Goal: Task Accomplishment & Management: Manage account settings

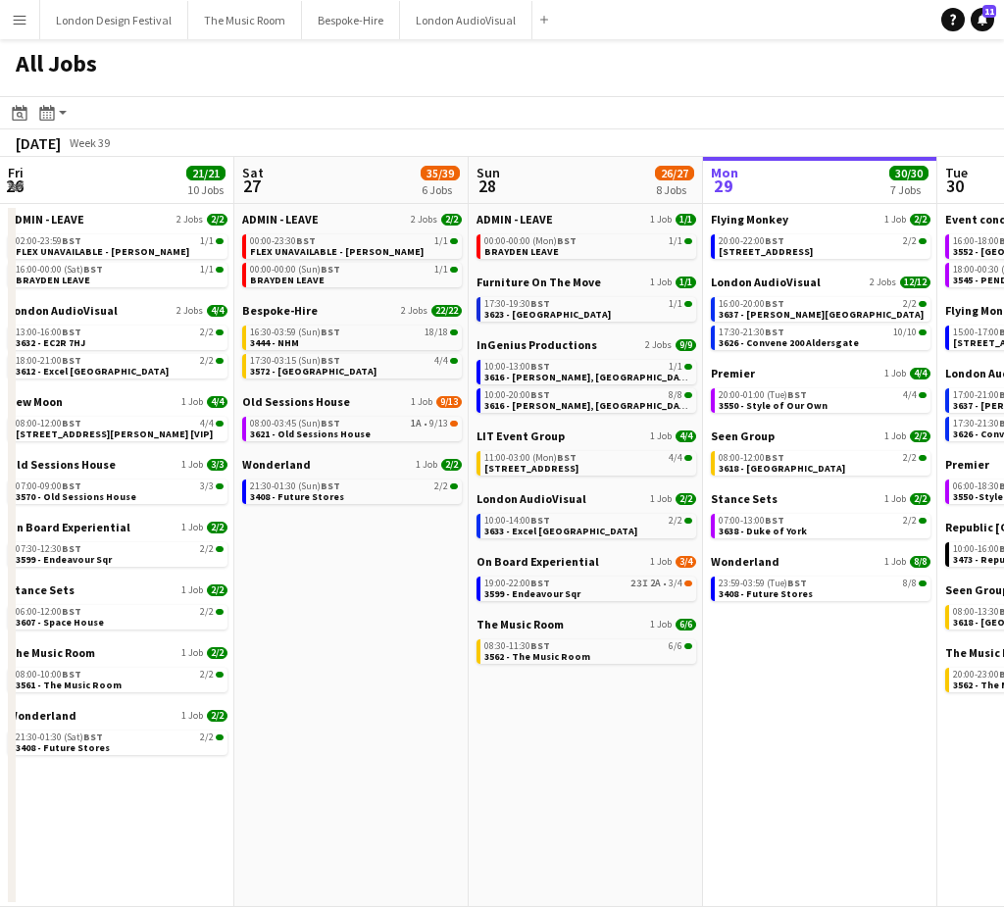
click at [757, 714] on app-date-cell "Flying Monkey 1 Job 2/2 20:00-22:00 BST 2/2 3613 - 245 Regent Street London Aud…" at bounding box center [820, 555] width 234 height 703
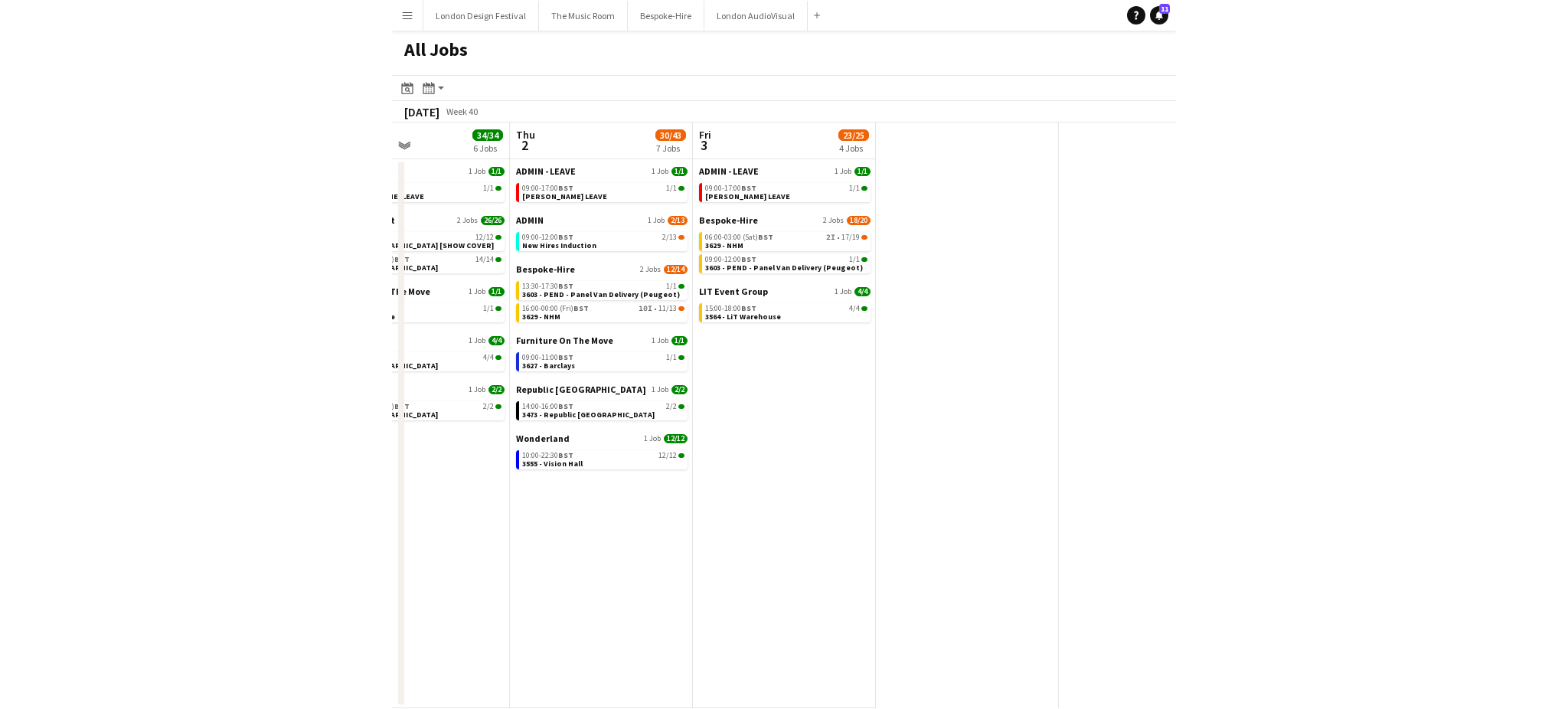
scroll to position [0, 472]
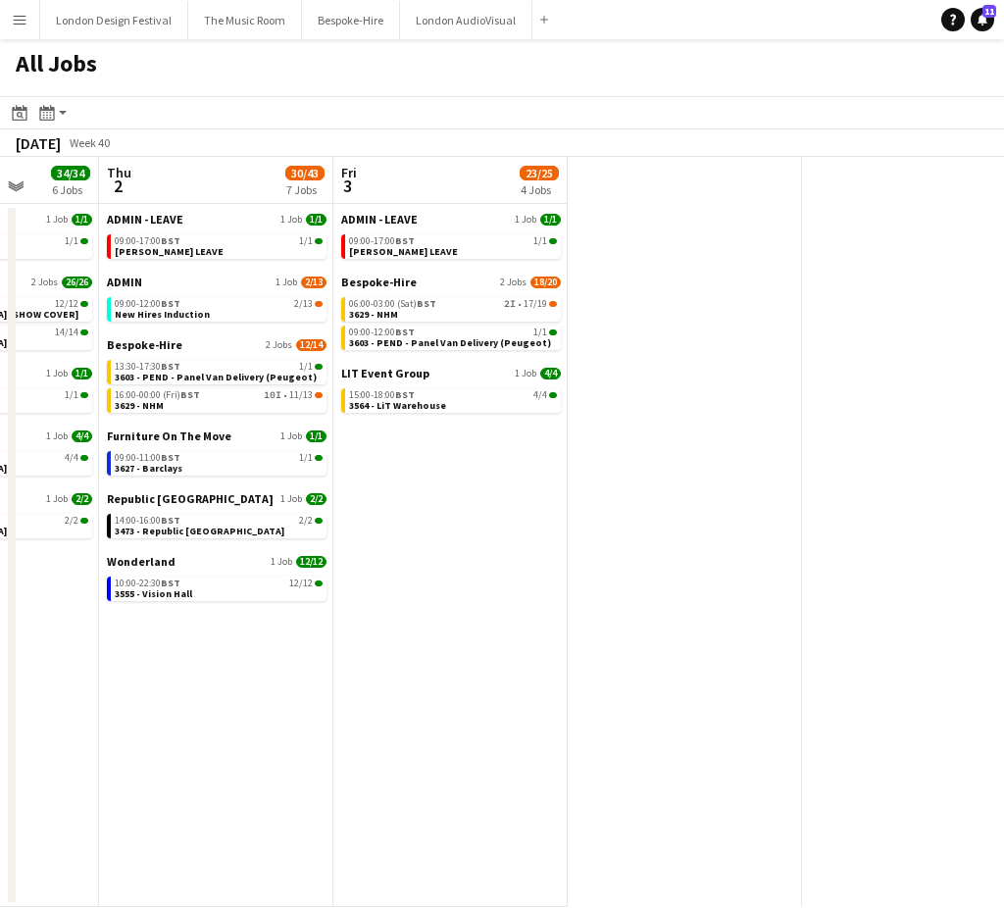
click at [25, 18] on app-icon "Menu" at bounding box center [20, 20] width 16 height 16
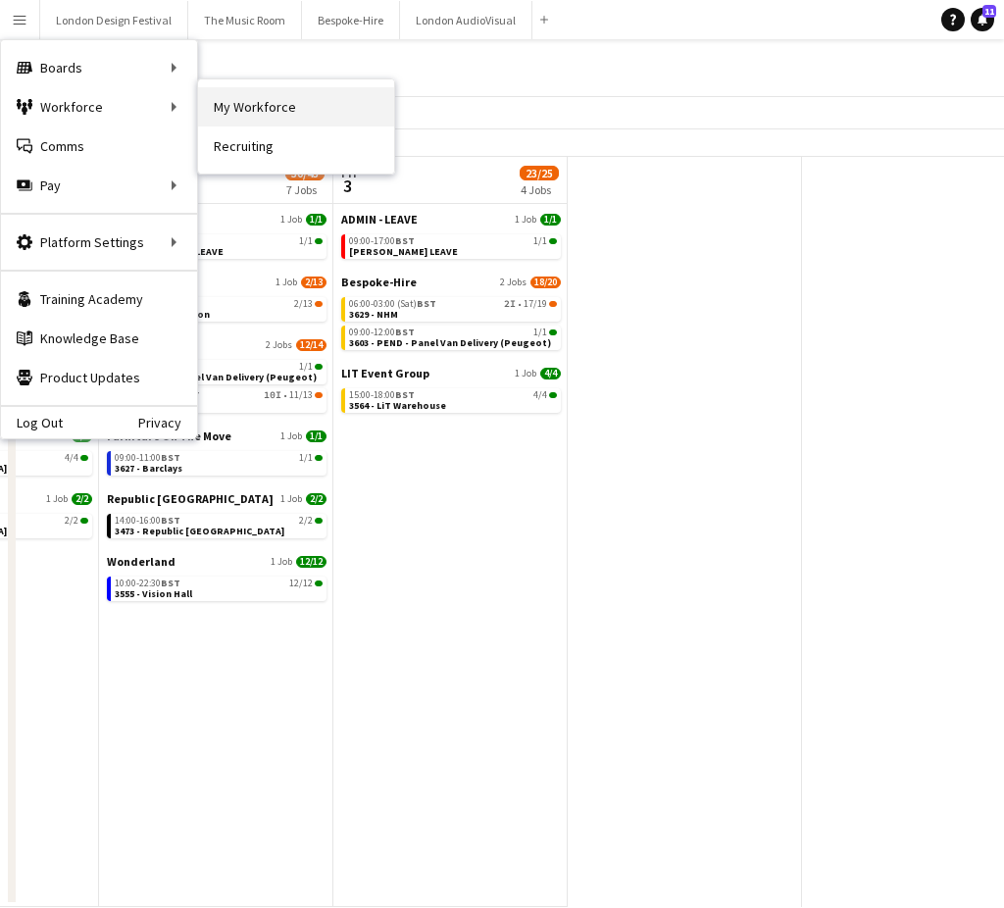
click at [270, 101] on link "My Workforce" at bounding box center [296, 106] width 196 height 39
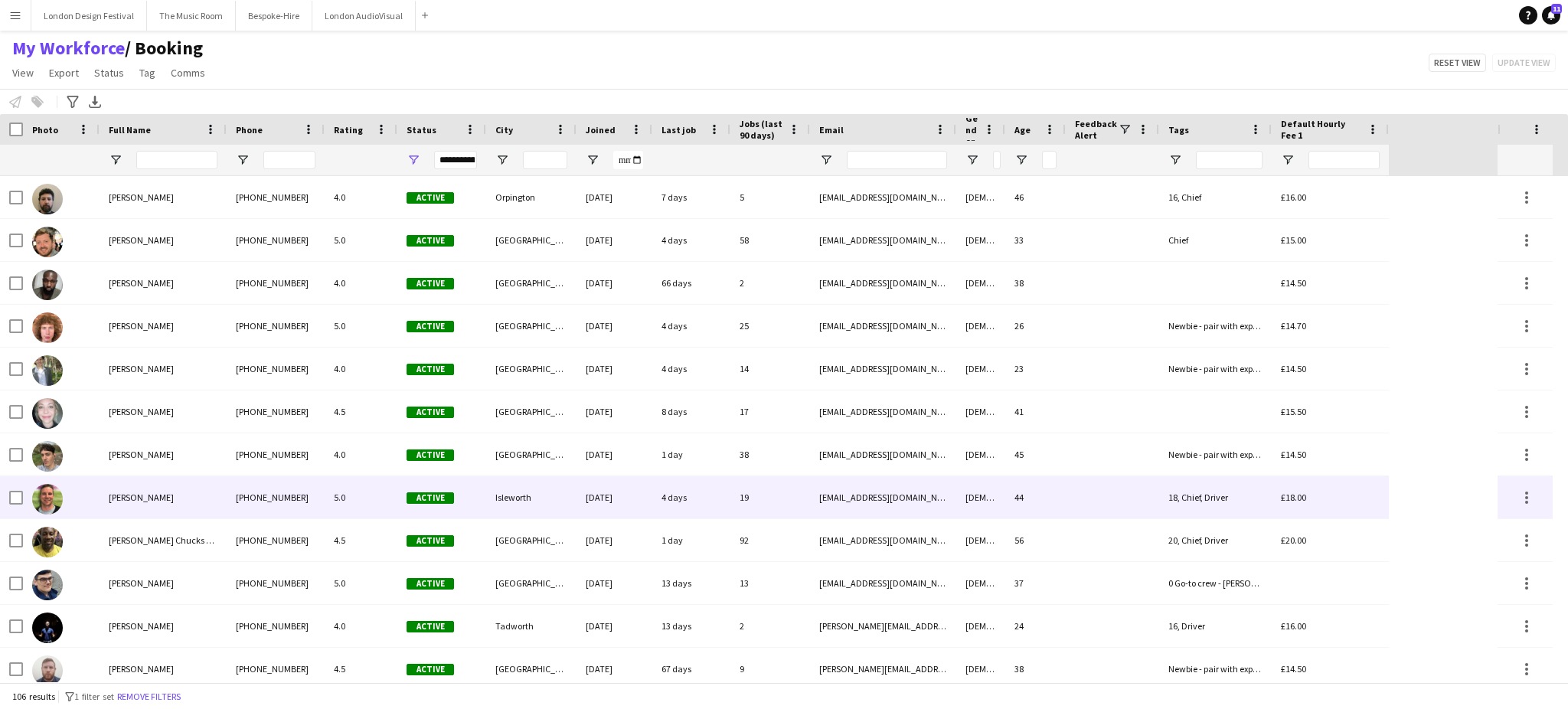
click at [170, 497] on div "Allan Horsfield" at bounding box center [162, 497] width 127 height 42
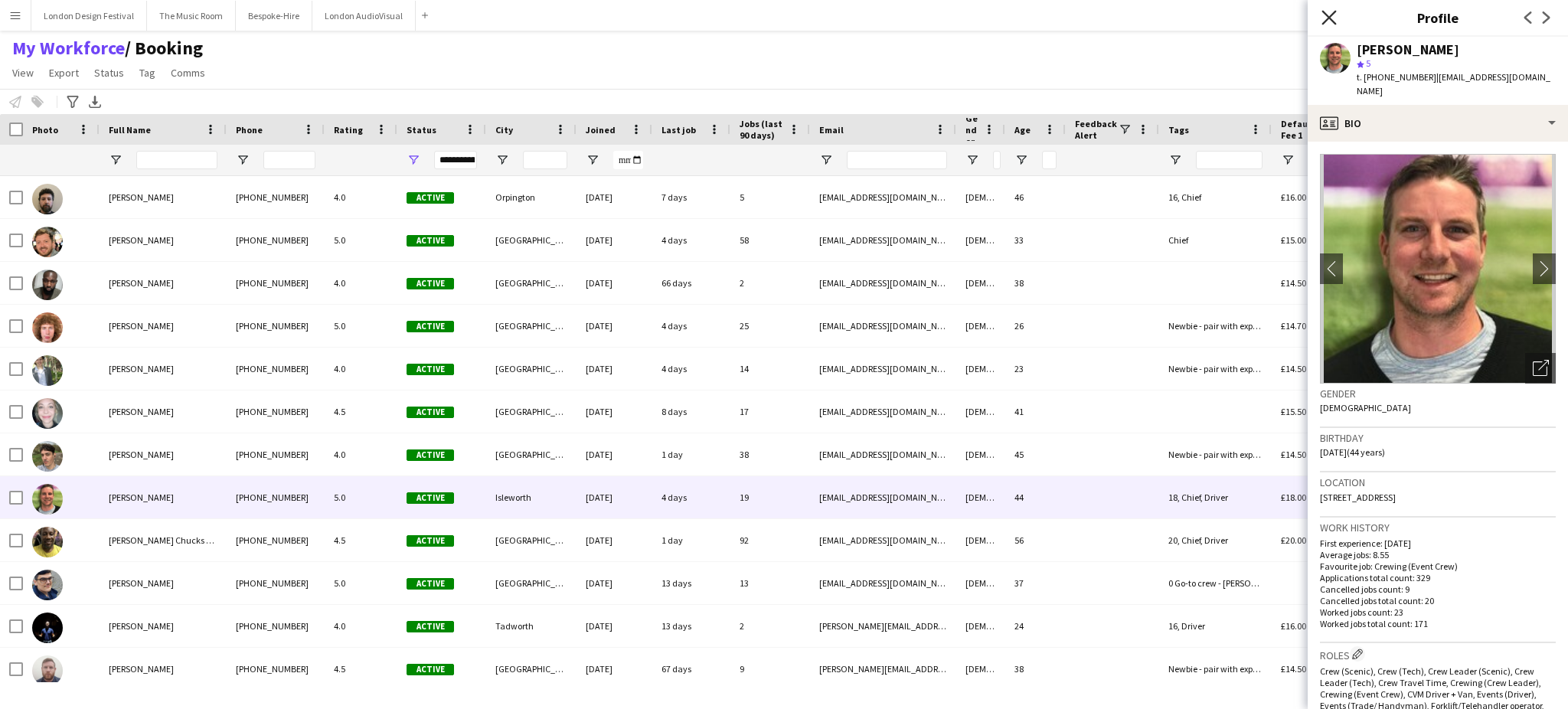
click at [783, 19] on icon "Close pop-in" at bounding box center [1328, 17] width 15 height 15
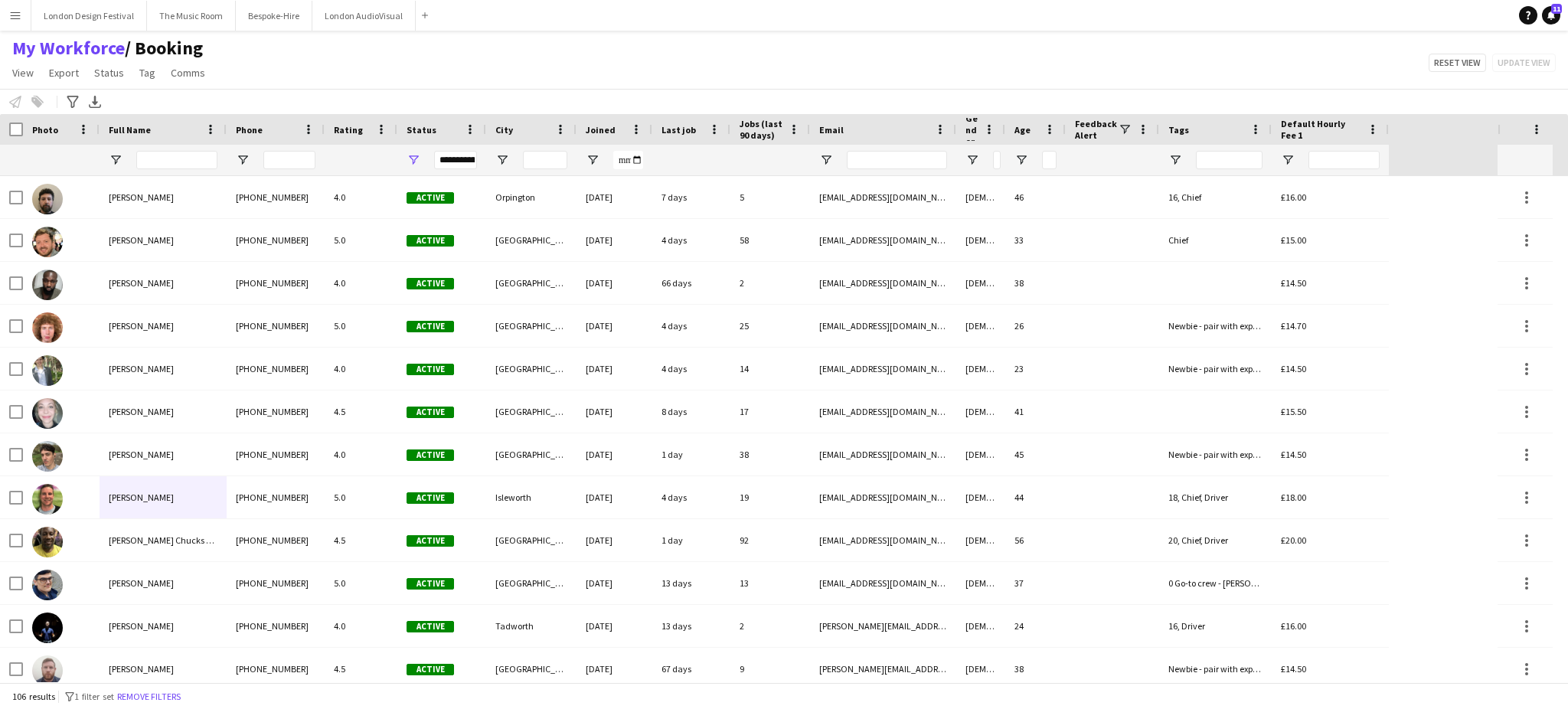
click at [19, 23] on button "Menu" at bounding box center [15, 15] width 30 height 30
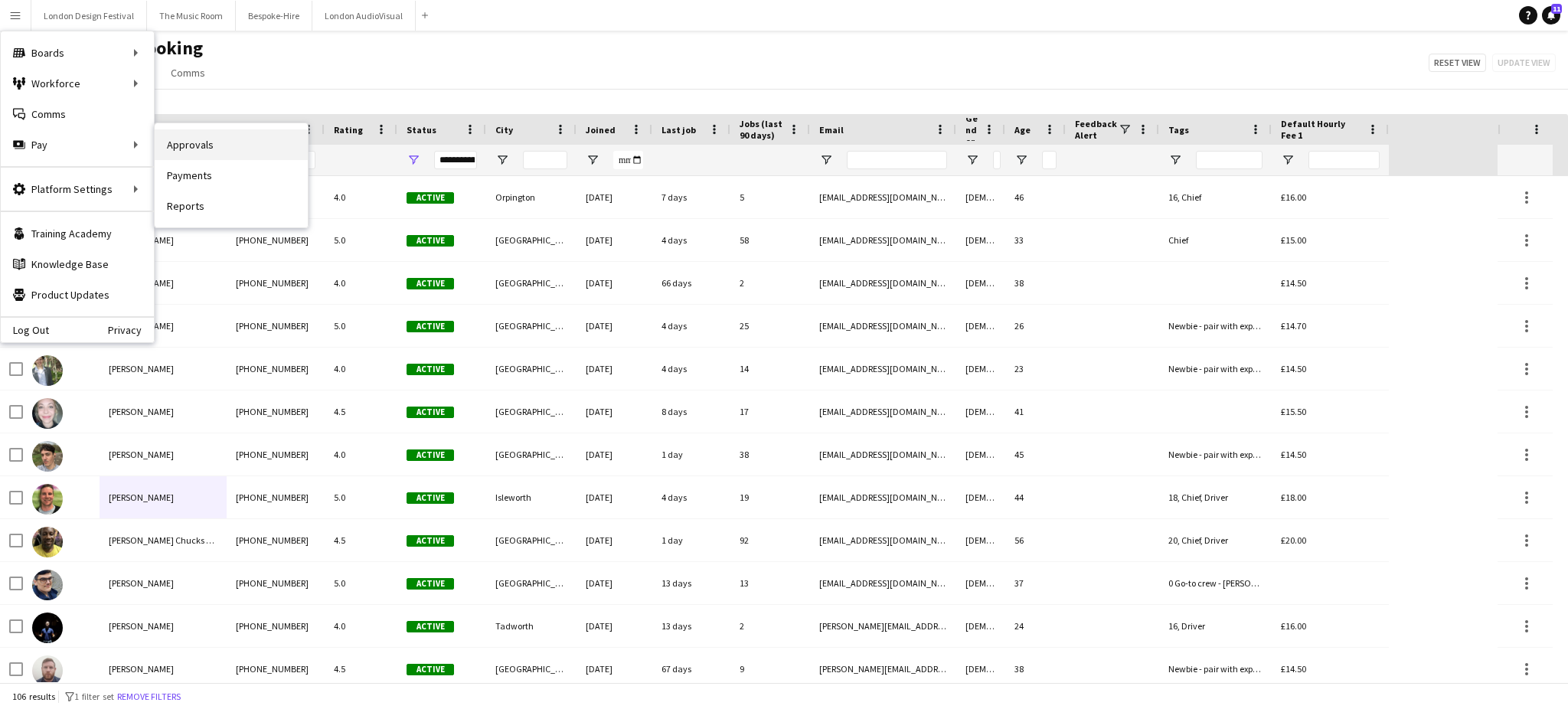
click at [182, 148] on link "Approvals" at bounding box center [231, 144] width 153 height 30
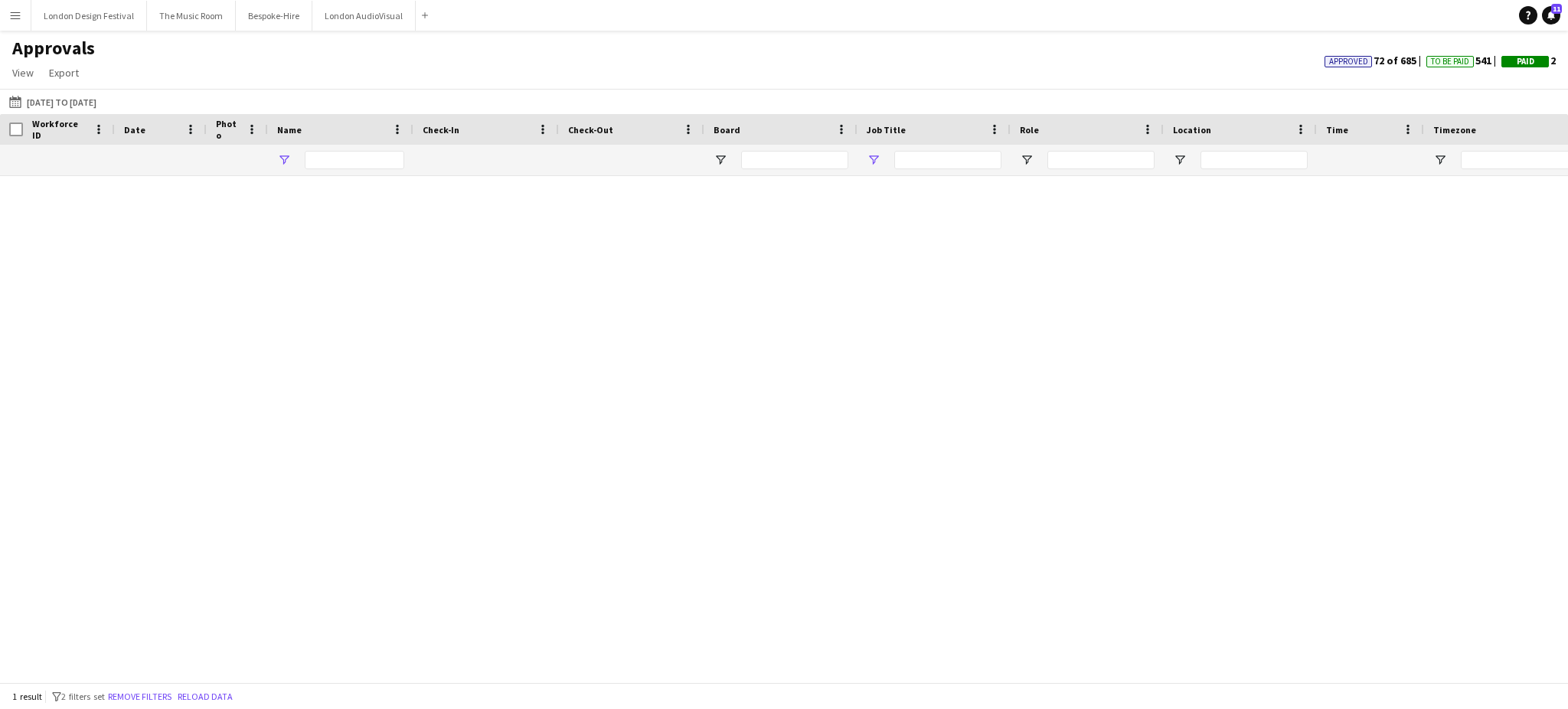
type input "*****"
type input "****"
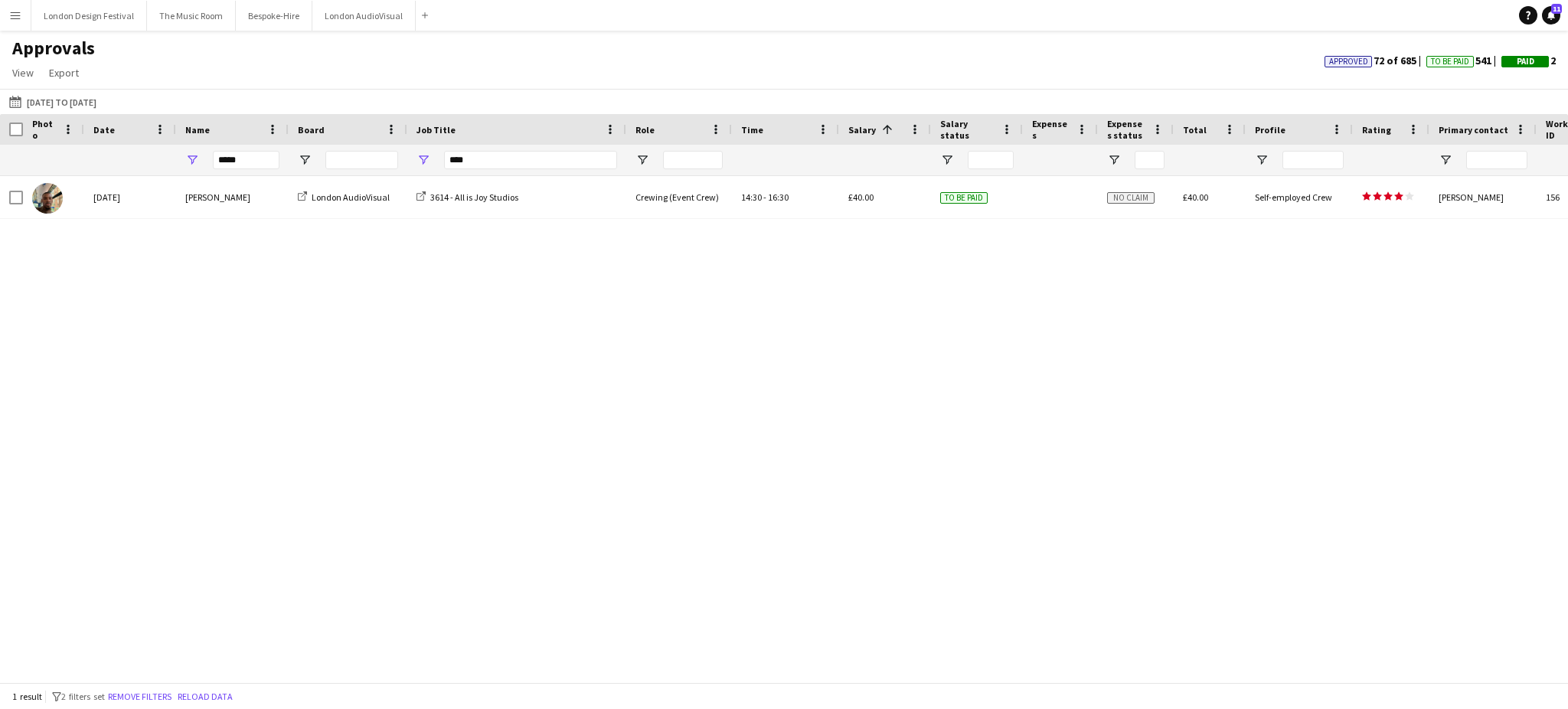
click at [245, 171] on div "*****" at bounding box center [246, 159] width 66 height 30
drag, startPoint x: 245, startPoint y: 171, endPoint x: 249, endPoint y: 162, distance: 9.8
click at [249, 162] on div "*****" at bounding box center [246, 159] width 66 height 30
click at [249, 162] on input "*****" at bounding box center [246, 160] width 66 height 19
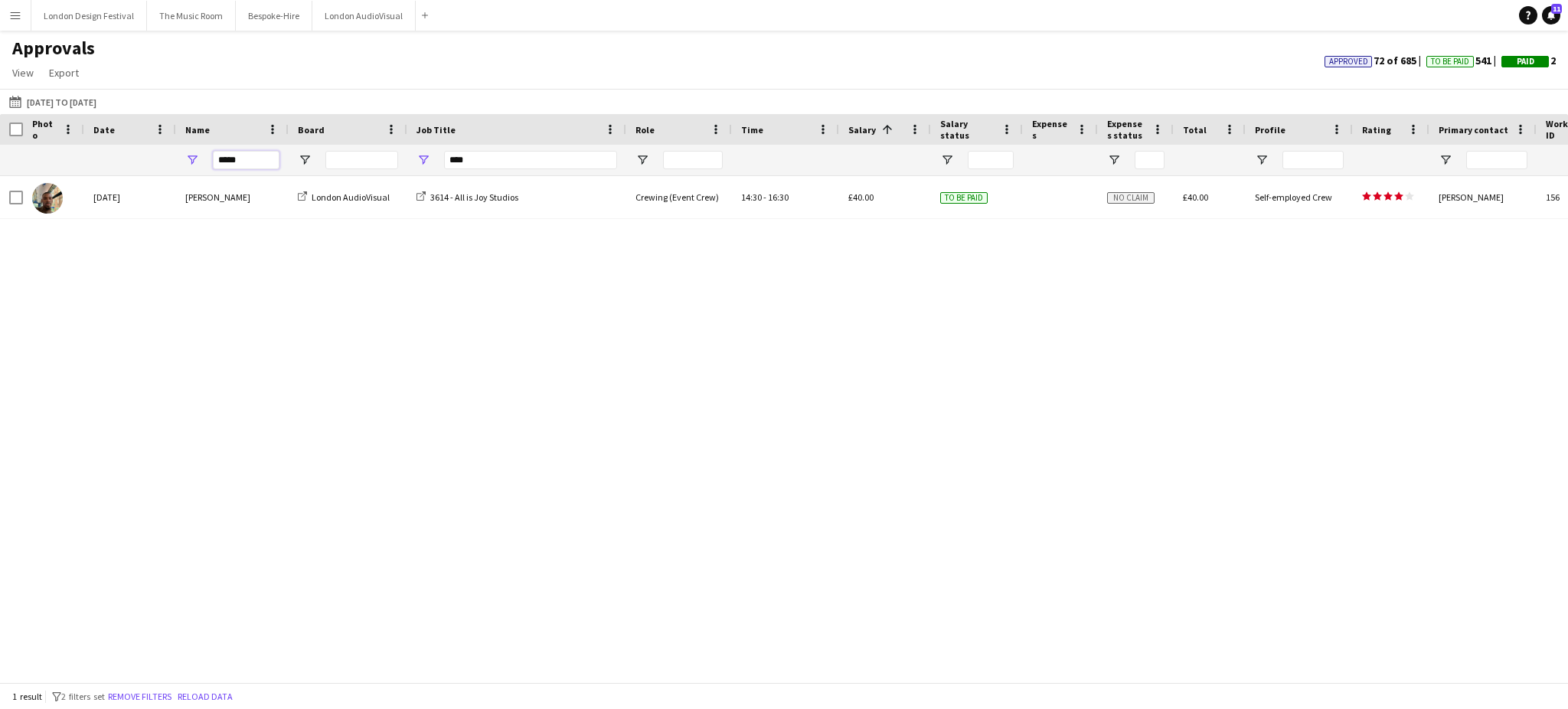
click at [249, 162] on input "*****" at bounding box center [246, 160] width 66 height 19
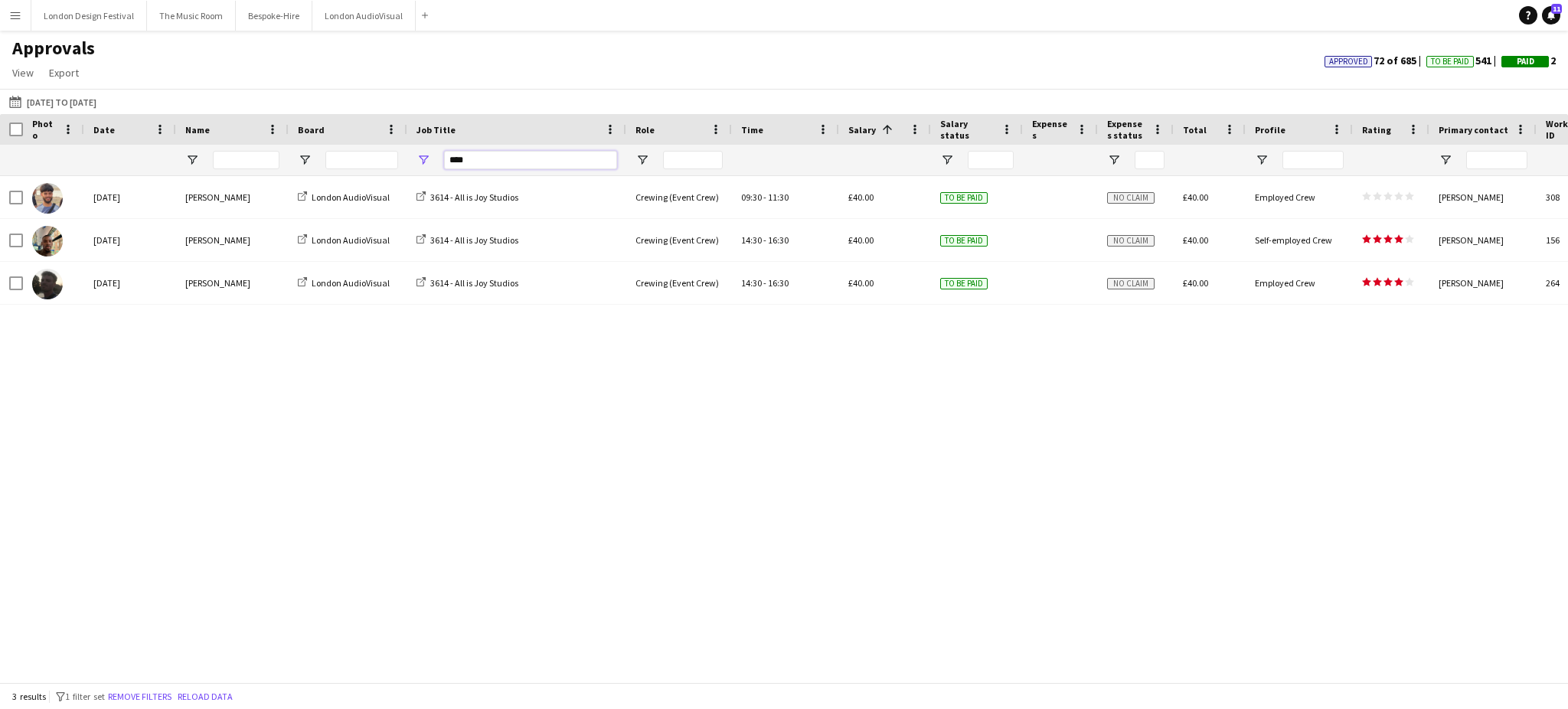
click at [470, 158] on input "****" at bounding box center [531, 160] width 173 height 19
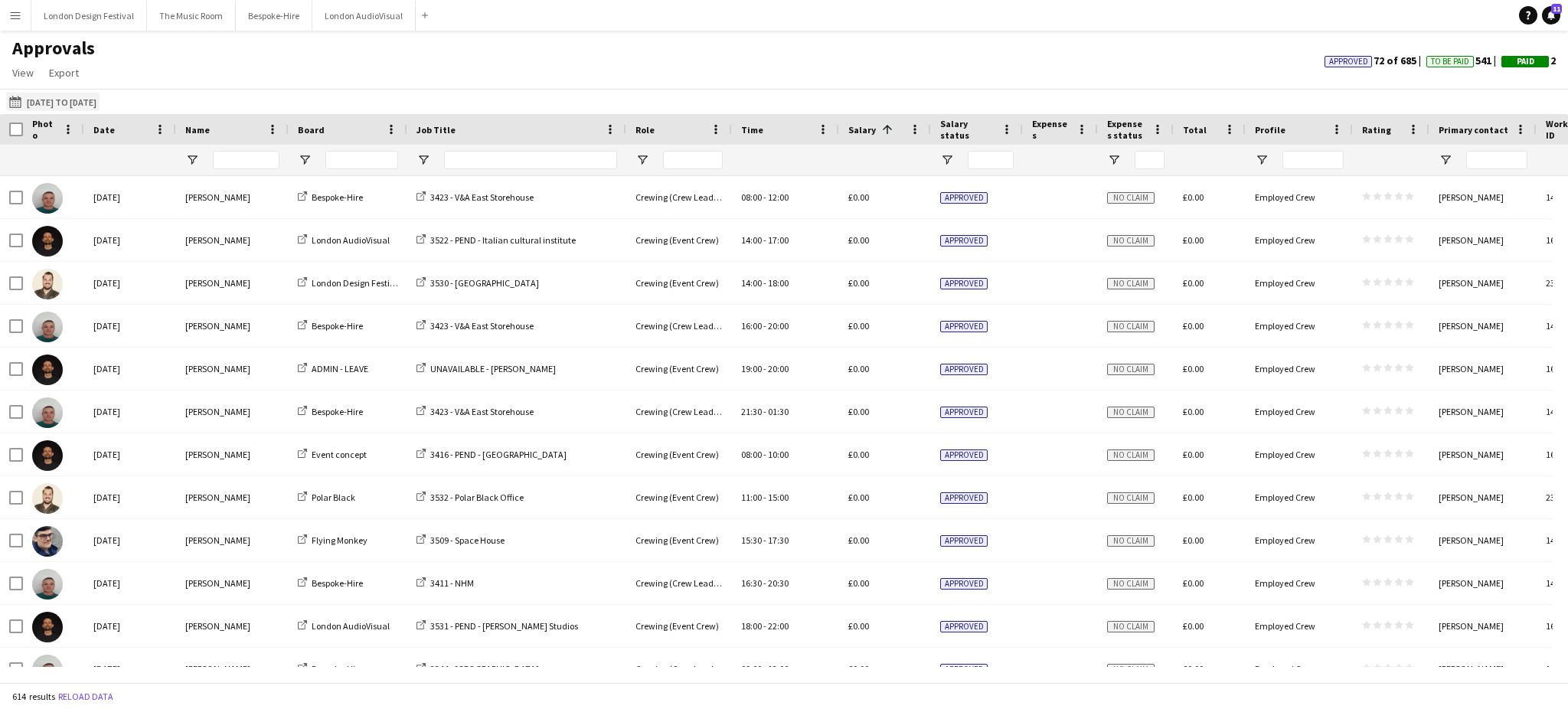
click at [92, 98] on button "10-09-2025 to 23-09-2025 10-09-2025 to 23-09-2025" at bounding box center [53, 102] width 94 height 19
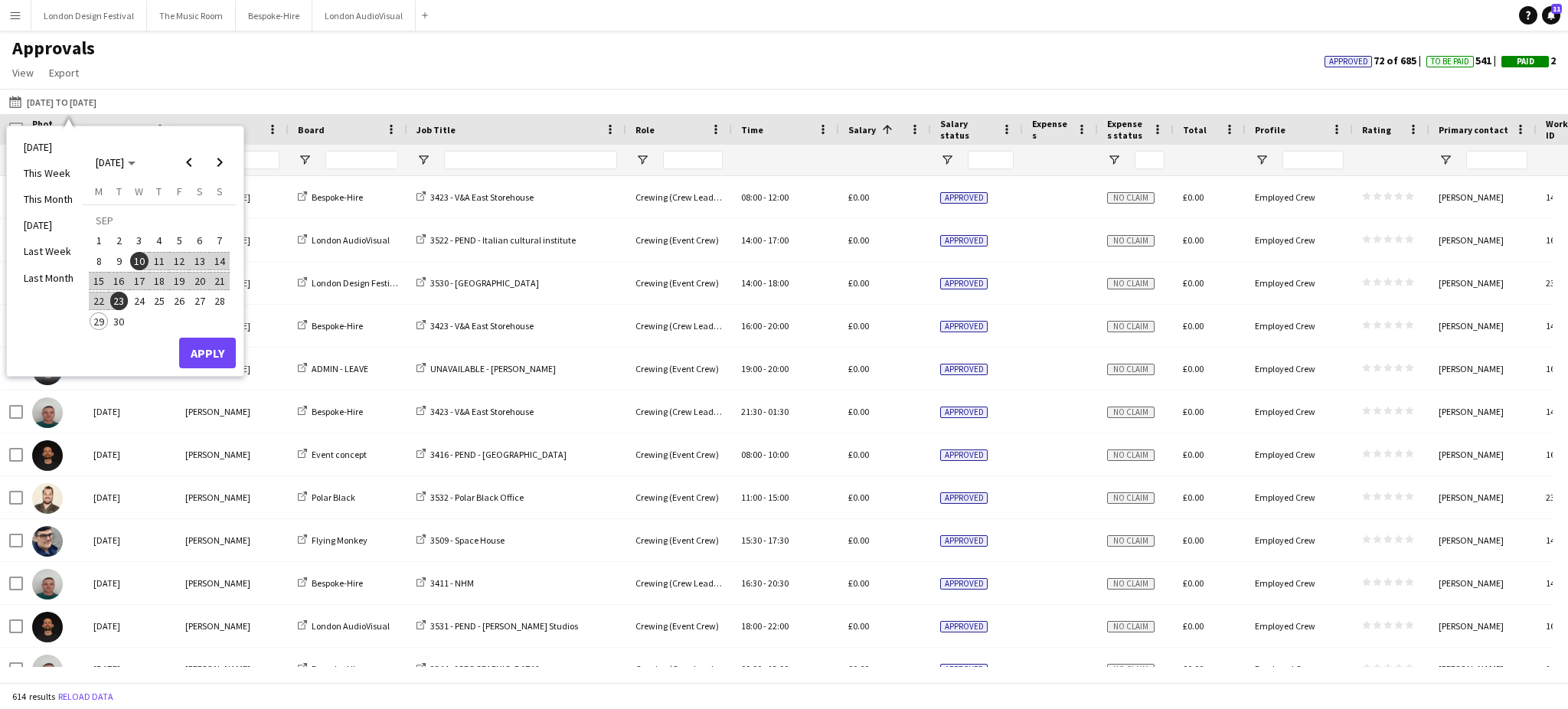
click at [99, 276] on span "15" at bounding box center [99, 281] width 19 height 19
click at [225, 277] on span "21" at bounding box center [220, 281] width 19 height 19
click at [103, 300] on span "22" at bounding box center [99, 301] width 19 height 19
click at [218, 305] on span "28" at bounding box center [220, 301] width 19 height 19
click at [215, 350] on button "Apply" at bounding box center [207, 352] width 57 height 30
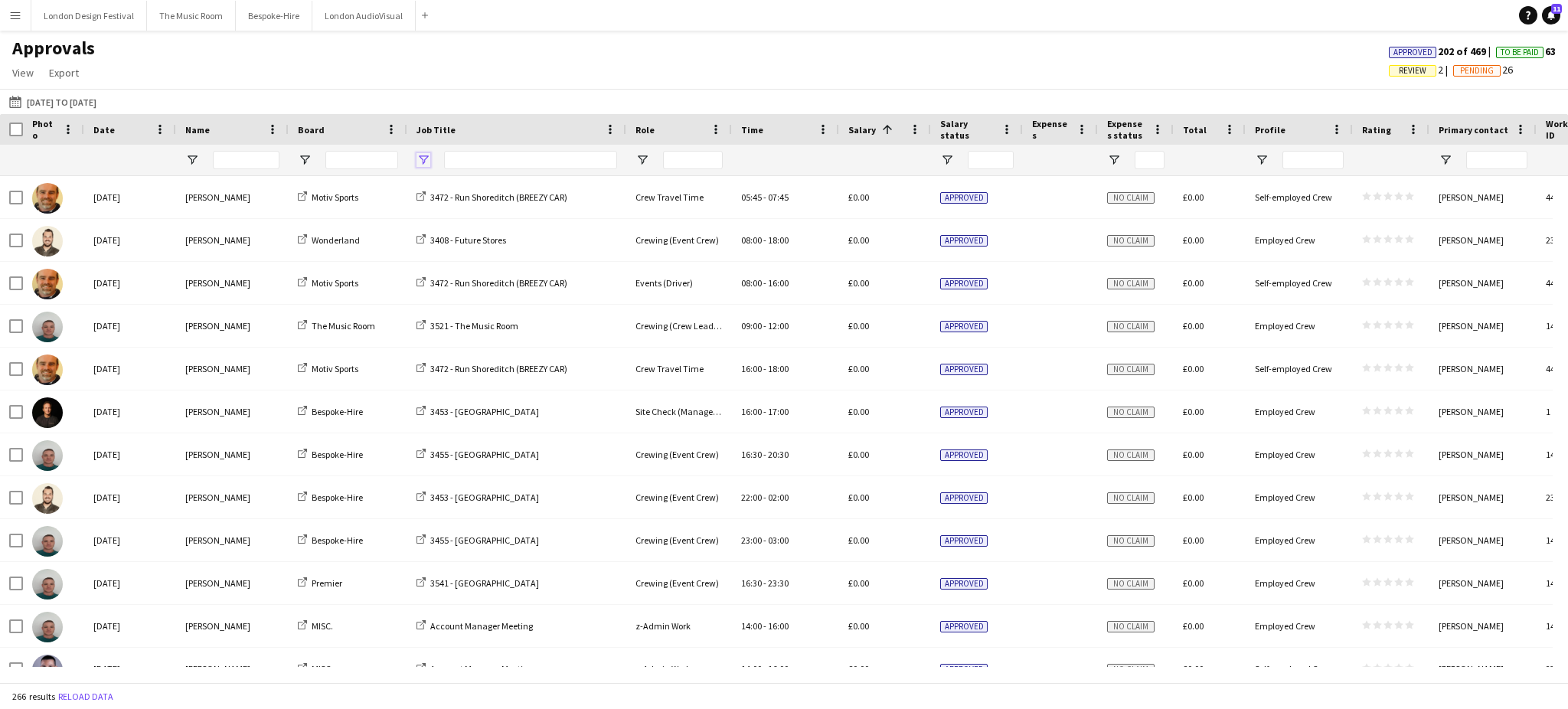
click at [422, 161] on span "Open Filter Menu" at bounding box center [423, 160] width 14 height 14
click at [302, 161] on span "Open Filter Menu" at bounding box center [305, 160] width 14 height 14
type input "**********"
click at [518, 77] on div "Approvals View Customise view Customise filters Reset Filters Reset View Reset …" at bounding box center [784, 62] width 1568 height 52
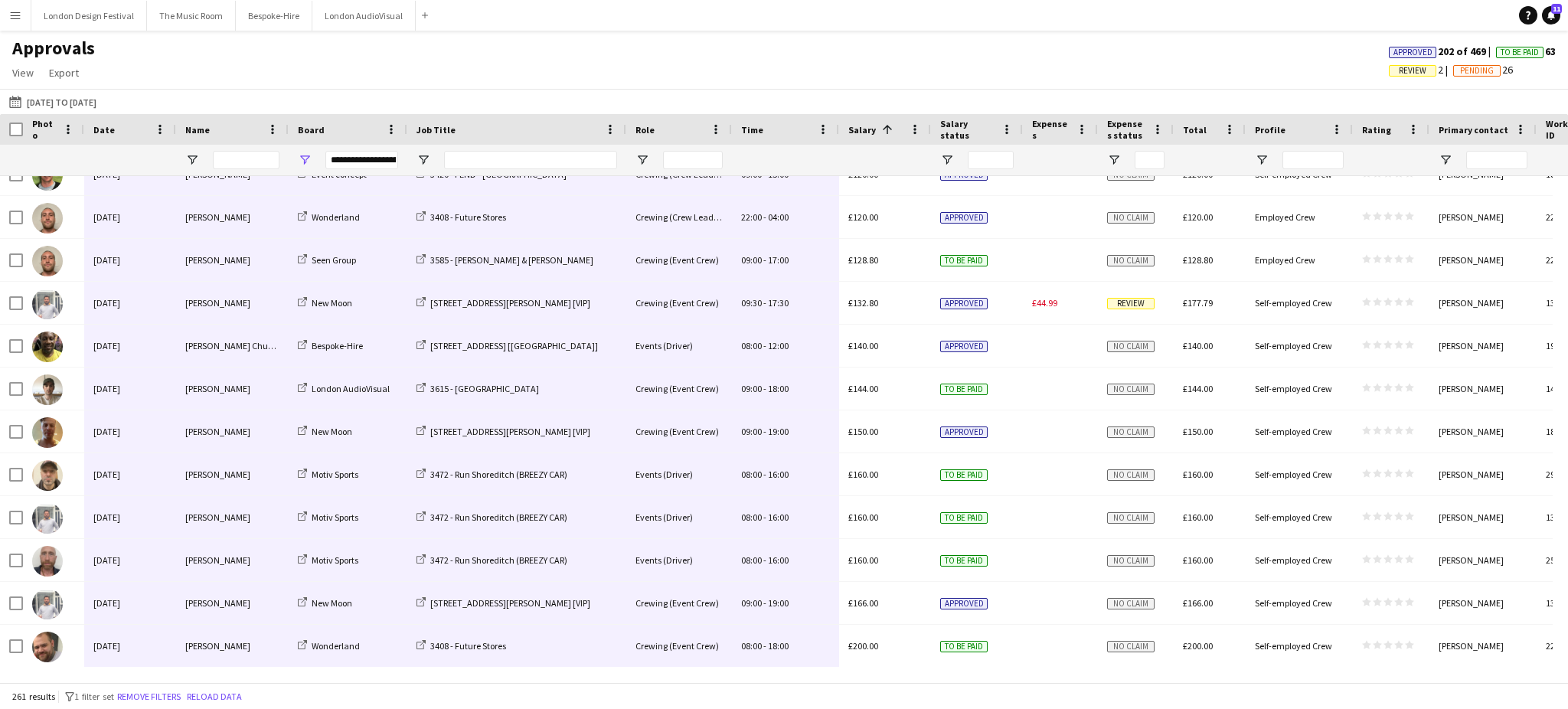
drag, startPoint x: 130, startPoint y: 196, endPoint x: 775, endPoint y: 643, distance: 784.8
click at [506, 155] on input "Job Title Filter Input" at bounding box center [531, 160] width 173 height 19
type input "****"
type input "**********"
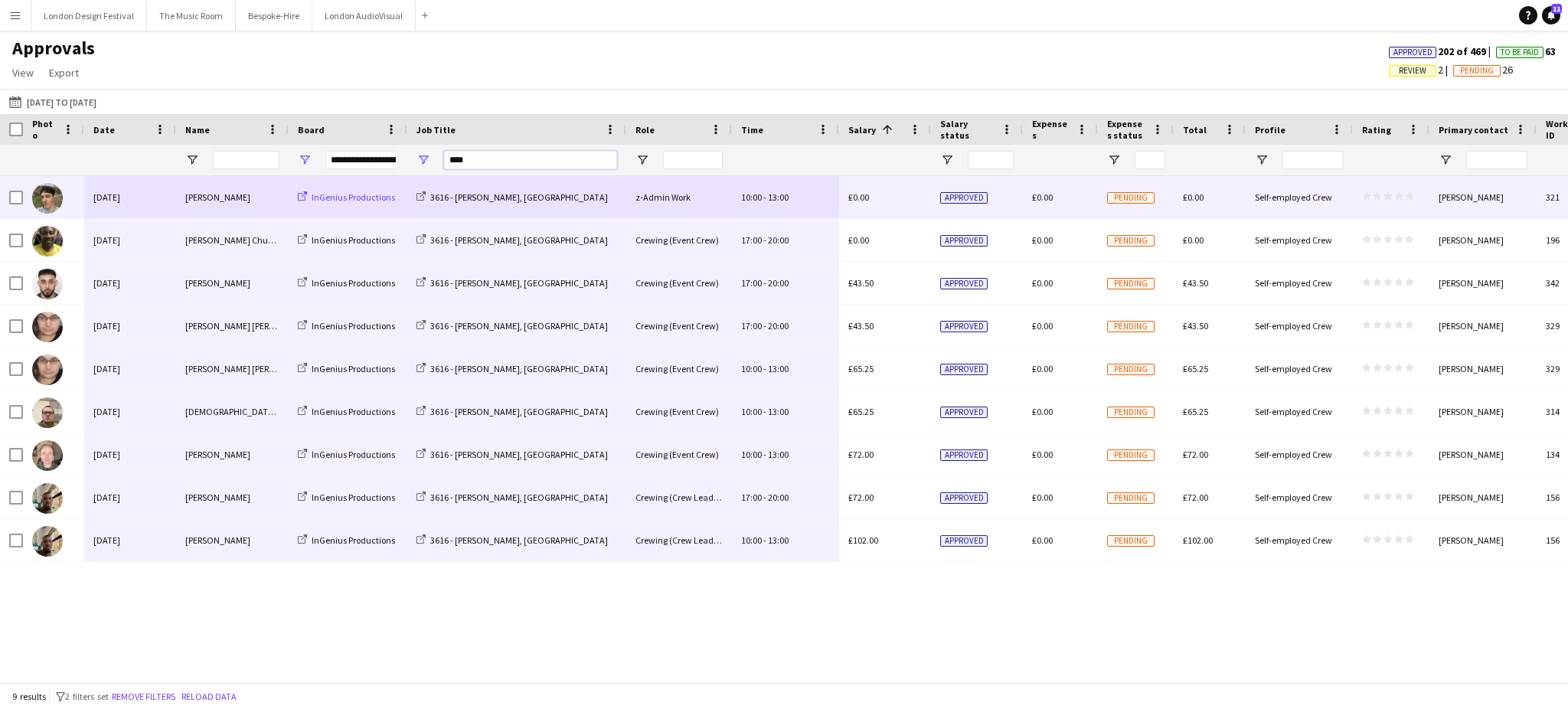
type input "****"
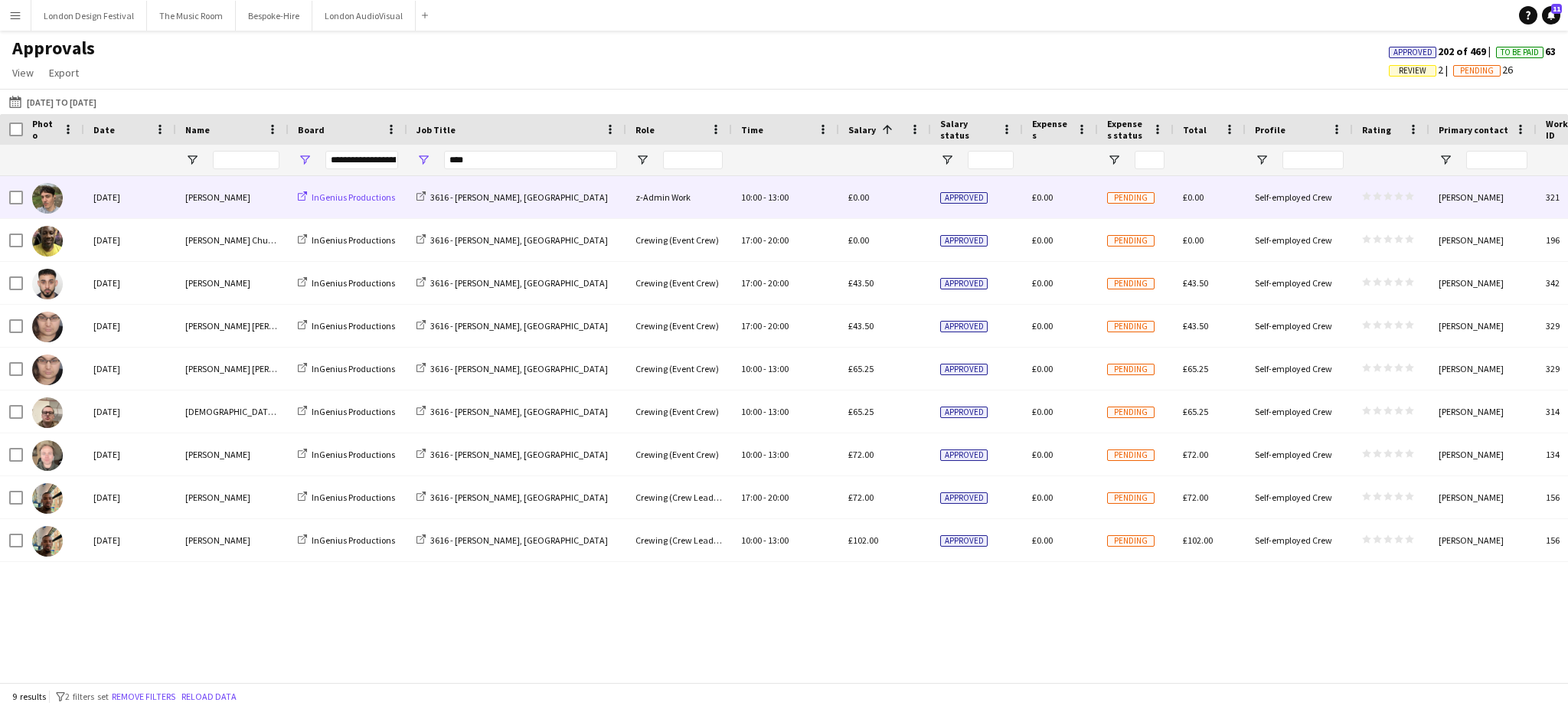
click at [358, 194] on span "InGenius Productions" at bounding box center [353, 197] width 84 height 12
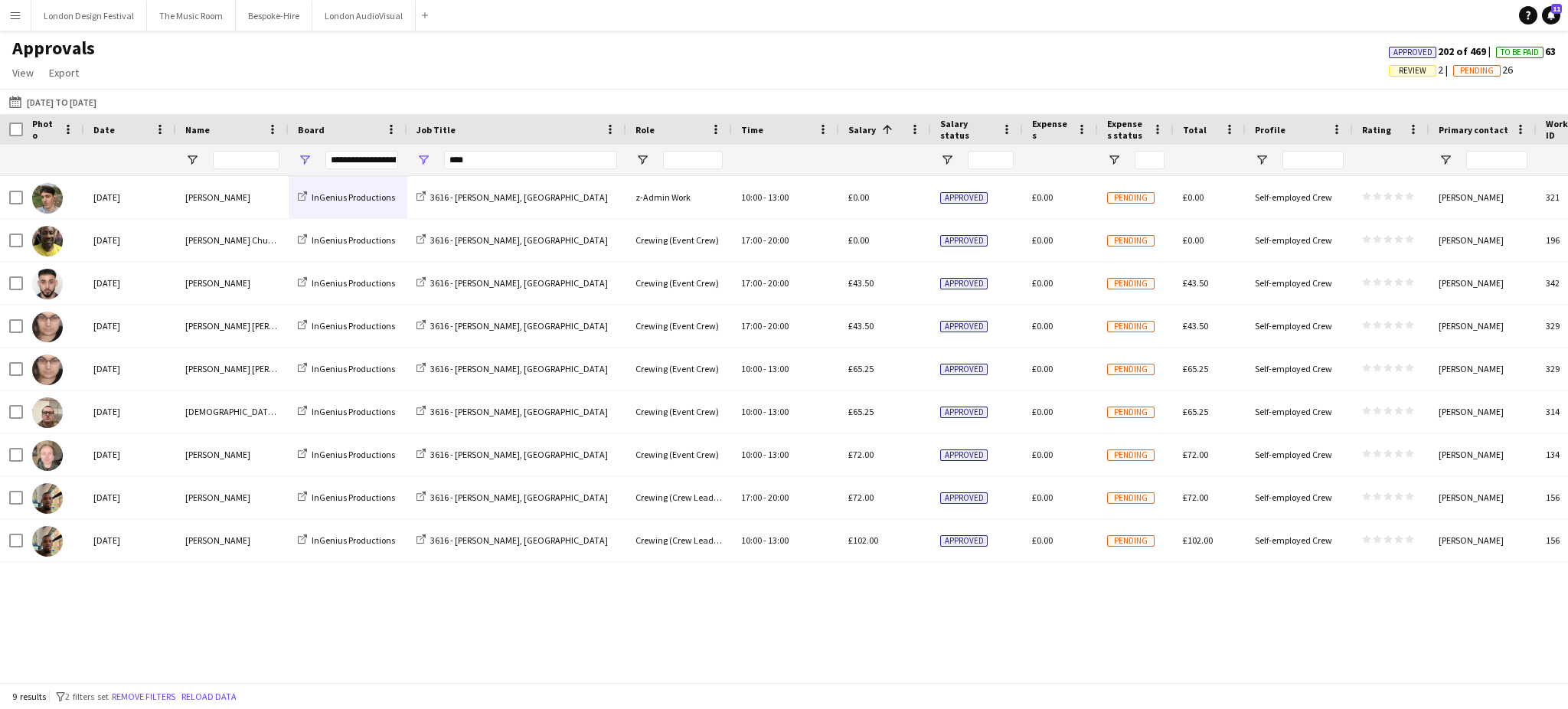
click at [19, 11] on app-icon "Menu" at bounding box center [16, 16] width 12 height 12
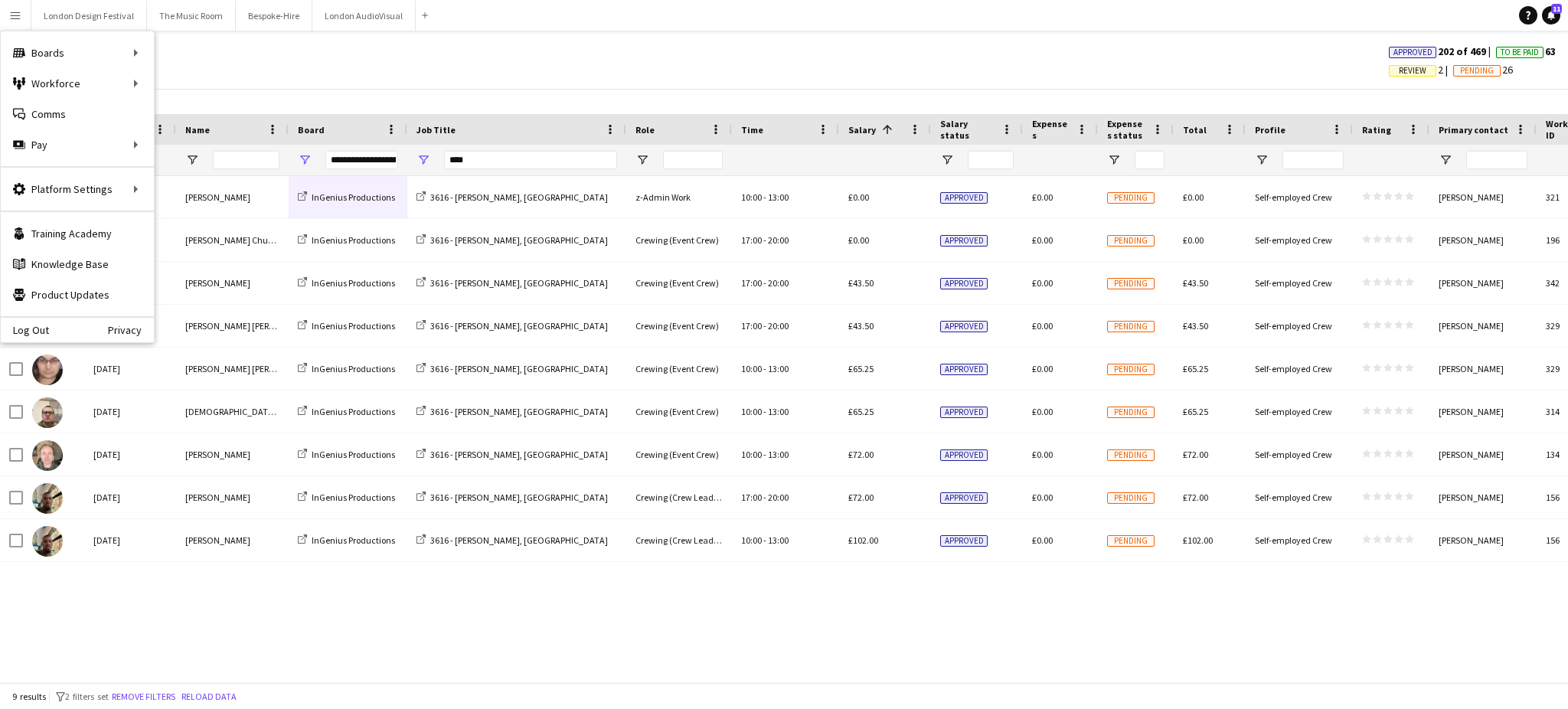
click at [783, 66] on span "Review" at bounding box center [1412, 70] width 27 height 10
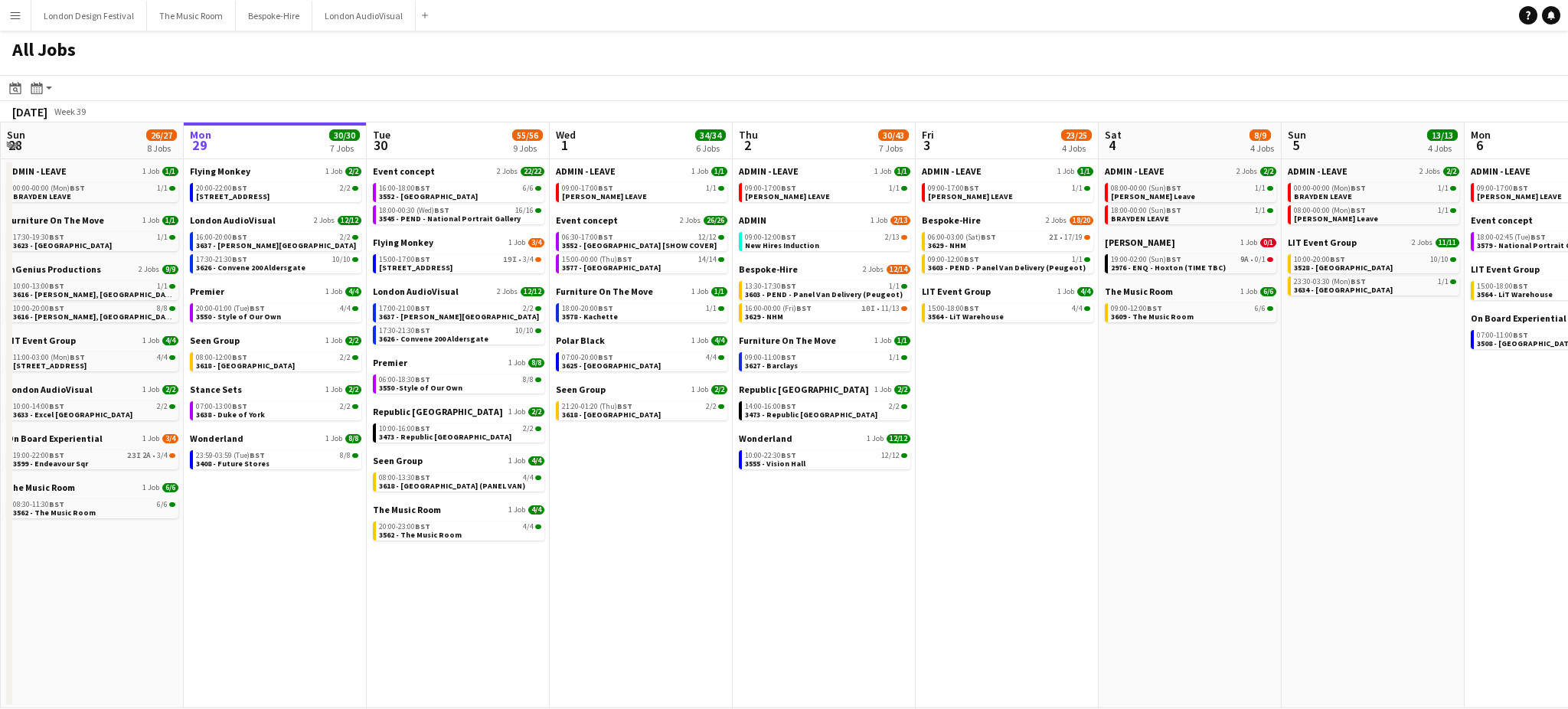
click at [18, 14] on app-icon "Menu" at bounding box center [16, 16] width 12 height 12
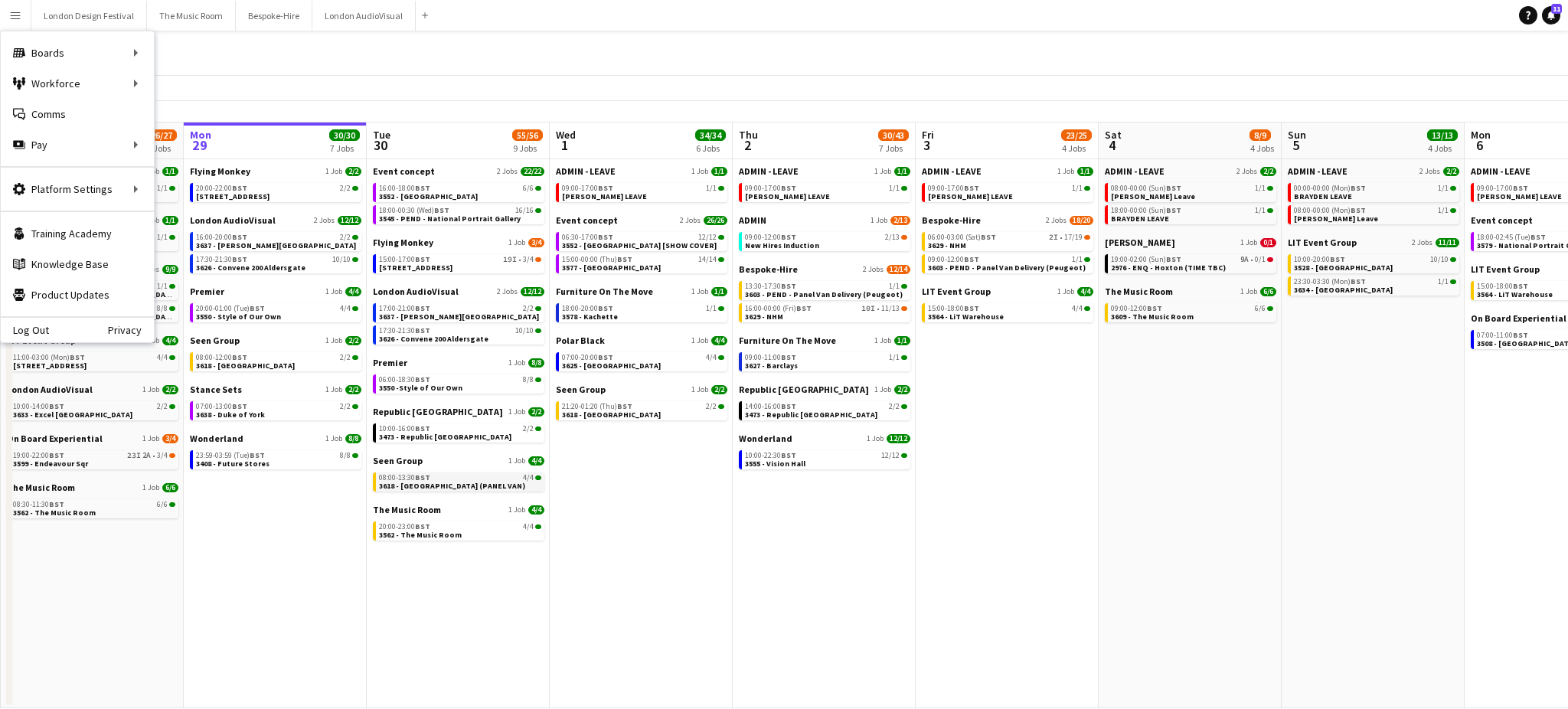
click at [451, 487] on span "3618 - [GEOGRAPHIC_DATA] (PANEL VAN)" at bounding box center [451, 486] width 146 height 10
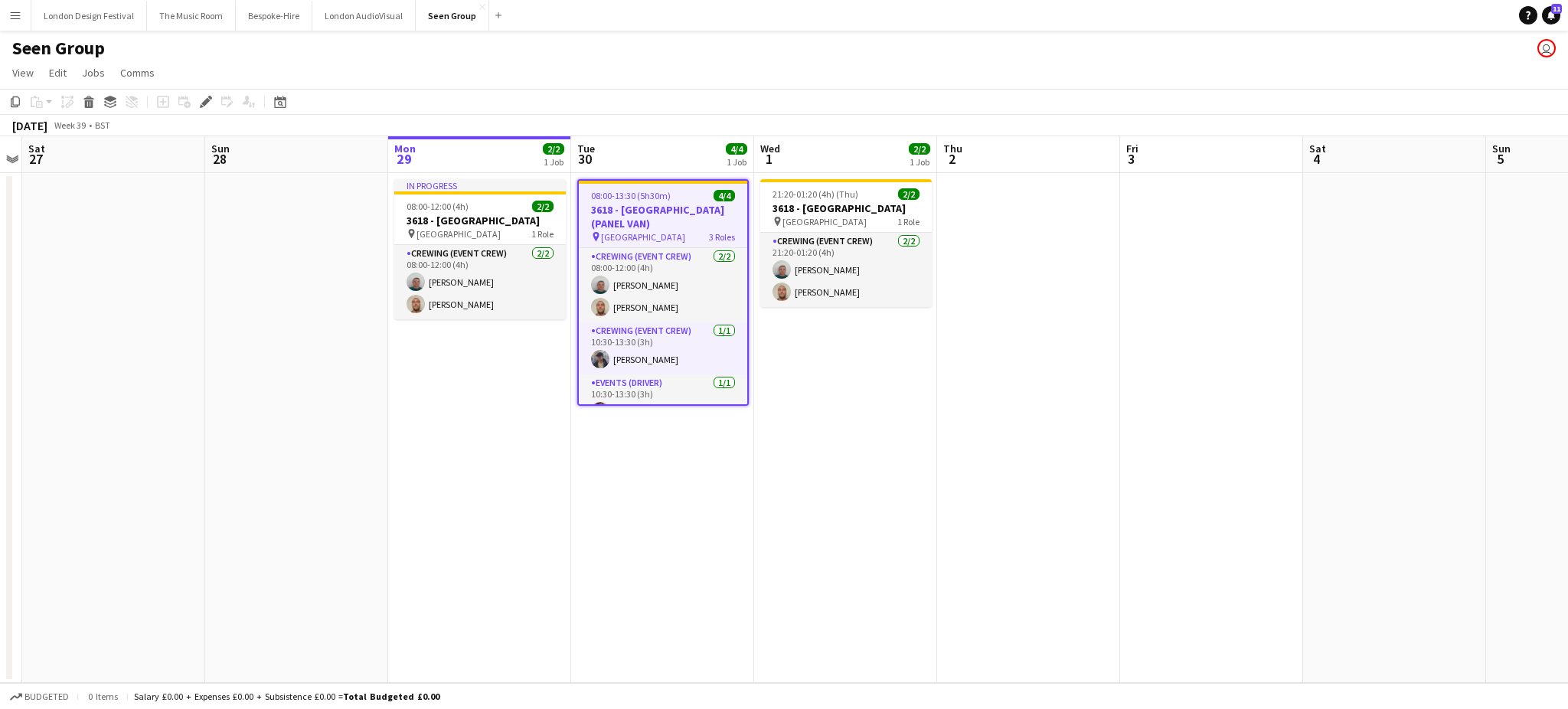
scroll to position [20, 0]
click at [201, 101] on icon "Edit" at bounding box center [206, 102] width 12 height 12
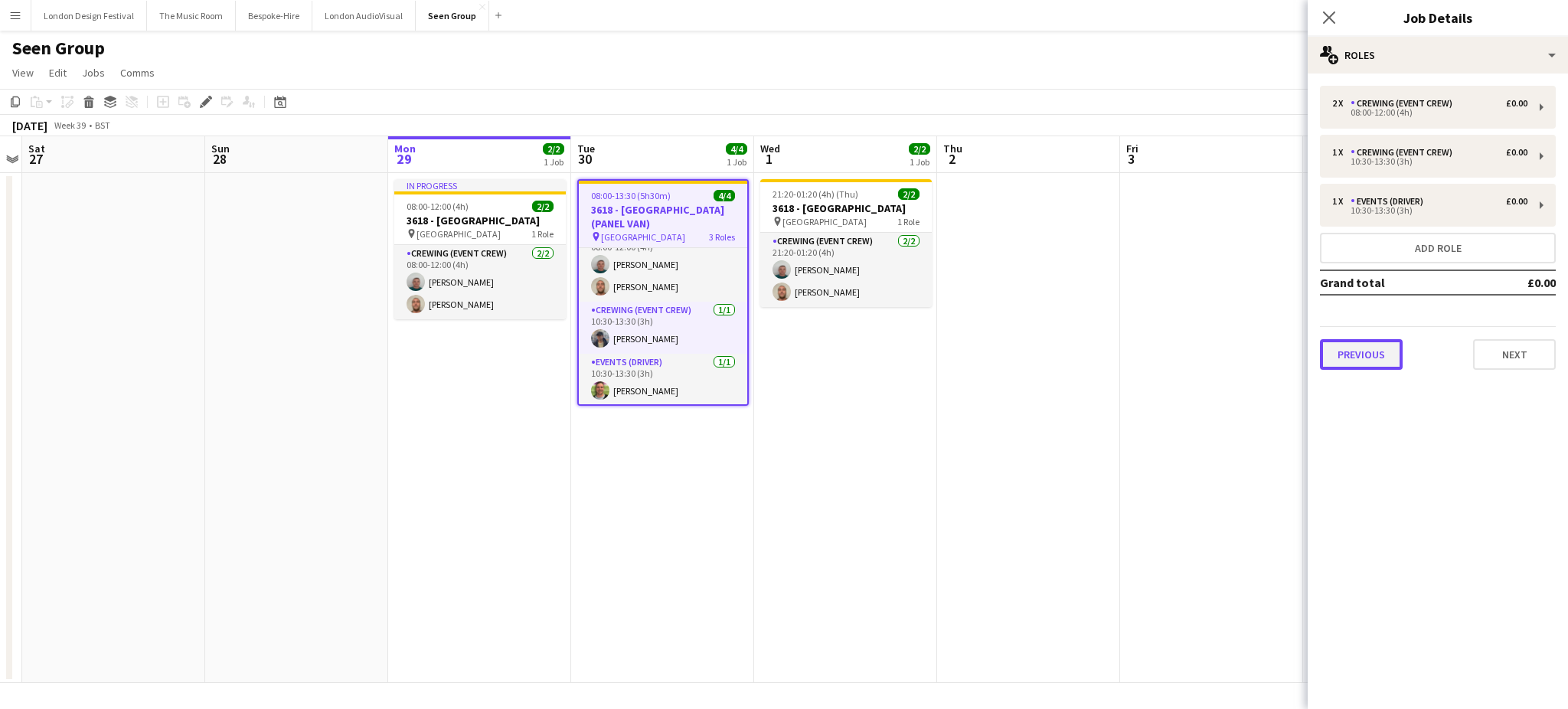
click at [1385, 354] on button "Previous" at bounding box center [1361, 354] width 83 height 30
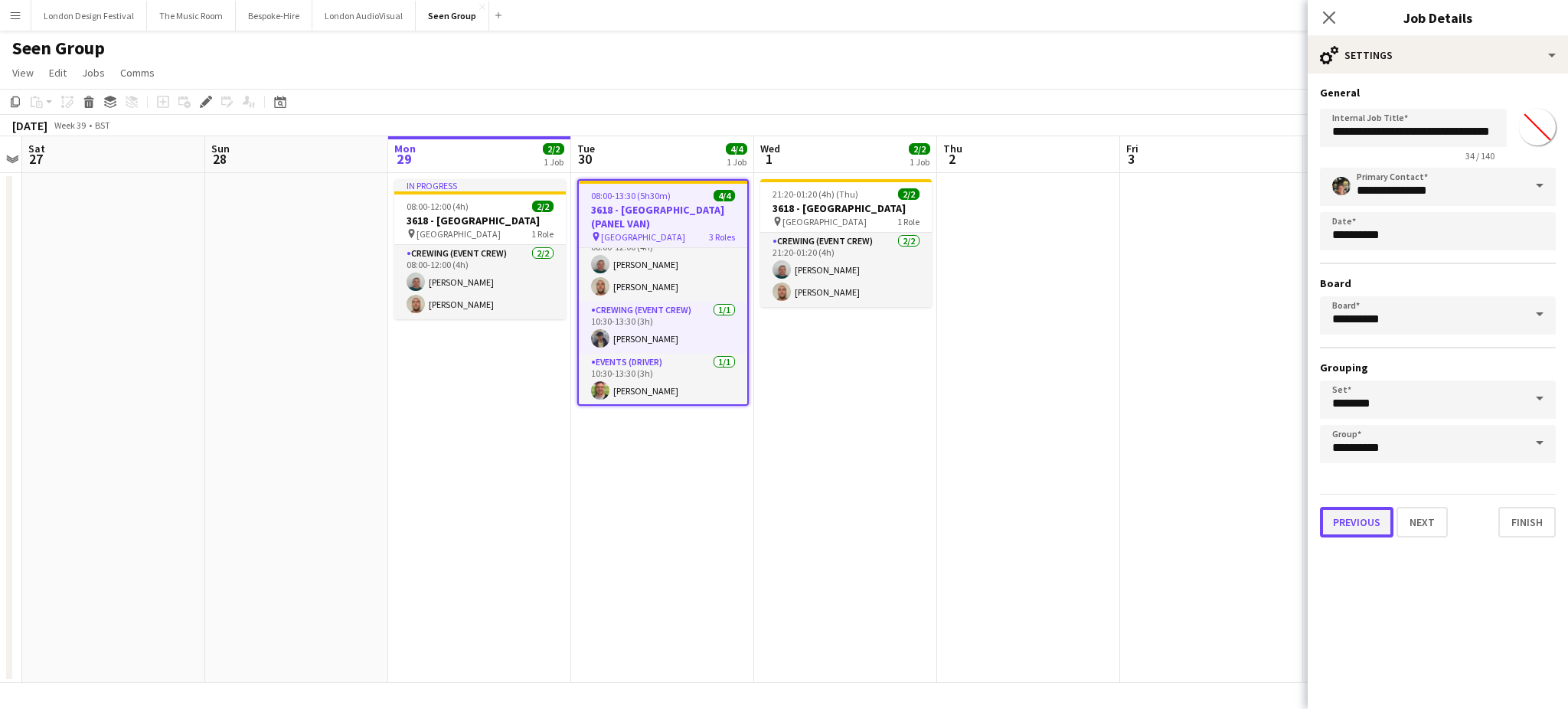
click at [1338, 507] on button "Previous" at bounding box center [1356, 522] width 73 height 30
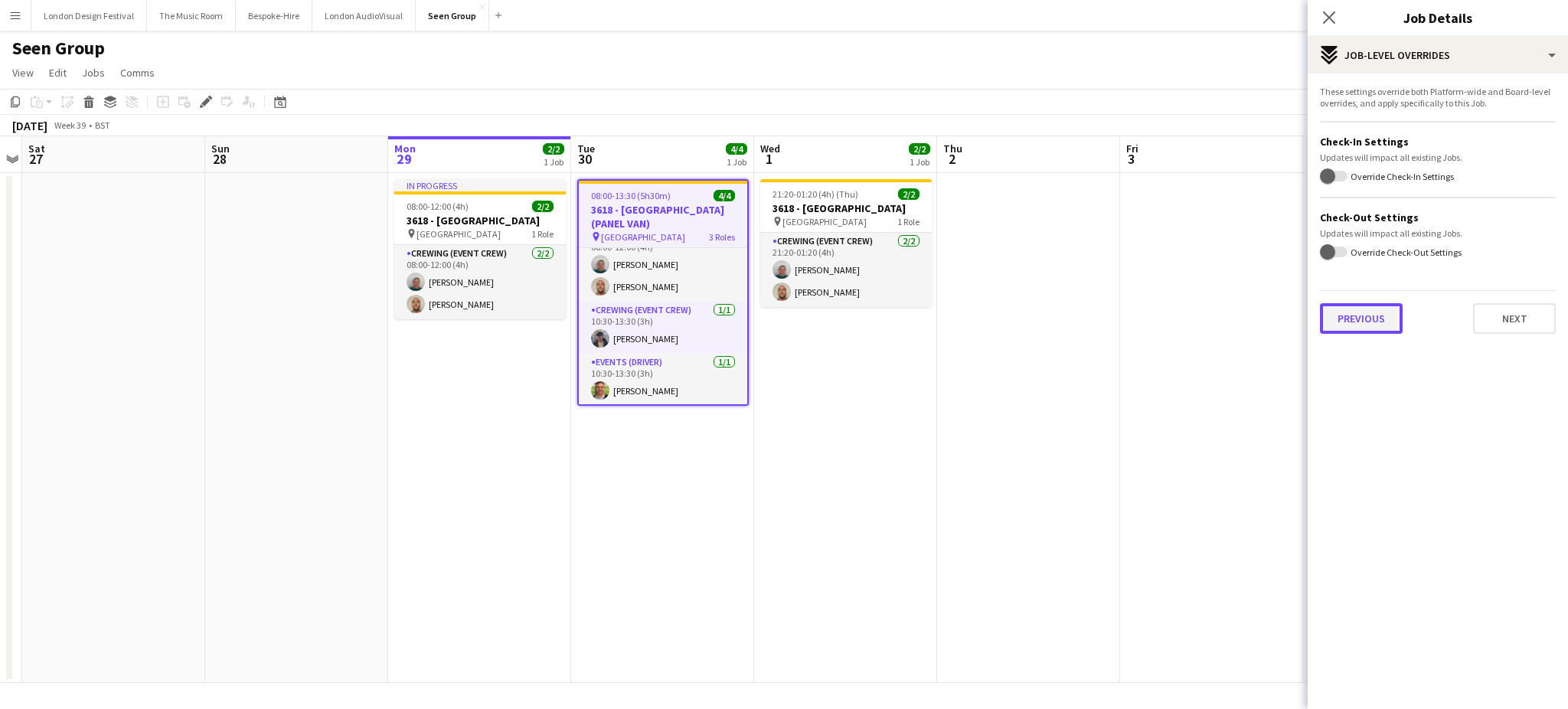
click at [1377, 327] on button "Previous" at bounding box center [1361, 318] width 83 height 30
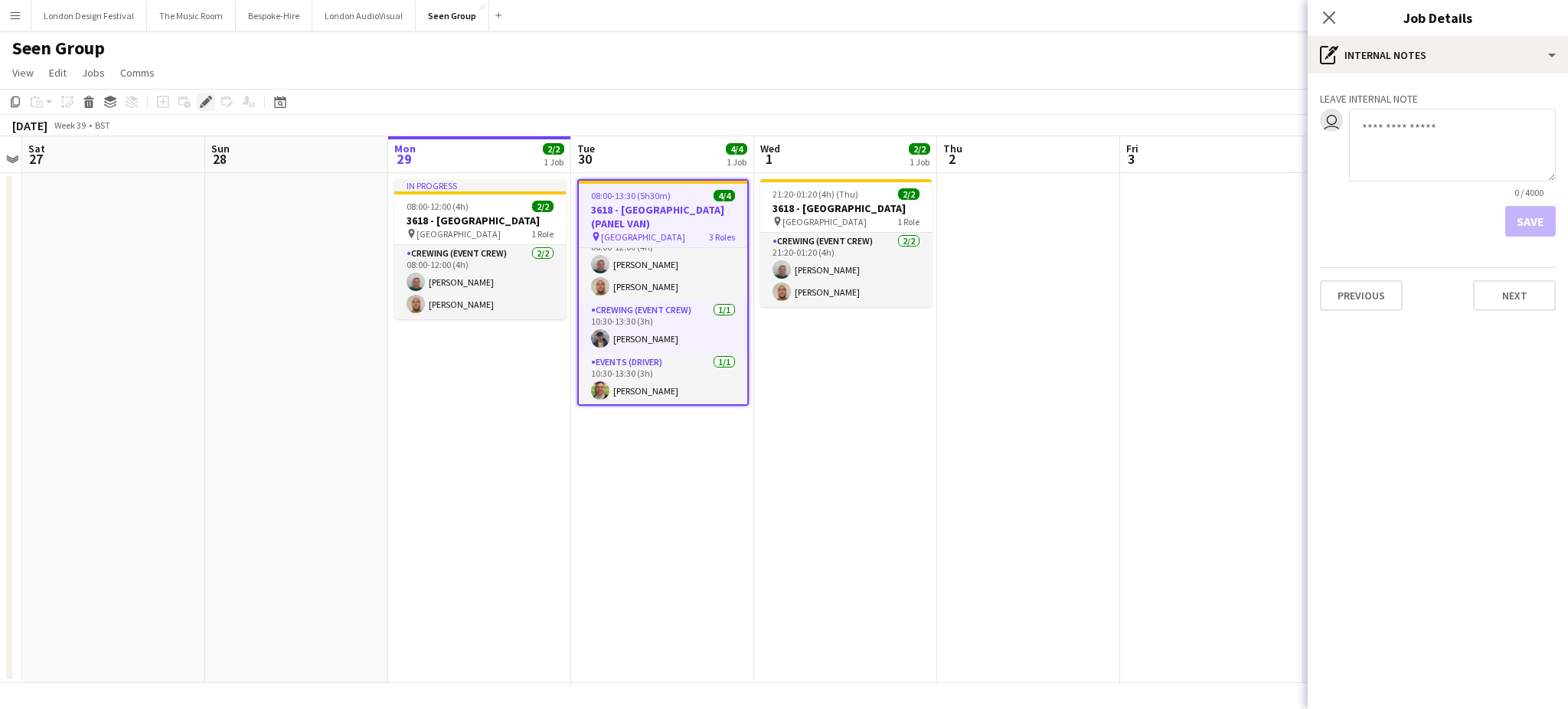
click at [202, 105] on icon at bounding box center [205, 102] width 9 height 9
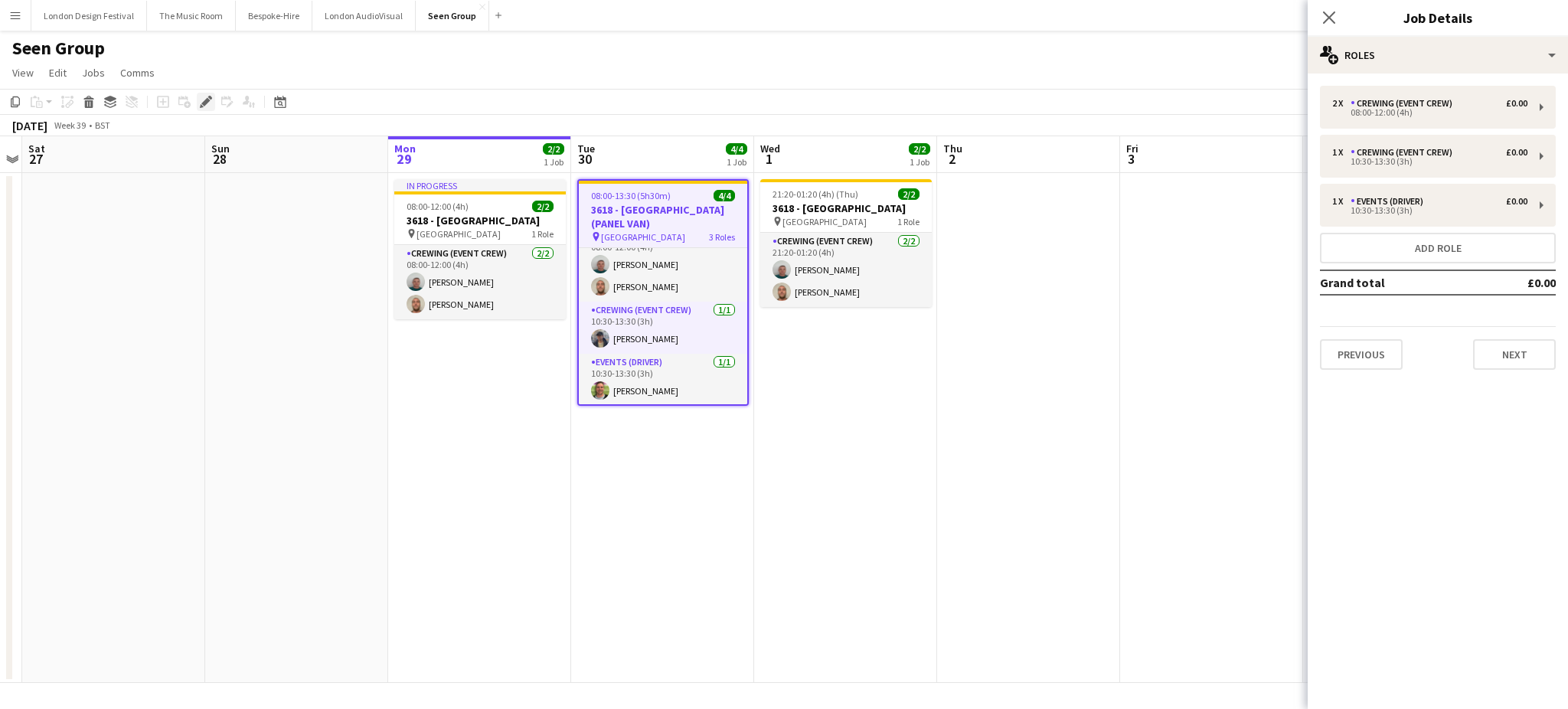
click at [202, 105] on icon at bounding box center [205, 102] width 9 height 9
click at [1381, 357] on button "Previous" at bounding box center [1361, 354] width 83 height 30
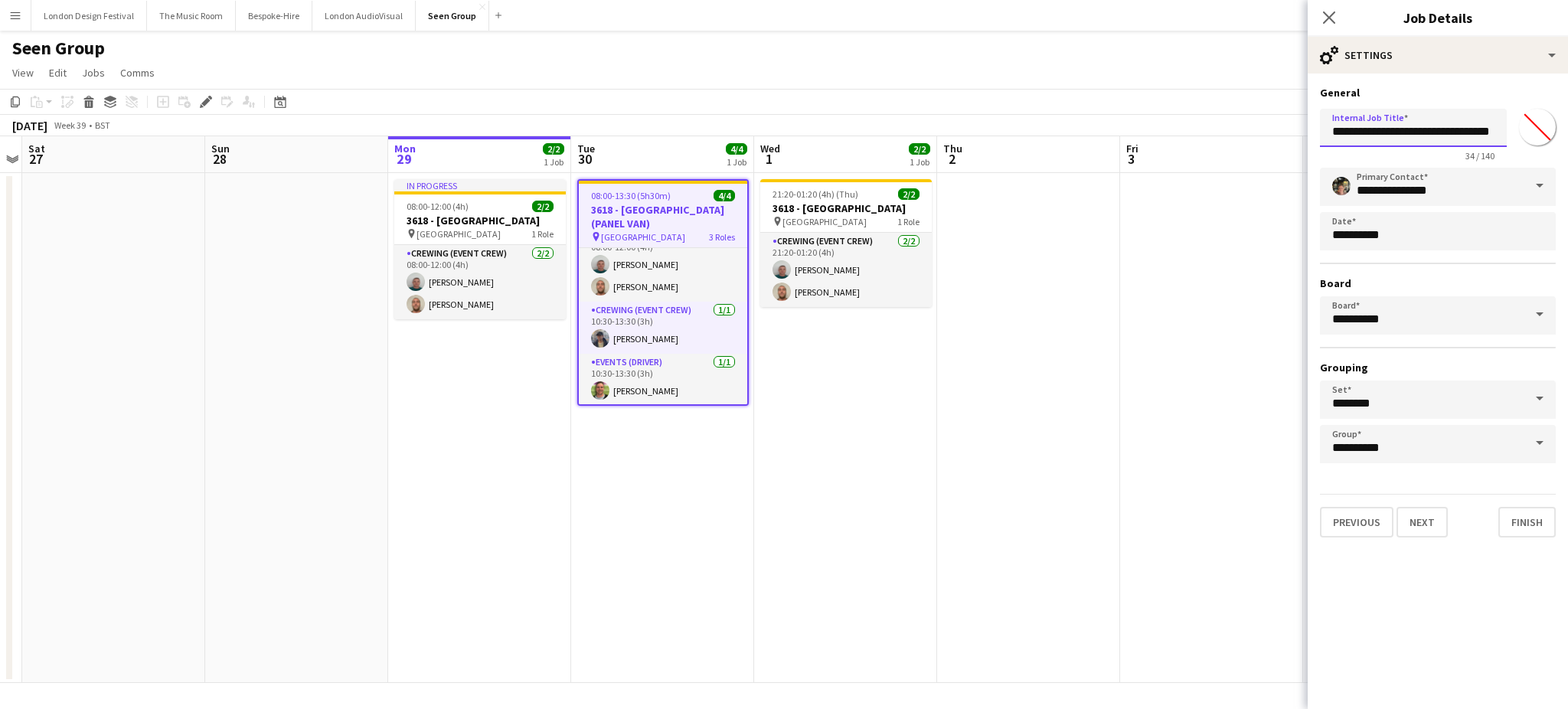
click at [1420, 141] on input "**********" at bounding box center [1413, 127] width 187 height 38
click at [1352, 524] on button "Previous" at bounding box center [1356, 522] width 73 height 30
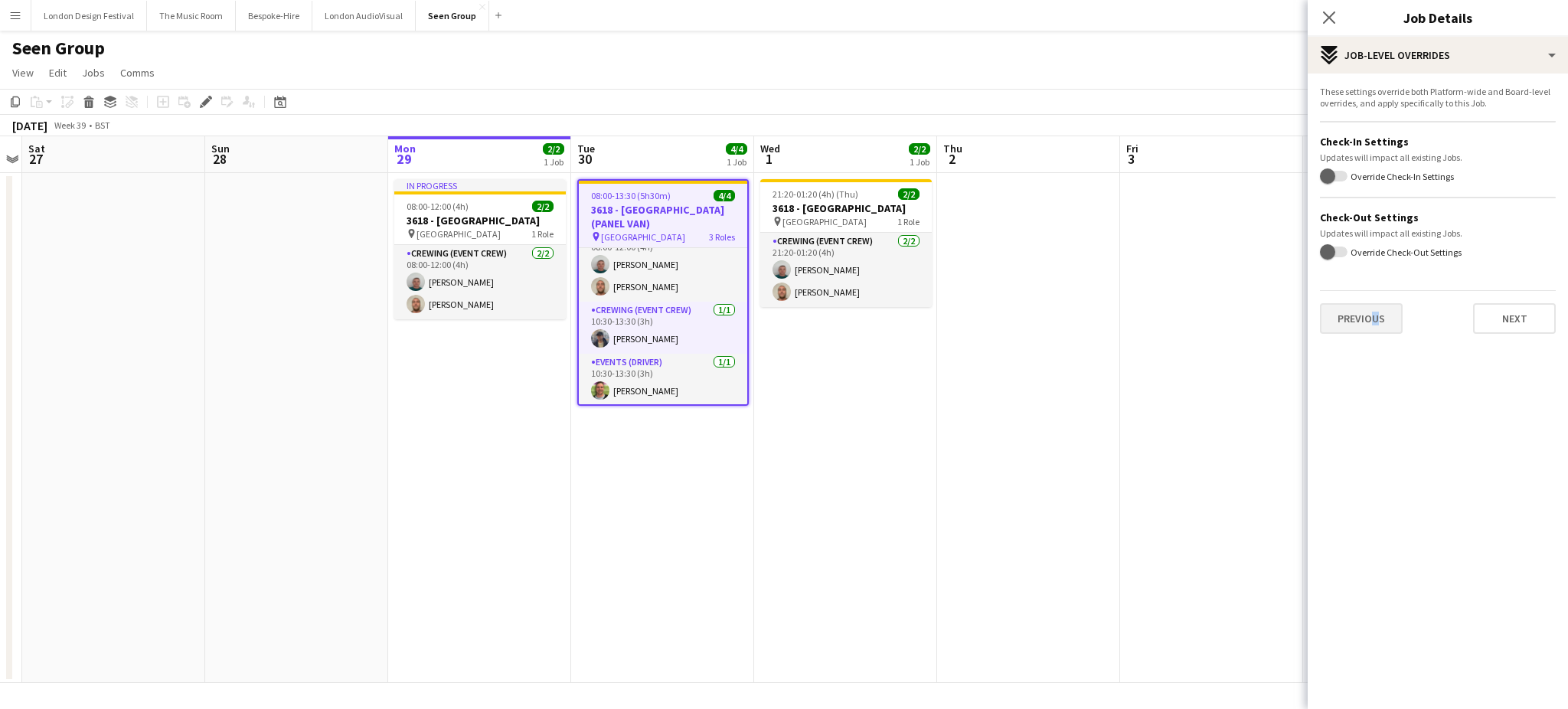
drag, startPoint x: 1368, startPoint y: 300, endPoint x: 1365, endPoint y: 318, distance: 18.2
click at [1365, 318] on div "Previous Next" at bounding box center [1438, 312] width 236 height 44
click at [1365, 318] on button "Previous" at bounding box center [1361, 318] width 83 height 30
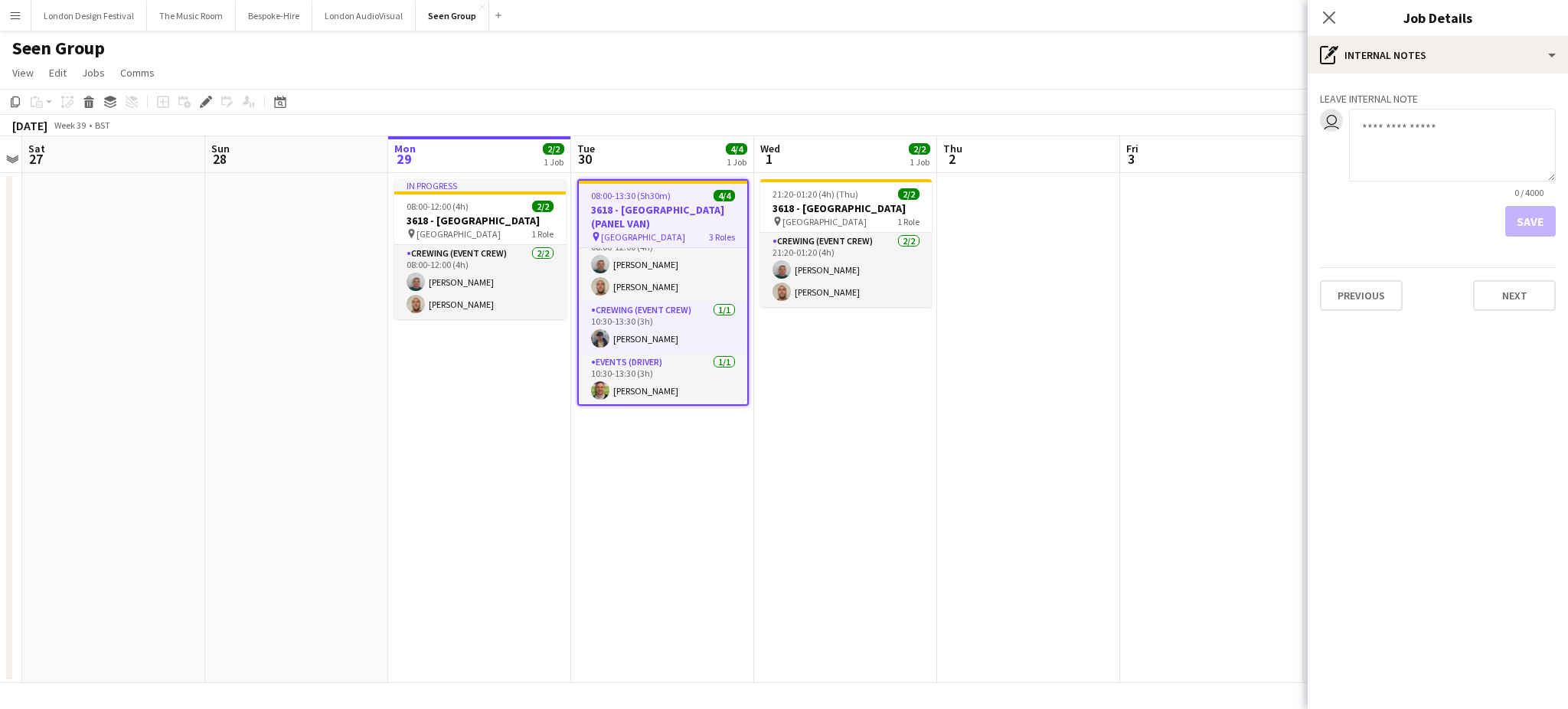
click at [1415, 146] on textarea at bounding box center [1452, 144] width 207 height 73
paste textarea "**********"
click at [1450, 145] on textarea "**********" at bounding box center [1452, 144] width 207 height 73
type textarea "**********"
click at [1534, 227] on button "Save" at bounding box center [1530, 221] width 51 height 30
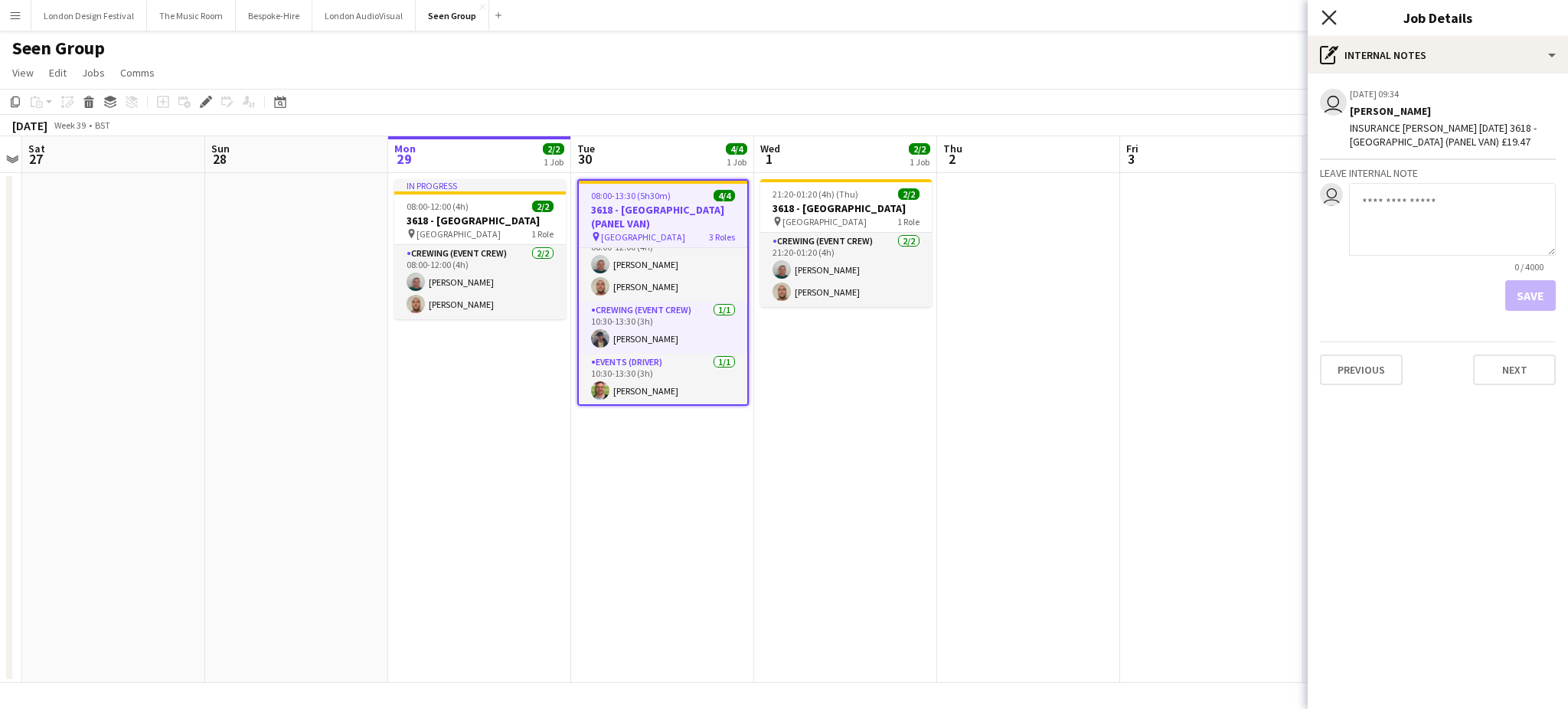
click at [1327, 20] on icon at bounding box center [1328, 17] width 15 height 15
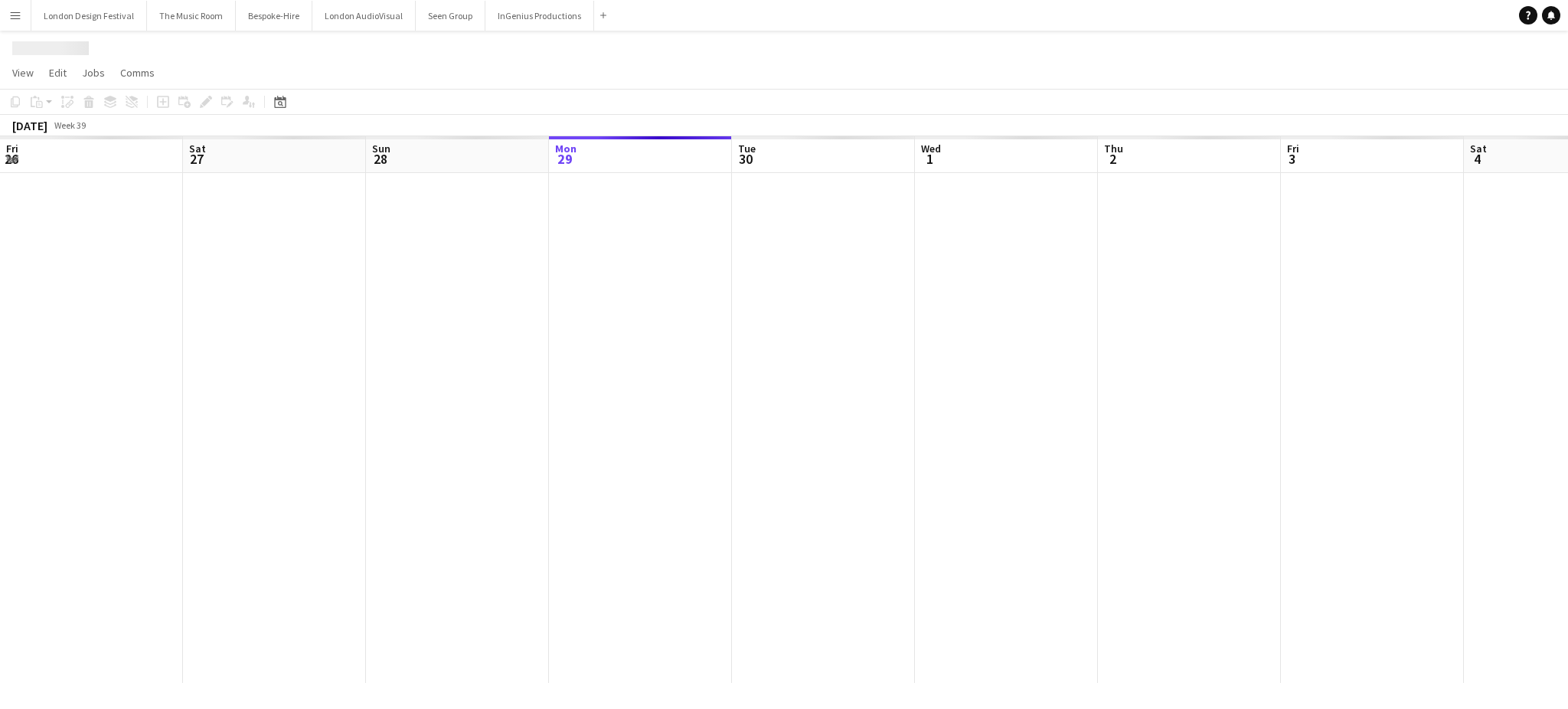
scroll to position [0, 365]
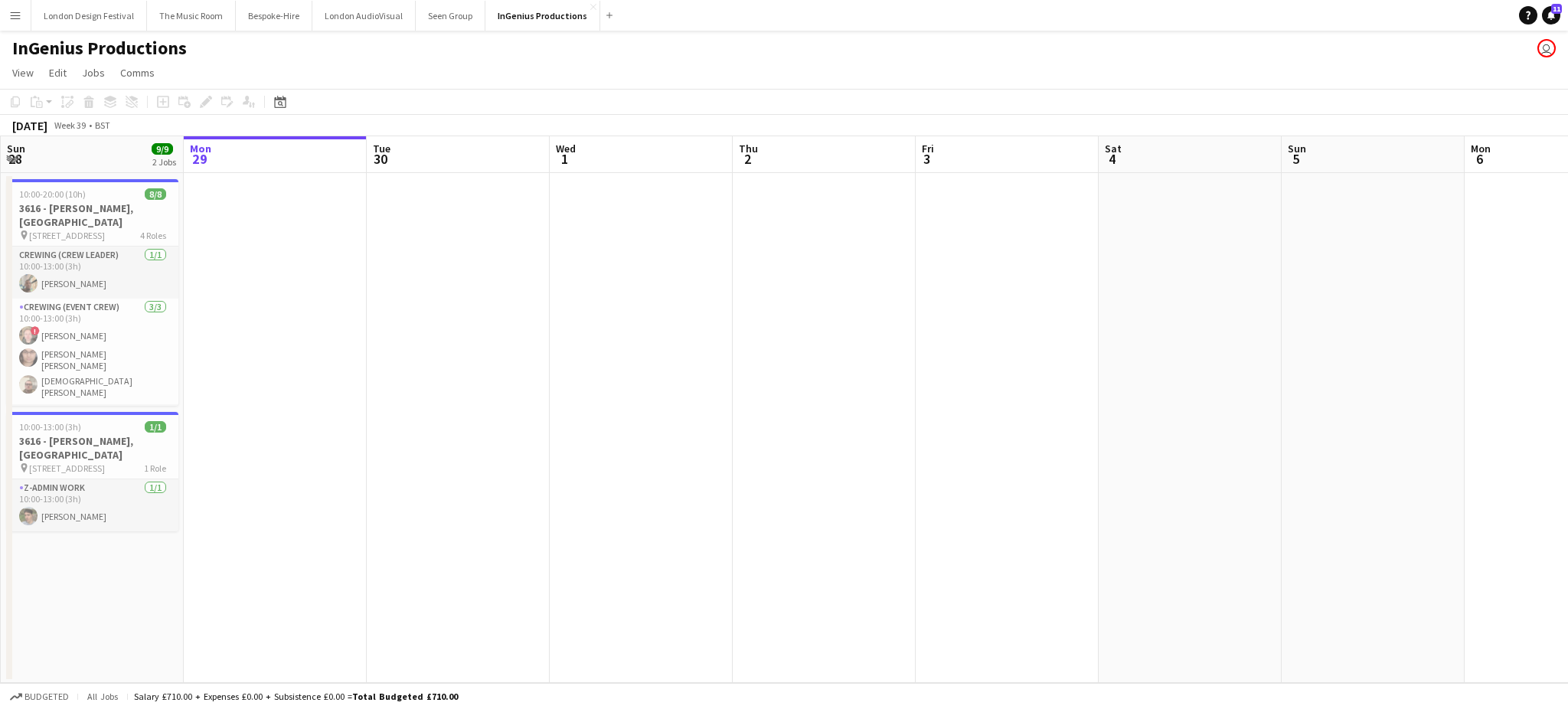
click at [261, 450] on app-date-cell at bounding box center [275, 428] width 183 height 510
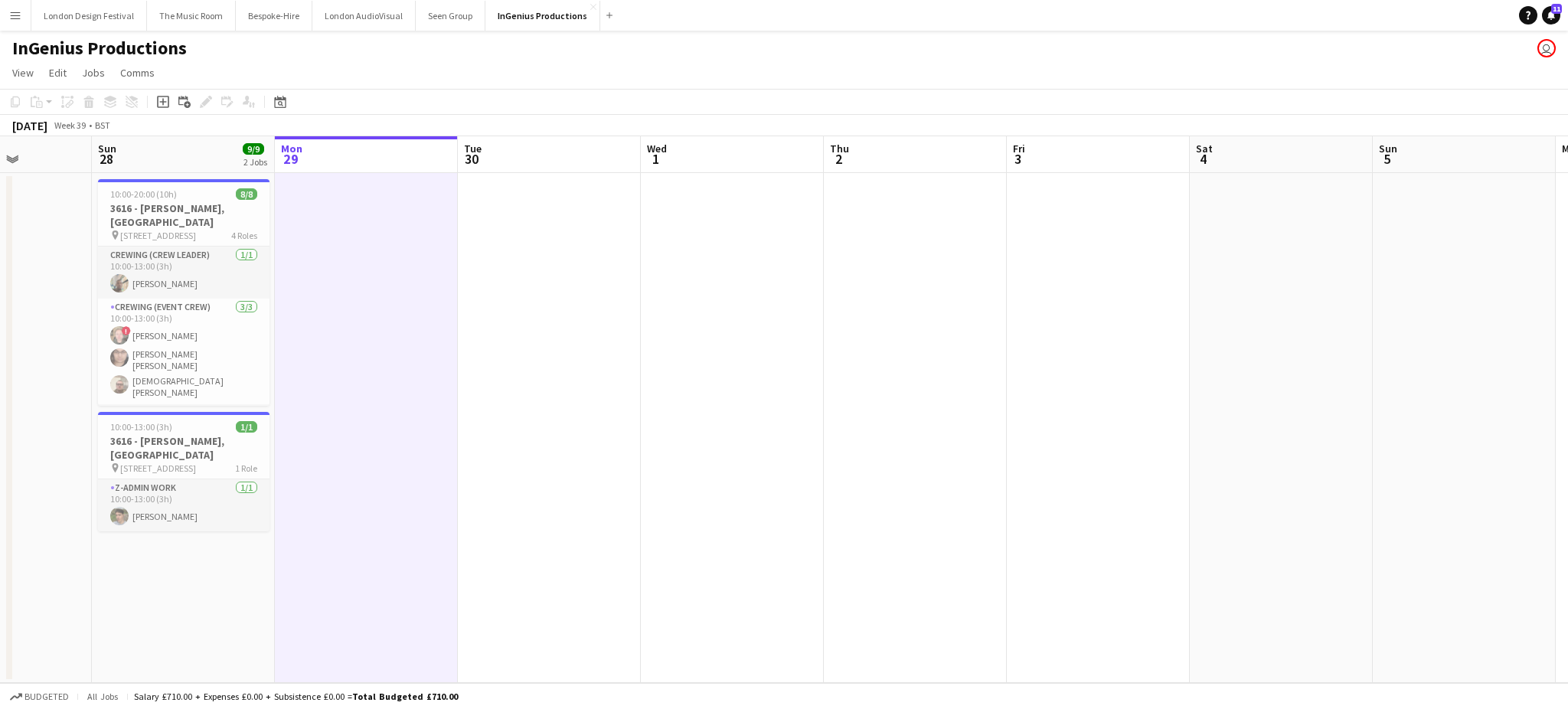
scroll to position [0, 364]
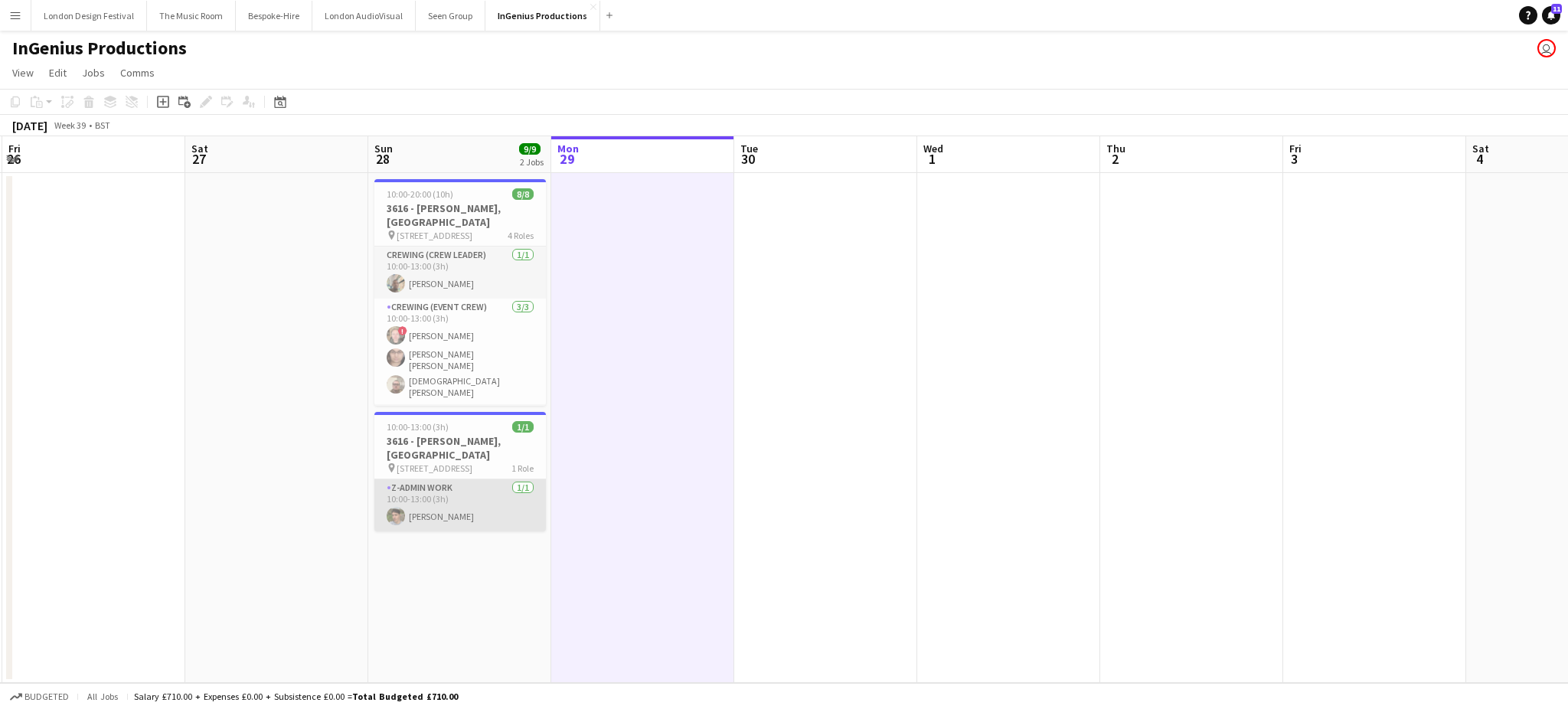
click at [450, 501] on app-card-role "z-Admin Work 1/1 10:00-13:00 (3h) Alistair Redding" at bounding box center [460, 505] width 172 height 52
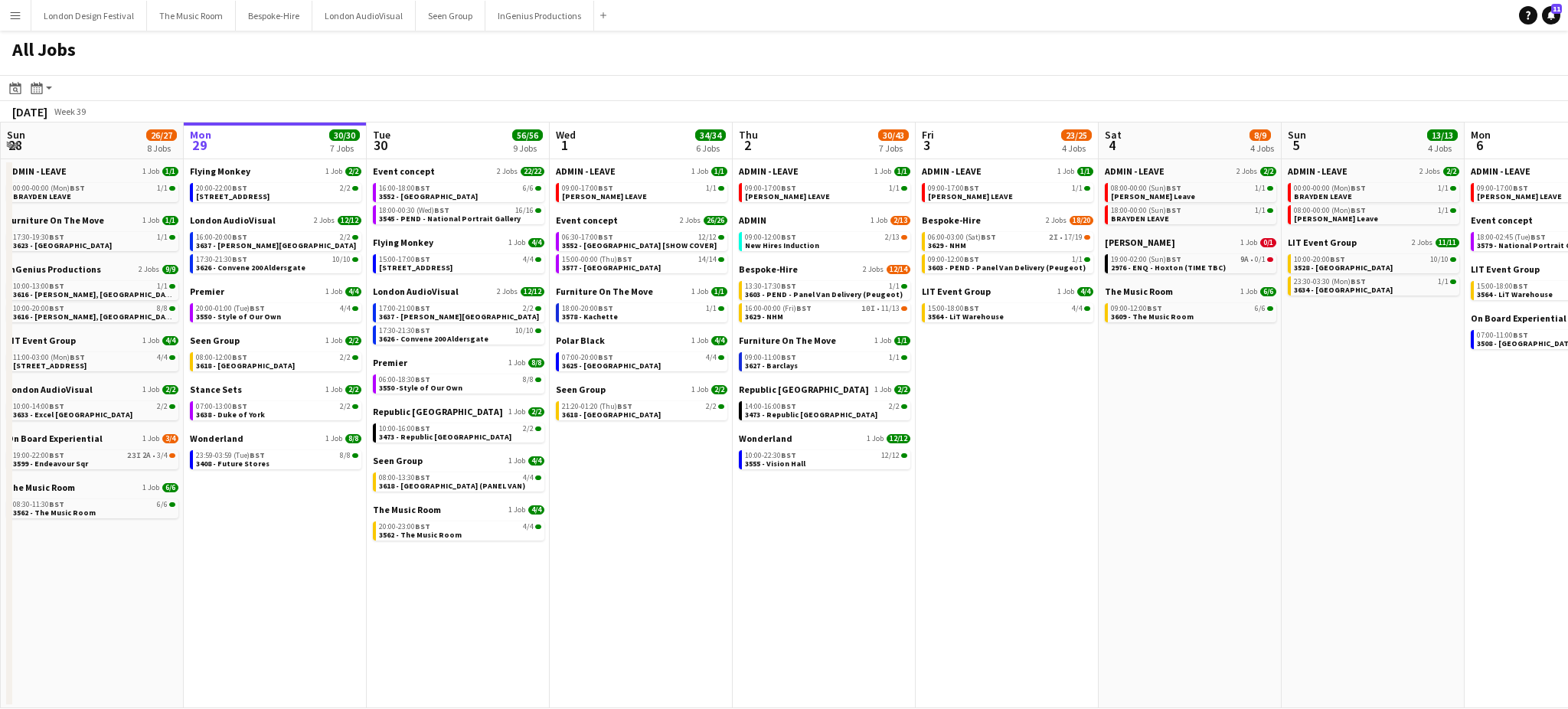
click at [19, 12] on app-icon "Menu" at bounding box center [16, 16] width 12 height 12
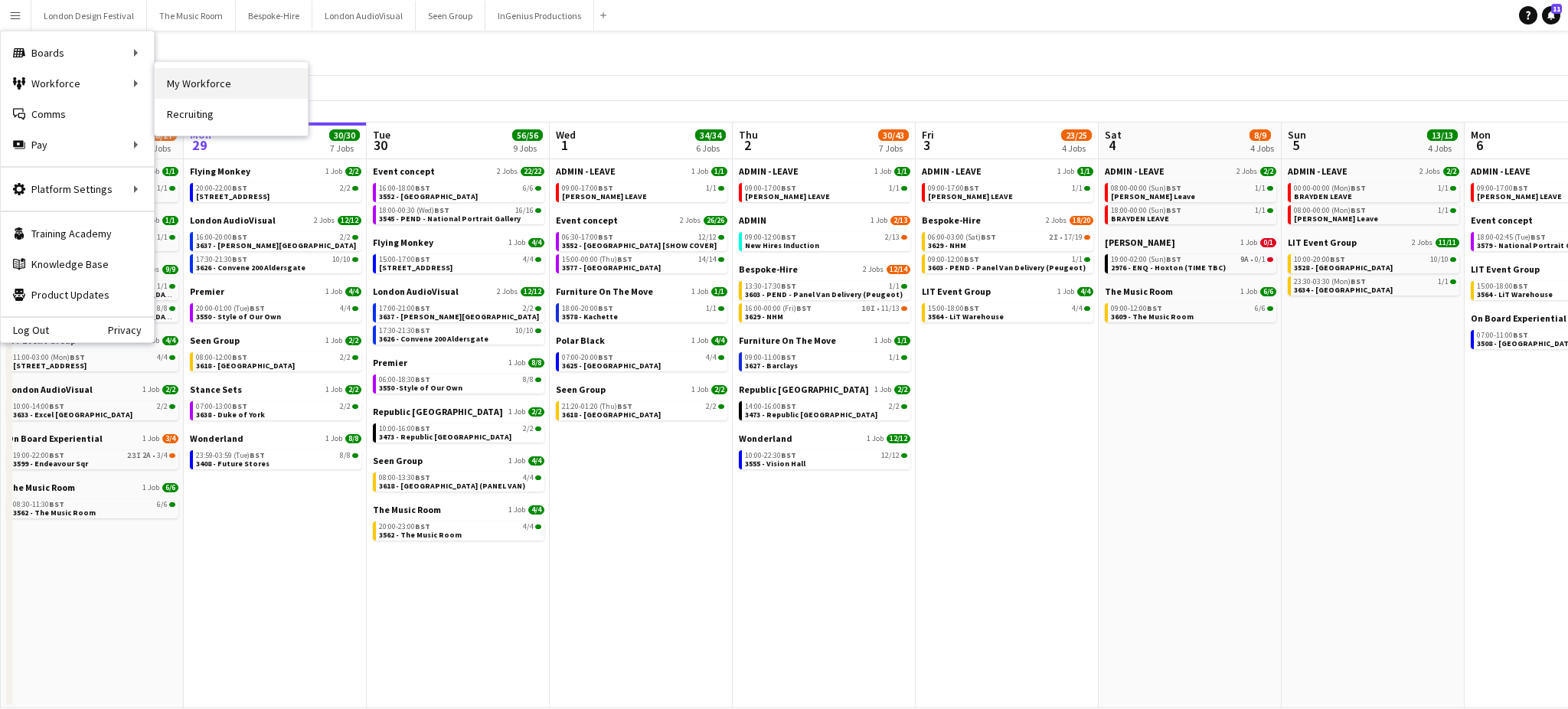
click at [186, 78] on link "My Workforce" at bounding box center [231, 83] width 153 height 30
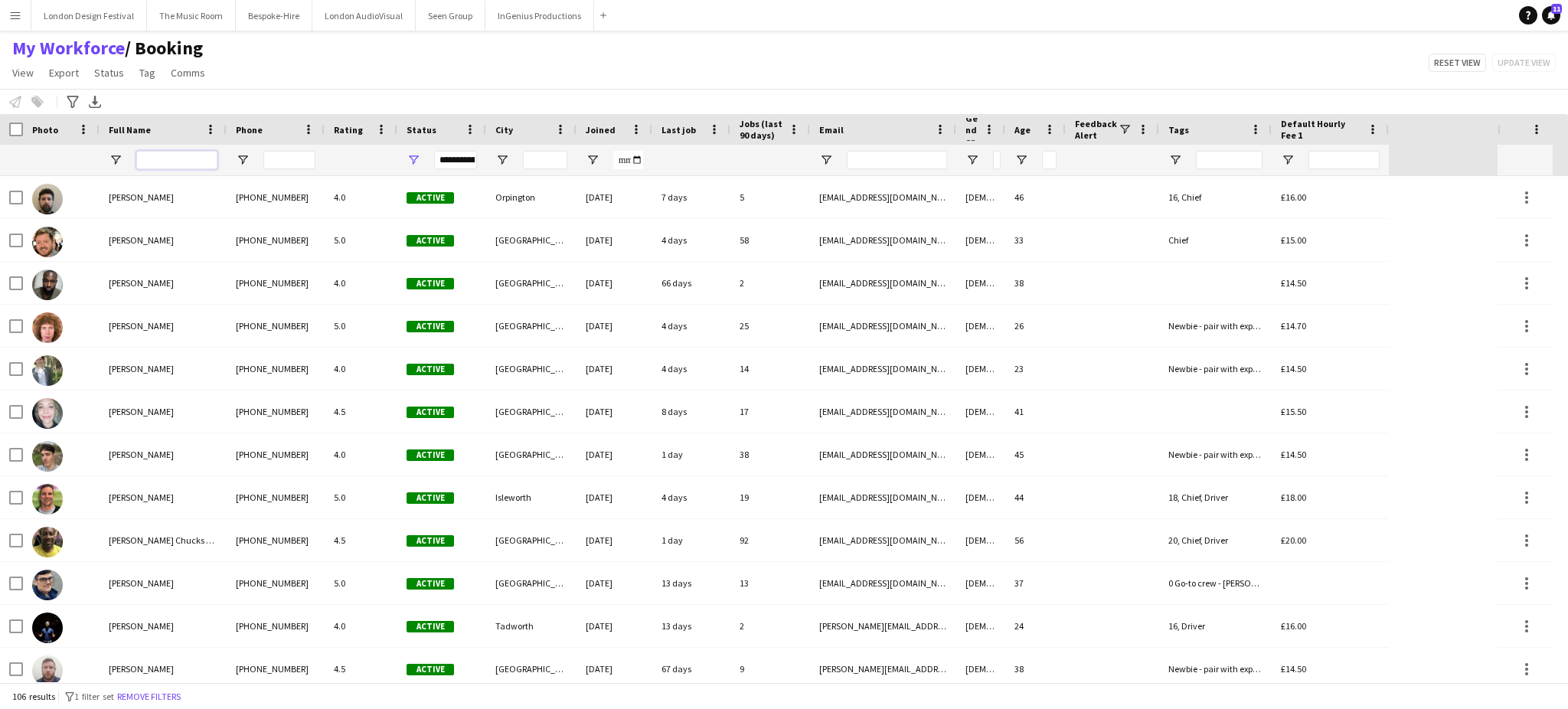
click at [151, 165] on input "Full Name Filter Input" at bounding box center [176, 160] width 81 height 19
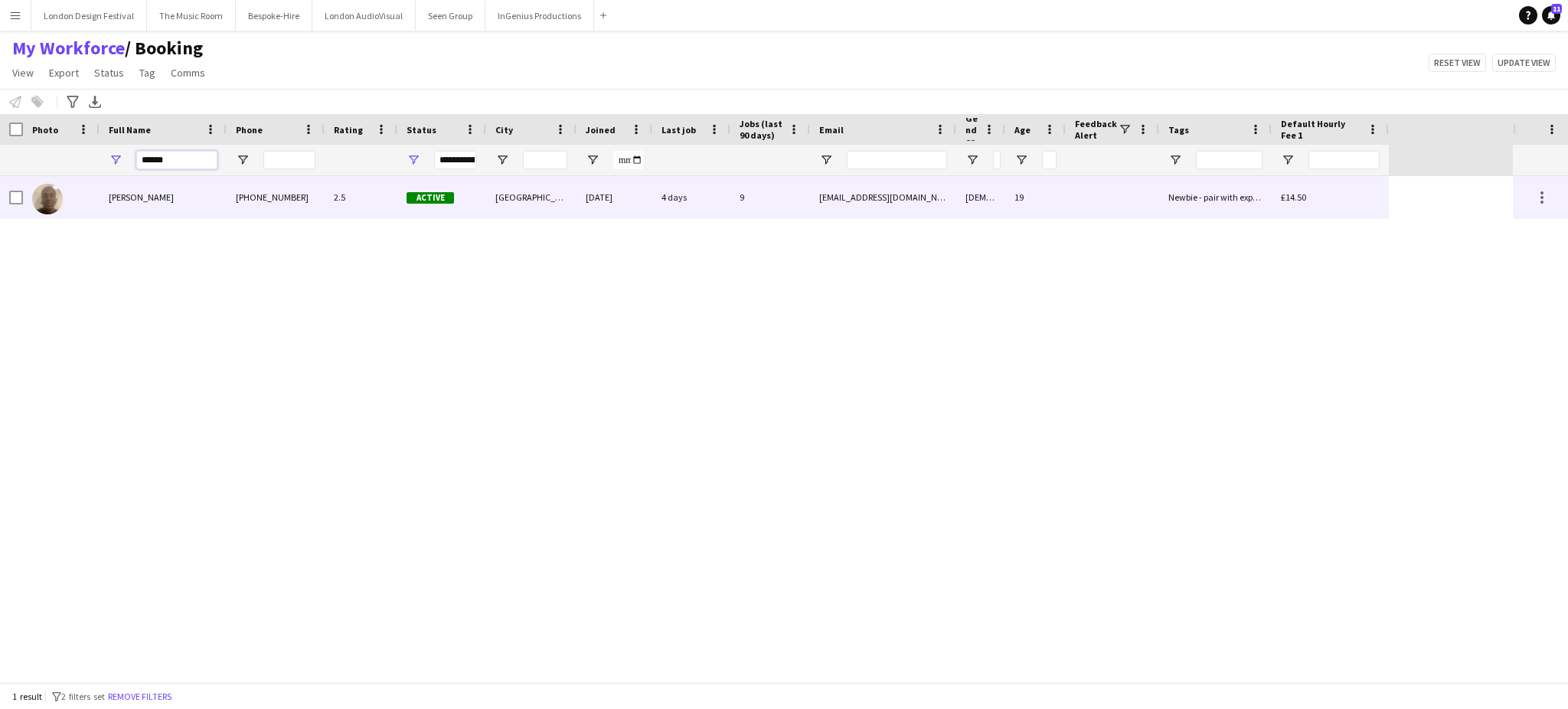
type input "******"
click at [185, 199] on div "[PERSON_NAME]" at bounding box center [162, 197] width 127 height 42
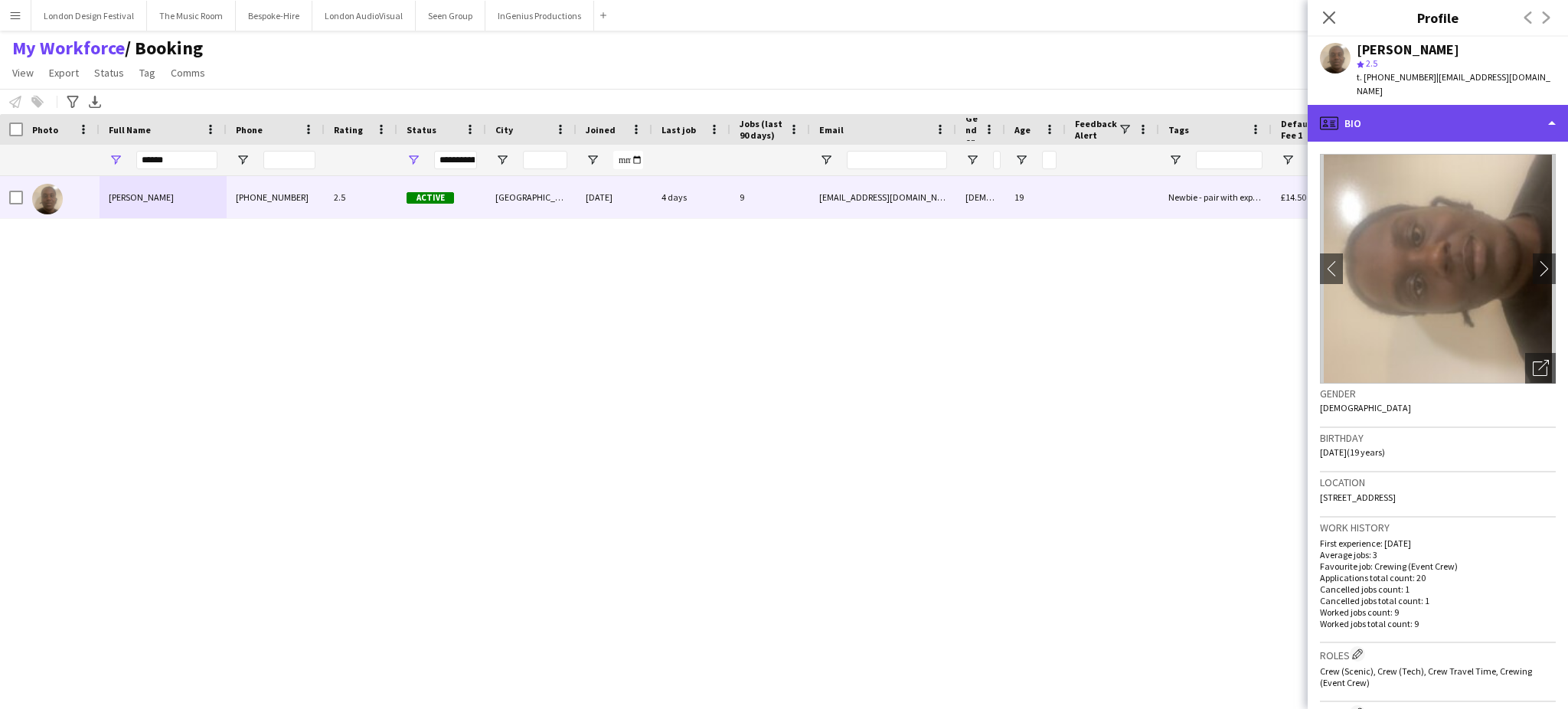
click at [1508, 118] on div "profile Bio" at bounding box center [1437, 123] width 260 height 37
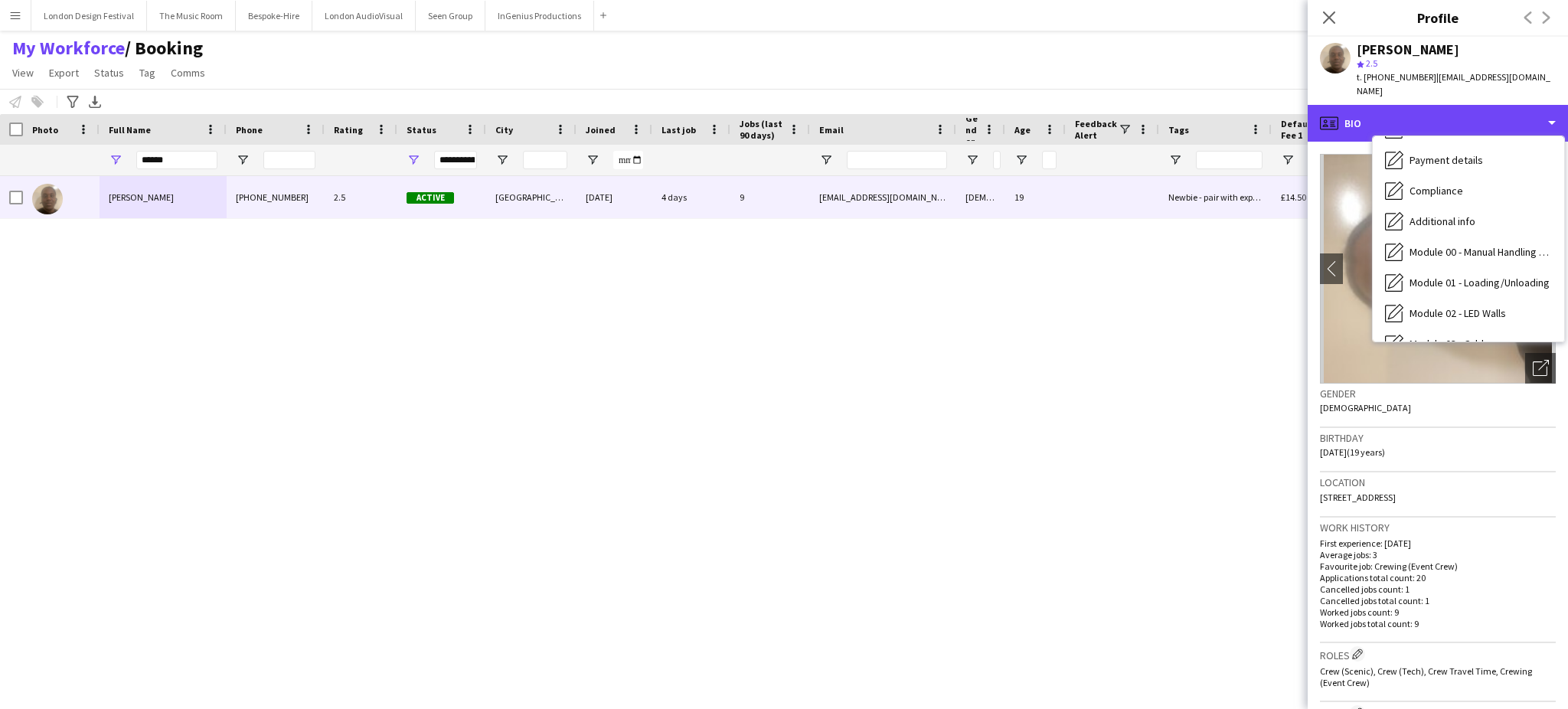
scroll to position [327, 0]
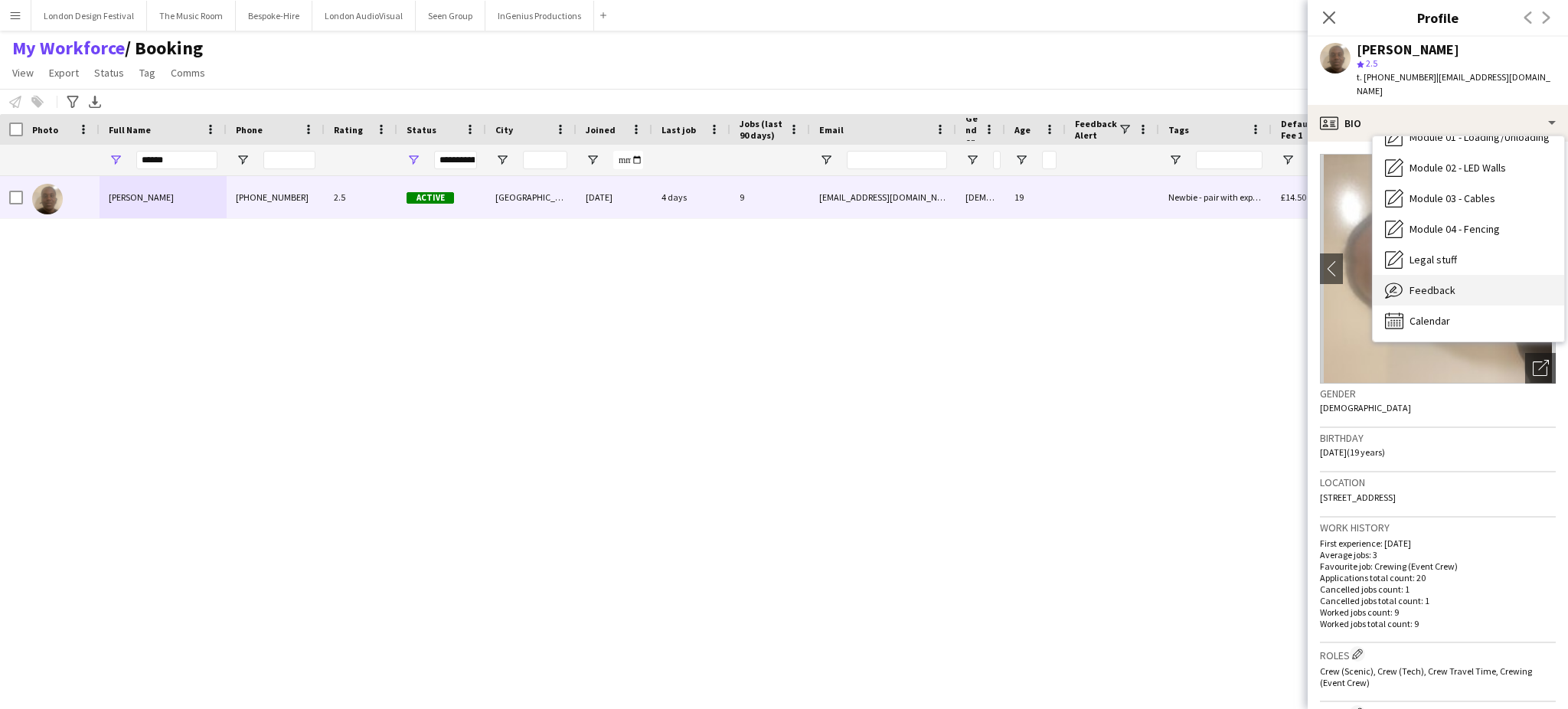
click at [1505, 275] on div "Feedback Feedback" at bounding box center [1468, 290] width 191 height 30
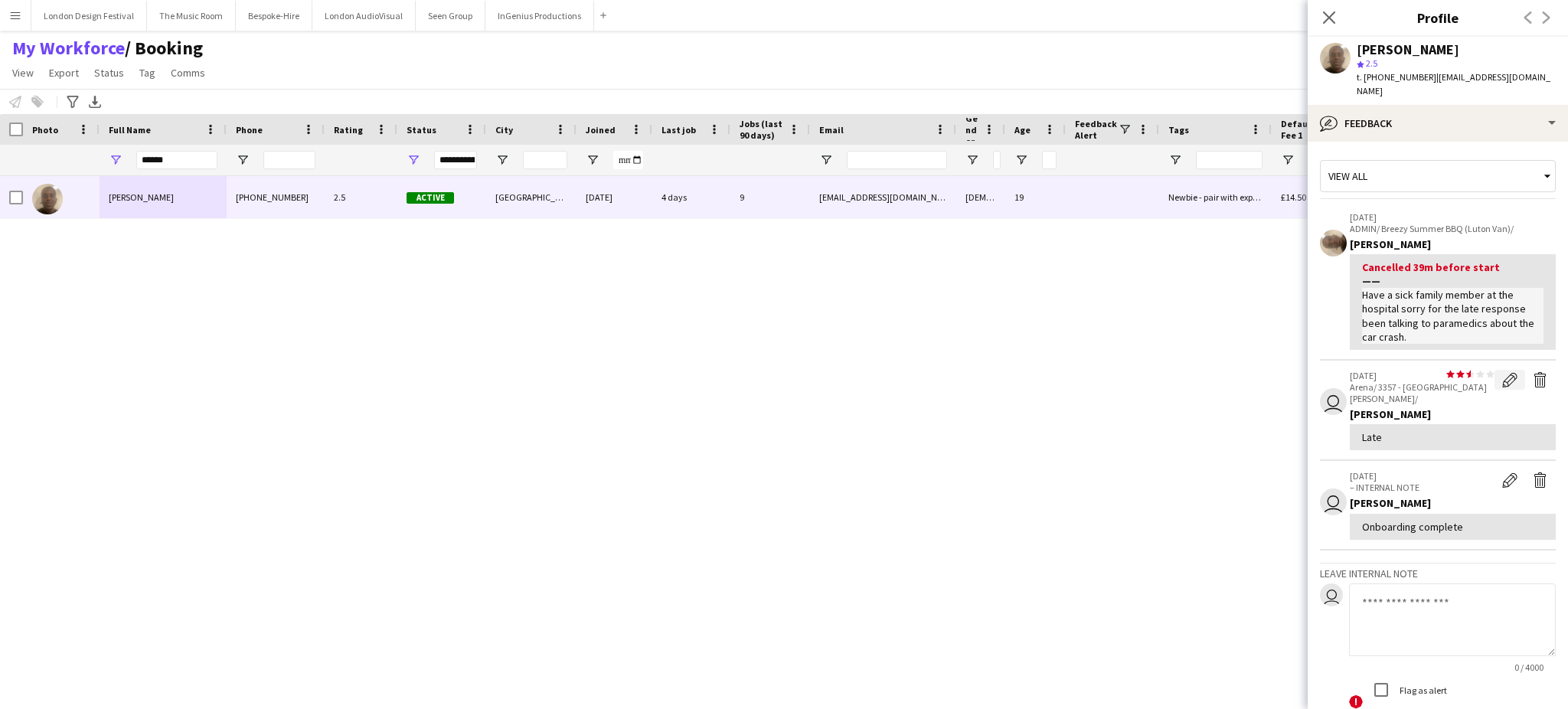
click at [1502, 372] on app-icon "Edit feedback" at bounding box center [1509, 379] width 16 height 16
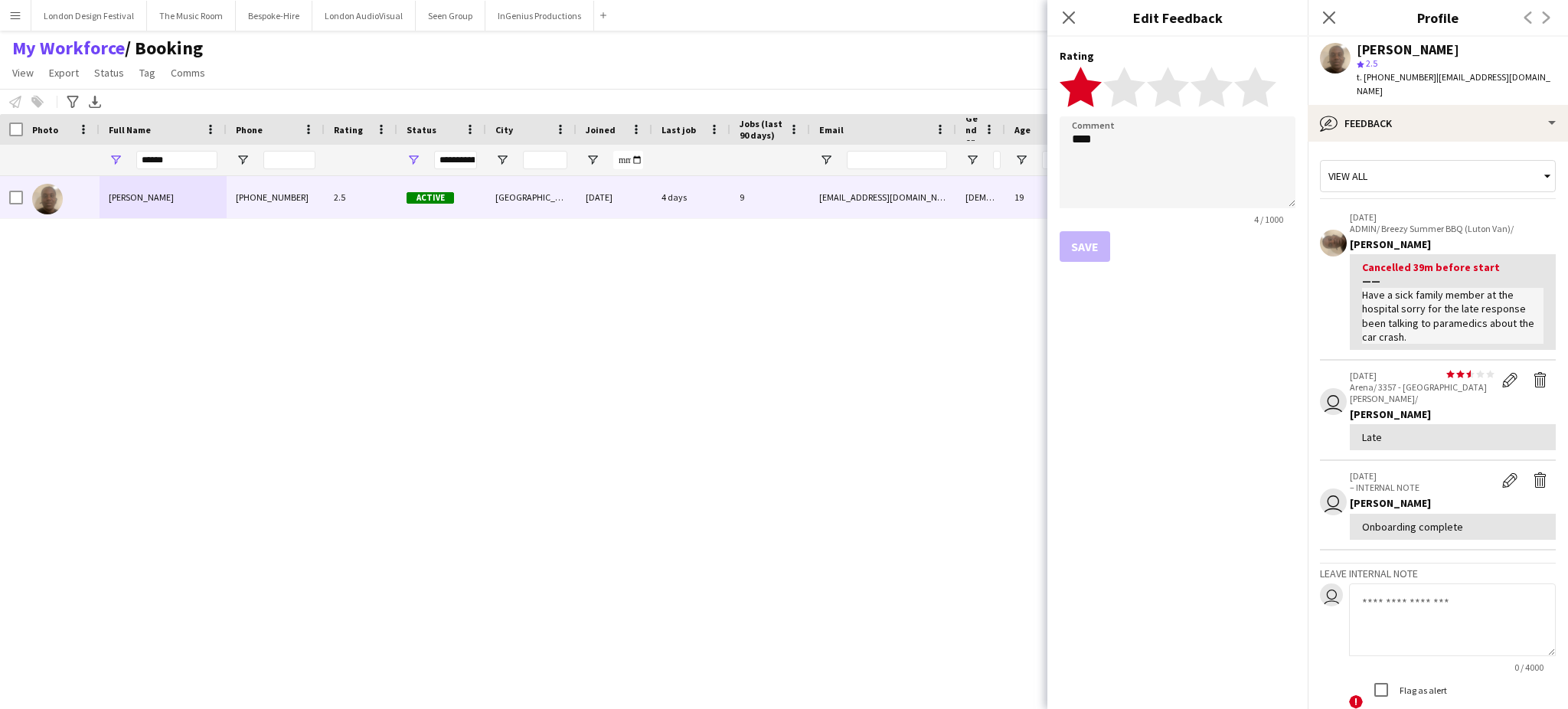
click at [1093, 87] on polygon at bounding box center [1081, 86] width 42 height 40
click at [1128, 150] on textarea "****" at bounding box center [1178, 162] width 236 height 92
type textarea "****"
click at [1079, 240] on button "Save" at bounding box center [1085, 246] width 51 height 30
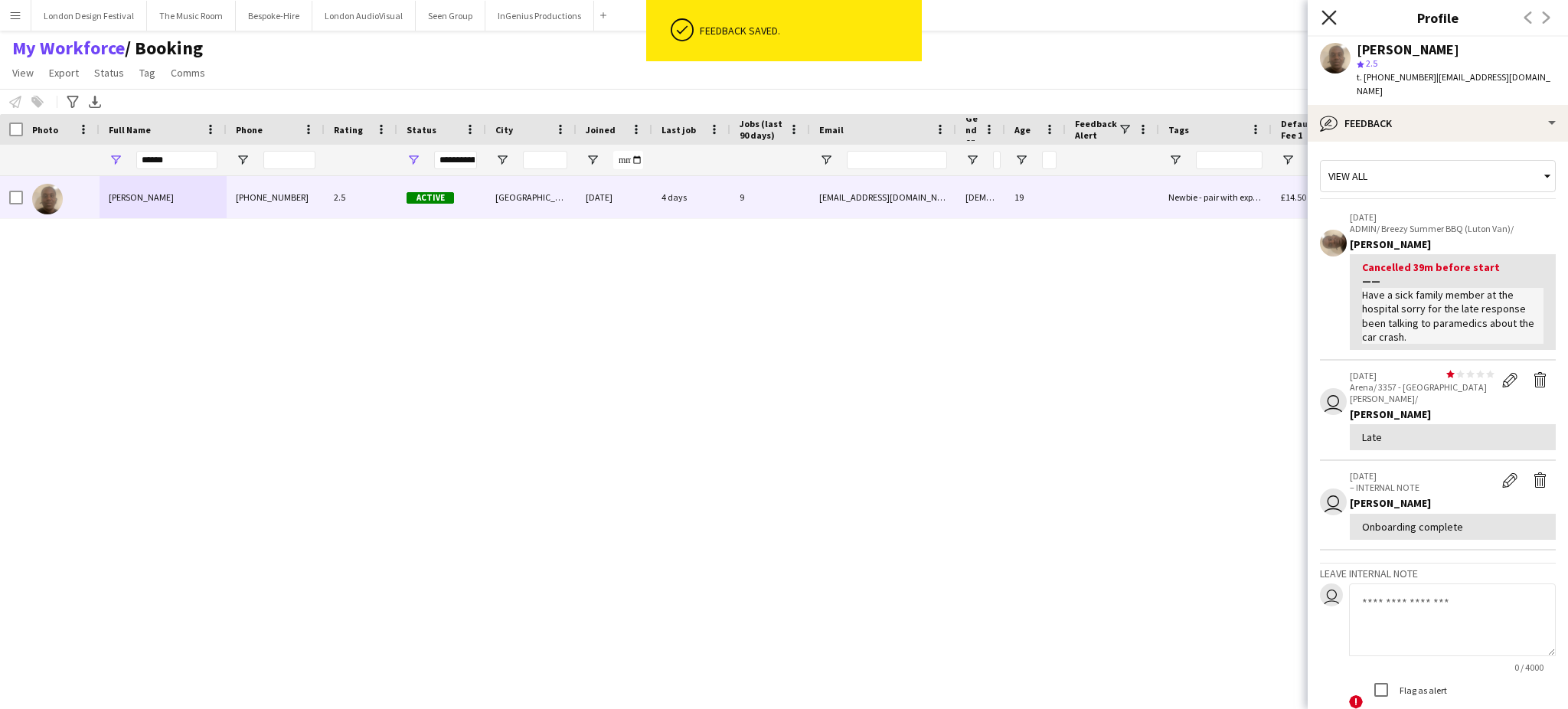
click at [1329, 16] on icon "Close pop-in" at bounding box center [1328, 17] width 15 height 15
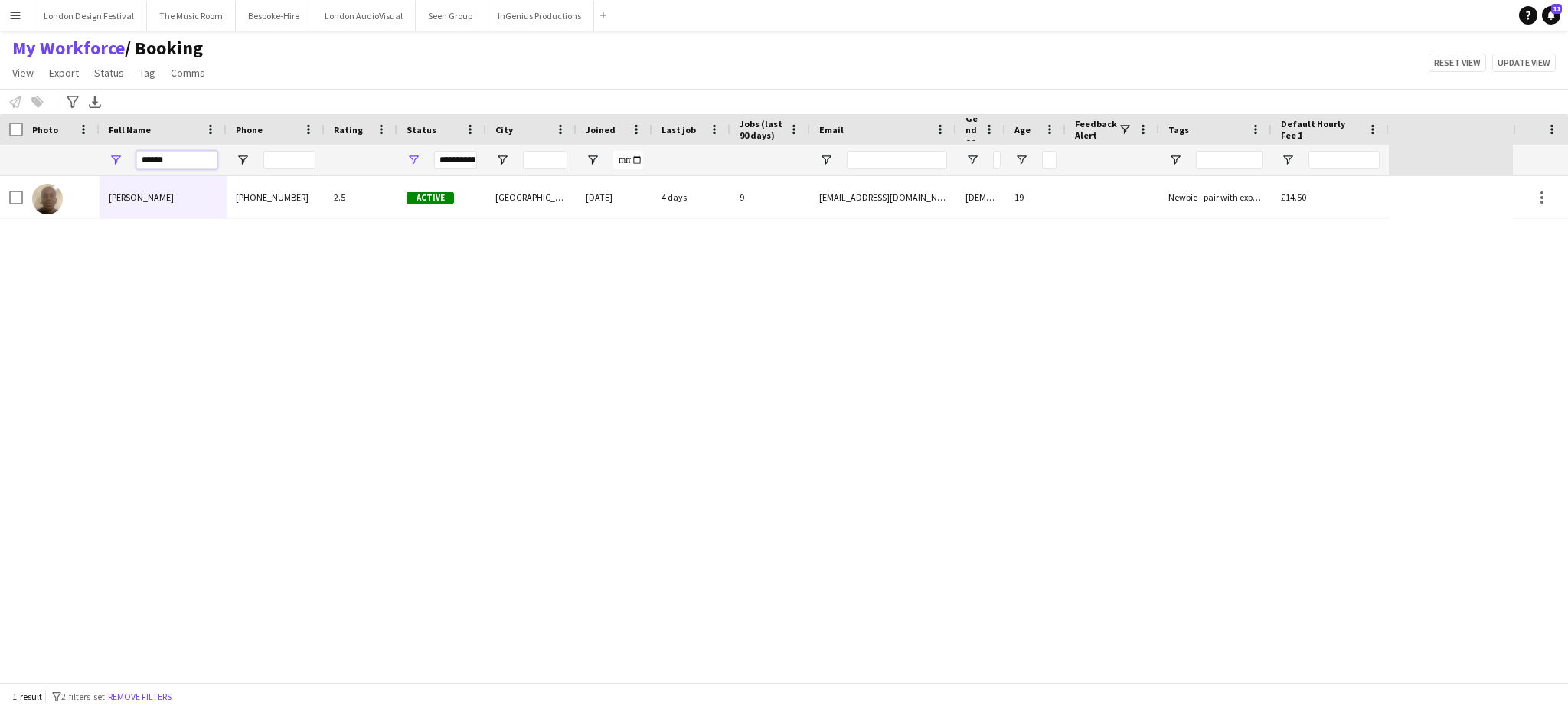
click at [186, 157] on input "******" at bounding box center [176, 160] width 81 height 19
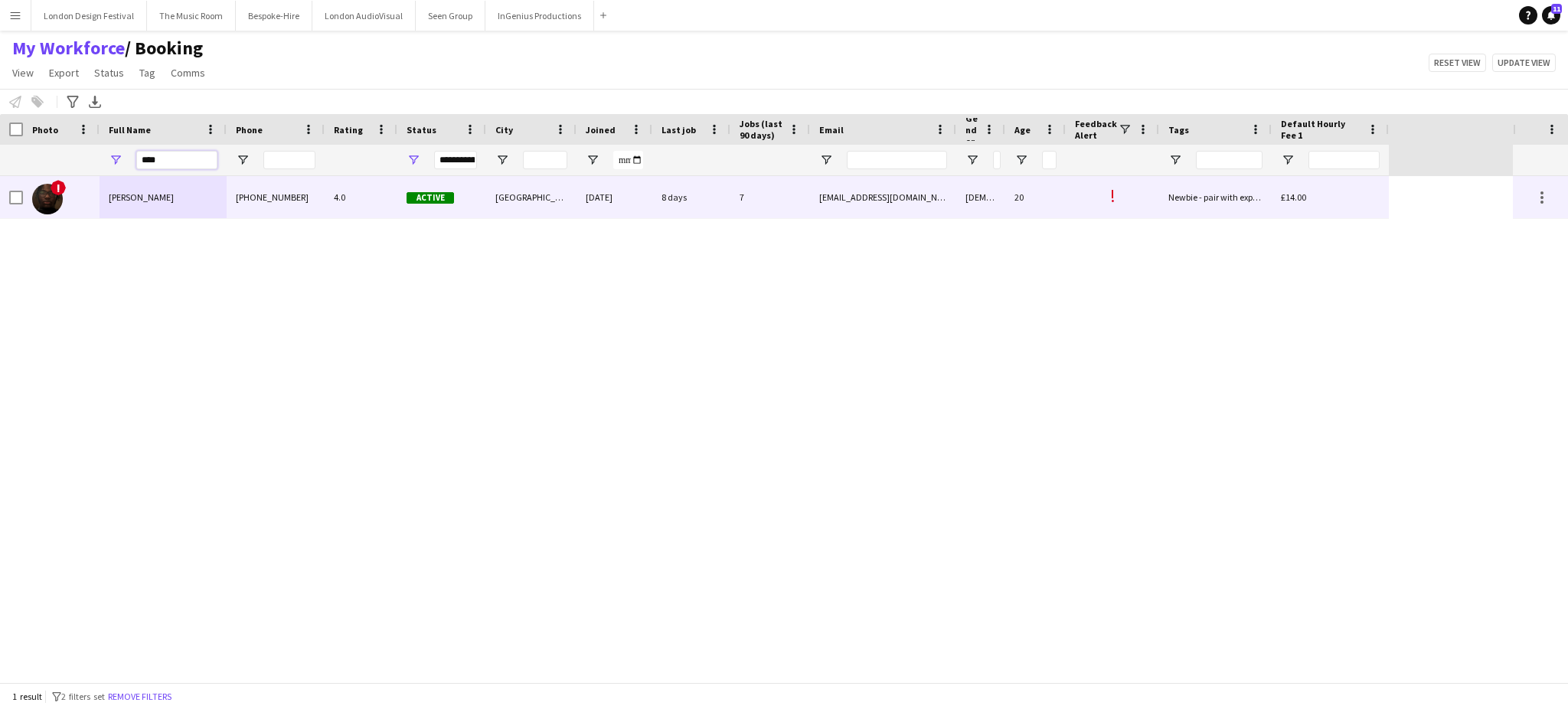
type input "****"
click at [173, 200] on div "Paul Ewanlen" at bounding box center [162, 197] width 127 height 42
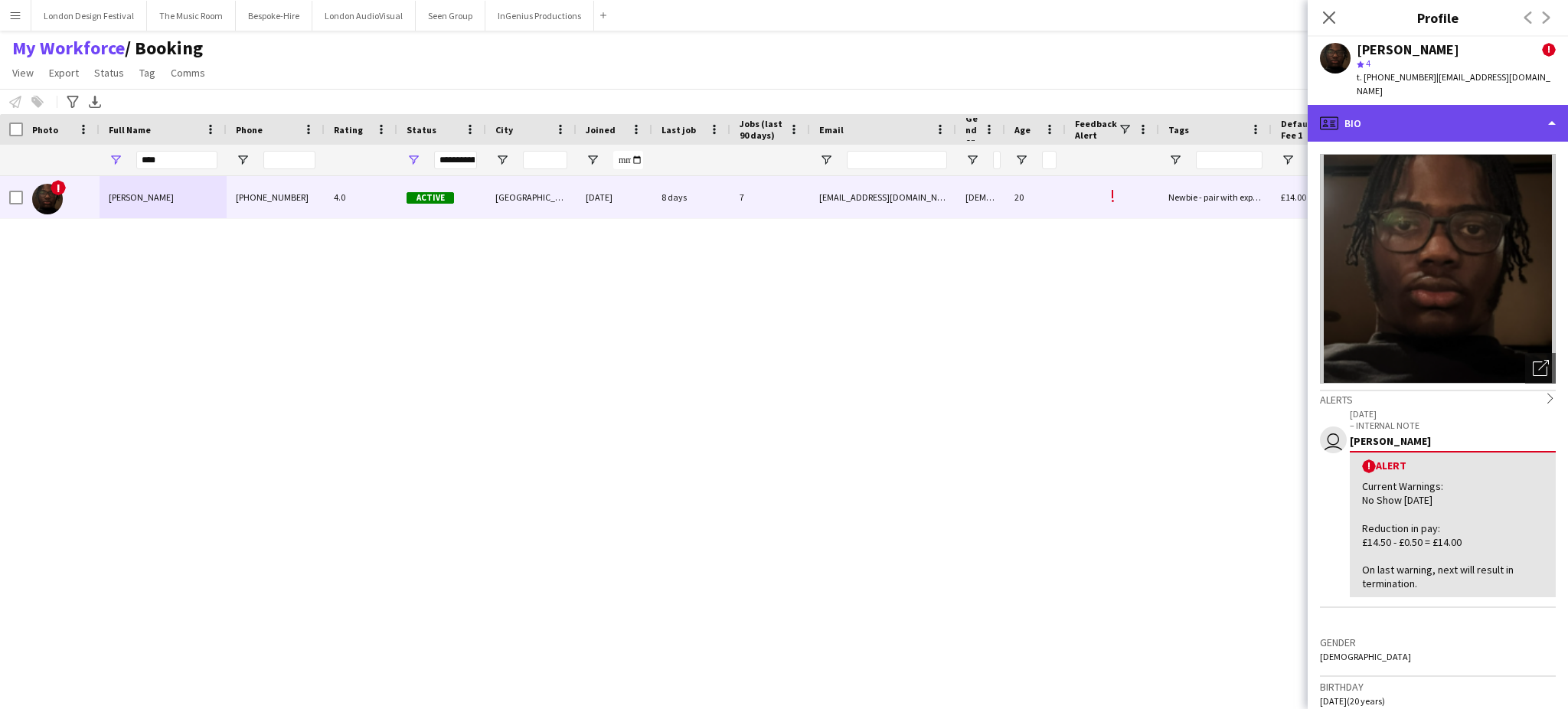
click at [1512, 124] on div "profile Bio" at bounding box center [1437, 123] width 260 height 37
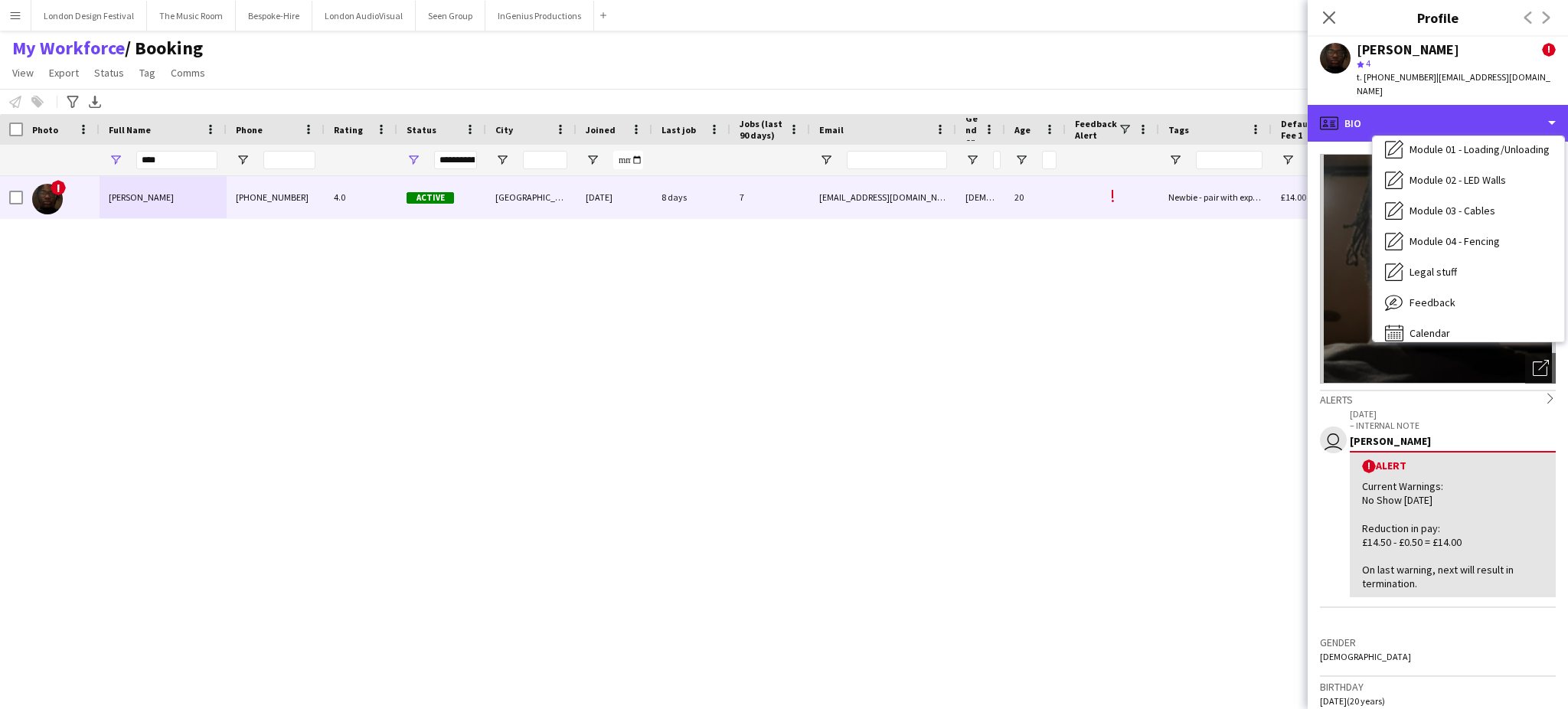
scroll to position [324, 0]
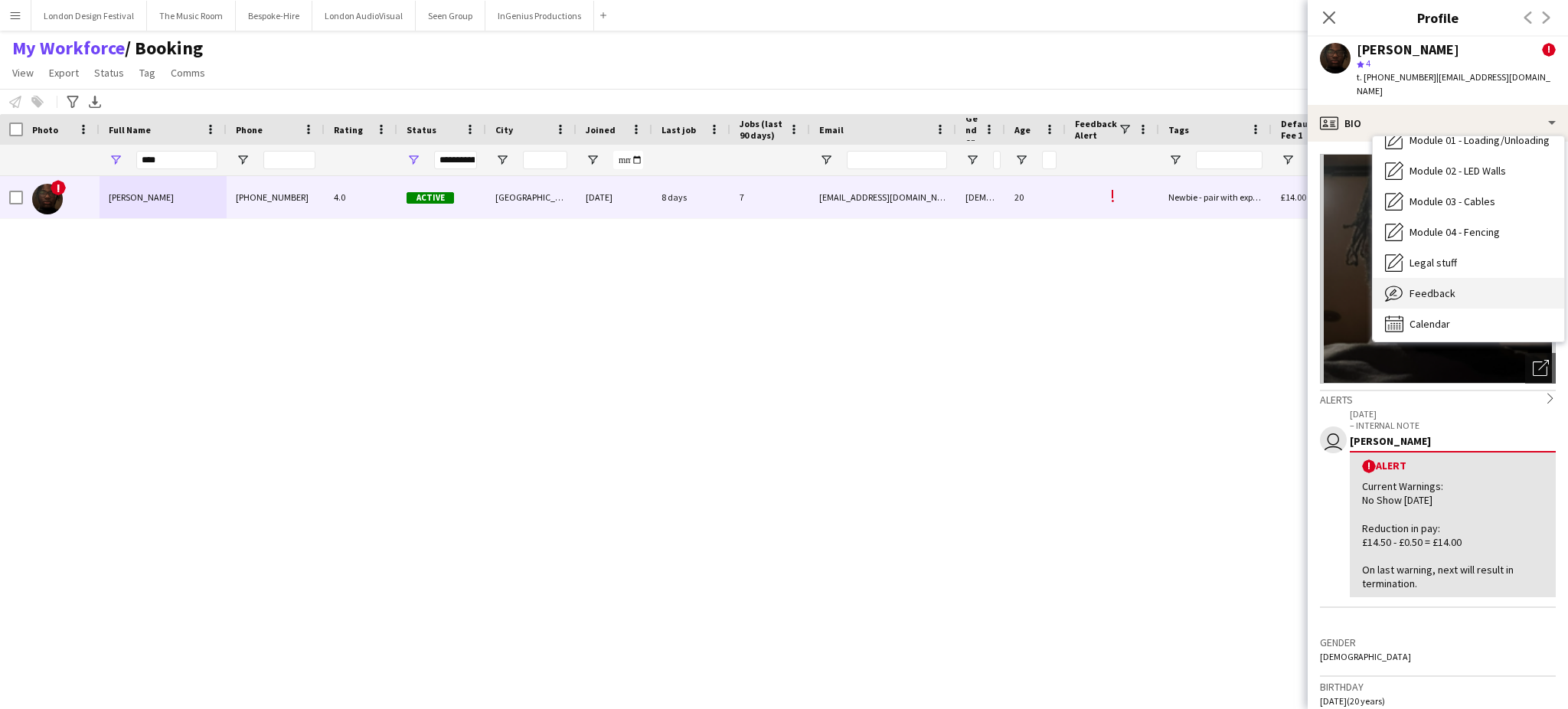
click at [1509, 285] on div "Feedback Feedback" at bounding box center [1468, 293] width 191 height 30
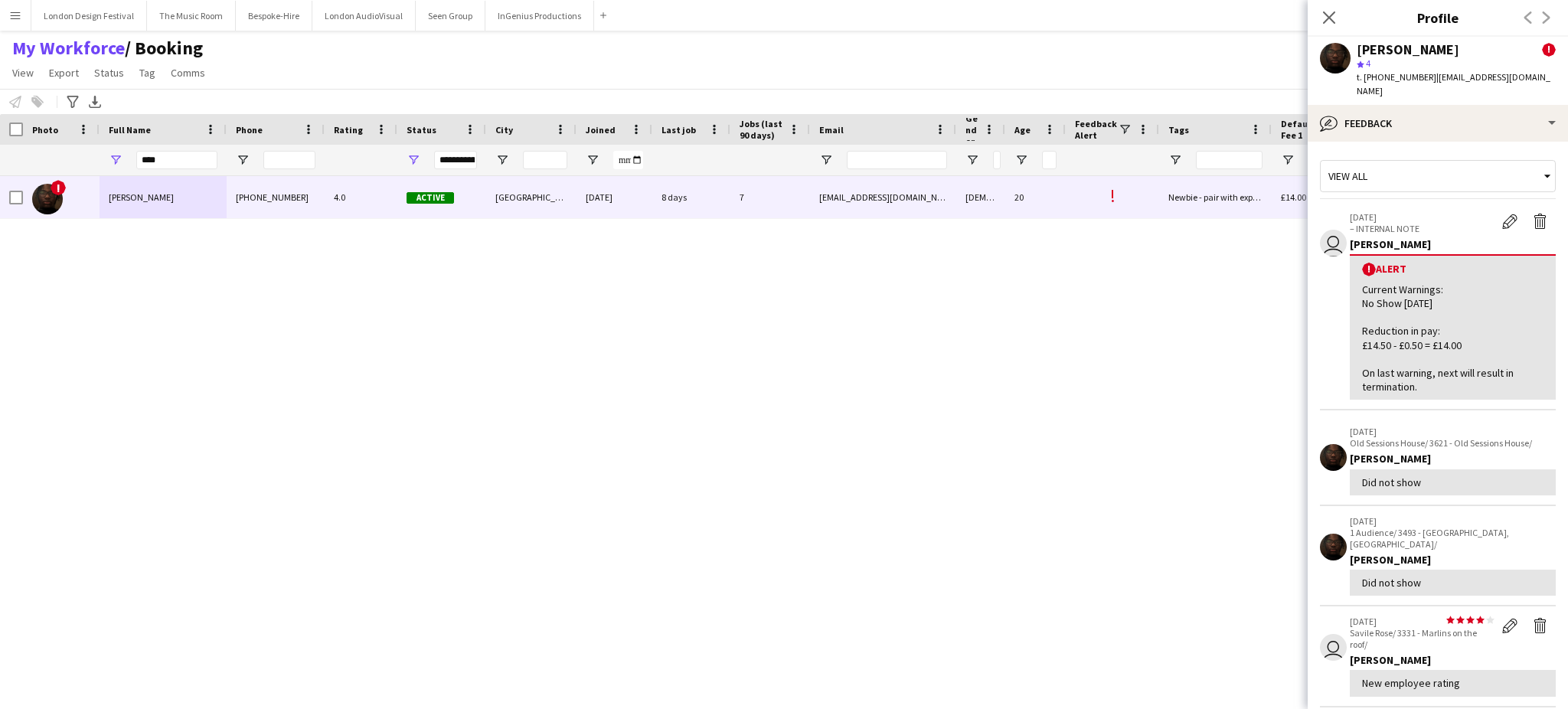
drag, startPoint x: 1429, startPoint y: 429, endPoint x: 1516, endPoint y: 422, distance: 87.3
drag, startPoint x: 1516, startPoint y: 422, endPoint x: 1458, endPoint y: 432, distance: 58.9
click at [1458, 437] on p "Old Sessions House/ 3621 - Old Sessions House/" at bounding box center [1452, 443] width 206 height 12
drag, startPoint x: 1428, startPoint y: 425, endPoint x: 1528, endPoint y: 427, distance: 100.0
click at [1528, 437] on p "Old Sessions House/ 3621 - Old Sessions House/" at bounding box center [1452, 443] width 206 height 12
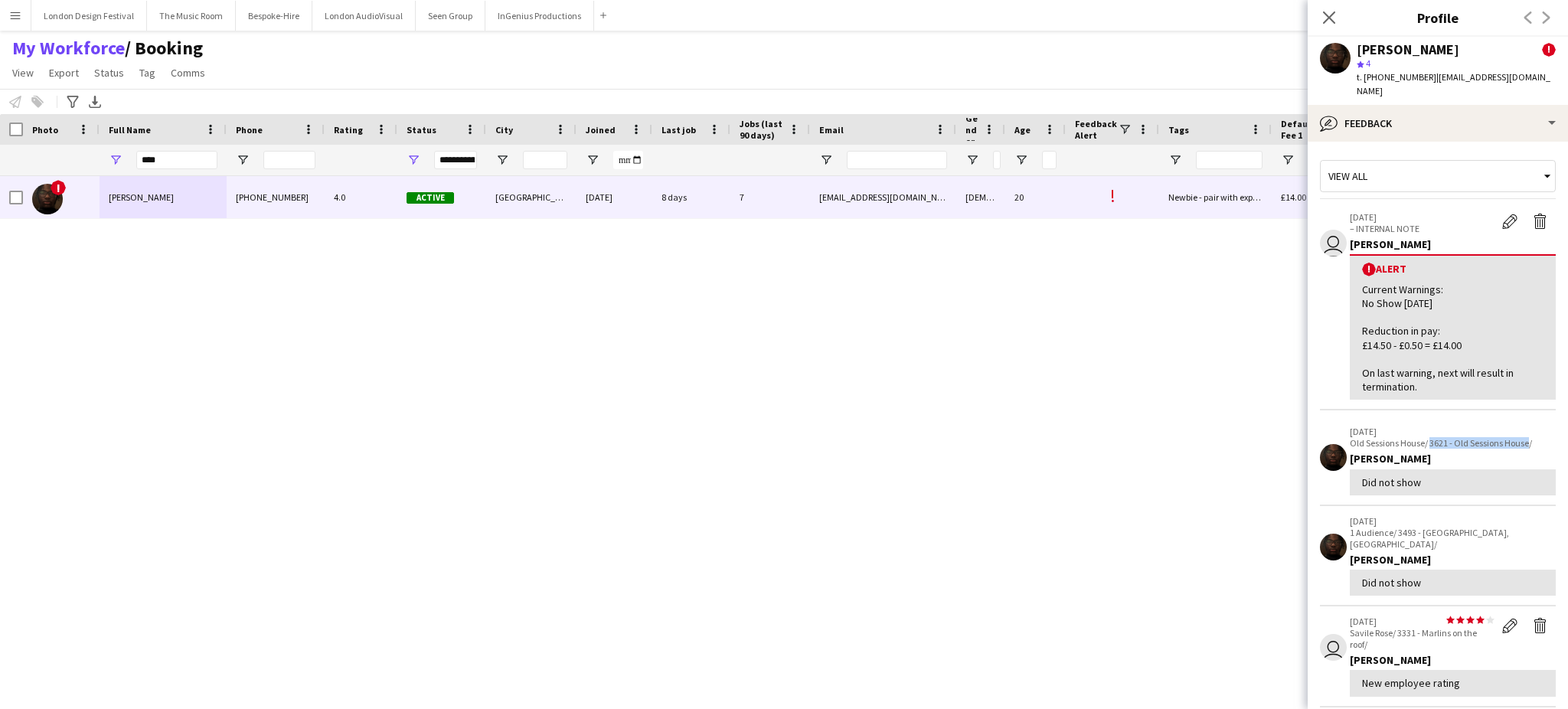
copy p "3621 - Old Sessions House"
click at [1502, 213] on app-icon "Edit alert" at bounding box center [1509, 221] width 16 height 16
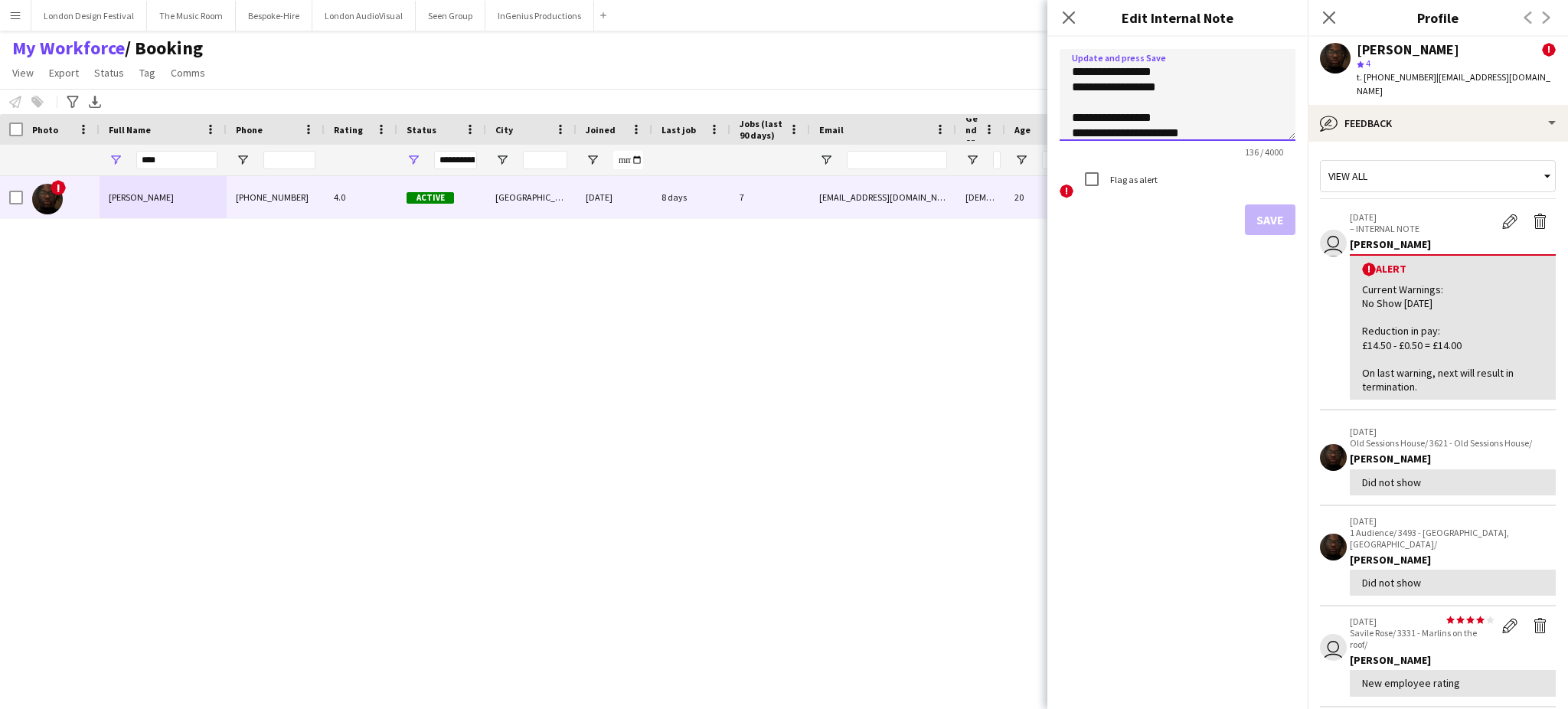
click at [1185, 89] on textarea "**********" at bounding box center [1178, 95] width 236 height 92
paste textarea "**********"
type textarea "**********"
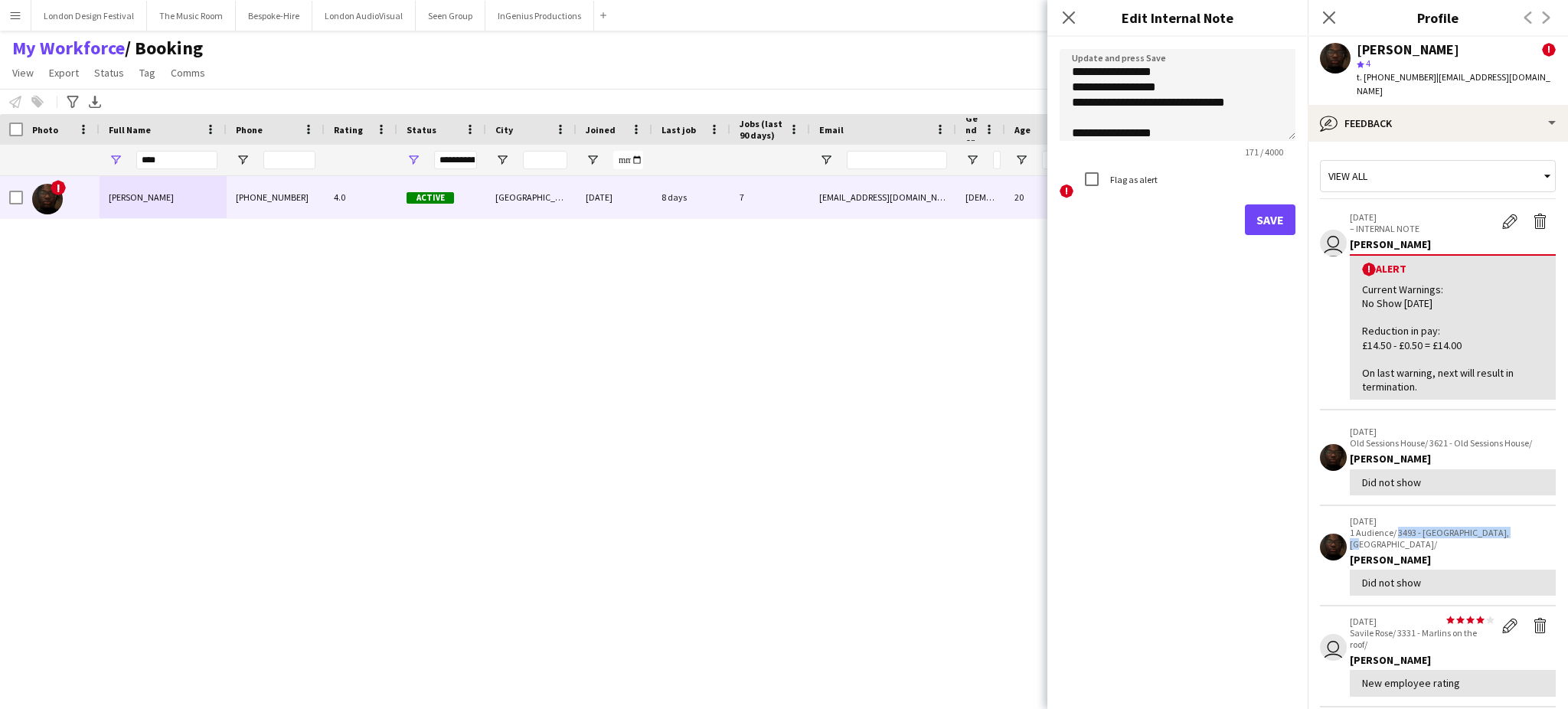
drag, startPoint x: 1397, startPoint y: 515, endPoint x: 1502, endPoint y: 511, distance: 105.1
click at [1502, 526] on p "1 Audience/ 3493 - County Hall, Waterloo/" at bounding box center [1452, 537] width 206 height 23
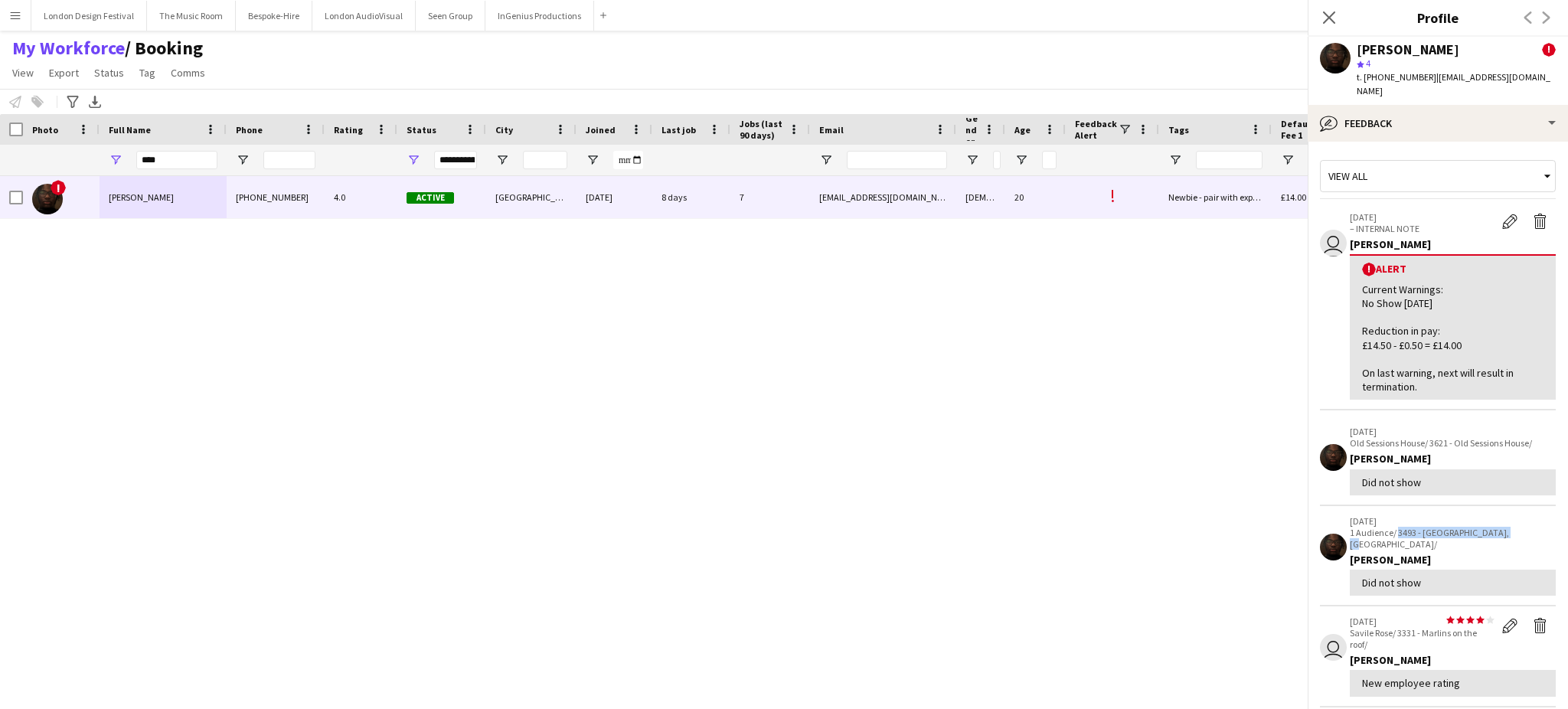
copy p "3493 - County Hall, Waterloo"
click at [1502, 213] on app-icon "Edit alert" at bounding box center [1509, 221] width 16 height 16
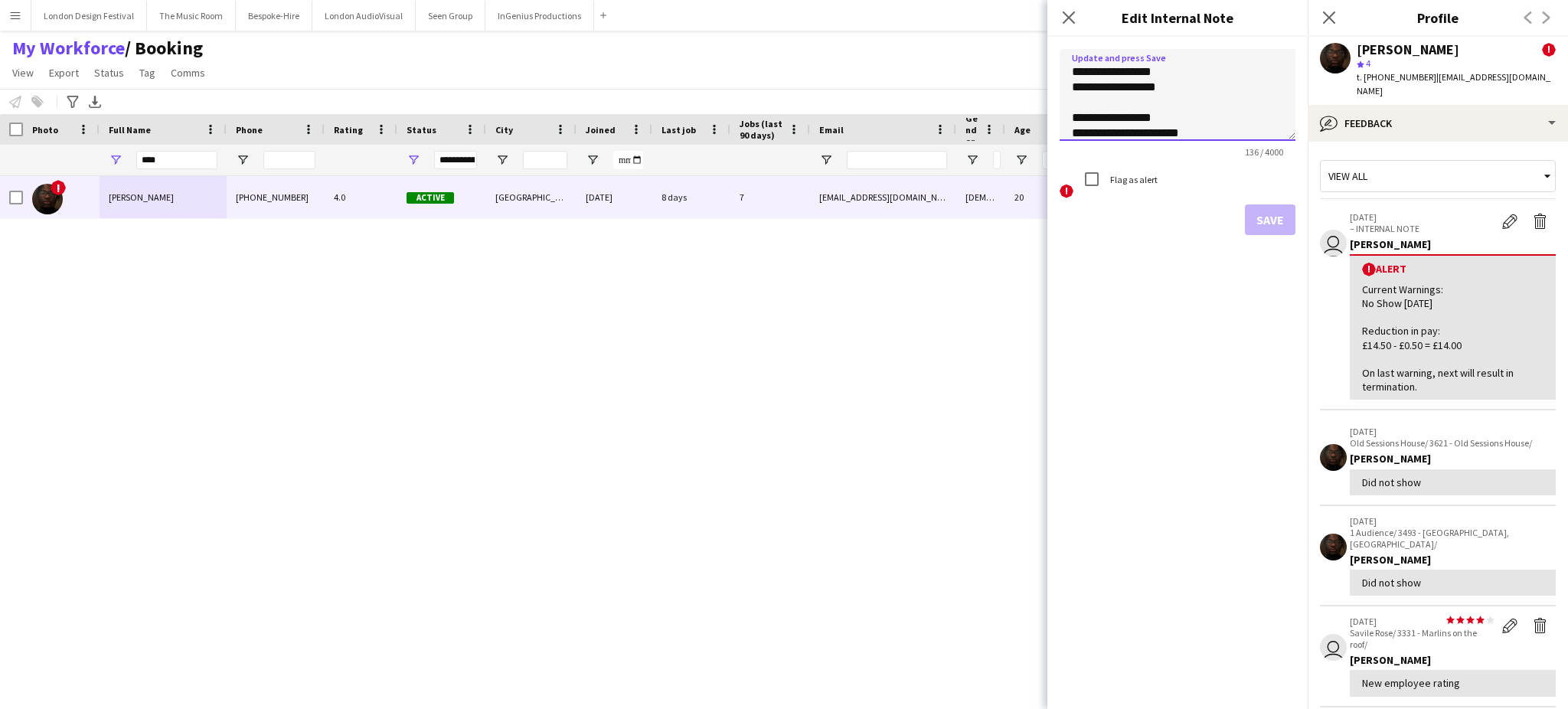
click at [1205, 83] on textarea "**********" at bounding box center [1178, 95] width 236 height 92
paste textarea "**********"
type textarea "**********"
click at [1274, 217] on button "Save" at bounding box center [1270, 219] width 51 height 30
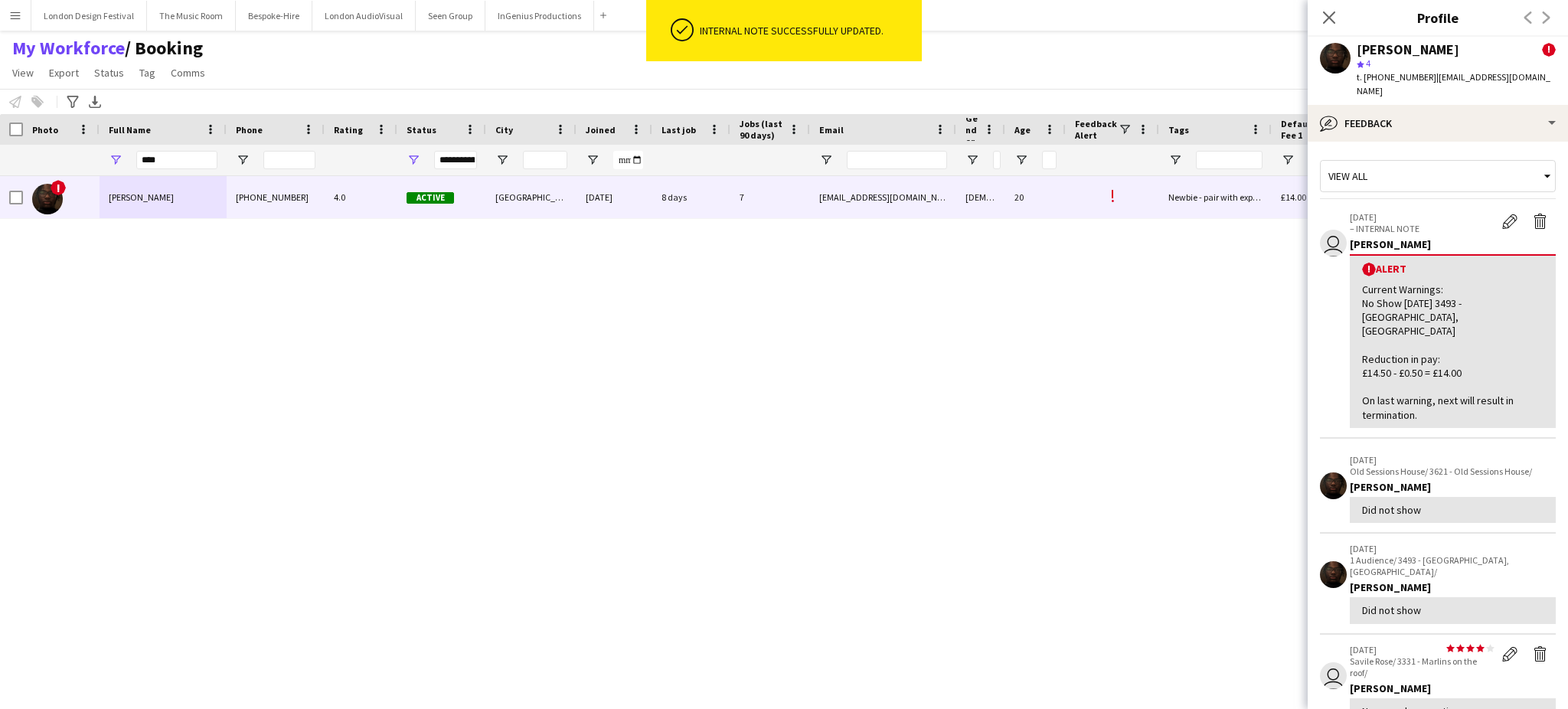
click at [1495, 218] on div "Edit alert Delete alert" at bounding box center [1525, 223] width 61 height 23
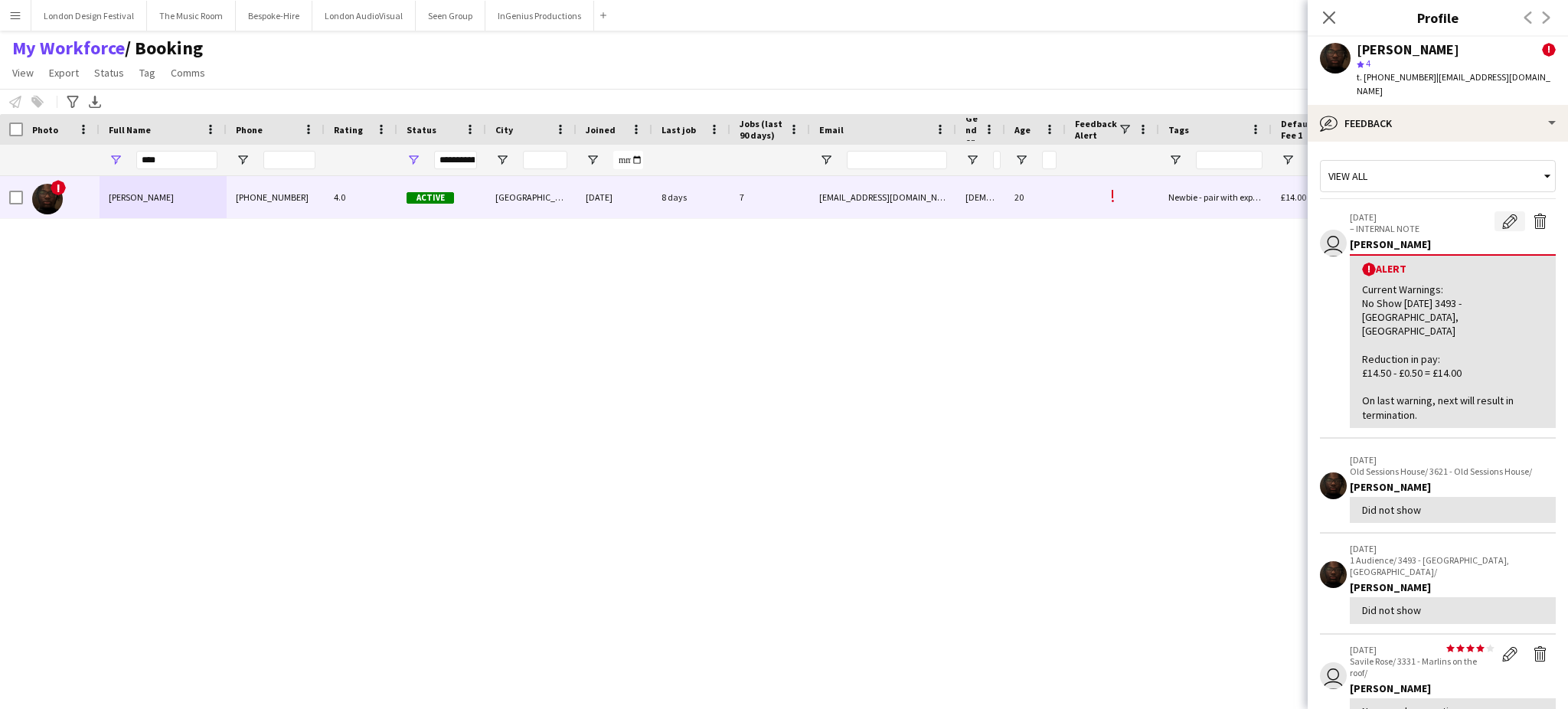
click at [1502, 213] on app-icon "Edit alert" at bounding box center [1509, 221] width 16 height 16
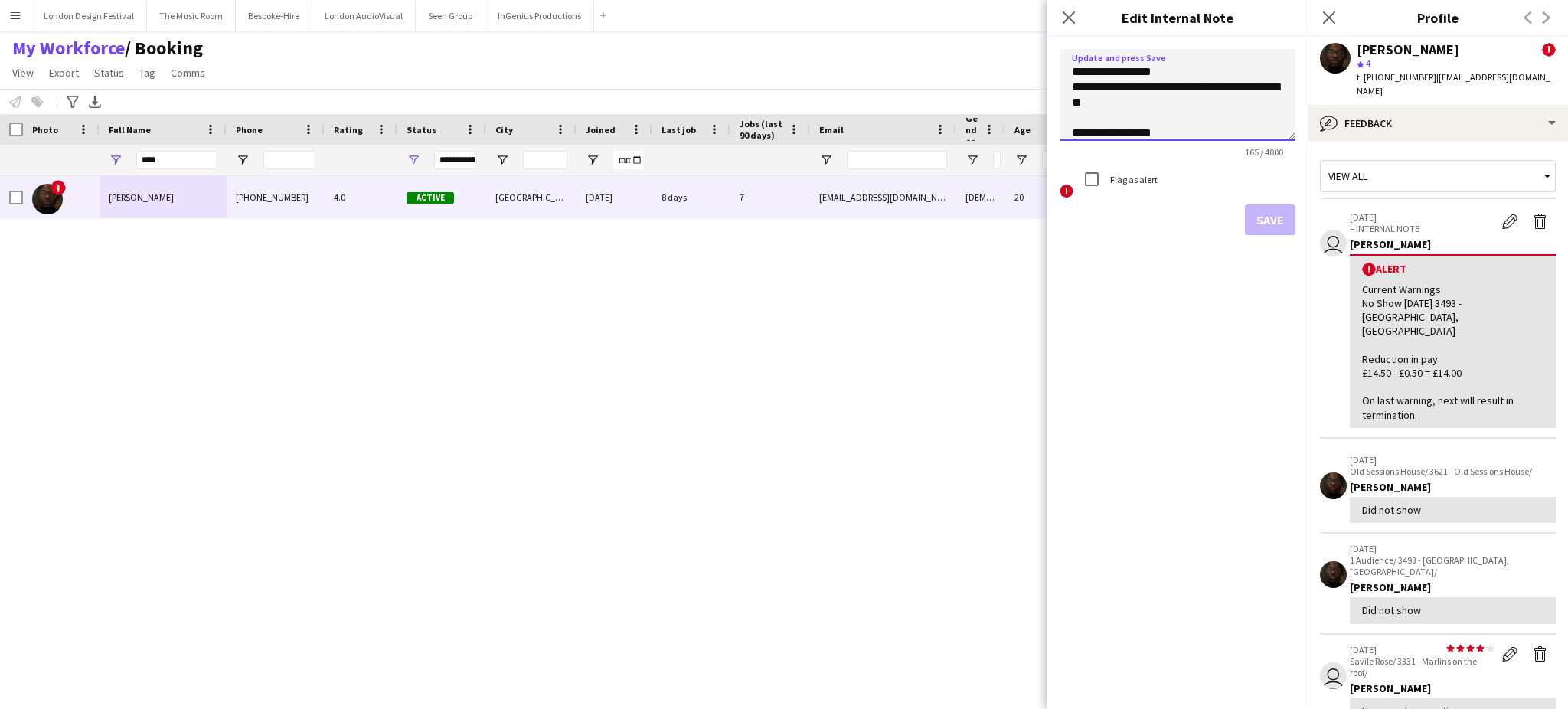
click at [1188, 104] on textarea "**********" at bounding box center [1178, 95] width 236 height 92
paste textarea "**********"
click at [1125, 118] on textarea "**********" at bounding box center [1178, 95] width 236 height 92
type textarea "**********"
click at [1266, 216] on button "Save" at bounding box center [1270, 219] width 51 height 30
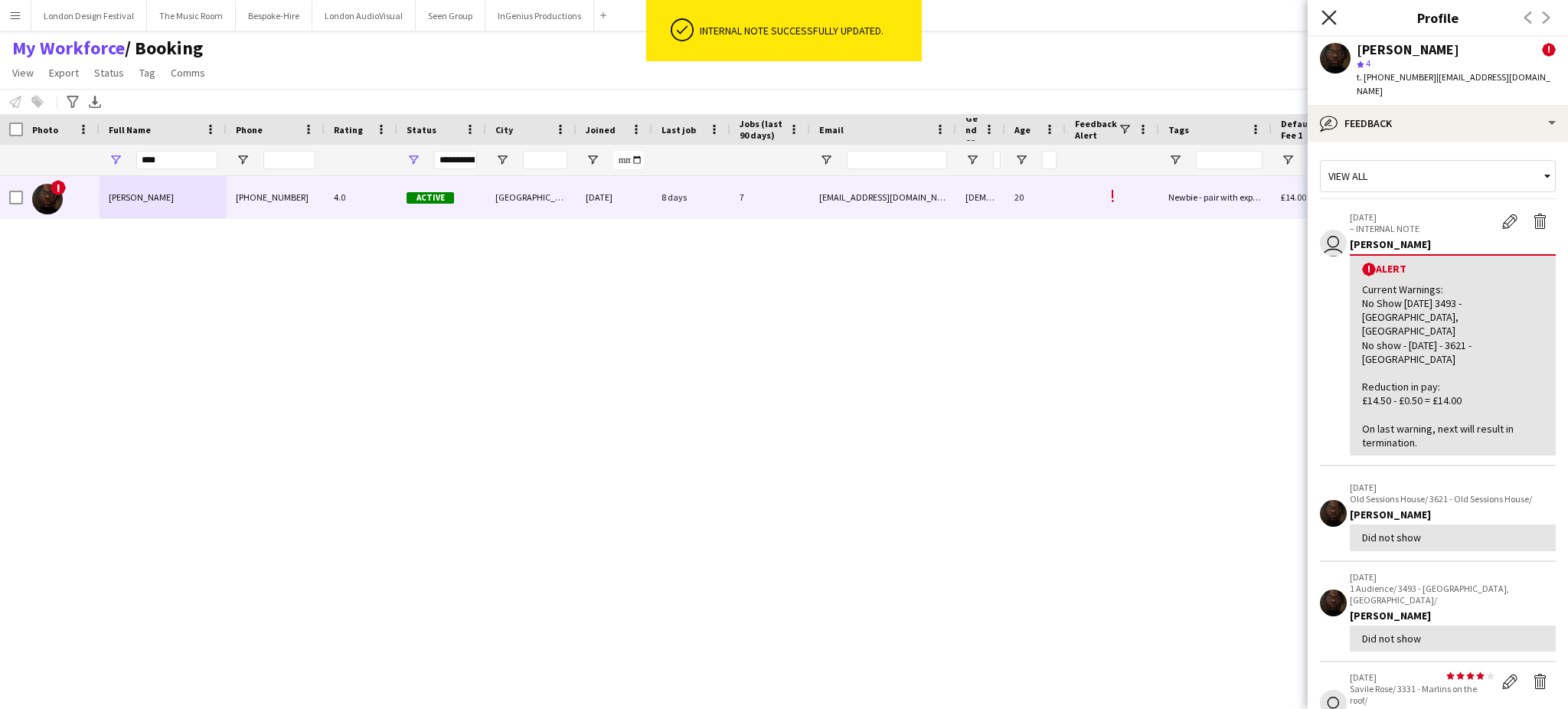
click at [1326, 22] on icon "Close pop-in" at bounding box center [1328, 17] width 15 height 15
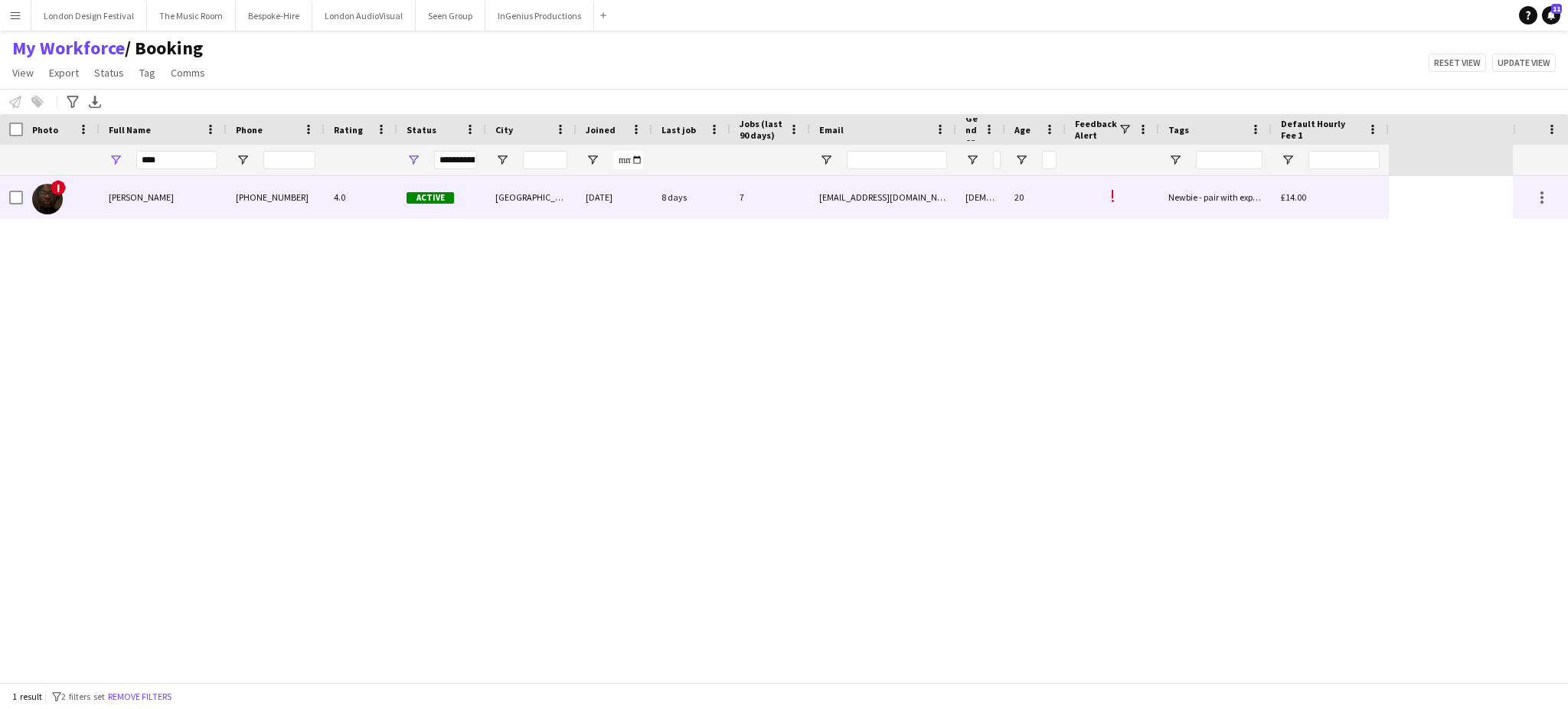
click at [451, 194] on span "Active" at bounding box center [430, 198] width 48 height 12
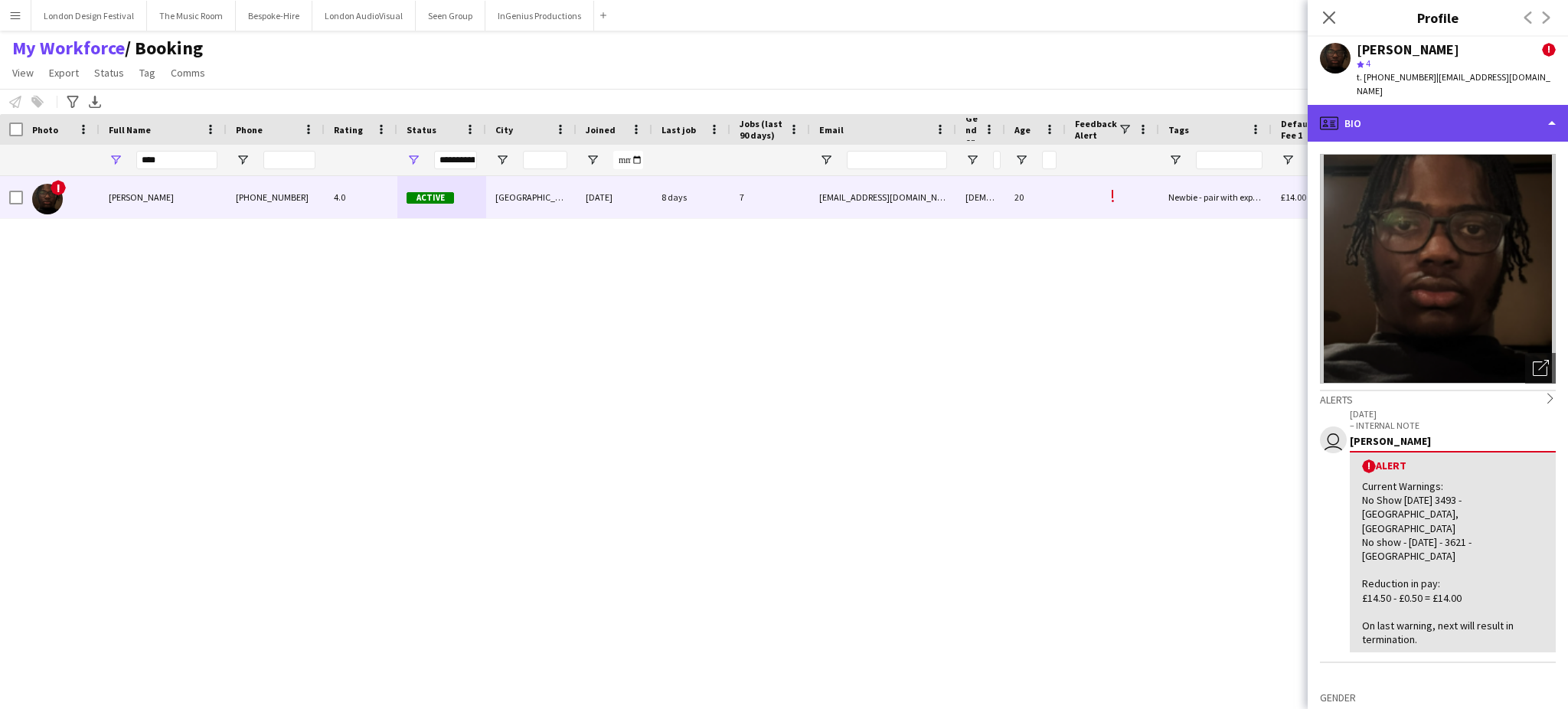
click at [1486, 118] on div "profile Bio" at bounding box center [1437, 123] width 260 height 37
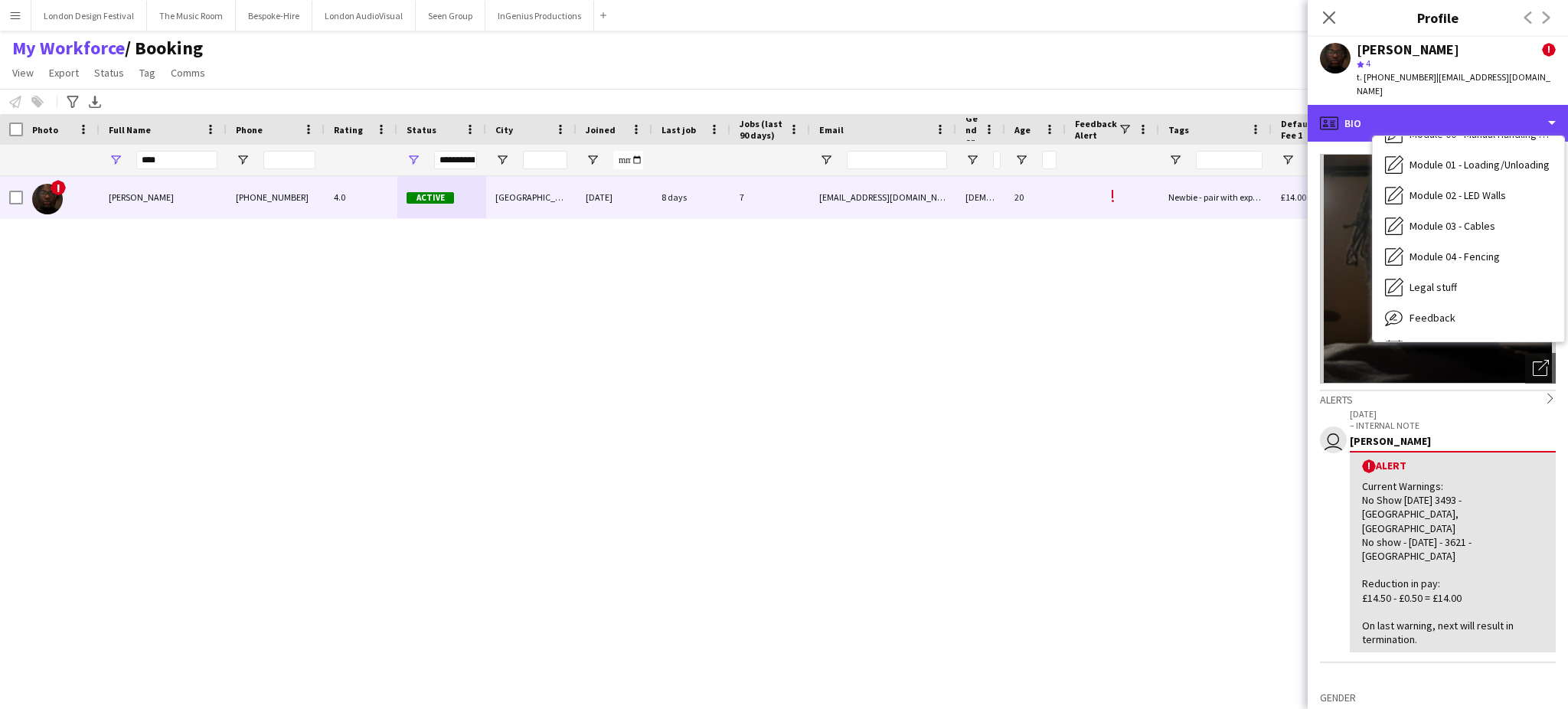
scroll to position [327, 0]
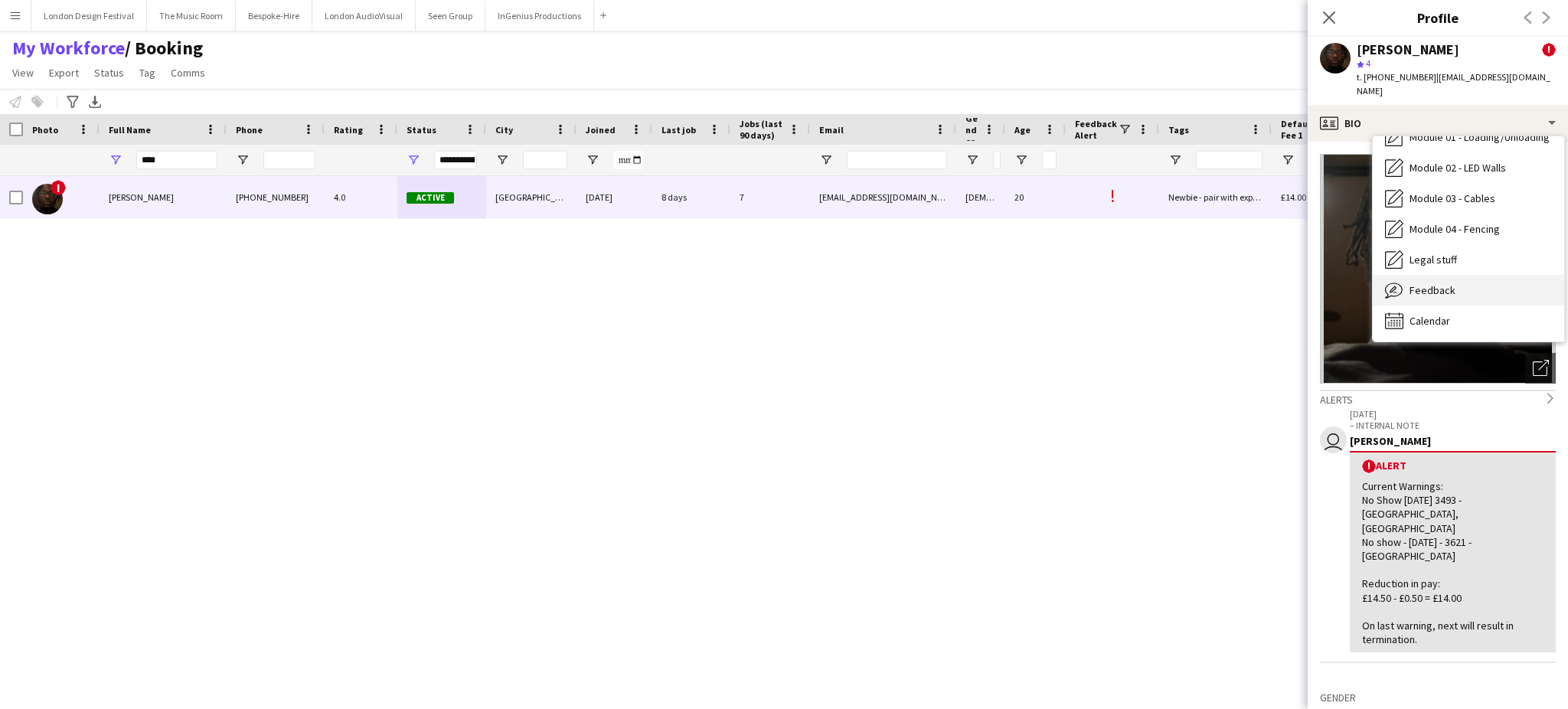
click at [1512, 277] on div "Feedback Feedback" at bounding box center [1468, 290] width 191 height 30
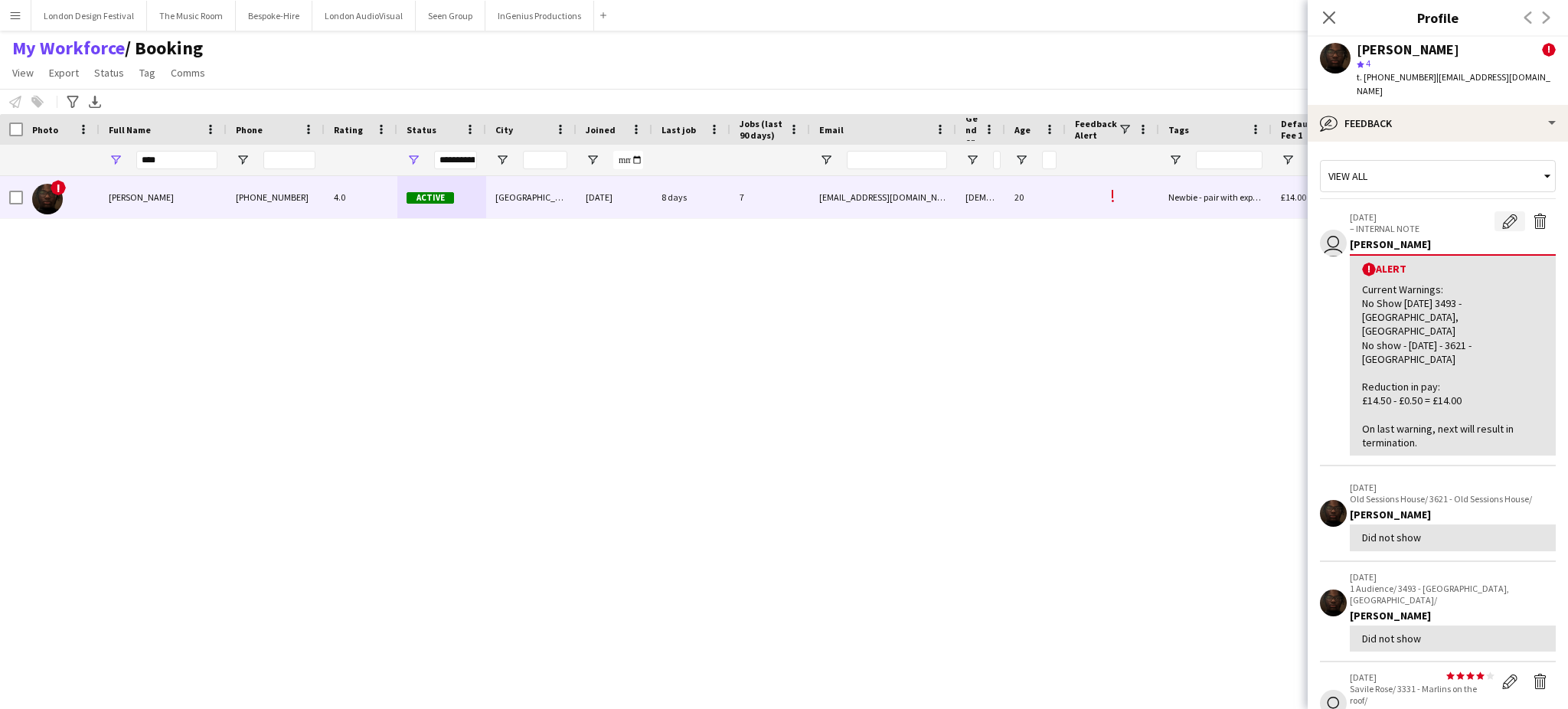
click at [1502, 213] on app-icon "Edit alert" at bounding box center [1509, 221] width 16 height 16
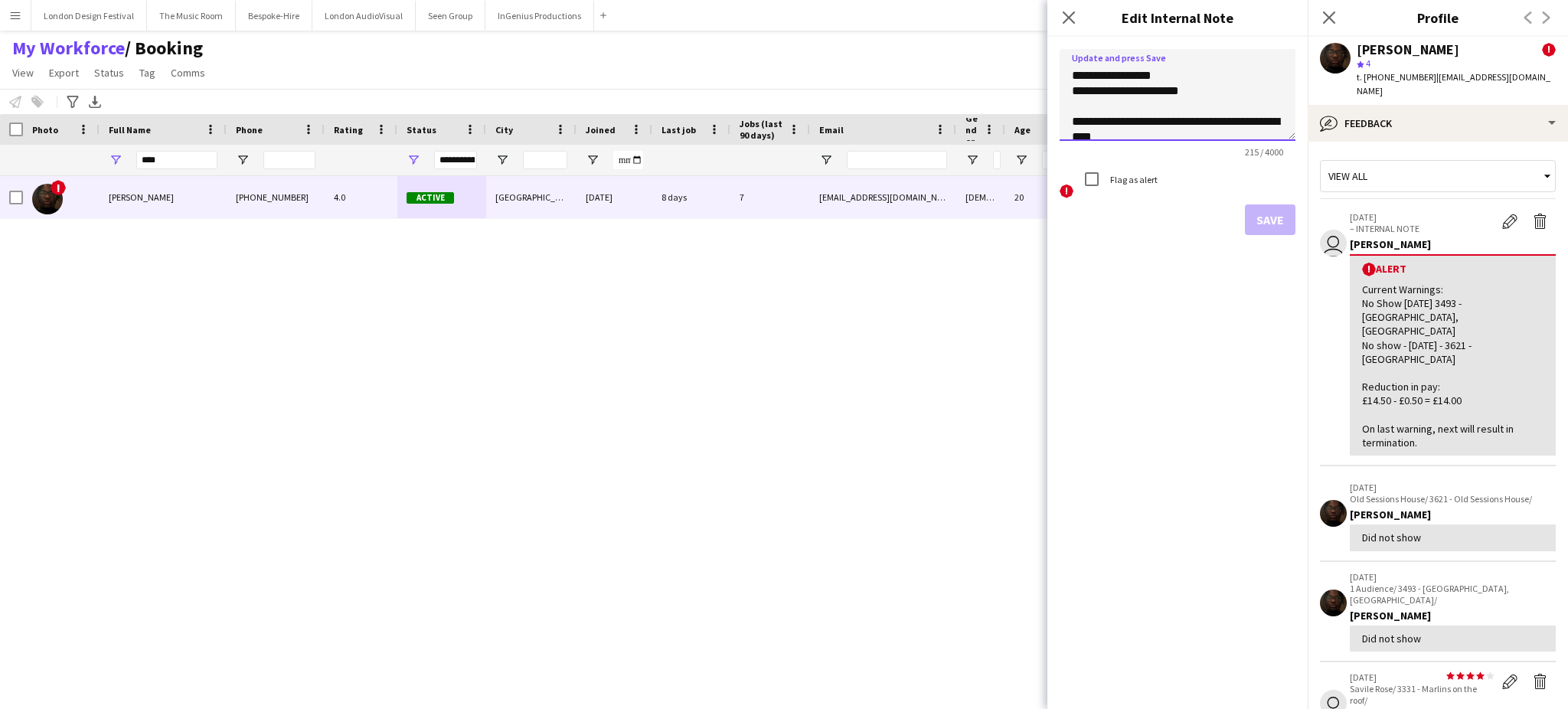
scroll to position [98, 0]
click at [1246, 128] on textarea "**********" at bounding box center [1178, 95] width 236 height 92
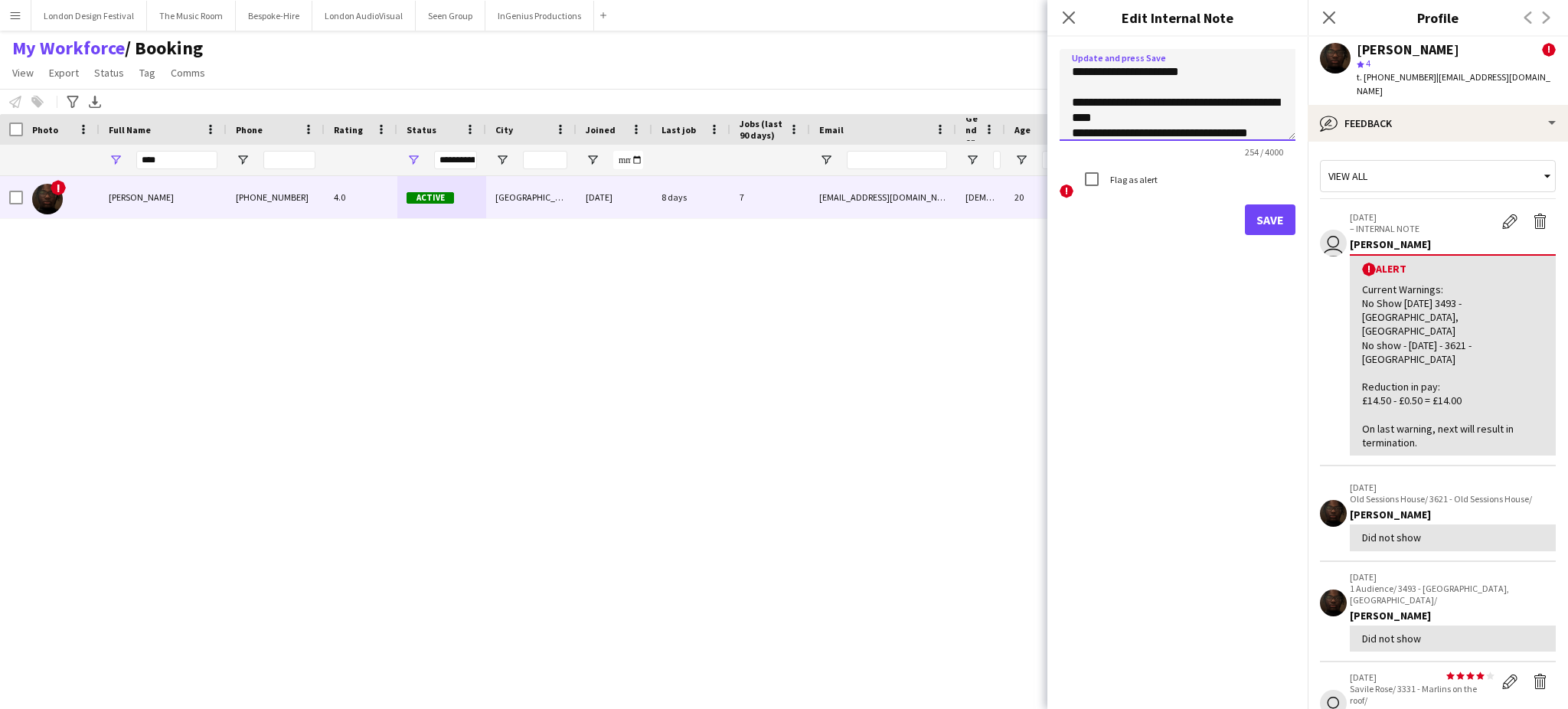
scroll to position [123, 0]
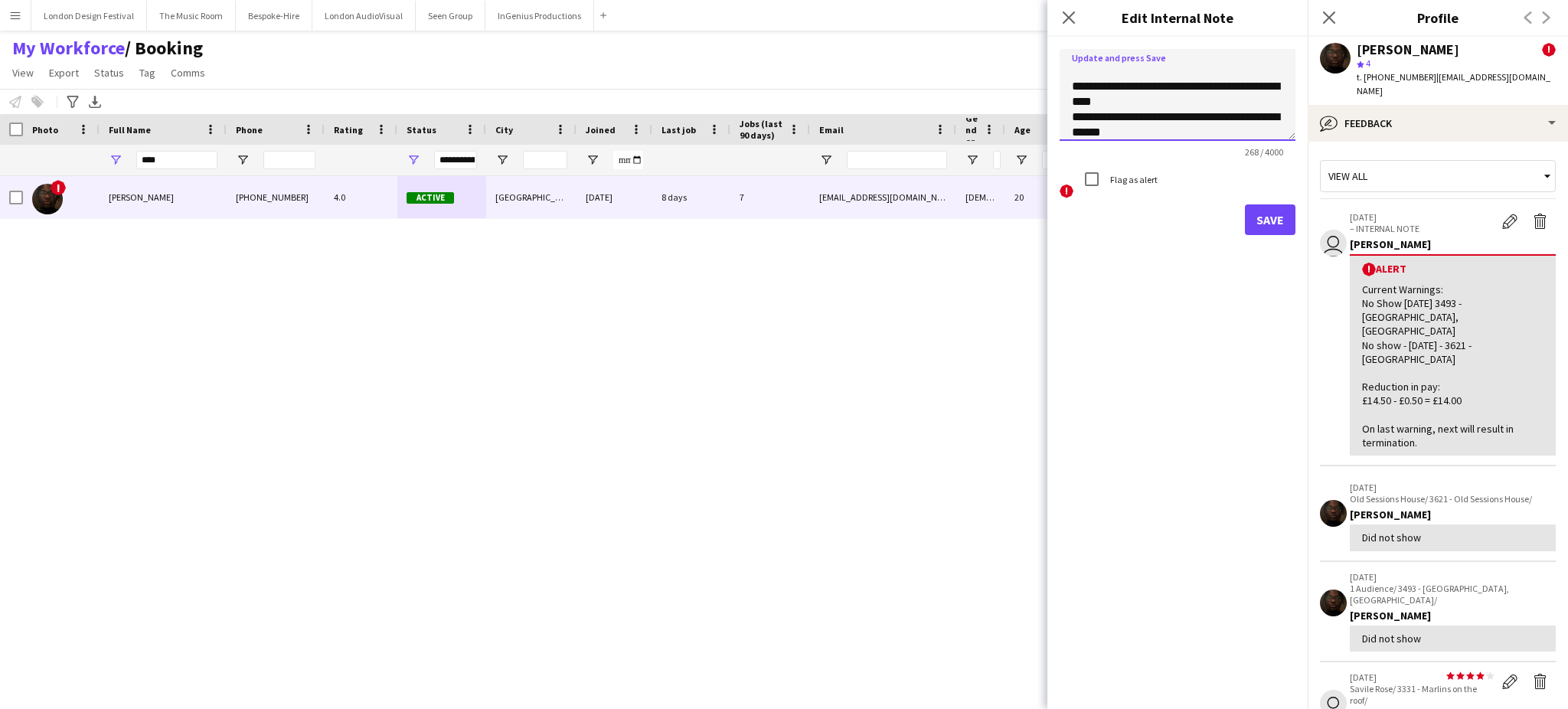
type textarea "**********"
click at [1262, 213] on button "Save" at bounding box center [1270, 219] width 51 height 30
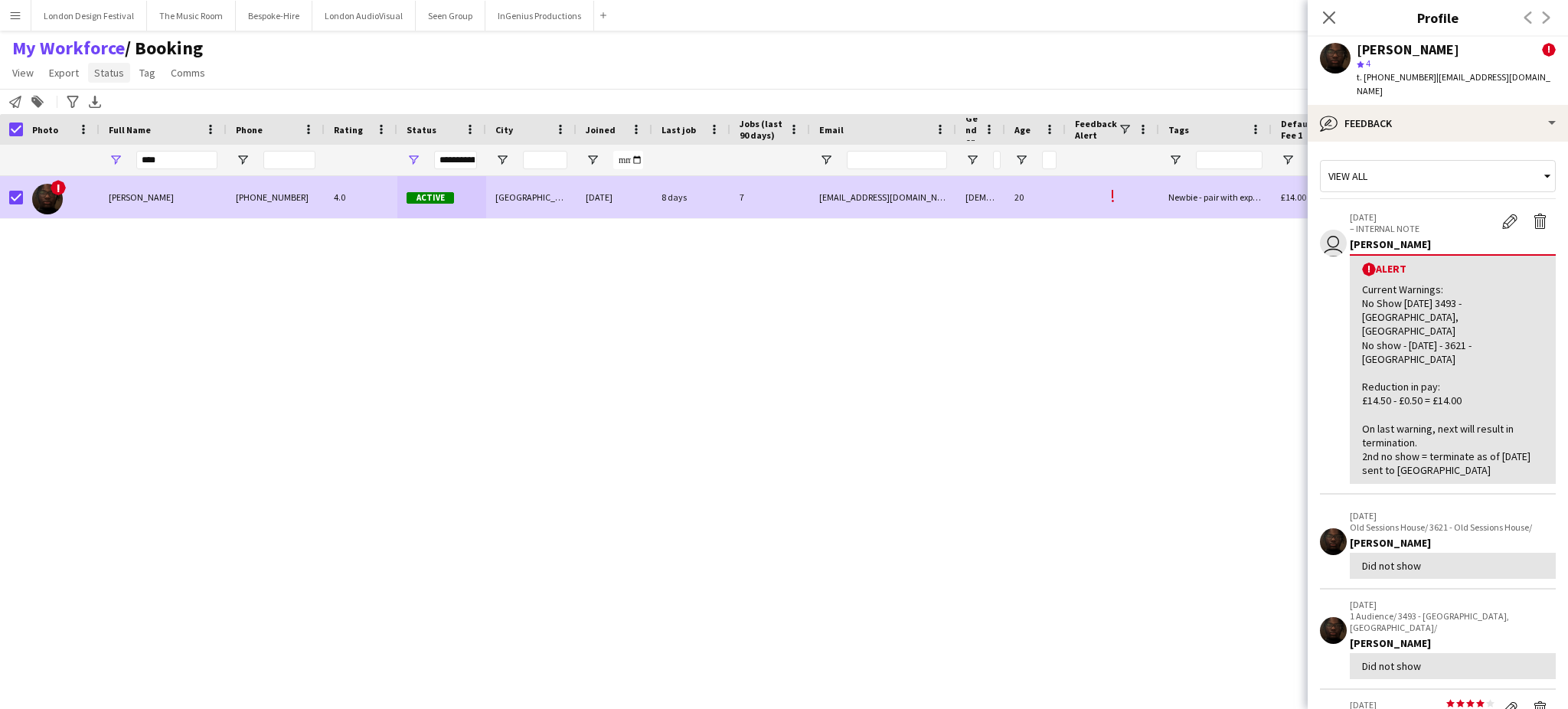
click at [118, 77] on span "Status" at bounding box center [109, 73] width 30 height 14
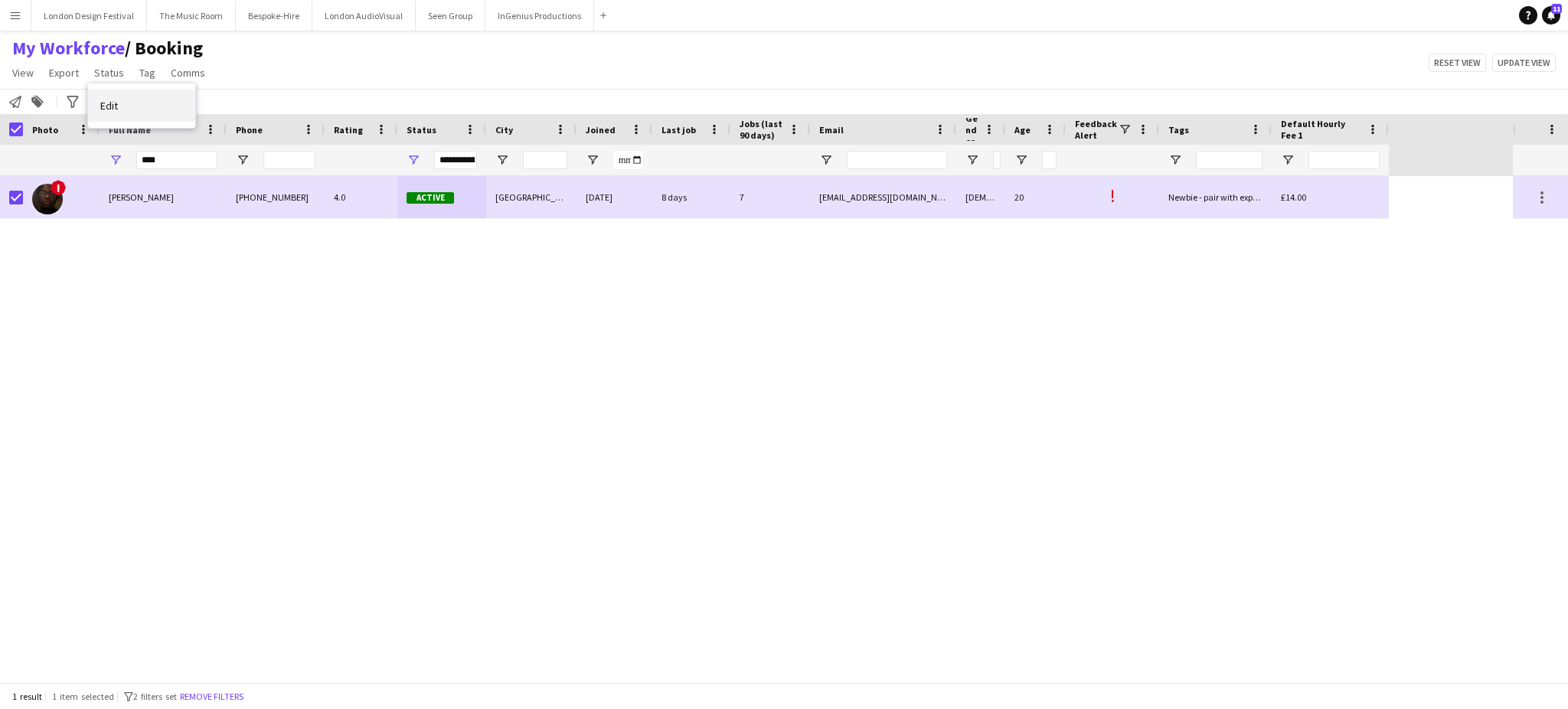
click at [123, 101] on link "Edit" at bounding box center [141, 105] width 107 height 32
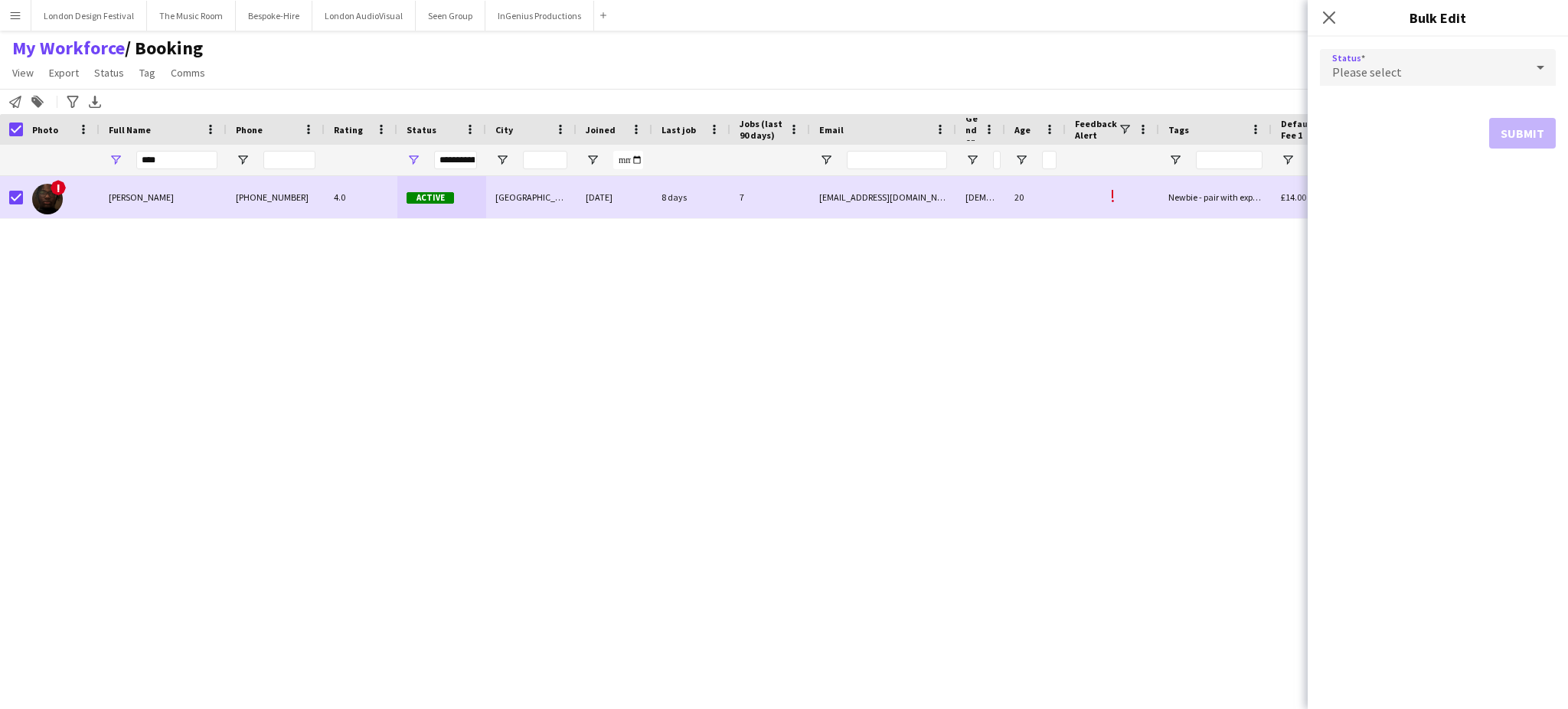
click at [1416, 69] on div "Please select" at bounding box center [1422, 67] width 205 height 37
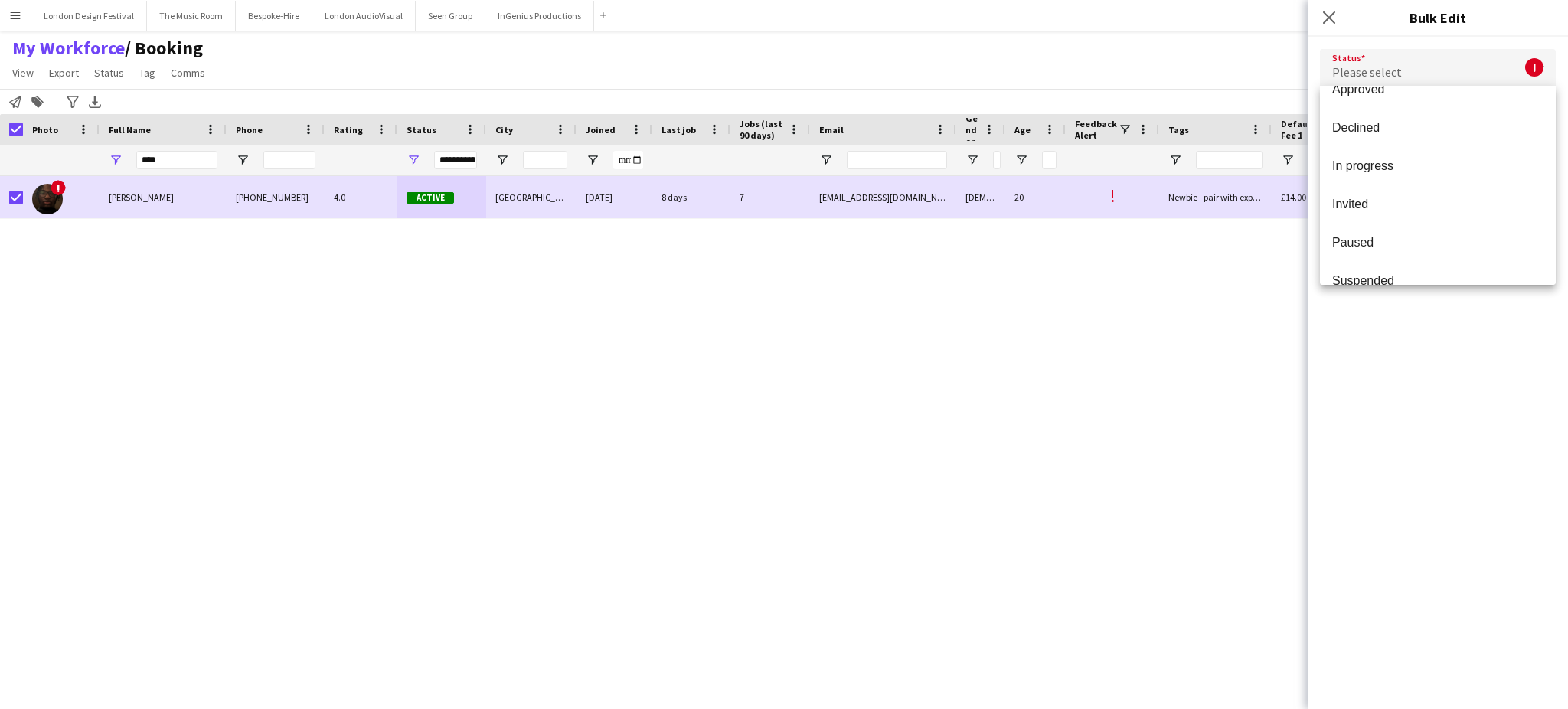
scroll to position [157, 0]
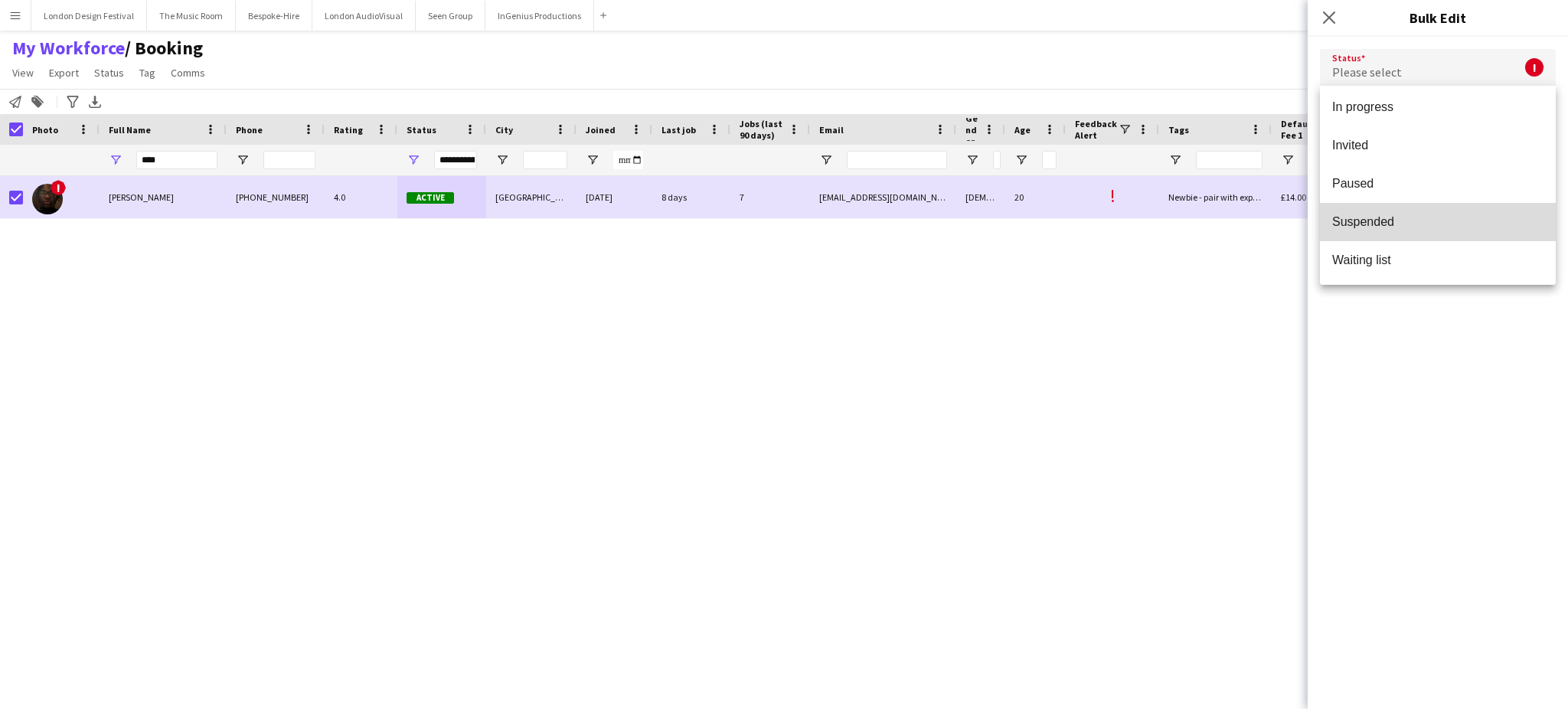
click at [1461, 233] on mat-option "Suspended" at bounding box center [1438, 222] width 236 height 38
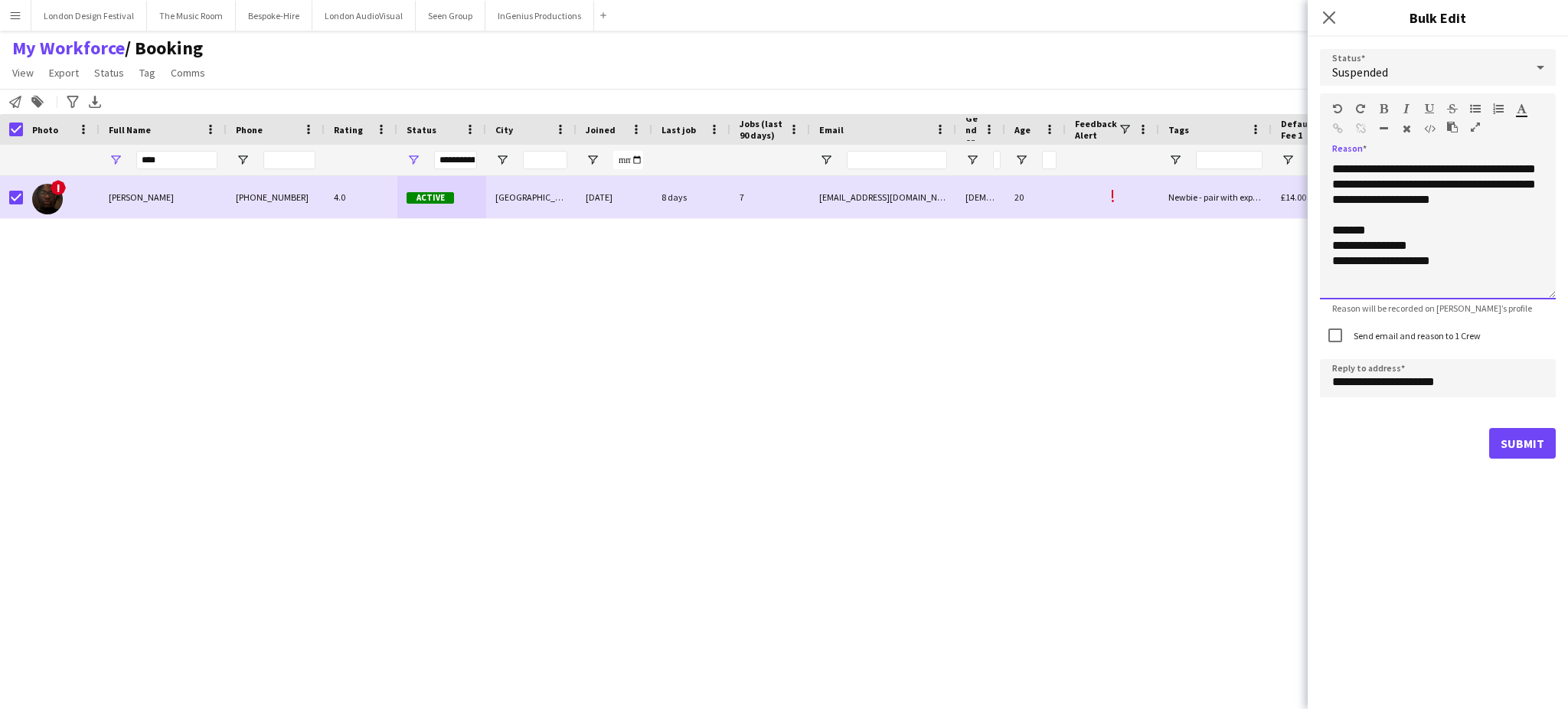
click at [1511, 166] on div "**********" at bounding box center [1438, 230] width 236 height 137
click at [1398, 261] on div "**********" at bounding box center [1438, 230] width 236 height 137
click at [1515, 436] on button "Submit" at bounding box center [1522, 443] width 66 height 30
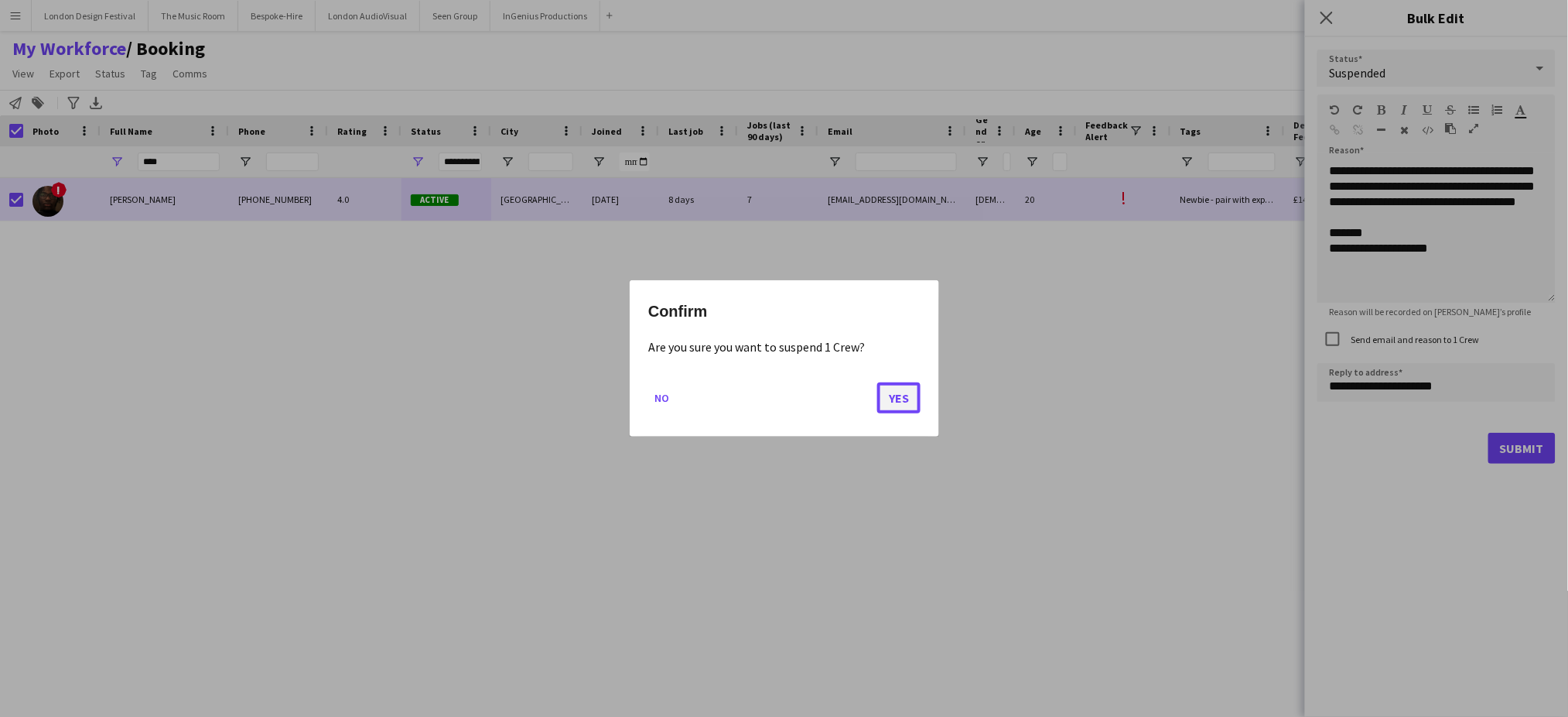
click at [900, 396] on button "Yes" at bounding box center [899, 397] width 43 height 31
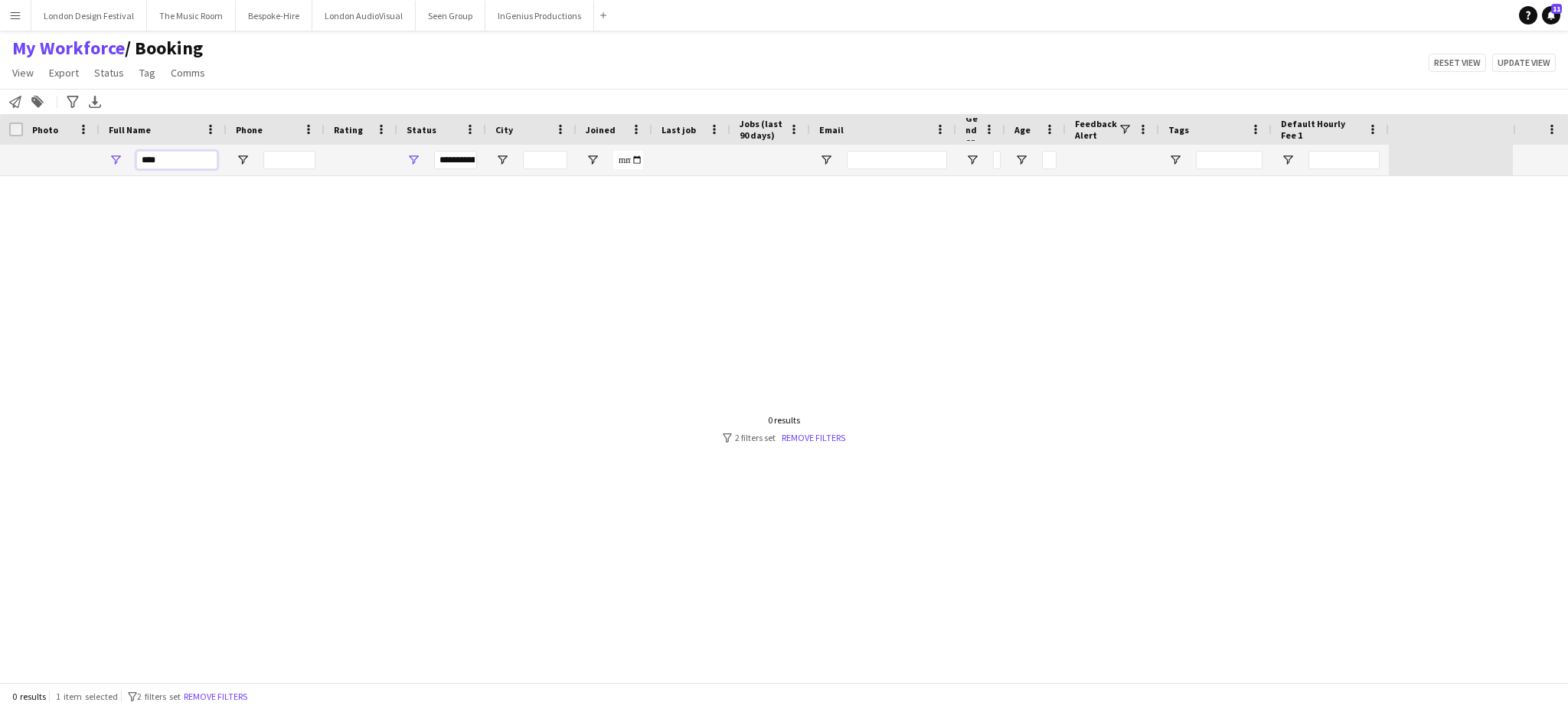
click at [198, 166] on input "****" at bounding box center [176, 160] width 81 height 19
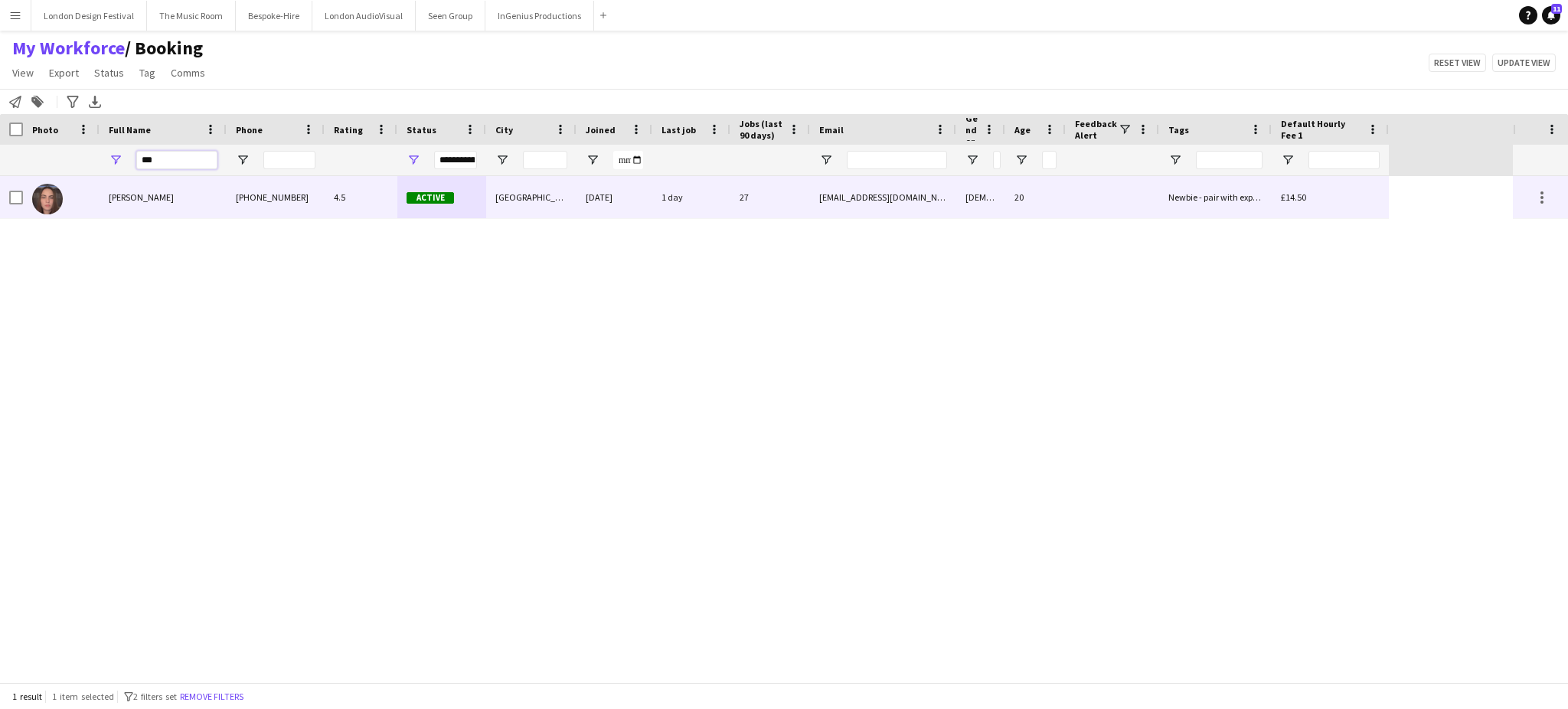
type input "***"
click at [131, 200] on span "[PERSON_NAME]" at bounding box center [141, 197] width 65 height 12
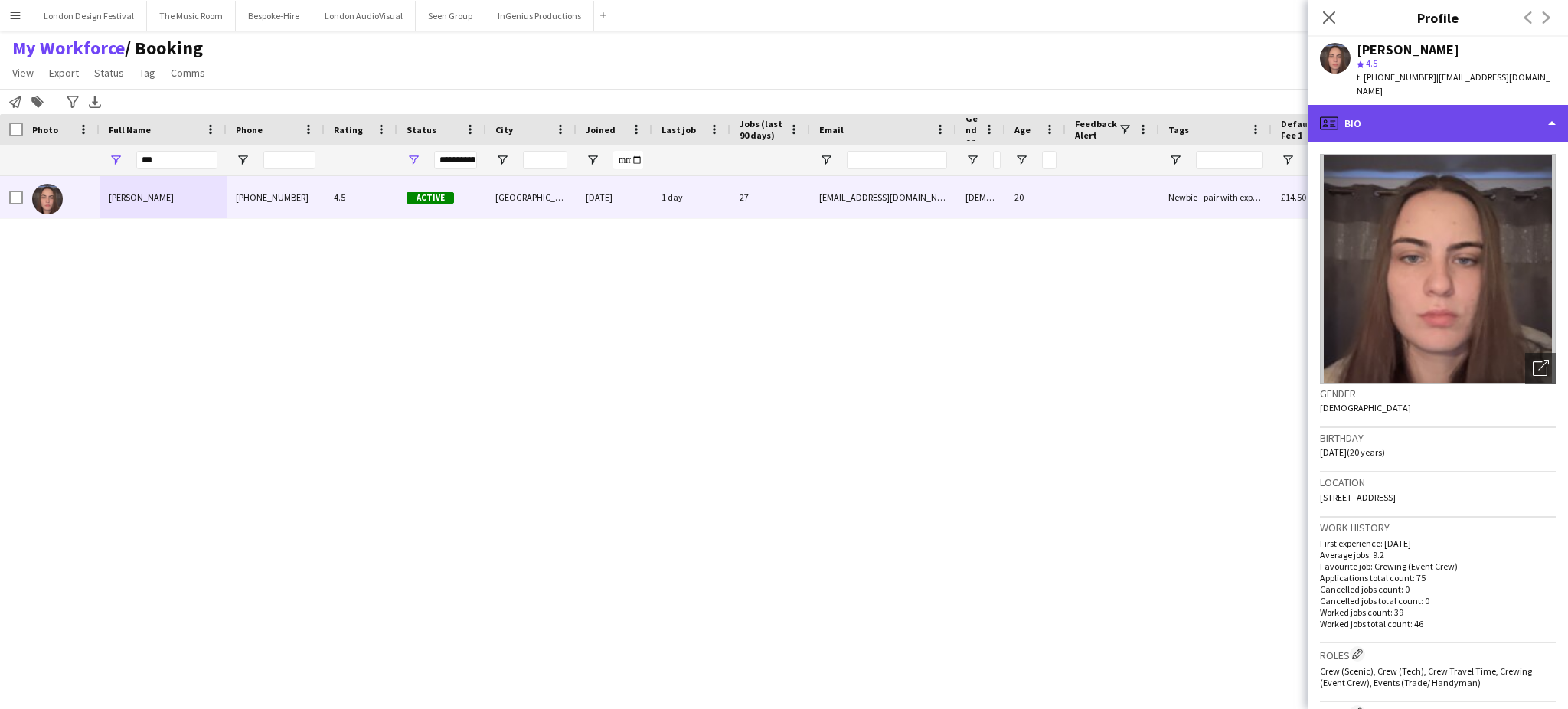
click at [1470, 105] on div "profile Bio" at bounding box center [1437, 123] width 260 height 37
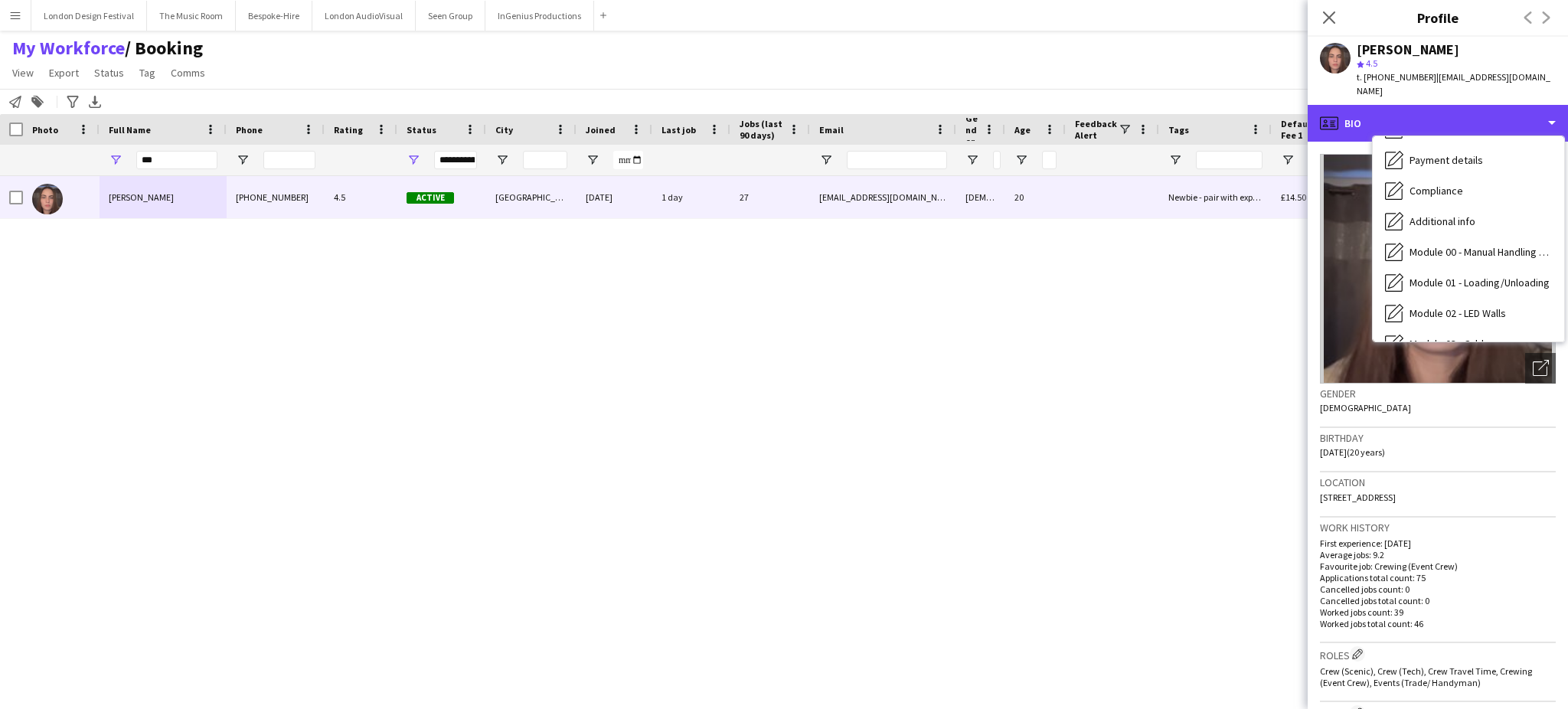
scroll to position [306, 0]
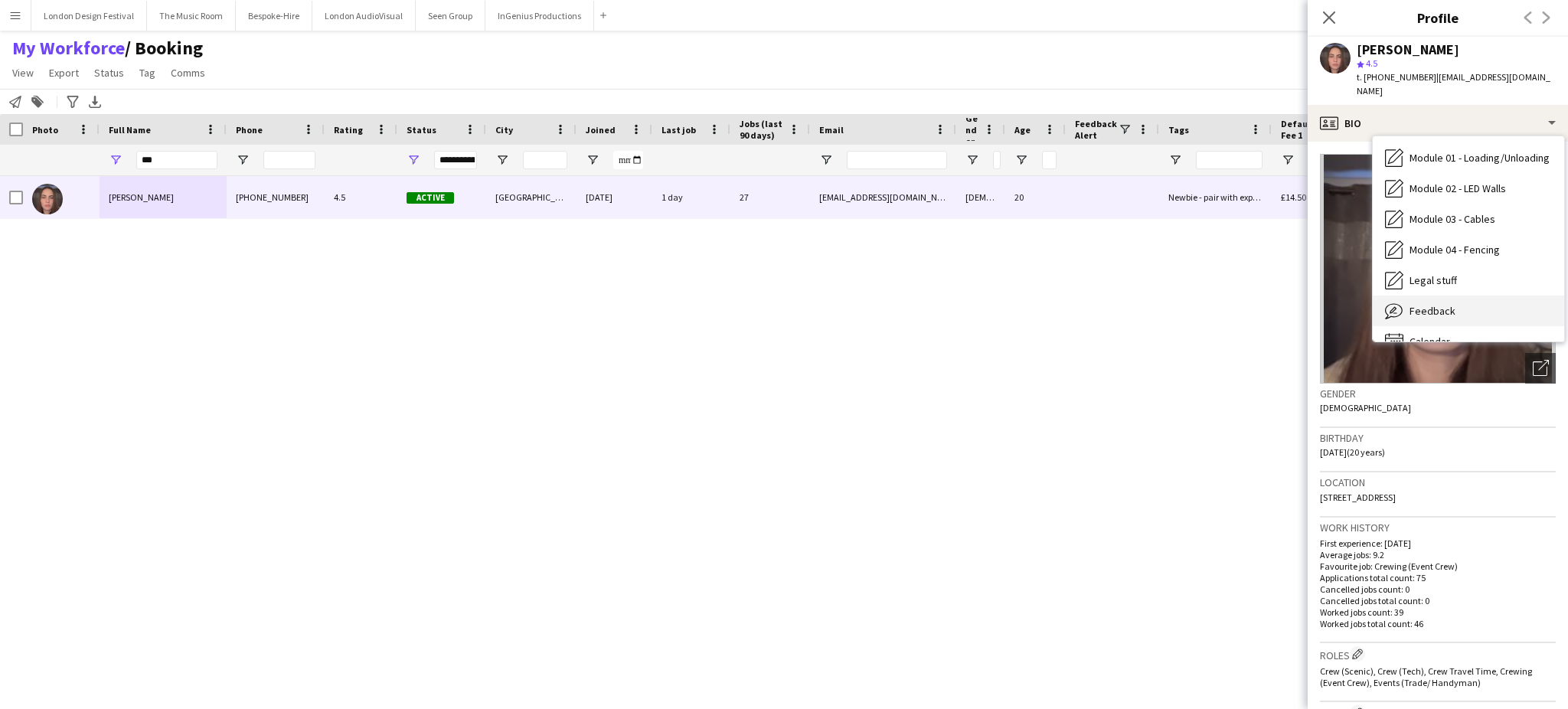
click at [1499, 295] on div "Feedback Feedback" at bounding box center [1468, 310] width 191 height 30
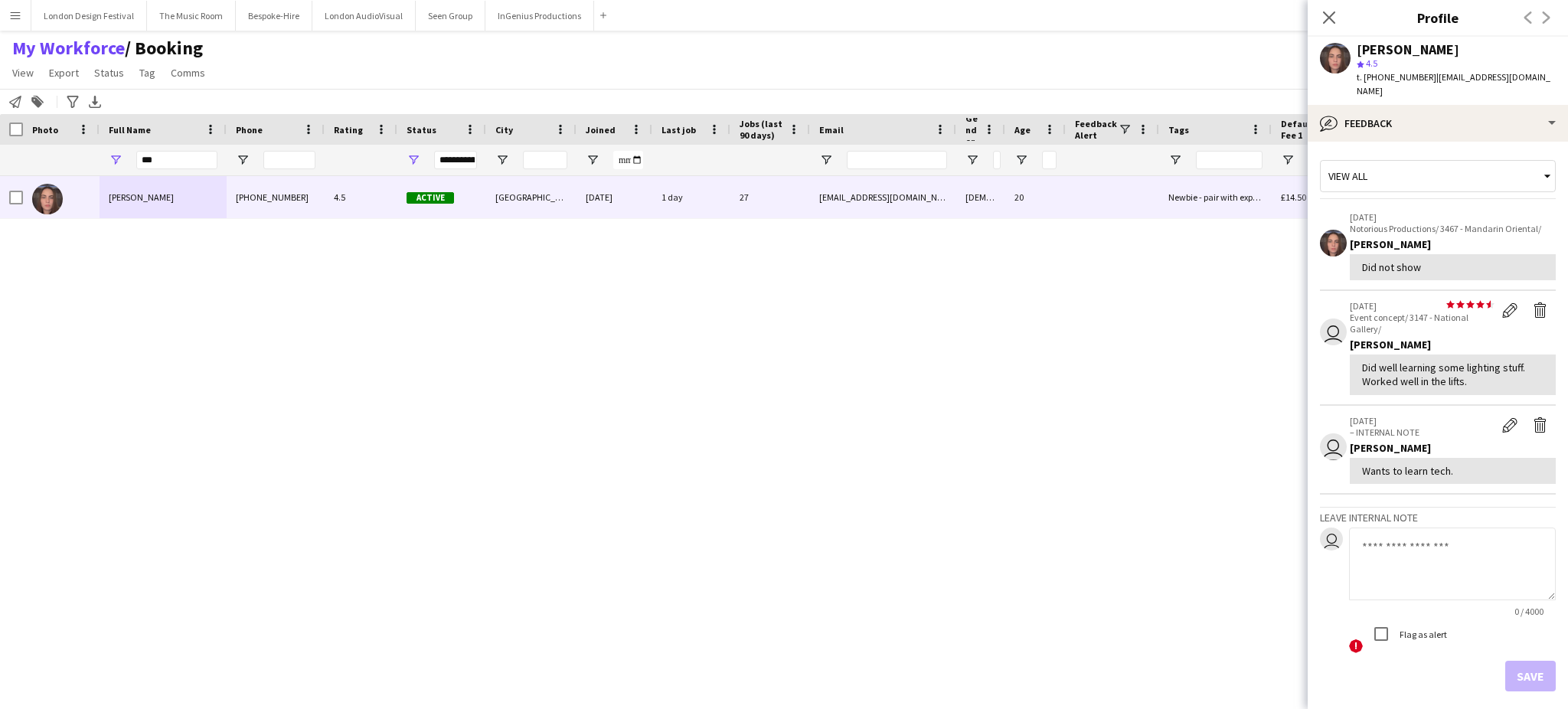
click at [1434, 527] on textarea at bounding box center [1452, 563] width 207 height 73
type textarea "*"
click at [1360, 532] on textarea "**********" at bounding box center [1452, 563] width 207 height 73
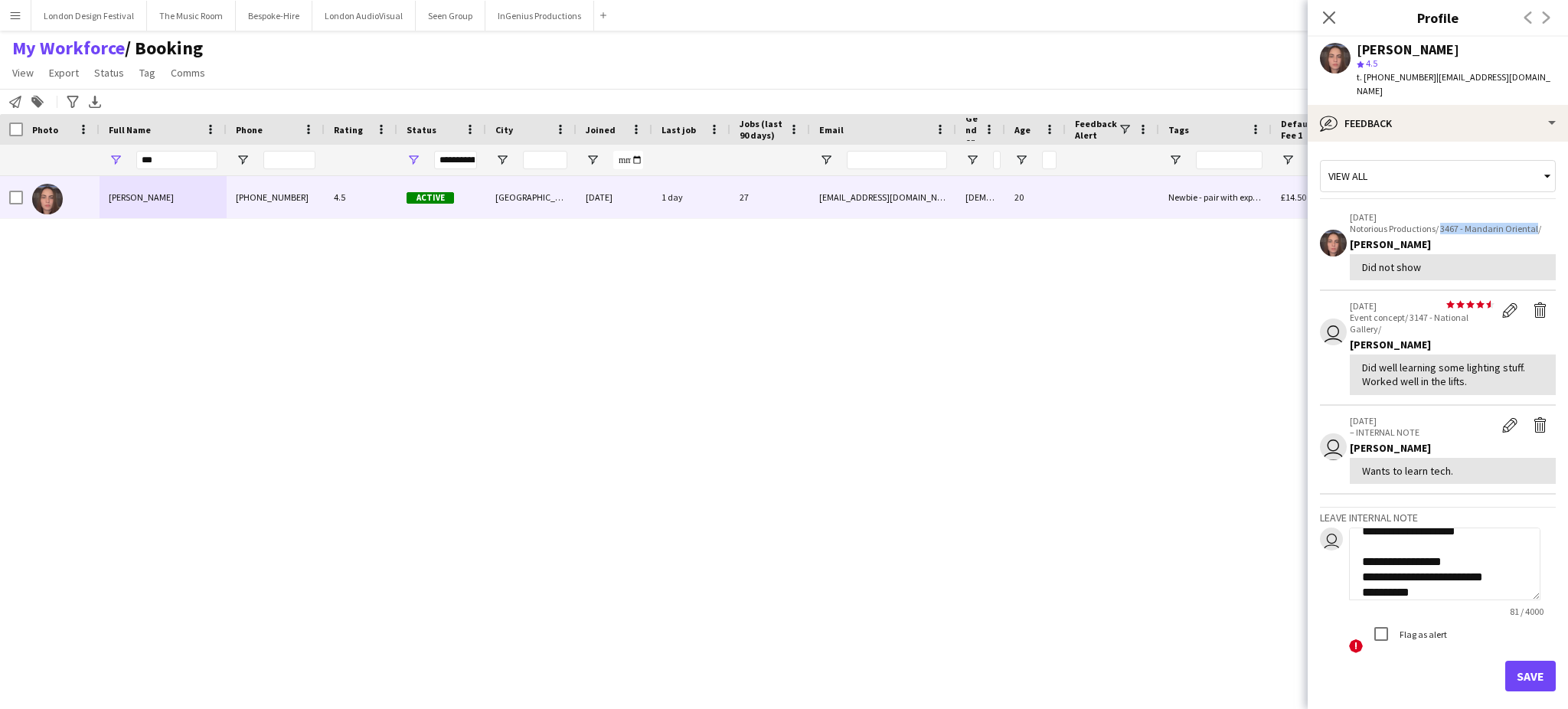
drag, startPoint x: 1441, startPoint y: 214, endPoint x: 1534, endPoint y: 213, distance: 93.0
click at [1534, 223] on p "Notorious Productions/ 3467 - Mandarin Oriental/" at bounding box center [1452, 228] width 206 height 12
copy p "3467 - Mandarin Oriental"
click at [1455, 579] on textarea "**********" at bounding box center [1444, 563] width 191 height 73
paste textarea "**********"
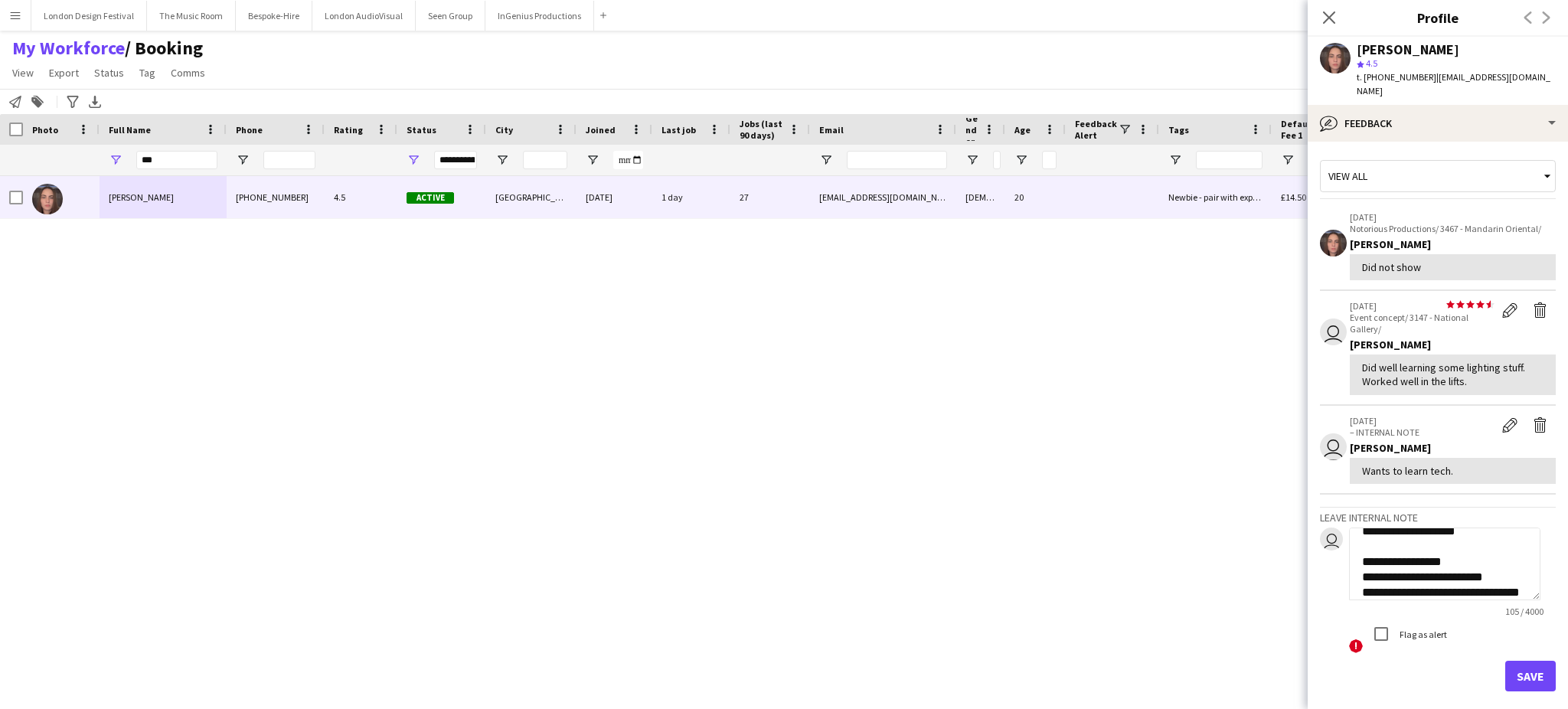
scroll to position [30, 0]
click at [1413, 559] on textarea "**********" at bounding box center [1444, 563] width 191 height 73
type textarea "**********"
click at [1513, 661] on button "Save" at bounding box center [1530, 675] width 51 height 30
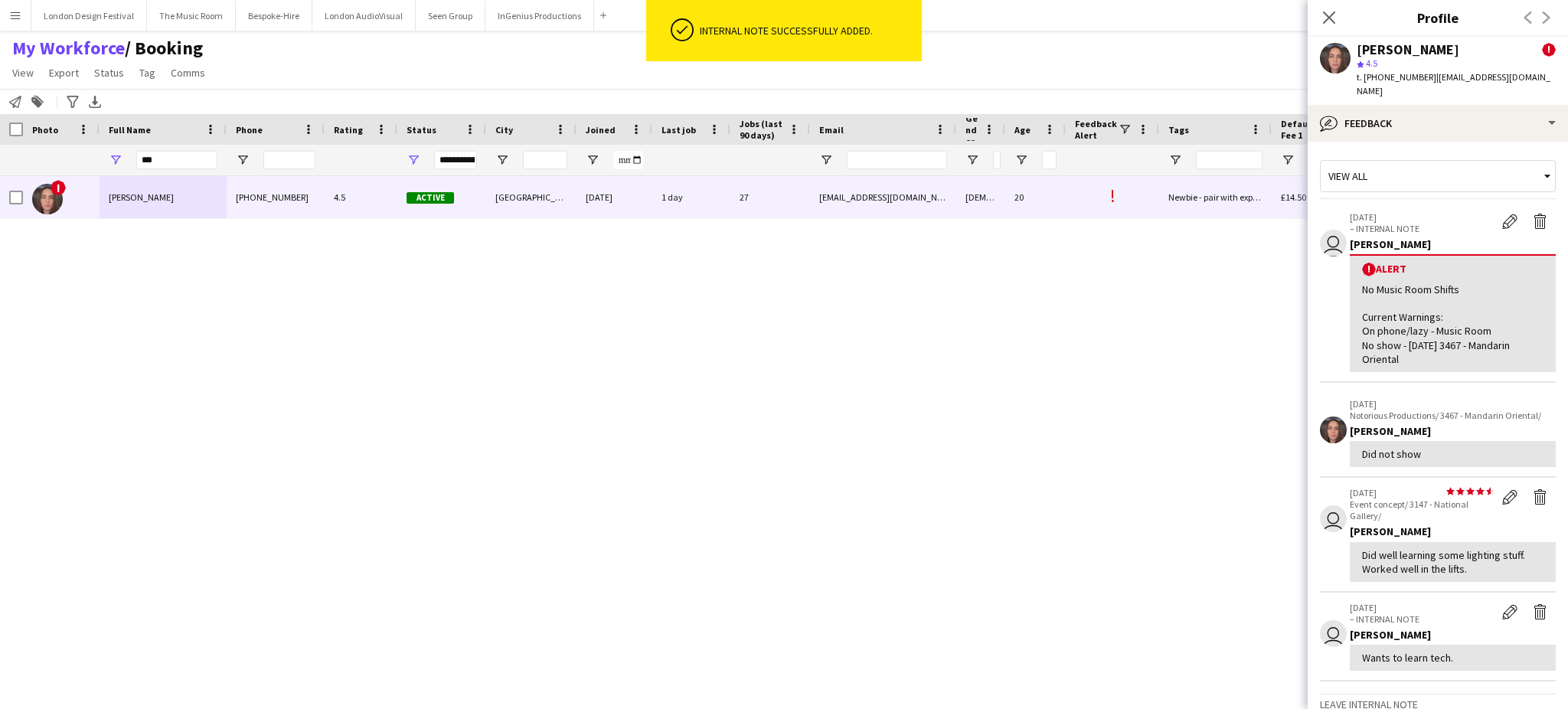
scroll to position [0, 0]
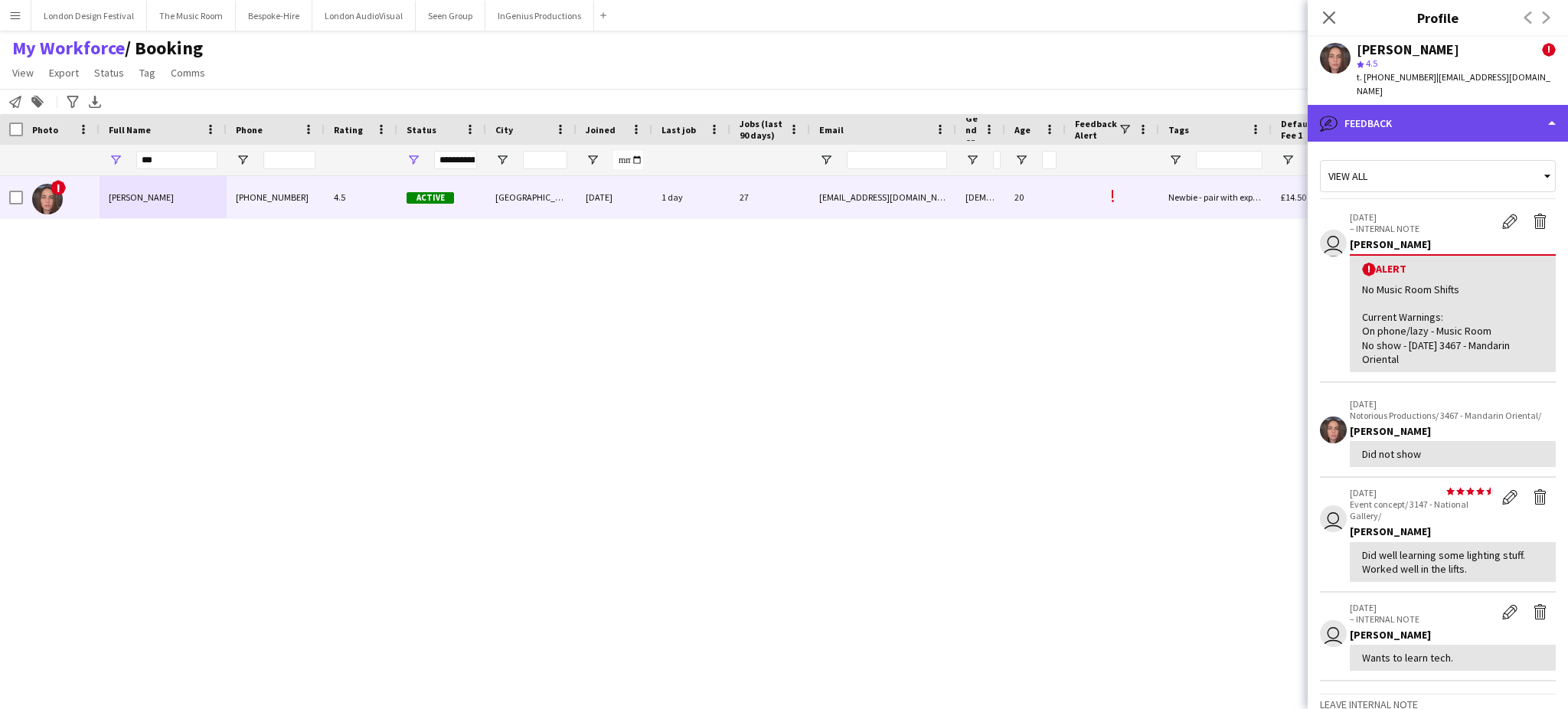
click at [1470, 105] on div "bubble-pencil Feedback" at bounding box center [1437, 123] width 260 height 37
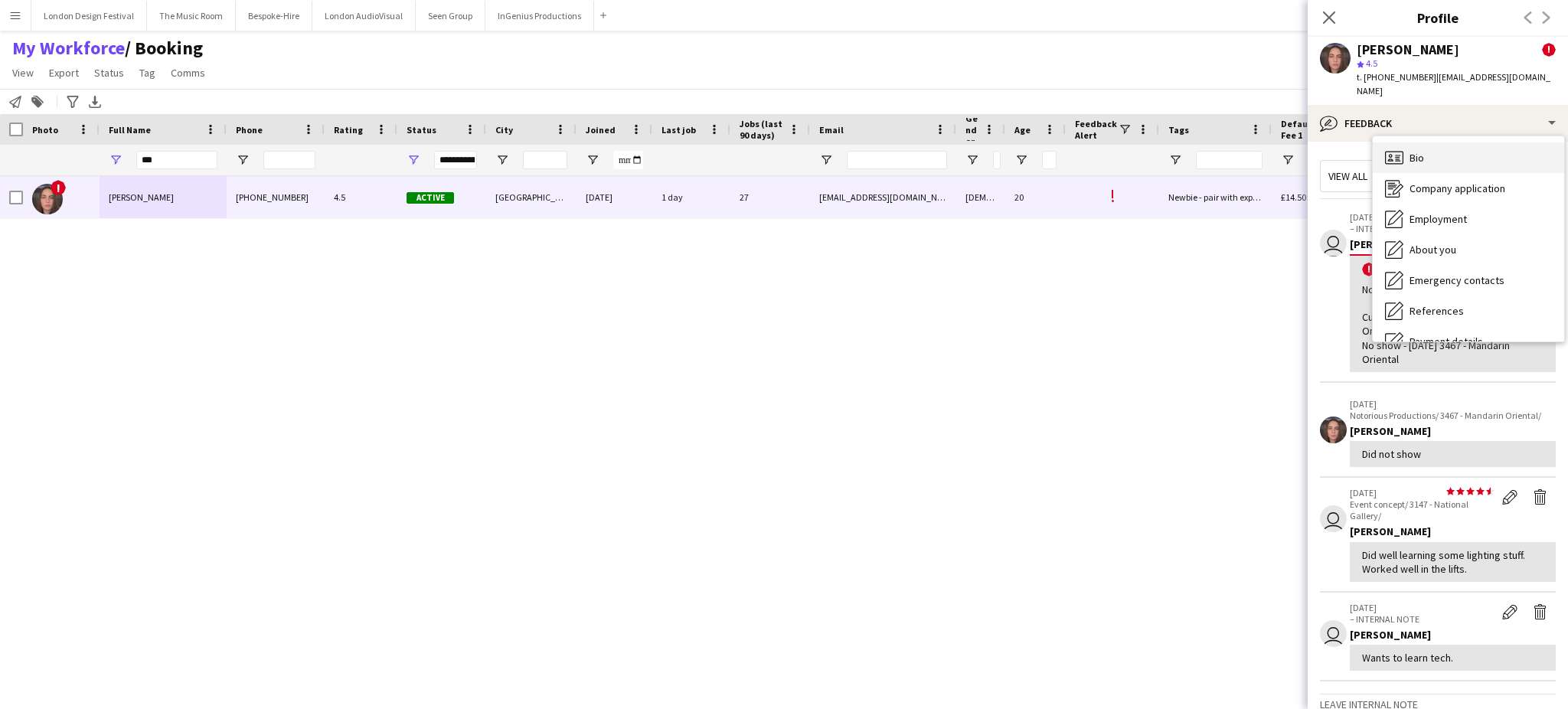
click at [1488, 144] on div "Bio Bio" at bounding box center [1468, 157] width 191 height 30
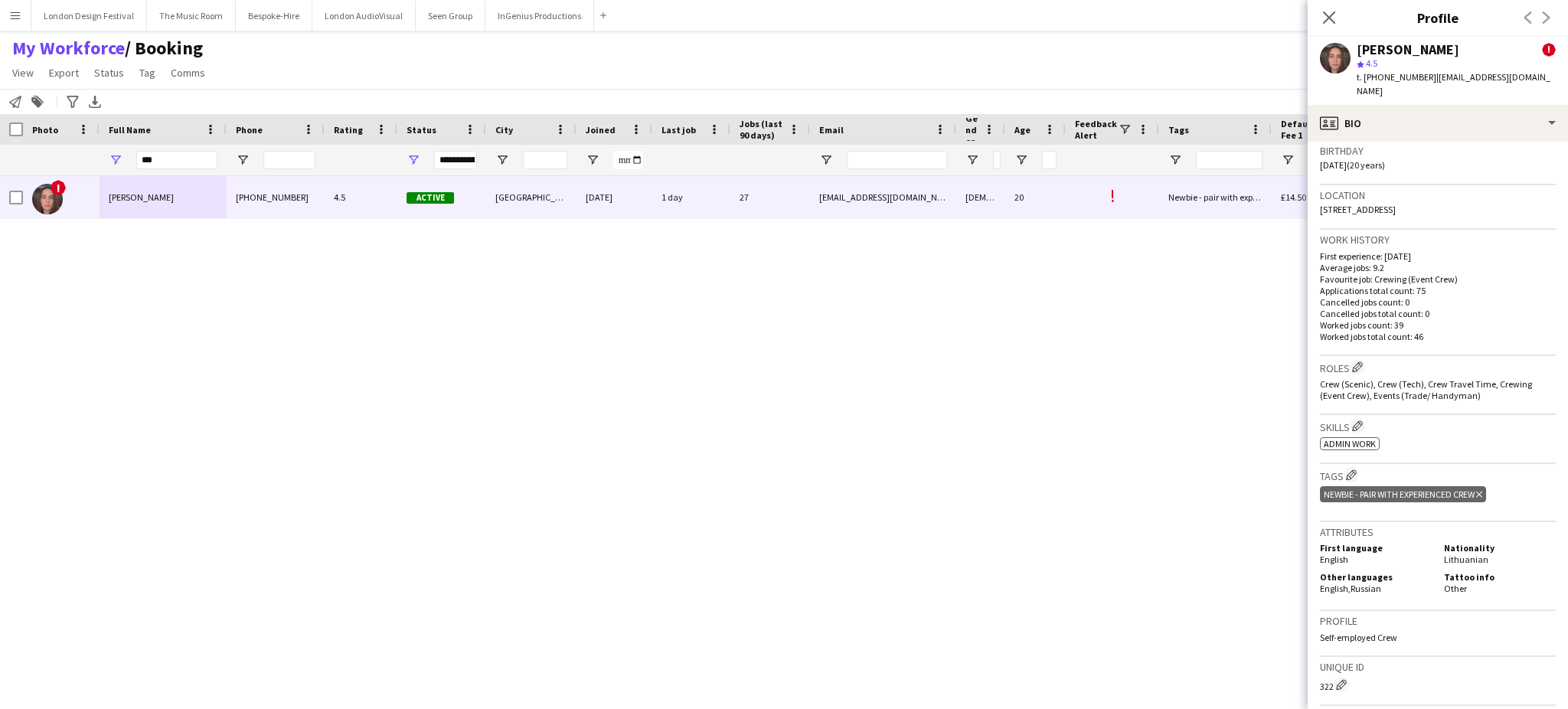
scroll to position [750, 0]
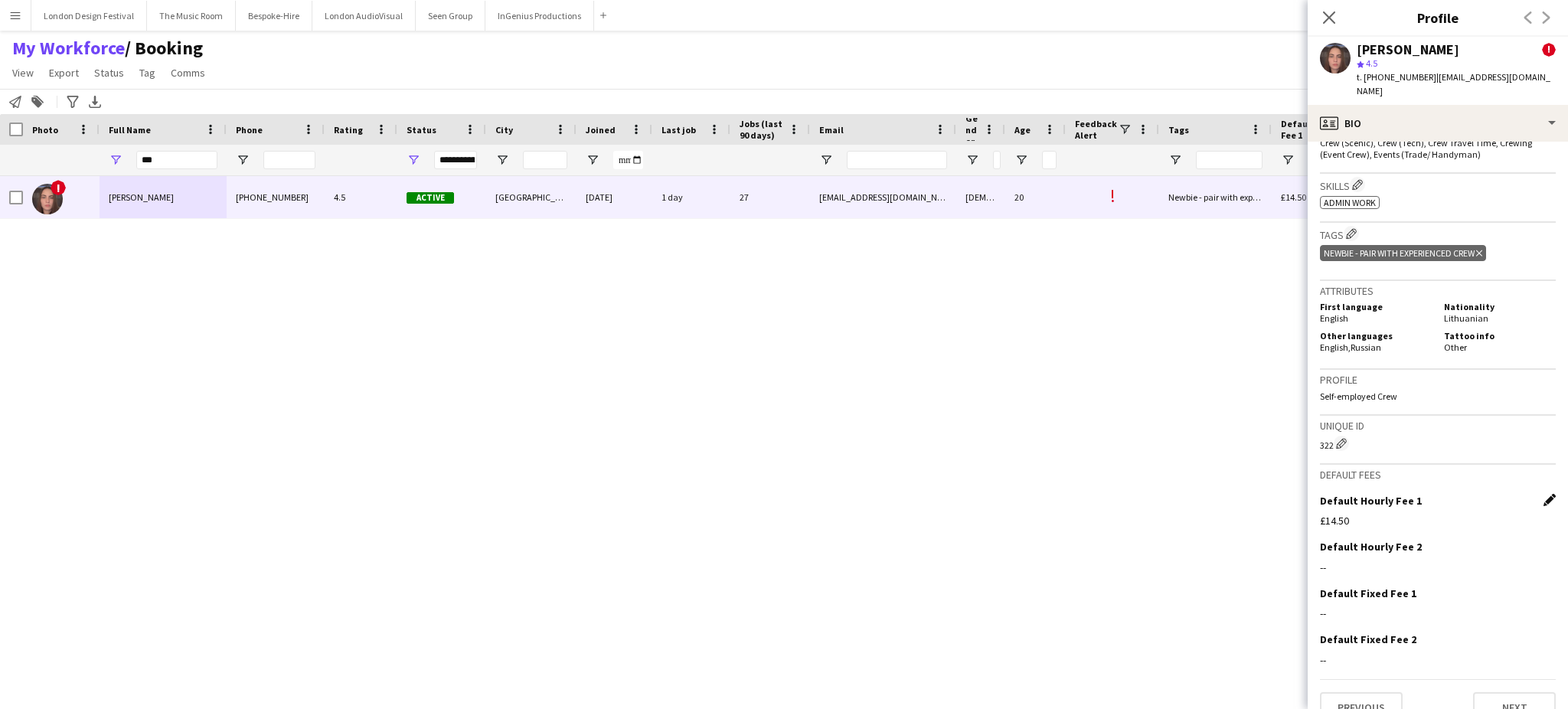
click at [1543, 493] on app-icon "Edit this field" at bounding box center [1549, 500] width 12 height 12
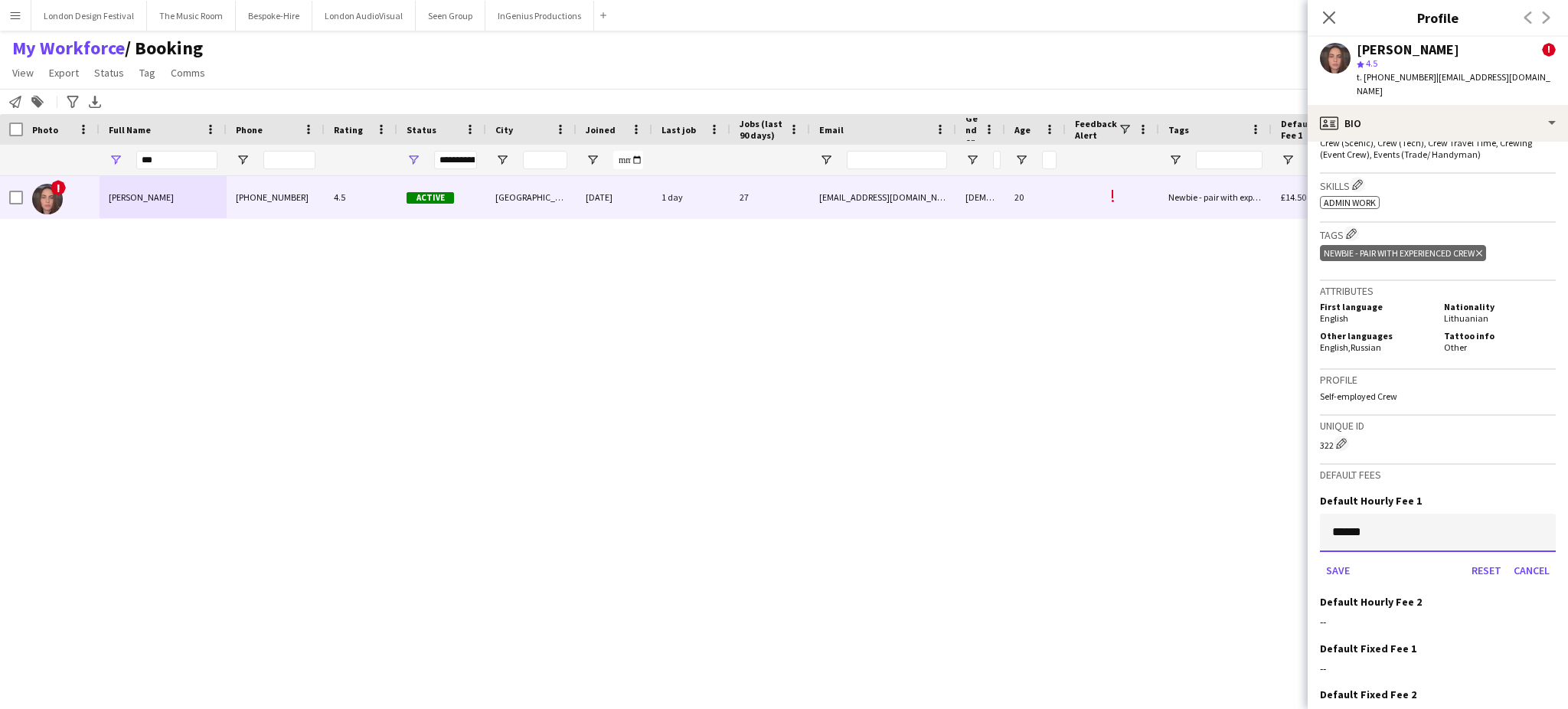
click at [1449, 514] on input "******" at bounding box center [1438, 533] width 236 height 38
type input "******"
click at [1341, 558] on button "Save" at bounding box center [1338, 570] width 36 height 24
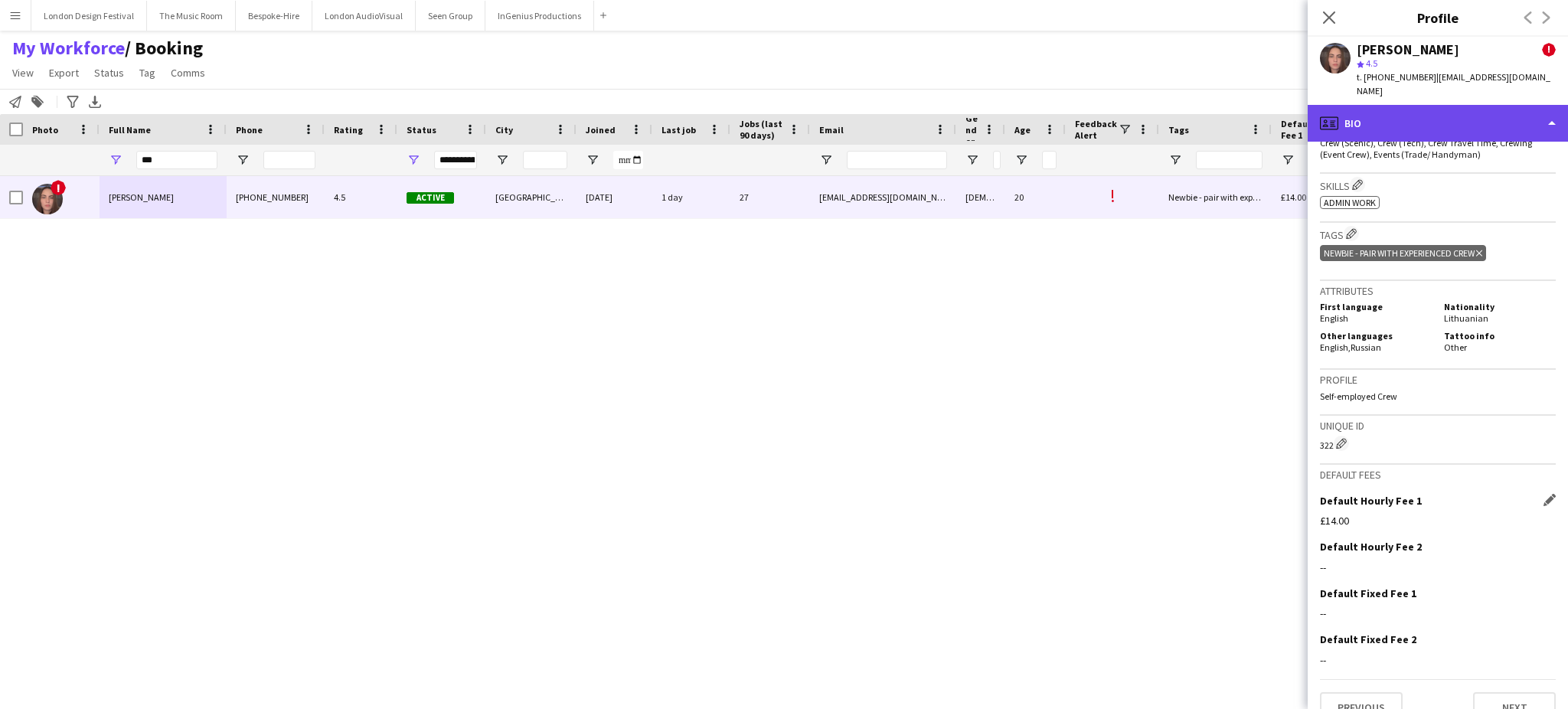
click at [1506, 114] on div "profile Bio" at bounding box center [1437, 123] width 260 height 37
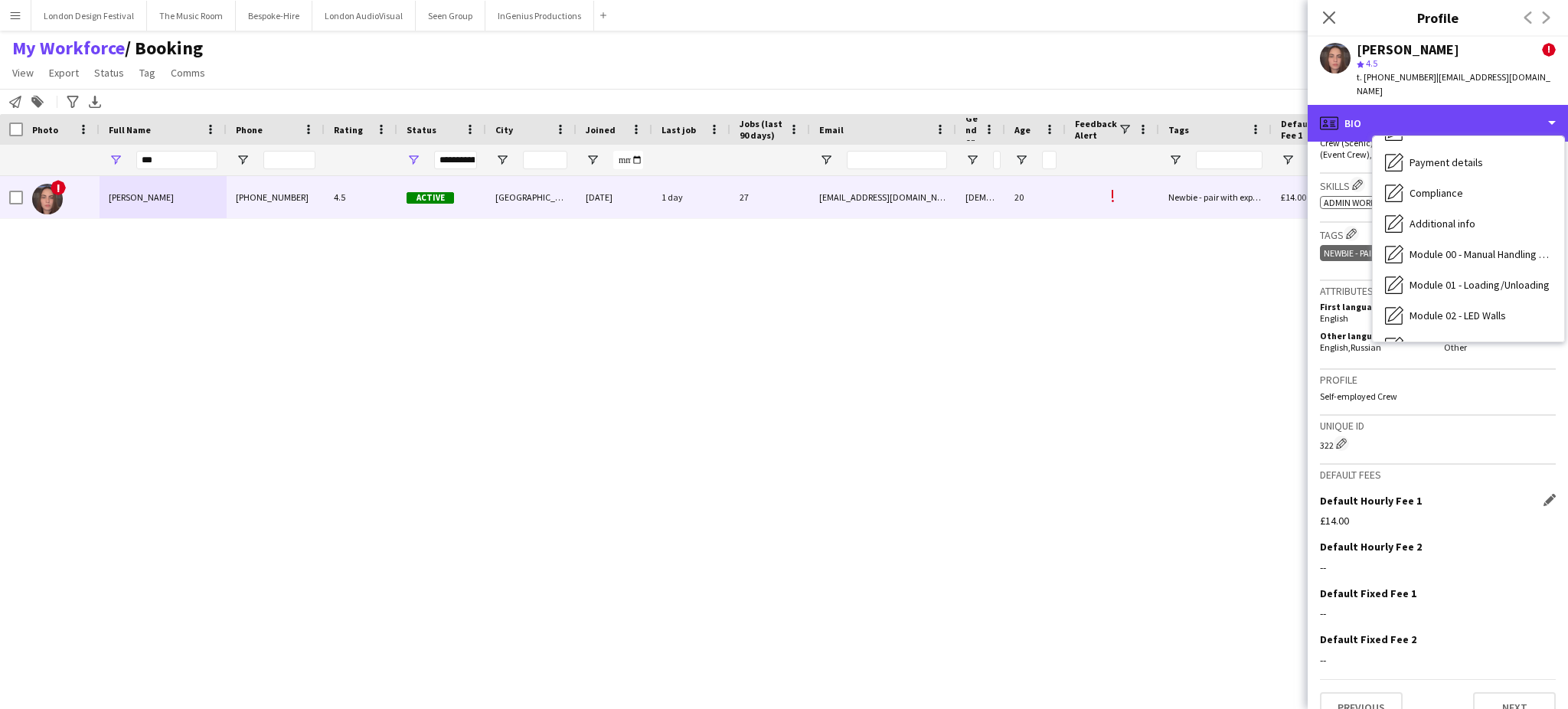
scroll to position [327, 0]
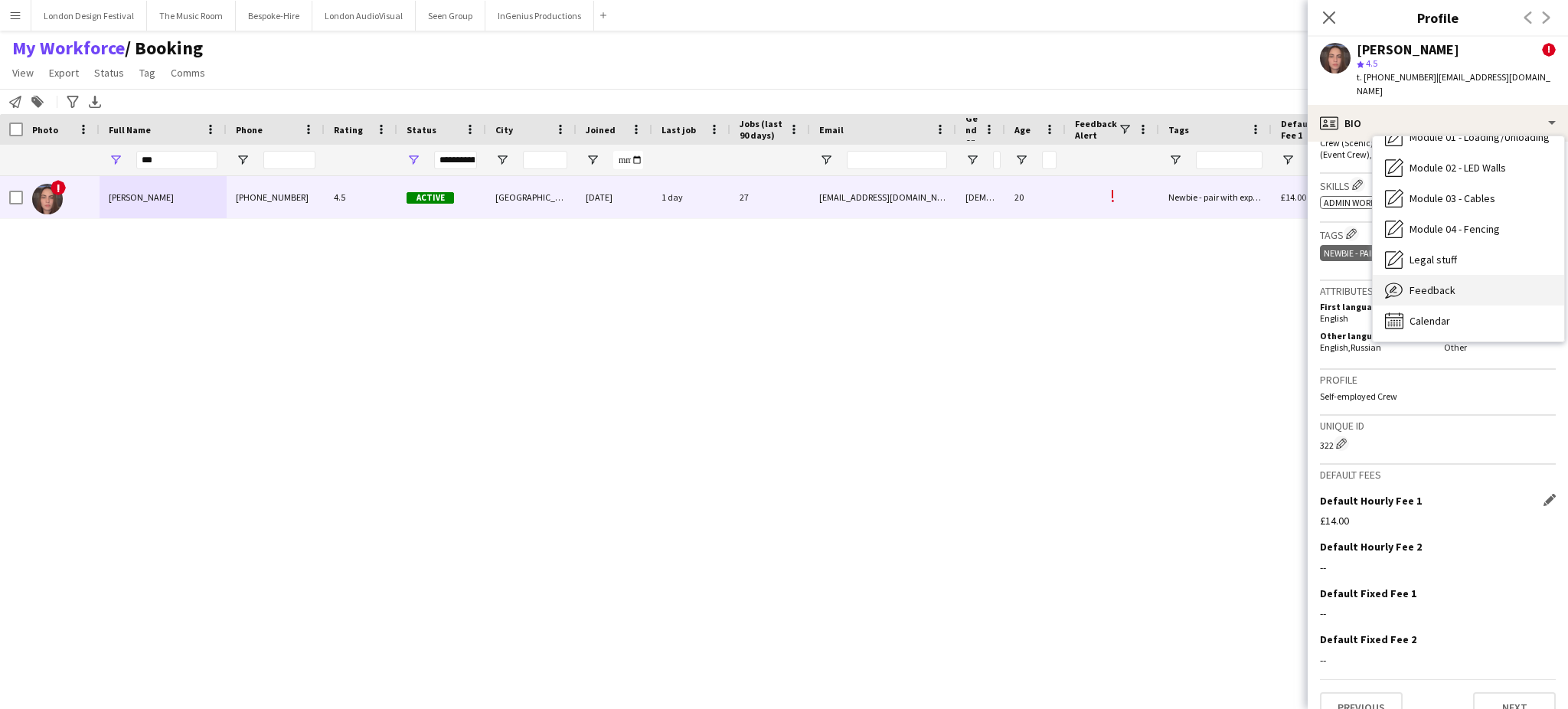
click at [1488, 280] on div "Feedback Feedback" at bounding box center [1468, 290] width 191 height 30
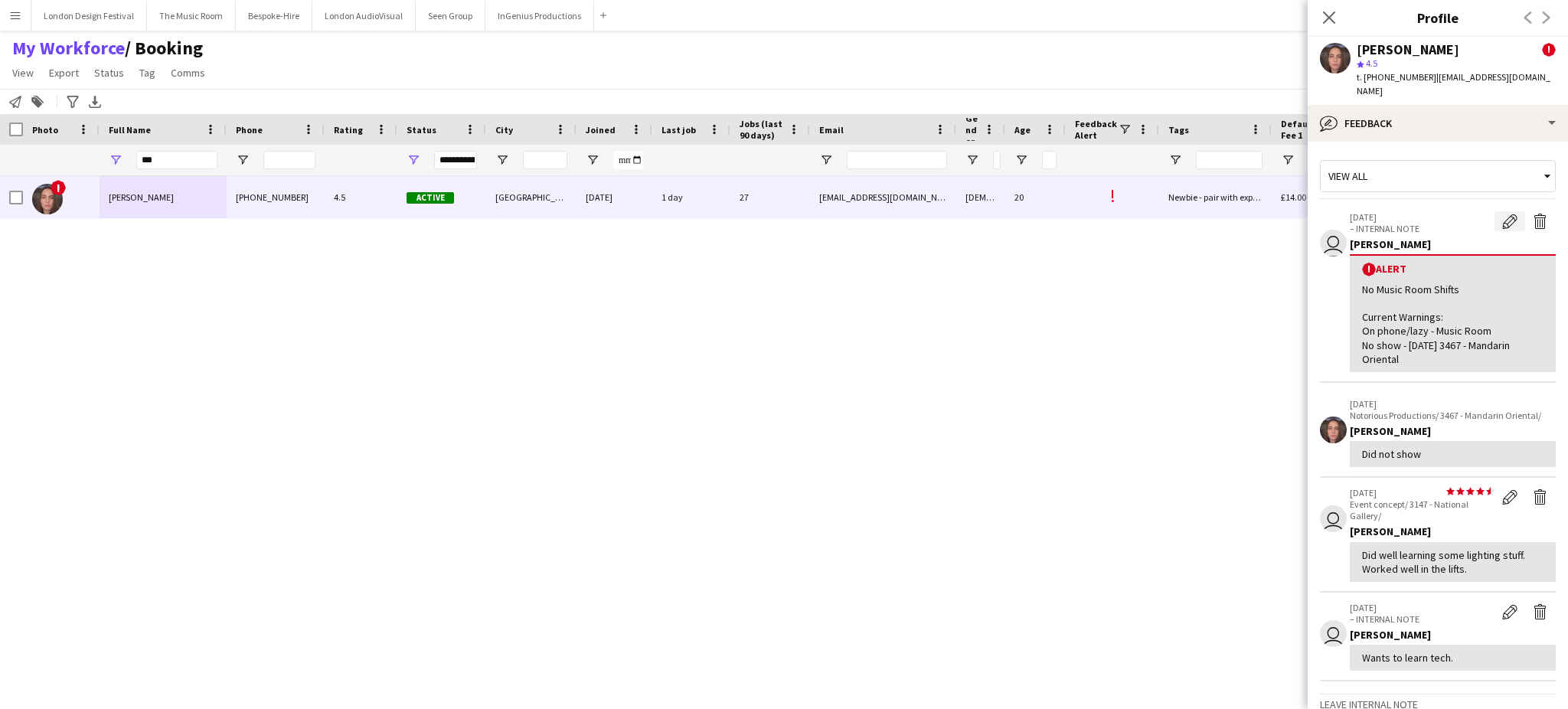
click at [1502, 213] on app-icon "Edit alert" at bounding box center [1509, 221] width 16 height 16
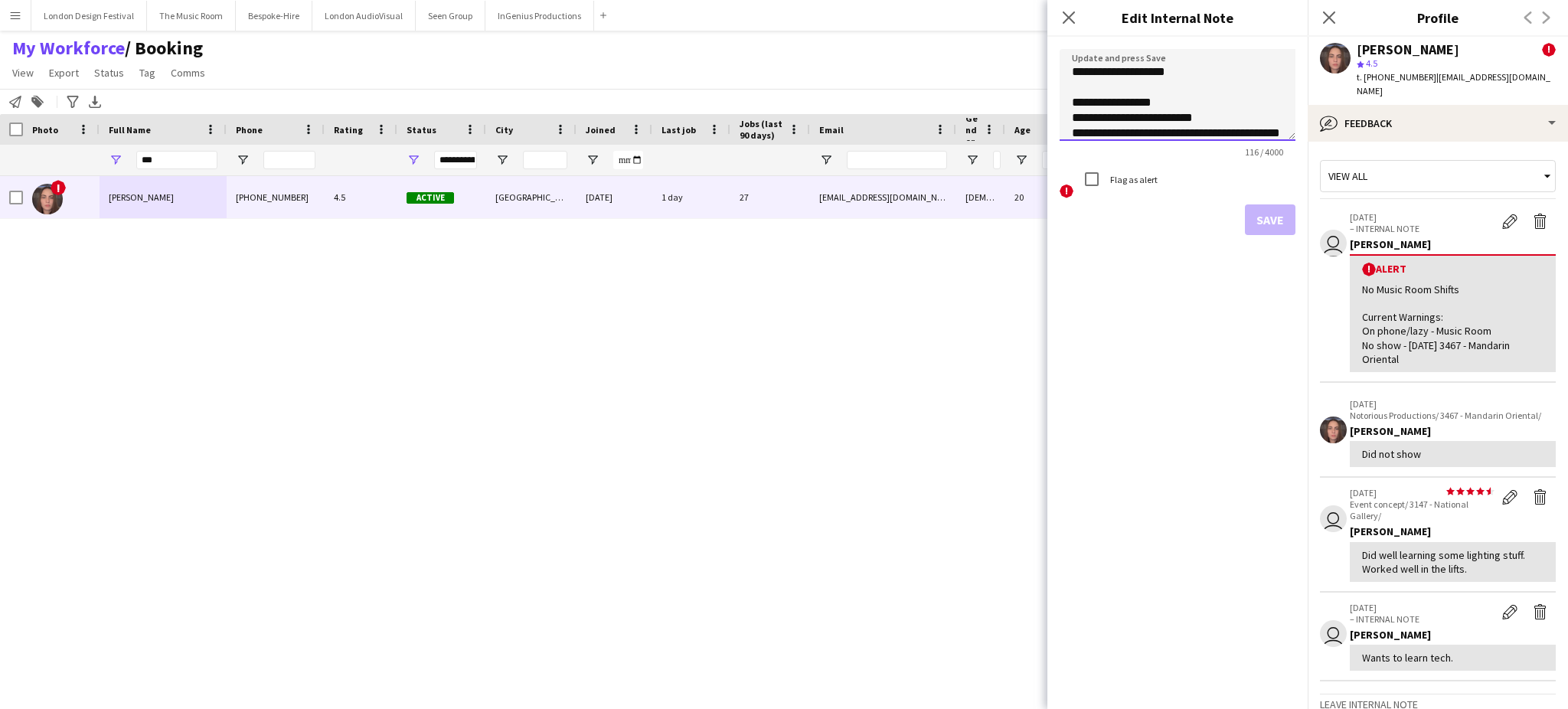
scroll to position [21, 0]
click at [1258, 124] on textarea "**********" at bounding box center [1178, 95] width 236 height 92
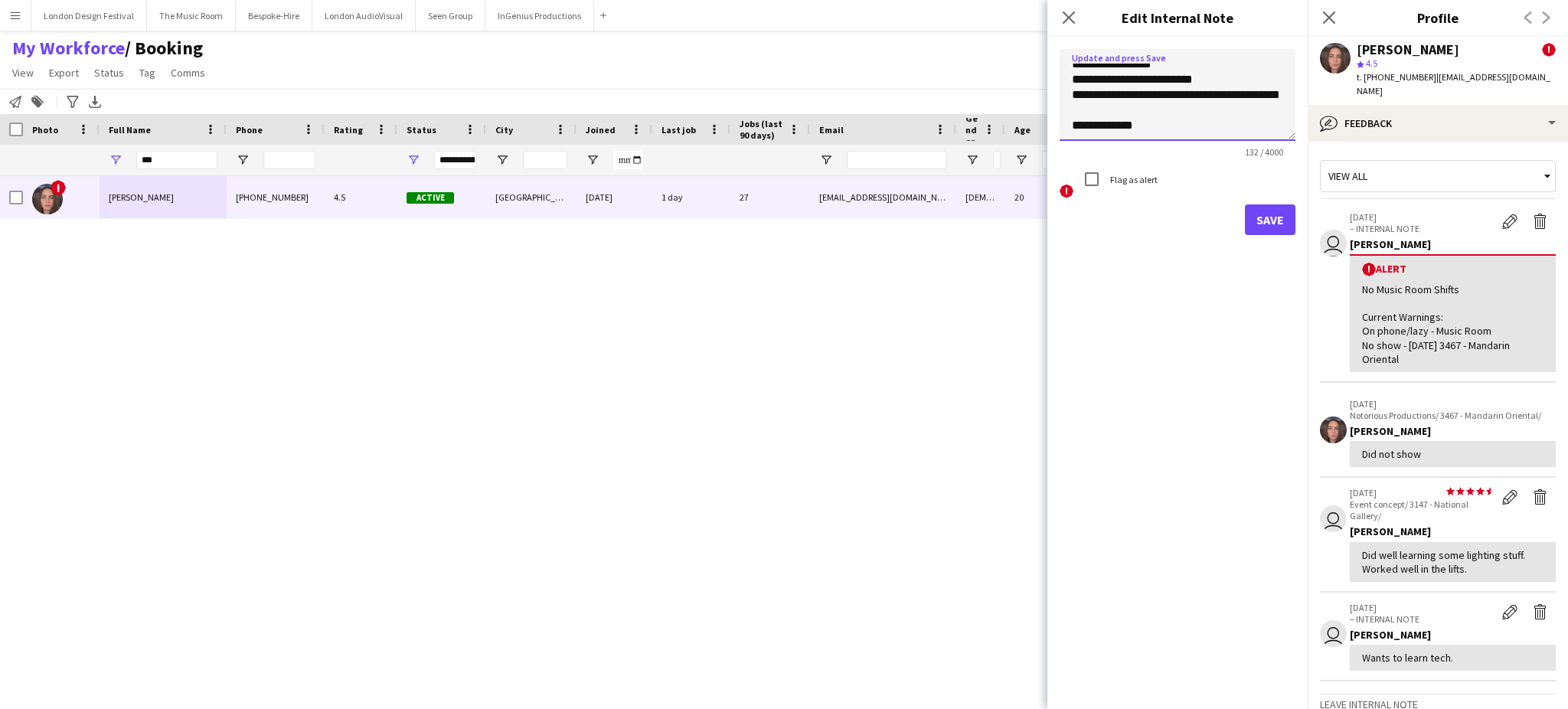
scroll to position [62, 0]
type textarea "**********"
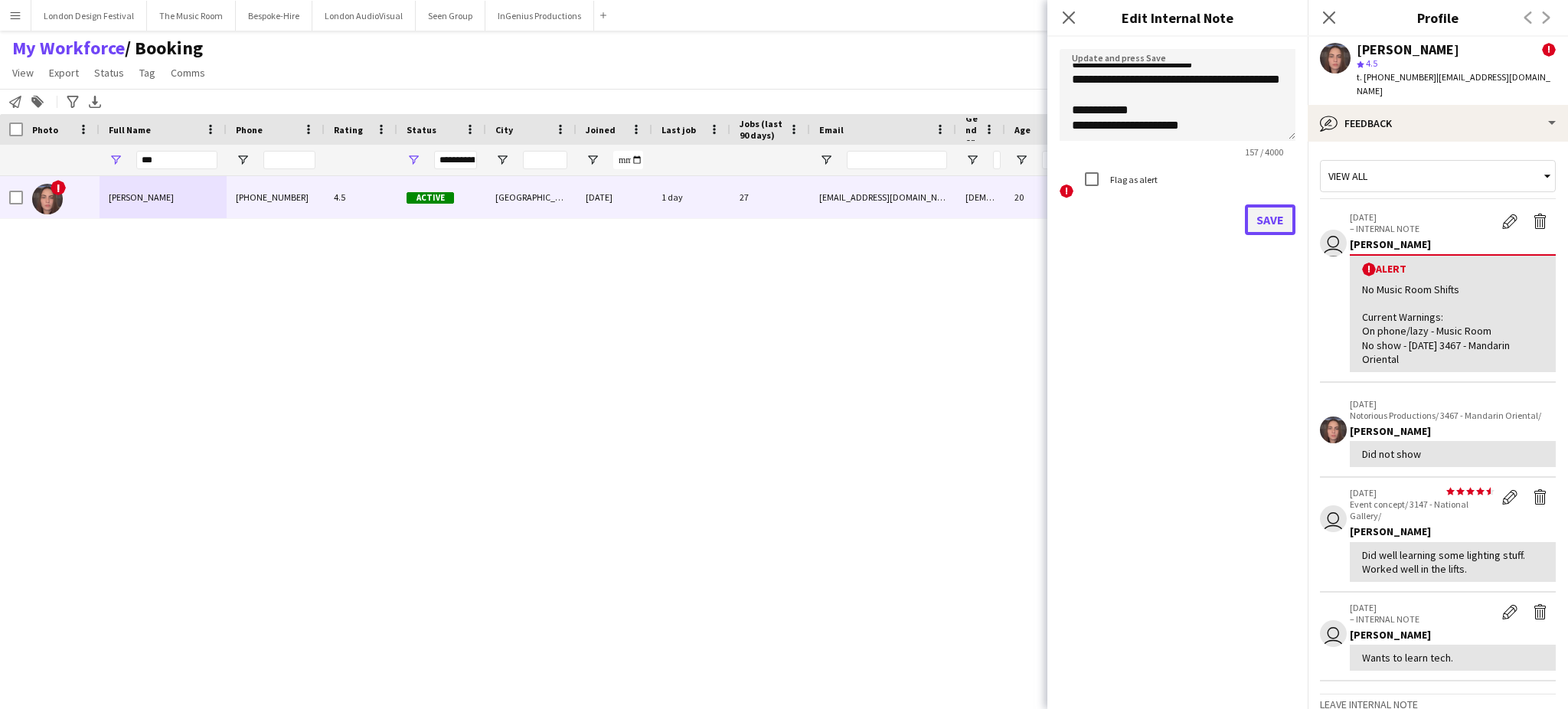
click at [1272, 214] on button "Save" at bounding box center [1270, 219] width 51 height 30
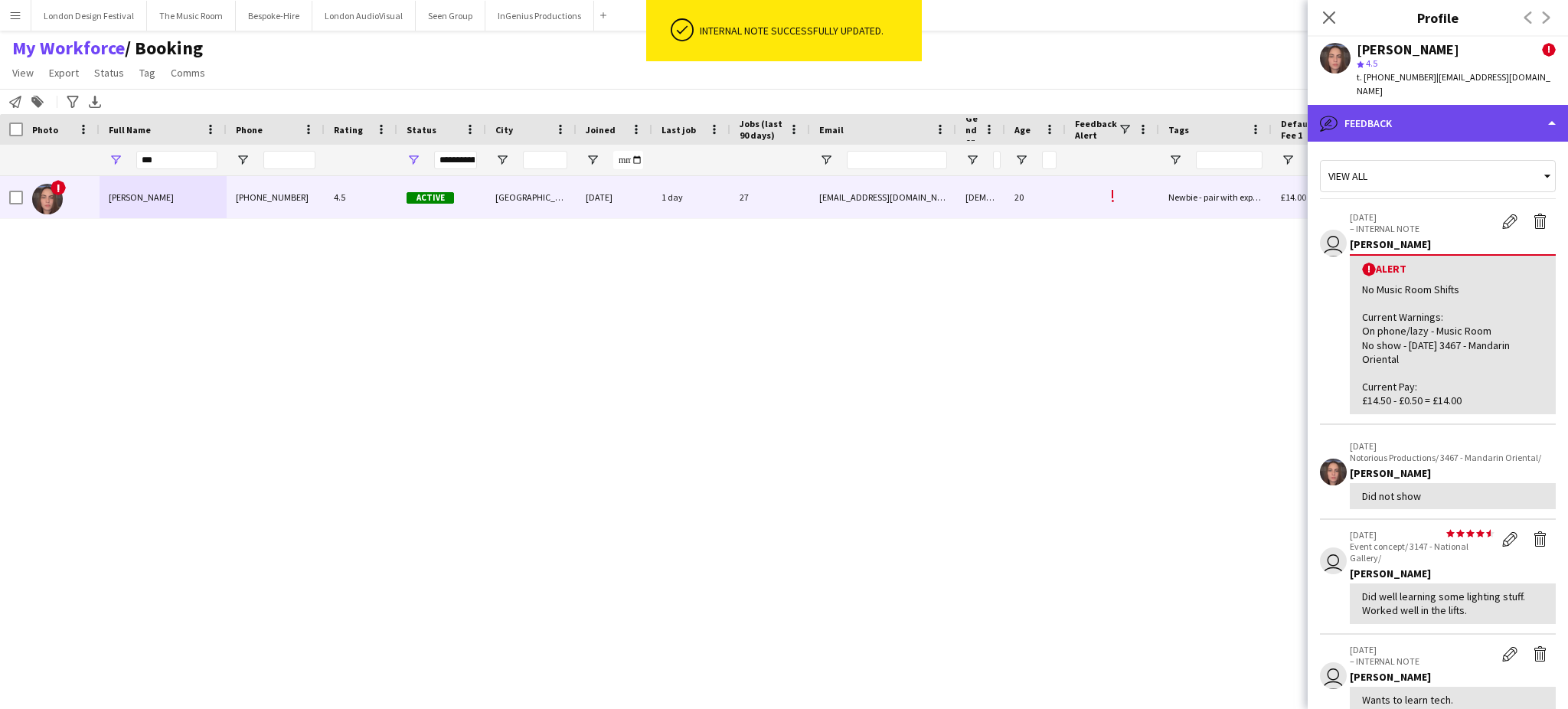
click at [1519, 116] on div "bubble-pencil Feedback" at bounding box center [1437, 123] width 260 height 37
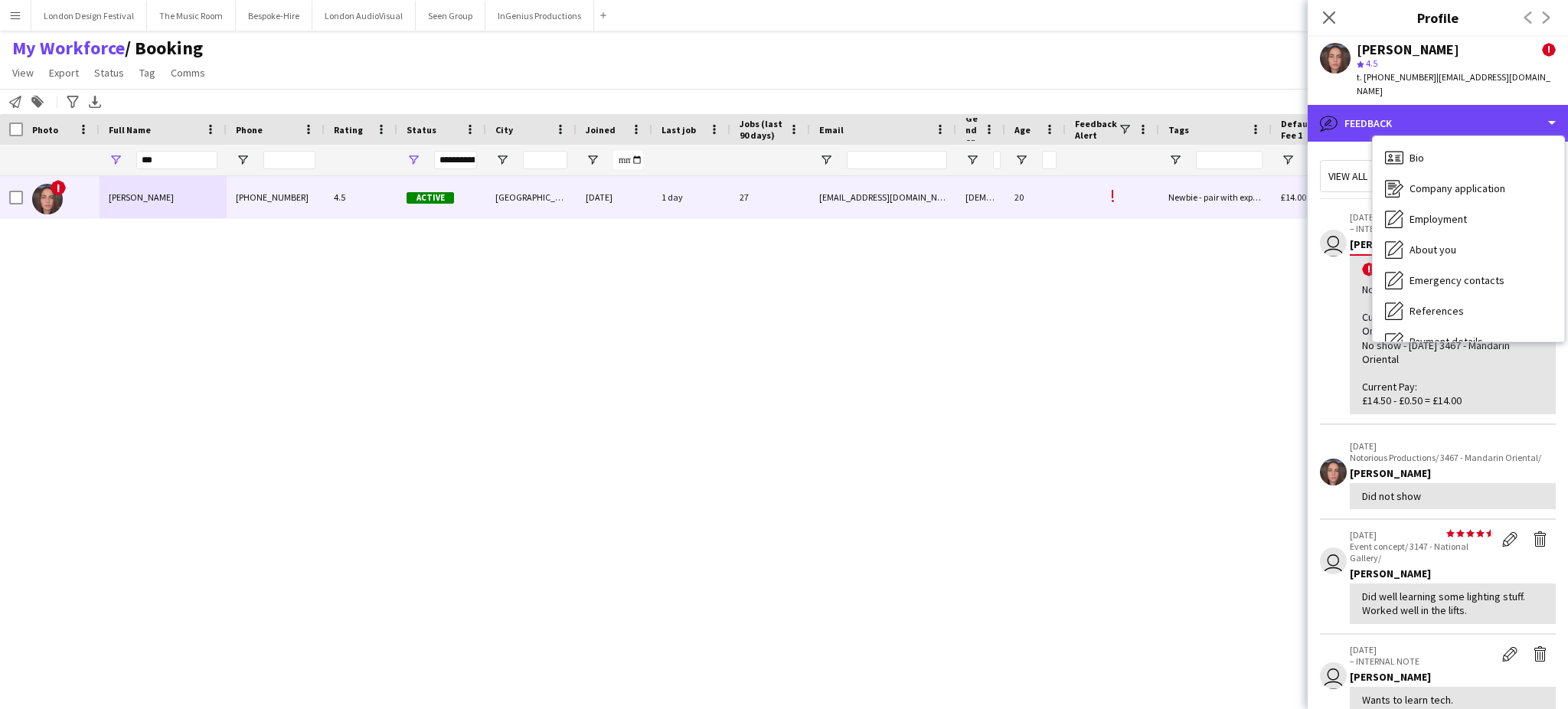
scroll to position [327, 0]
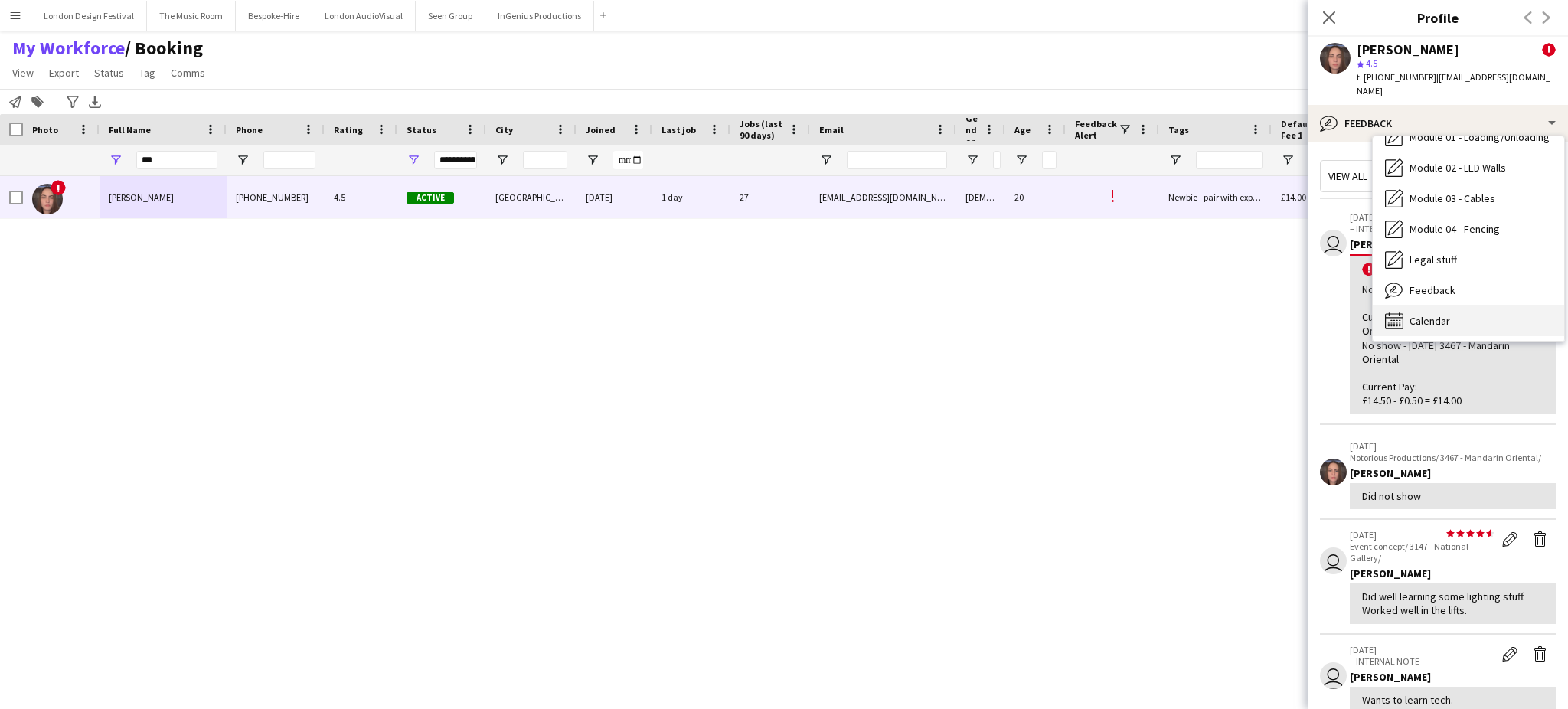
click at [1508, 306] on div "Calendar Calendar" at bounding box center [1468, 320] width 191 height 30
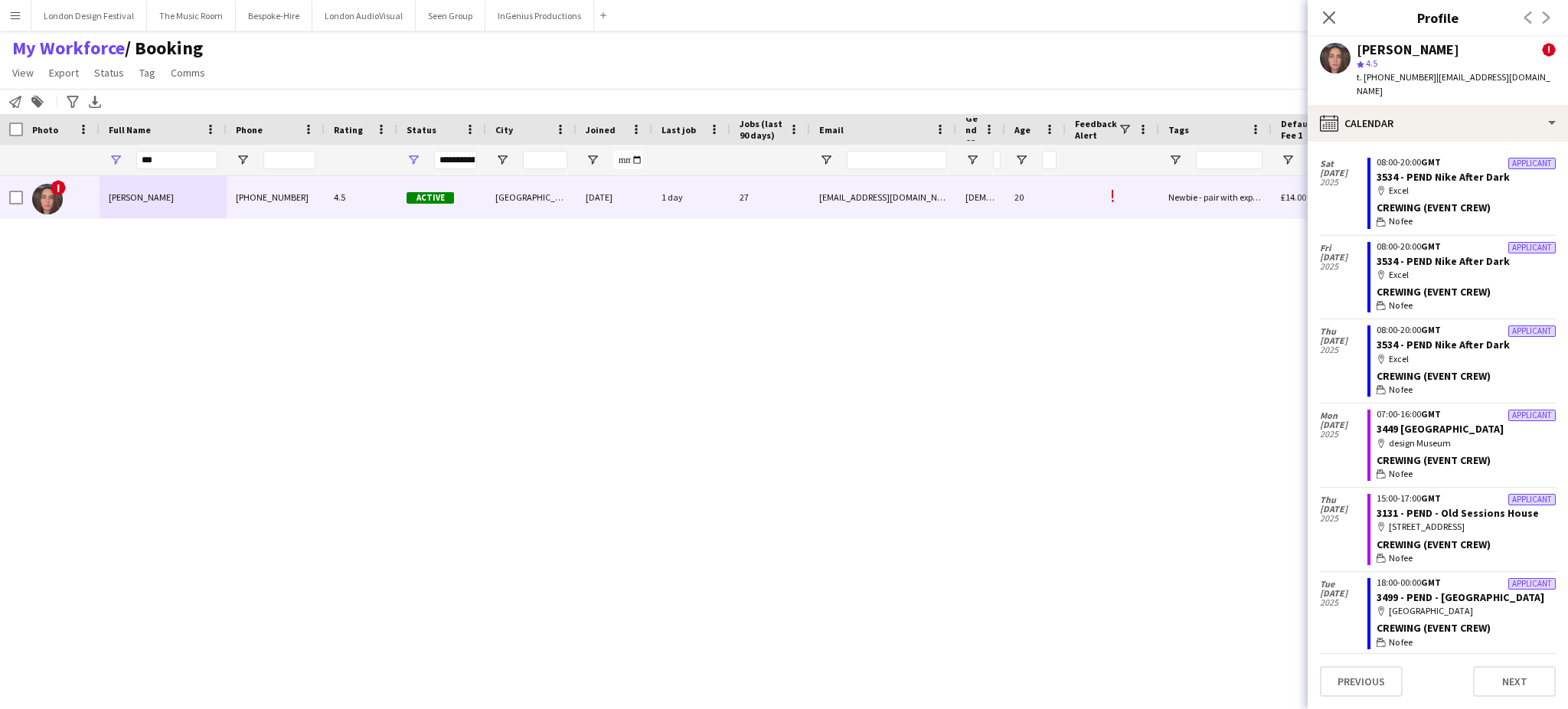
scroll to position [830, 0]
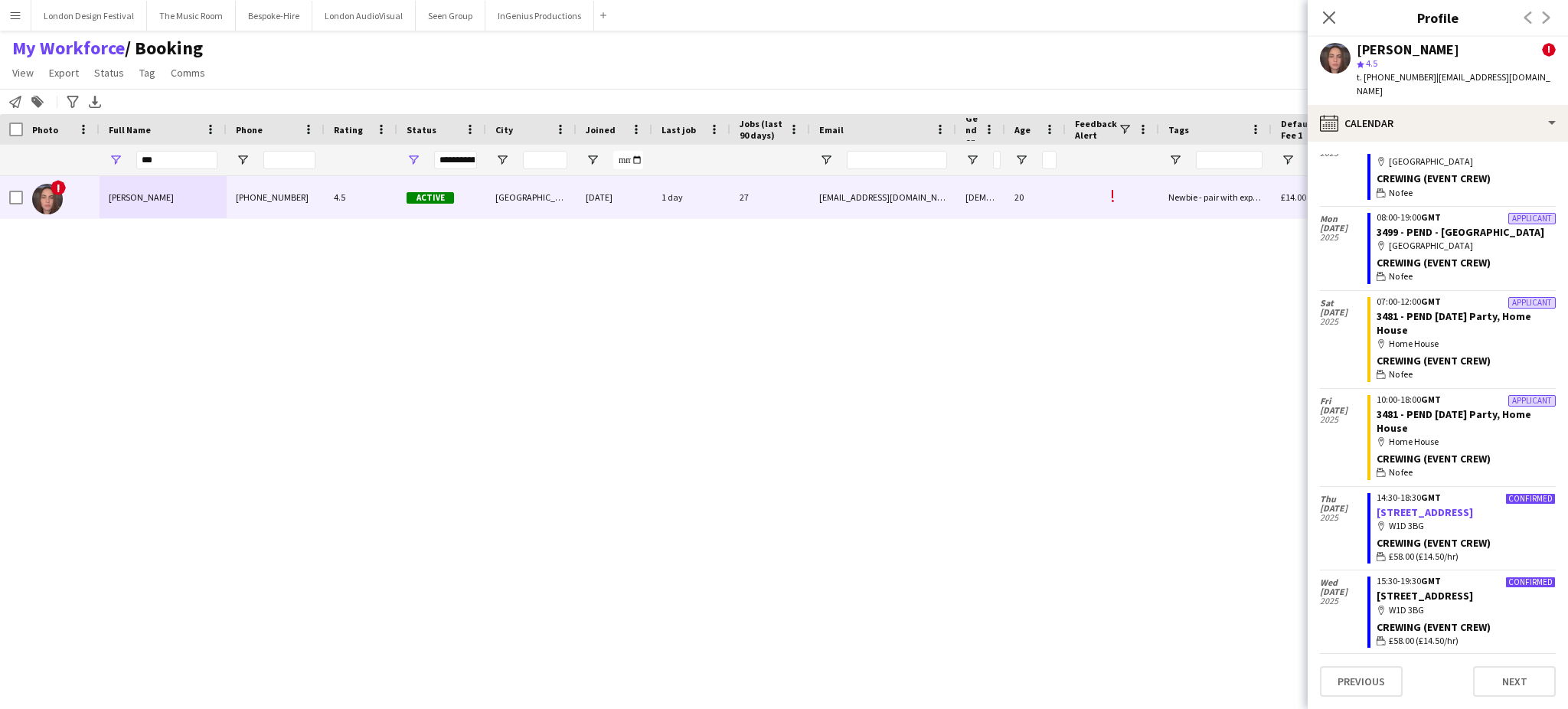
click at [1418, 519] on link "3567 - 1 Soho Place" at bounding box center [1425, 512] width 97 height 14
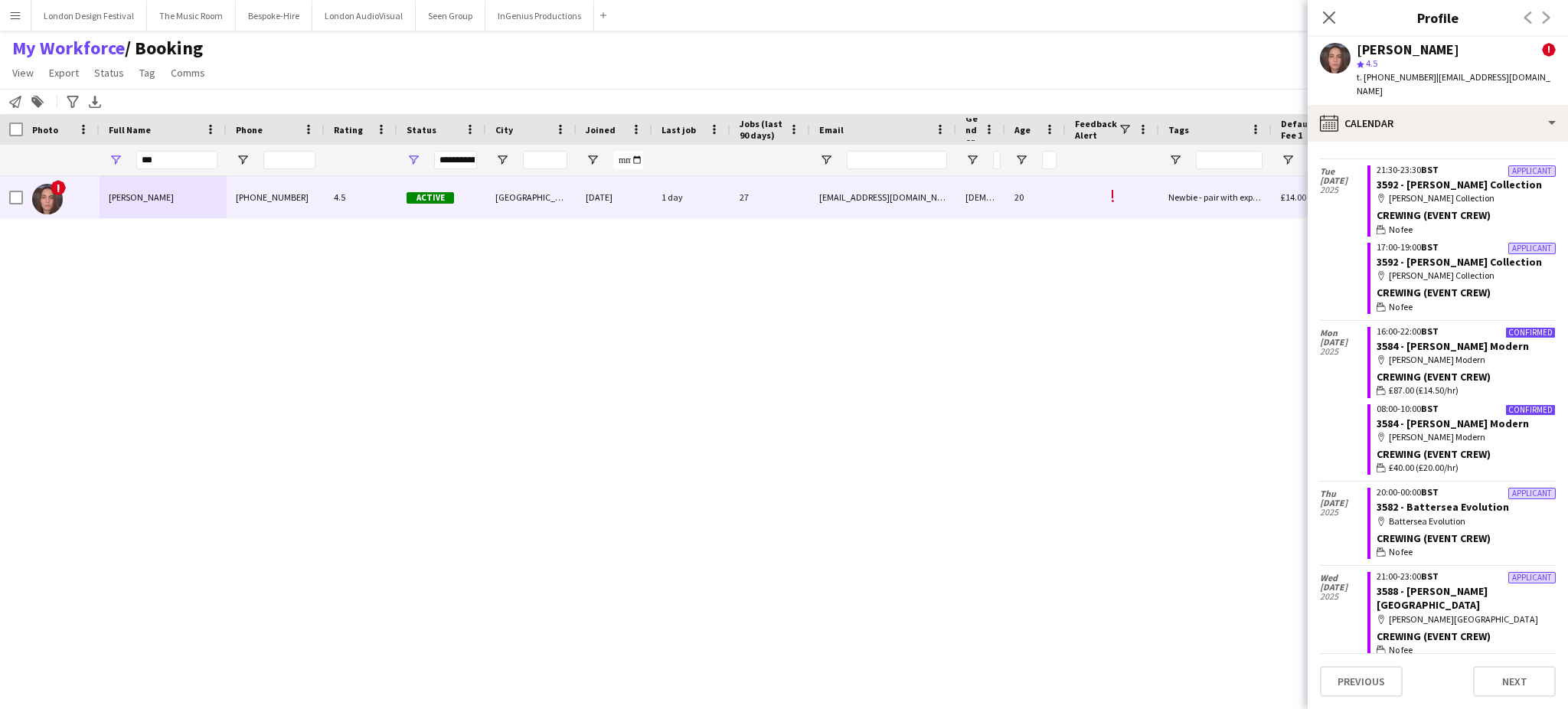
scroll to position [1919, 0]
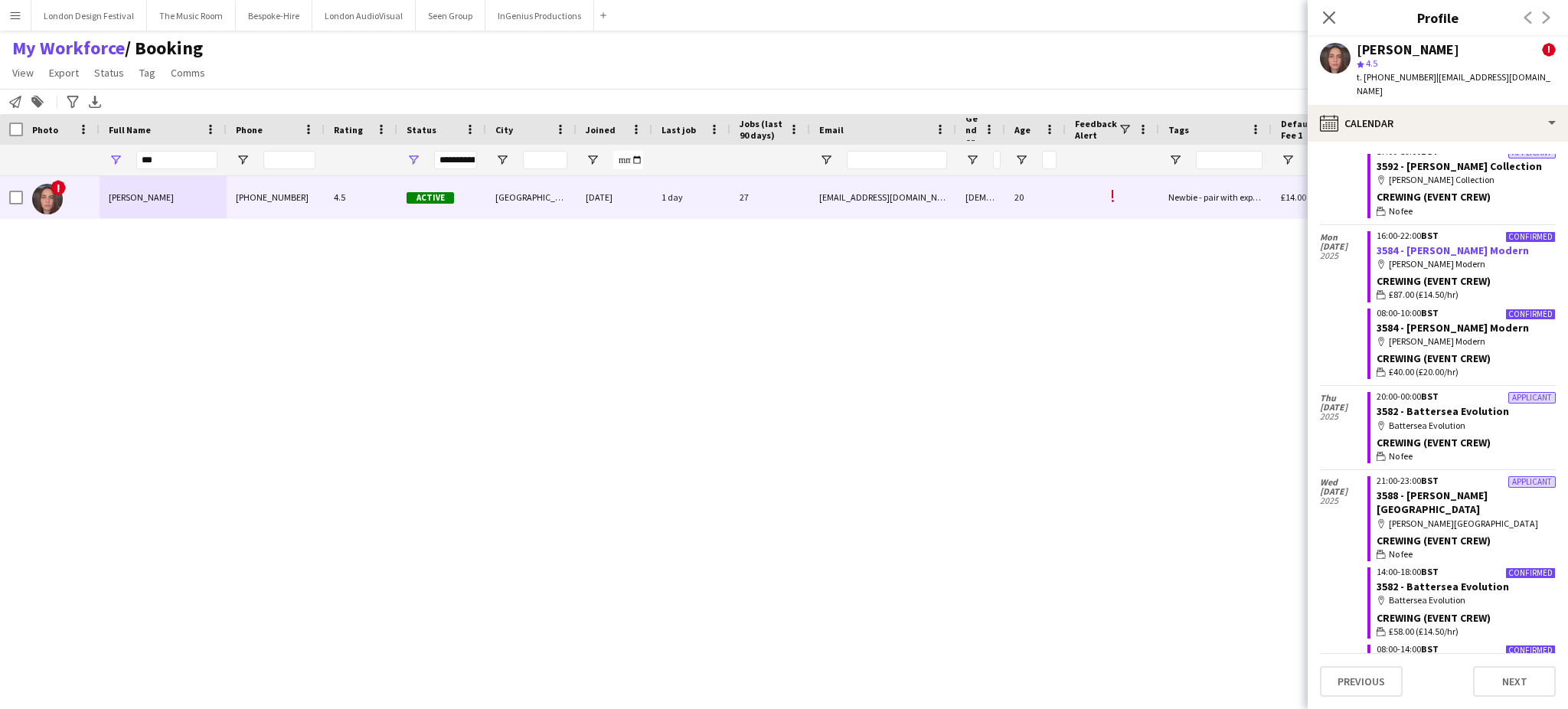
click at [1427, 257] on link "3584 - Tate Modern" at bounding box center [1452, 251] width 152 height 14
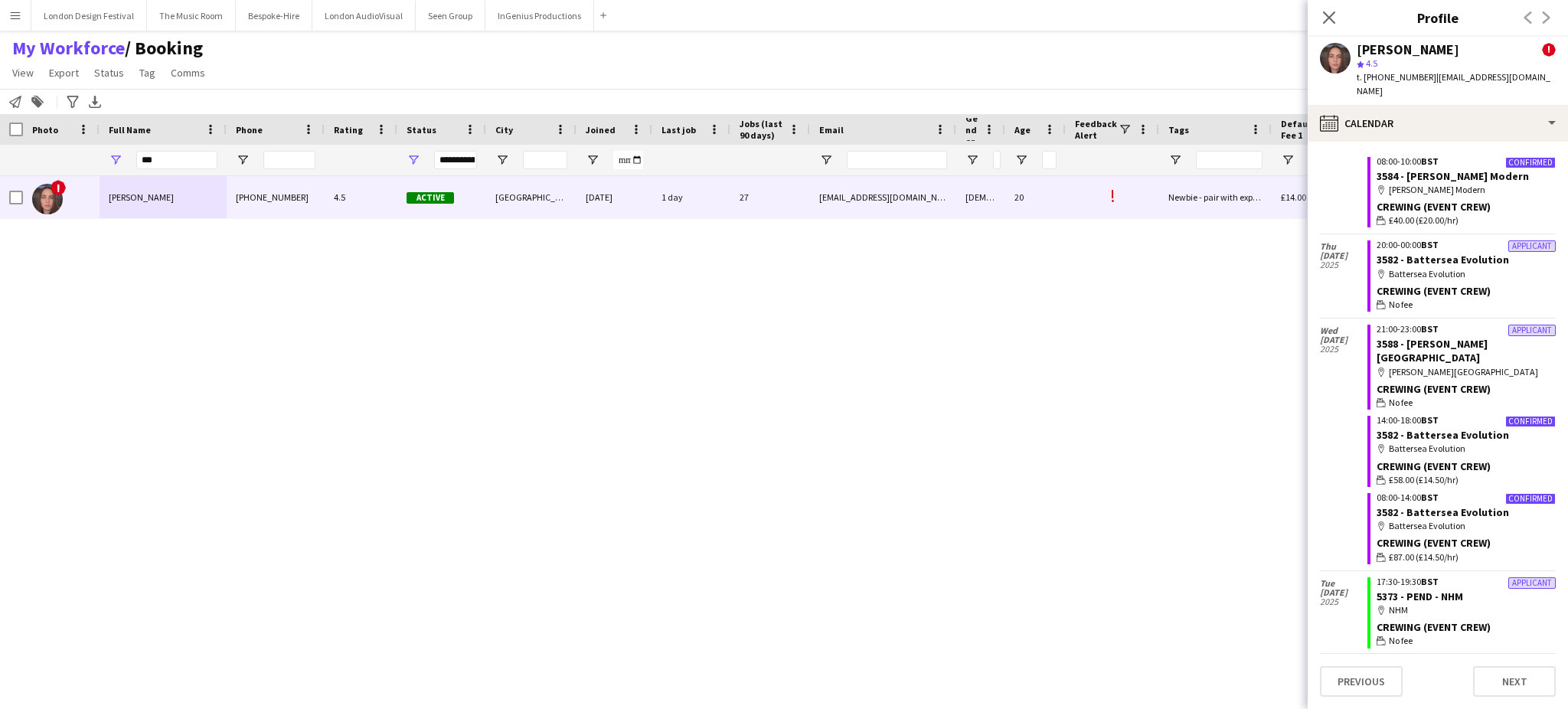
scroll to position [2062, 0]
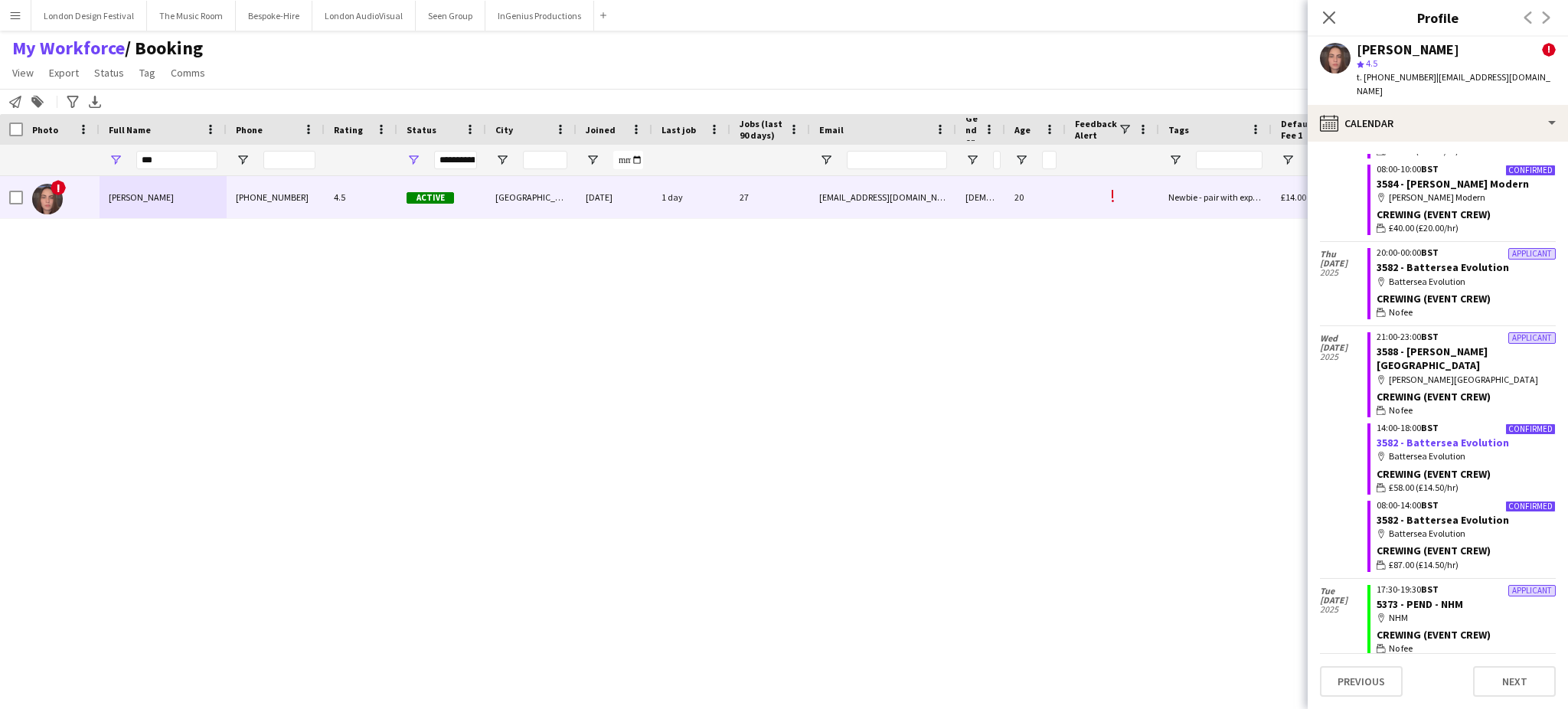
click at [1436, 436] on link "3582 - Battersea Evolution" at bounding box center [1443, 443] width 133 height 14
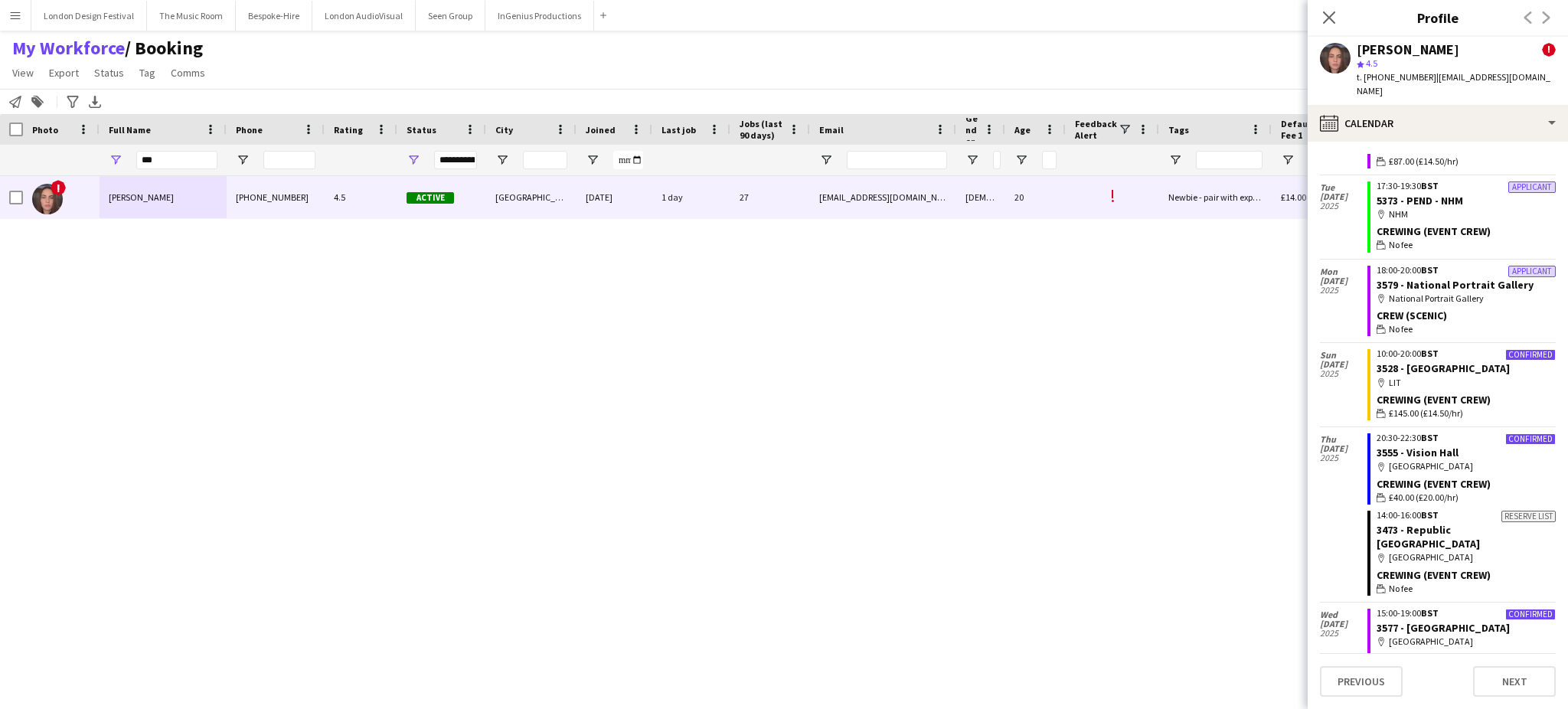
scroll to position [2487, 0]
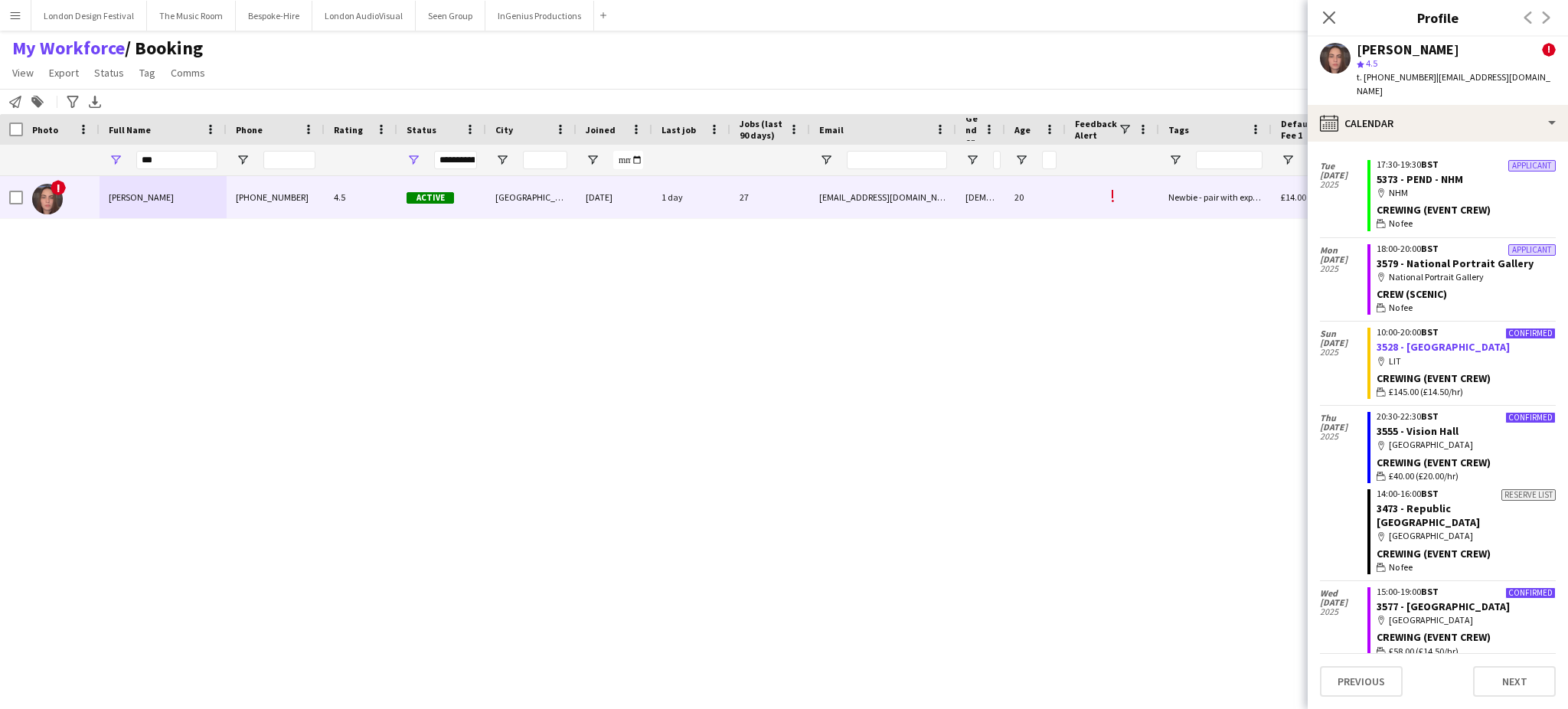
click at [1421, 346] on link "3528 - Whitehall" at bounding box center [1443, 347] width 134 height 14
click at [1431, 427] on link "3555 - Vision Hall" at bounding box center [1417, 431] width 82 height 14
click at [1457, 600] on link "3577 - Kensington Palace" at bounding box center [1443, 607] width 134 height 14
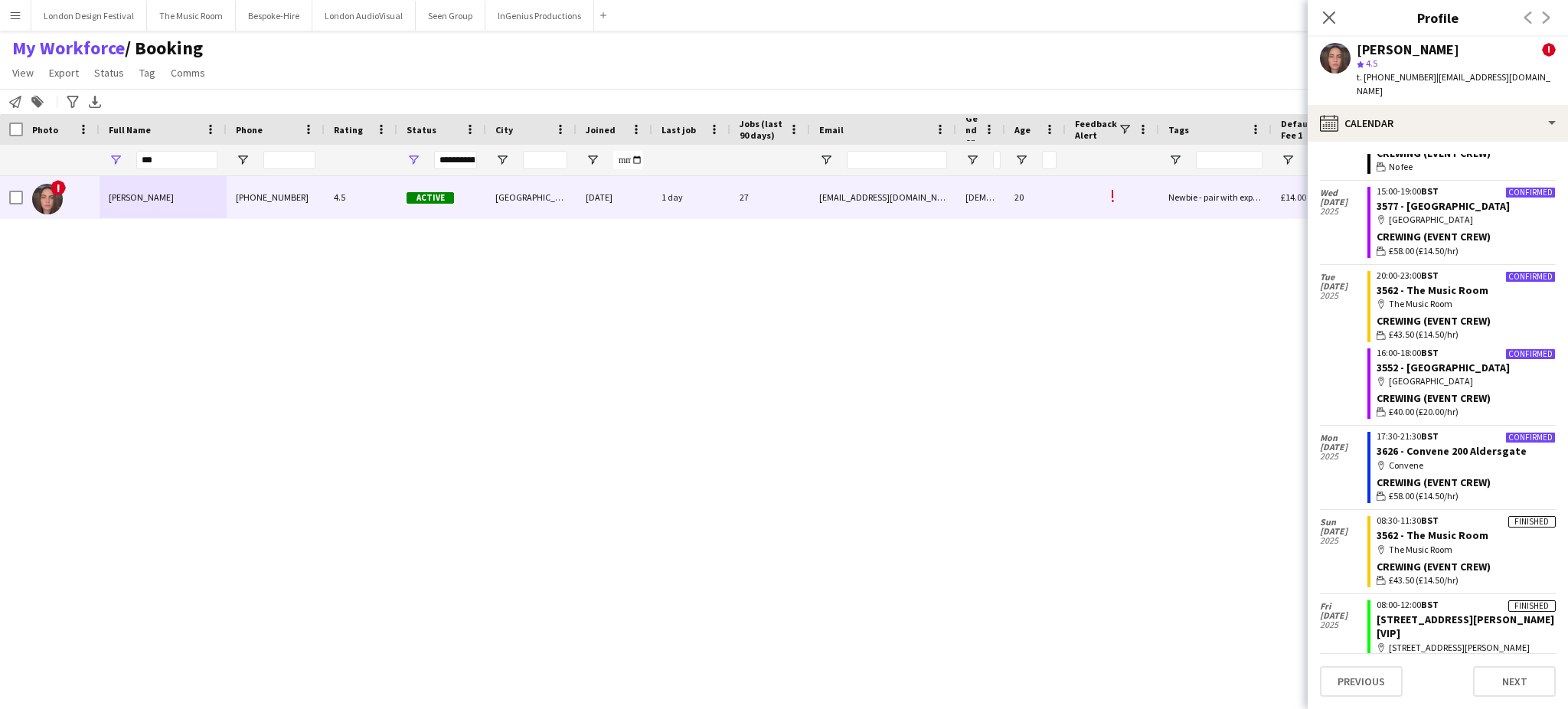
scroll to position [2905, 0]
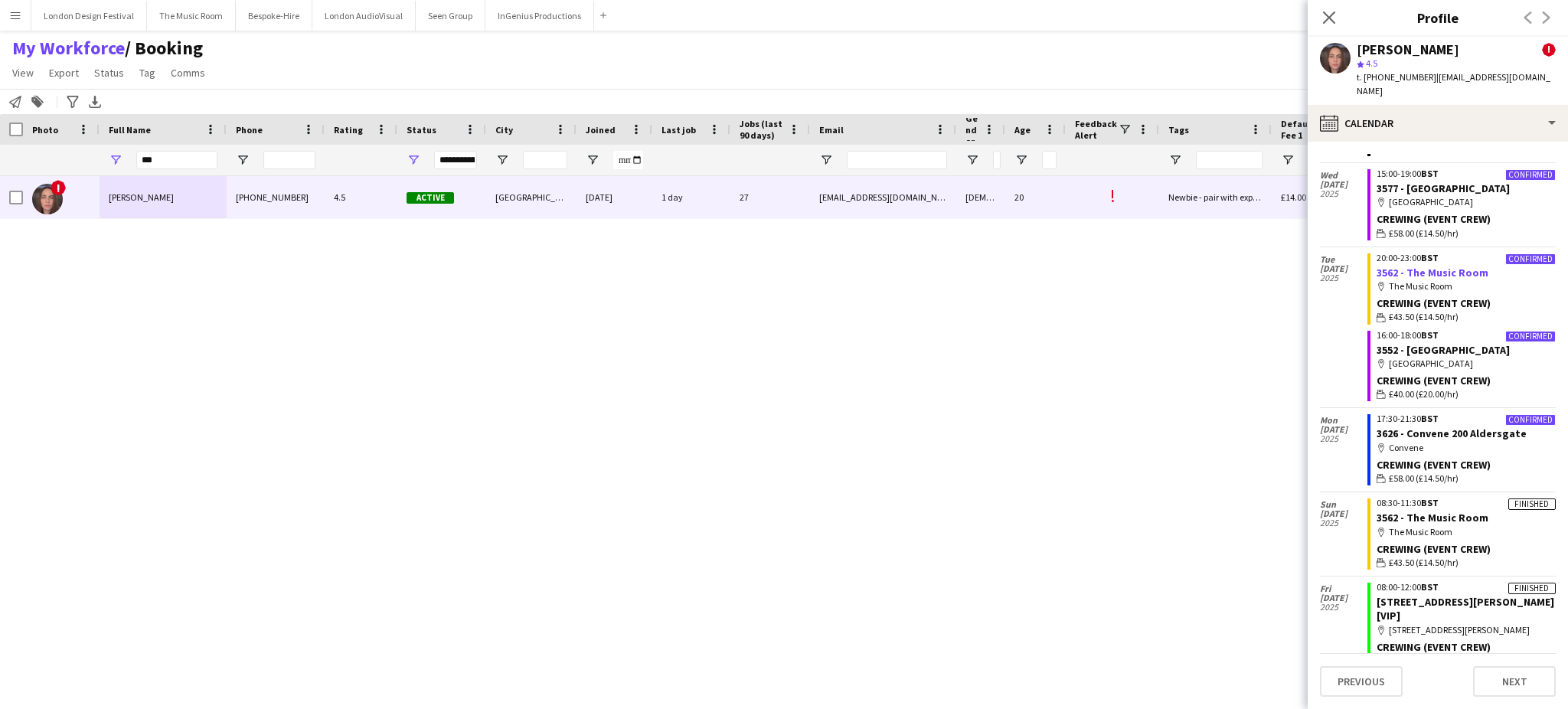
click at [1430, 265] on link "3562 - The Music Room" at bounding box center [1432, 273] width 112 height 14
click at [1477, 426] on link "3626 - Convene 200 Aldersgate" at bounding box center [1452, 433] width 150 height 14
click at [1435, 107] on div "calendar-full Calendar" at bounding box center [1437, 123] width 260 height 37
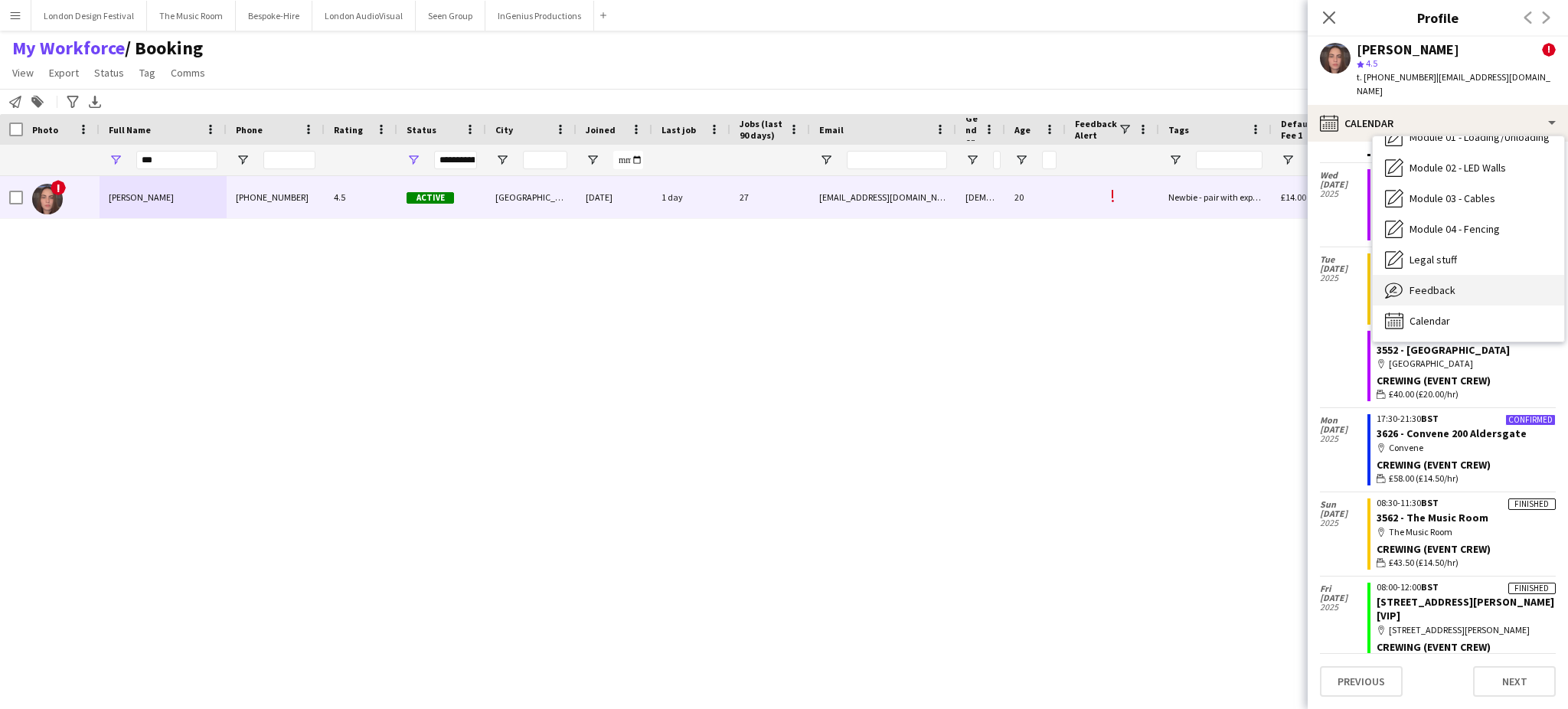
click at [1474, 276] on div "Feedback Feedback" at bounding box center [1468, 290] width 191 height 30
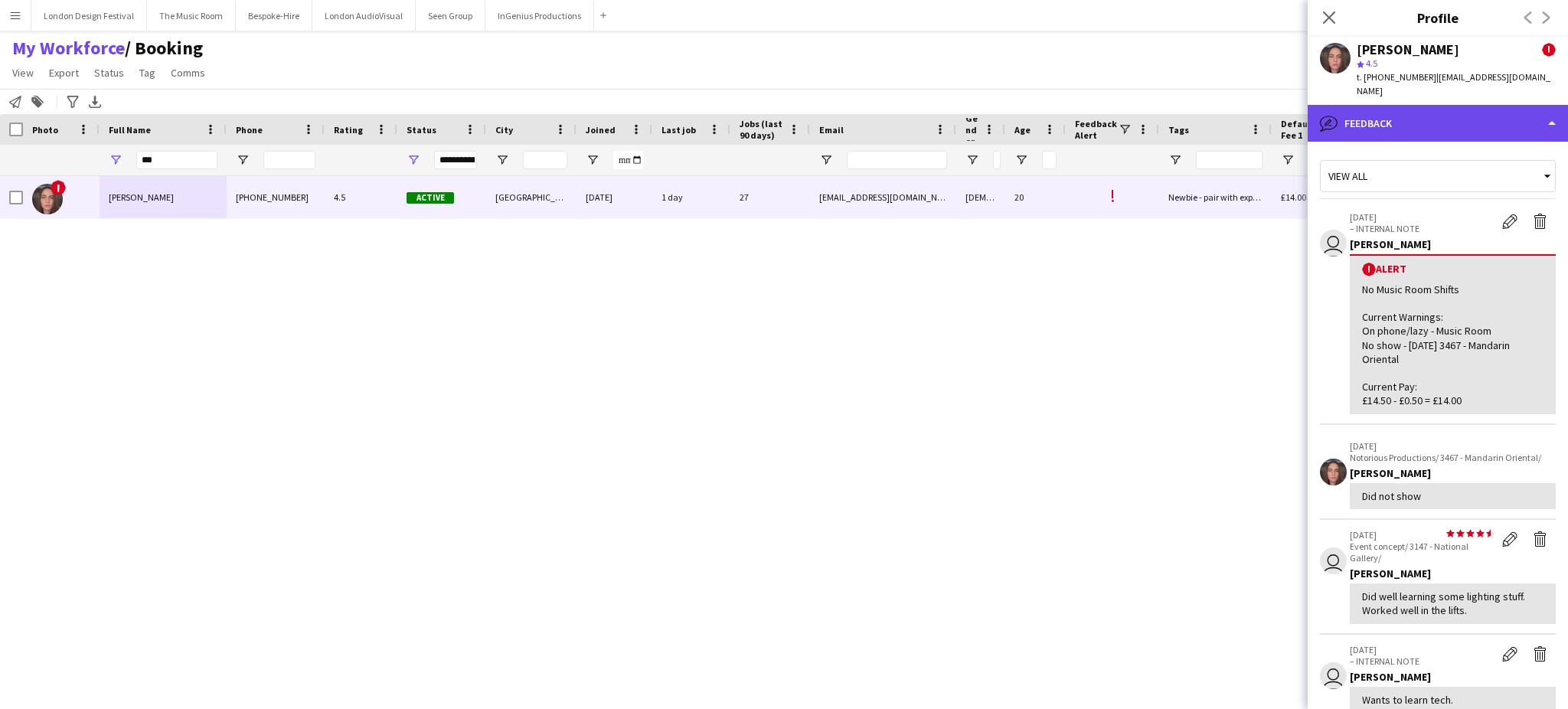
click at [1477, 114] on div "bubble-pencil Feedback" at bounding box center [1437, 123] width 260 height 37
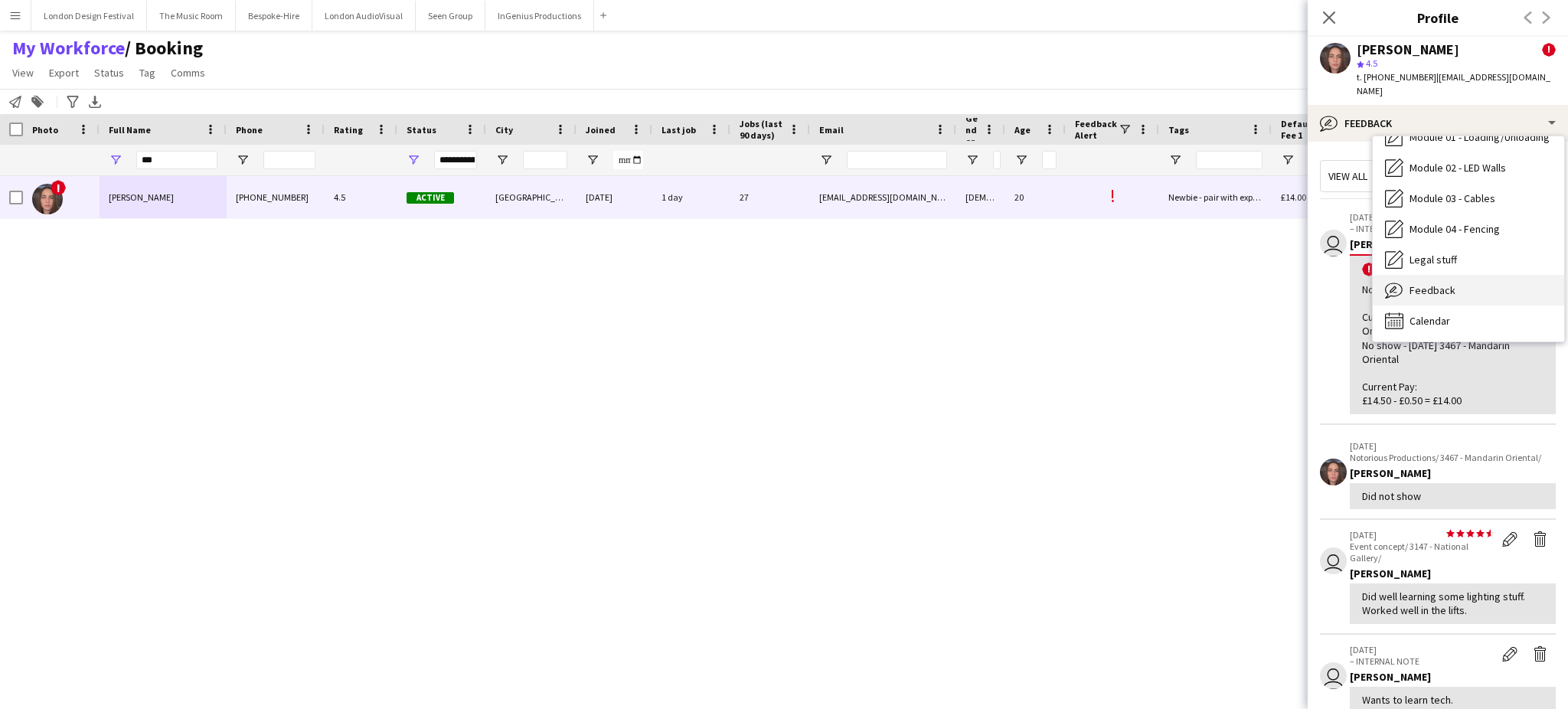
click at [1460, 275] on div "Feedback Feedback" at bounding box center [1468, 290] width 191 height 30
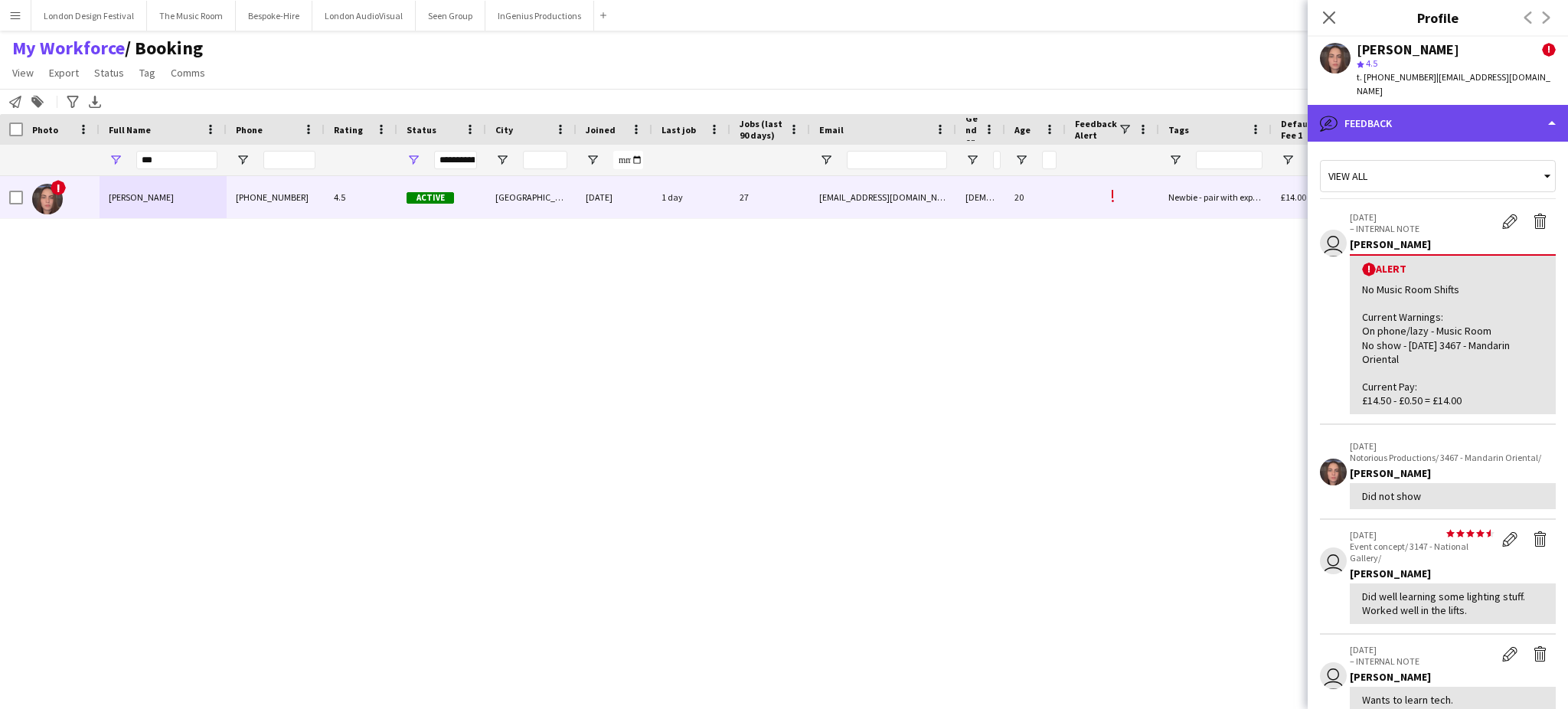
click at [1502, 109] on div "bubble-pencil Feedback" at bounding box center [1437, 123] width 260 height 37
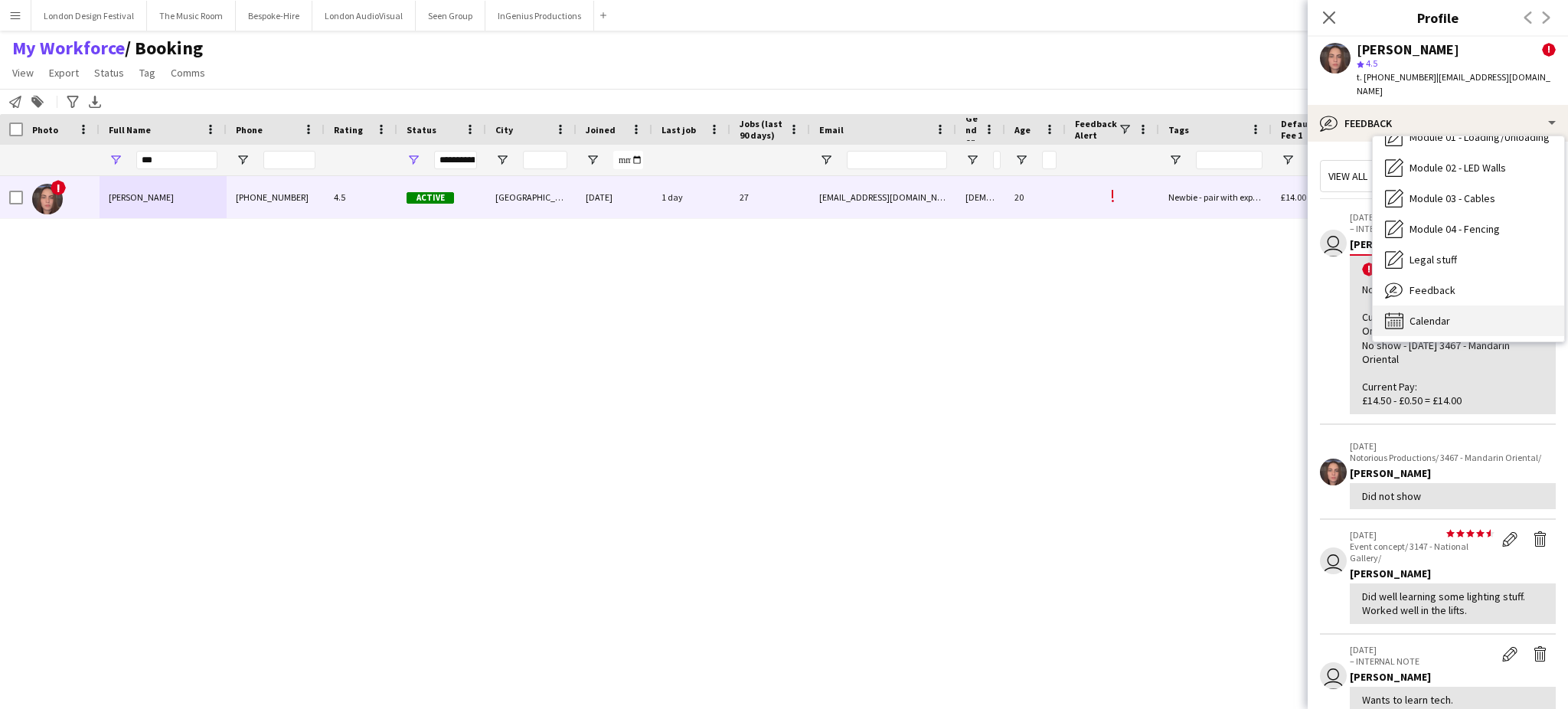
click at [1485, 307] on div "Calendar Calendar" at bounding box center [1468, 320] width 191 height 30
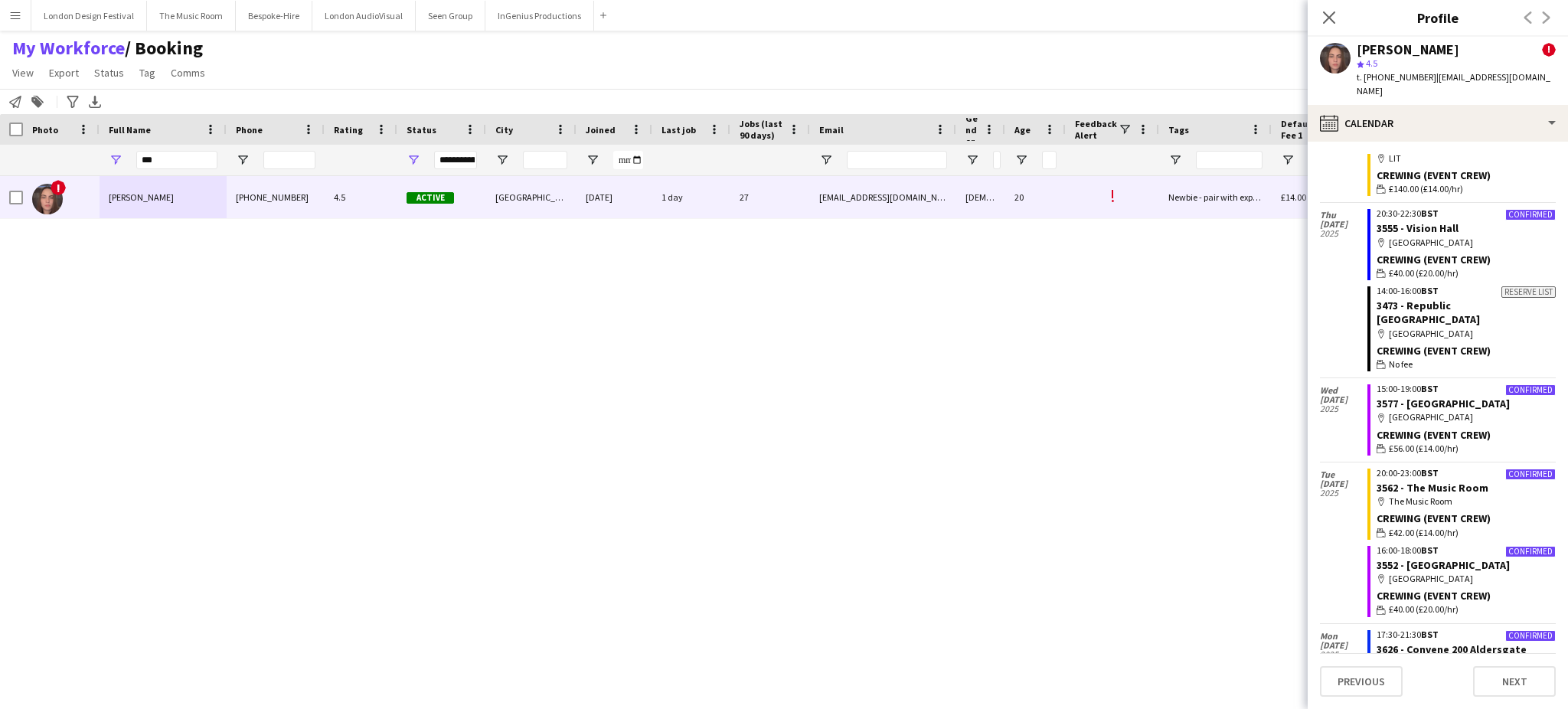
scroll to position [3055, 0]
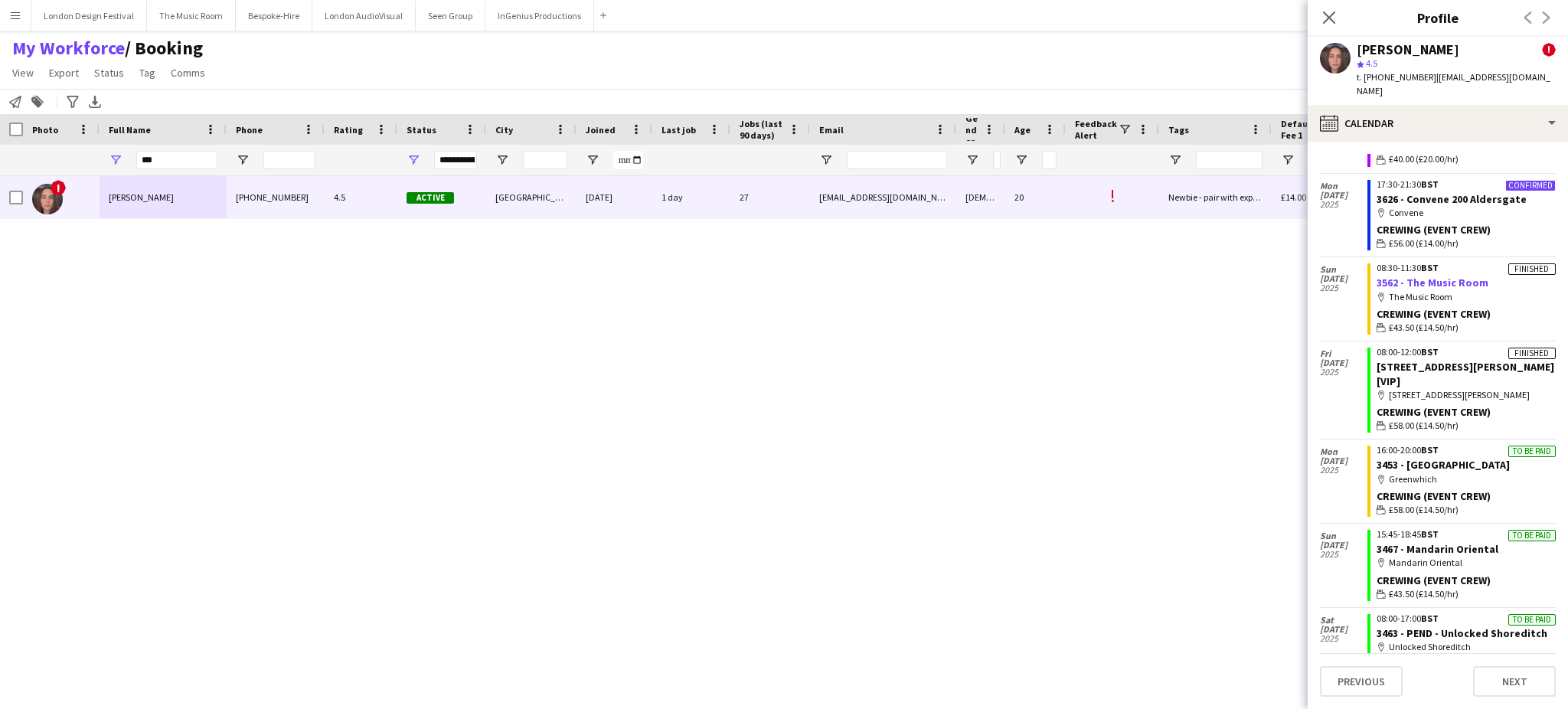
click at [1434, 276] on link "3562 - The Music Room" at bounding box center [1432, 283] width 112 height 14
click at [1471, 388] on div "map-marker 9 Clifford St, London, W1S 2TD" at bounding box center [1466, 395] width 179 height 14
click at [1455, 360] on link "3396 - PEND - 9 Clifford St [VIP]" at bounding box center [1465, 373] width 177 height 27
click at [1330, 12] on icon "Close pop-in" at bounding box center [1328, 17] width 15 height 15
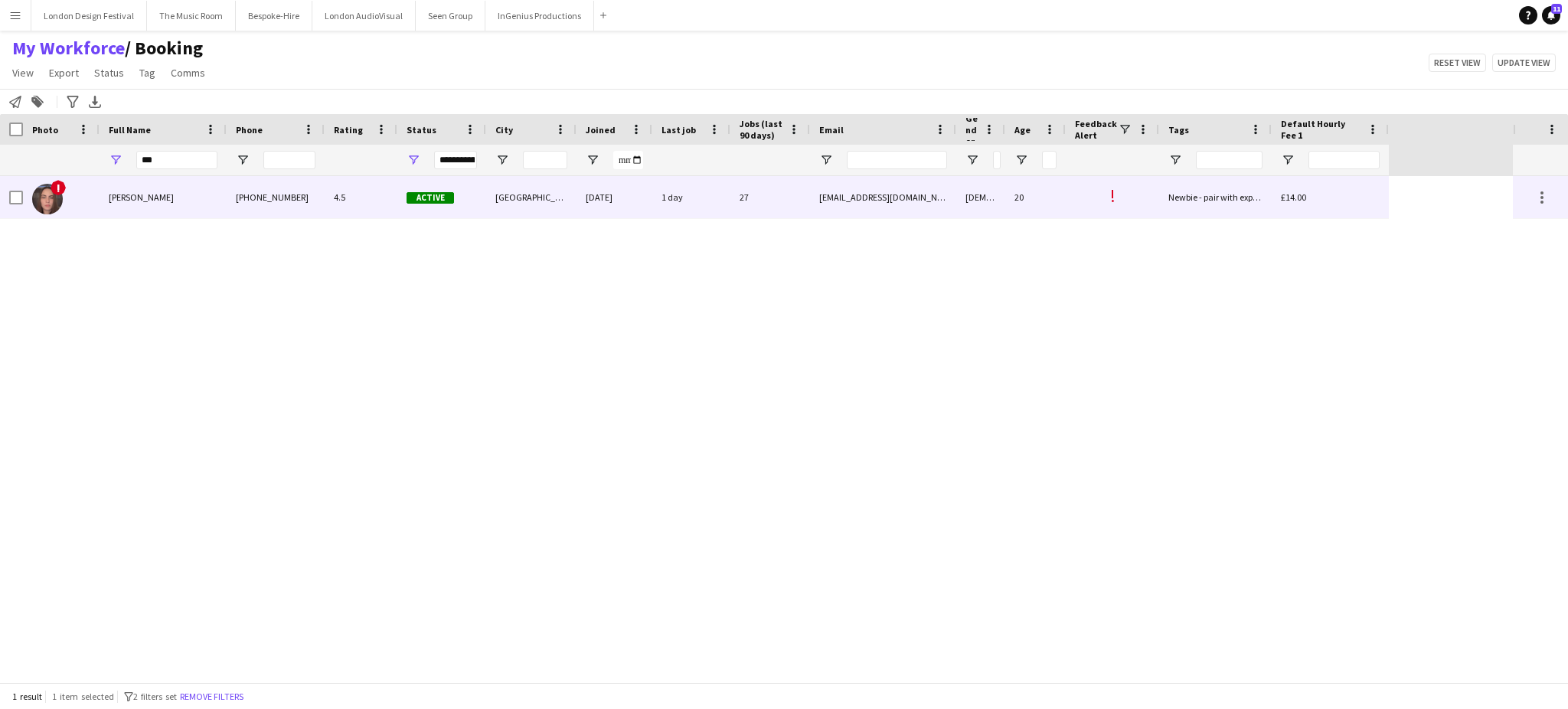
click at [851, 196] on div "k.berezina05@gmail.com" at bounding box center [882, 197] width 146 height 42
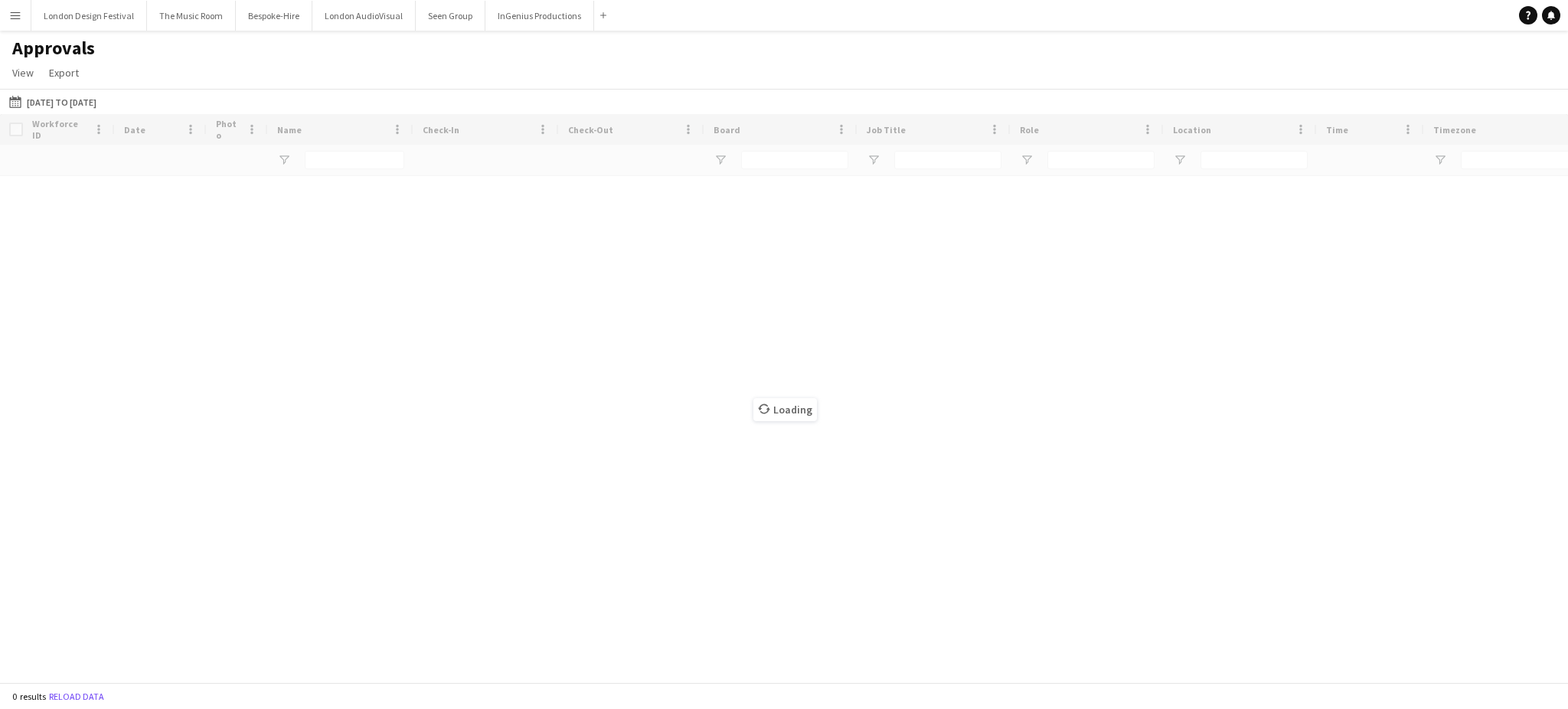
type input "****"
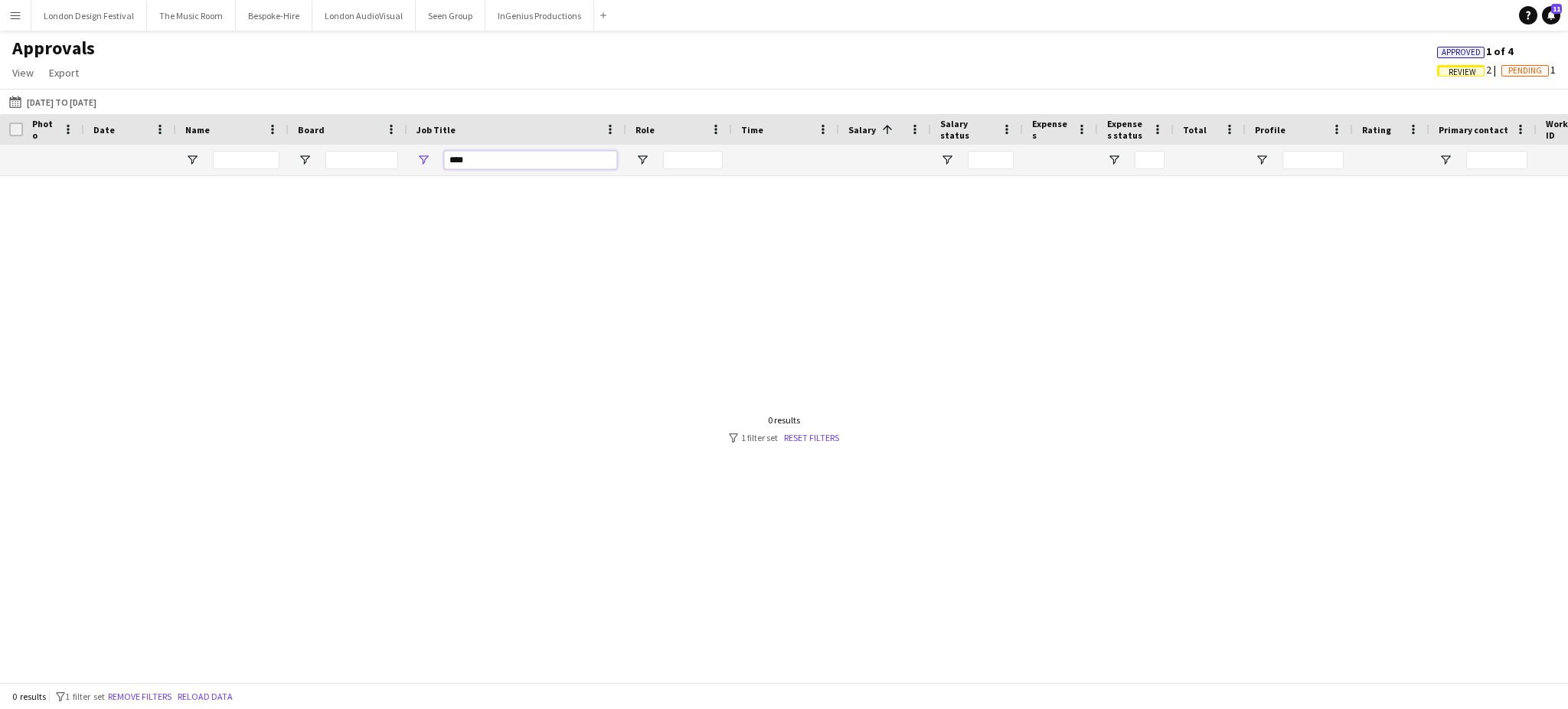
click at [510, 161] on input "****" at bounding box center [531, 160] width 173 height 19
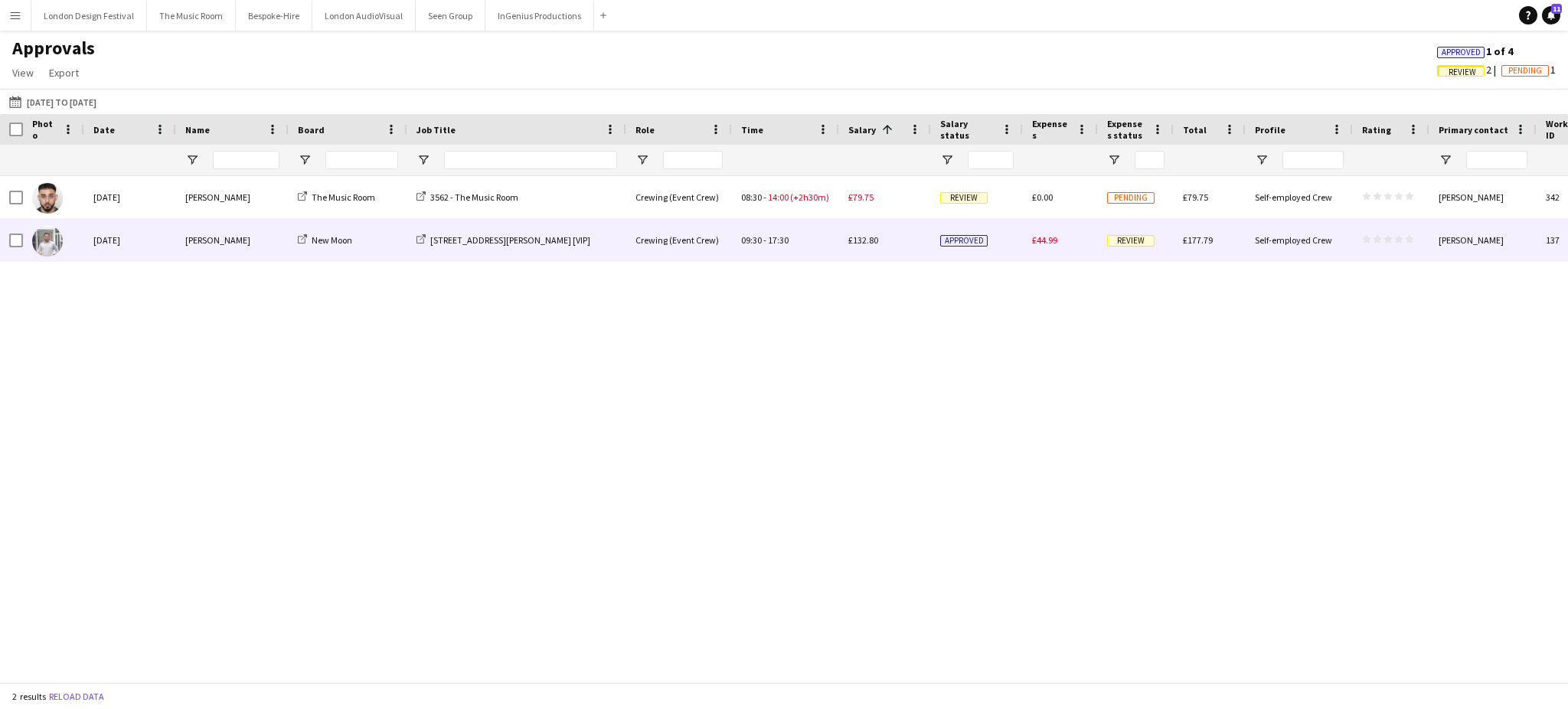
click at [886, 249] on div "£132.80" at bounding box center [885, 240] width 92 height 42
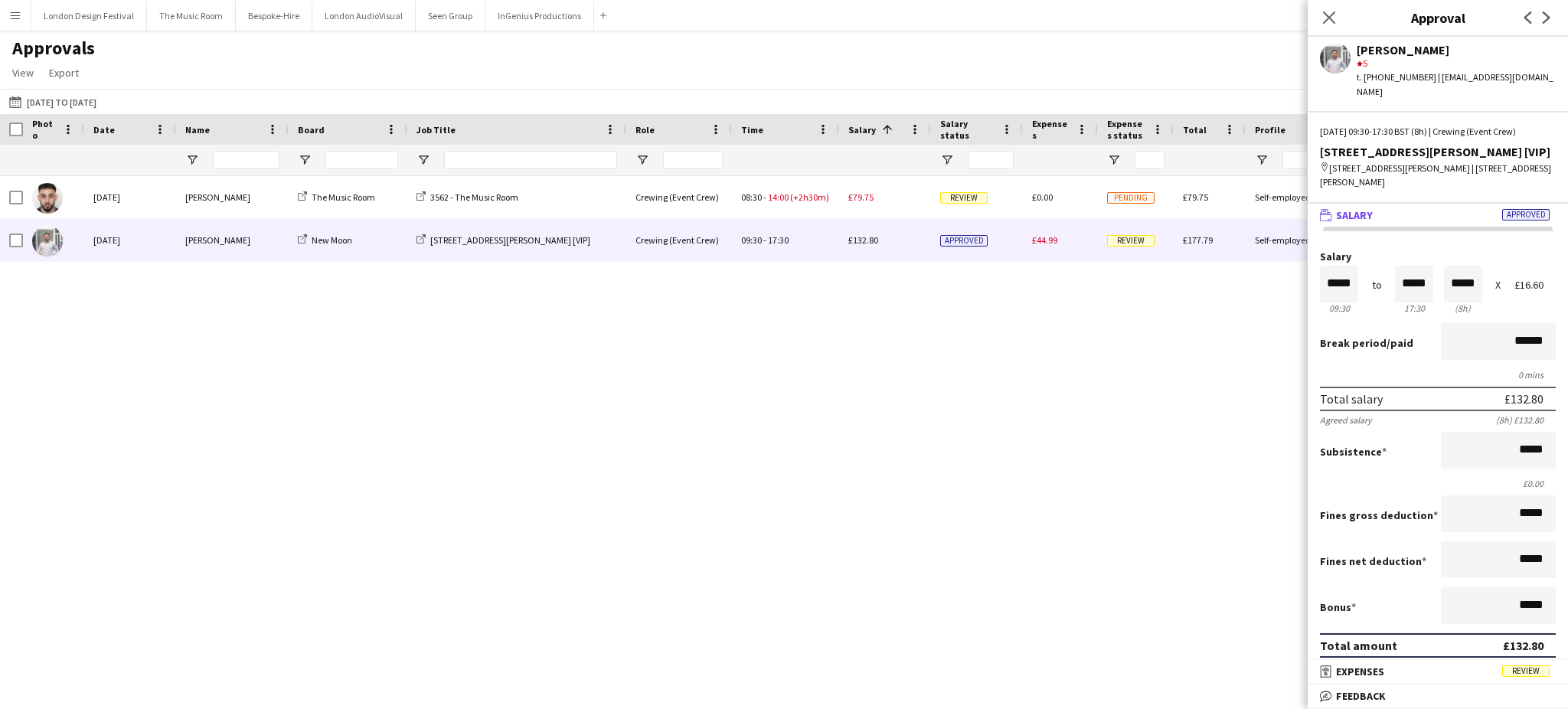
scroll to position [249, 0]
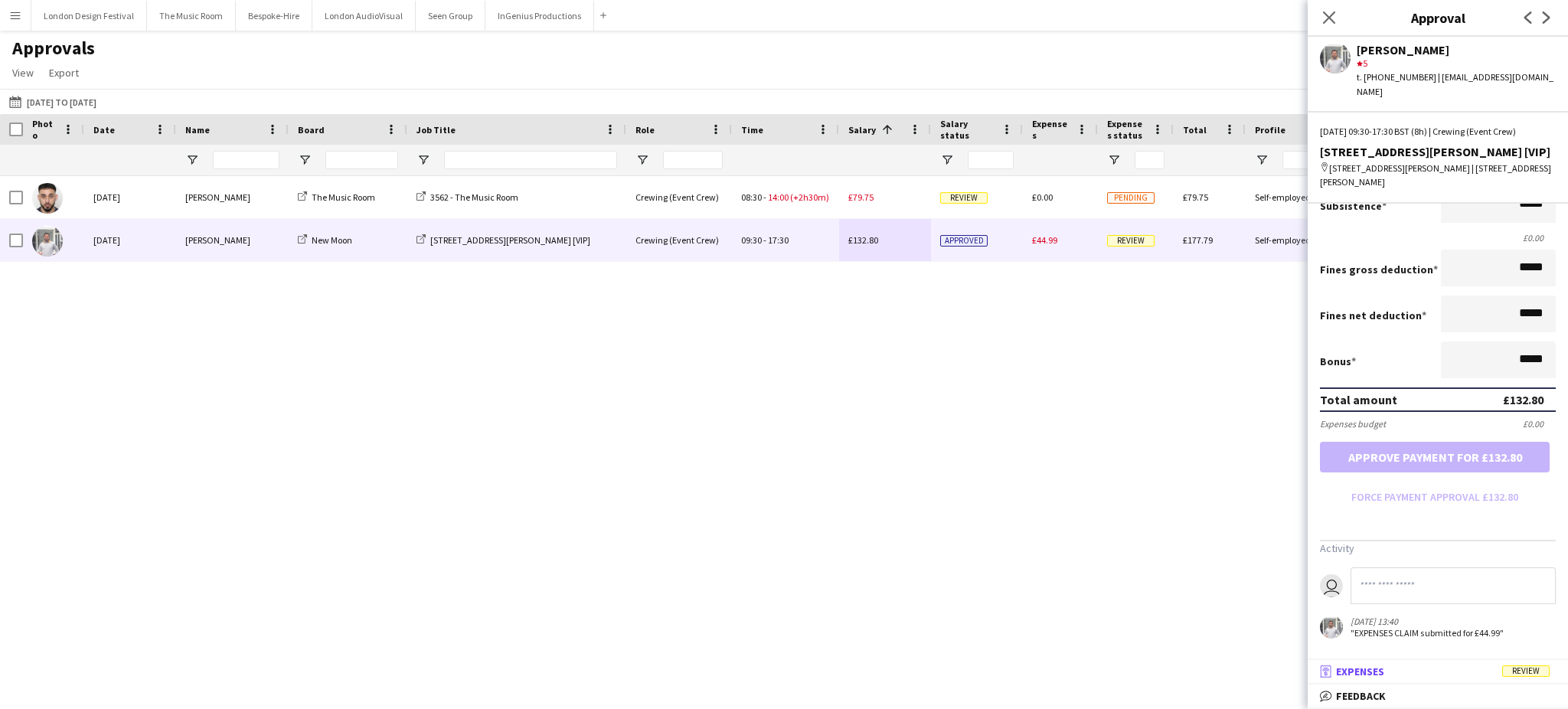
click at [1413, 666] on mat-panel-title "receipt Expenses Review" at bounding box center [1434, 672] width 254 height 14
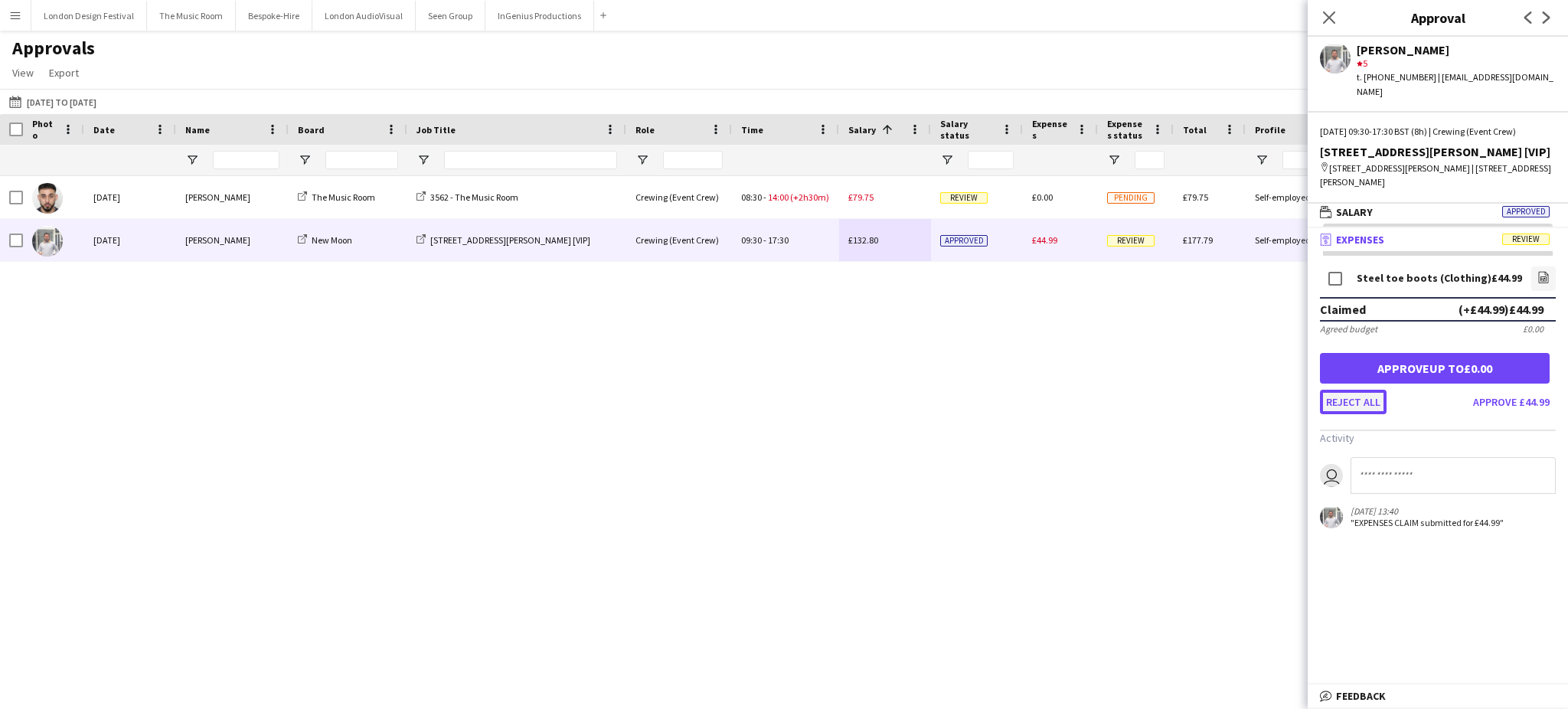
click at [1352, 396] on button "Reject all" at bounding box center [1352, 401] width 66 height 24
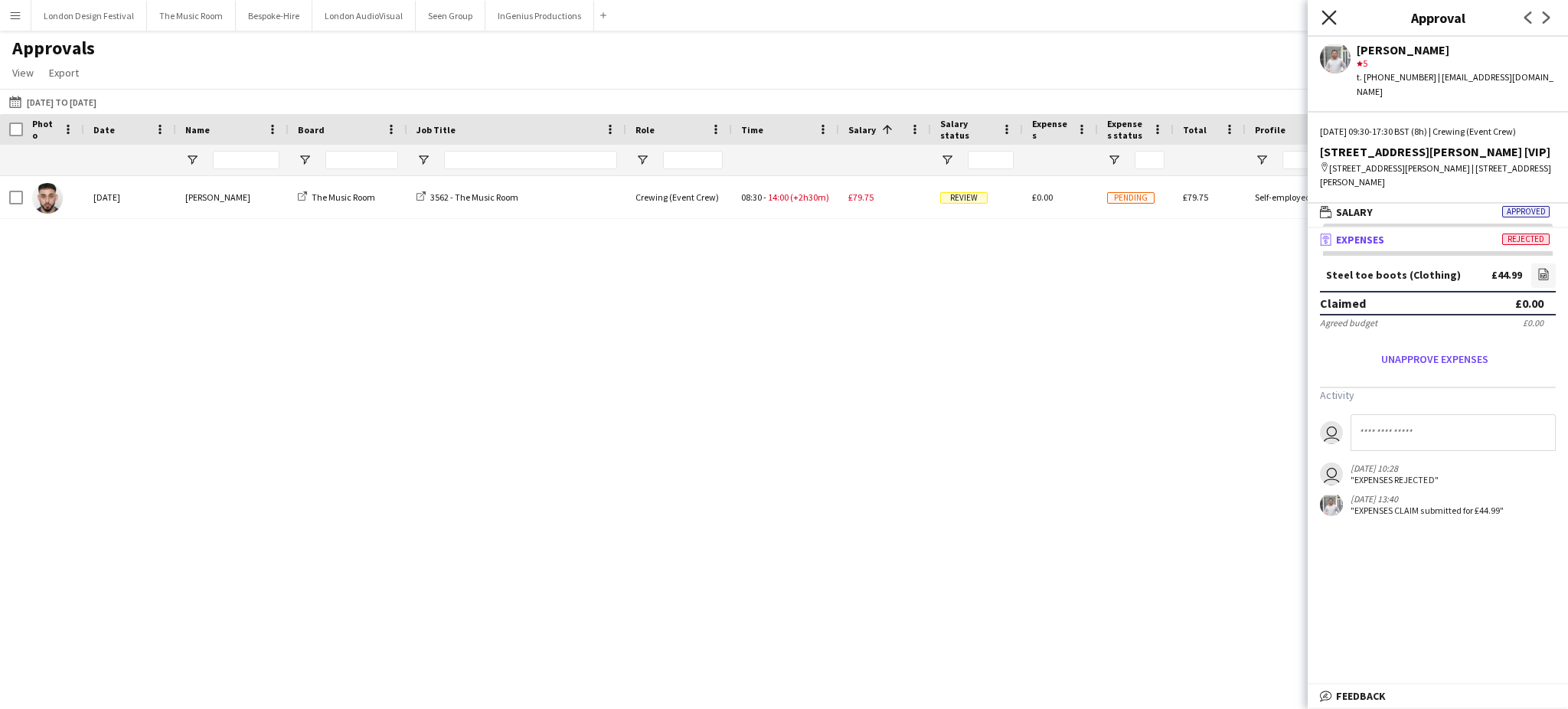
click at [1325, 18] on icon "Close pop-in" at bounding box center [1328, 17] width 15 height 15
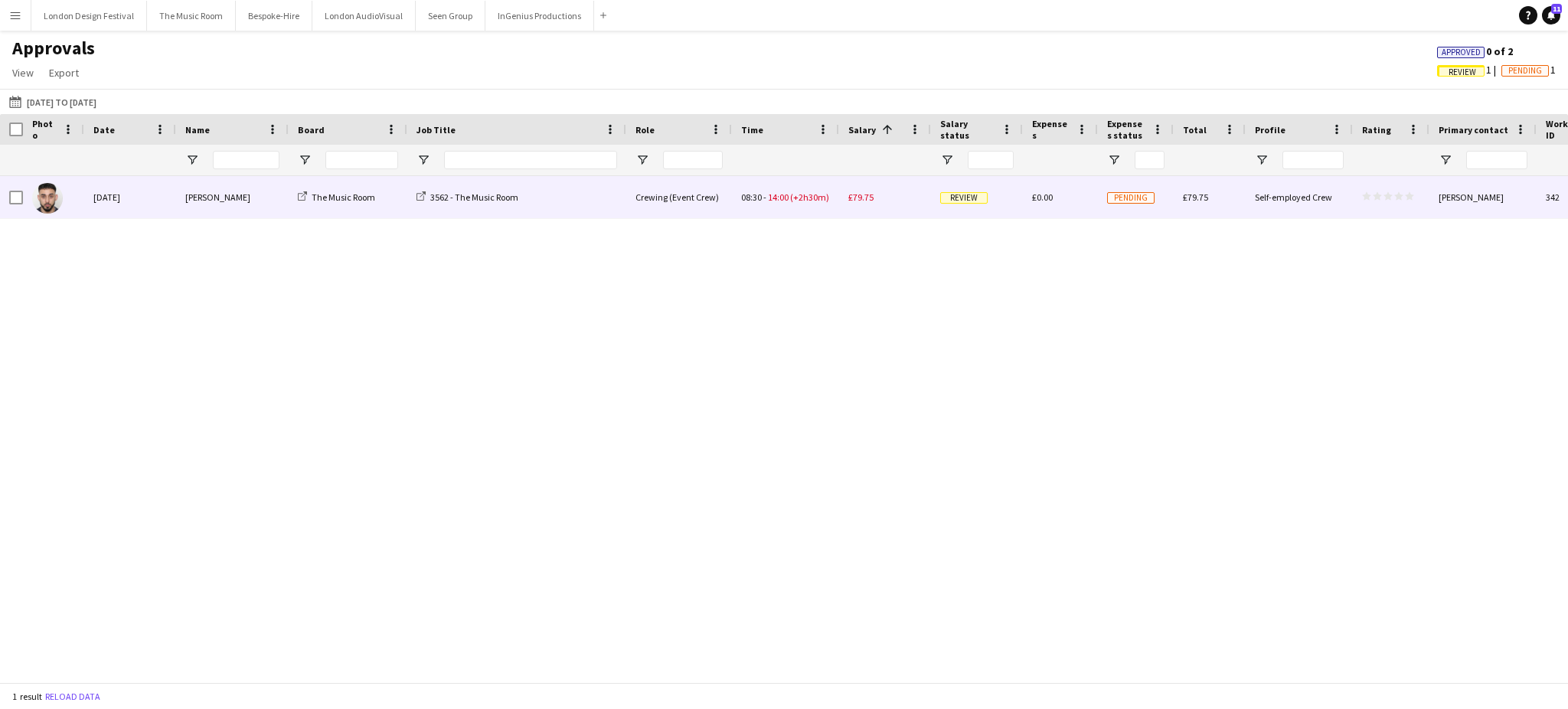
click at [874, 202] on div "£79.75" at bounding box center [885, 197] width 92 height 42
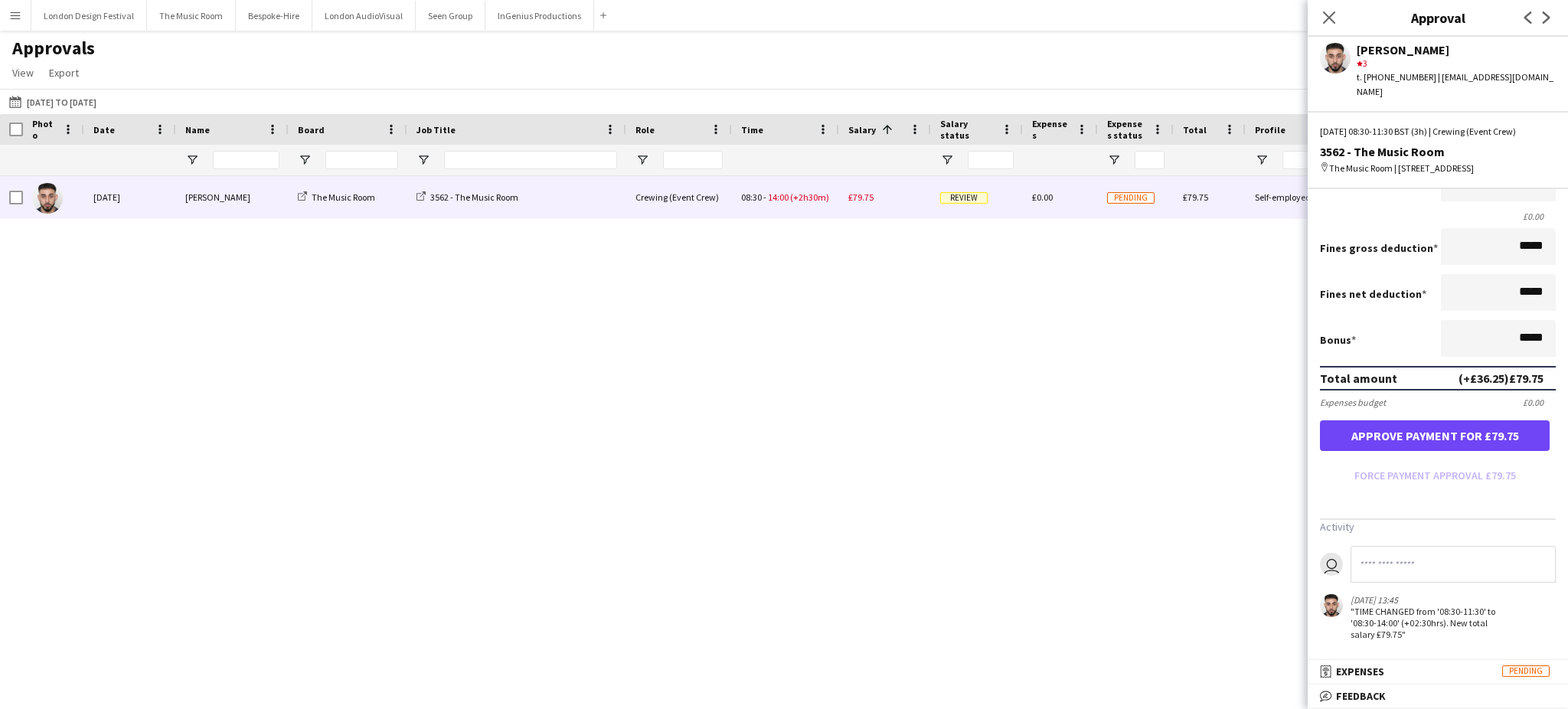
scroll to position [260, 0]
click at [913, 339] on div "Sun, 28 Sep 2025 Caleb Caffoor The Music Room 3562 - The Music Room Crewing (Ev…" at bounding box center [784, 421] width 1568 height 490
click at [457, 594] on div "Sun, 28 Sep 2025 Caleb Caffoor The Music Room 3562 - The Music Room Crewing (Ev…" at bounding box center [784, 421] width 1568 height 490
click at [1329, 18] on icon at bounding box center [1328, 17] width 15 height 15
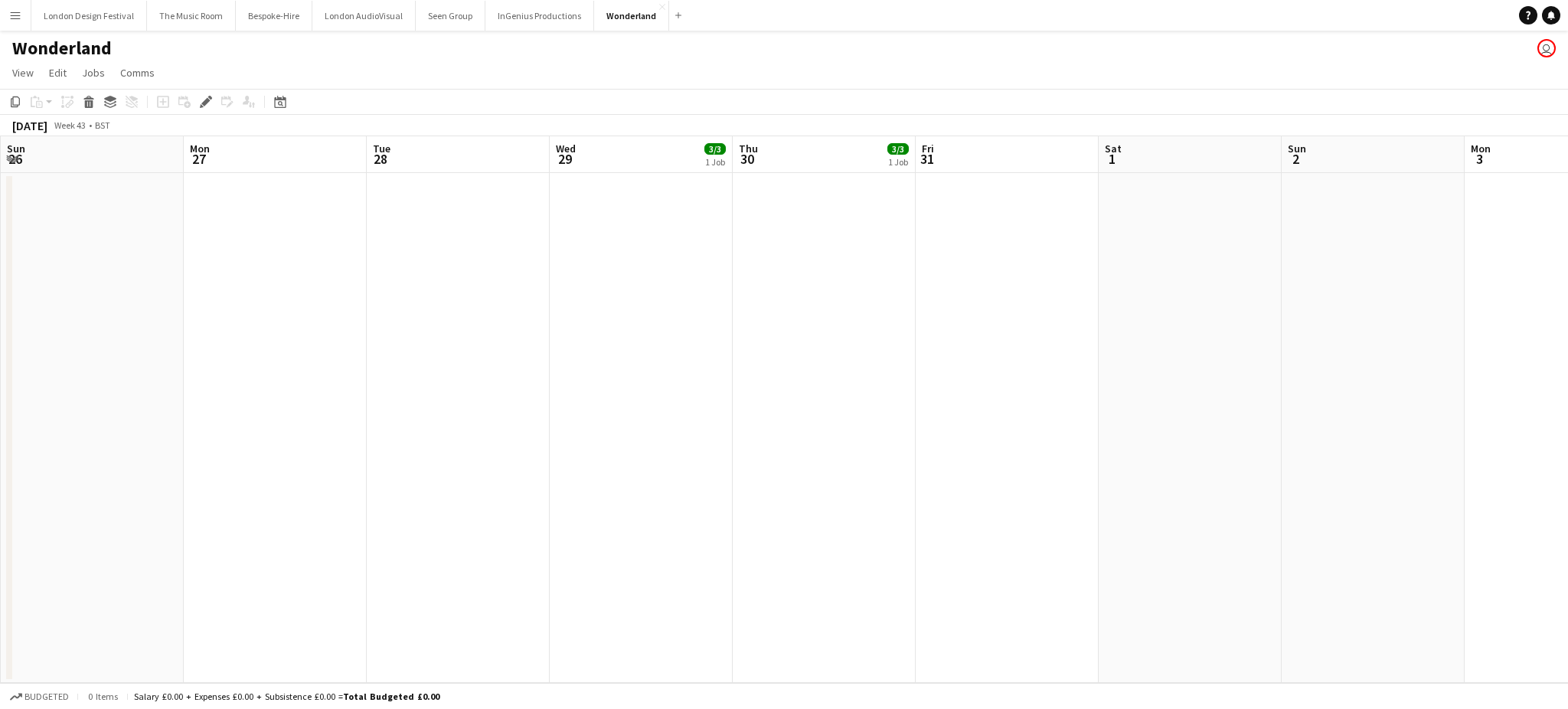
scroll to position [0, 526]
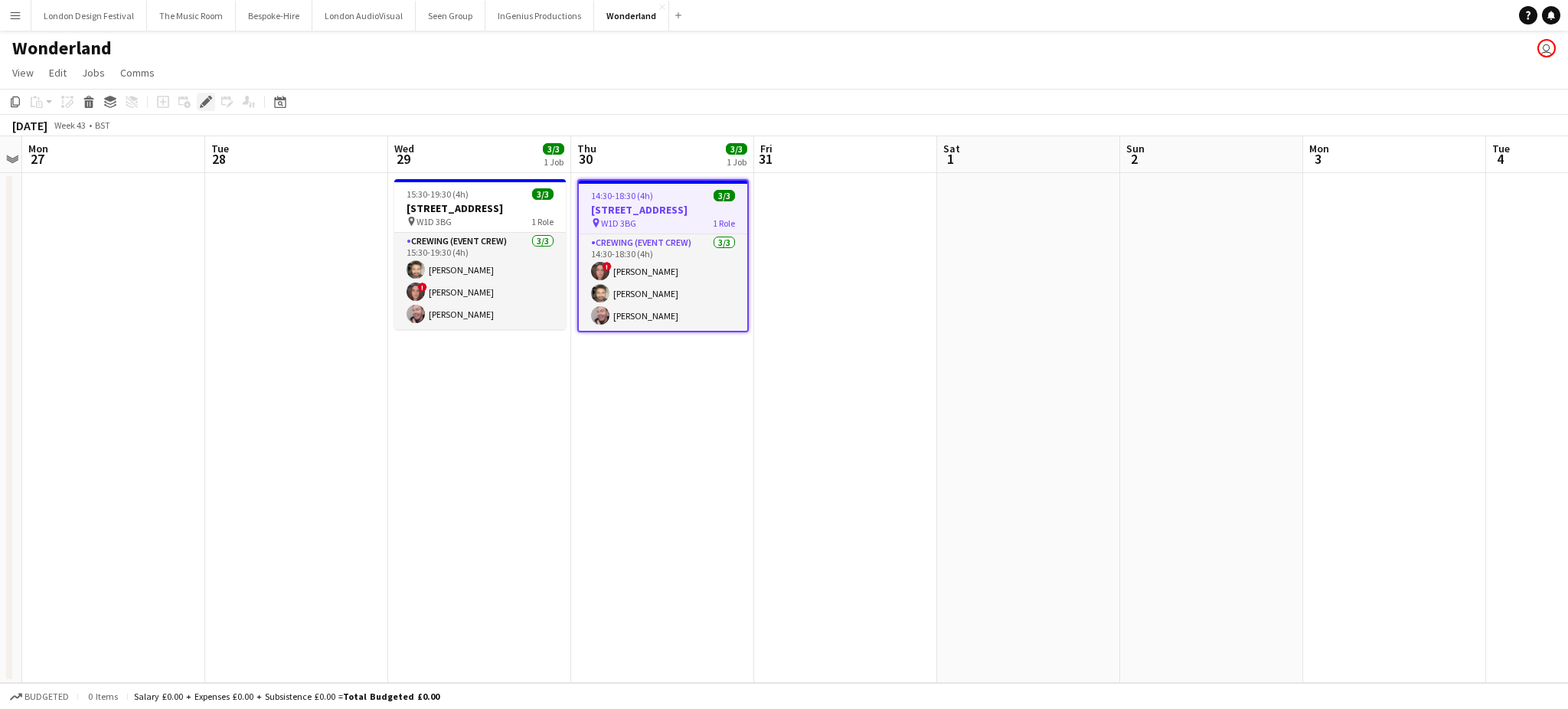
click at [205, 94] on div "Edit" at bounding box center [206, 102] width 19 height 19
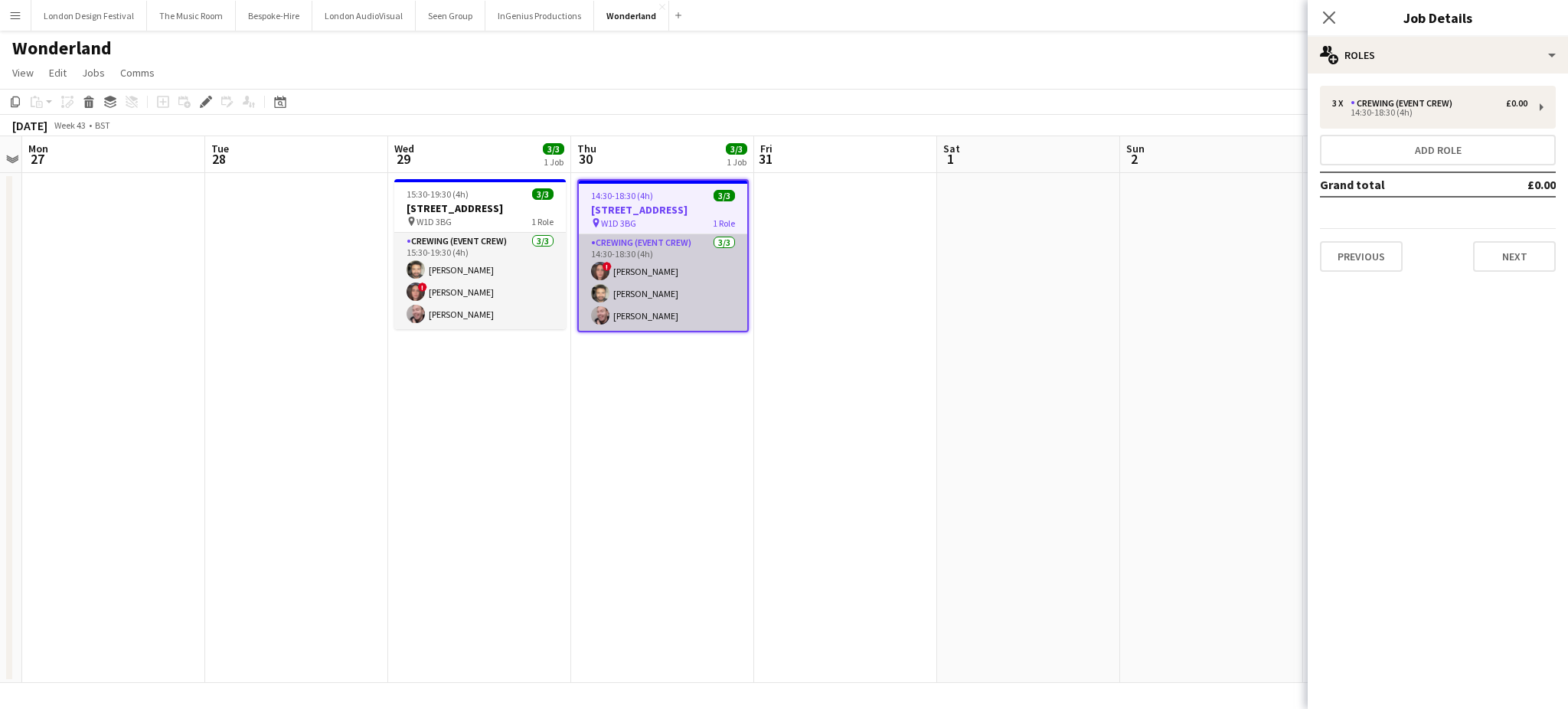
click at [629, 280] on app-card-role "Crewing (Event Crew) [DATE] 14:30-18:30 (4h) ! [PERSON_NAME] [PERSON_NAME] [PER…" at bounding box center [663, 283] width 169 height 97
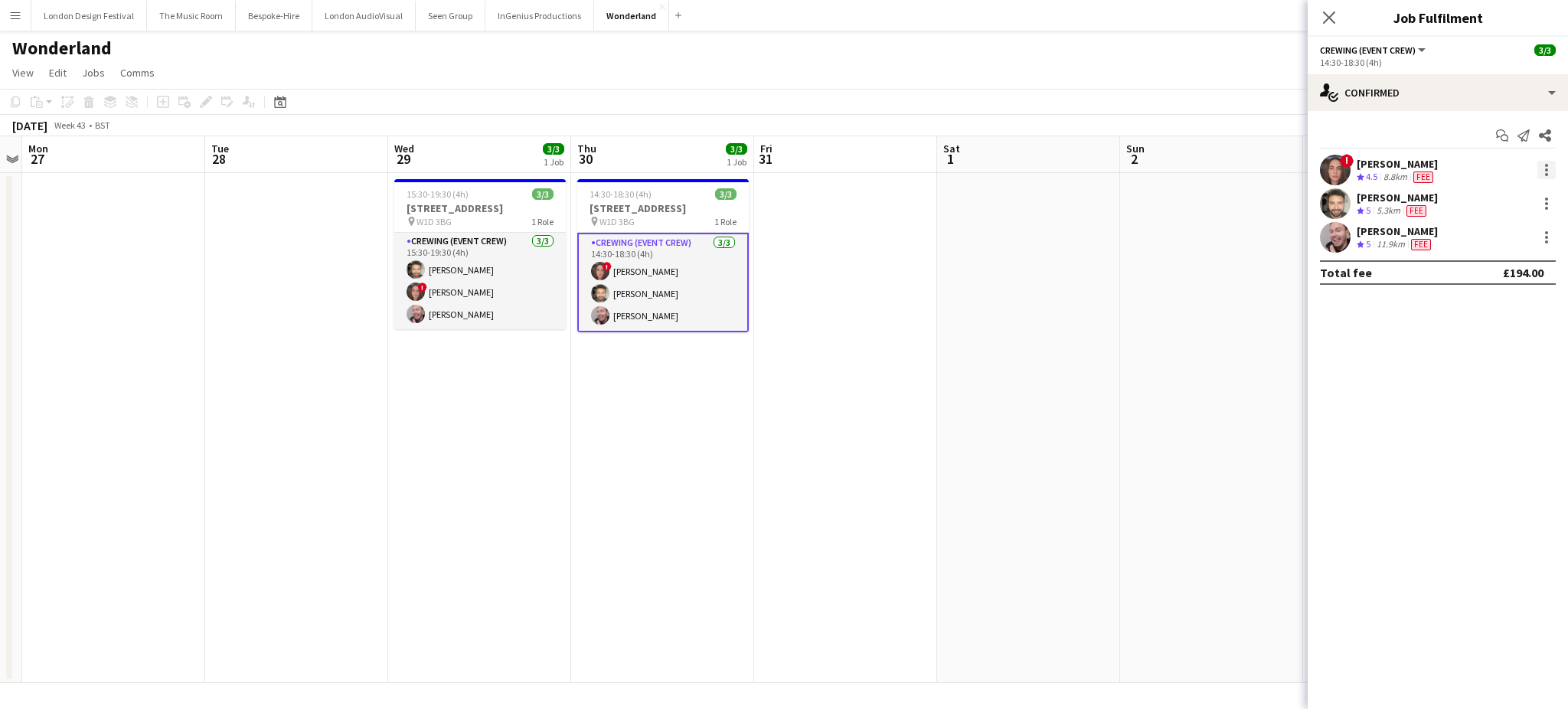
click at [1545, 169] on div at bounding box center [1546, 170] width 3 height 3
click at [1481, 198] on span "Edit fee" at bounding box center [1469, 198] width 41 height 13
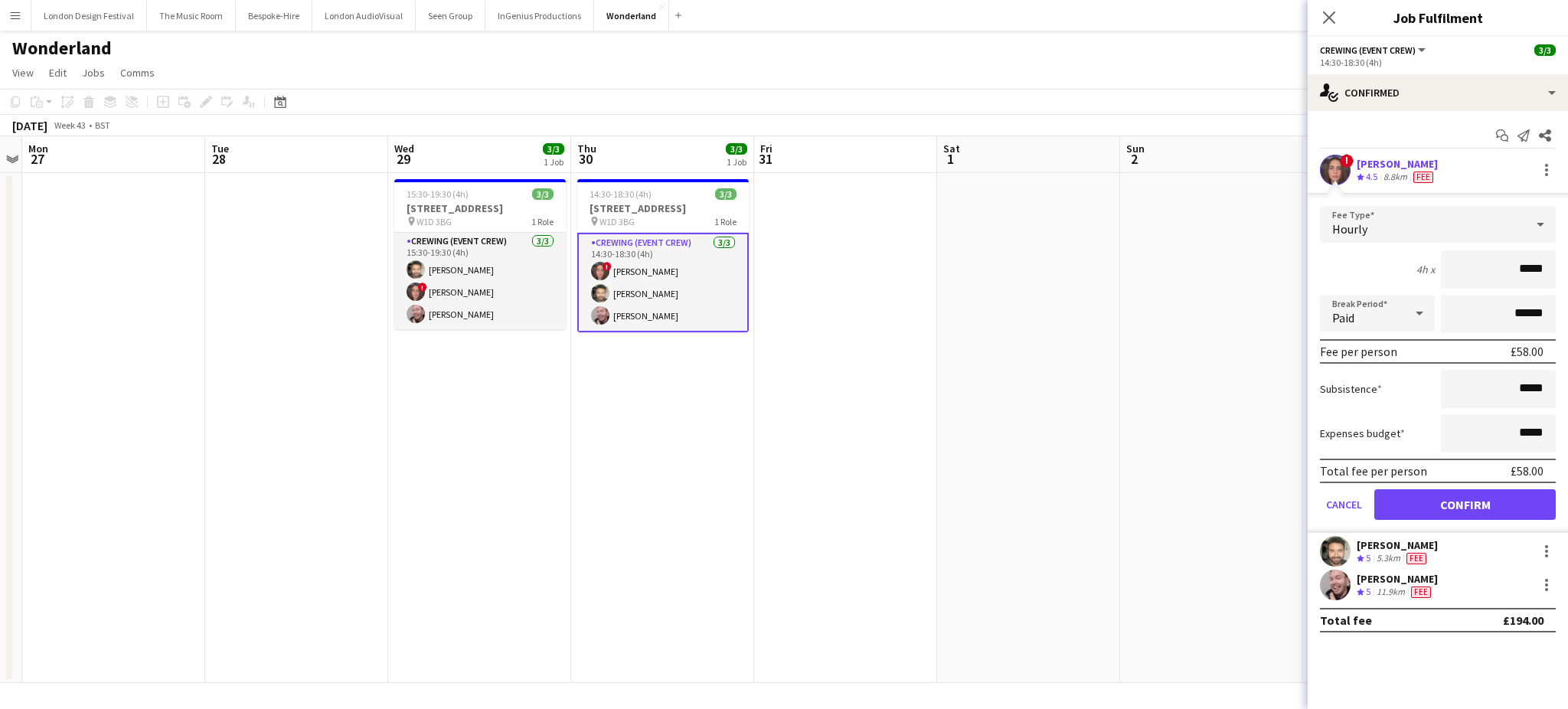
type input "****"
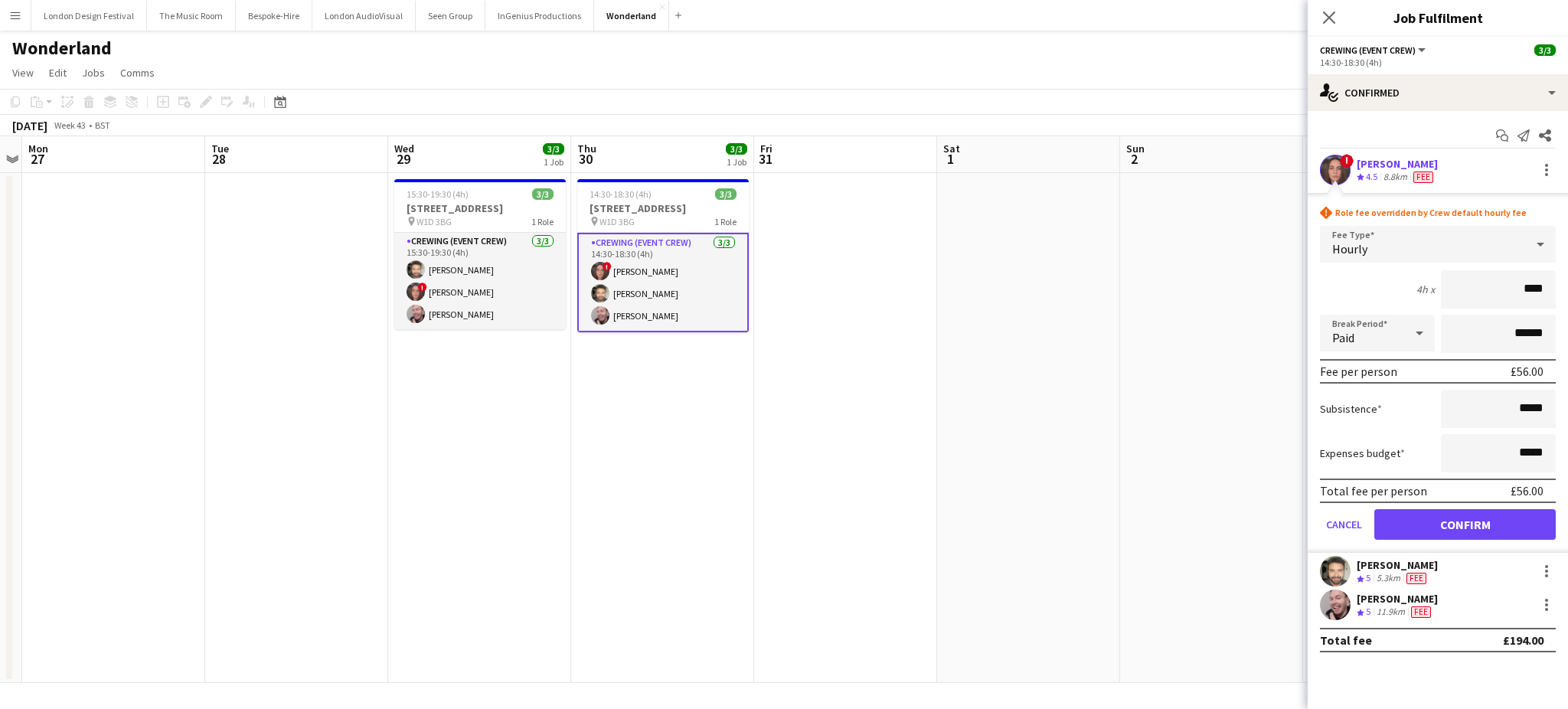
click button "Confirm" at bounding box center [1465, 524] width 181 height 30
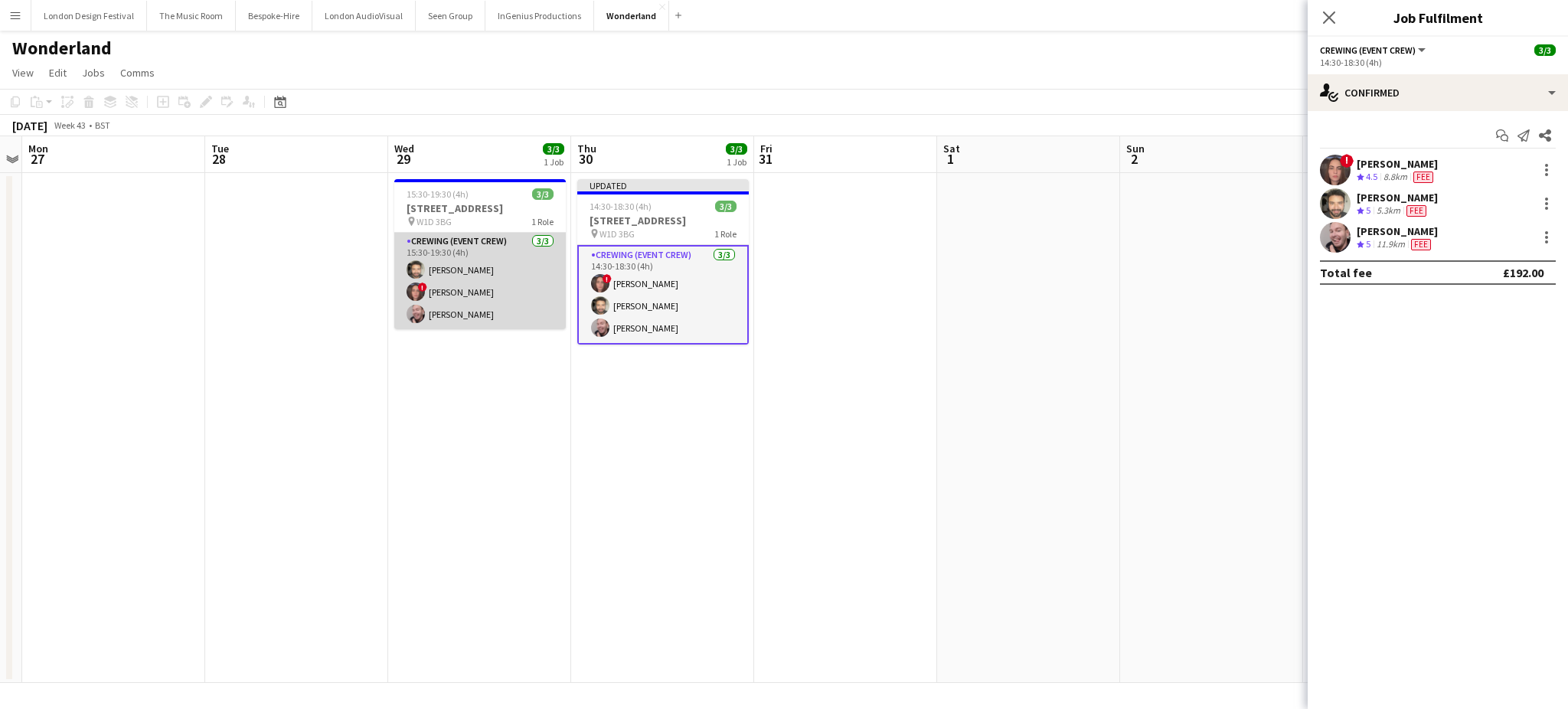
click at [461, 287] on app-card-role "Crewing (Event Crew) [DATE] 15:30-19:30 (4h) [PERSON_NAME] ! [PERSON_NAME] [PER…" at bounding box center [480, 281] width 172 height 97
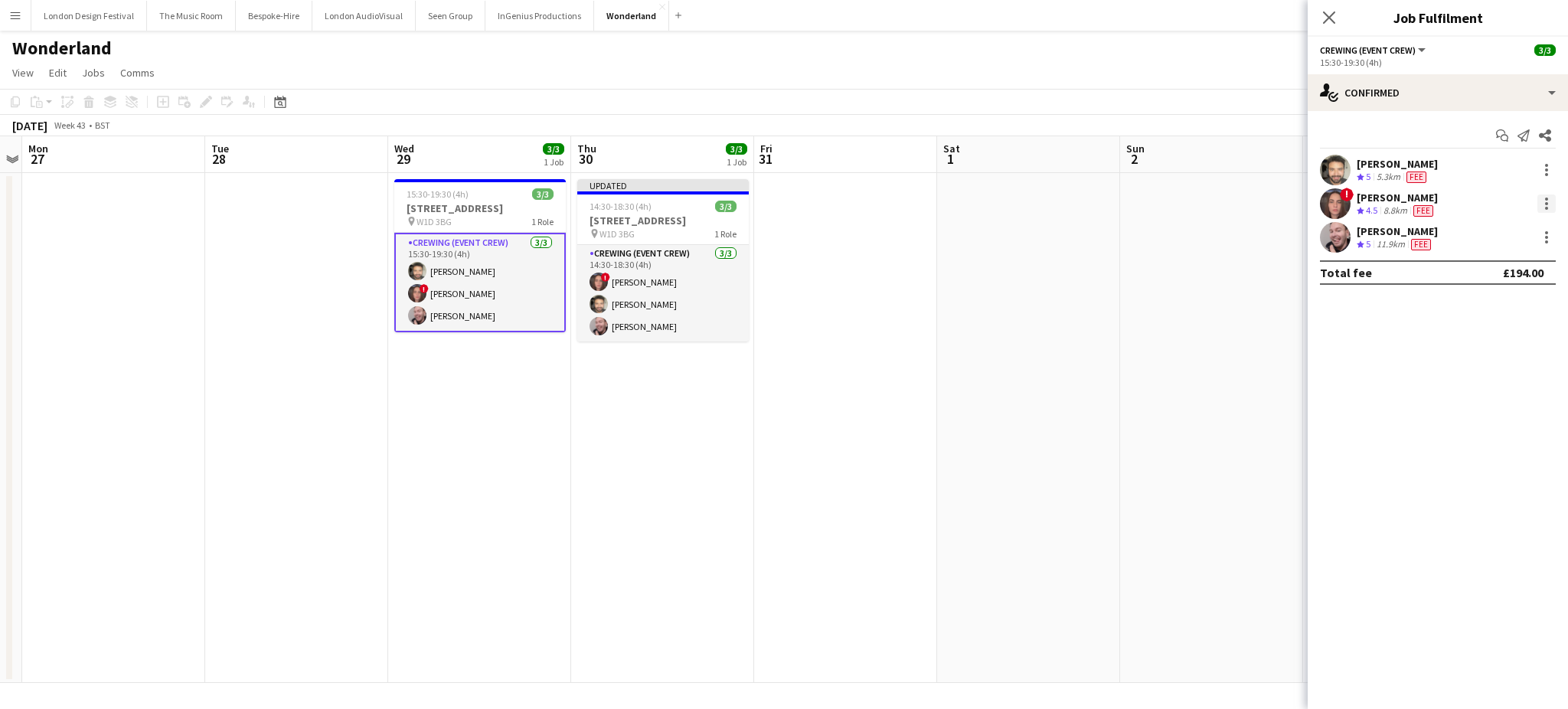
click at [1545, 205] on div at bounding box center [1546, 204] width 3 height 3
click at [1470, 229] on span "Edit fee" at bounding box center [1469, 231] width 41 height 13
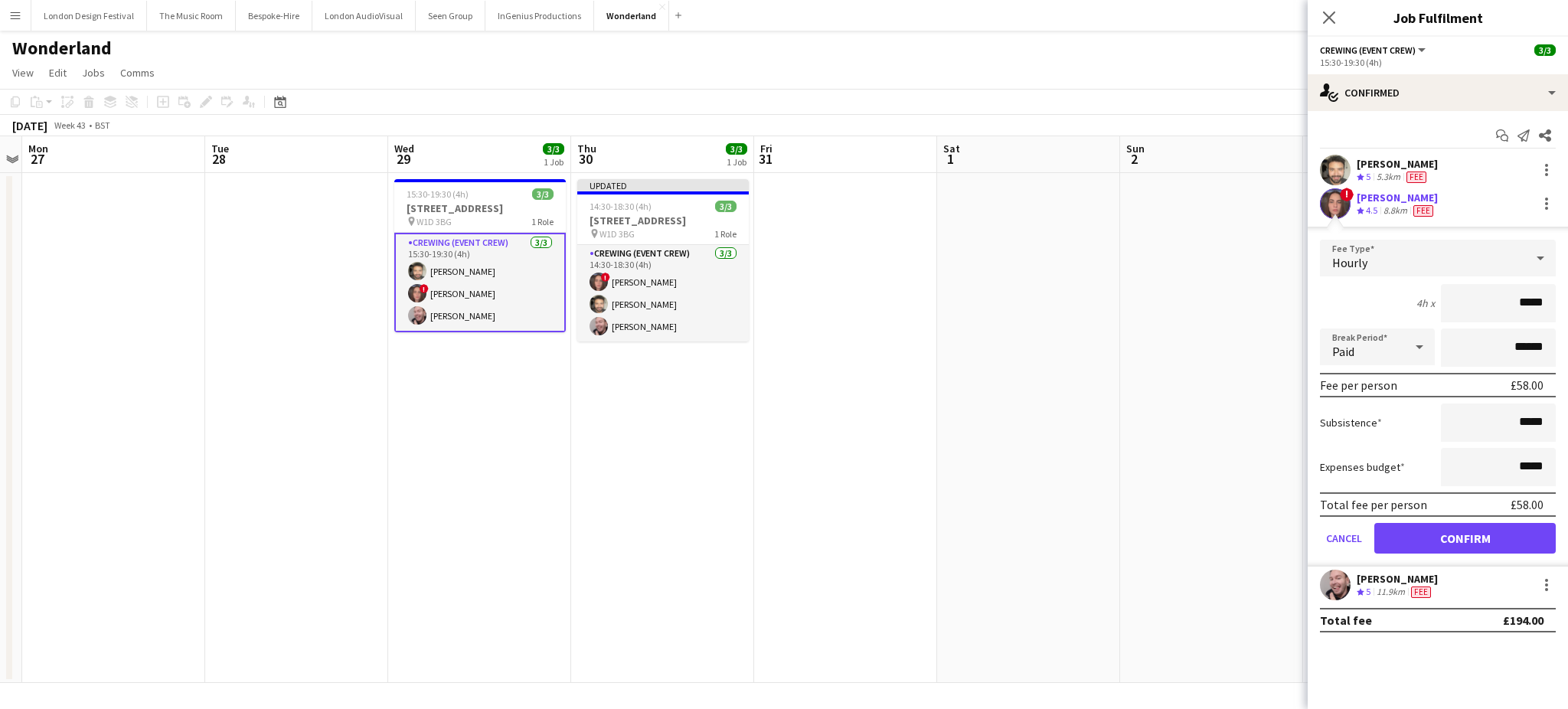
type input "****"
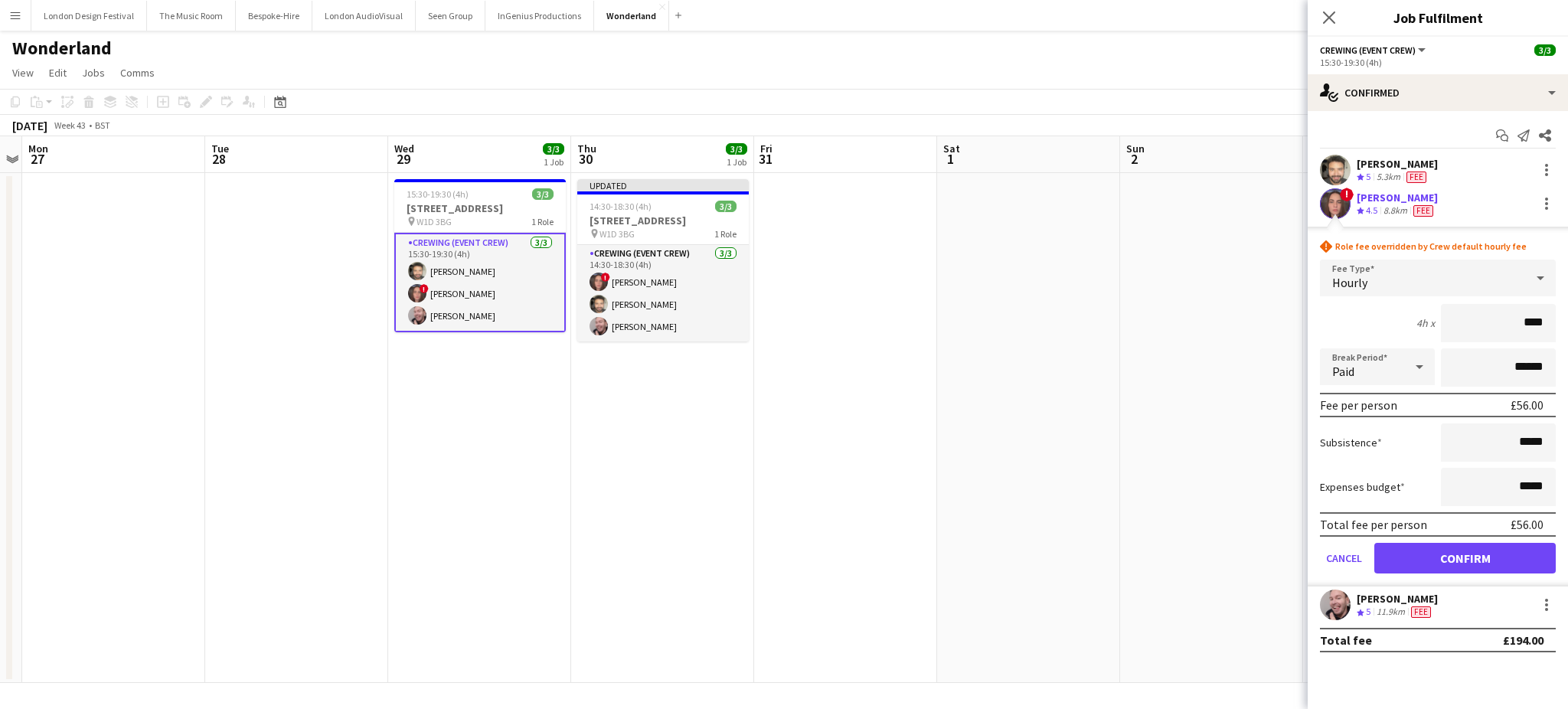
click button "Confirm" at bounding box center [1465, 558] width 181 height 30
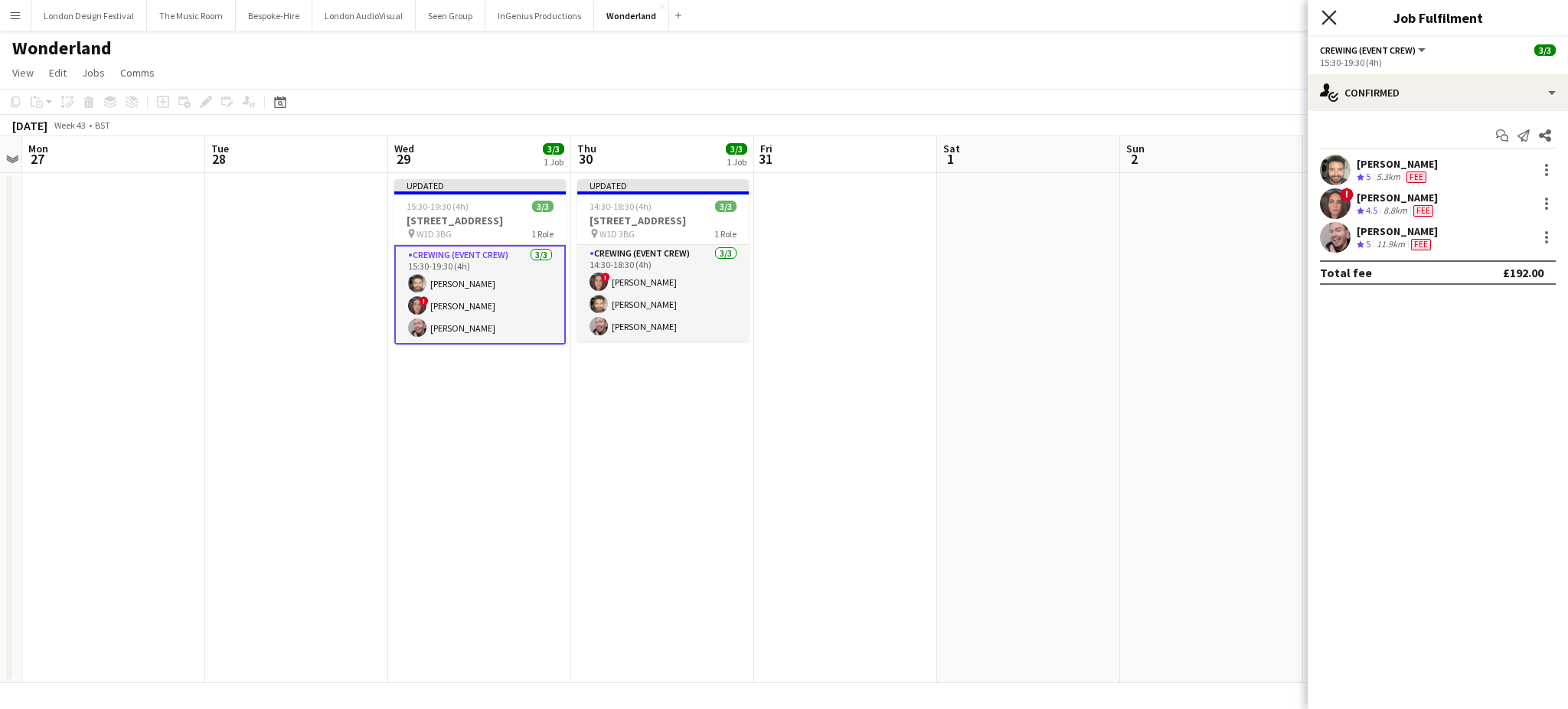
click at [1329, 12] on icon "Close pop-in" at bounding box center [1328, 17] width 15 height 15
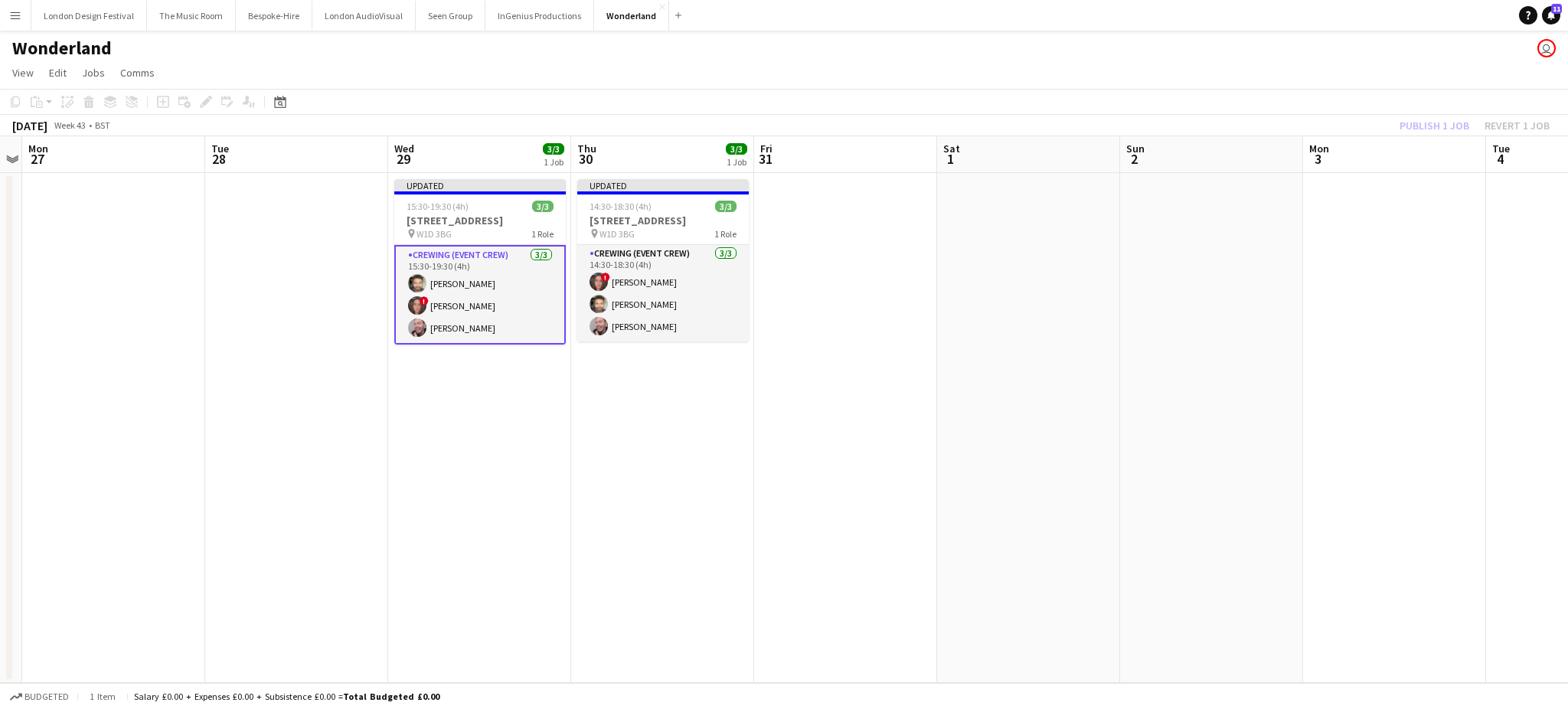
click at [1422, 115] on div "October 2025 Week 43 • BST Publish 1 job Revert 1 job" at bounding box center [784, 125] width 1568 height 21
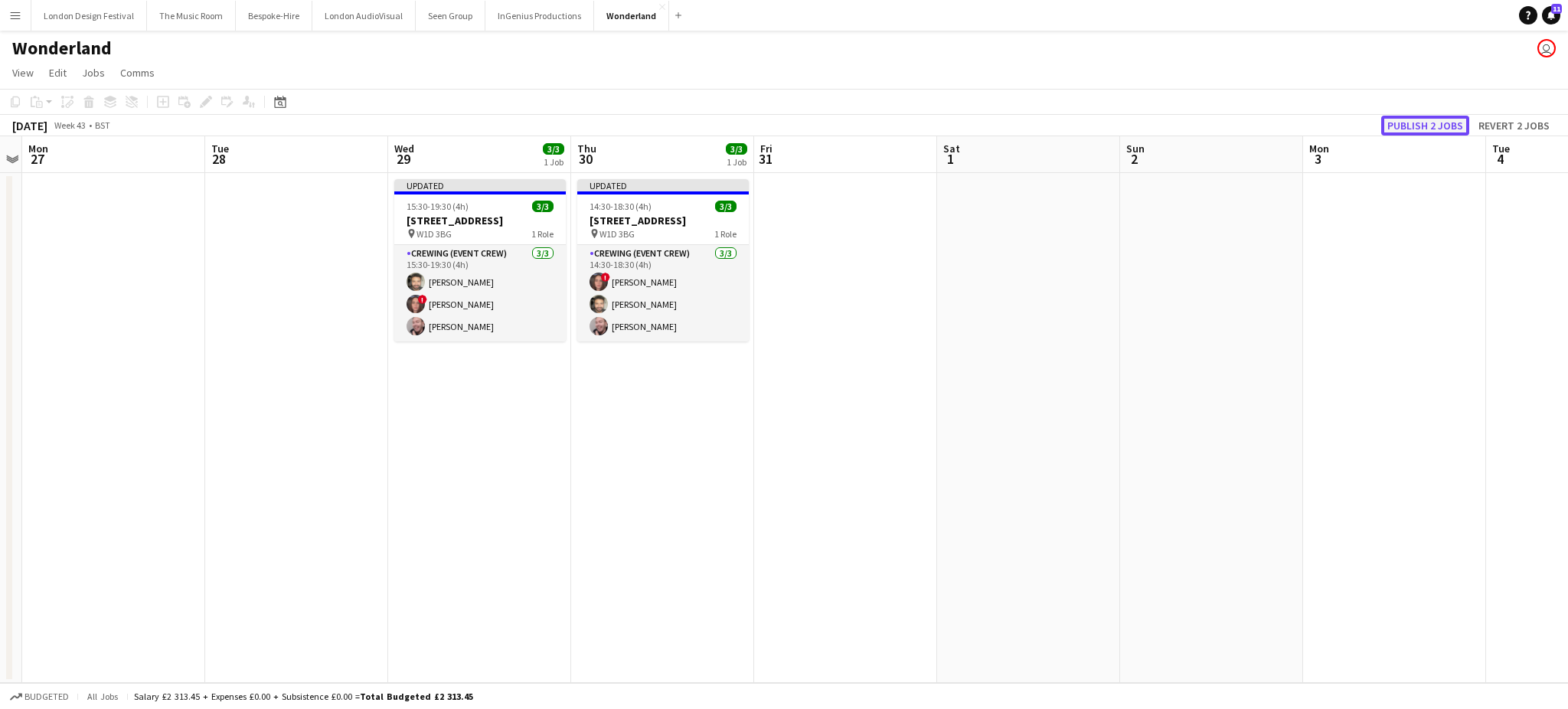
click at [1422, 127] on button "Publish 2 jobs" at bounding box center [1424, 125] width 88 height 20
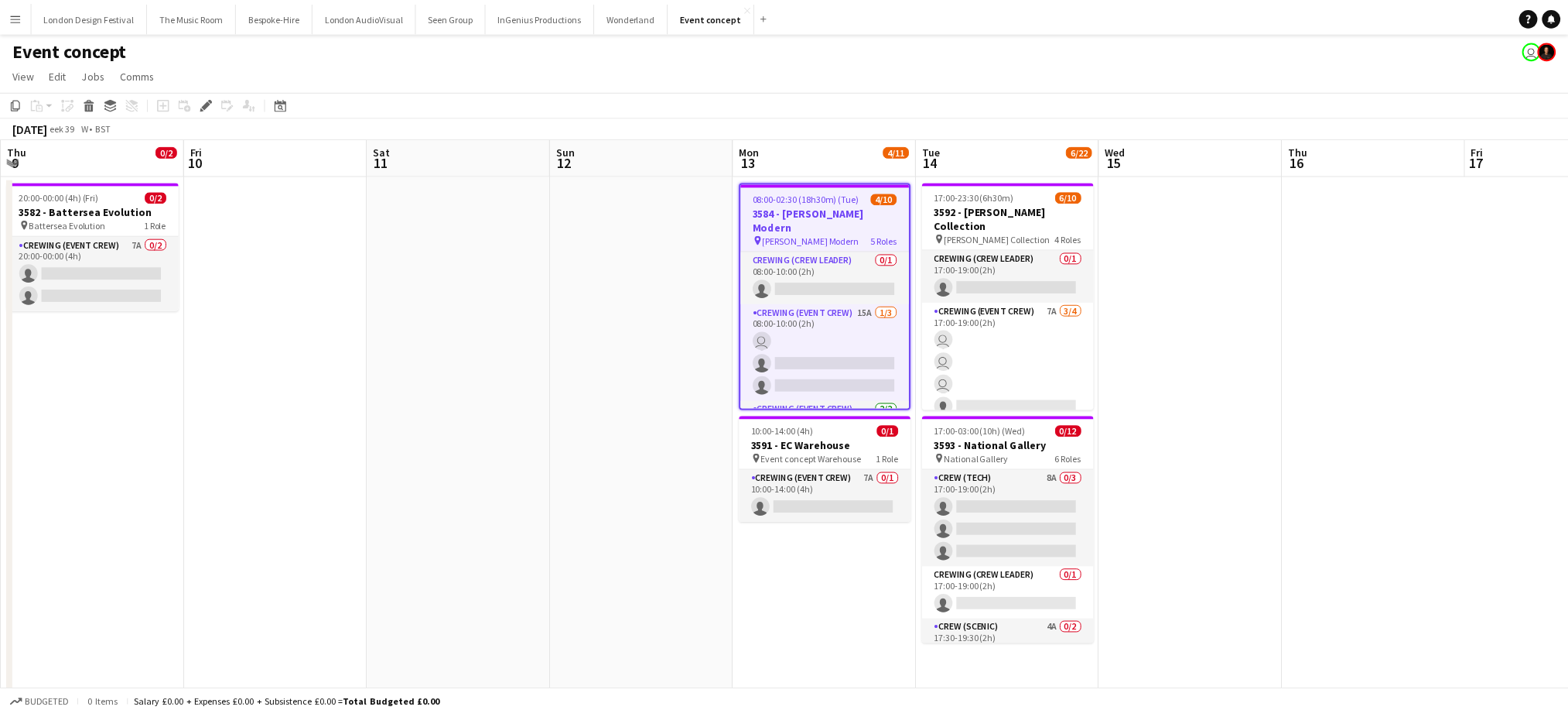
scroll to position [0, 532]
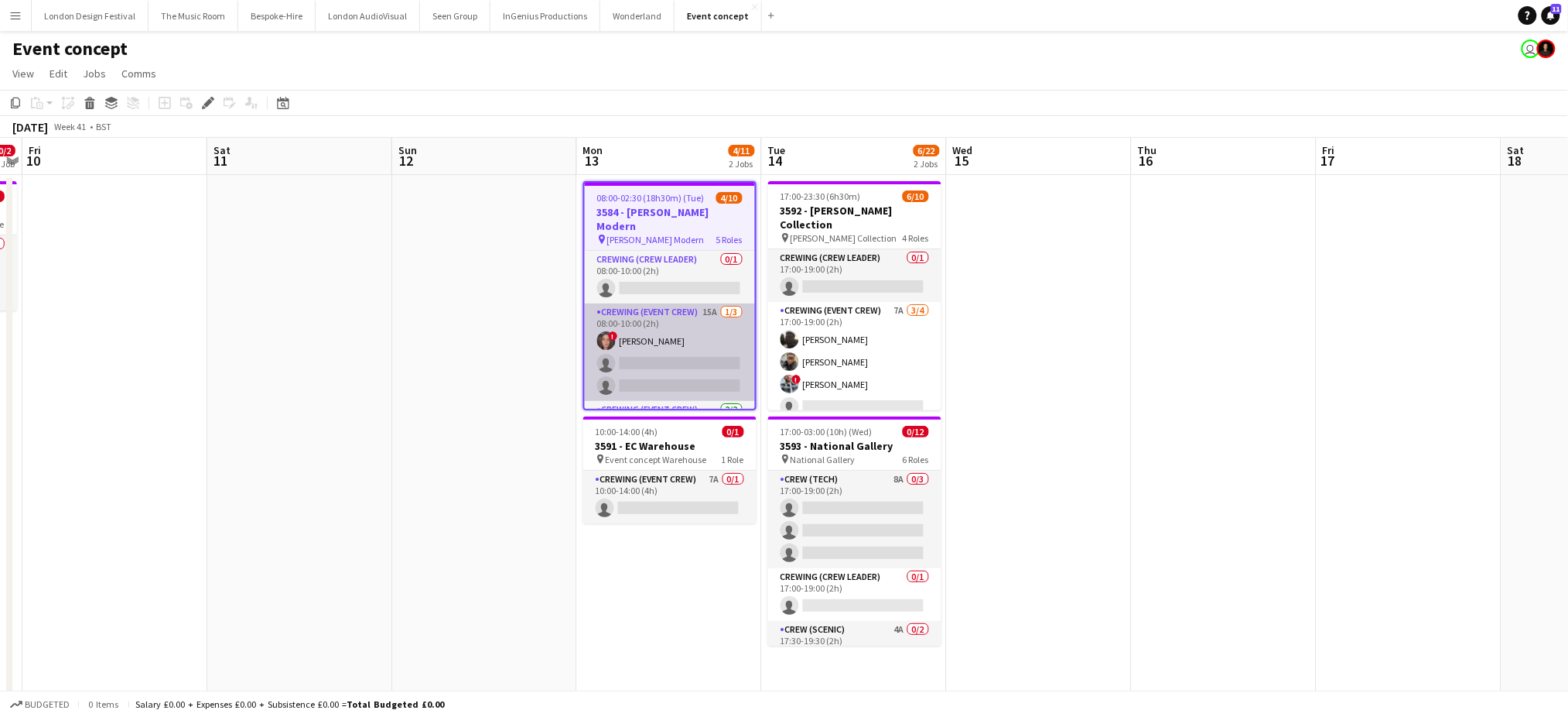
click at [664, 328] on app-card-role "Crewing (Event Crew) 15A [DATE] 08:00-10:00 (2h) ! [PERSON_NAME] single-neutral…" at bounding box center [670, 352] width 170 height 98
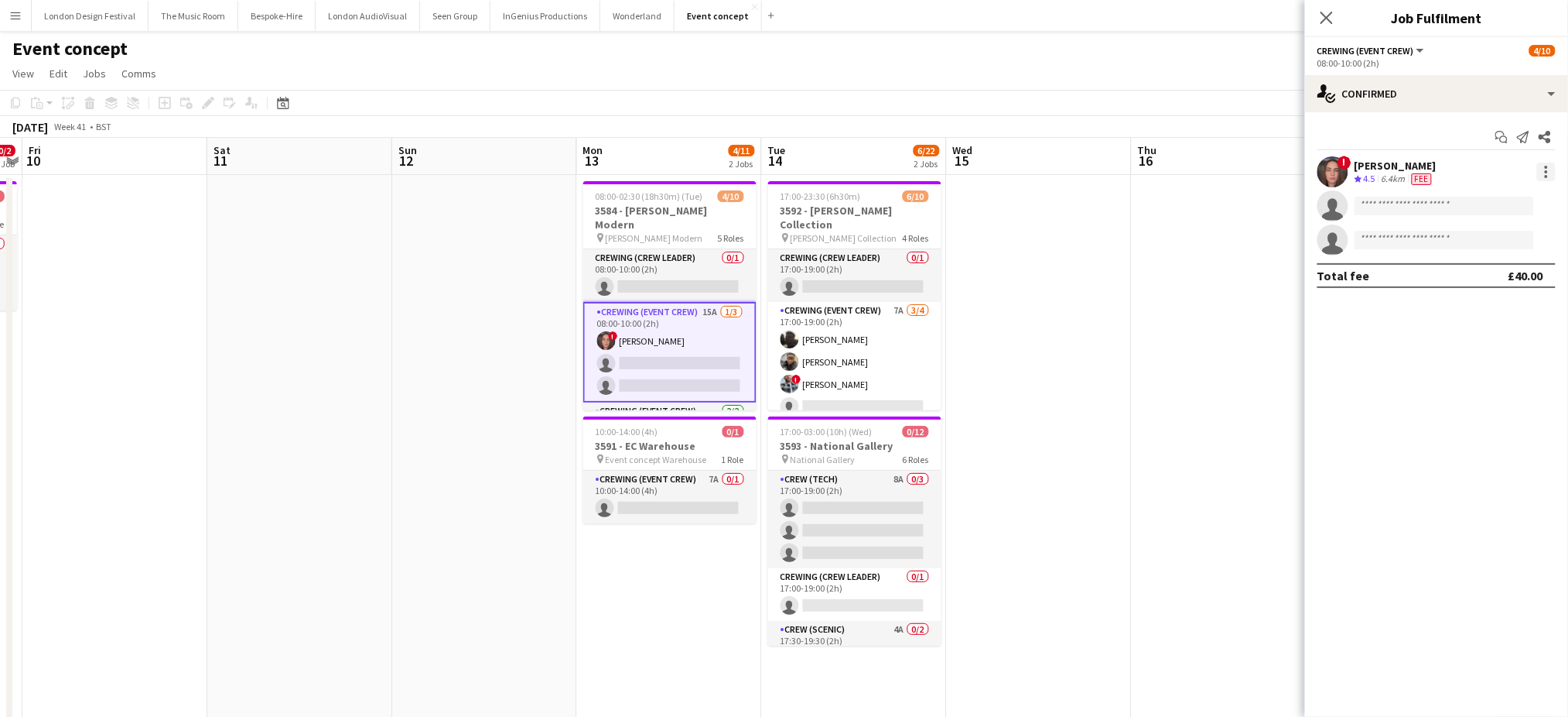
click at [1547, 172] on div at bounding box center [1547, 172] width 3 height 3
click at [932, 359] on div at bounding box center [784, 358] width 1568 height 717
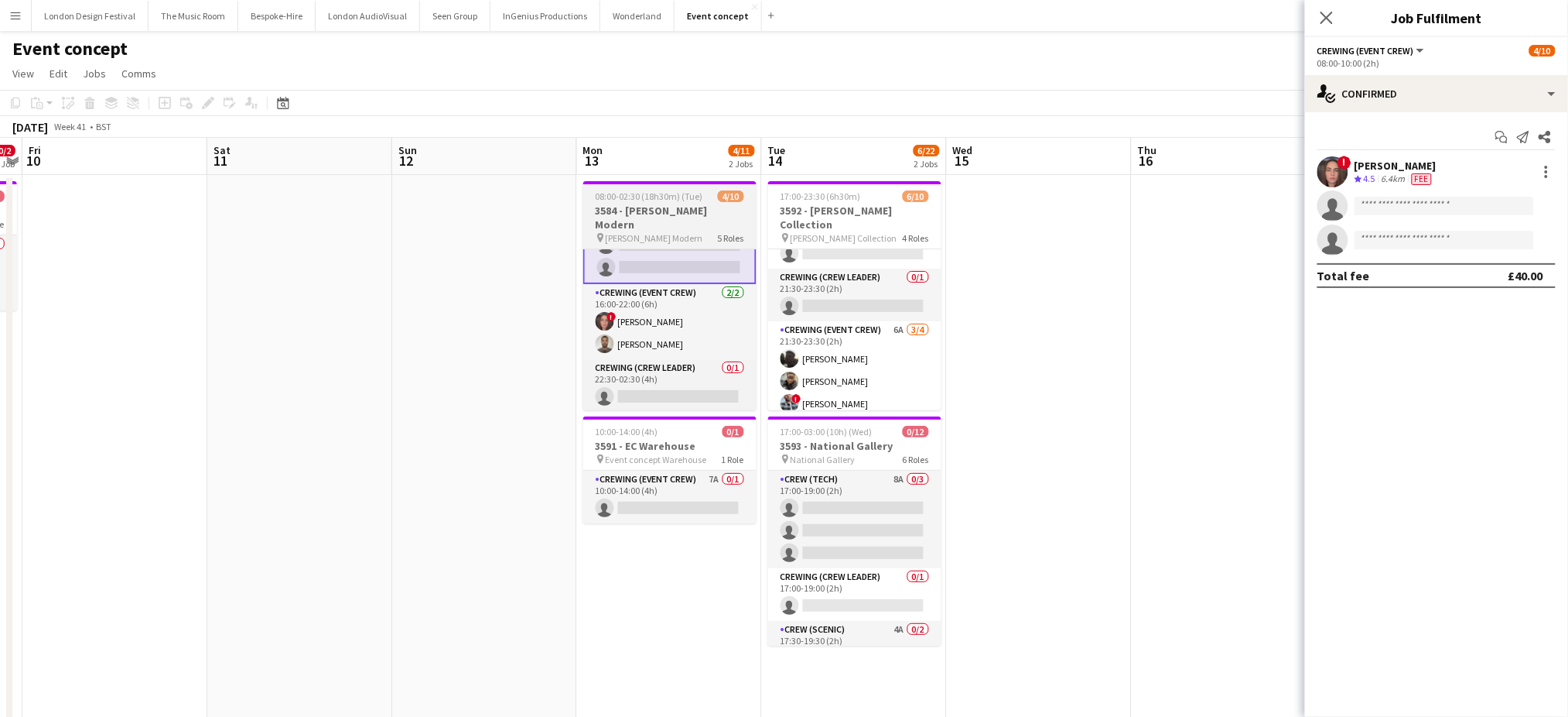
scroll to position [153, 0]
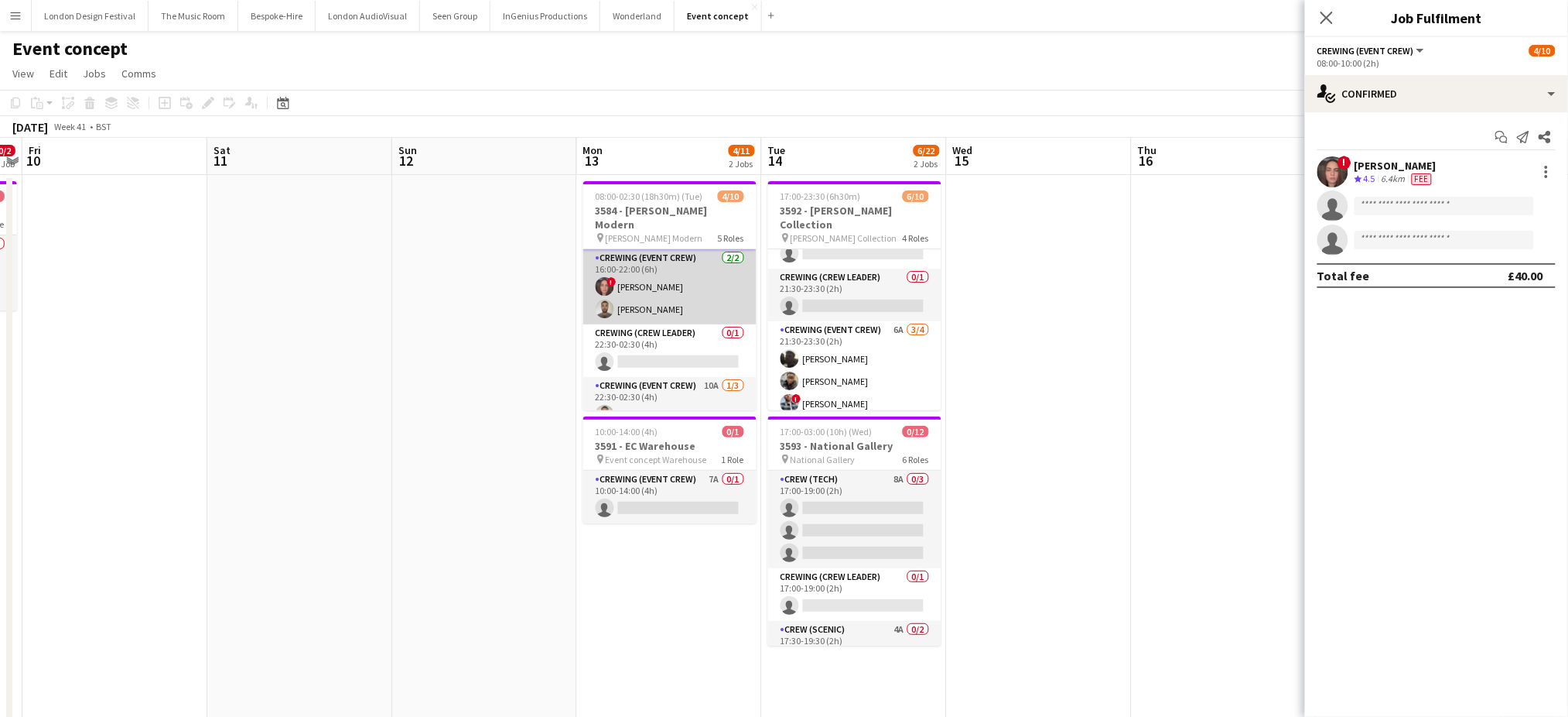
click at [663, 276] on app-card-role "Crewing (Event Crew) [DATE] 16:00-22:00 (6h) ! [PERSON_NAME] [PERSON_NAME]" at bounding box center [670, 287] width 174 height 75
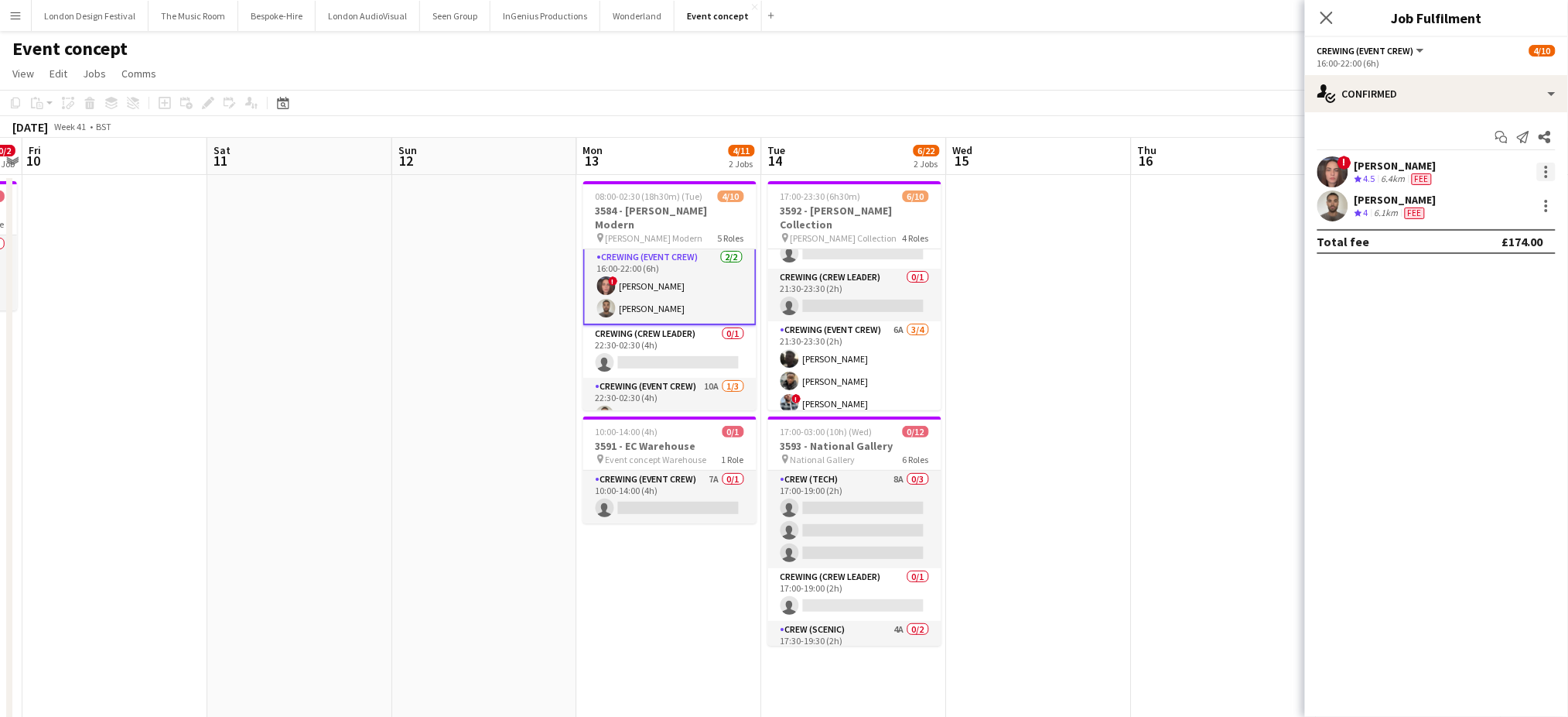
click at [1545, 169] on div at bounding box center [1547, 172] width 19 height 19
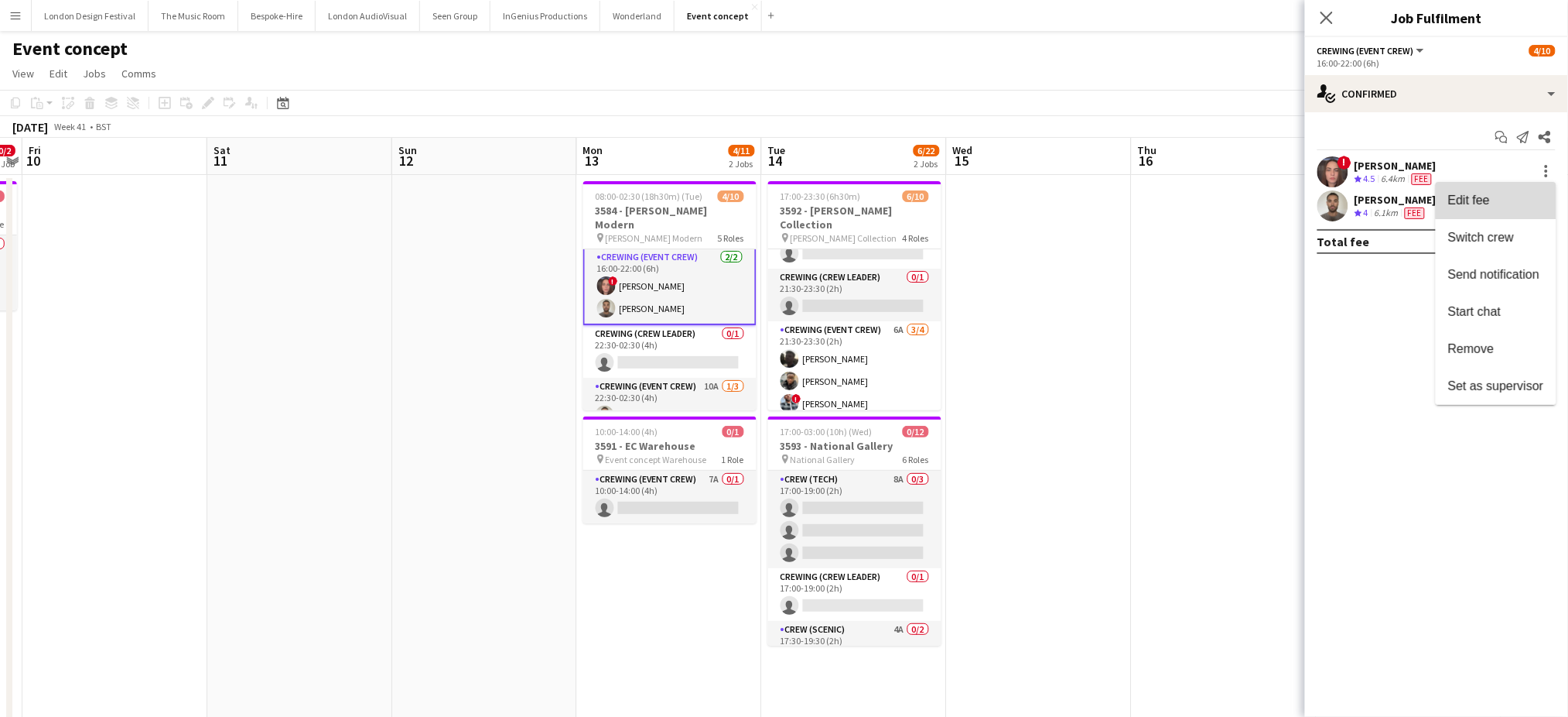
click at [1503, 190] on button "Edit fee" at bounding box center [1495, 200] width 121 height 37
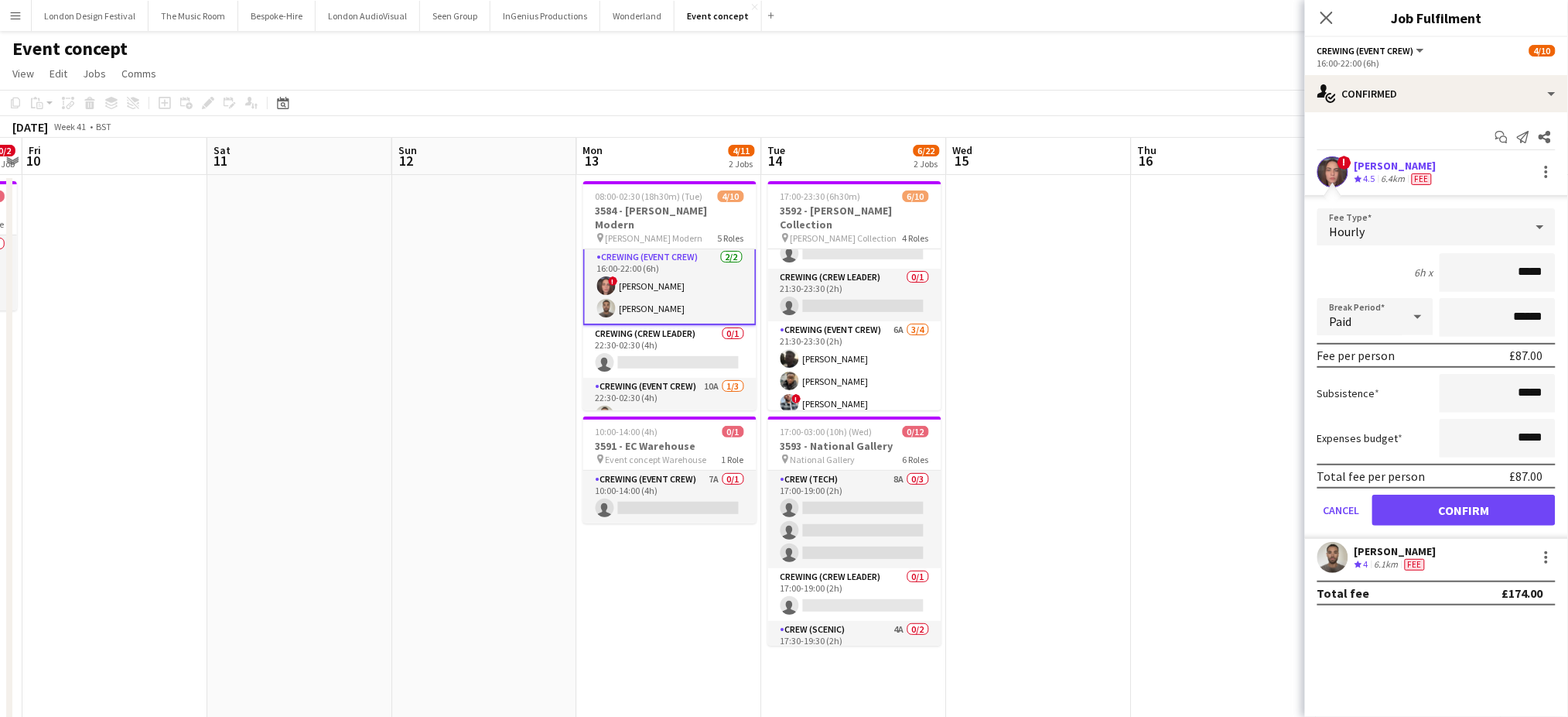
type input "****"
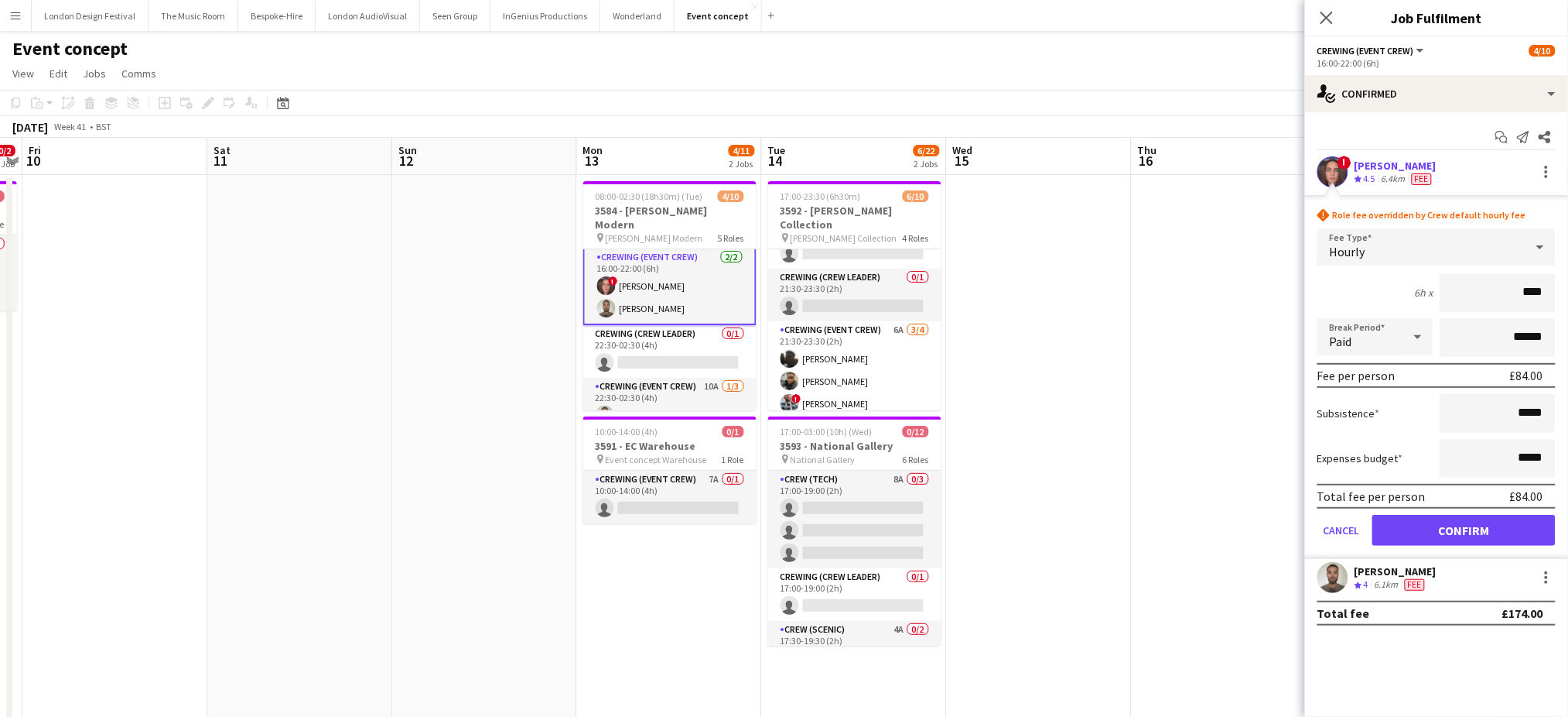
click button "Confirm" at bounding box center [1464, 530] width 183 height 31
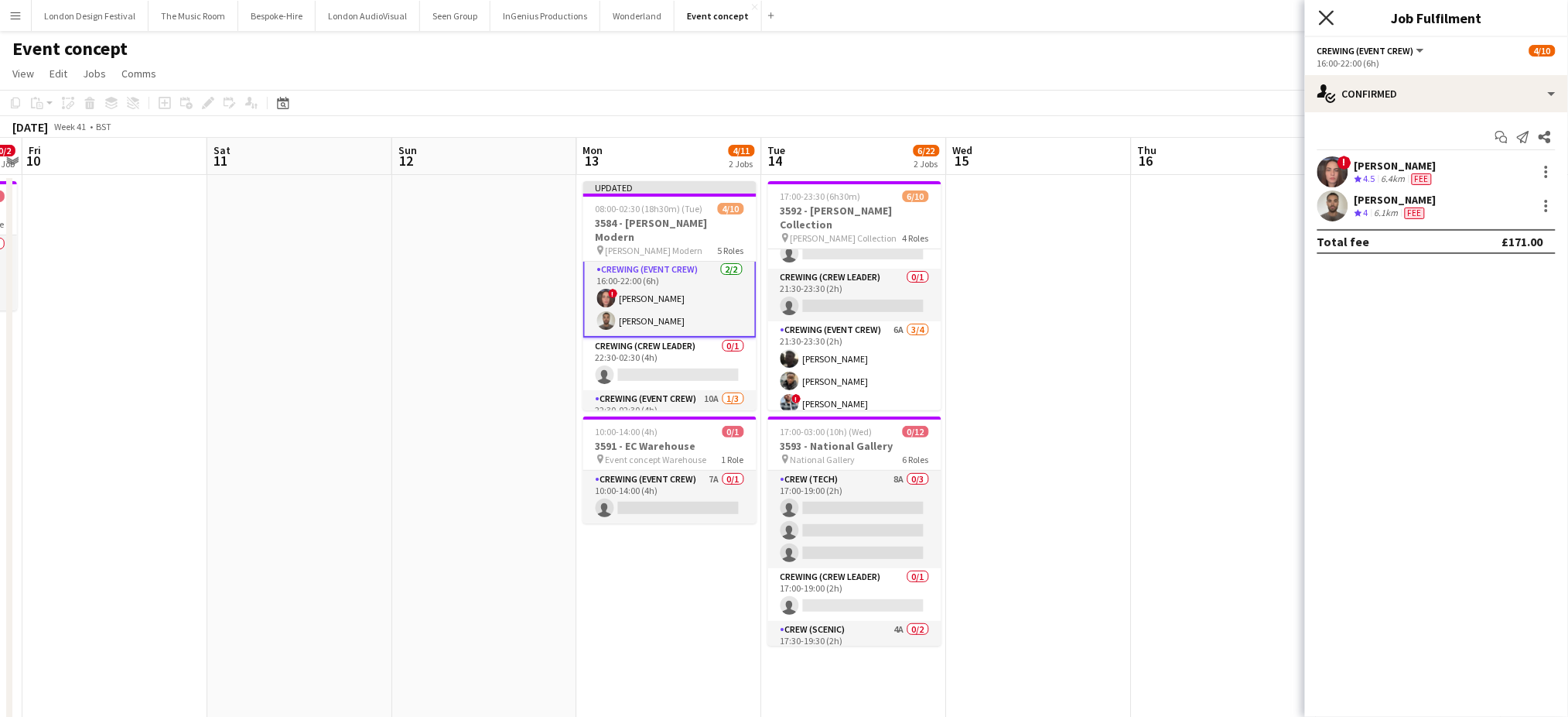
click at [1325, 17] on icon at bounding box center [1326, 17] width 15 height 15
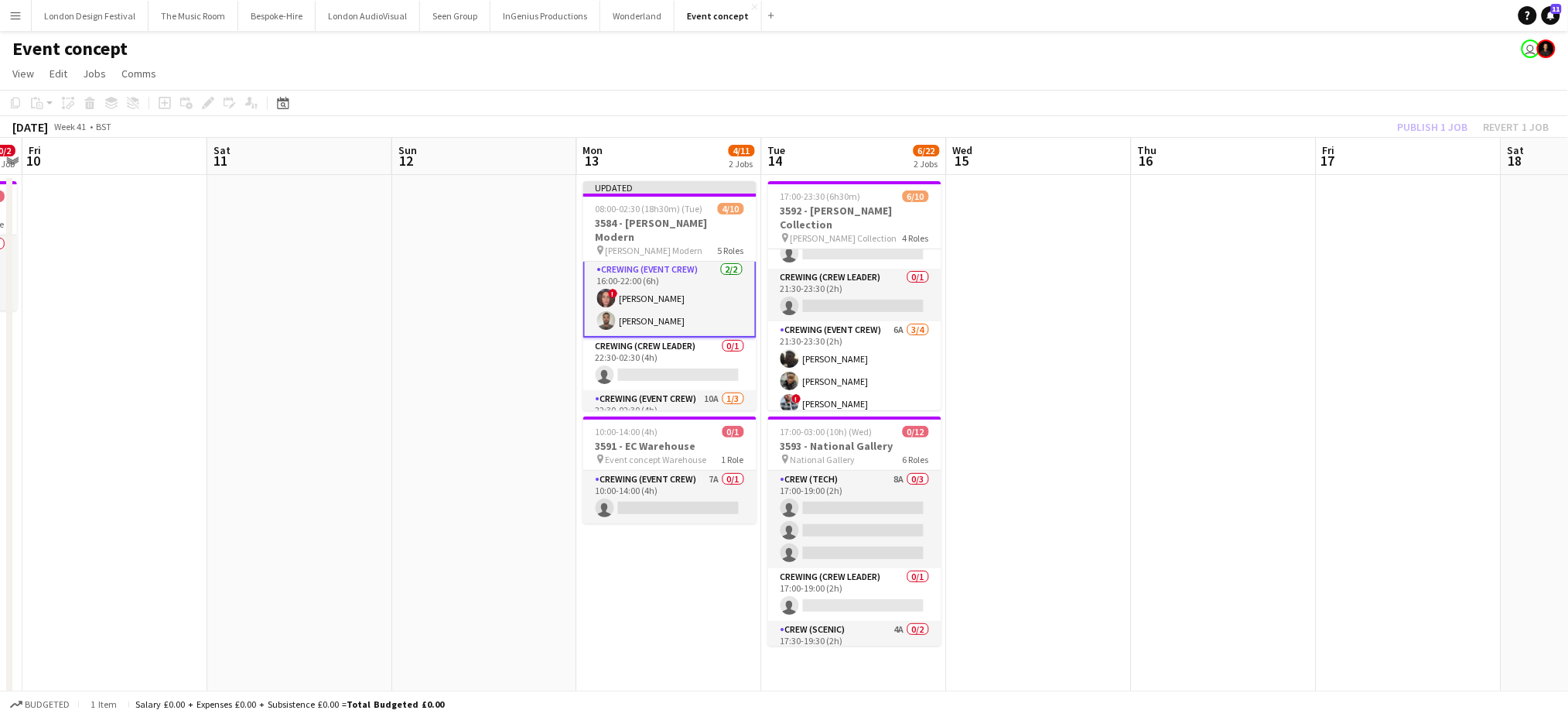
click at [1445, 92] on app-toolbar "Copy Paste Paste Ctrl+V Paste with crew Ctrl+Shift+V Paste linked Job [GEOGRAPH…" at bounding box center [784, 103] width 1568 height 26
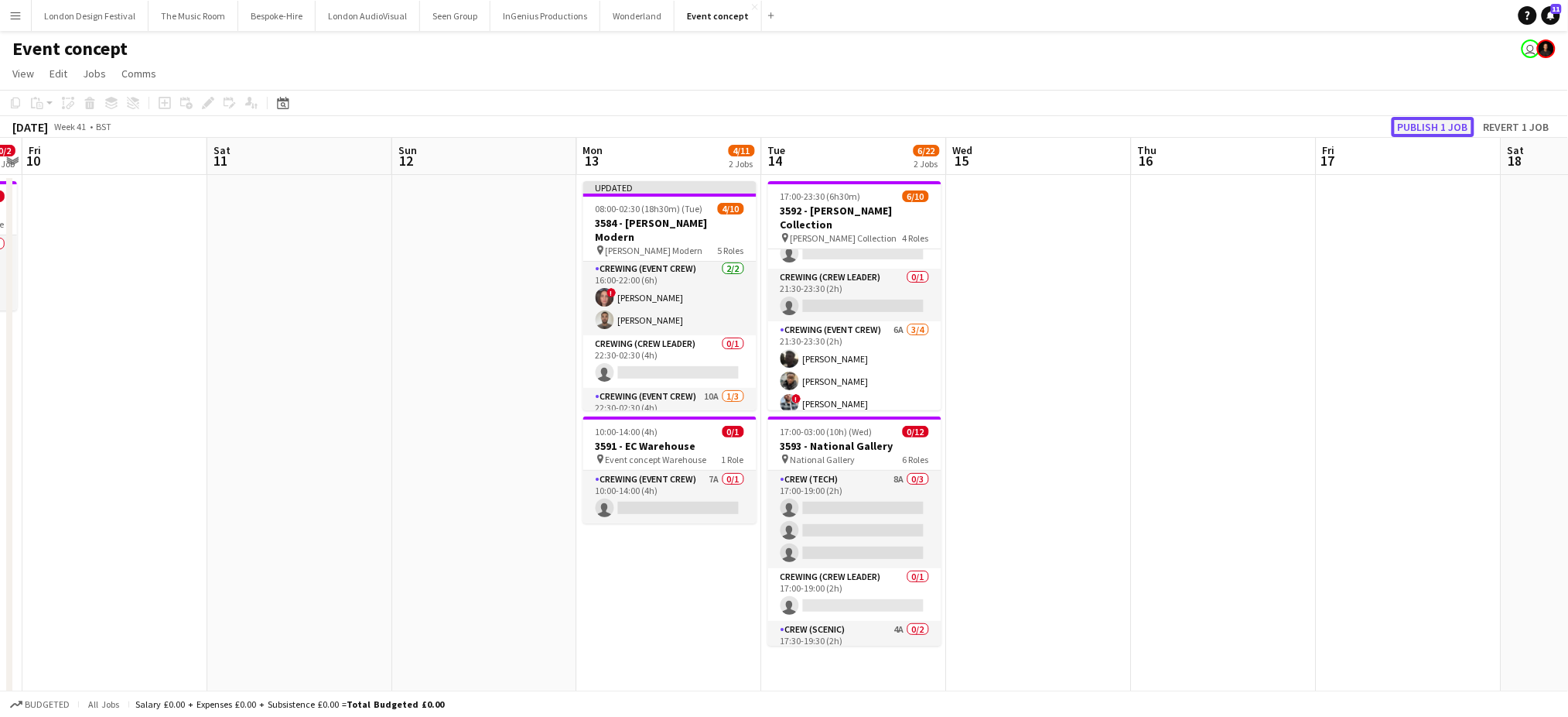
click at [1426, 118] on button "Publish 1 job" at bounding box center [1433, 126] width 83 height 20
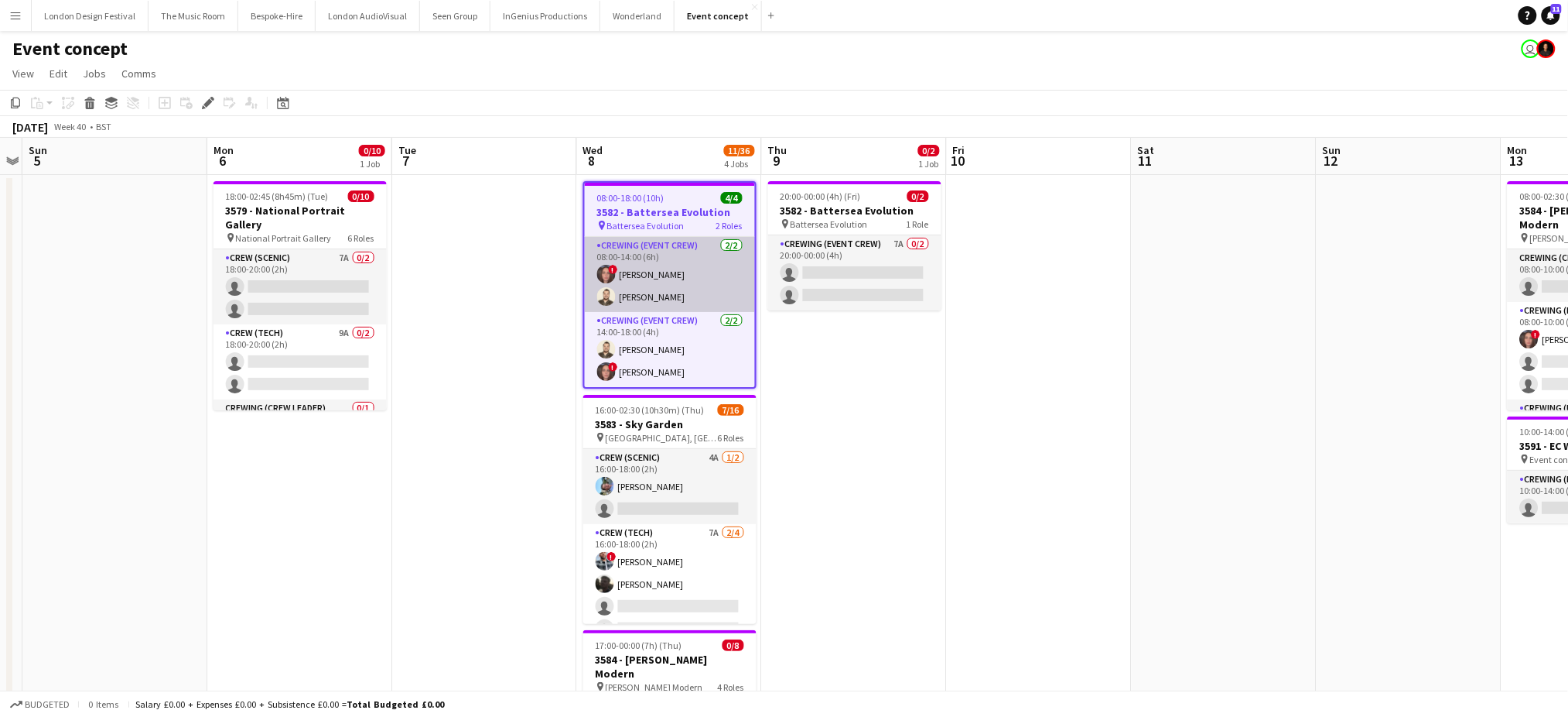
click at [684, 267] on app-card-role "Crewing (Event Crew) [DATE] 08:00-14:00 (6h) ! [PERSON_NAME] [PERSON_NAME]" at bounding box center [670, 274] width 170 height 75
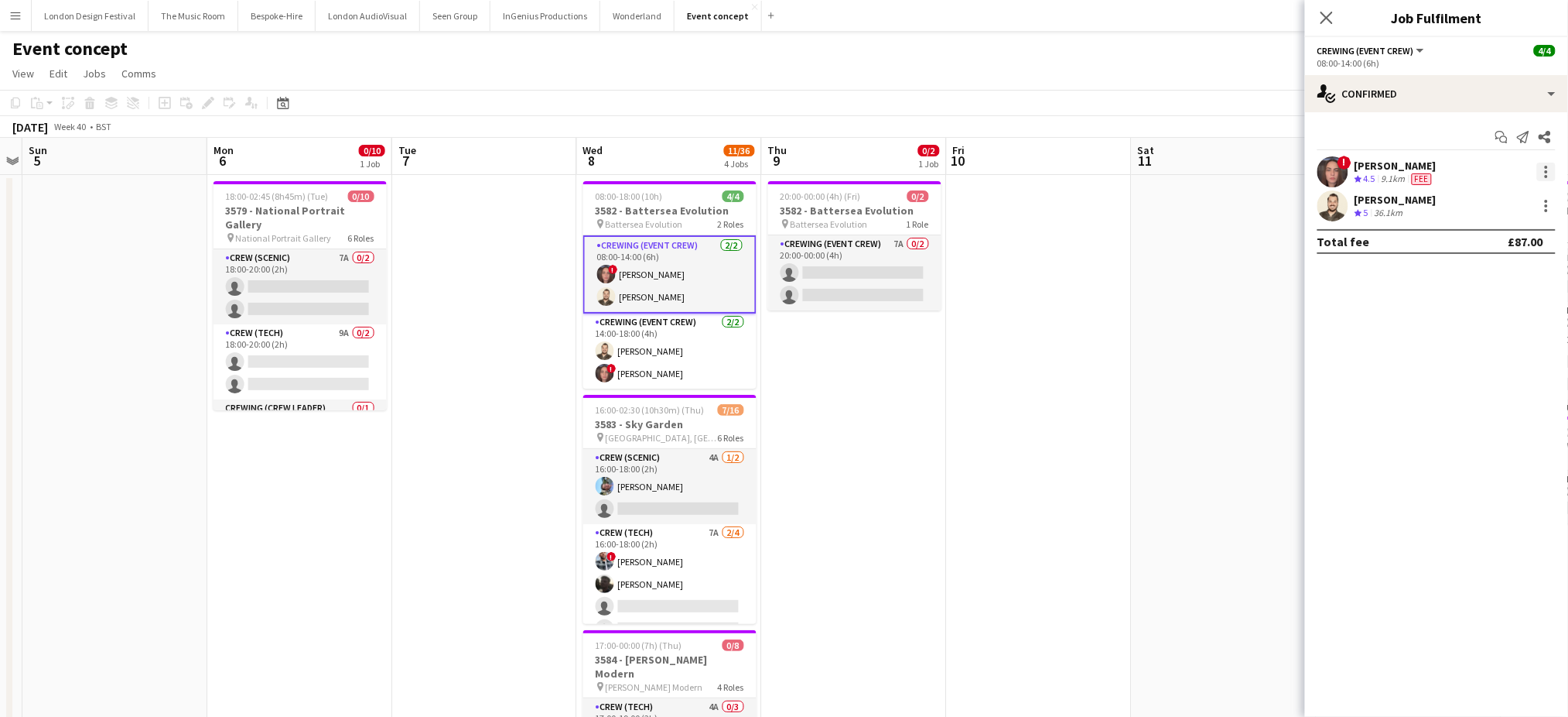
click at [1548, 166] on div at bounding box center [1547, 172] width 19 height 19
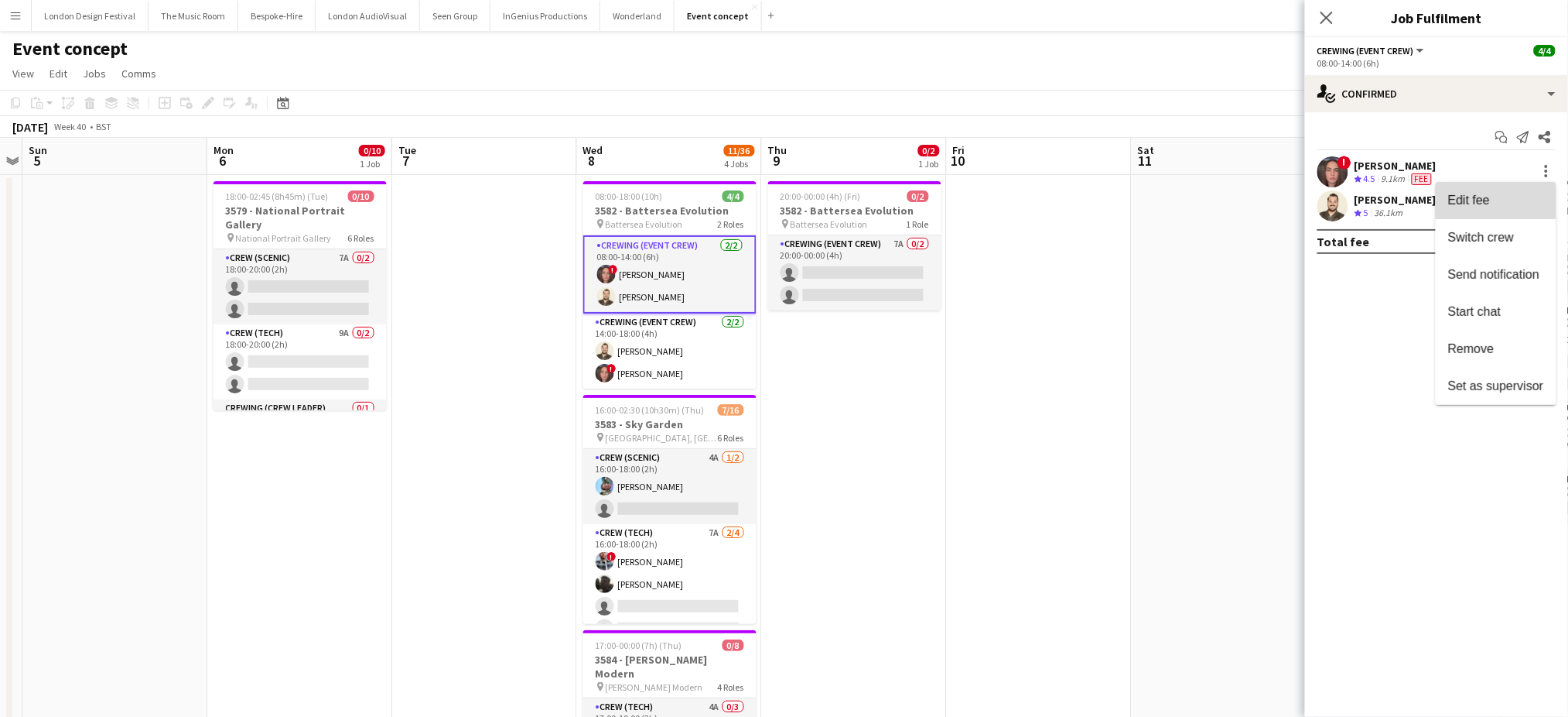
click at [1510, 199] on span "Edit fee" at bounding box center [1496, 201] width 96 height 14
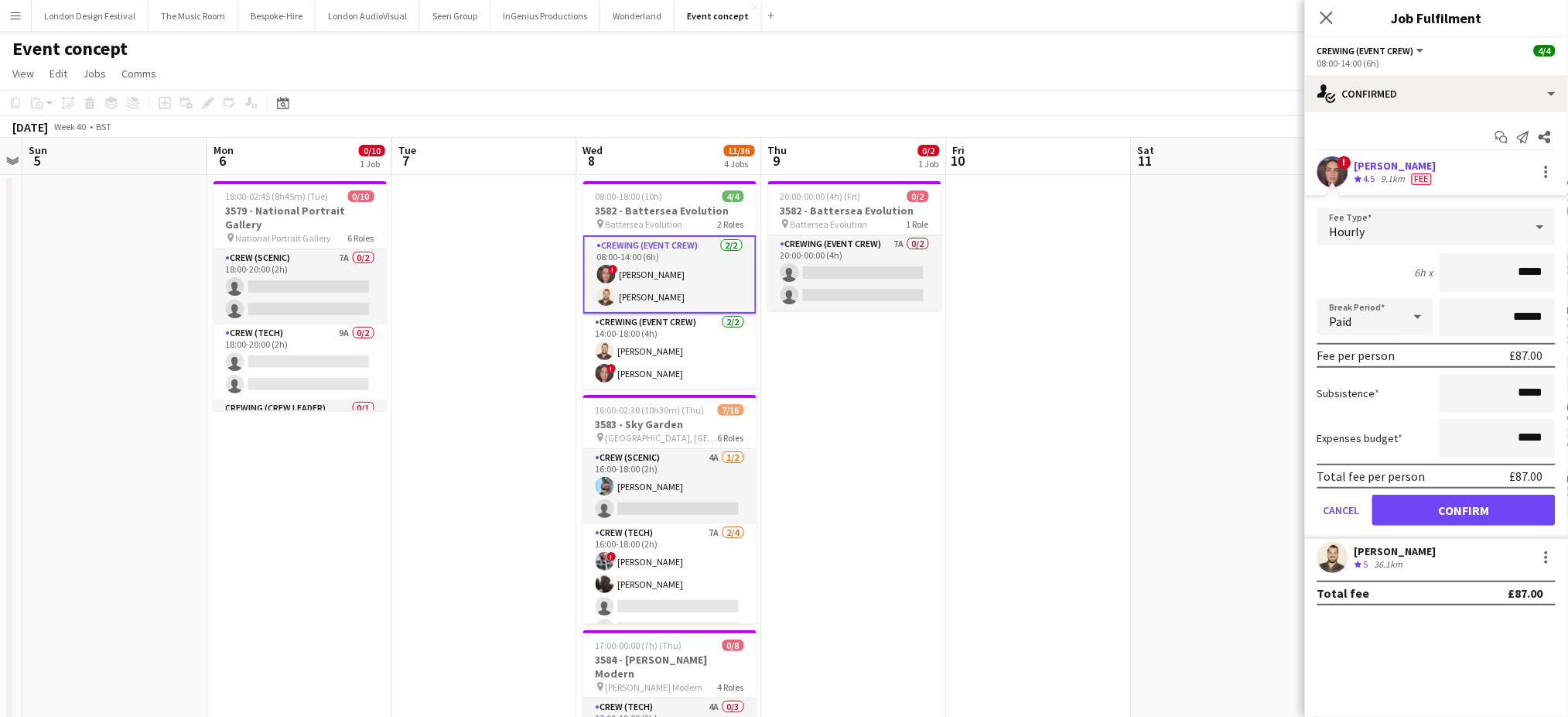
type input "****"
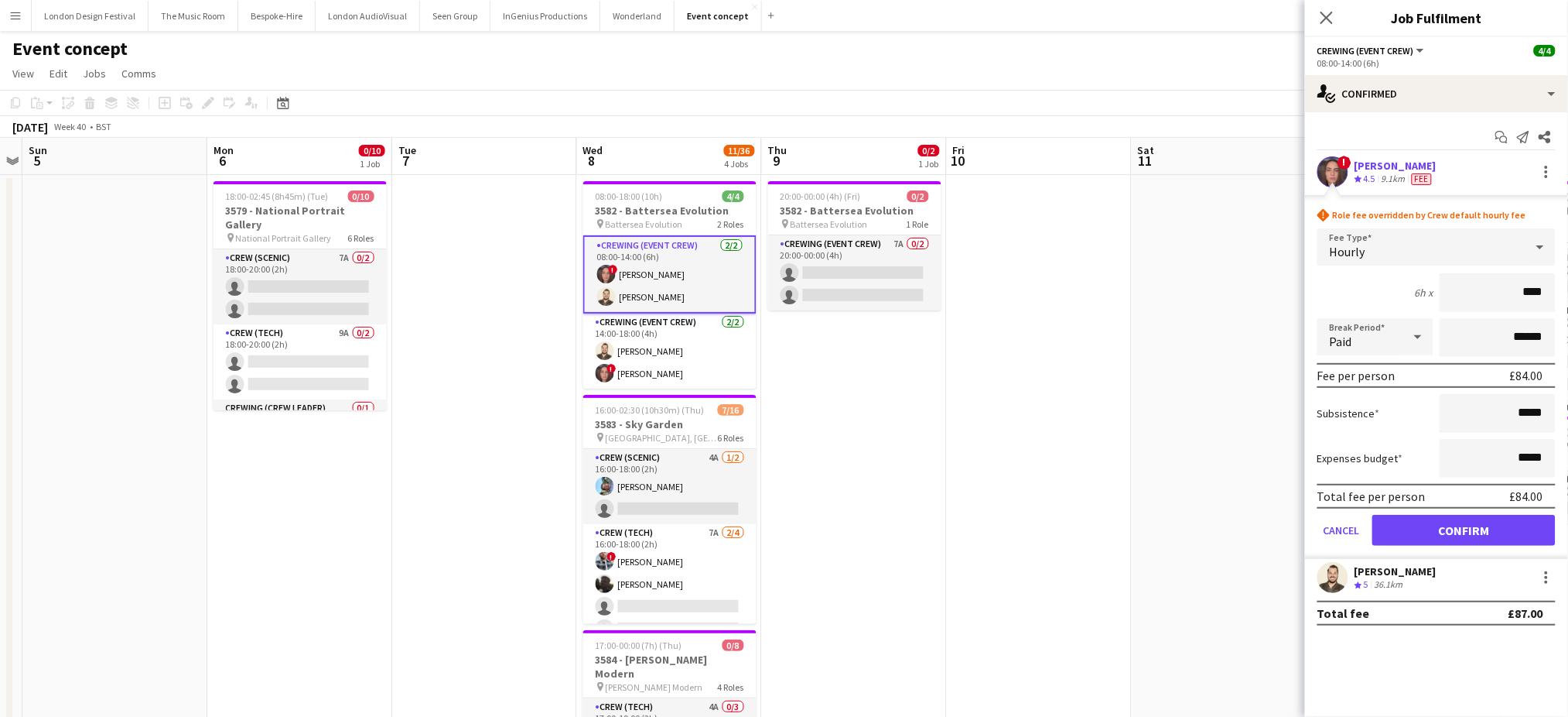
click button "Confirm" at bounding box center [1464, 530] width 183 height 31
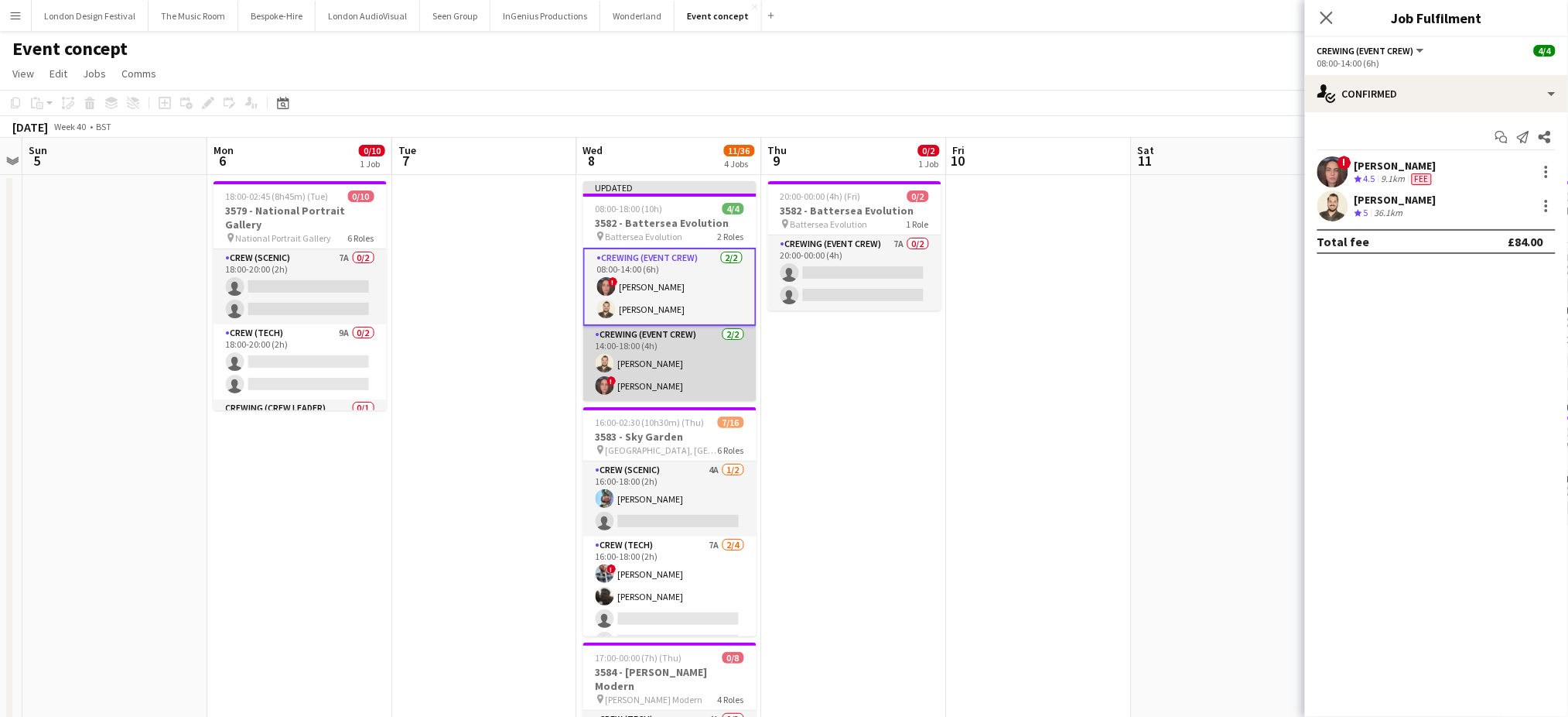
click at [658, 380] on app-card-role "Crewing (Event Crew) [DATE] 14:00-18:00 (4h) [PERSON_NAME] ! [PERSON_NAME]" at bounding box center [670, 363] width 174 height 75
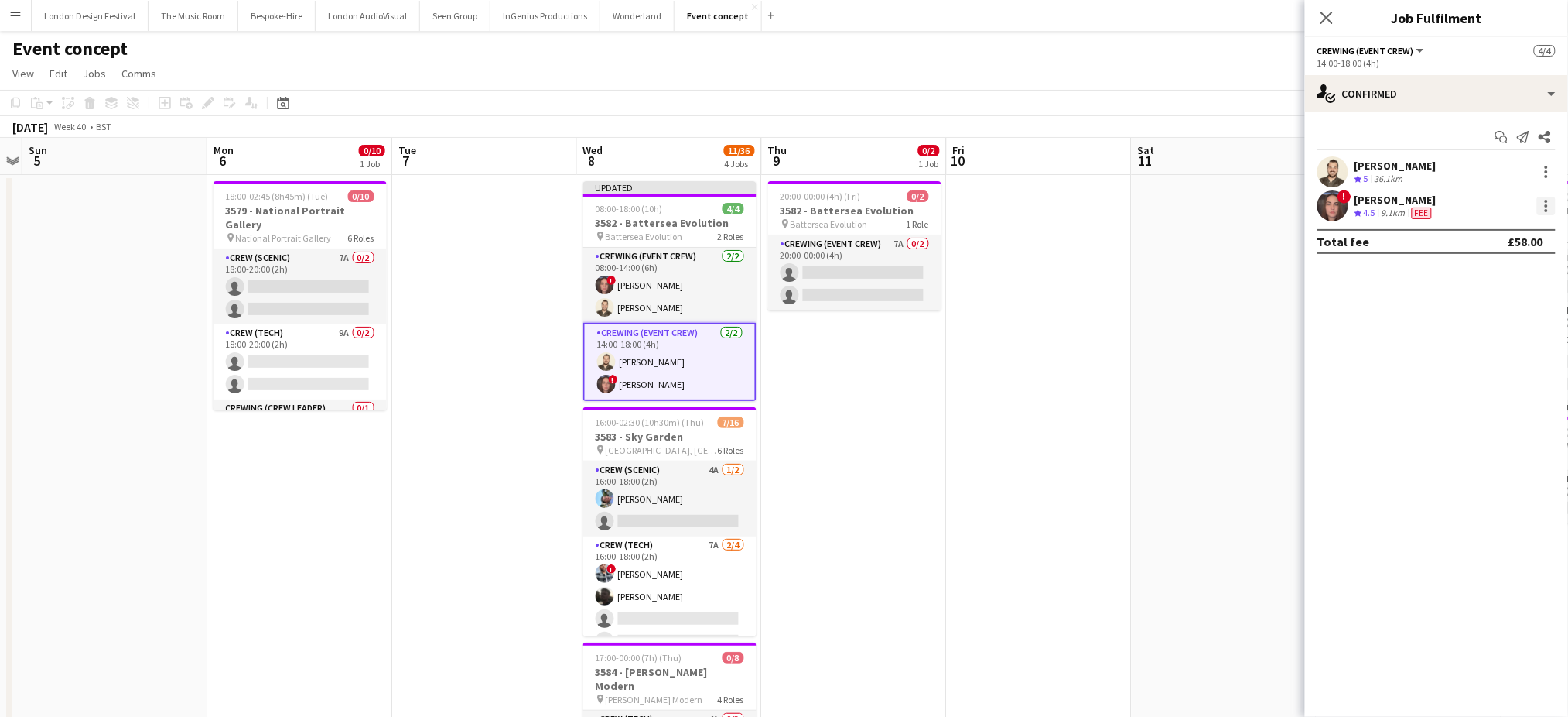
click at [1550, 211] on div at bounding box center [1547, 206] width 19 height 19
click at [1504, 230] on span "Edit fee" at bounding box center [1496, 235] width 96 height 14
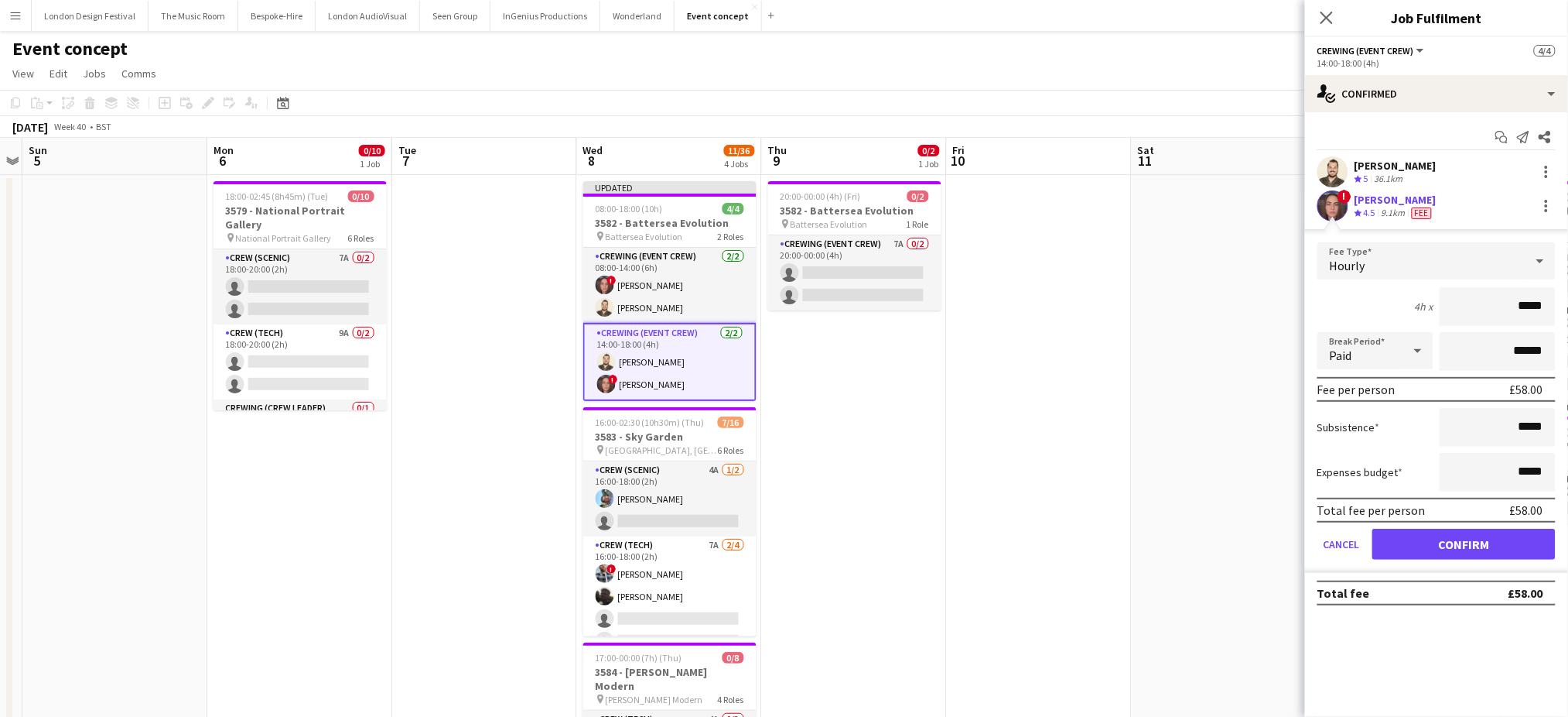
type input "****"
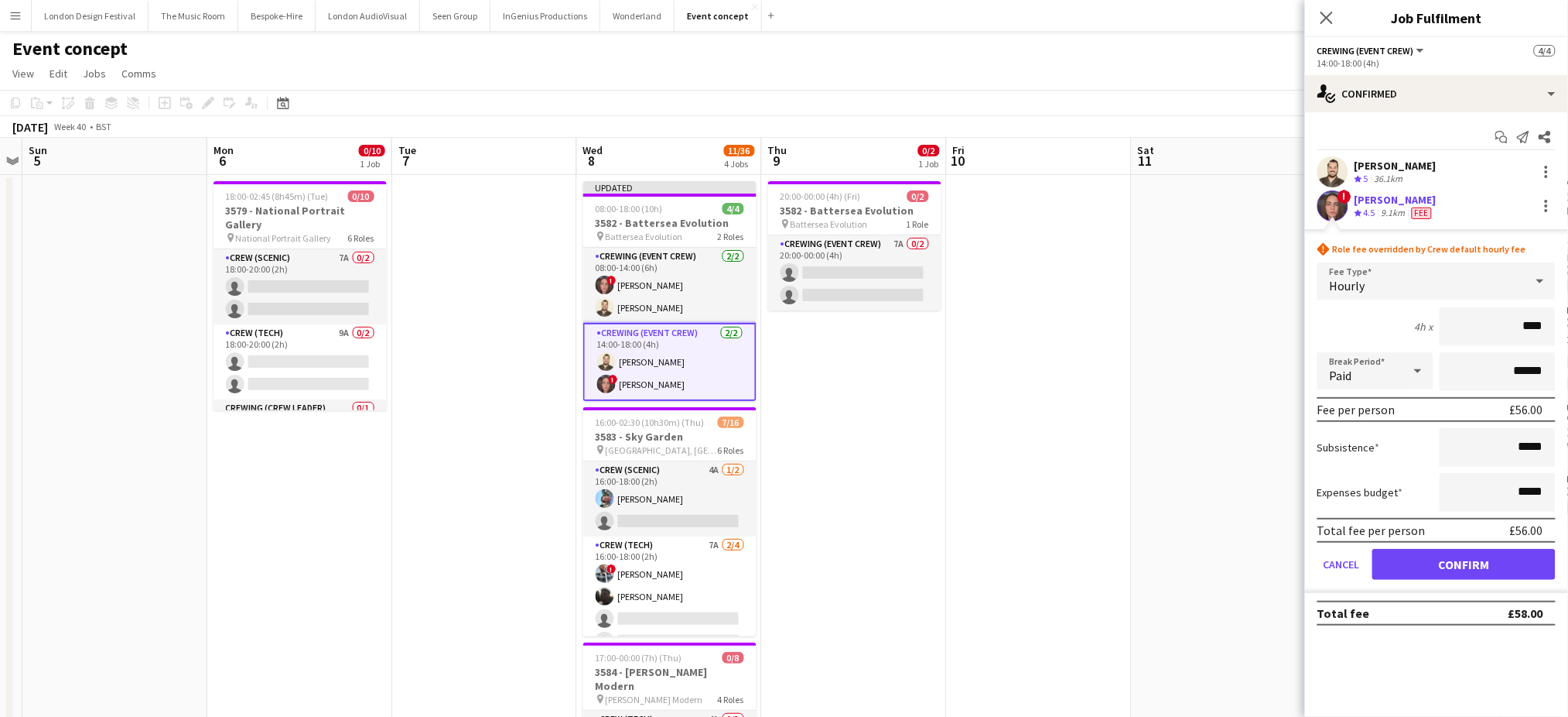
click button "Confirm" at bounding box center [1464, 564] width 183 height 31
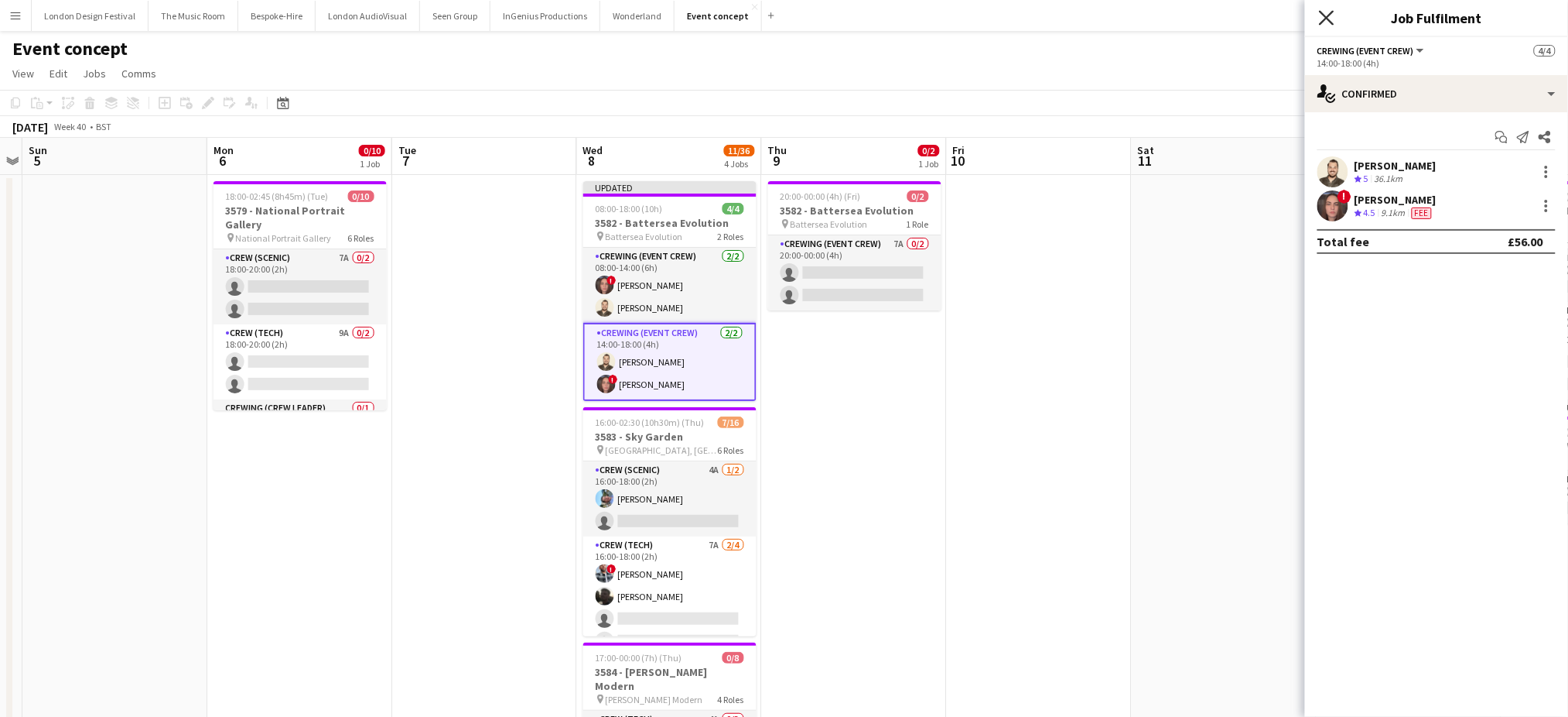
click at [1319, 20] on icon "Close pop-in" at bounding box center [1326, 17] width 15 height 15
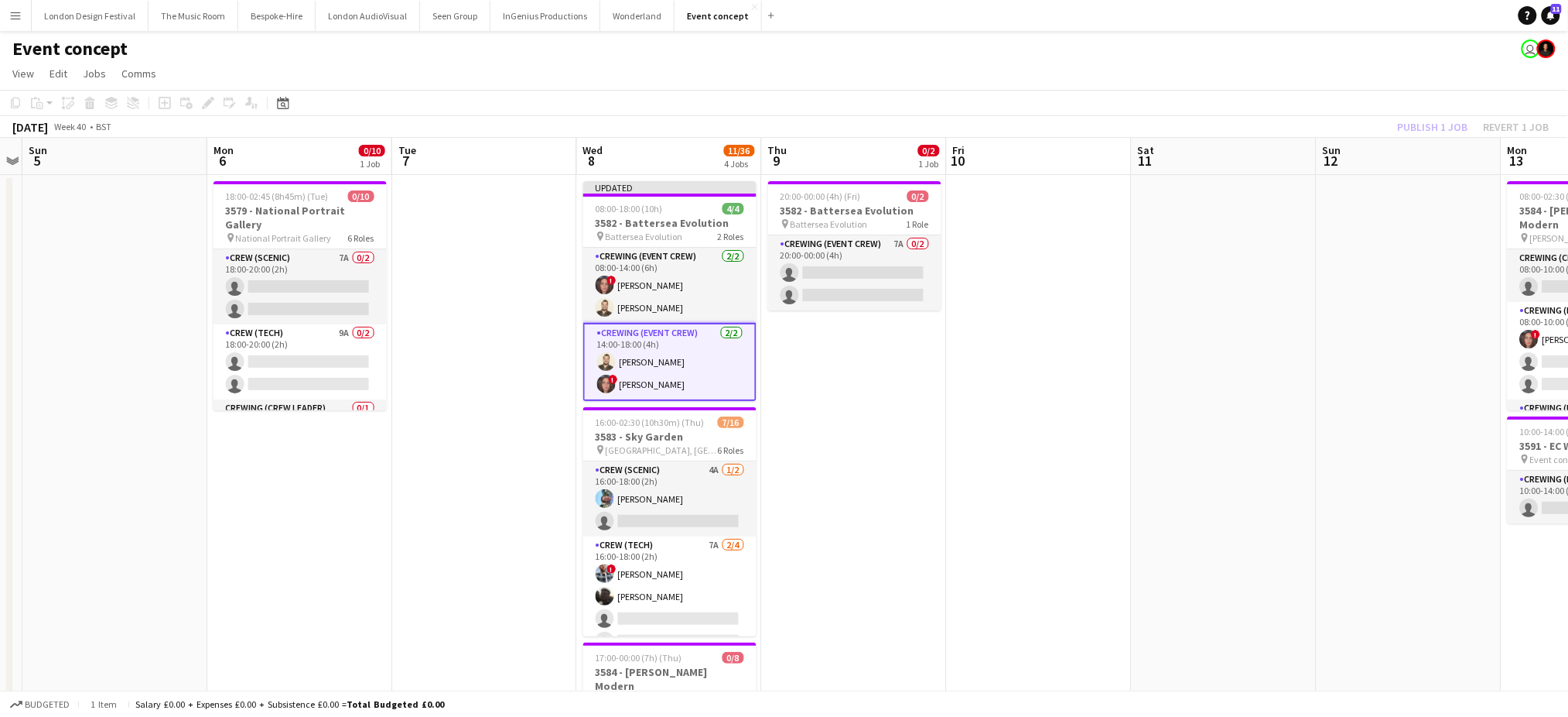
click at [1411, 112] on app-toolbar "Copy Paste Paste Ctrl+V Paste with crew Ctrl+Shift+V Paste linked Job [GEOGRAPH…" at bounding box center [784, 103] width 1568 height 26
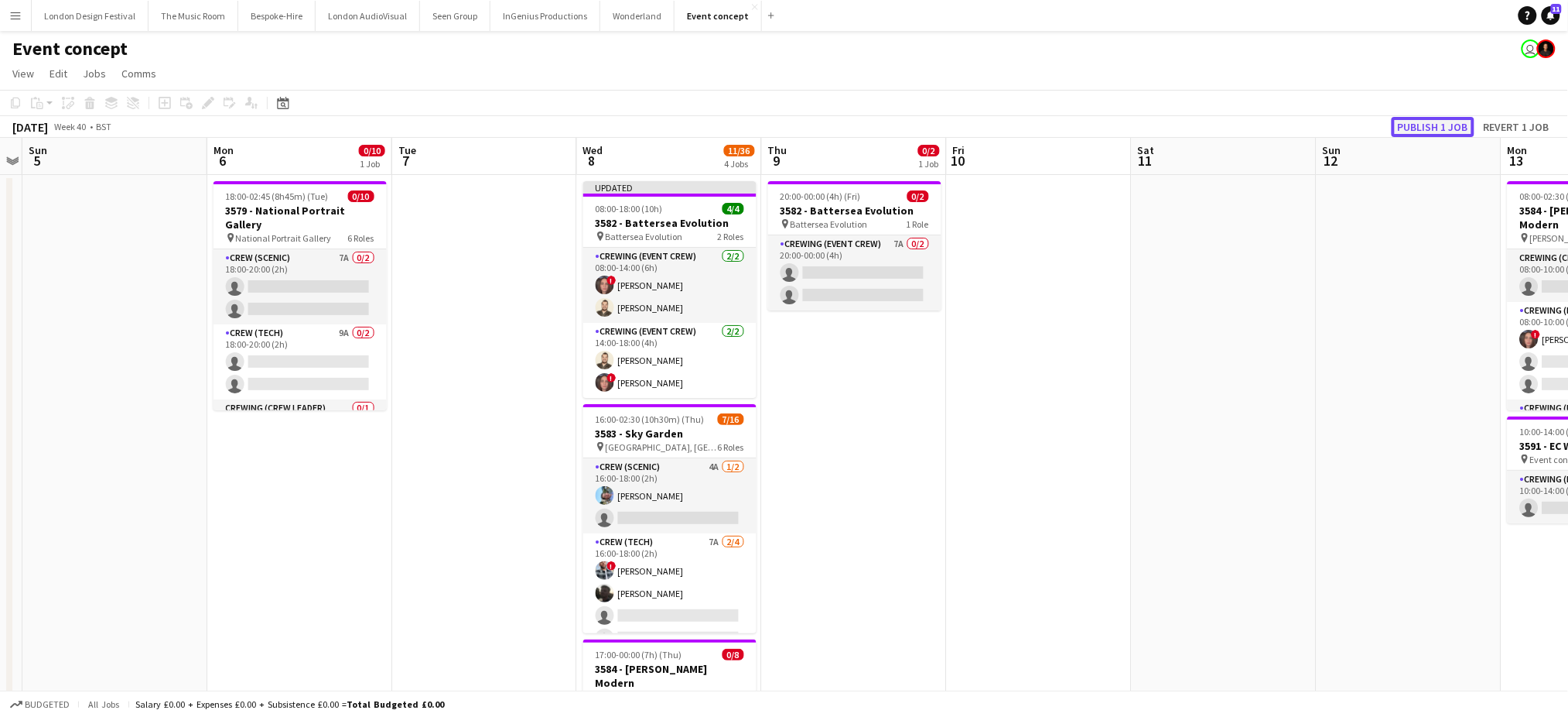
click at [1421, 128] on button "Publish 1 job" at bounding box center [1433, 126] width 83 height 20
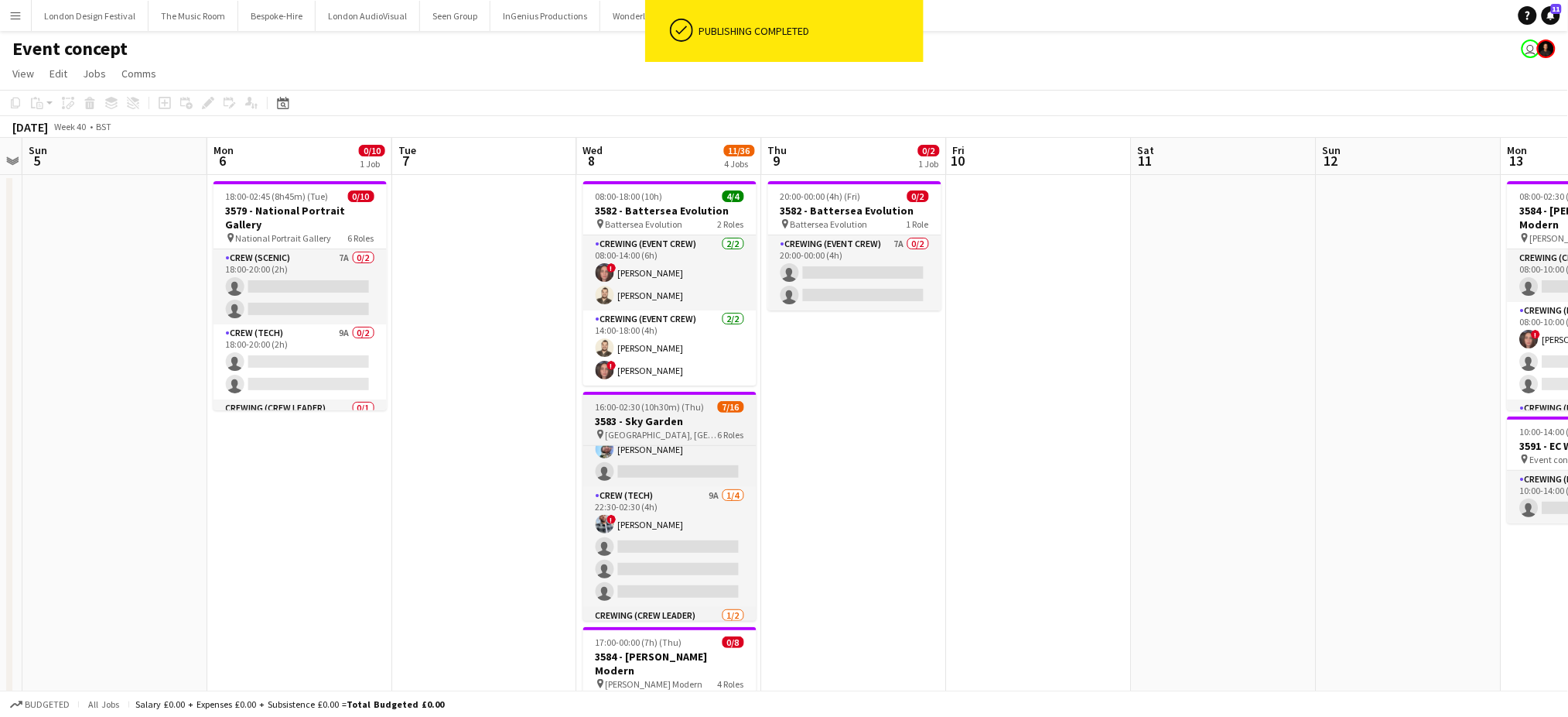
scroll to position [366, 0]
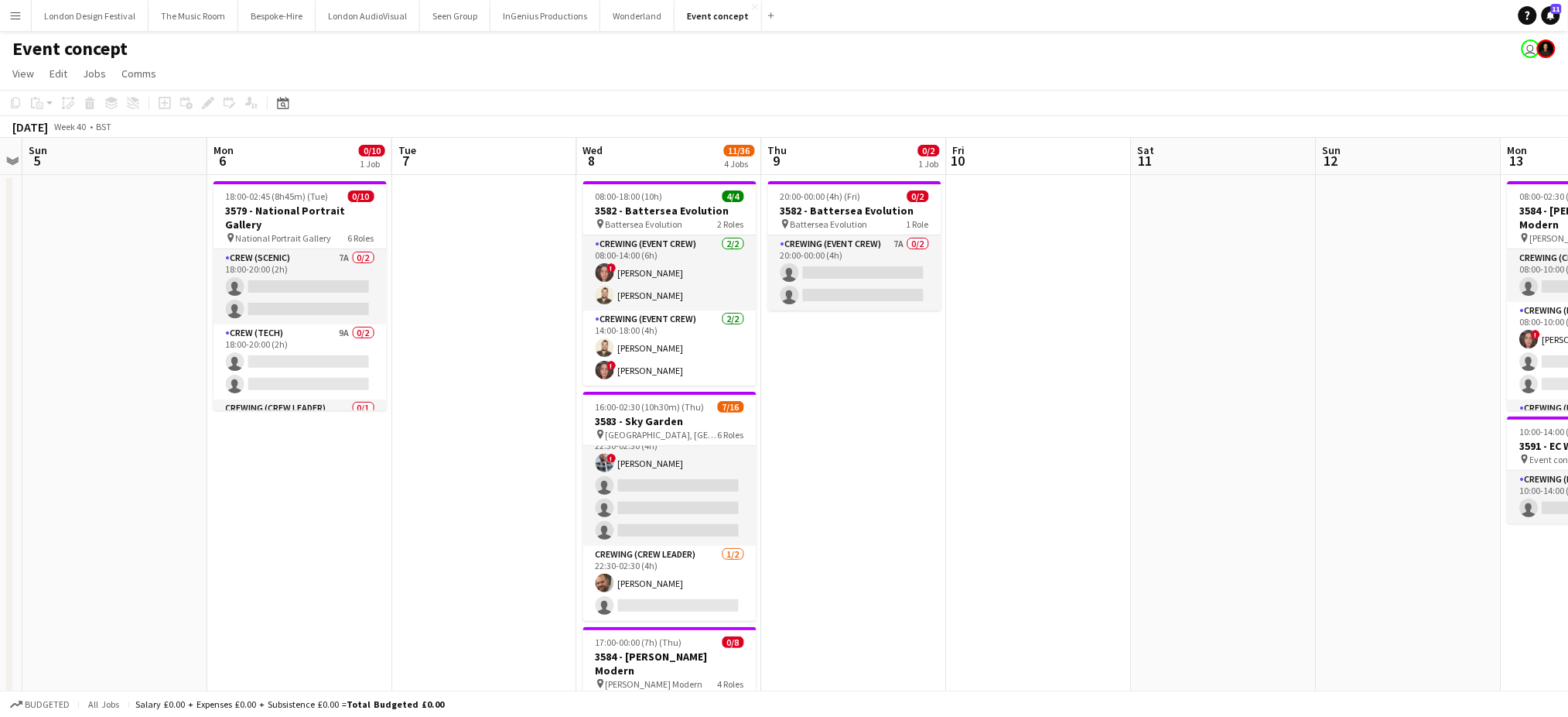
click at [832, 631] on app-date-cell "20:00-00:00 (4h) (Fri) 0/2 3582 - Battersea Evolution pin Battersea Evolution 1…" at bounding box center [855, 661] width 185 height 972
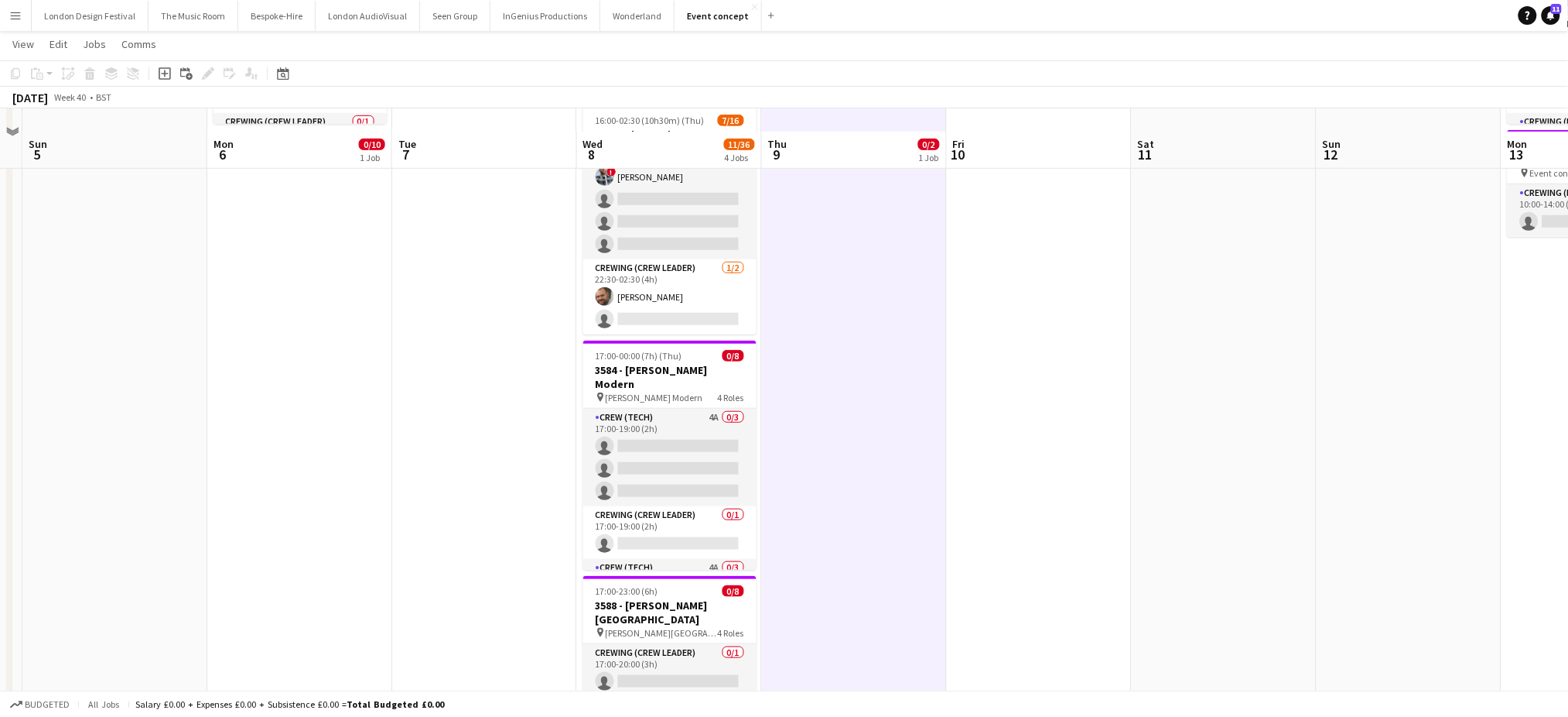
scroll to position [372, 0]
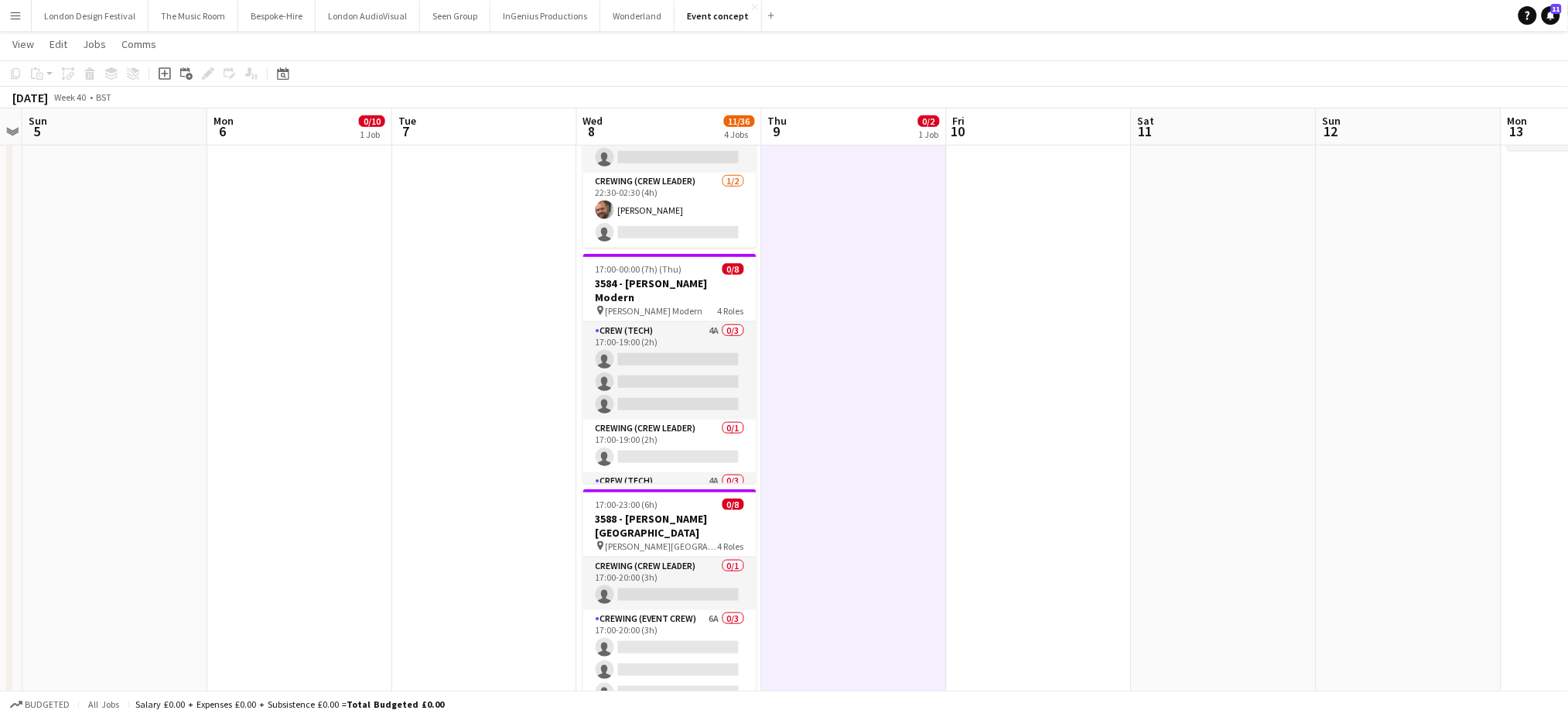
click at [904, 435] on app-date-cell "20:00-00:00 (4h) (Fri) 0/2 3582 - Battersea Evolution pin Battersea Evolution 1…" at bounding box center [855, 287] width 185 height 972
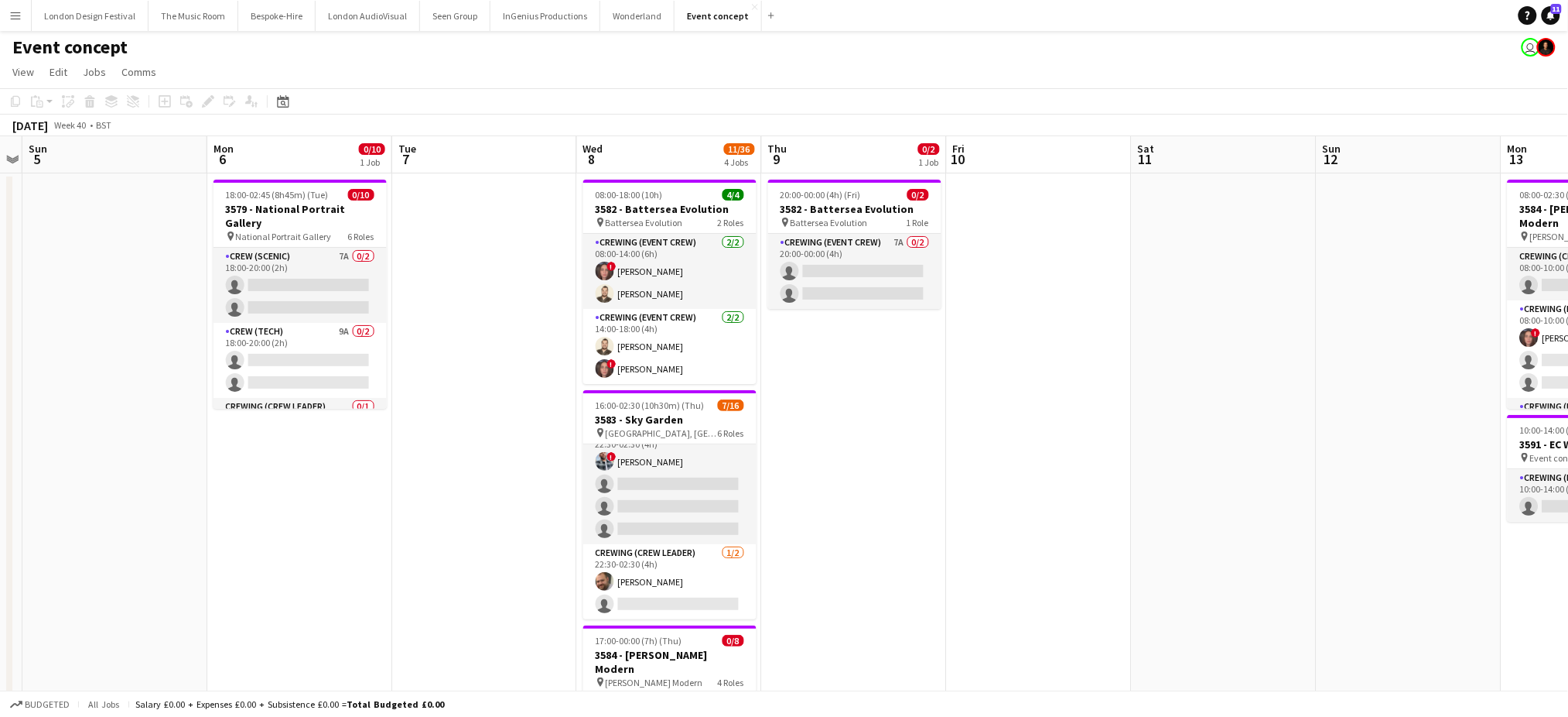
scroll to position [0, 0]
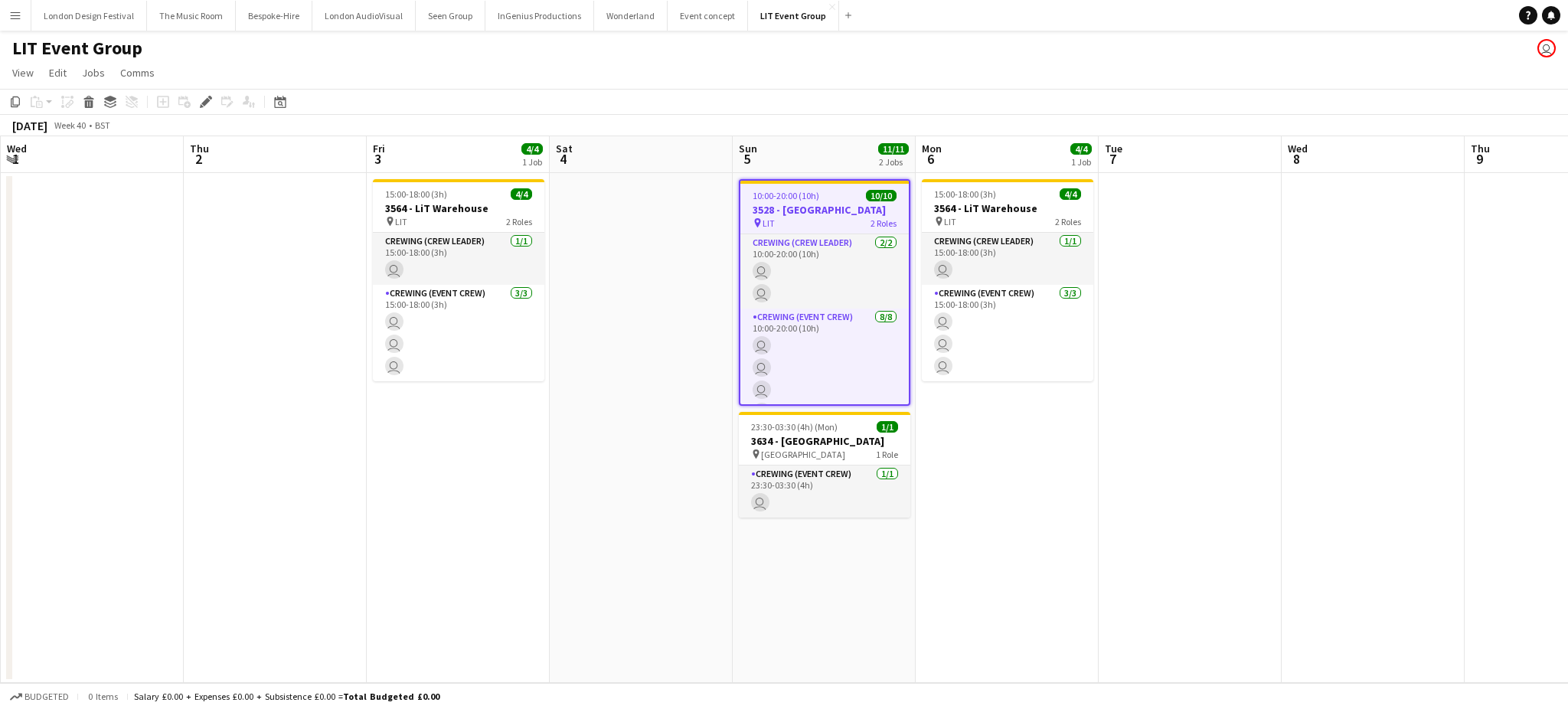
scroll to position [0, 526]
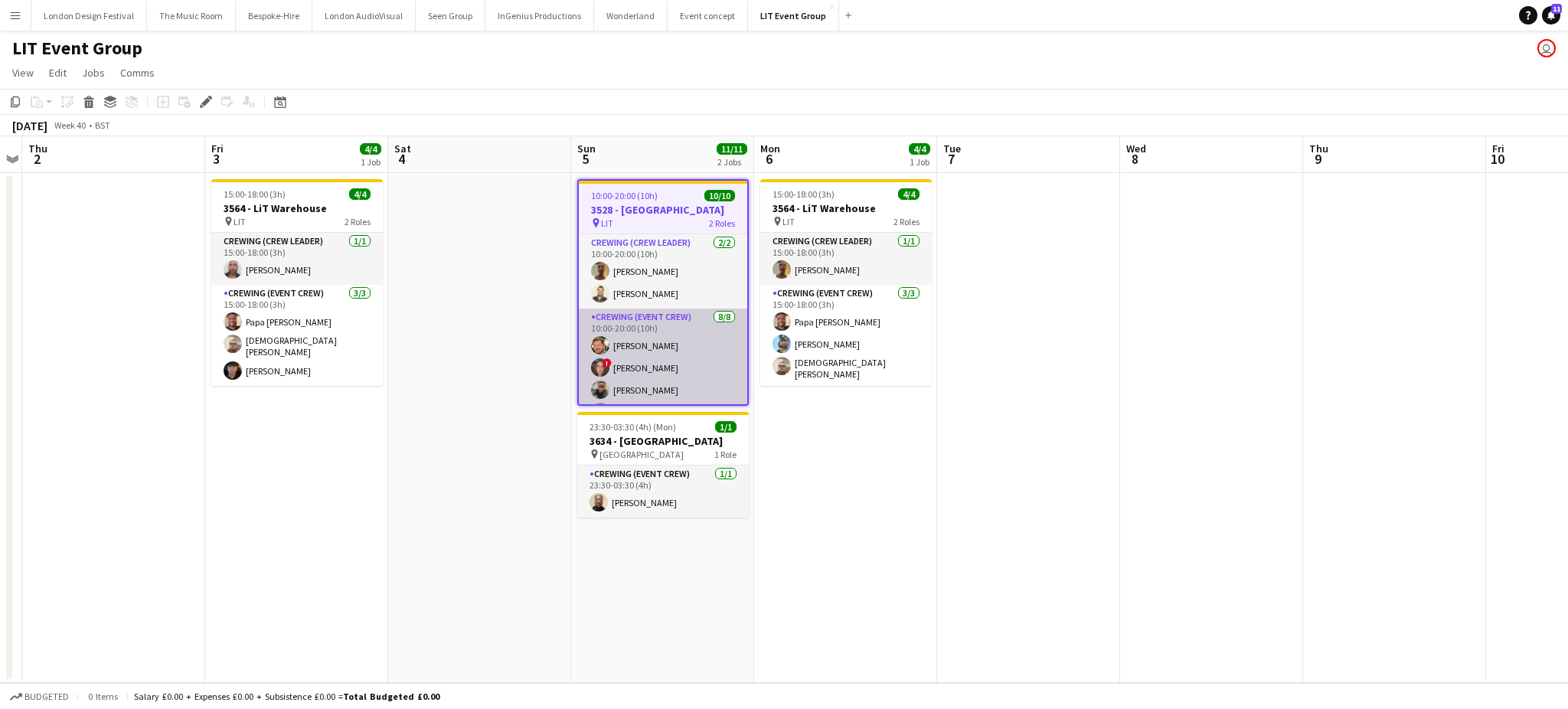
click at [682, 369] on app-card-role "Crewing (Event Crew) [DATE] 10:00-20:00 (10h) [PERSON_NAME] ! [PERSON_NAME] [PE…" at bounding box center [663, 415] width 169 height 212
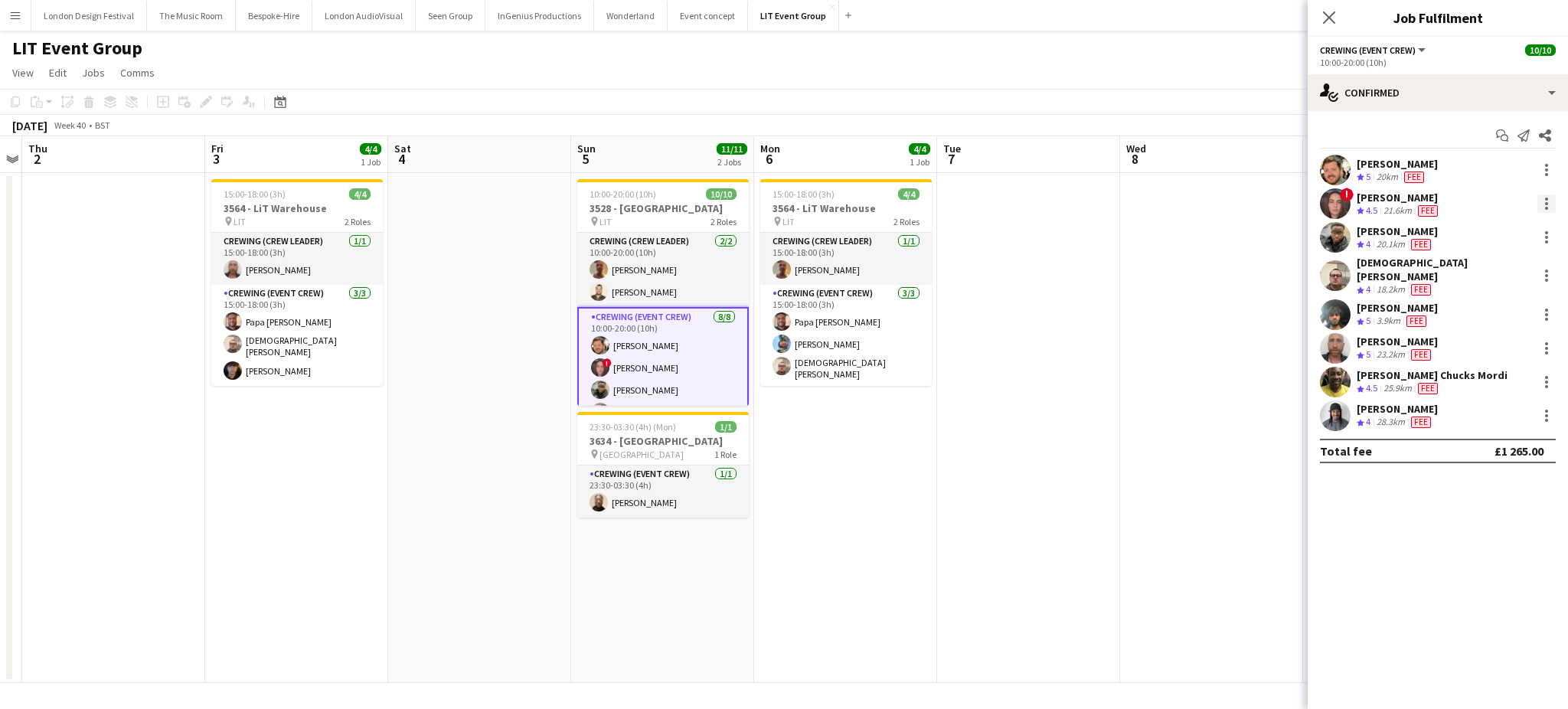
click at [1545, 202] on div at bounding box center [1546, 204] width 3 height 3
click at [1511, 223] on button "Edit fee" at bounding box center [1495, 231] width 119 height 37
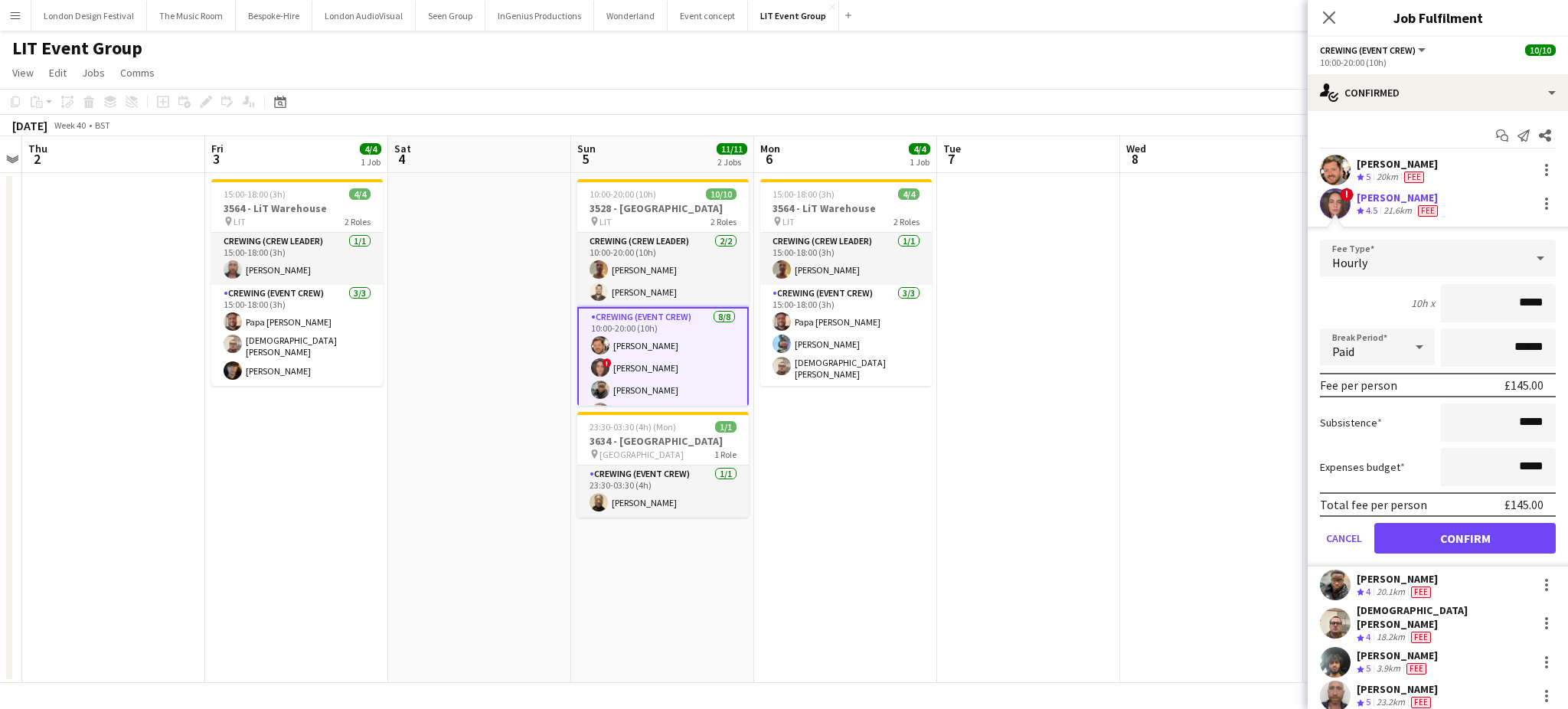
type input "****"
click button "Confirm" at bounding box center [1465, 538] width 181 height 30
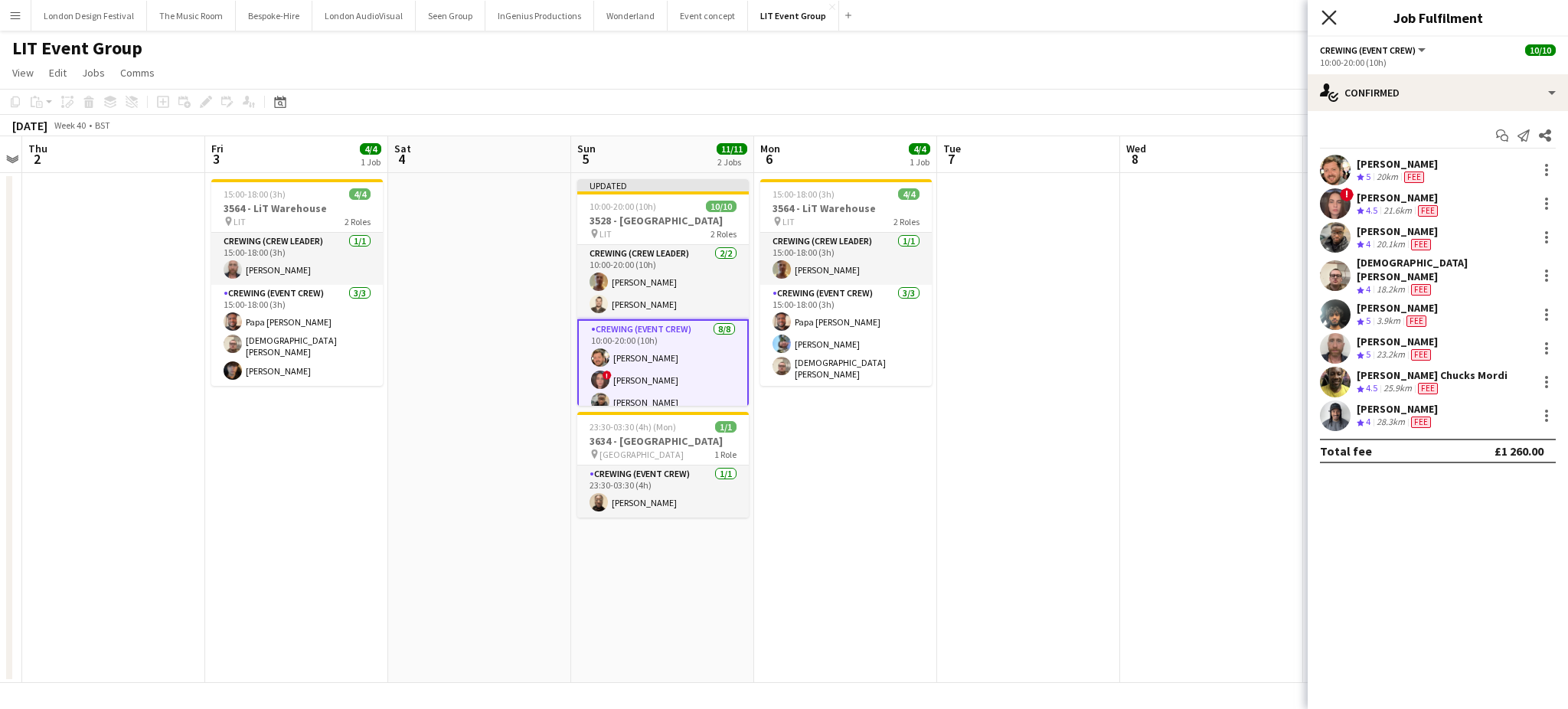
click at [1331, 20] on icon at bounding box center [1328, 17] width 15 height 15
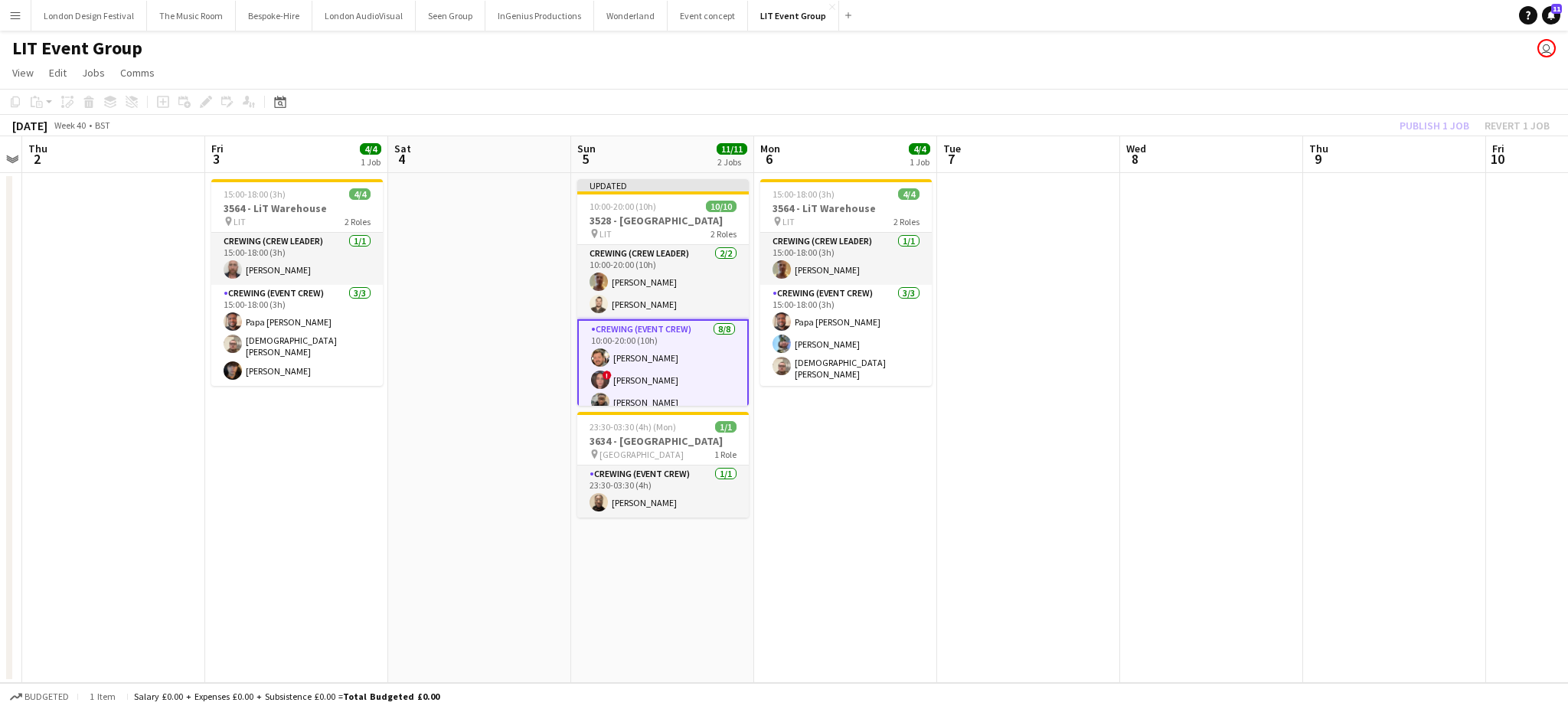
click at [1435, 107] on app-toolbar "Copy Paste Paste Ctrl+V Paste with crew Ctrl+Shift+V Paste linked Job [GEOGRAPH…" at bounding box center [784, 102] width 1568 height 26
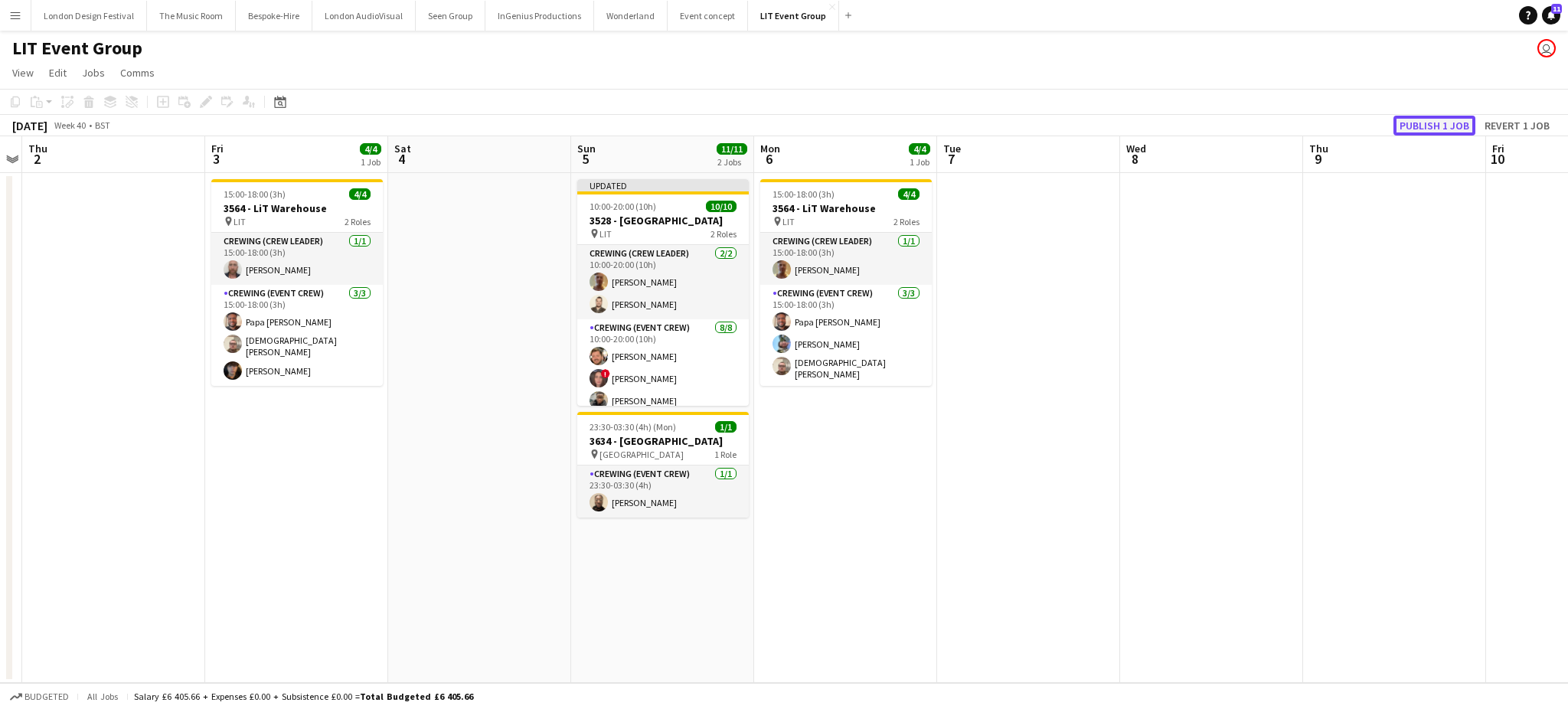
click at [1419, 123] on button "Publish 1 job" at bounding box center [1434, 125] width 82 height 20
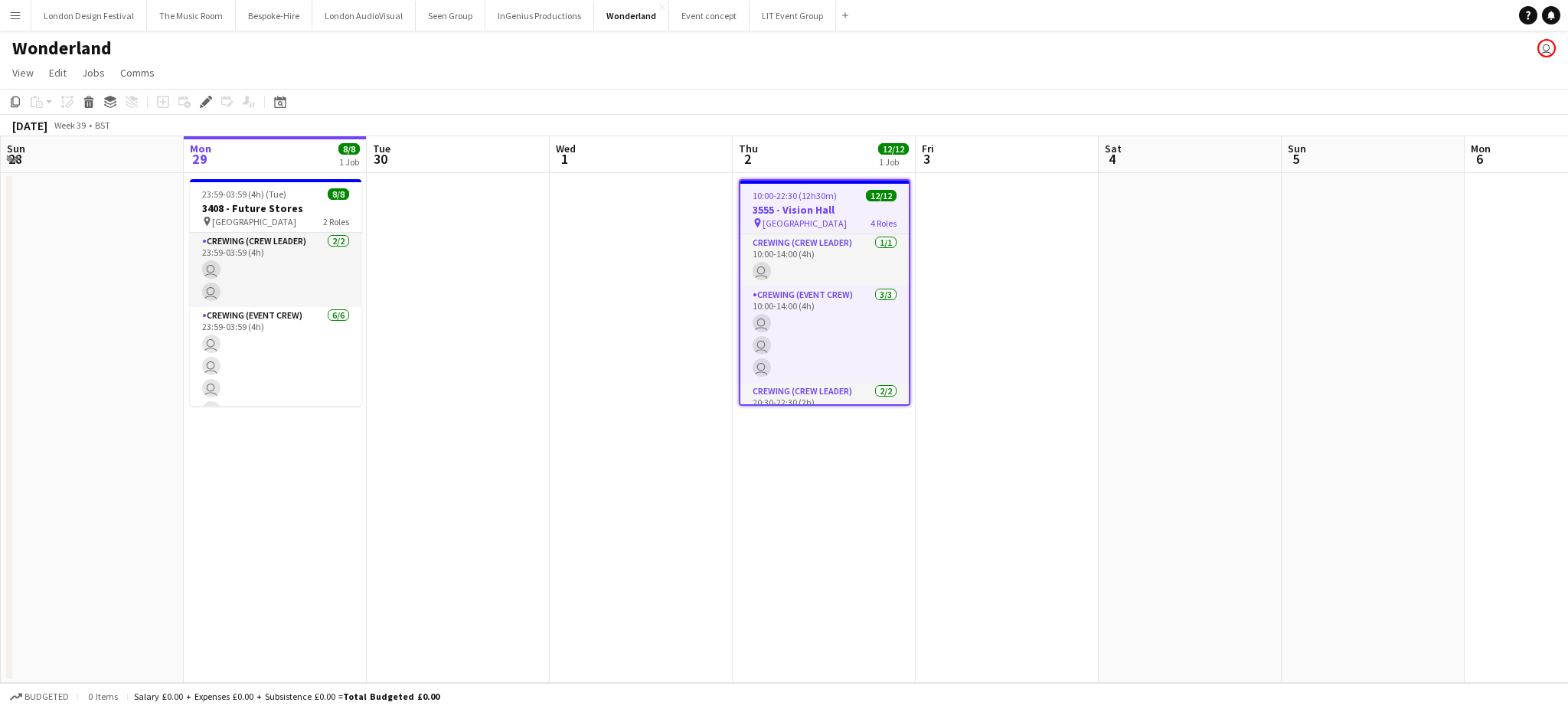
scroll to position [0, 526]
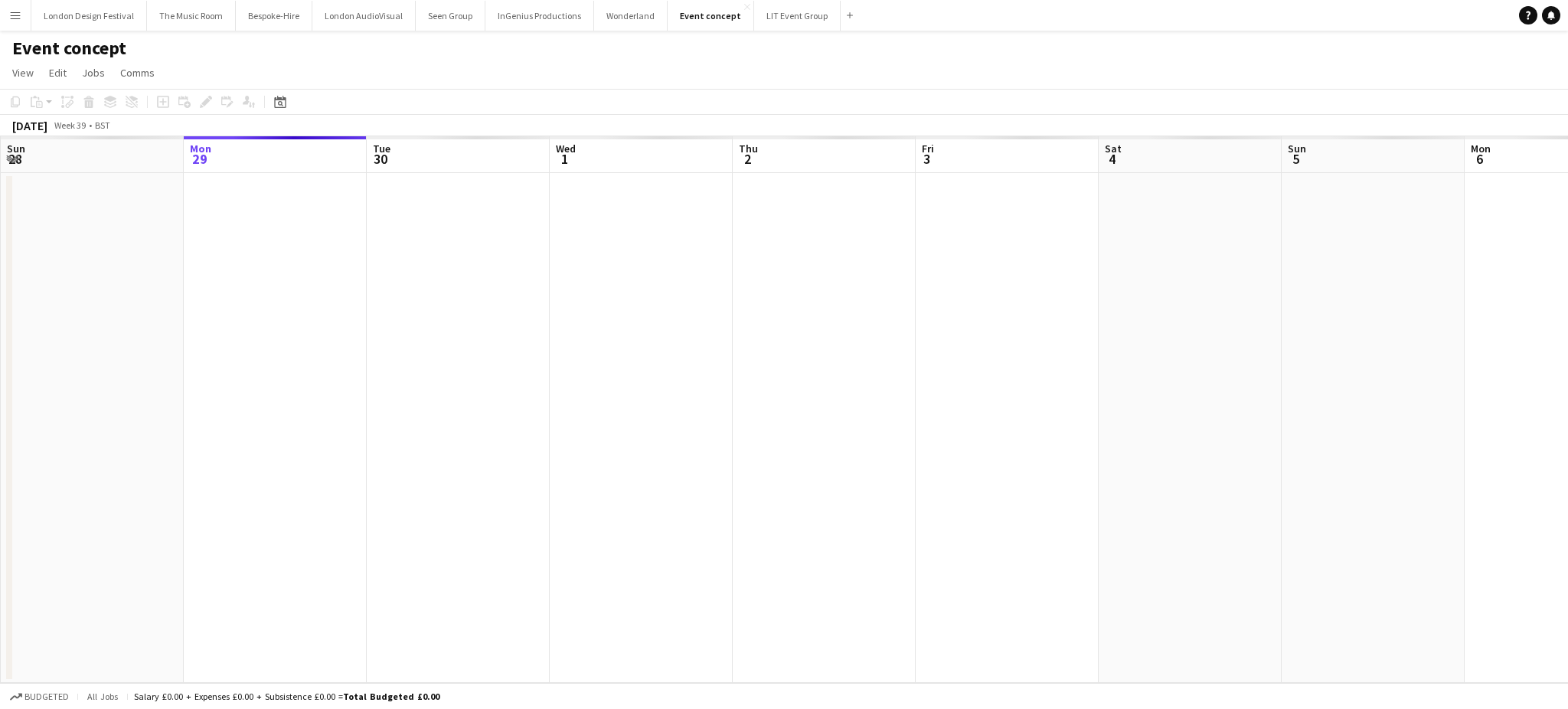
scroll to position [0, 526]
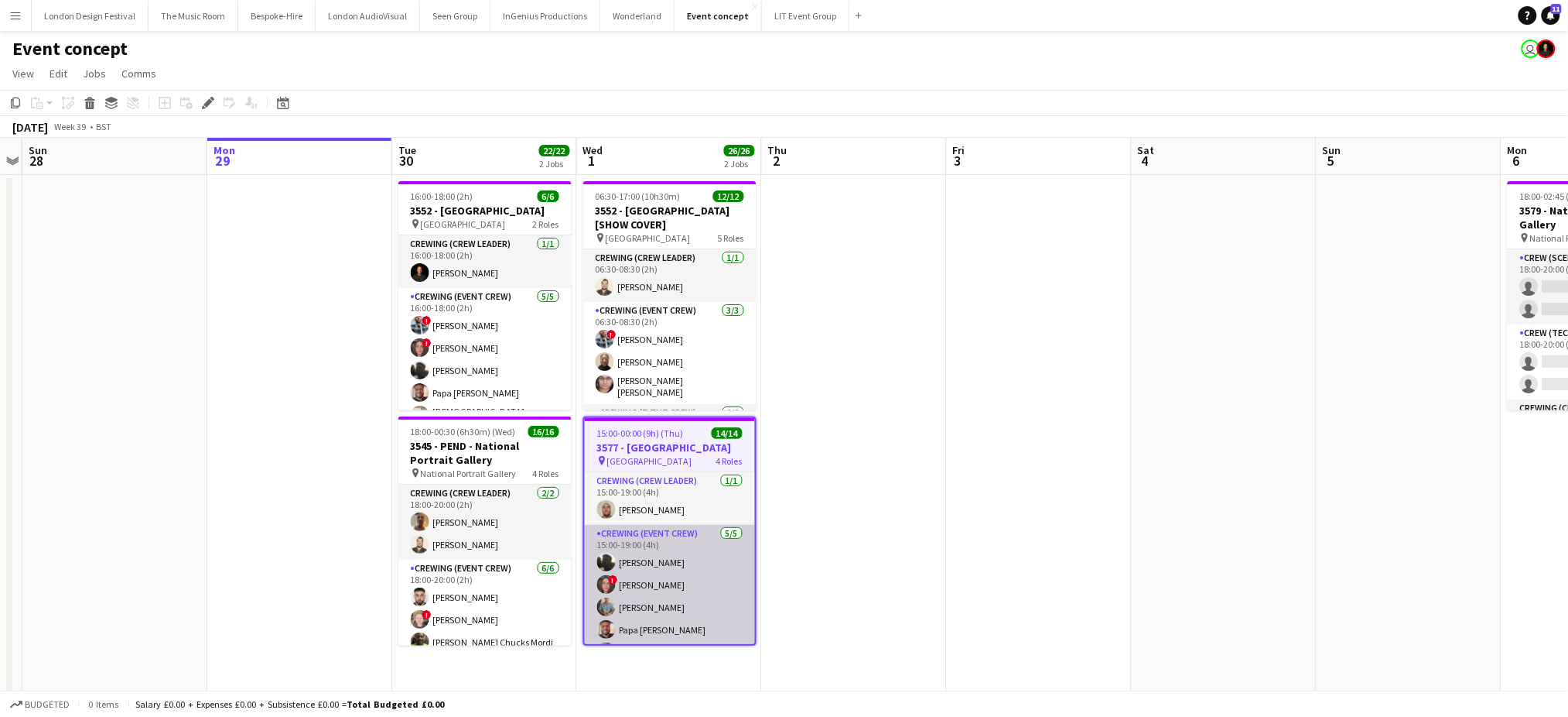
click at [689, 596] on app-card-role "Crewing (Event Crew) [DATE] 15:00-19:00 (4h) [PERSON_NAME] ! [PERSON_NAME] [PER…" at bounding box center [670, 596] width 170 height 142
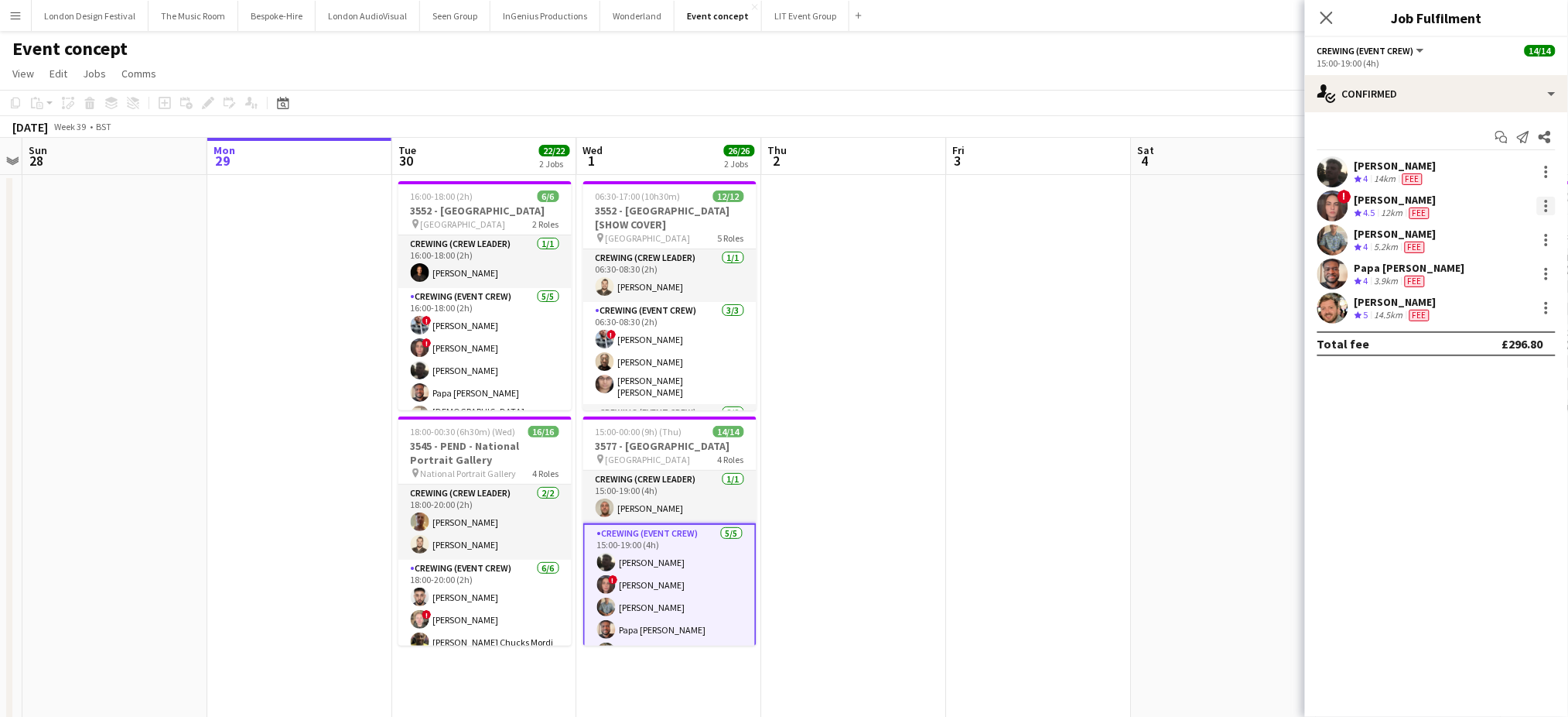
click at [1550, 206] on div at bounding box center [1547, 206] width 19 height 19
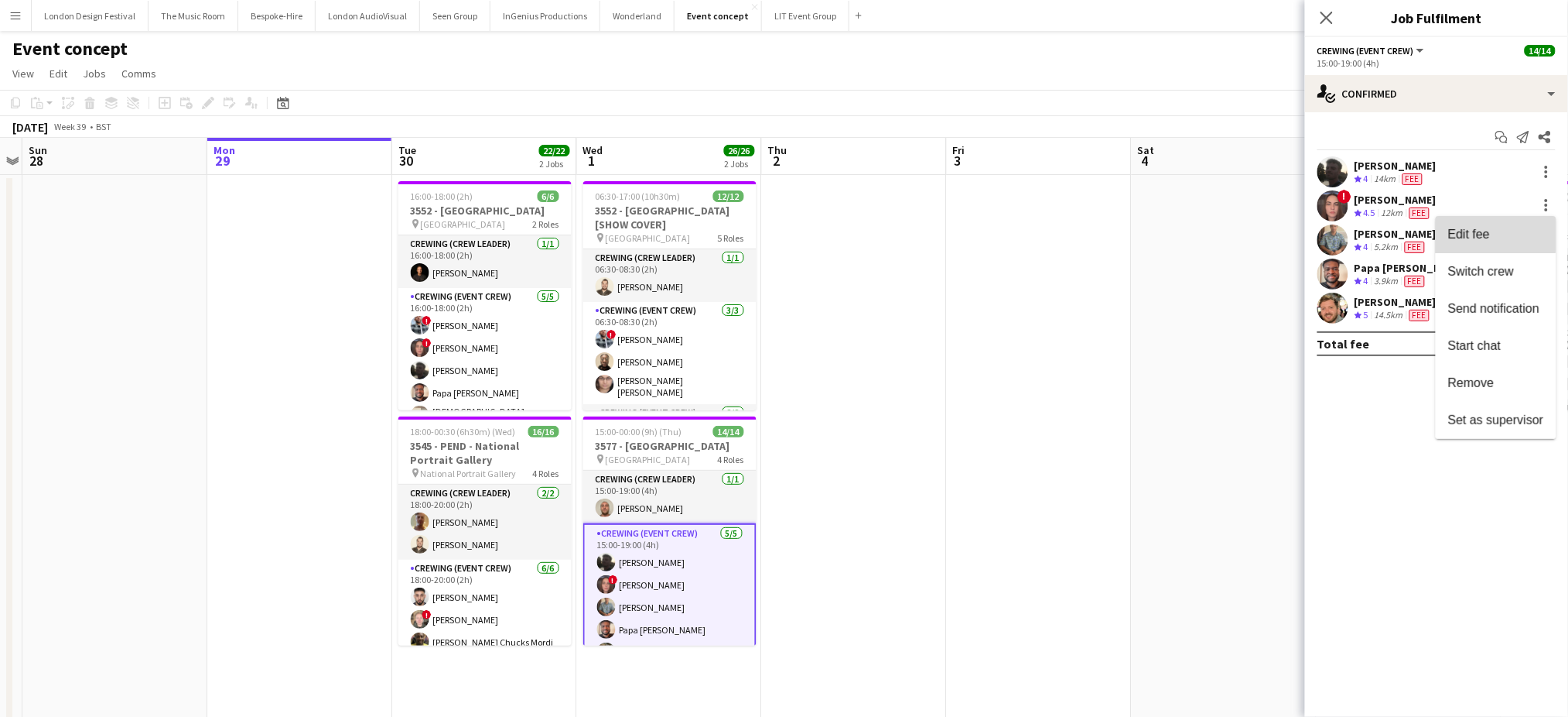
click at [1476, 233] on span "Edit fee" at bounding box center [1469, 234] width 42 height 13
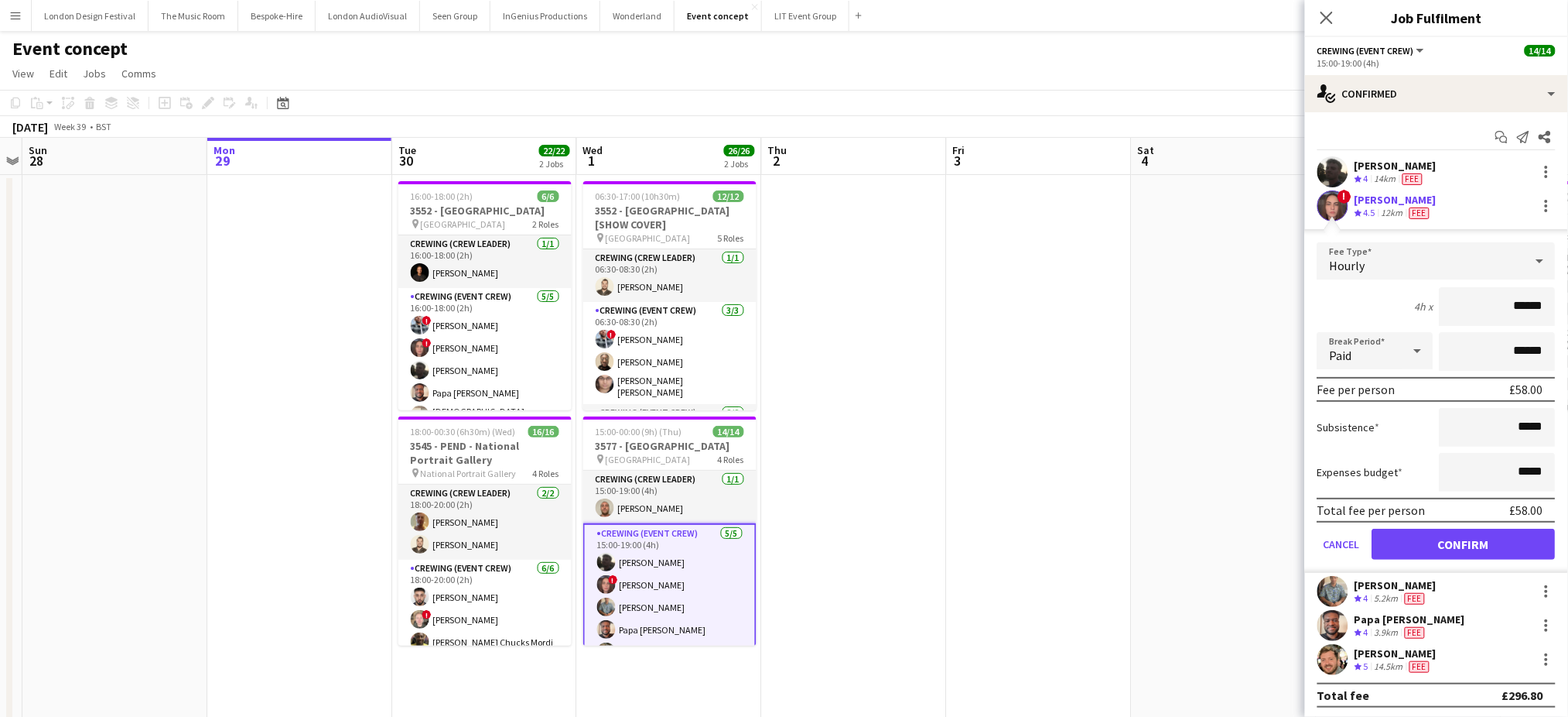
click at [1529, 310] on input "******" at bounding box center [1497, 306] width 116 height 39
type input "***"
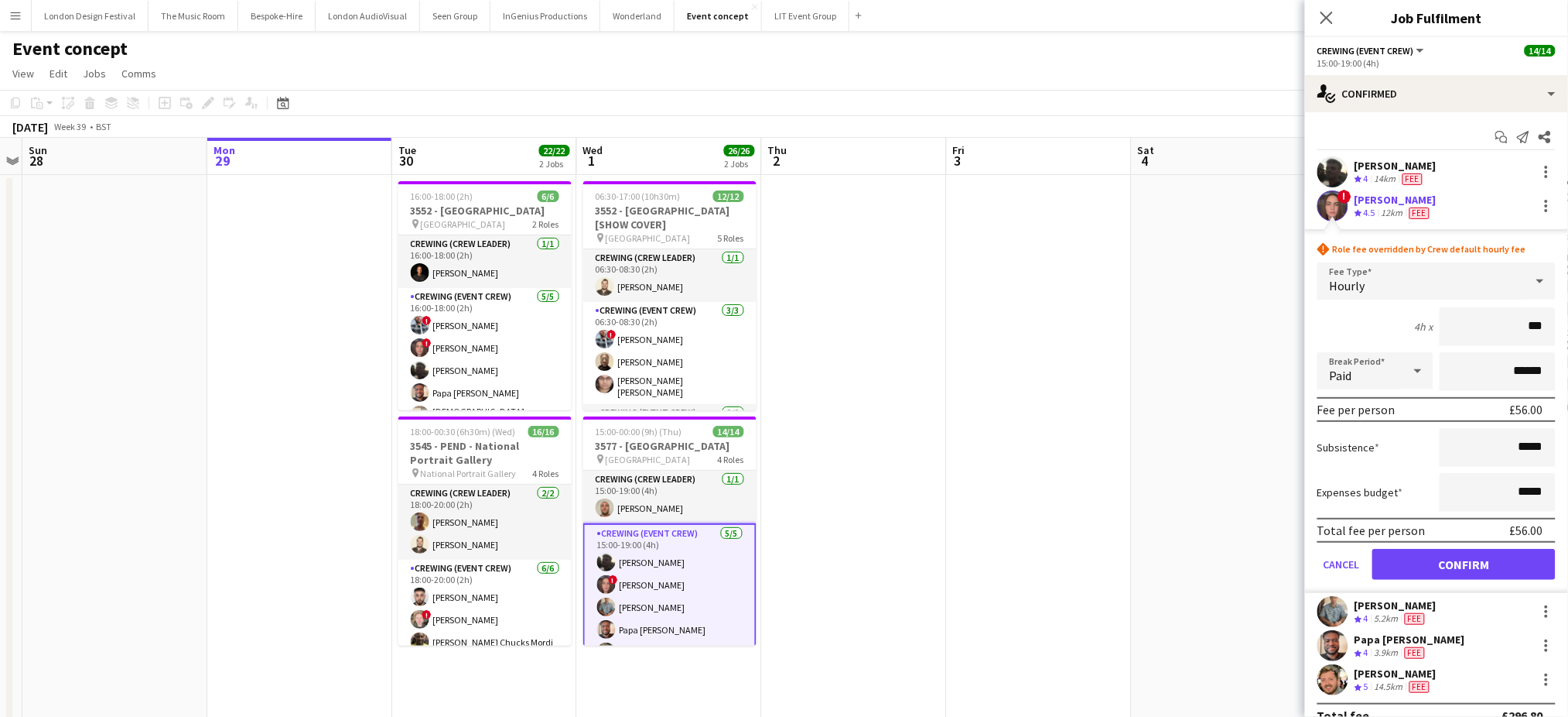
click button "Confirm" at bounding box center [1464, 564] width 183 height 31
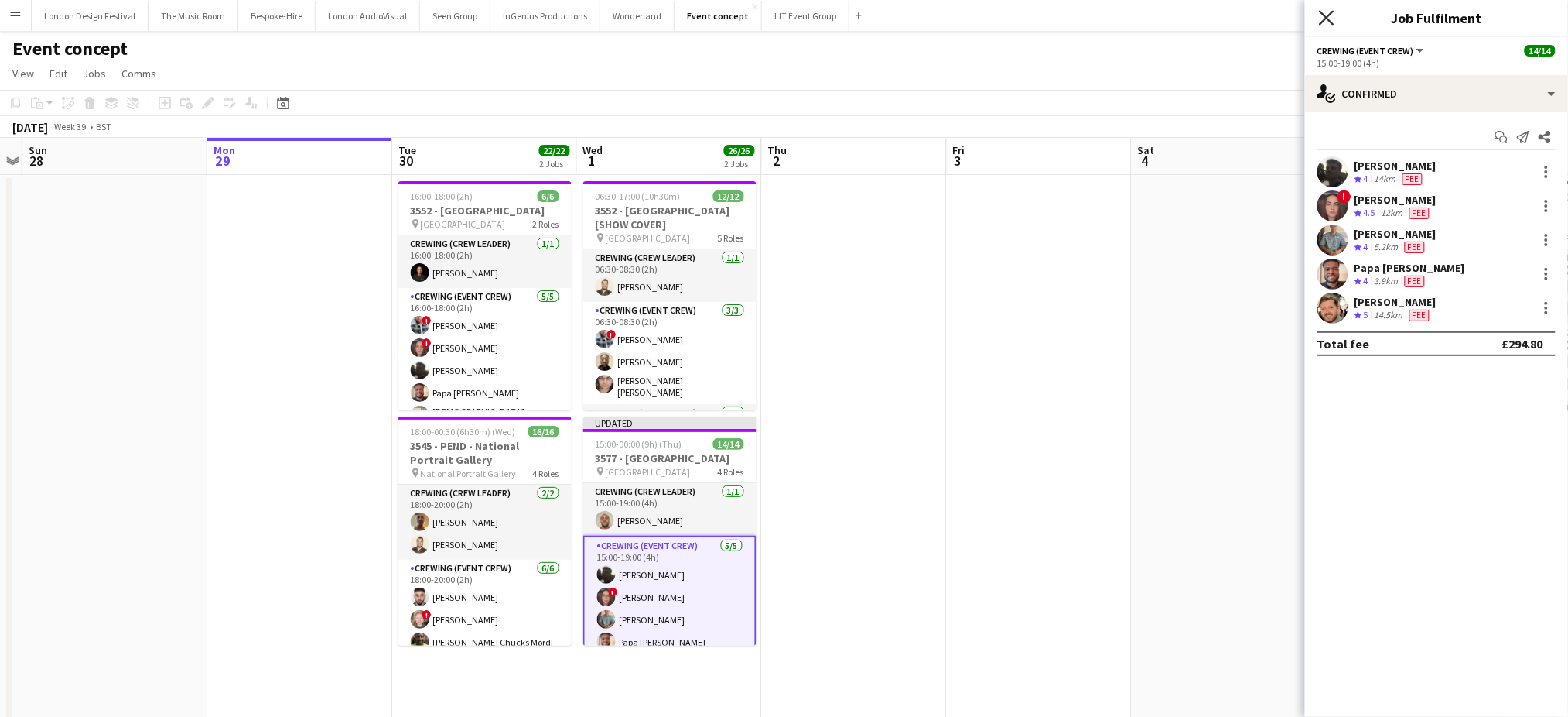
click at [1327, 22] on icon "Close pop-in" at bounding box center [1326, 17] width 15 height 15
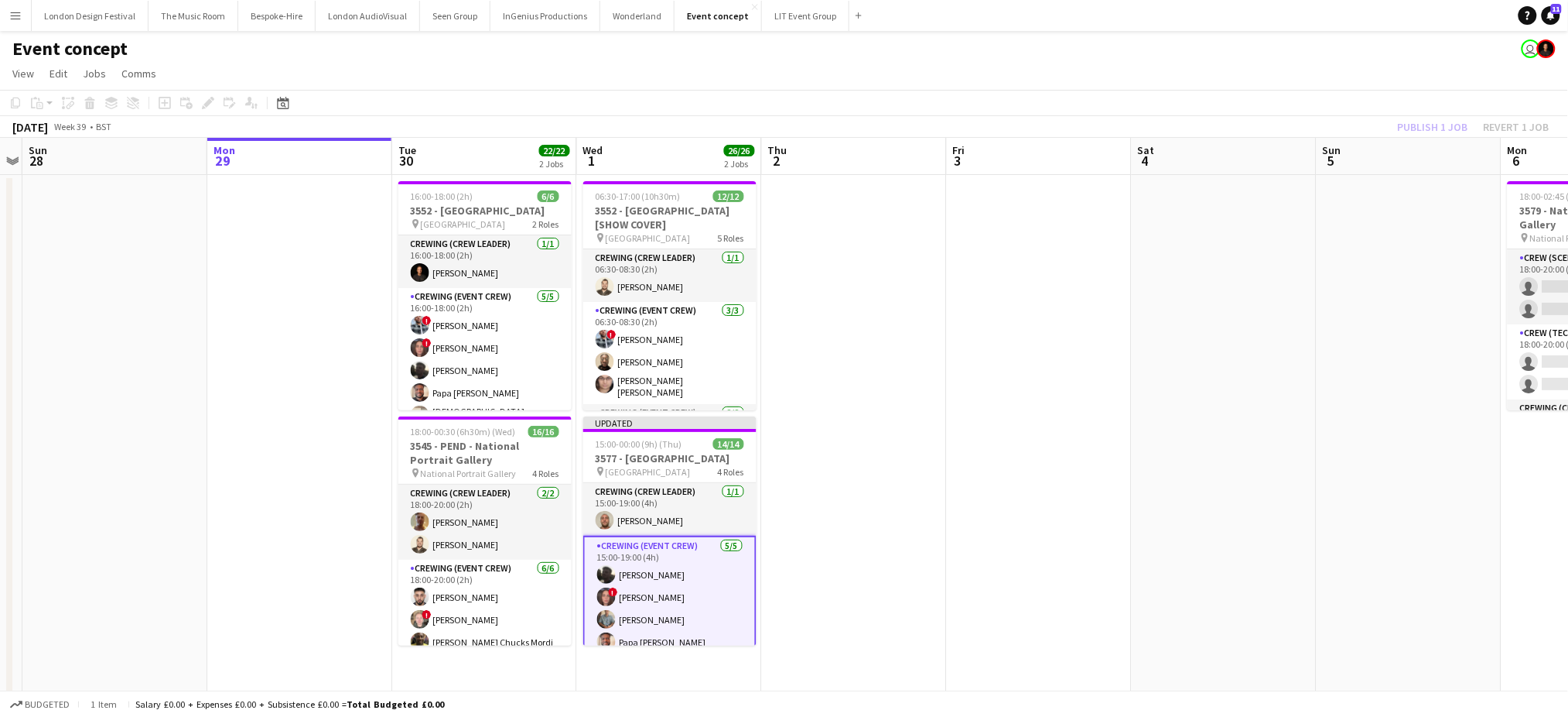
click at [1396, 100] on app-toolbar "Copy Paste Paste Ctrl+V Paste with crew Ctrl+Shift+V Paste linked Job Delete Gr…" at bounding box center [784, 103] width 1568 height 26
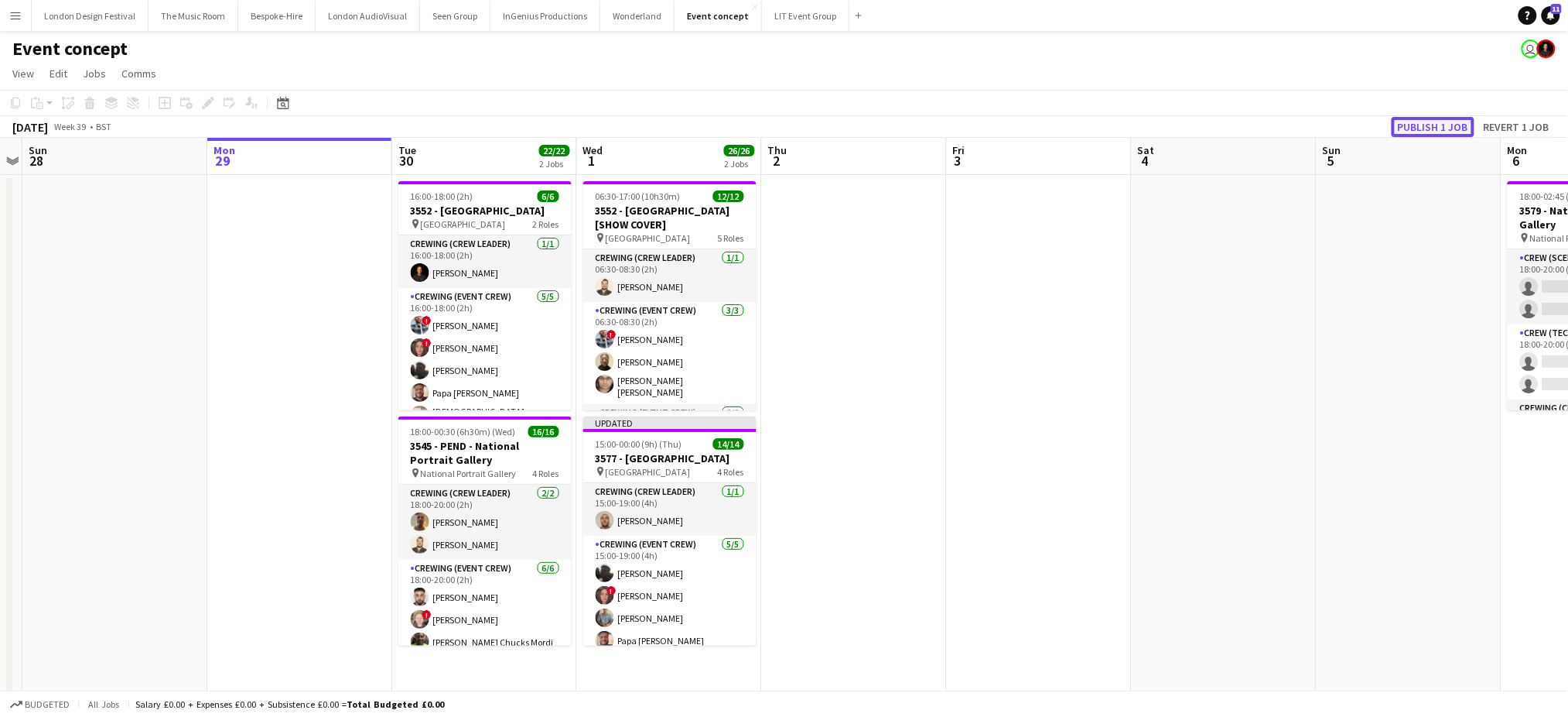
click at [1418, 130] on button "Publish 1 job" at bounding box center [1433, 126] width 83 height 20
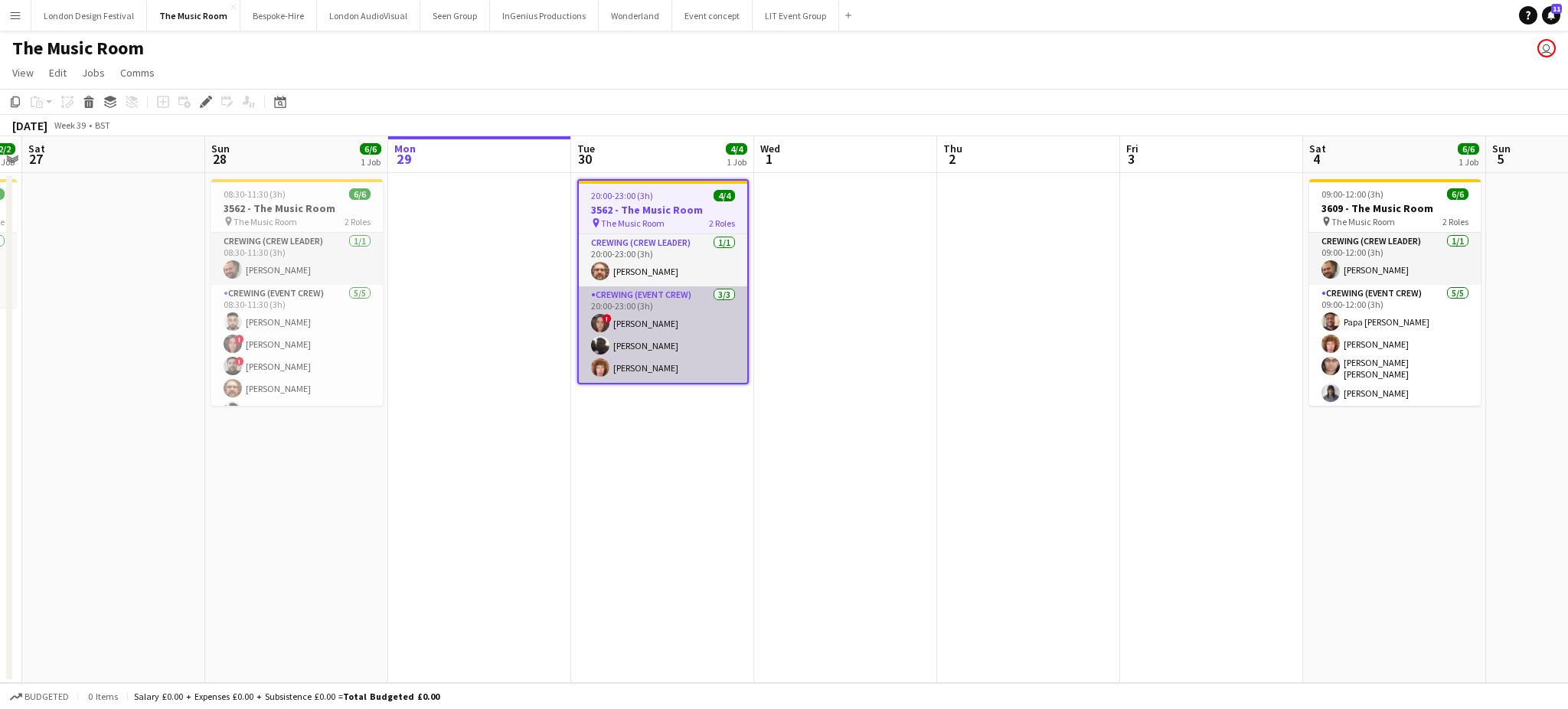
click at [649, 344] on app-card-role "Crewing (Event Crew) [DATE] 20:00-23:00 (3h) ! [PERSON_NAME] [PERSON_NAME] [PER…" at bounding box center [663, 335] width 169 height 97
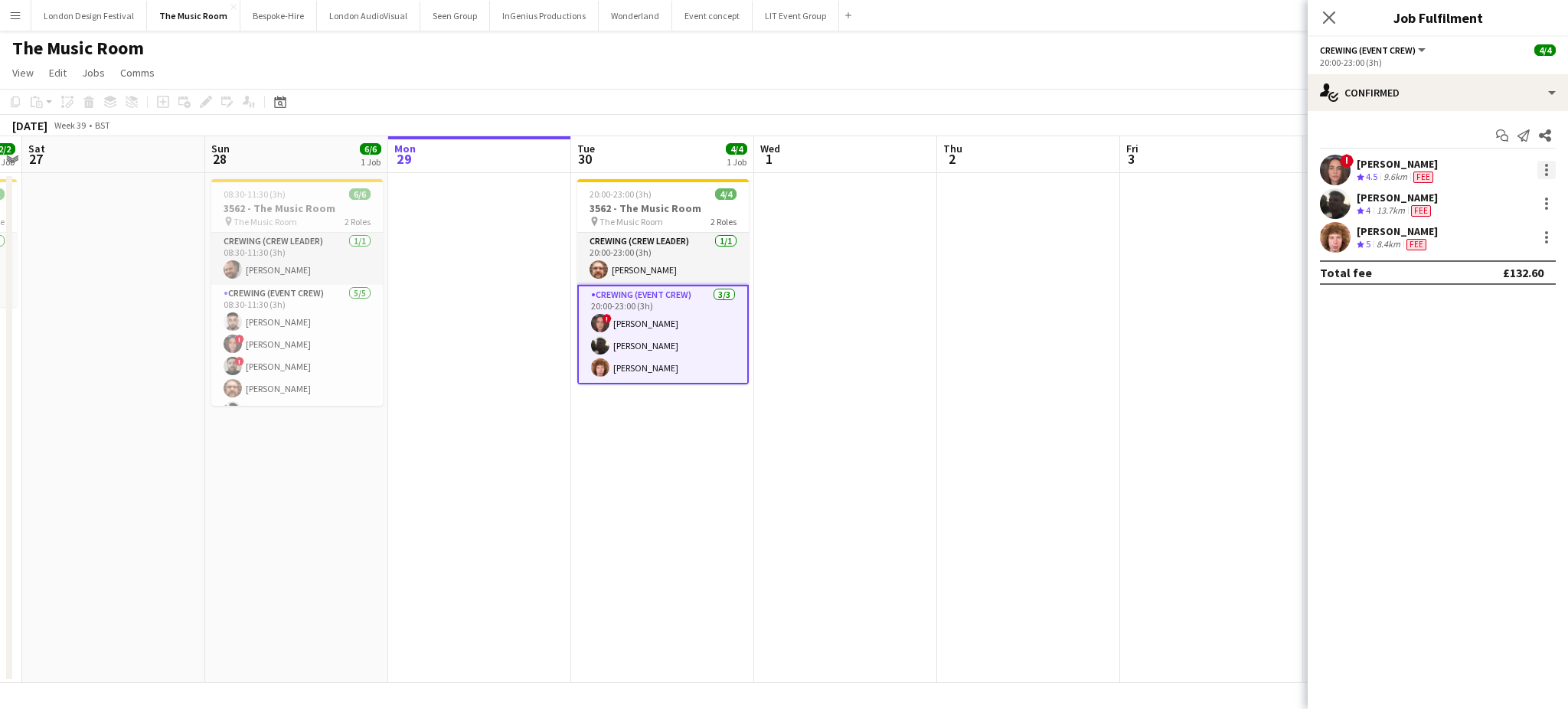
click at [1545, 172] on div at bounding box center [1546, 170] width 19 height 19
click at [1509, 191] on button "Edit fee" at bounding box center [1495, 198] width 119 height 37
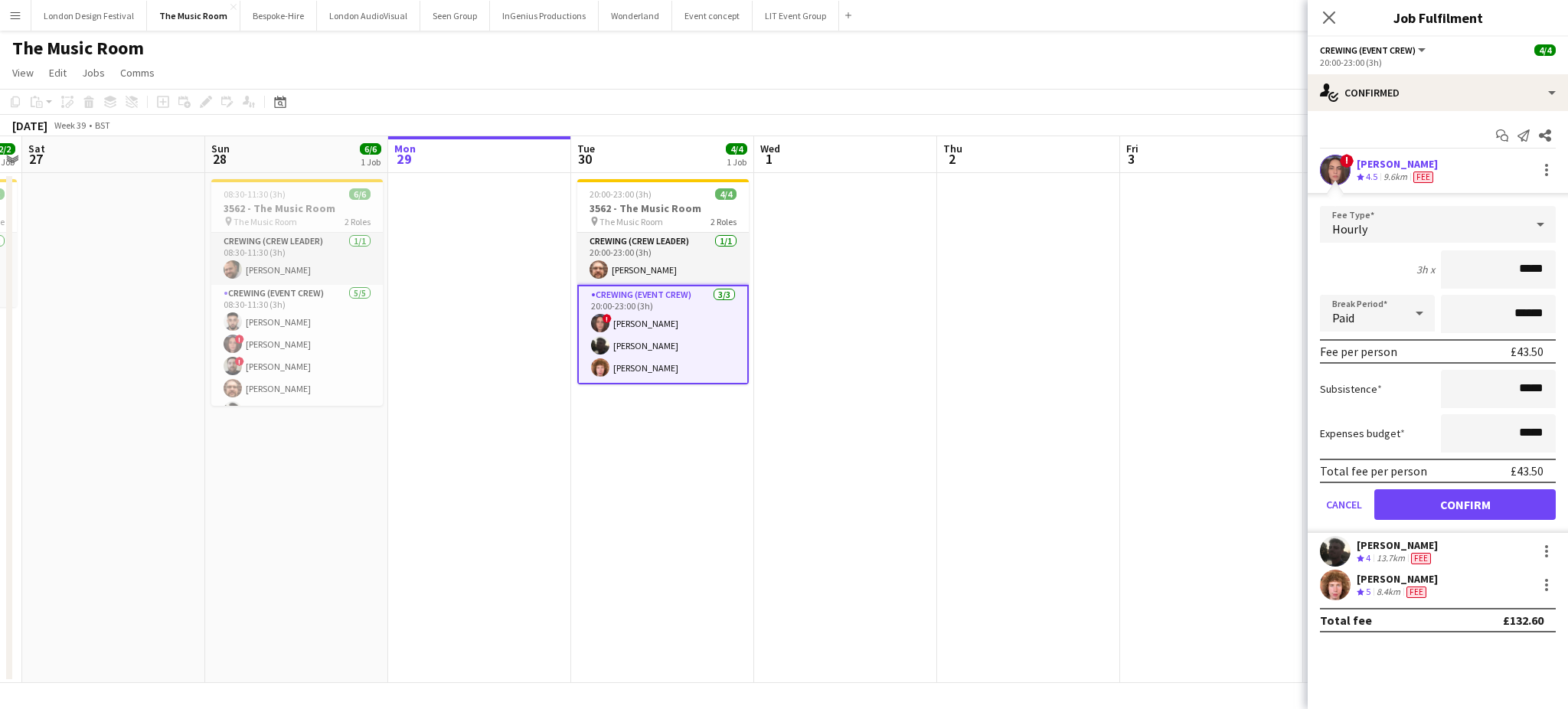
type input "****"
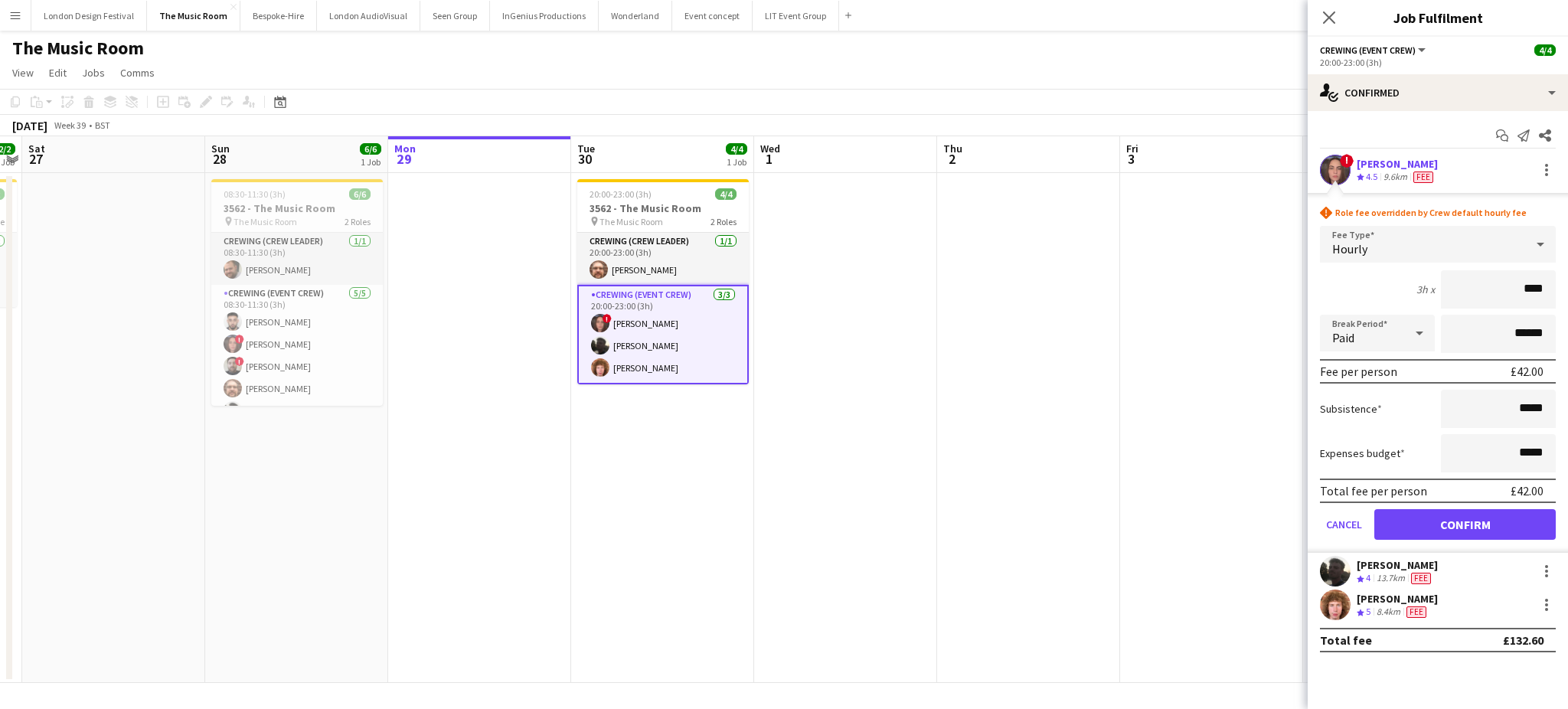
click button "Confirm" at bounding box center [1465, 524] width 181 height 30
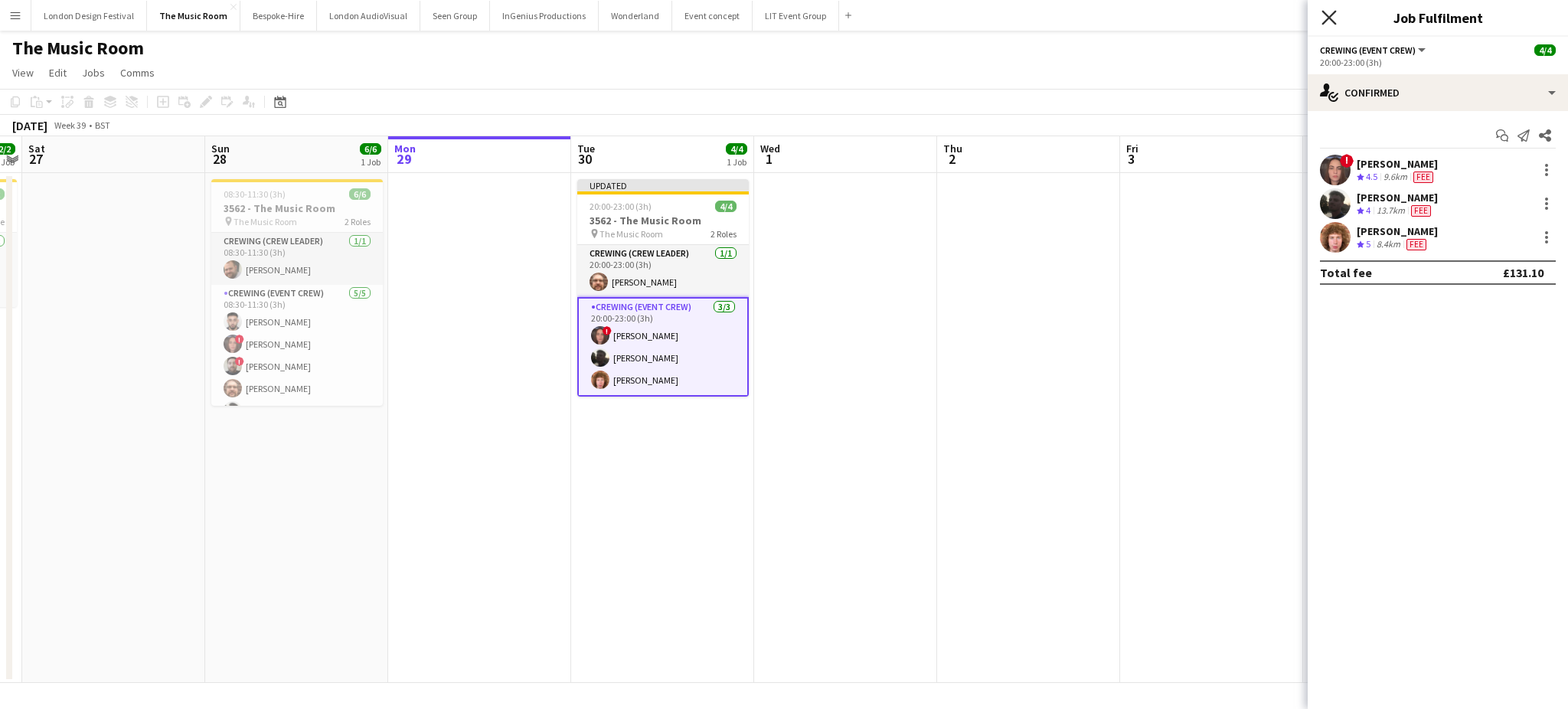
click at [1323, 17] on icon "Close pop-in" at bounding box center [1328, 17] width 15 height 15
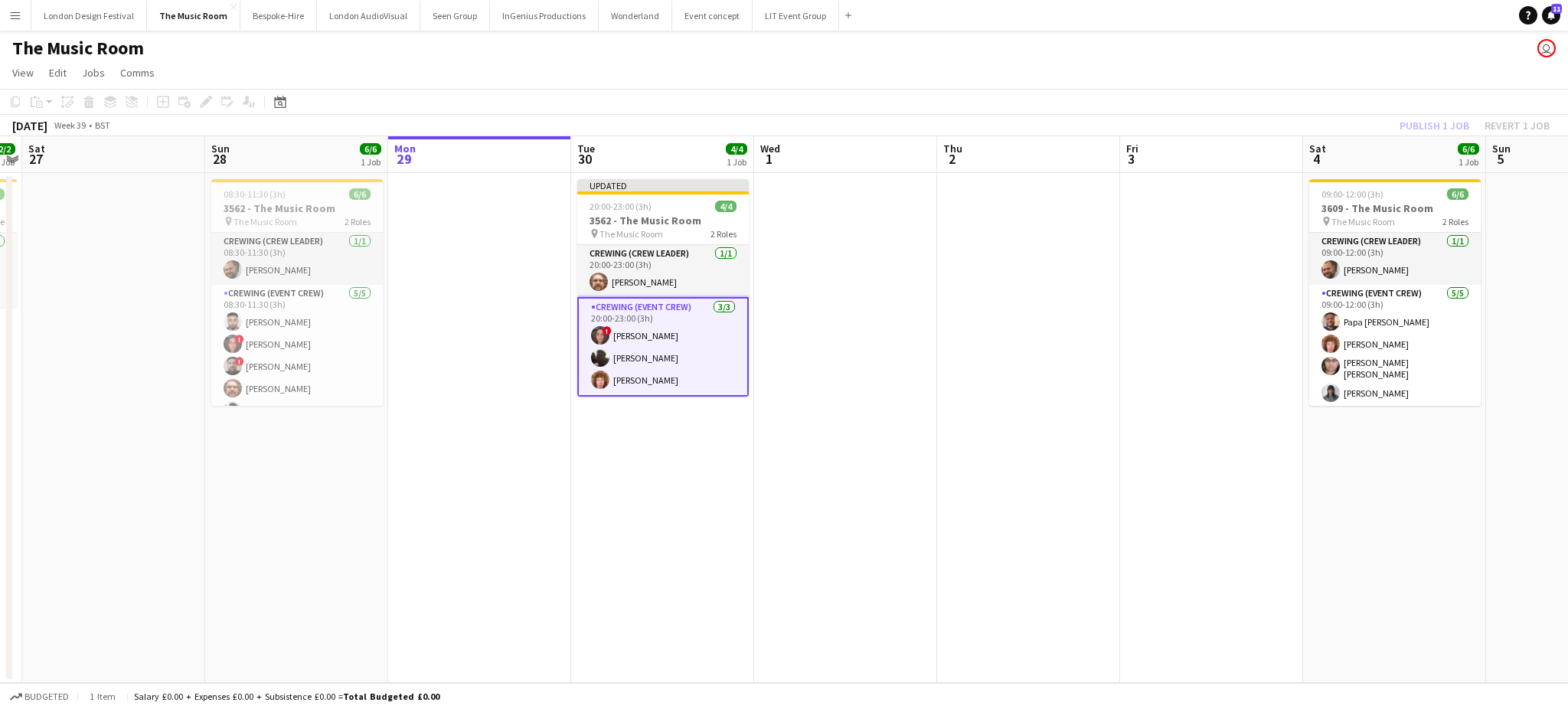
click at [1414, 118] on div "Publish 1 job Revert 1 job" at bounding box center [1474, 125] width 187 height 20
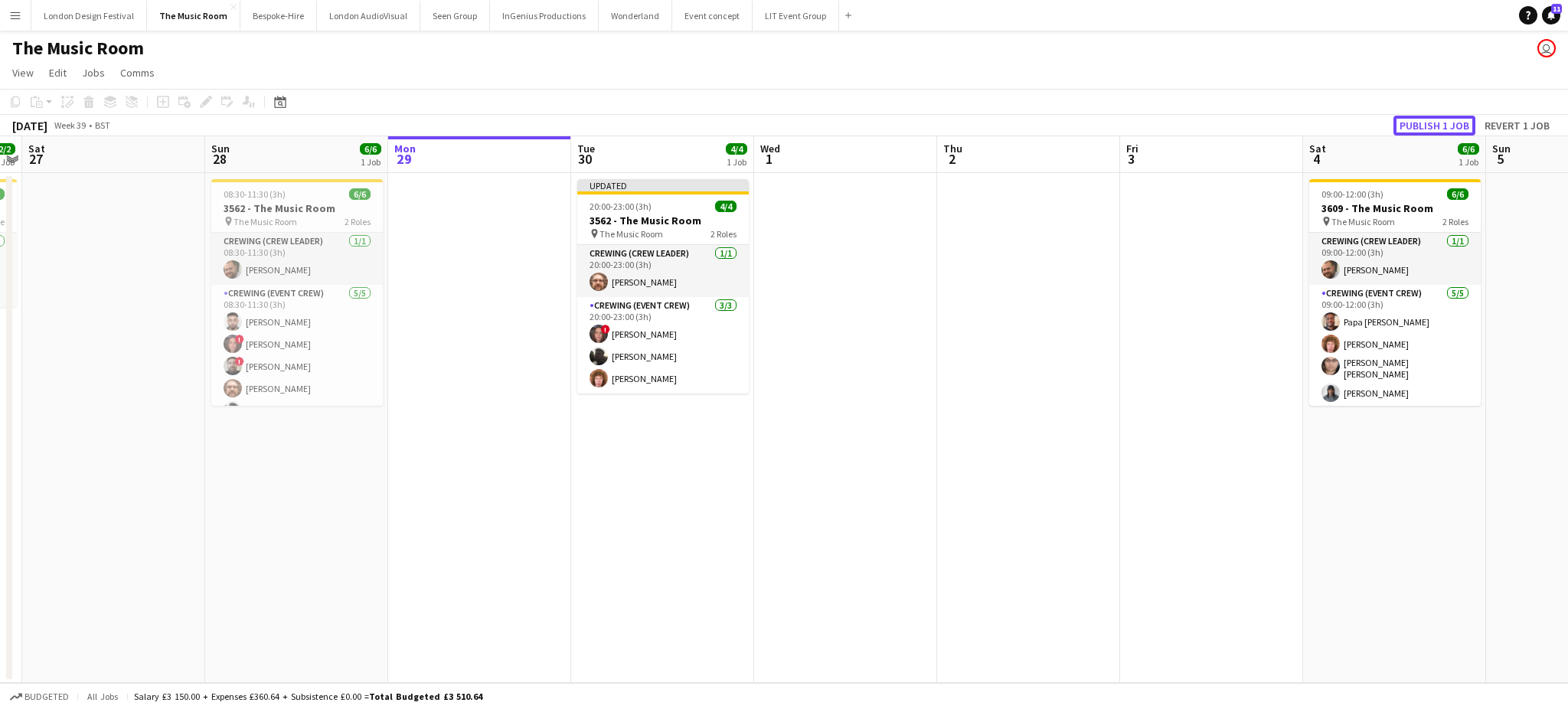
click at [1414, 118] on button "Publish 1 job" at bounding box center [1434, 125] width 82 height 20
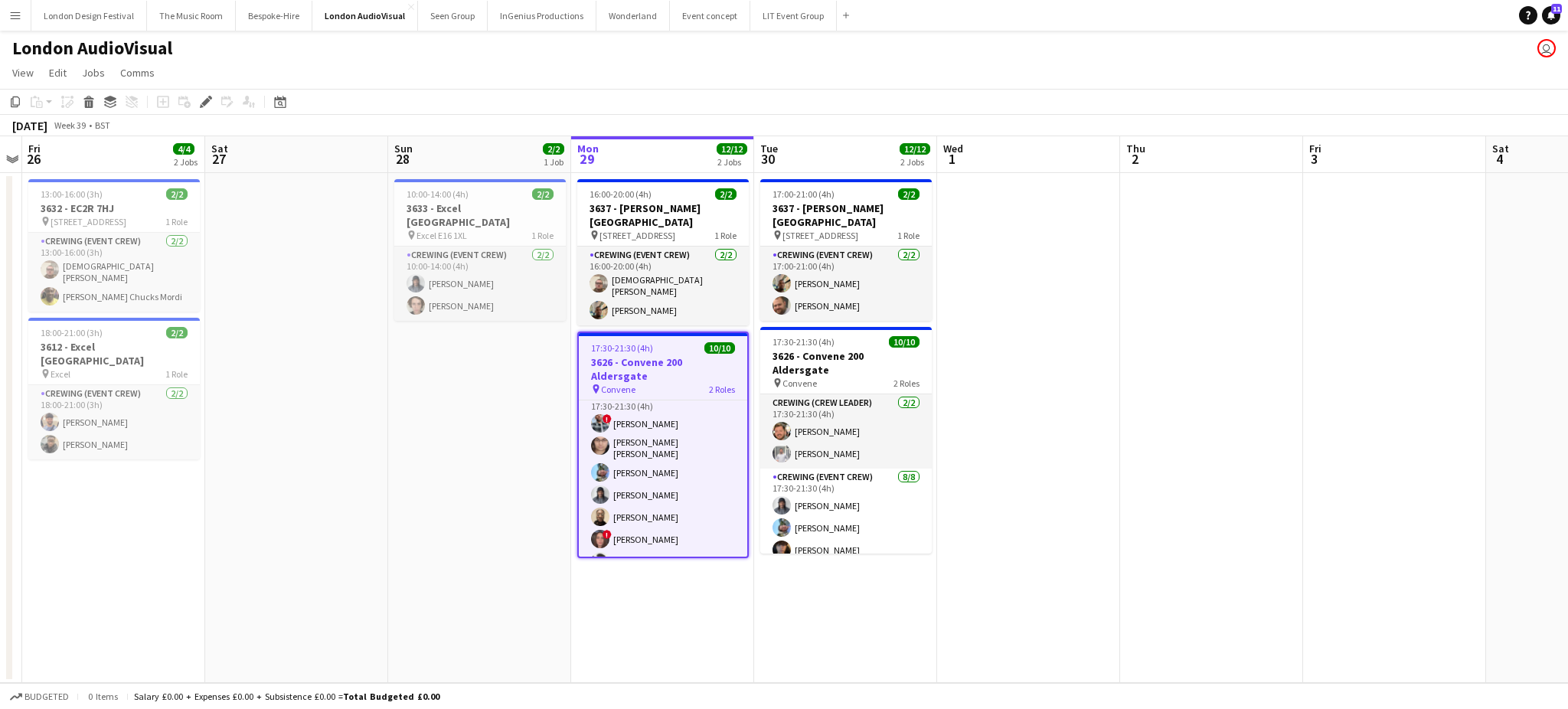
scroll to position [110, 0]
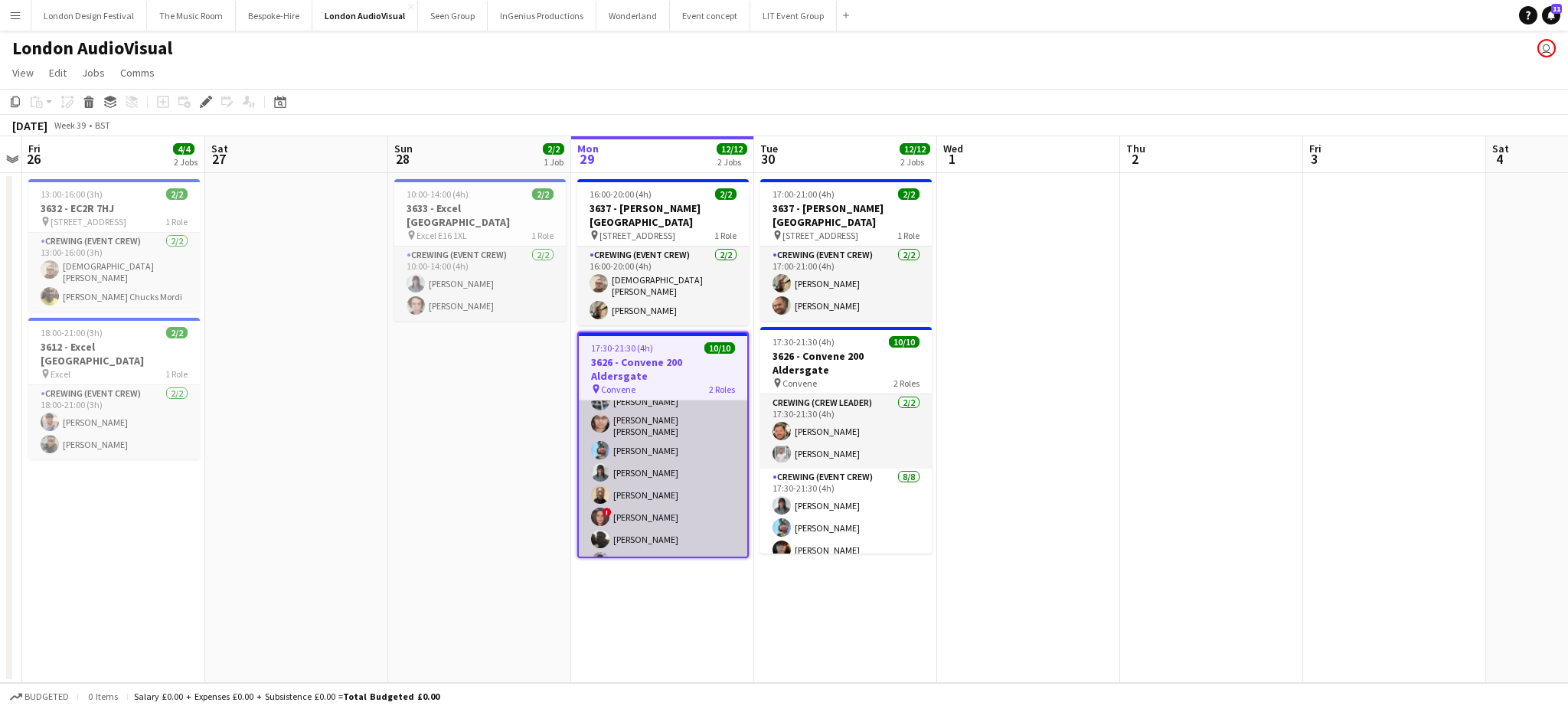
click at [674, 461] on app-card-role "Crewing (Event Crew) [DATE] 17:30-21:30 (4h) ! [PERSON_NAME] [PERSON_NAME] [PER…" at bounding box center [663, 471] width 169 height 212
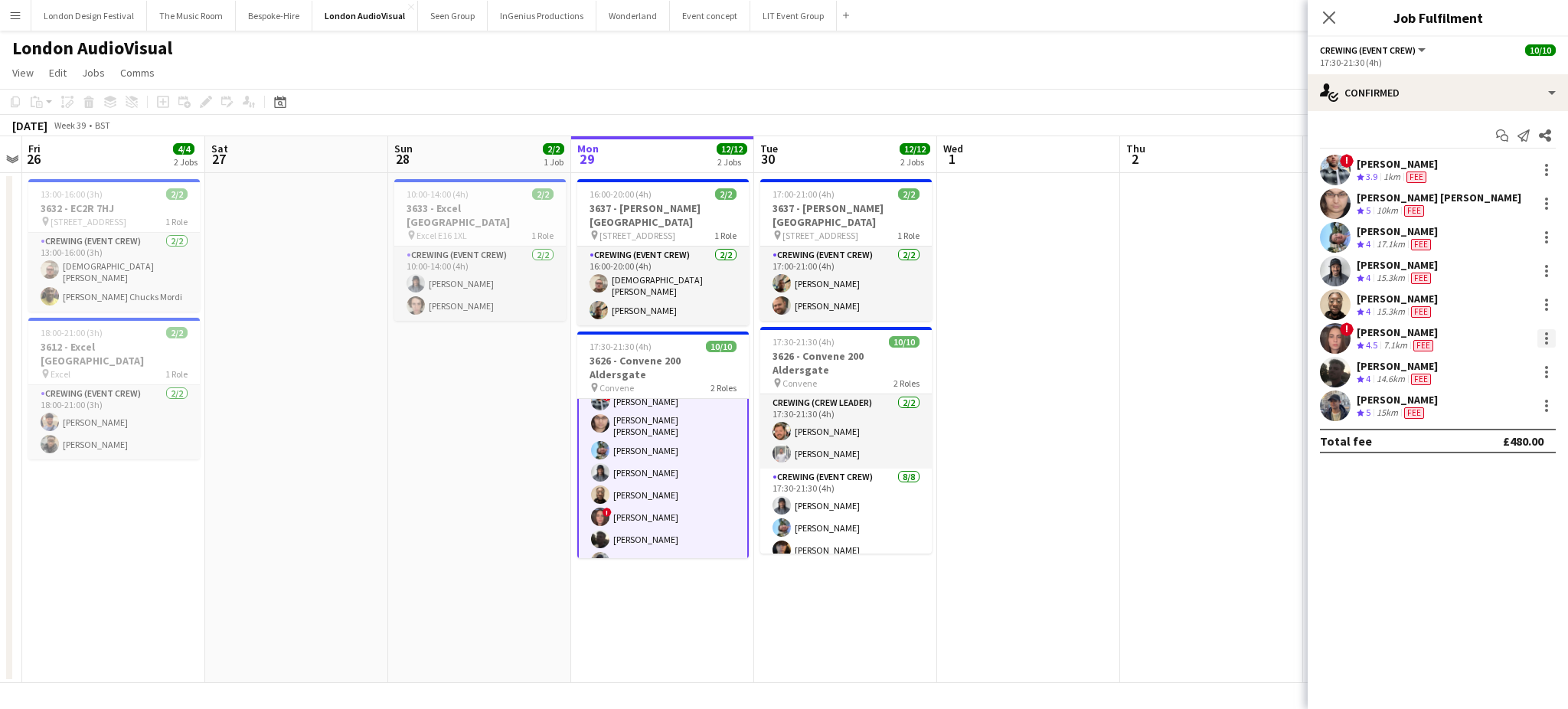
click at [1548, 337] on div at bounding box center [1546, 339] width 19 height 19
click at [1501, 362] on span "Edit fee" at bounding box center [1496, 367] width 95 height 14
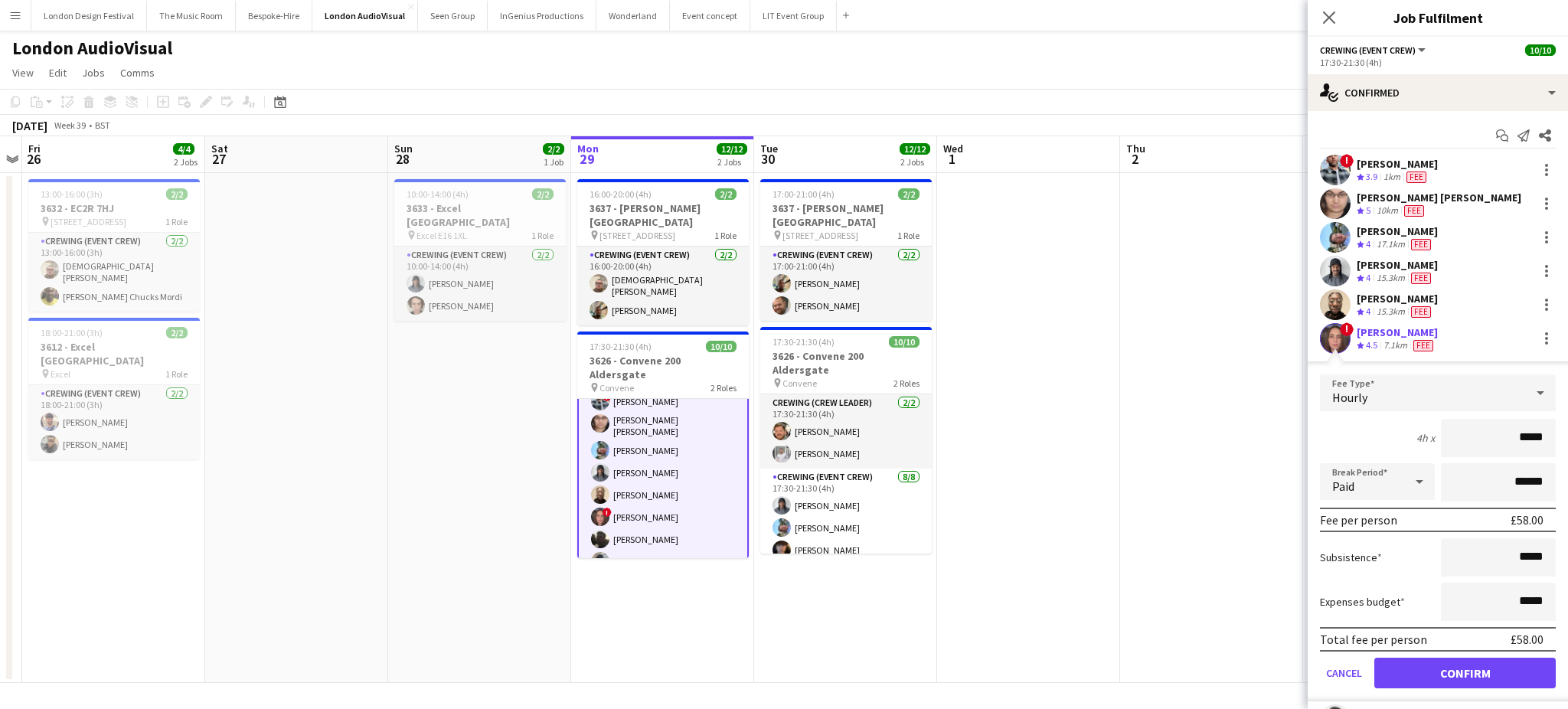
type input "****"
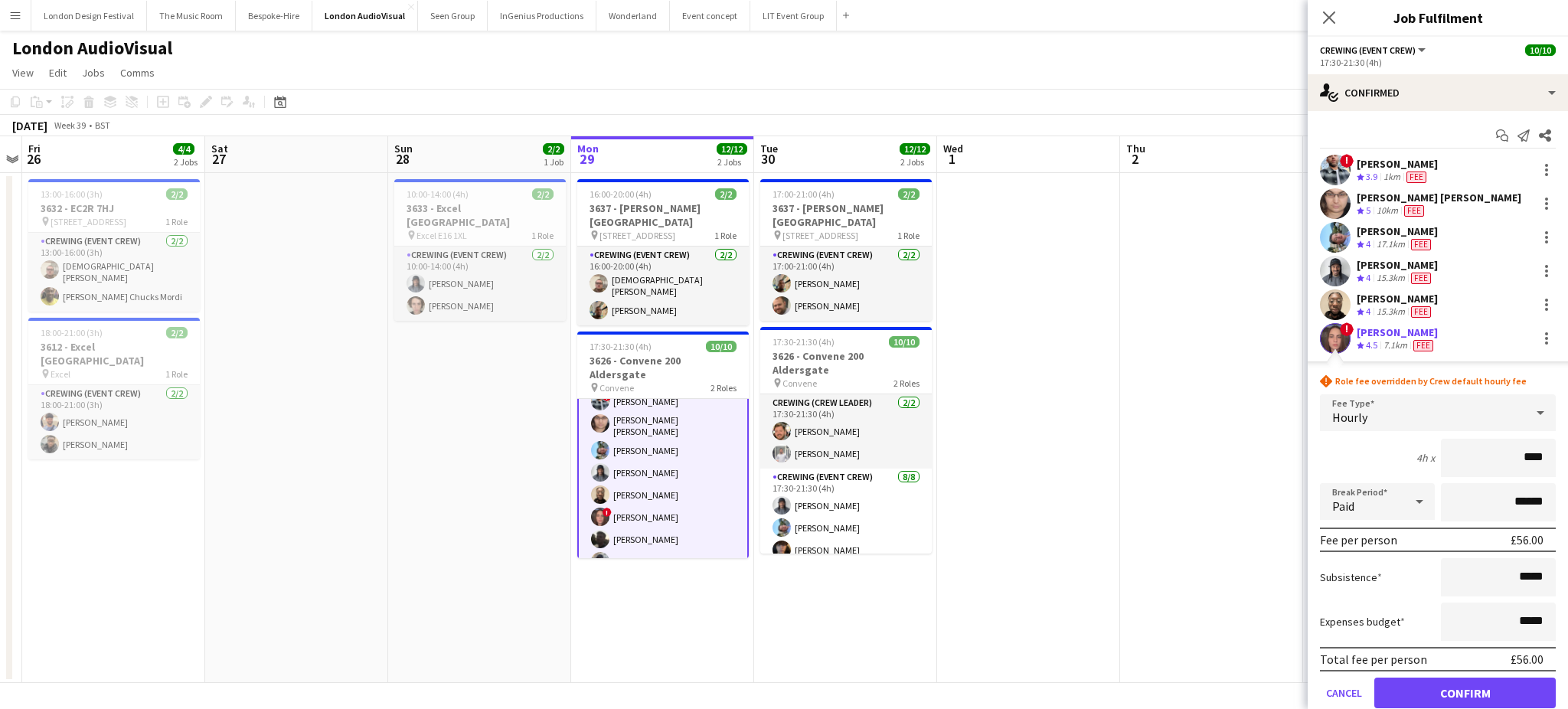
click button "Confirm" at bounding box center [1465, 693] width 181 height 30
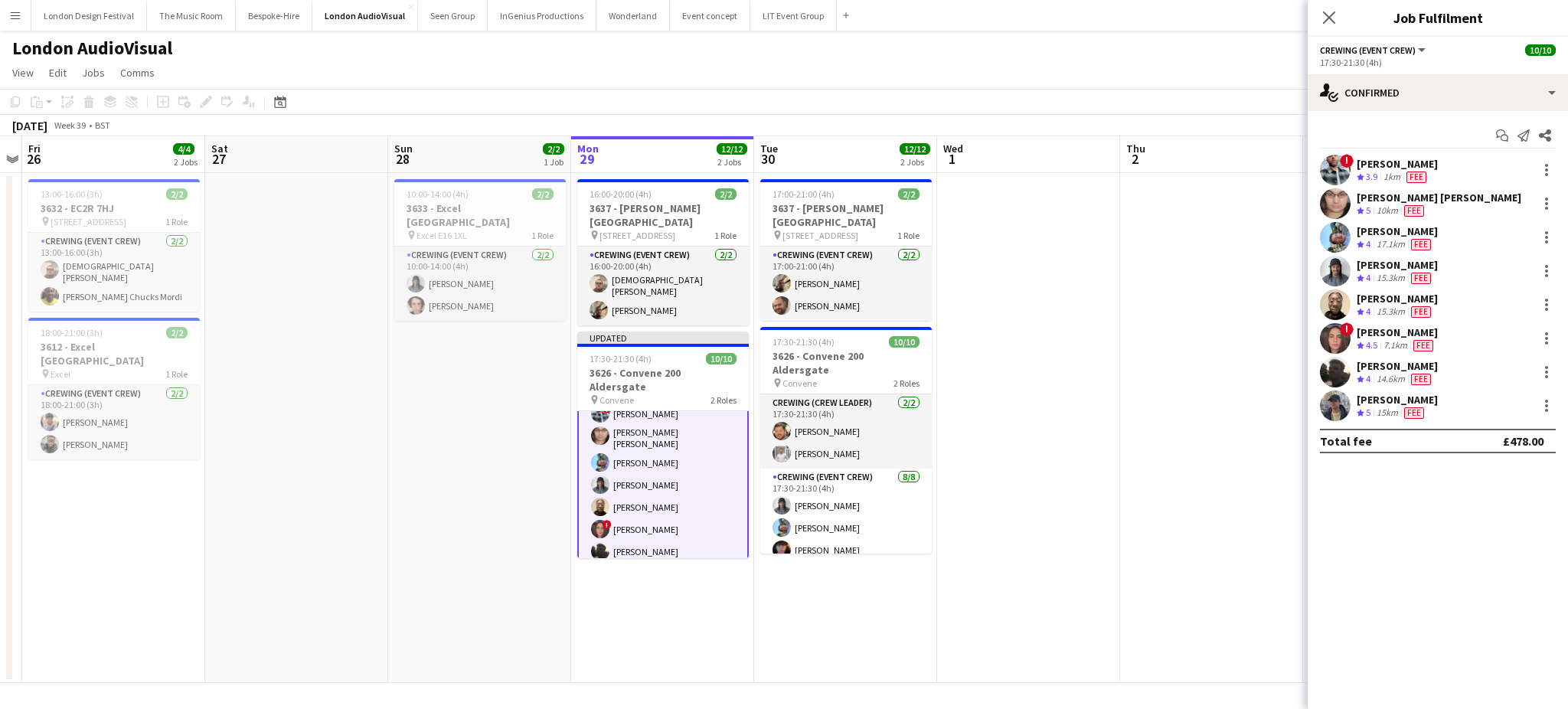
click at [1324, 29] on div "Close pop-in" at bounding box center [1328, 17] width 43 height 35
click at [1331, 16] on icon at bounding box center [1328, 17] width 15 height 15
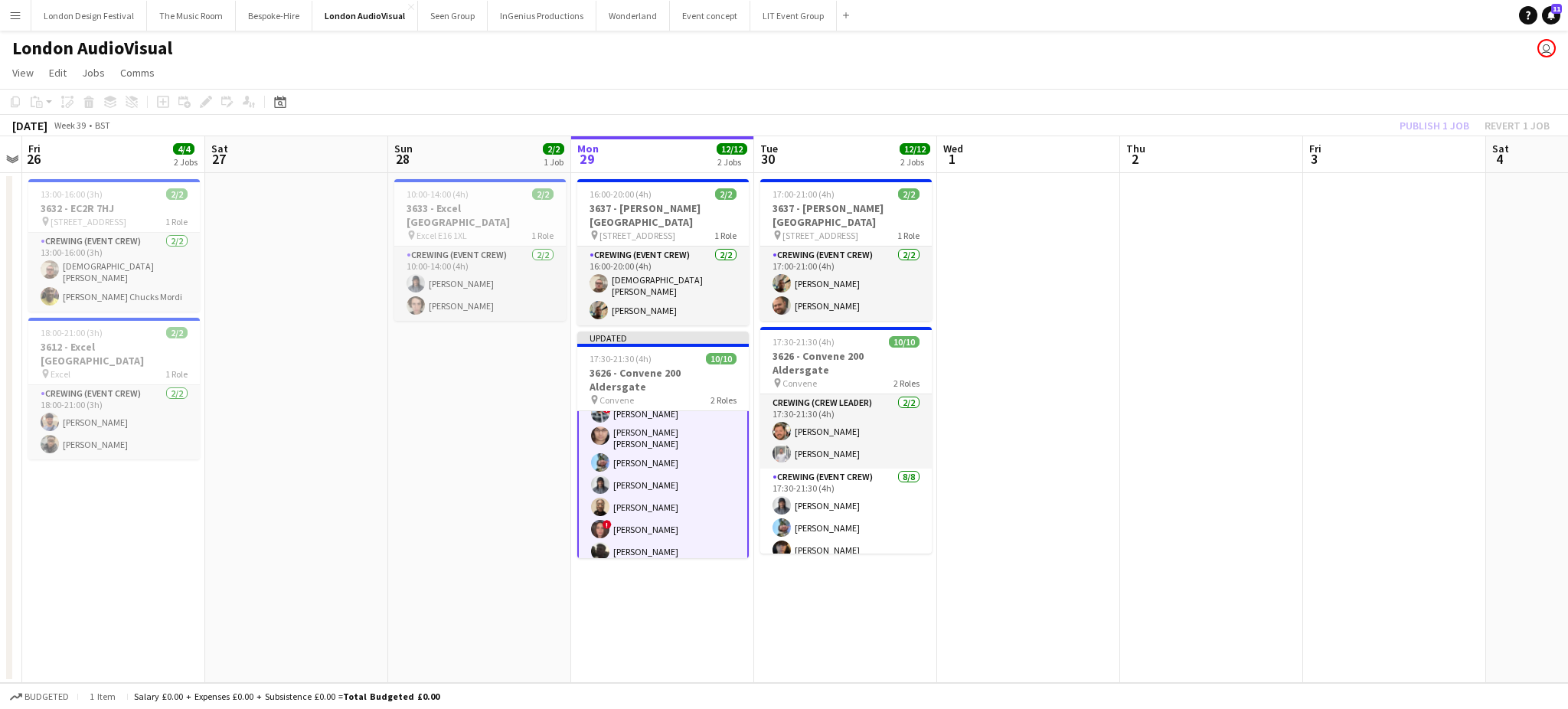
click at [1421, 121] on div "Publish 1 job Revert 1 job" at bounding box center [1474, 125] width 187 height 20
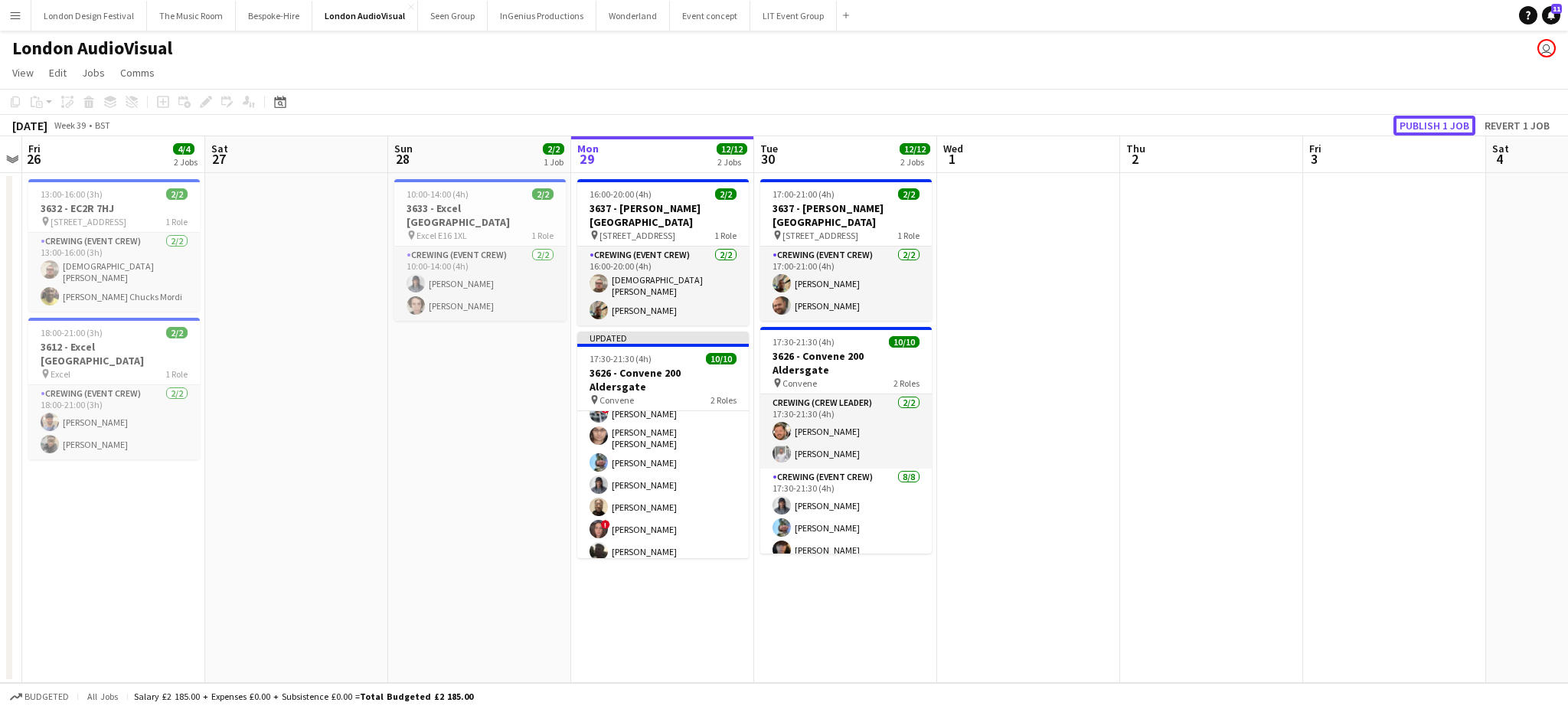
click at [1421, 121] on button "Publish 1 job" at bounding box center [1434, 125] width 82 height 20
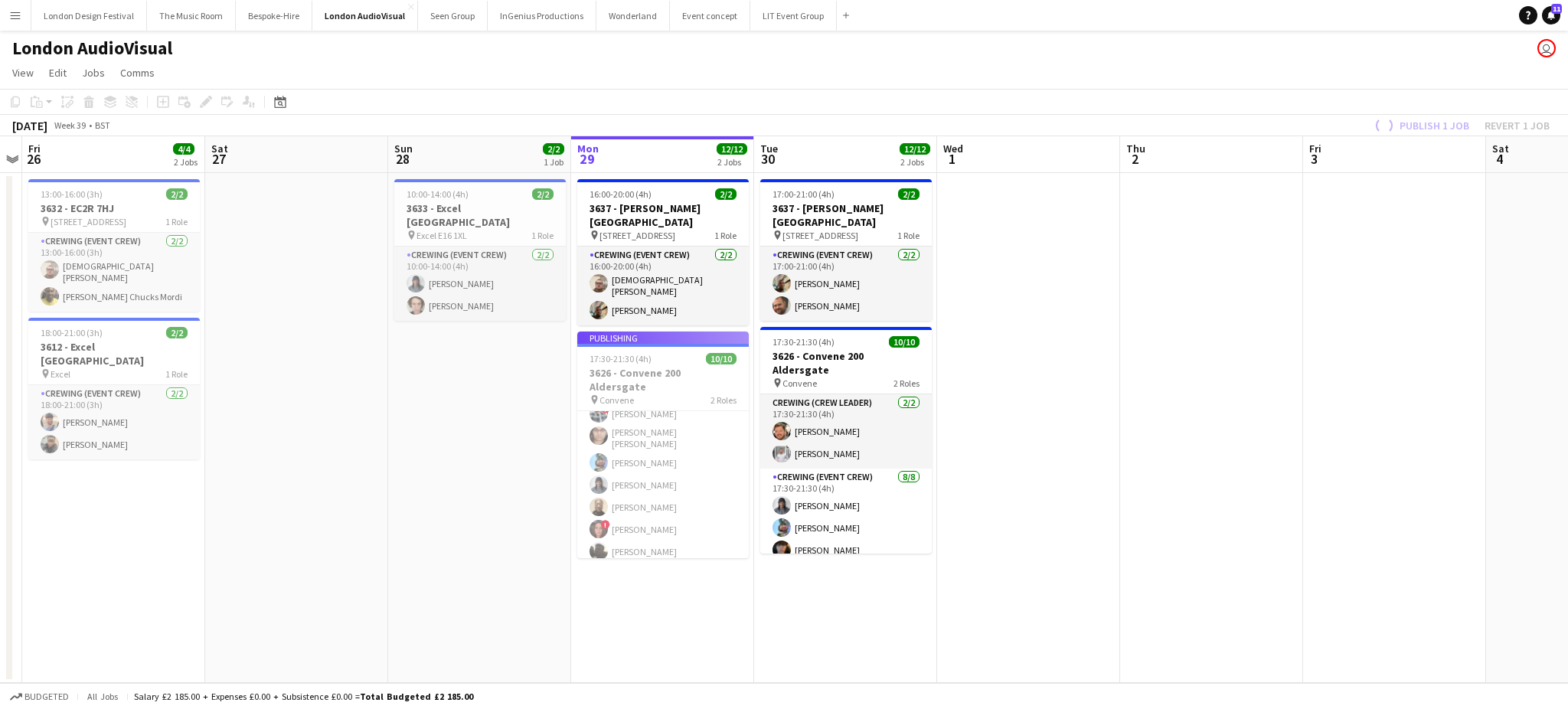
scroll to position [108, 0]
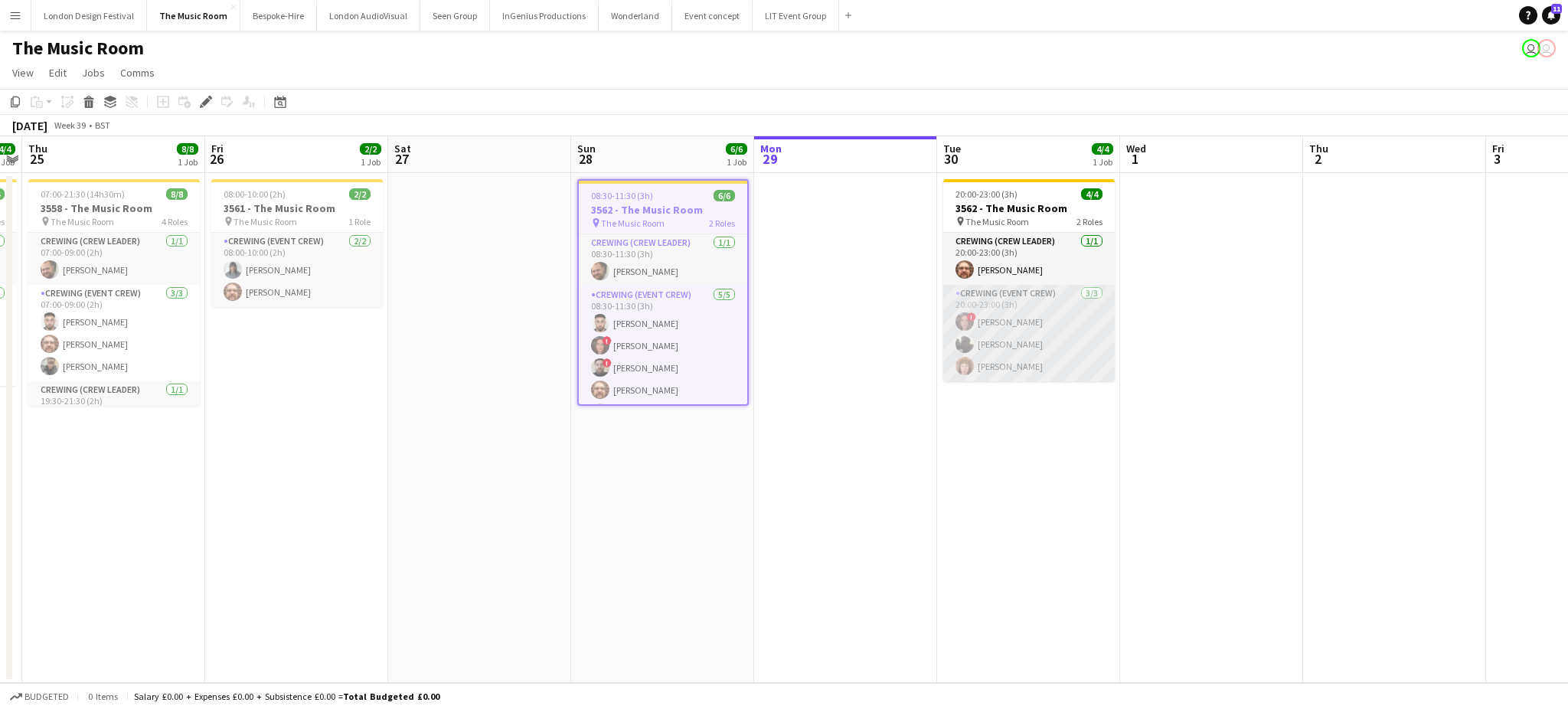
click at [1043, 354] on app-card-role "Crewing (Event Crew) 3/3 20:00-23:00 (3h) ! Jekaterina Berezina Louie Applin Al…" at bounding box center [1029, 333] width 172 height 97
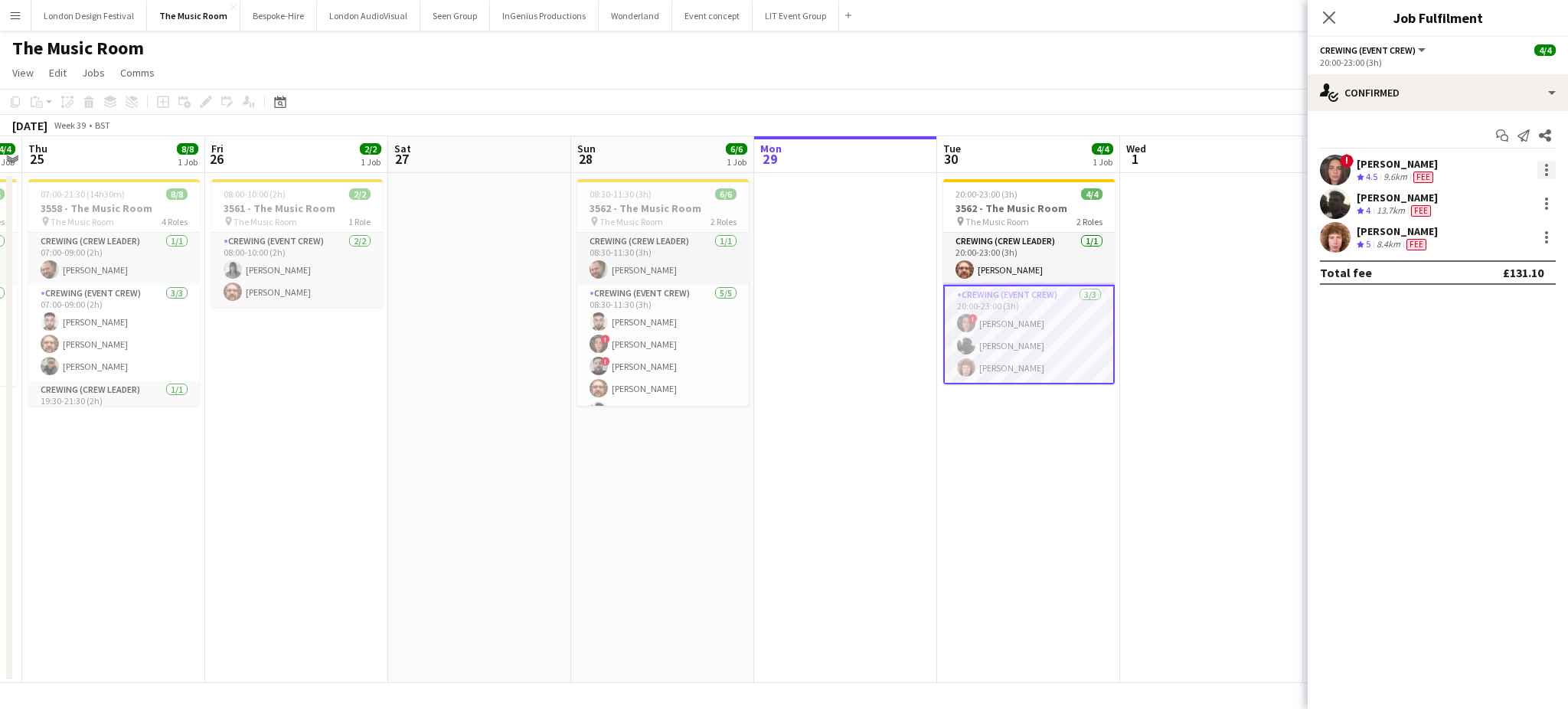
click at [1543, 175] on div at bounding box center [1546, 170] width 19 height 19
click at [1488, 194] on span "Edit fee" at bounding box center [1469, 198] width 41 height 13
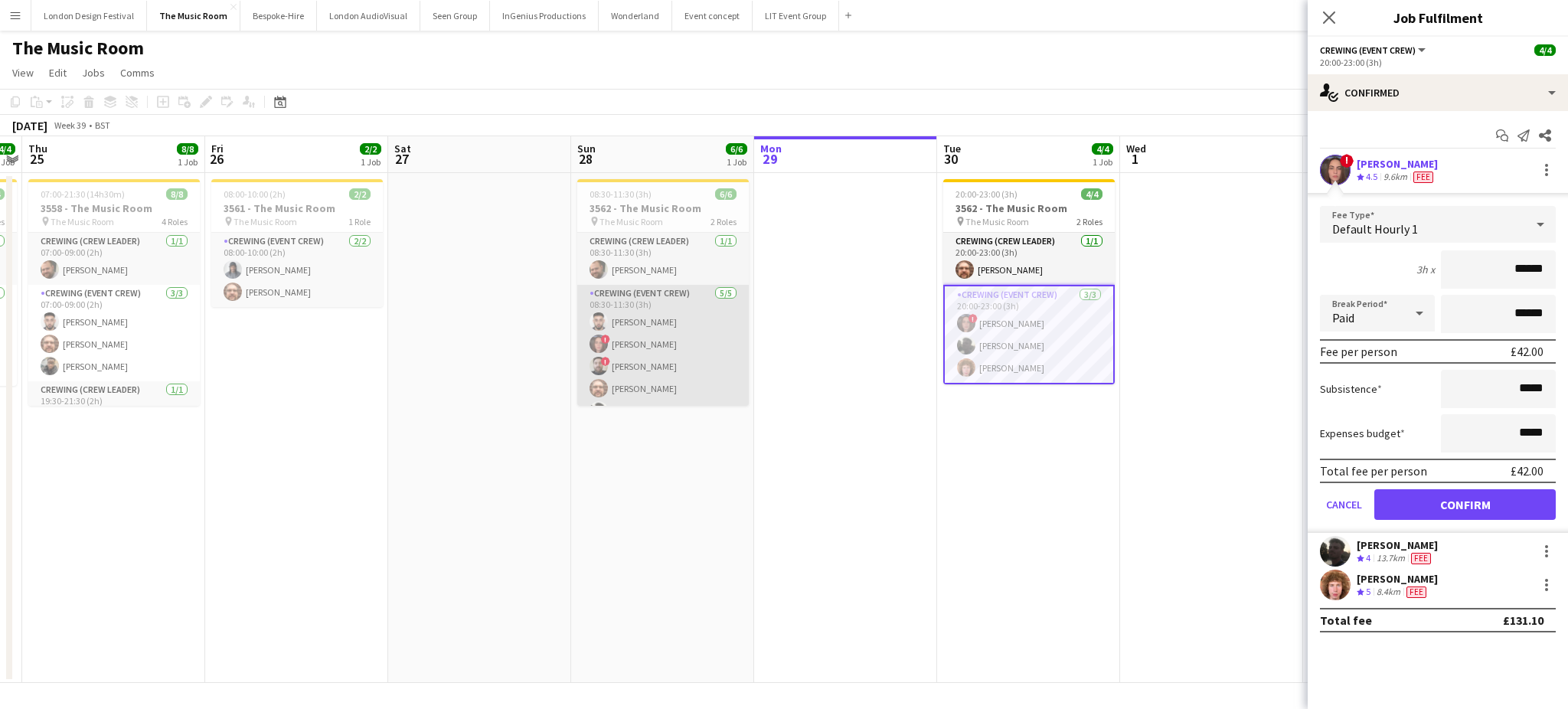
click at [668, 358] on app-card-role "Crewing (Event Crew) 5/5 08:30-11:30 (3h) Caleb Caffoor ! Jekaterina Berezina !…" at bounding box center [663, 355] width 172 height 141
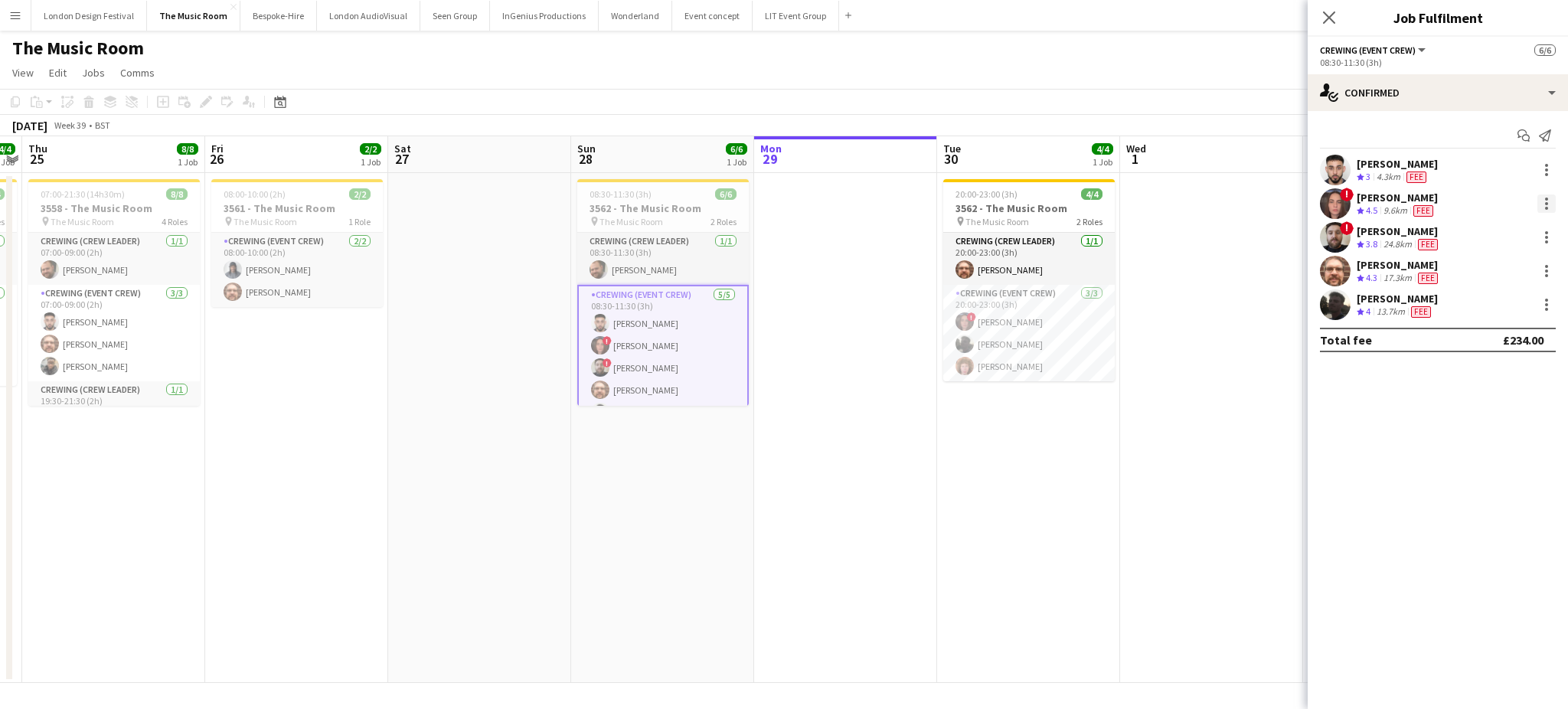
click at [1548, 205] on div at bounding box center [1546, 204] width 19 height 19
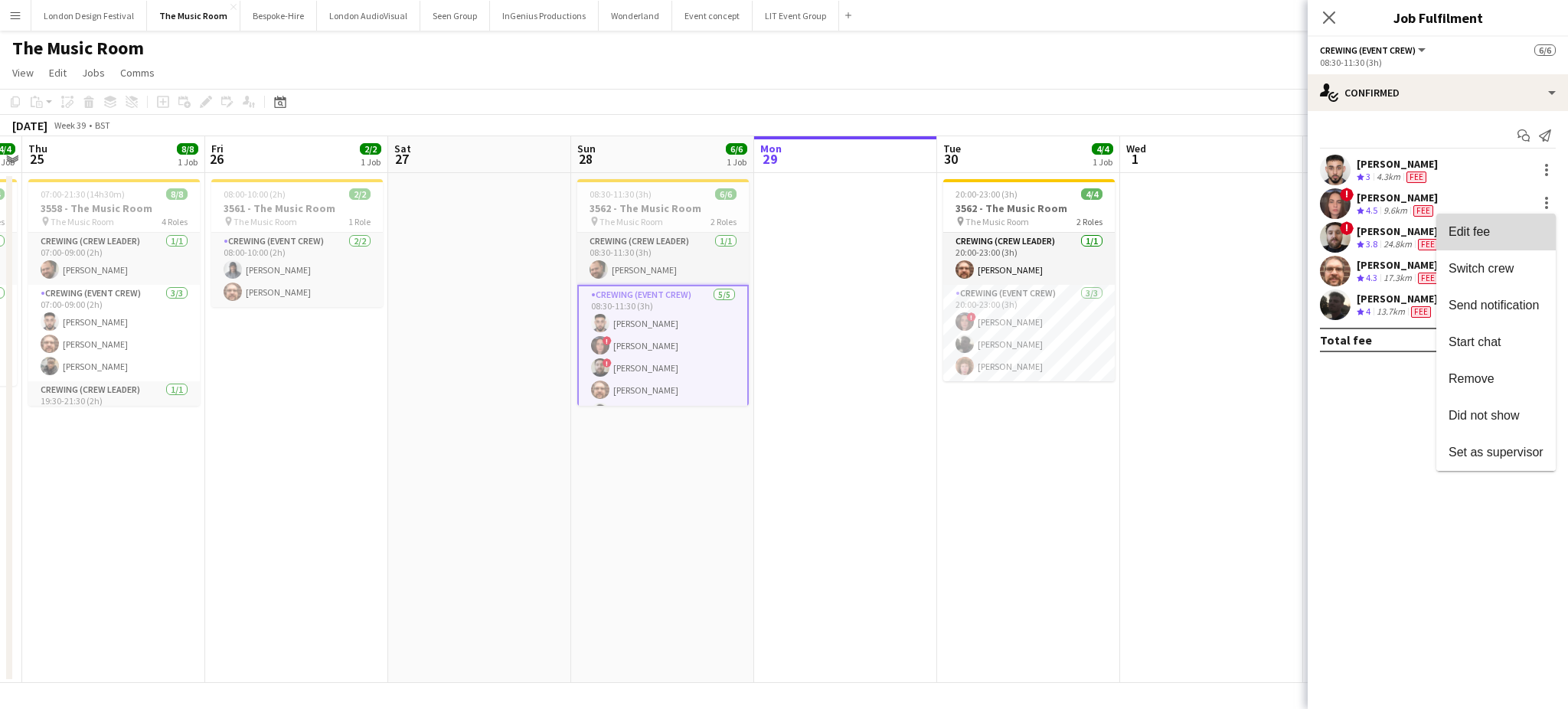
click at [1488, 230] on span "Edit fee" at bounding box center [1469, 231] width 41 height 13
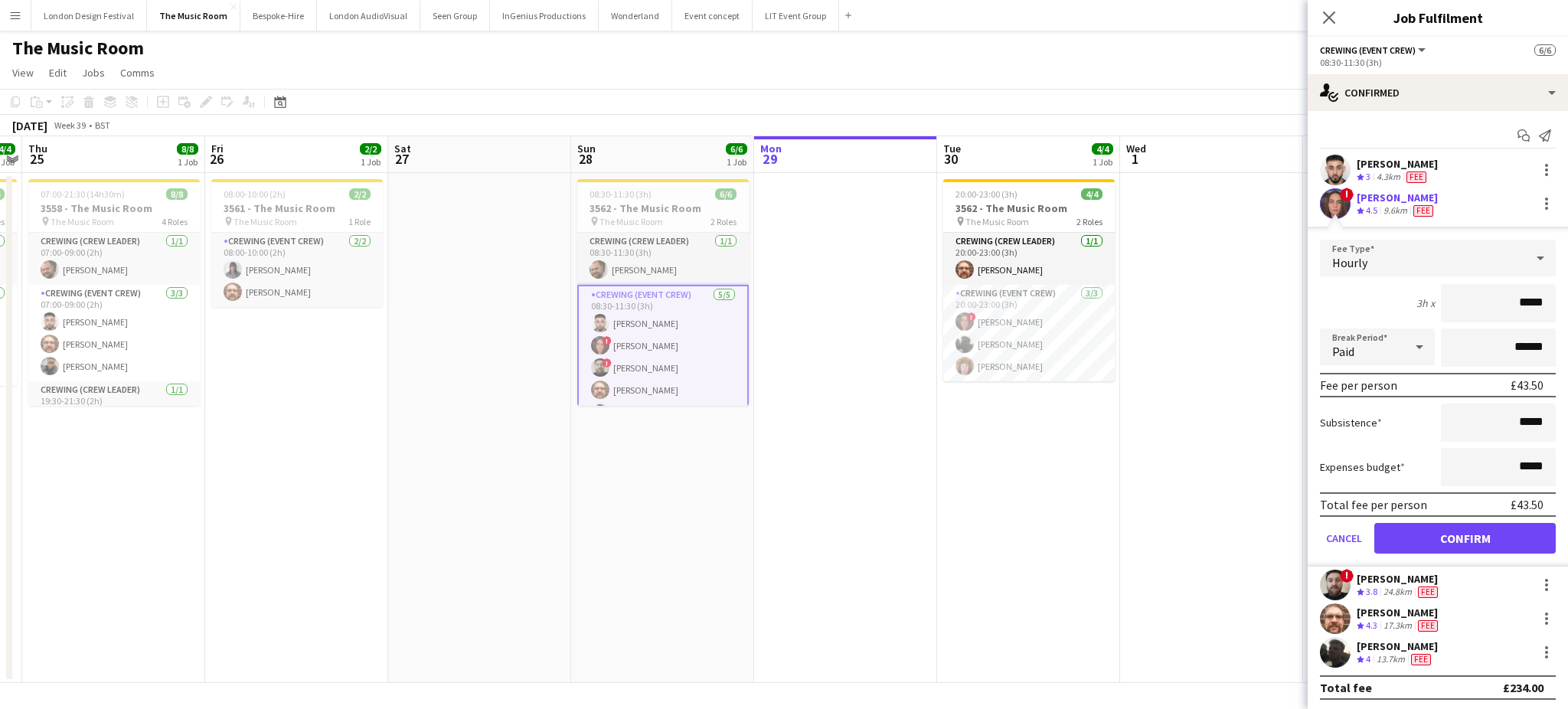
type input "****"
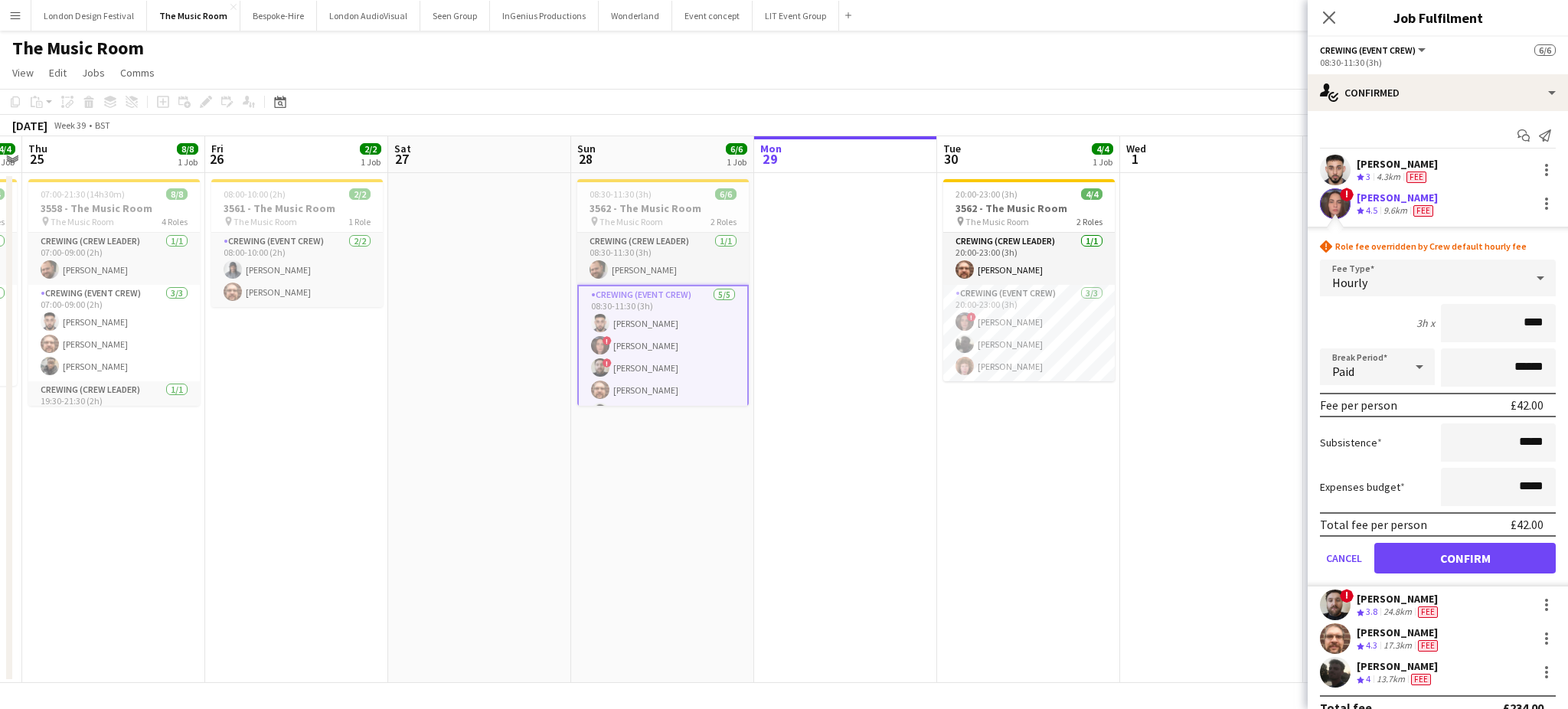
click button "Confirm" at bounding box center [1465, 558] width 181 height 30
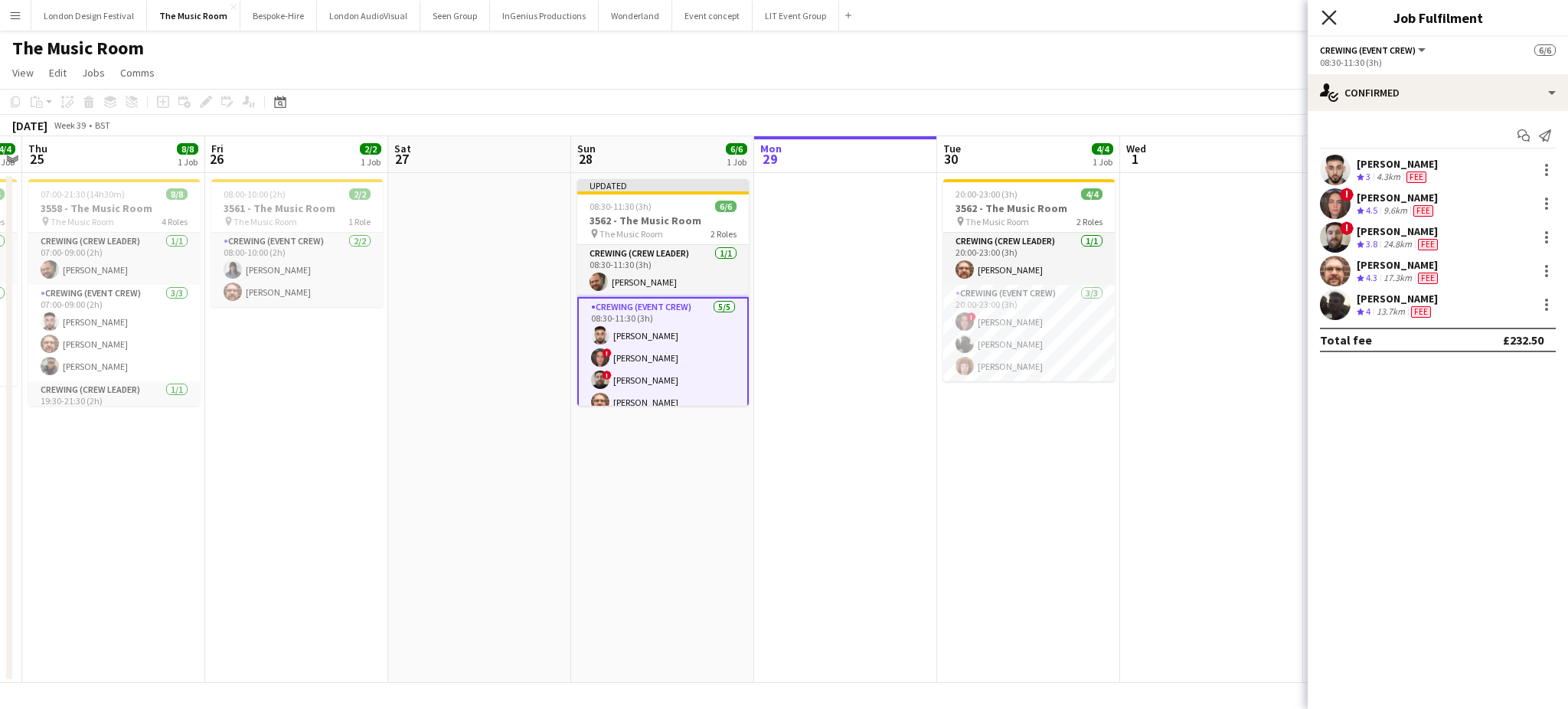
click at [1329, 23] on icon "Close pop-in" at bounding box center [1328, 17] width 15 height 15
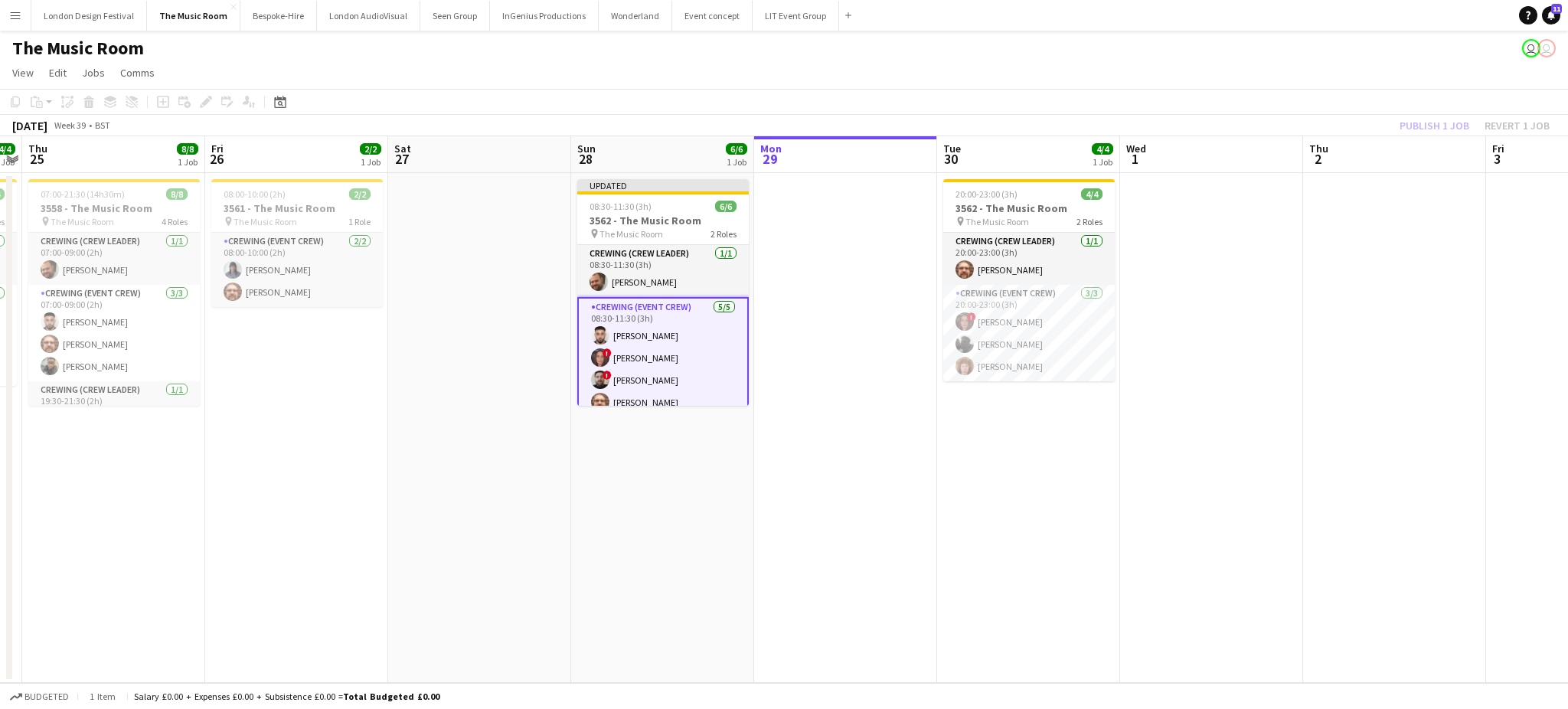
click at [1423, 119] on div "Publish 1 job Revert 1 job" at bounding box center [1474, 125] width 187 height 20
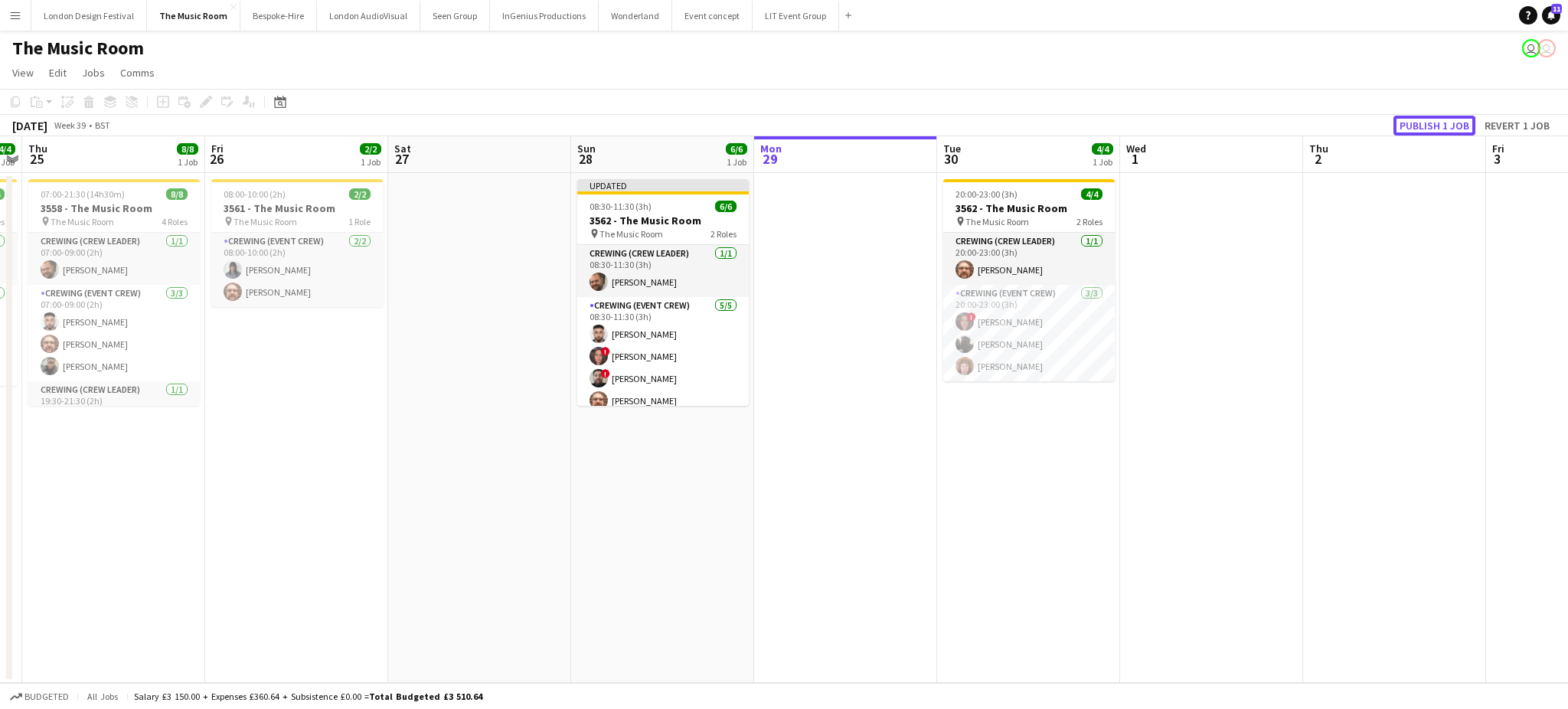
click at [1423, 119] on button "Publish 1 job" at bounding box center [1434, 125] width 82 height 20
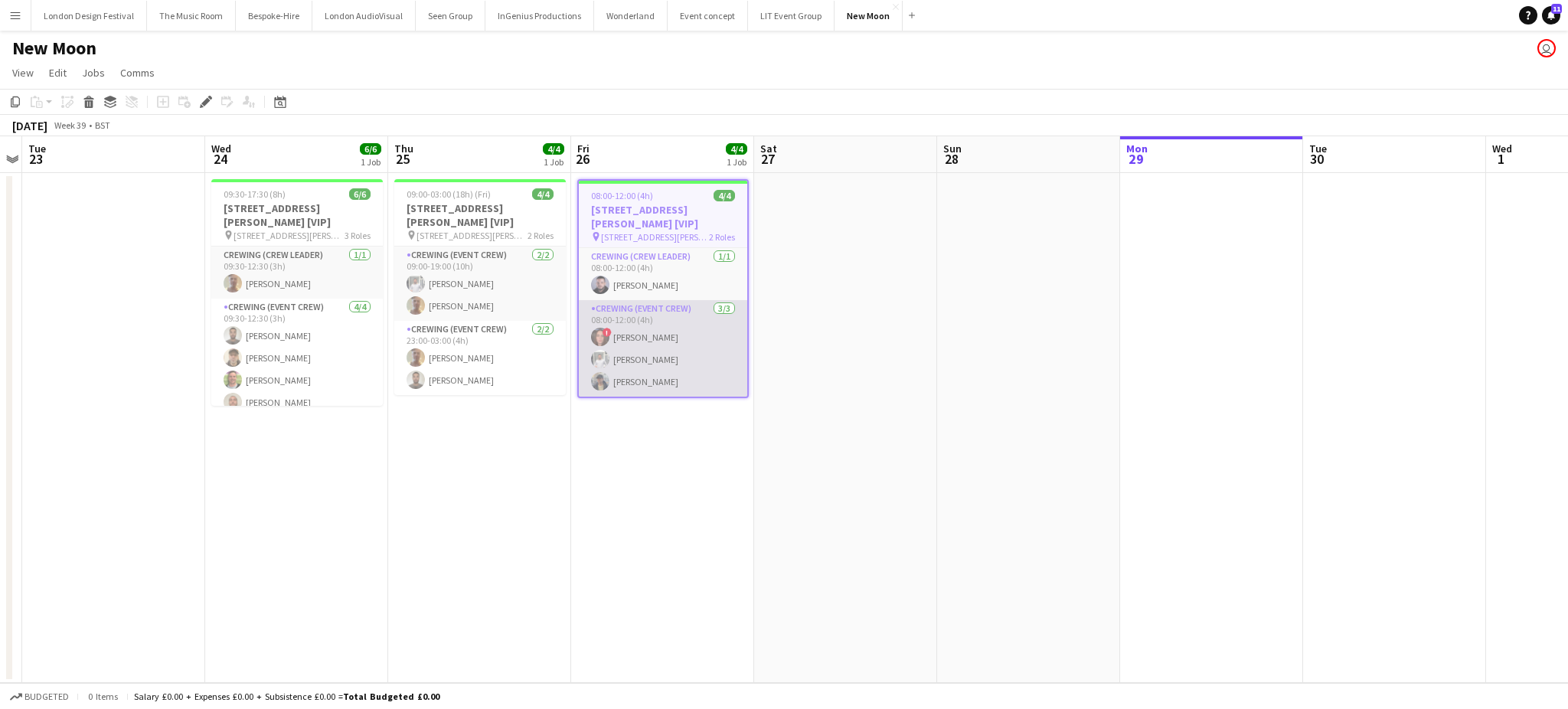
click at [670, 340] on app-card-role "Crewing (Event Crew) [DATE] 08:00-12:00 (4h) ! [PERSON_NAME] [PERSON_NAME] [PER…" at bounding box center [663, 348] width 169 height 97
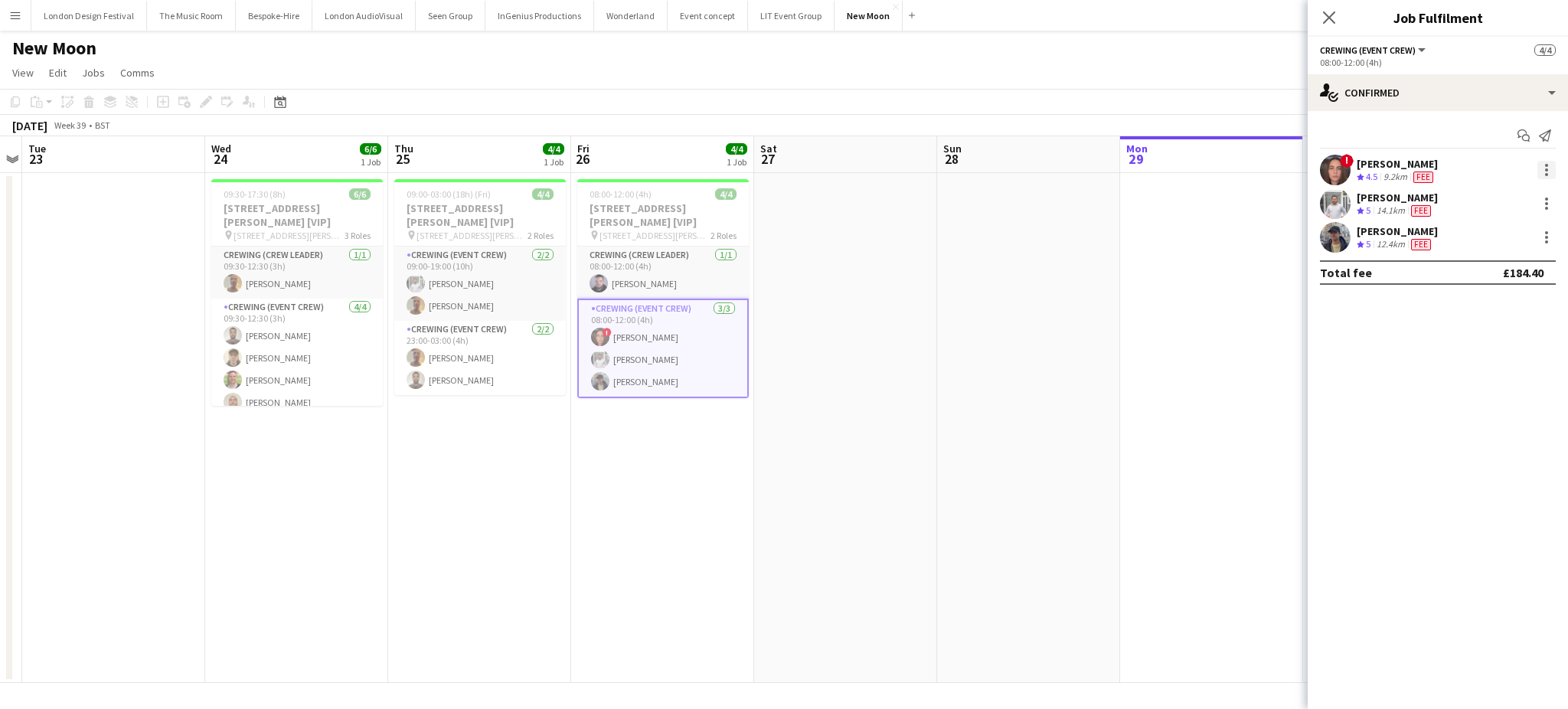
click at [1549, 167] on div at bounding box center [1546, 170] width 19 height 19
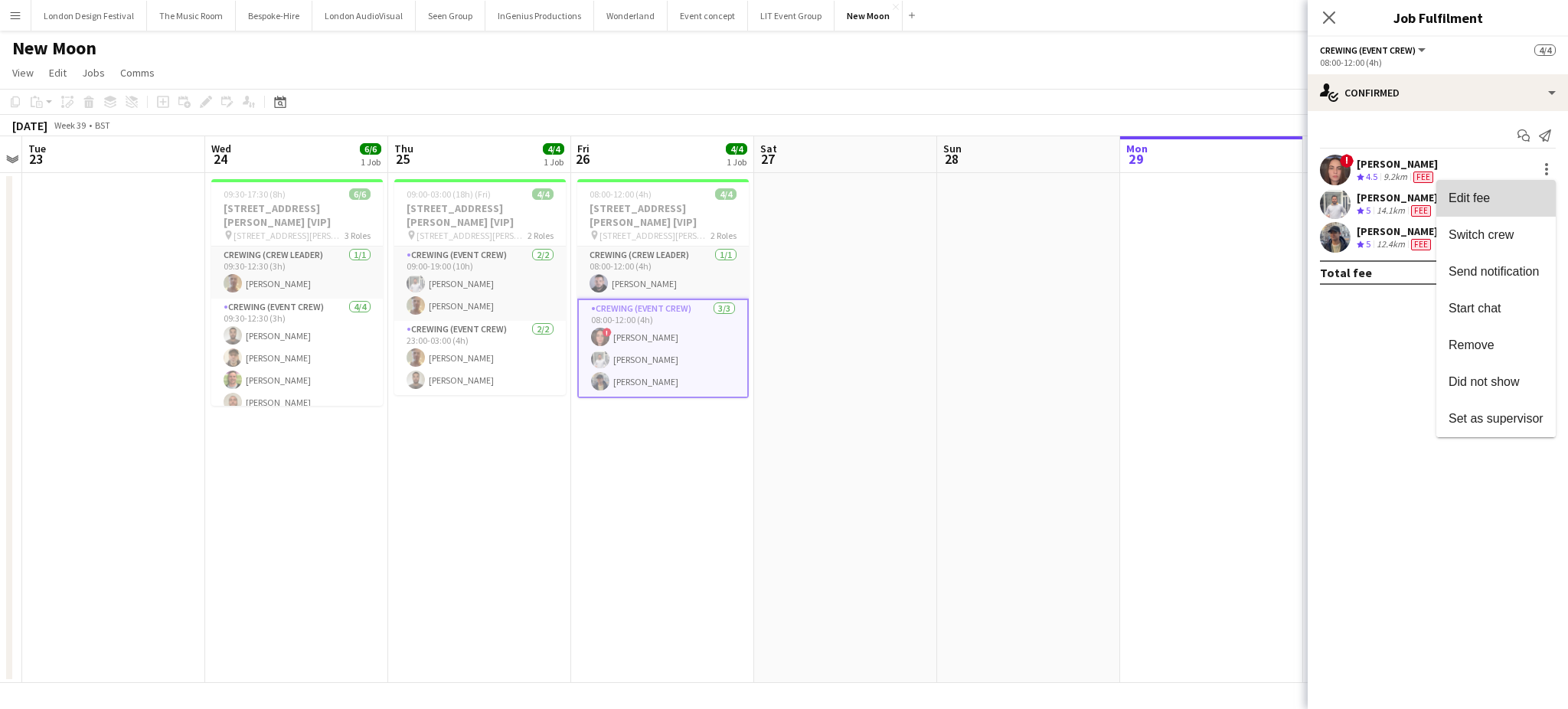
click at [1465, 201] on span "Edit fee" at bounding box center [1469, 198] width 41 height 13
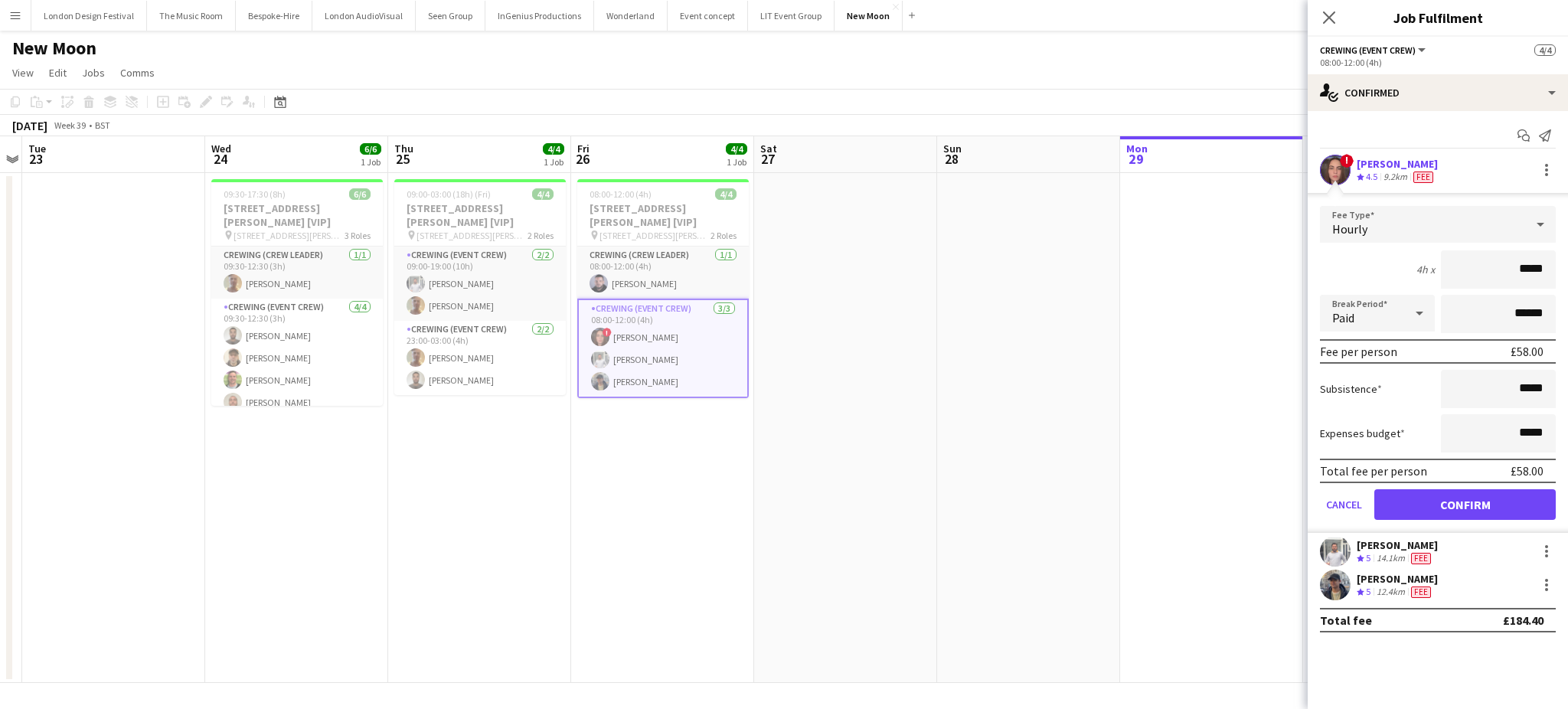
type input "****"
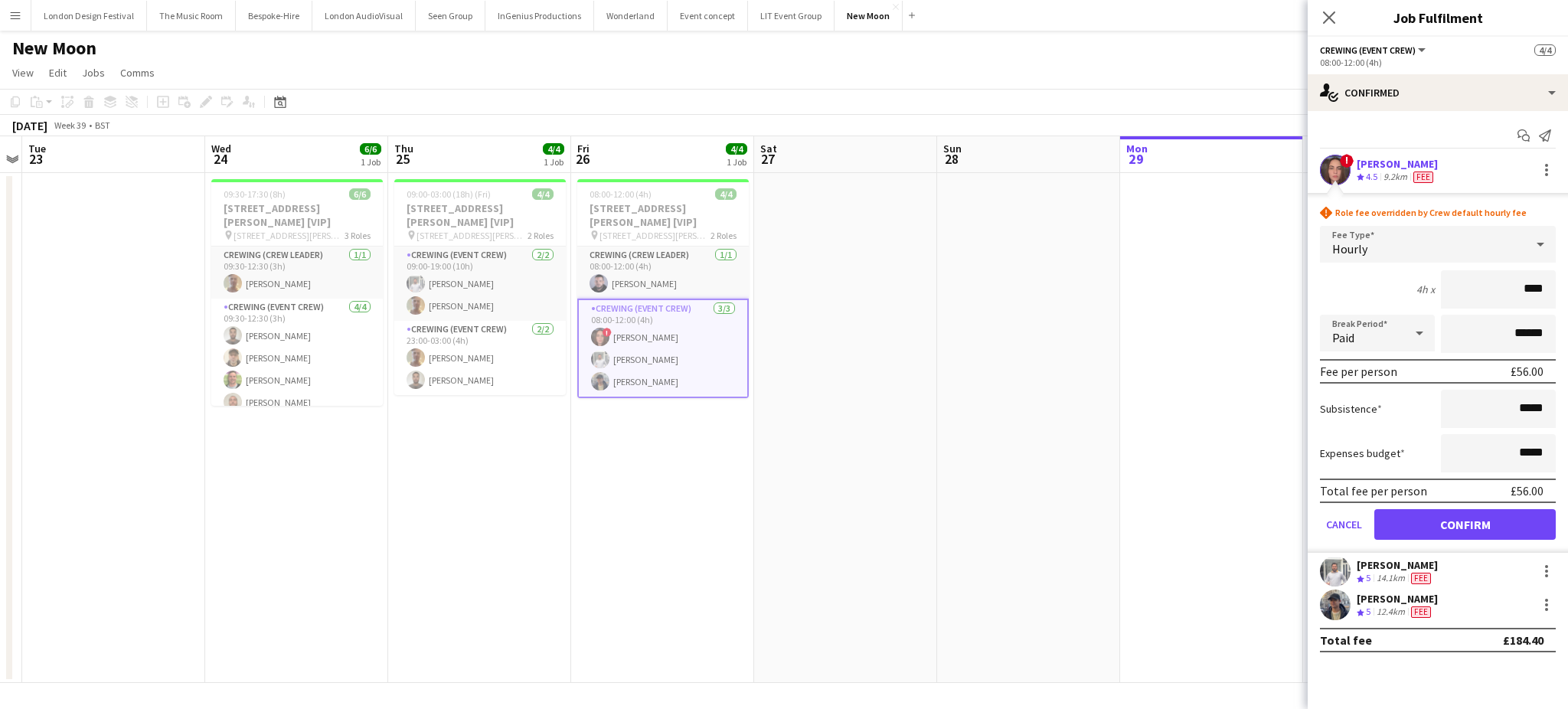
click button "Confirm" at bounding box center [1465, 524] width 181 height 30
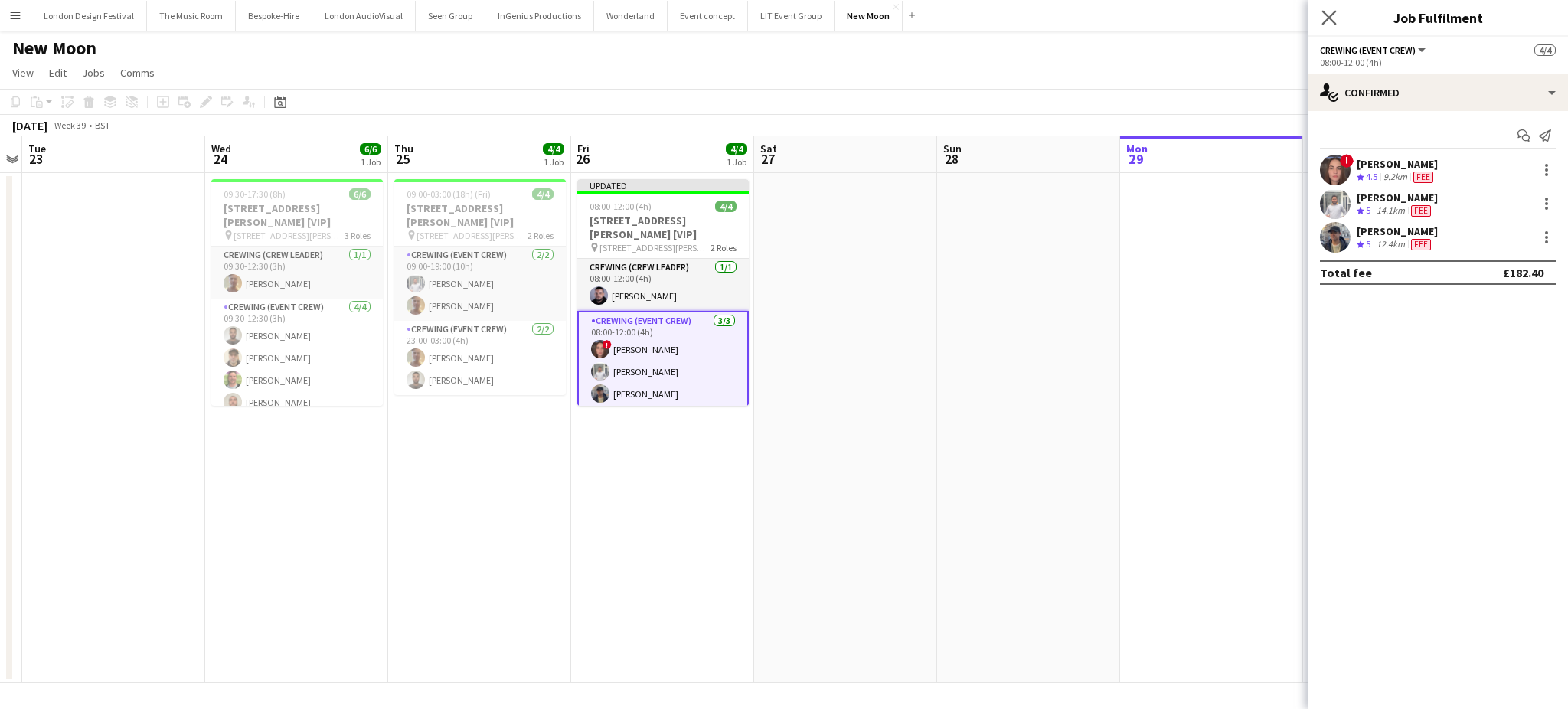
click at [1319, 24] on app-icon "Close pop-in" at bounding box center [1329, 18] width 22 height 22
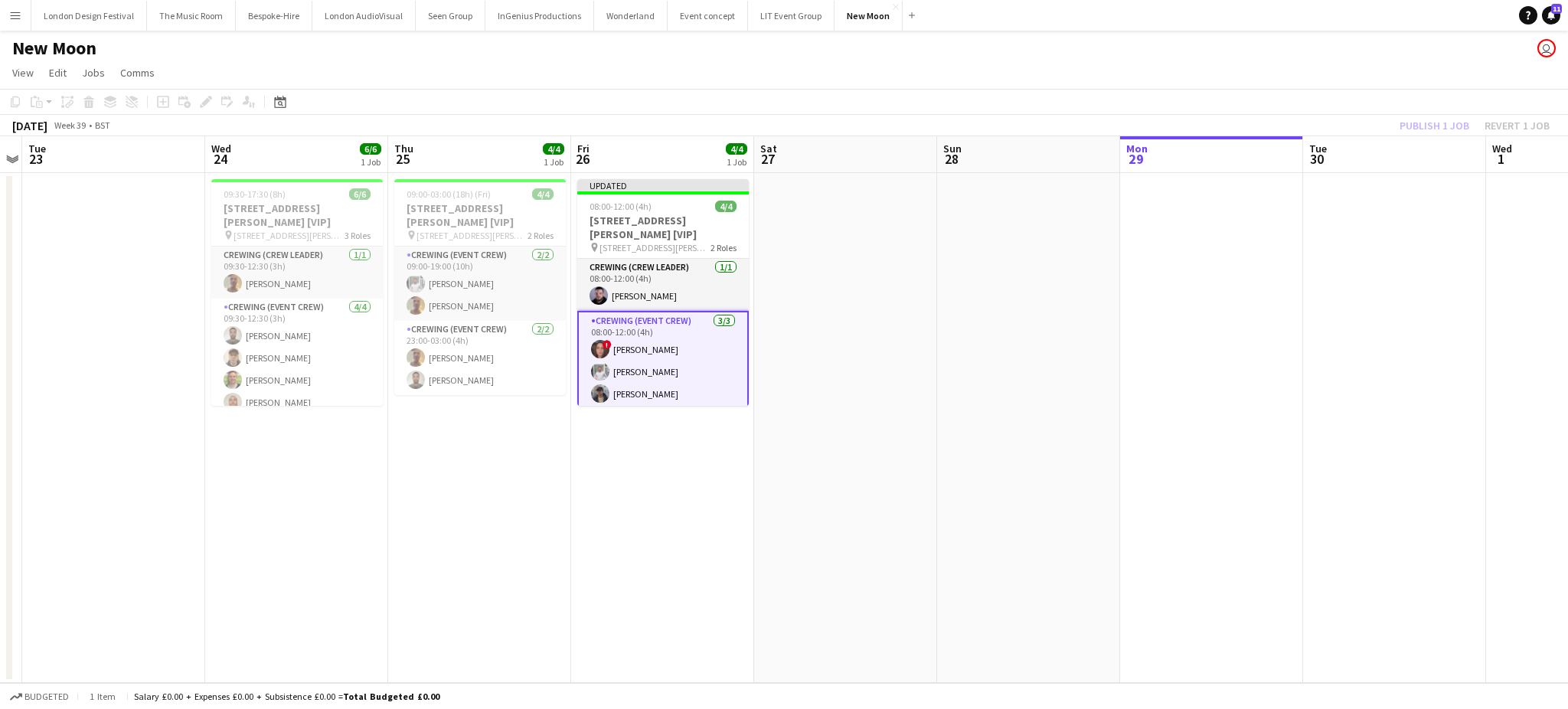
click at [1411, 110] on app-toolbar "Copy Paste Paste Ctrl+V Paste with crew Ctrl+Shift+V Paste linked Job Delete Gr…" at bounding box center [784, 102] width 1568 height 26
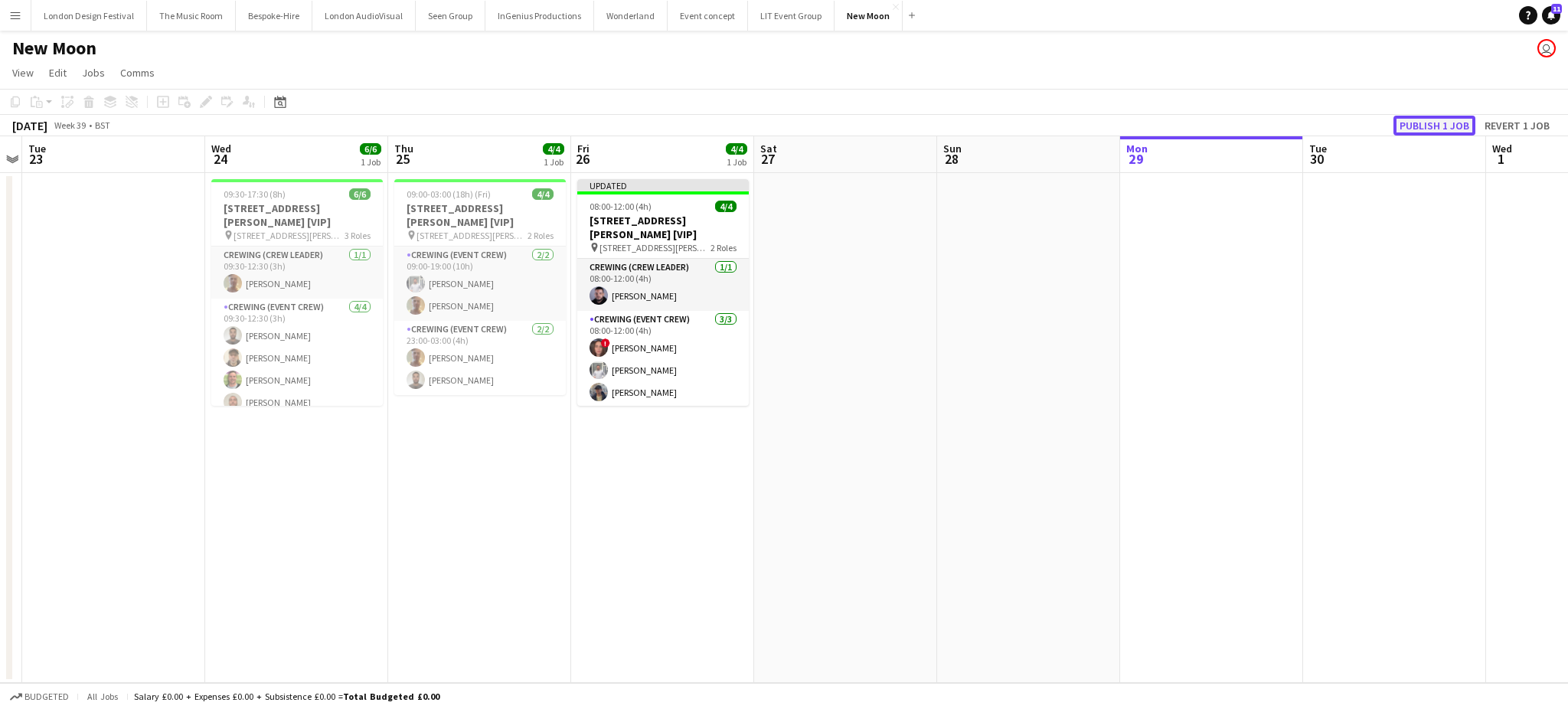
click at [1416, 126] on button "Publish 1 job" at bounding box center [1434, 125] width 82 height 20
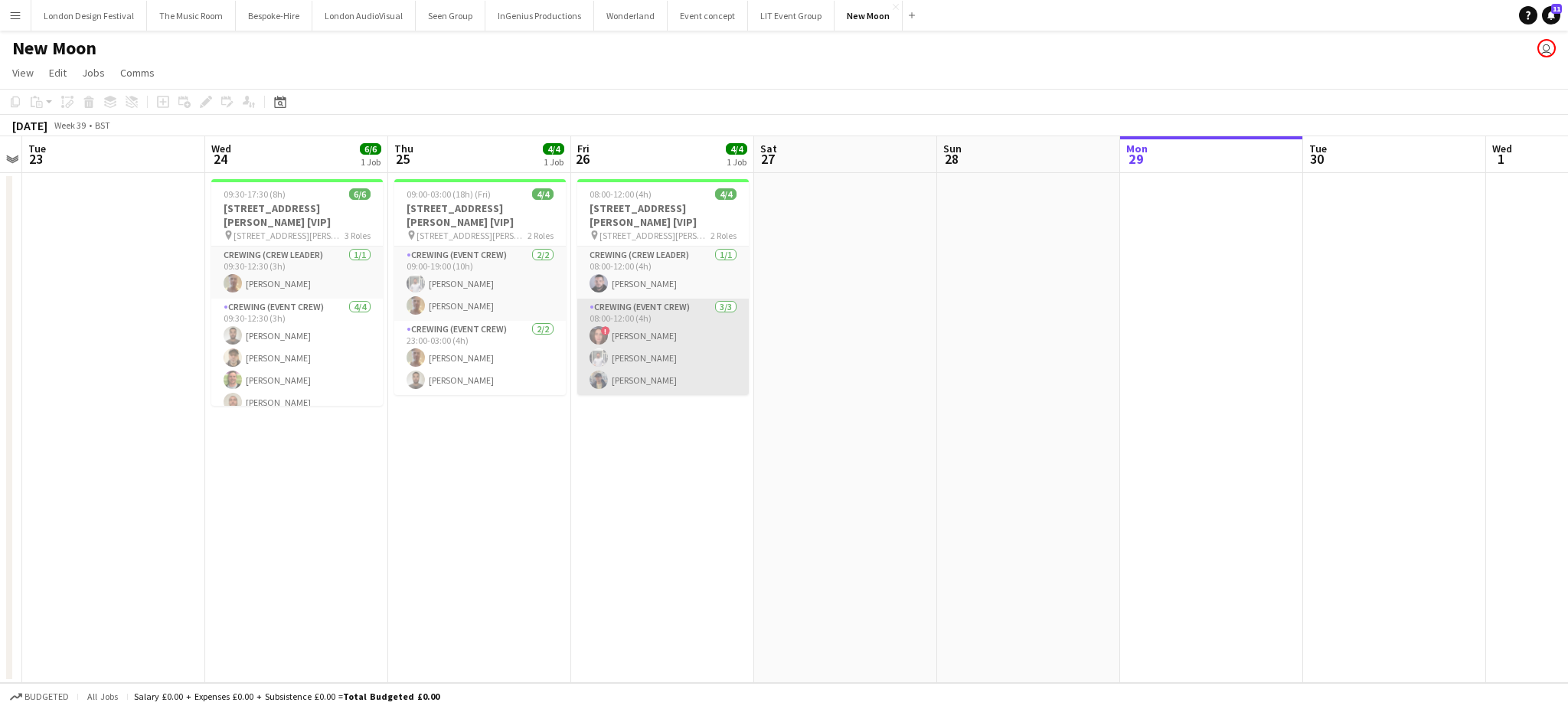
click at [657, 332] on app-card-role "Crewing (Event Crew) 3/3 08:00-12:00 (4h) ! Jekaterina Berezina Graham Rex Will…" at bounding box center [663, 347] width 172 height 97
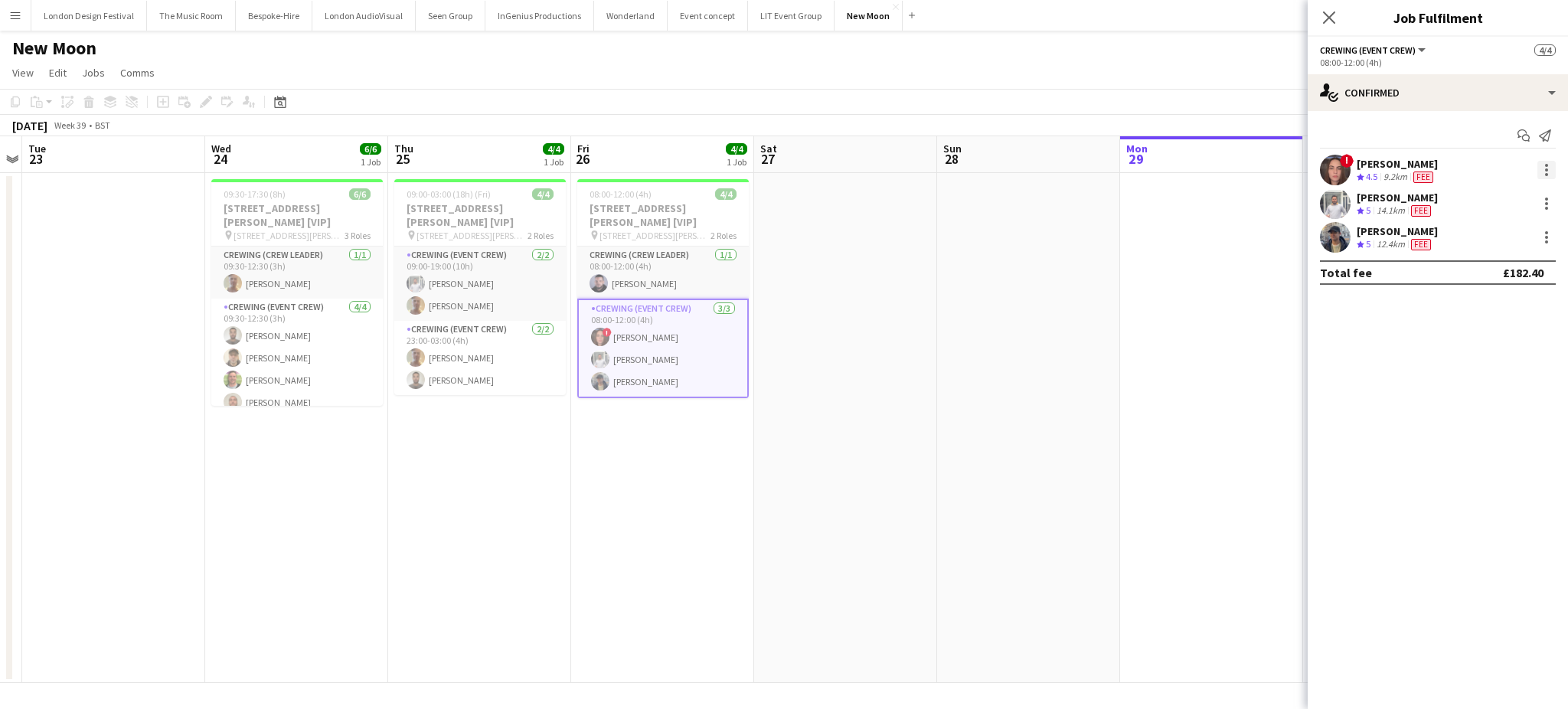
click at [1548, 166] on div at bounding box center [1546, 170] width 19 height 19
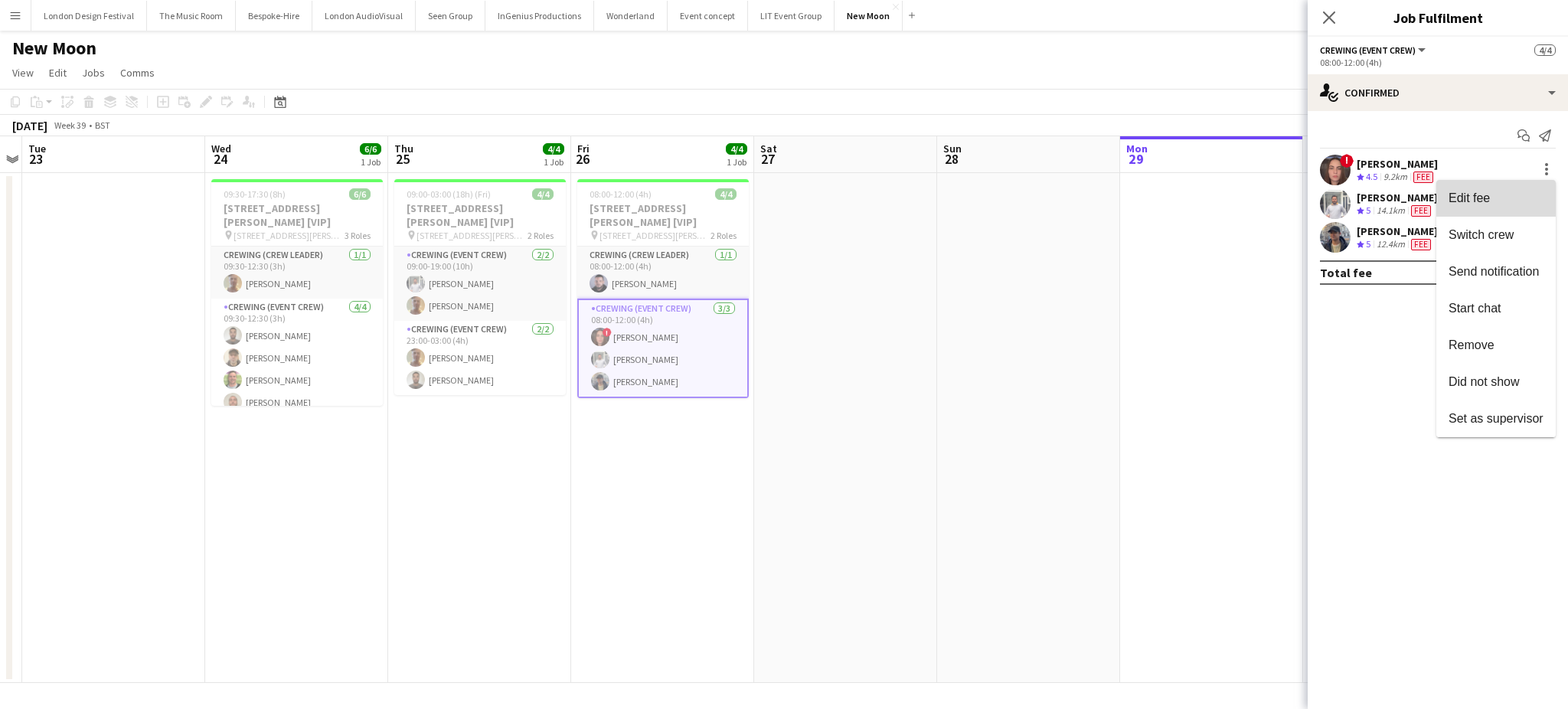
click at [1498, 193] on span "Edit fee" at bounding box center [1496, 198] width 95 height 14
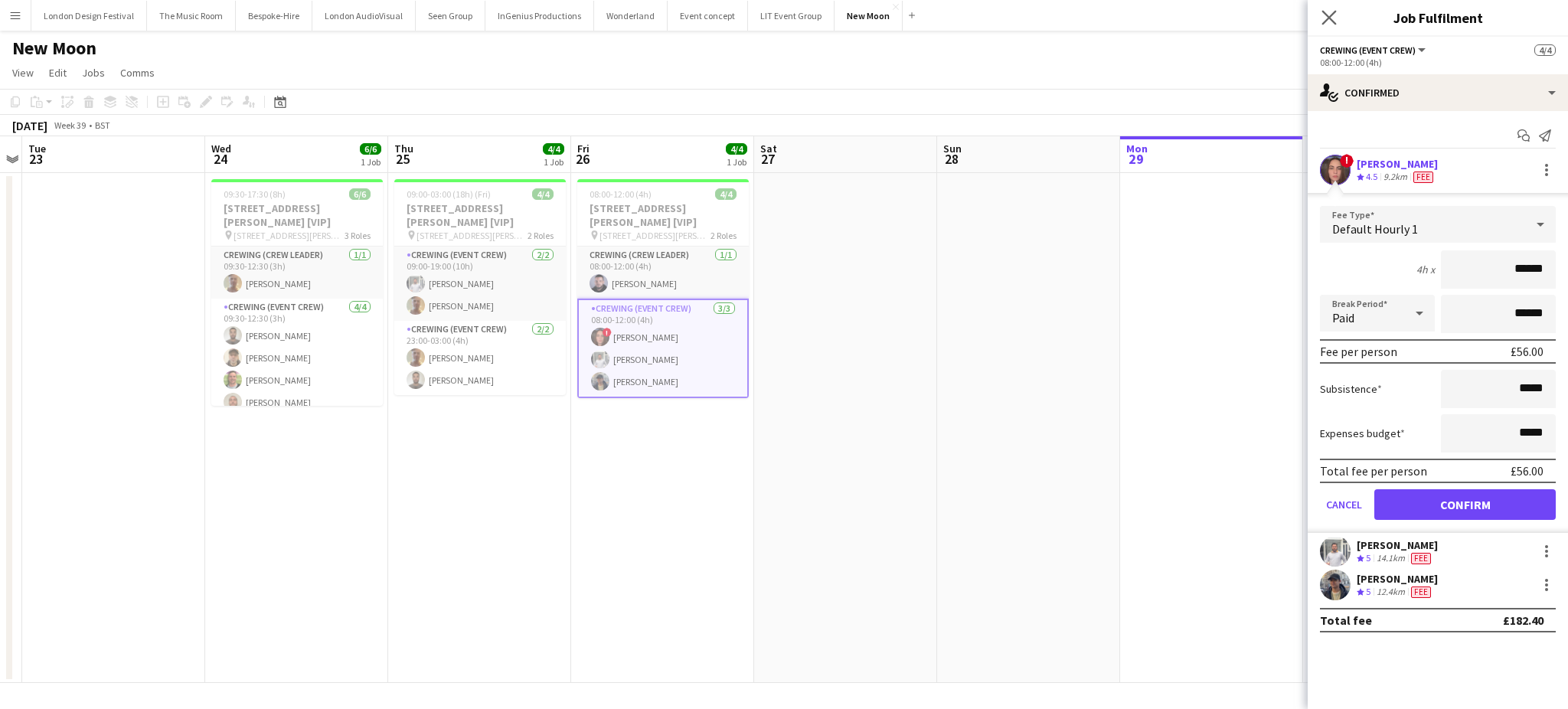
click at [1339, 26] on app-icon "Close pop-in" at bounding box center [1329, 18] width 22 height 22
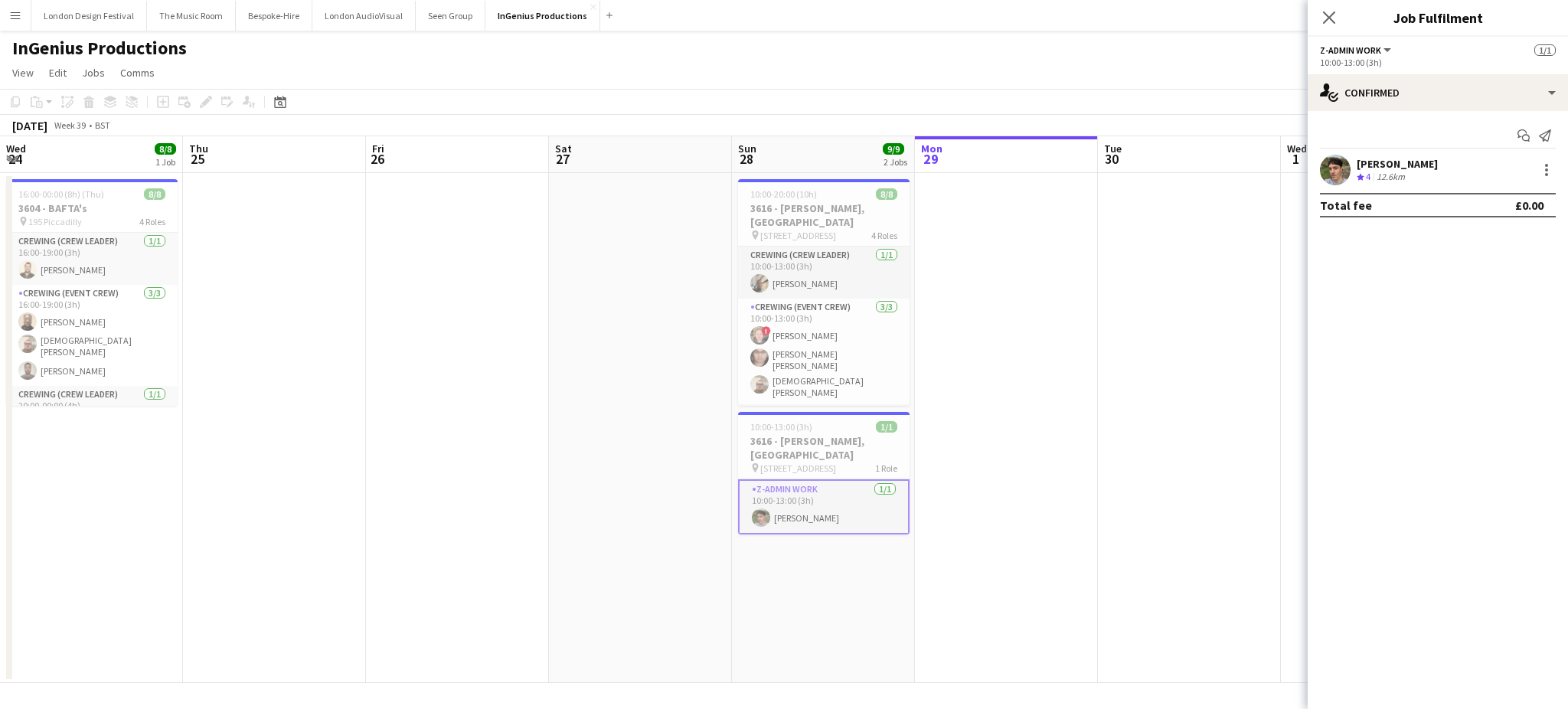
scroll to position [0, 364]
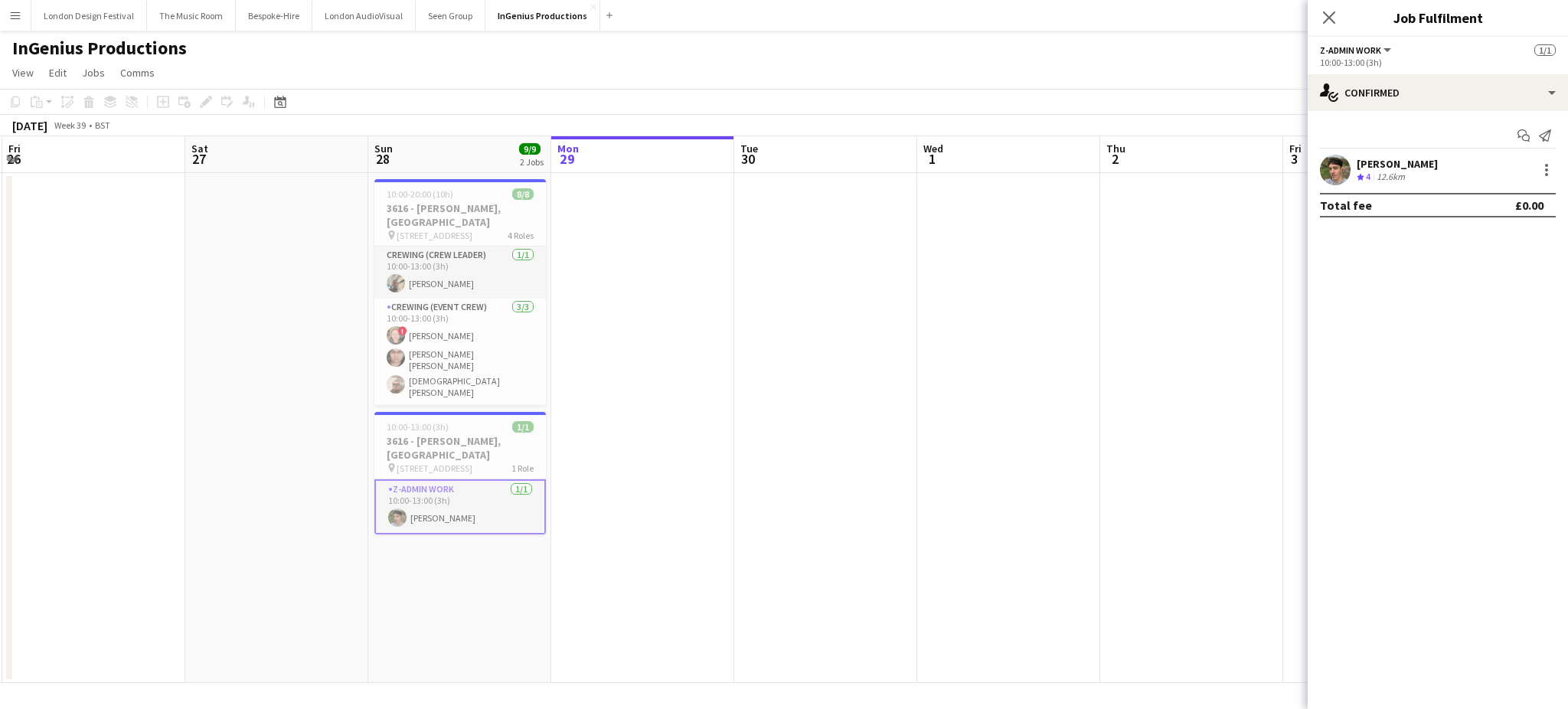
click at [14, 13] on app-icon "Menu" at bounding box center [16, 16] width 12 height 12
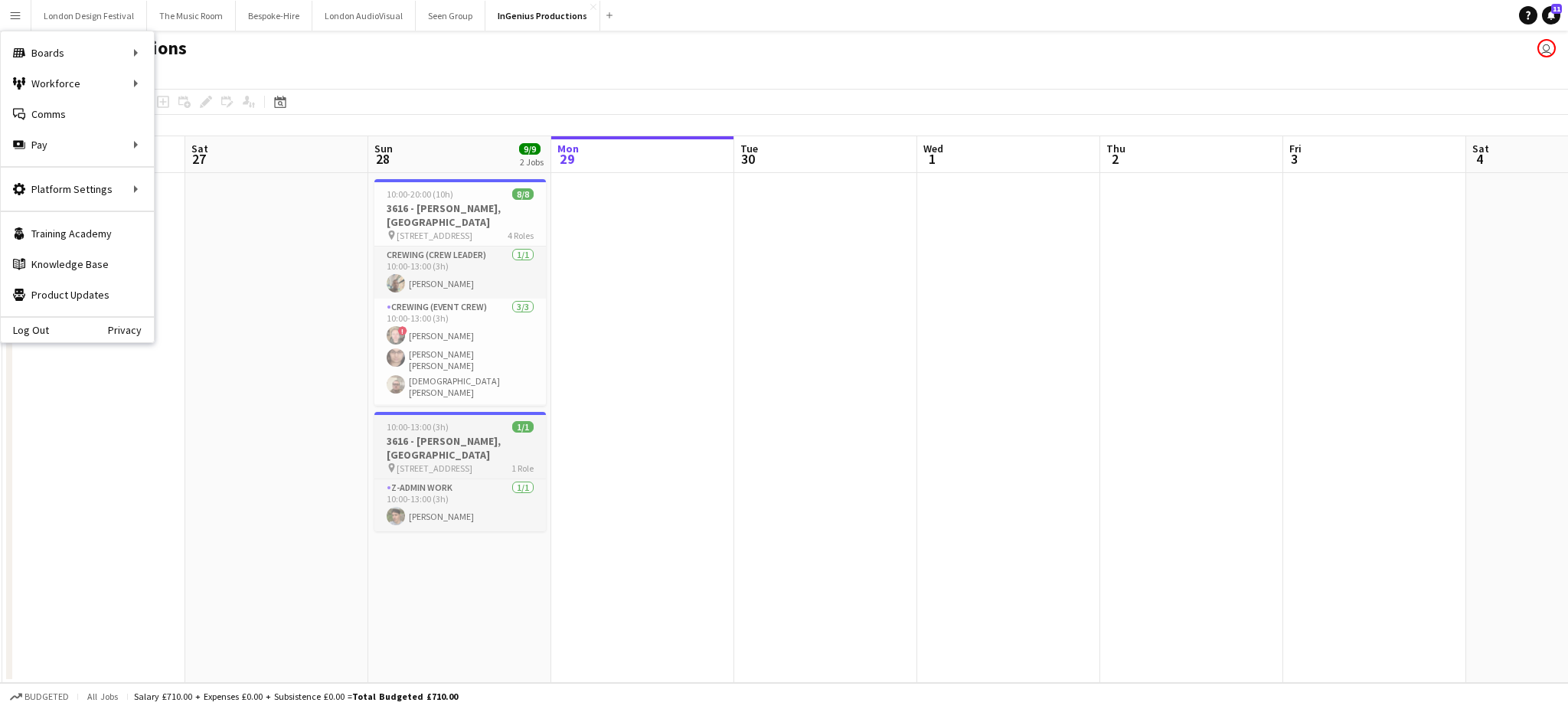
click at [455, 462] on span "[STREET_ADDRESS]" at bounding box center [434, 468] width 76 height 12
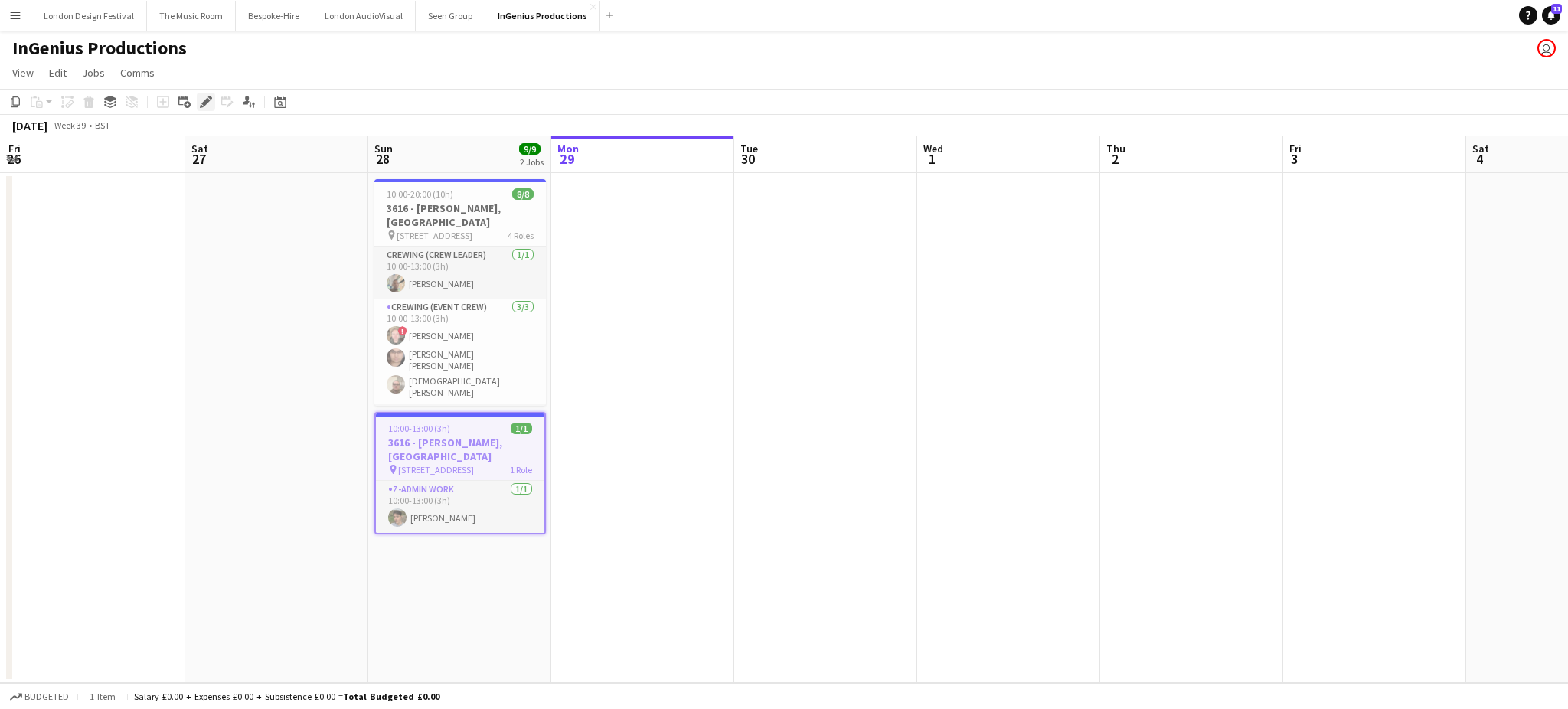
click at [200, 99] on icon "Edit" at bounding box center [206, 102] width 12 height 12
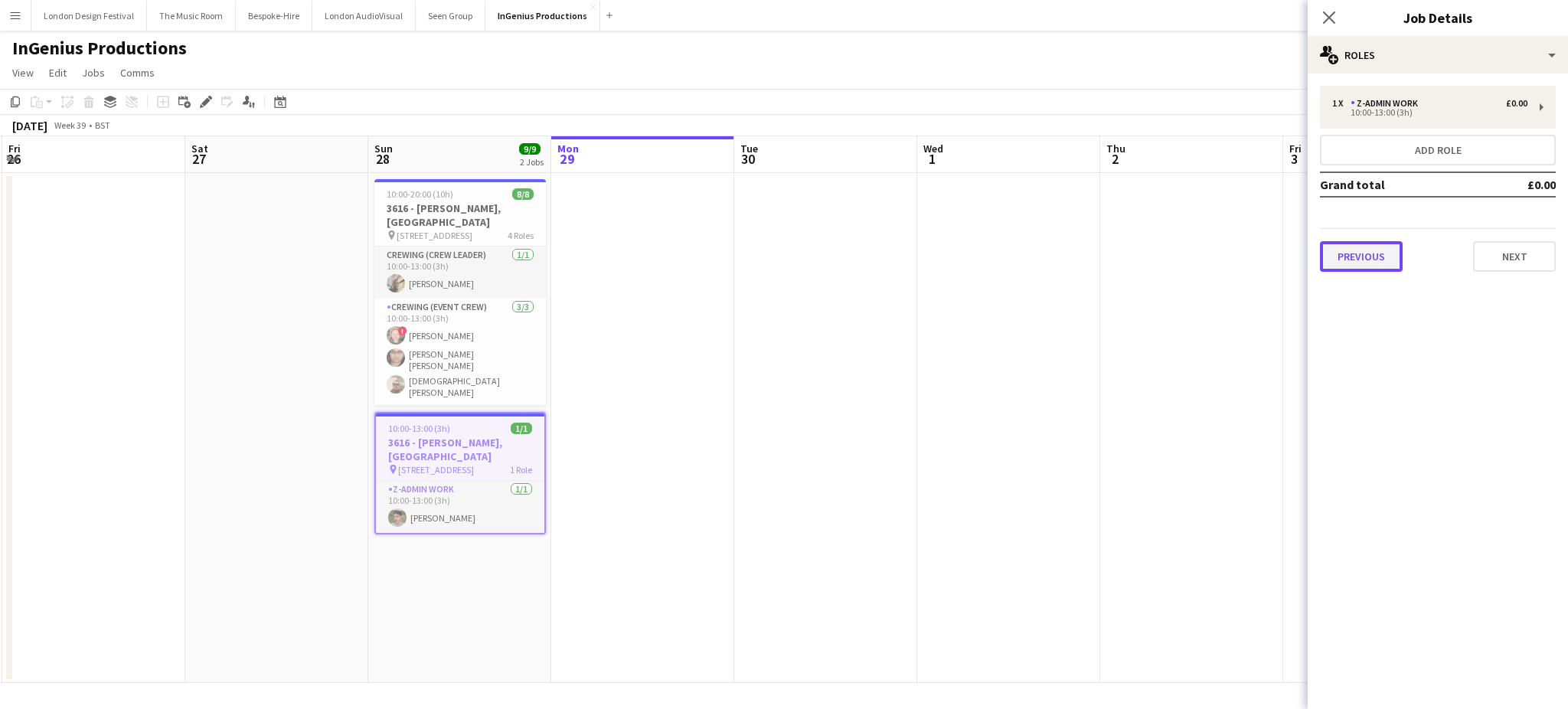
click at [1349, 258] on button "Previous" at bounding box center [1361, 256] width 83 height 30
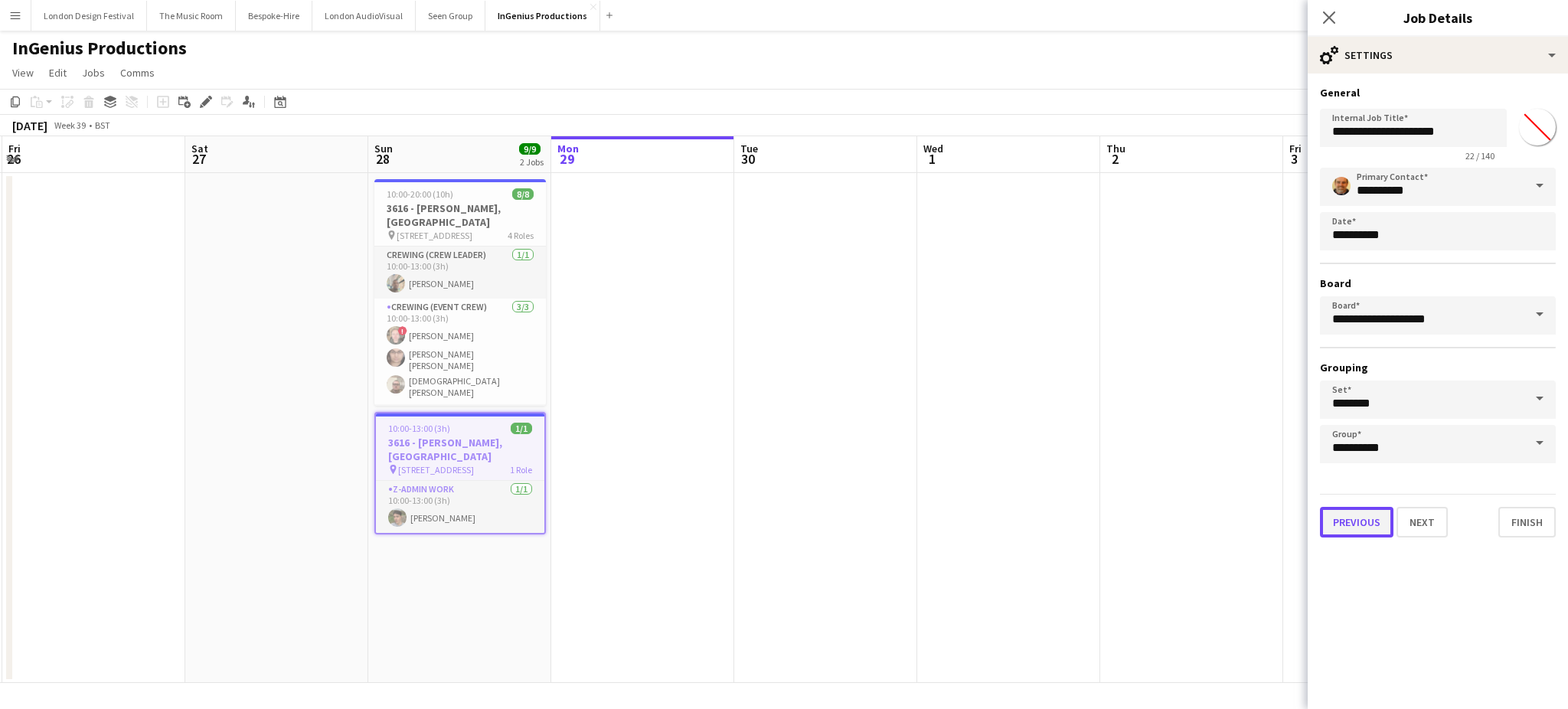
click at [1351, 510] on button "Previous" at bounding box center [1356, 522] width 73 height 30
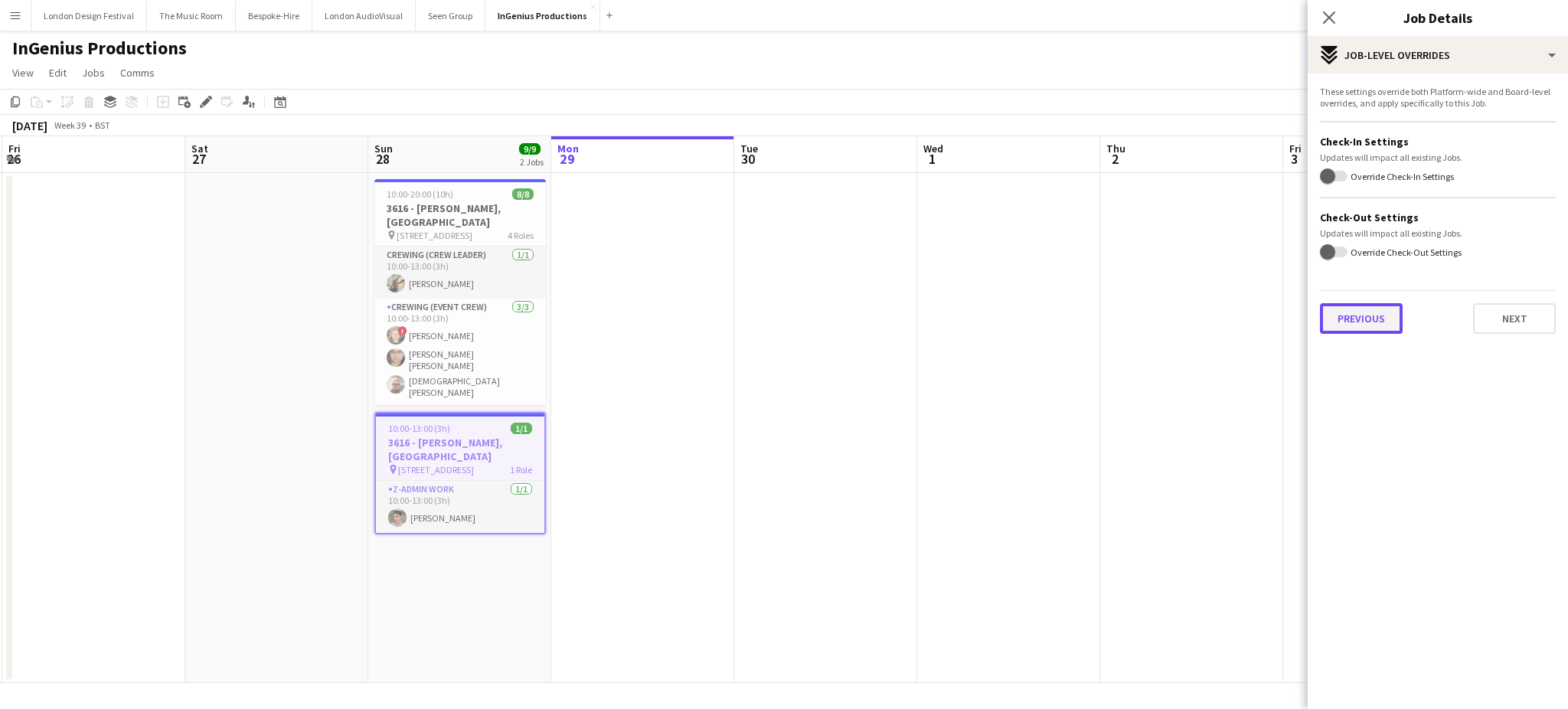
click at [1357, 326] on button "Previous" at bounding box center [1361, 318] width 83 height 30
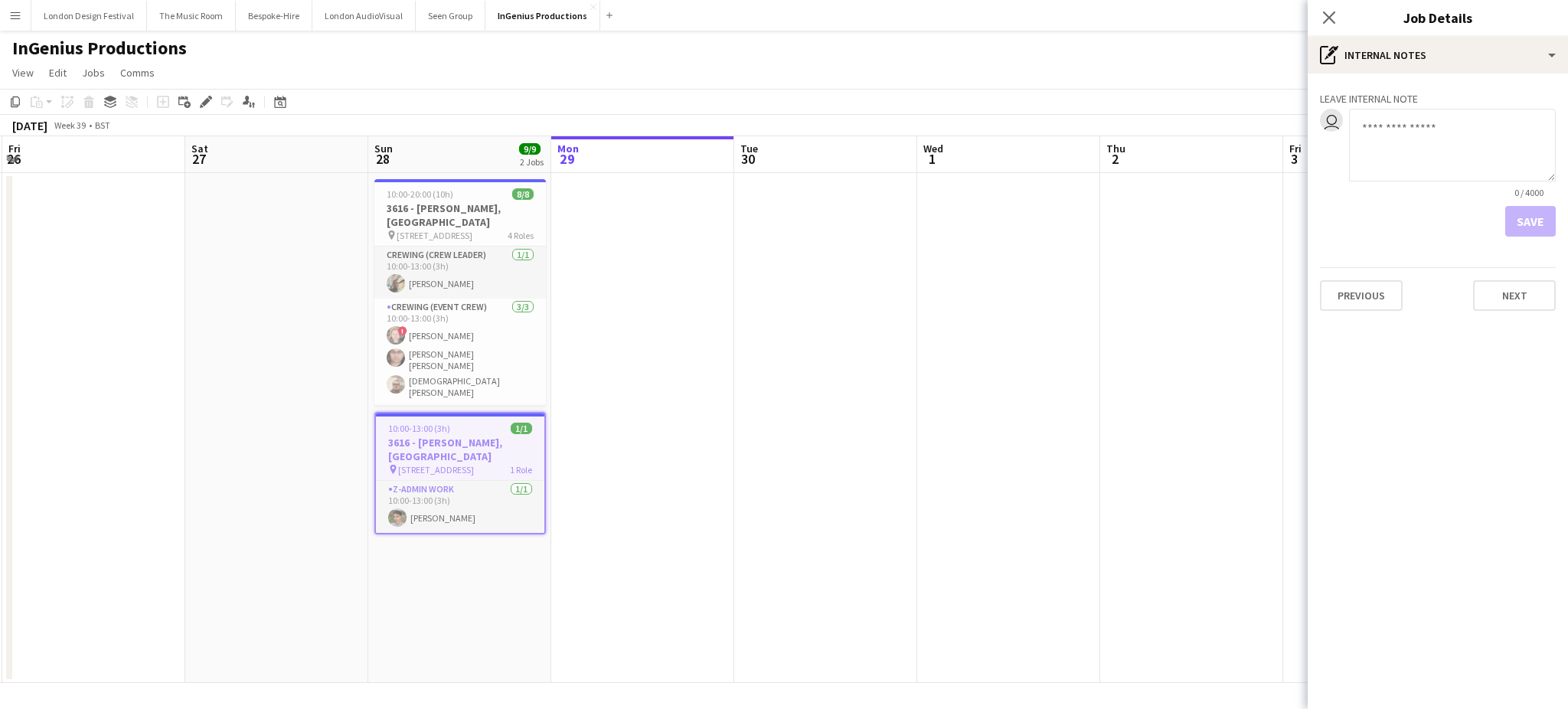
click at [1434, 158] on textarea at bounding box center [1452, 144] width 207 height 73
type textarea "**********"
click at [1527, 222] on button "Save" at bounding box center [1530, 221] width 51 height 30
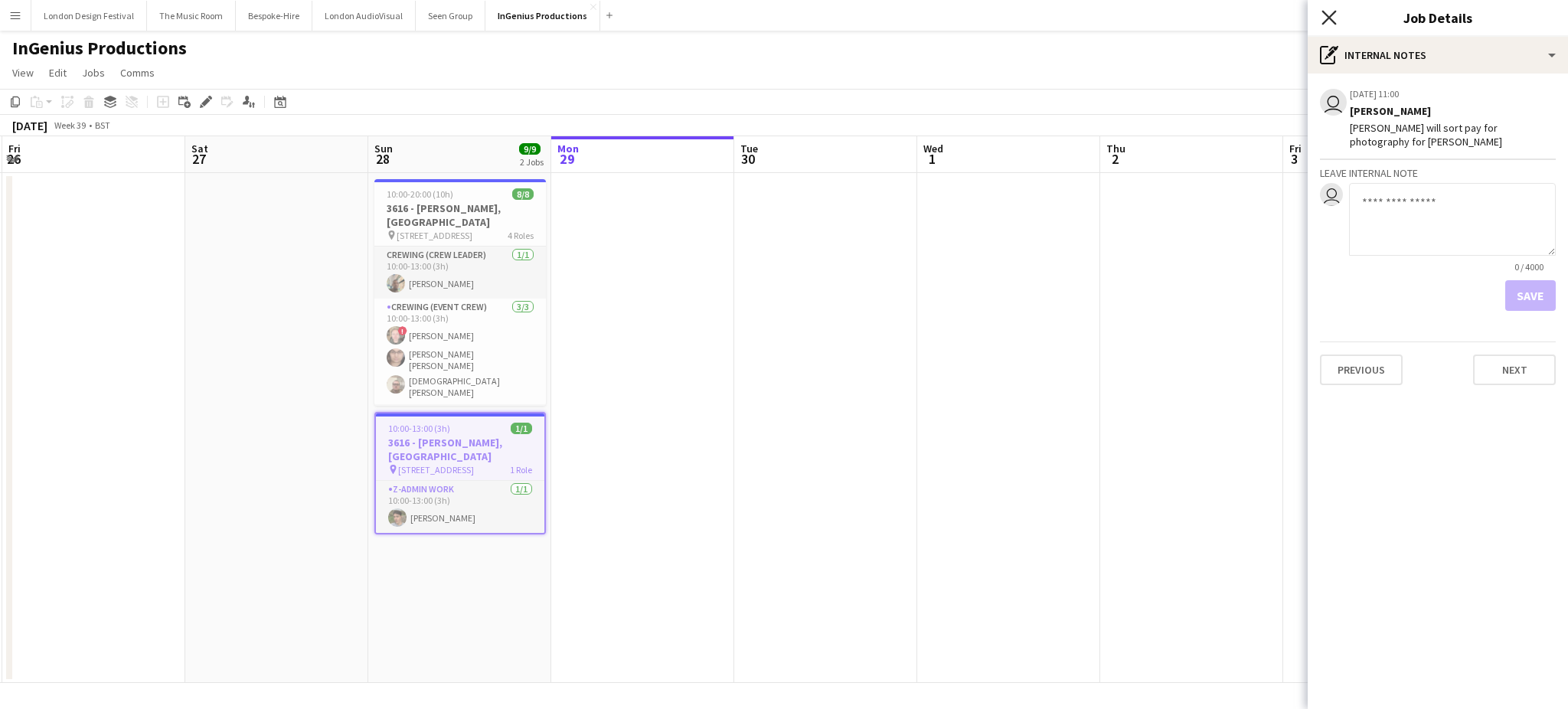
click at [1326, 19] on icon "Close pop-in" at bounding box center [1328, 17] width 15 height 15
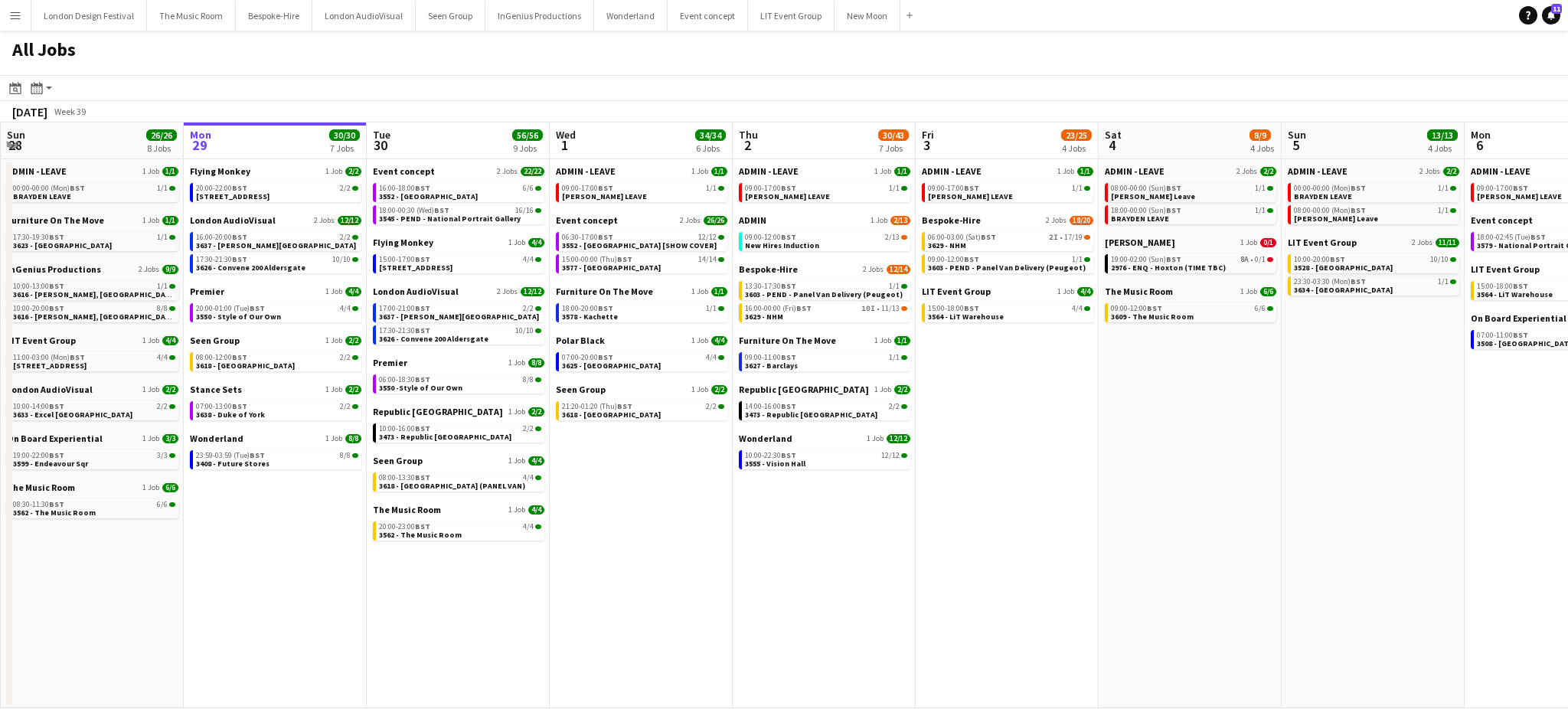
click at [629, 610] on app-date-cell "ADMIN - LEAVE 1 Job 1/1 09:00-17:00 BST 1/1 ANDY LEAVE Event concept 2 Jobs 26/…" at bounding box center [641, 433] width 183 height 549
click at [461, 432] on div "10:00-16:00 BST 2/2" at bounding box center [460, 429] width 162 height 8
click at [1156, 501] on app-date-cell "ADMIN - LEAVE 2 Jobs 2/2 08:00-00:00 (Sun) BST 1/1 Shane Leave 18:00-00:00 (Sun…" at bounding box center [1190, 433] width 183 height 549
click at [1200, 265] on span "2976 - ENQ - Hoxton (TIME TBC)" at bounding box center [1167, 267] width 115 height 10
click at [1063, 451] on app-date-cell "ADMIN - LEAVE 1 Job 1/1 09:00-17:00 BST 1/1 ANDY LEAVE Bespoke-Hire 2 Jobs 18/2…" at bounding box center [1007, 433] width 183 height 549
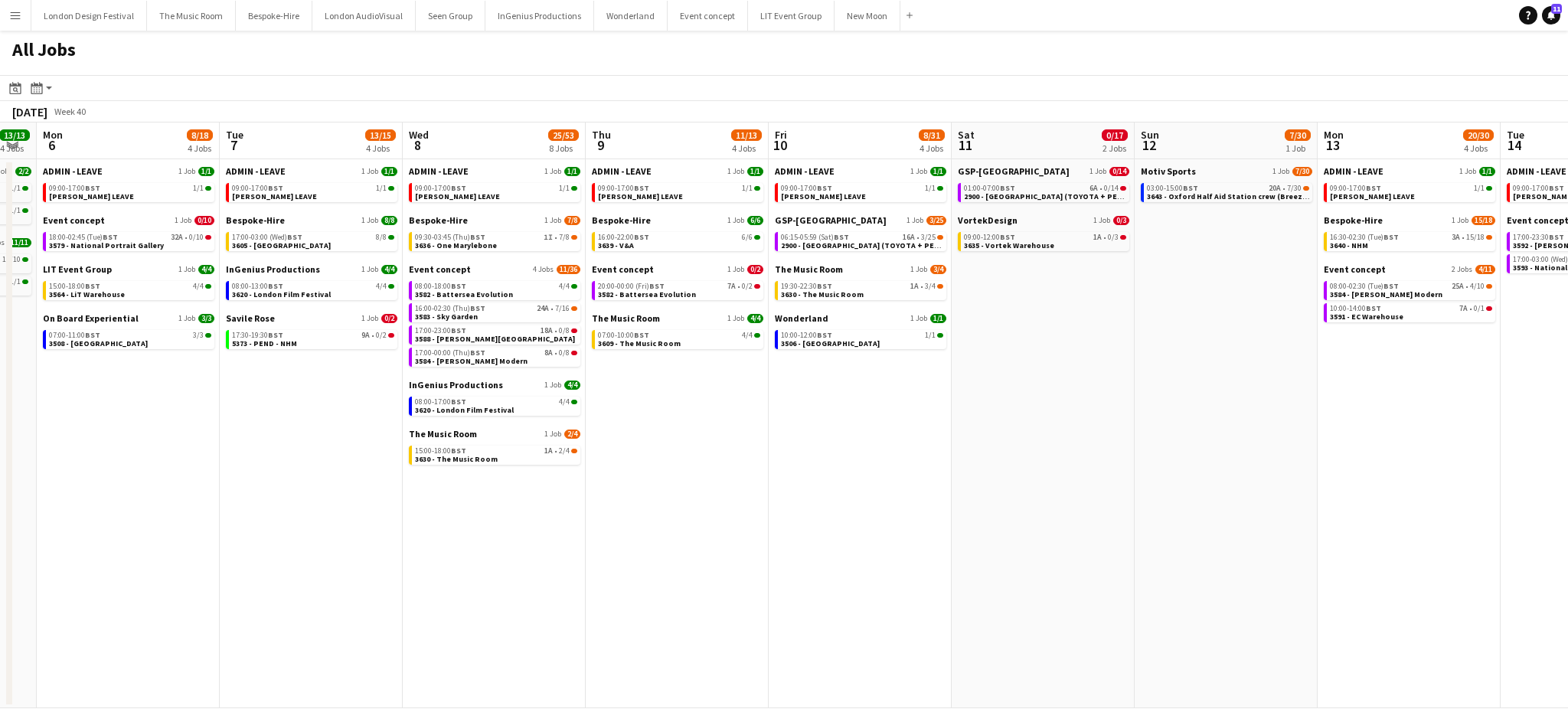
scroll to position [0, 515]
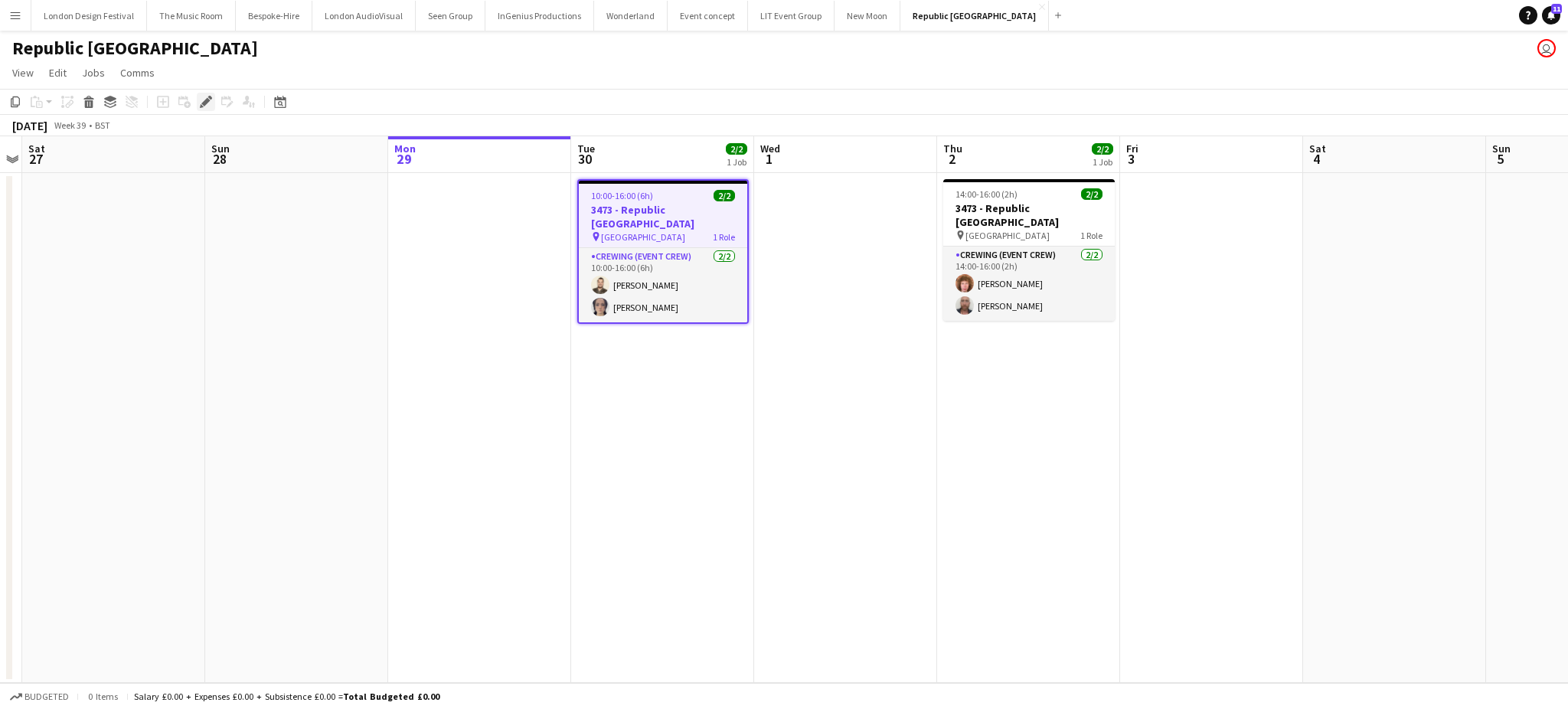
click at [200, 104] on icon "Edit" at bounding box center [206, 102] width 12 height 12
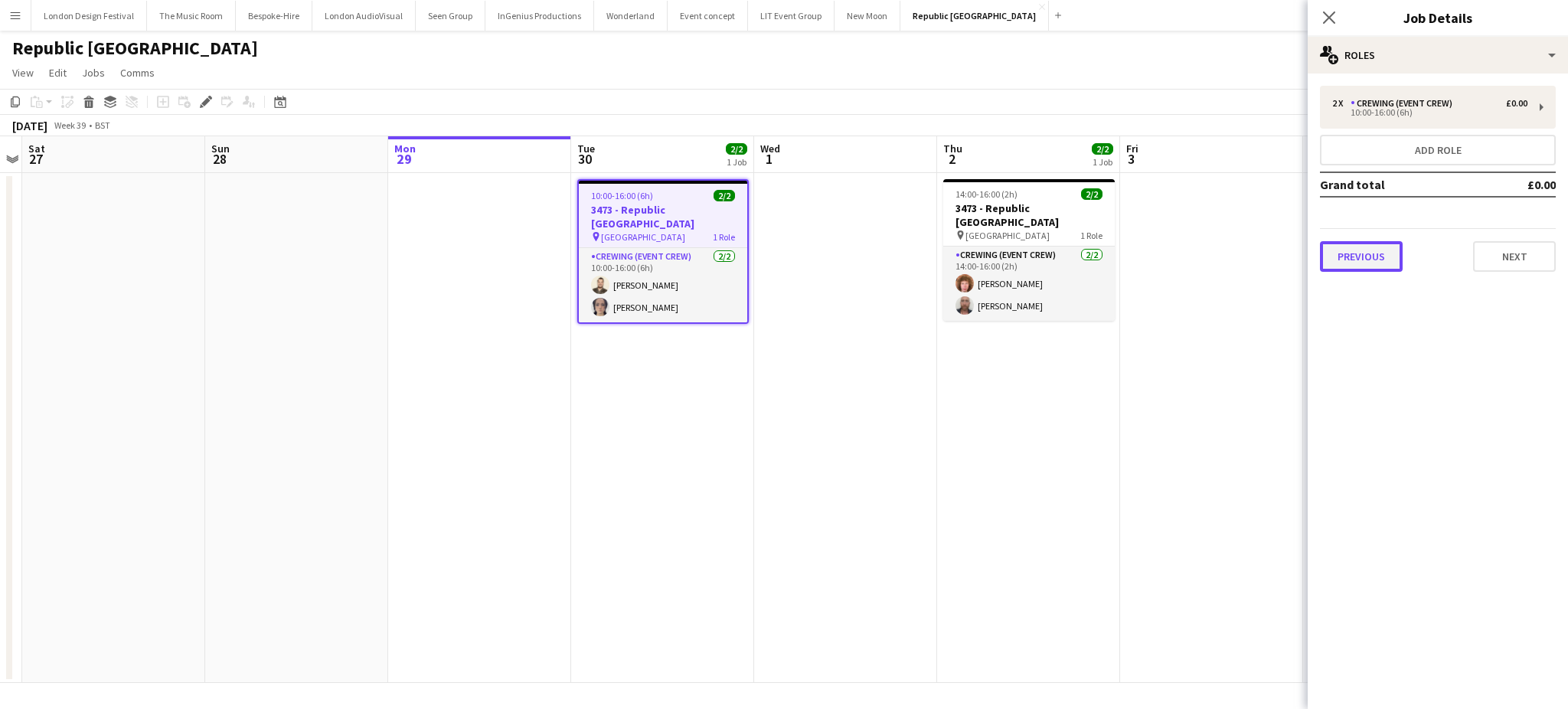
click at [1365, 256] on button "Previous" at bounding box center [1361, 256] width 83 height 30
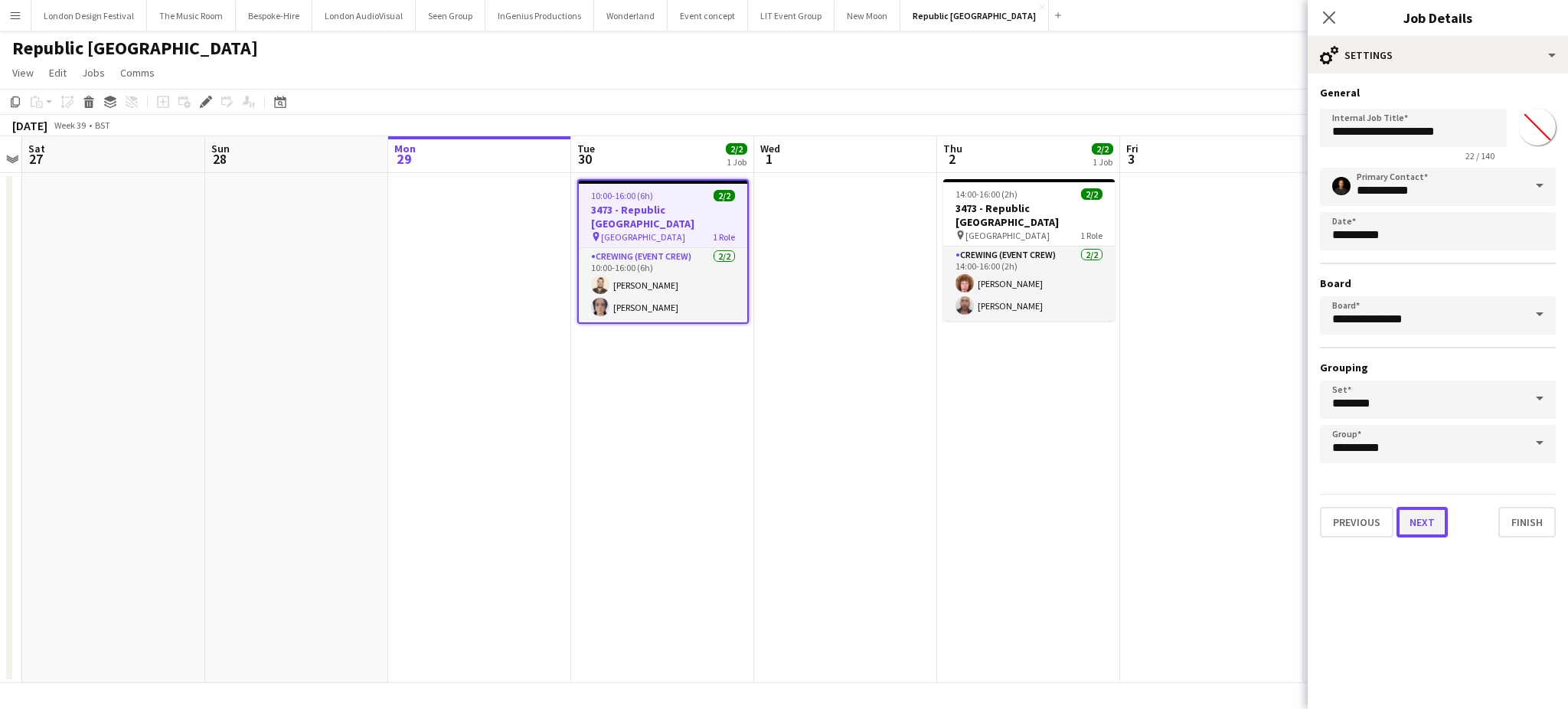
click at [1416, 512] on button "Next" at bounding box center [1422, 522] width 52 height 30
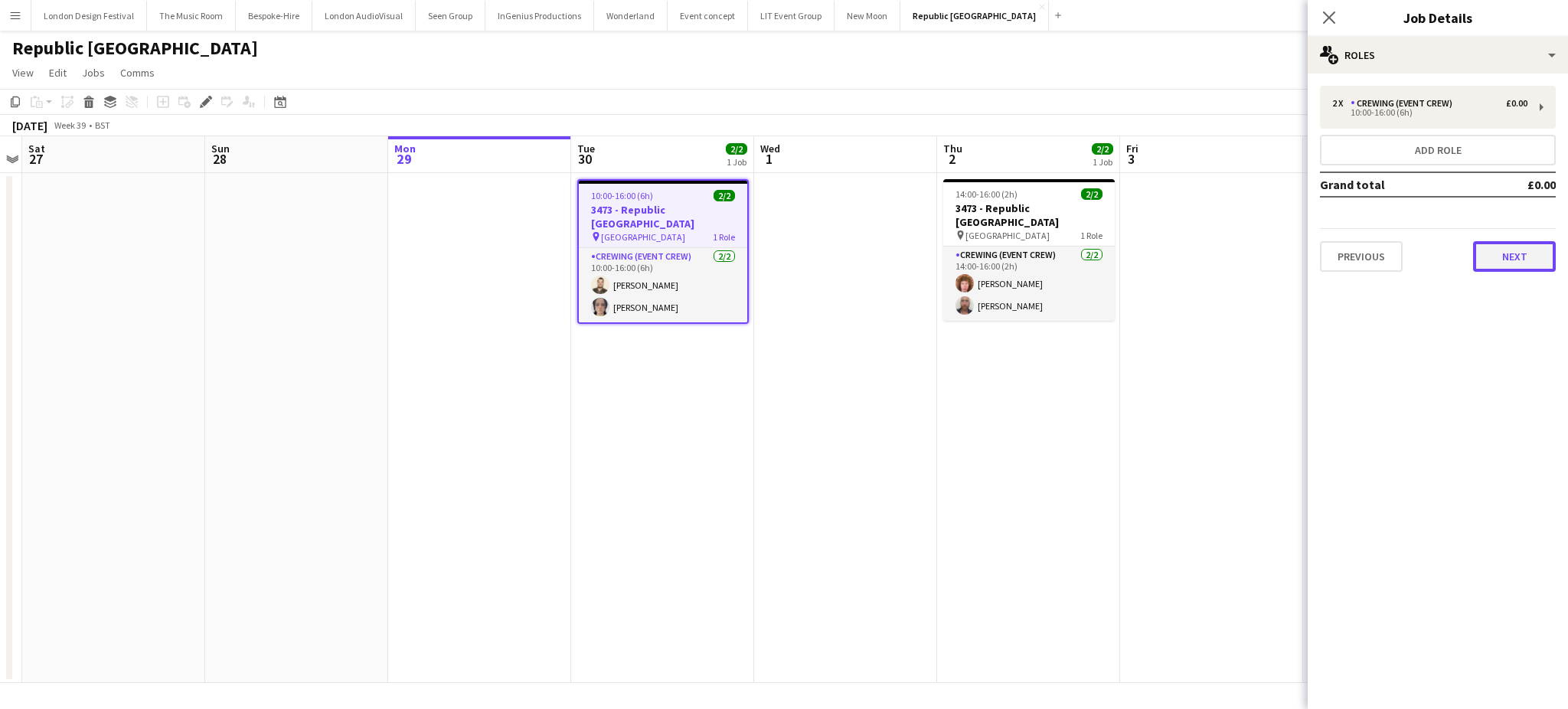
click at [1519, 251] on button "Next" at bounding box center [1514, 256] width 83 height 30
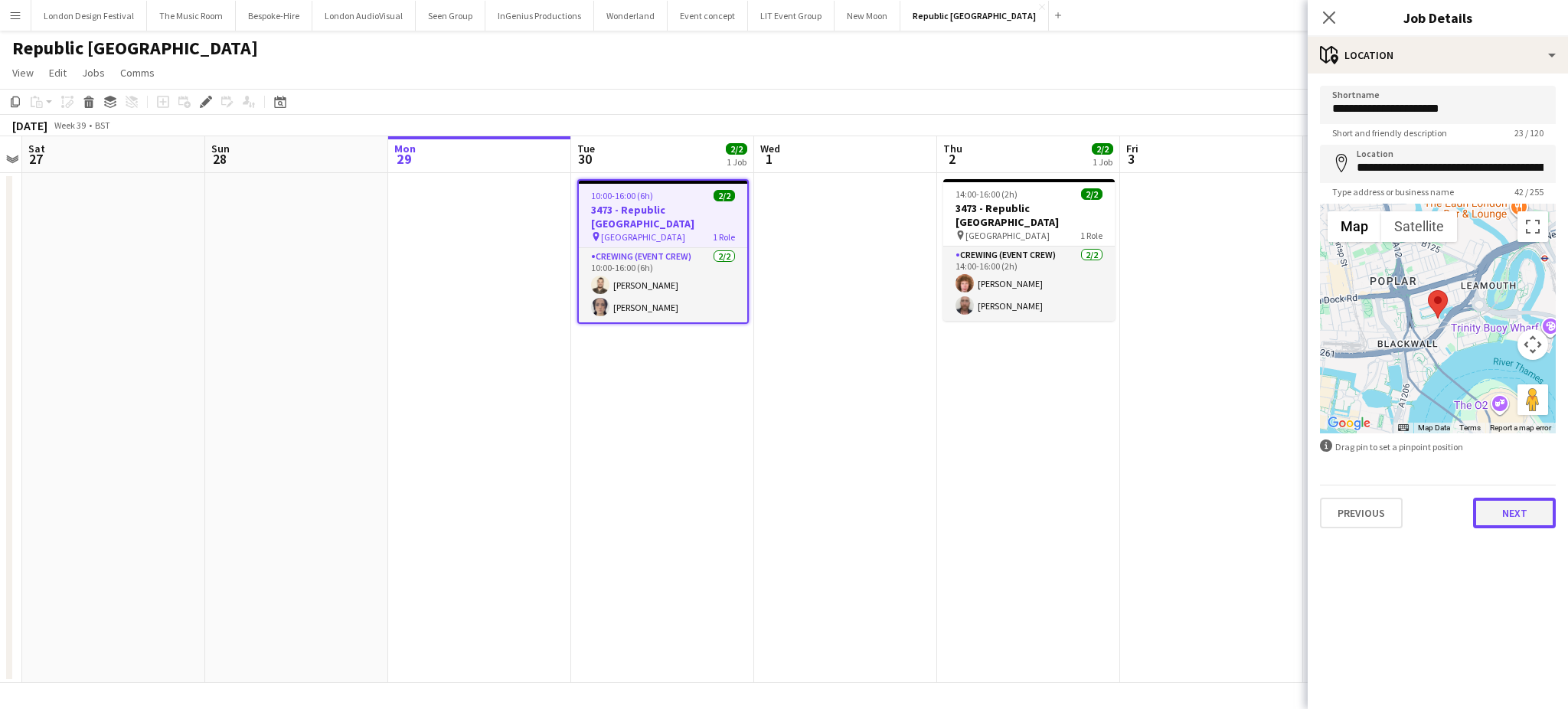
click at [1499, 508] on button "Next" at bounding box center [1514, 512] width 83 height 30
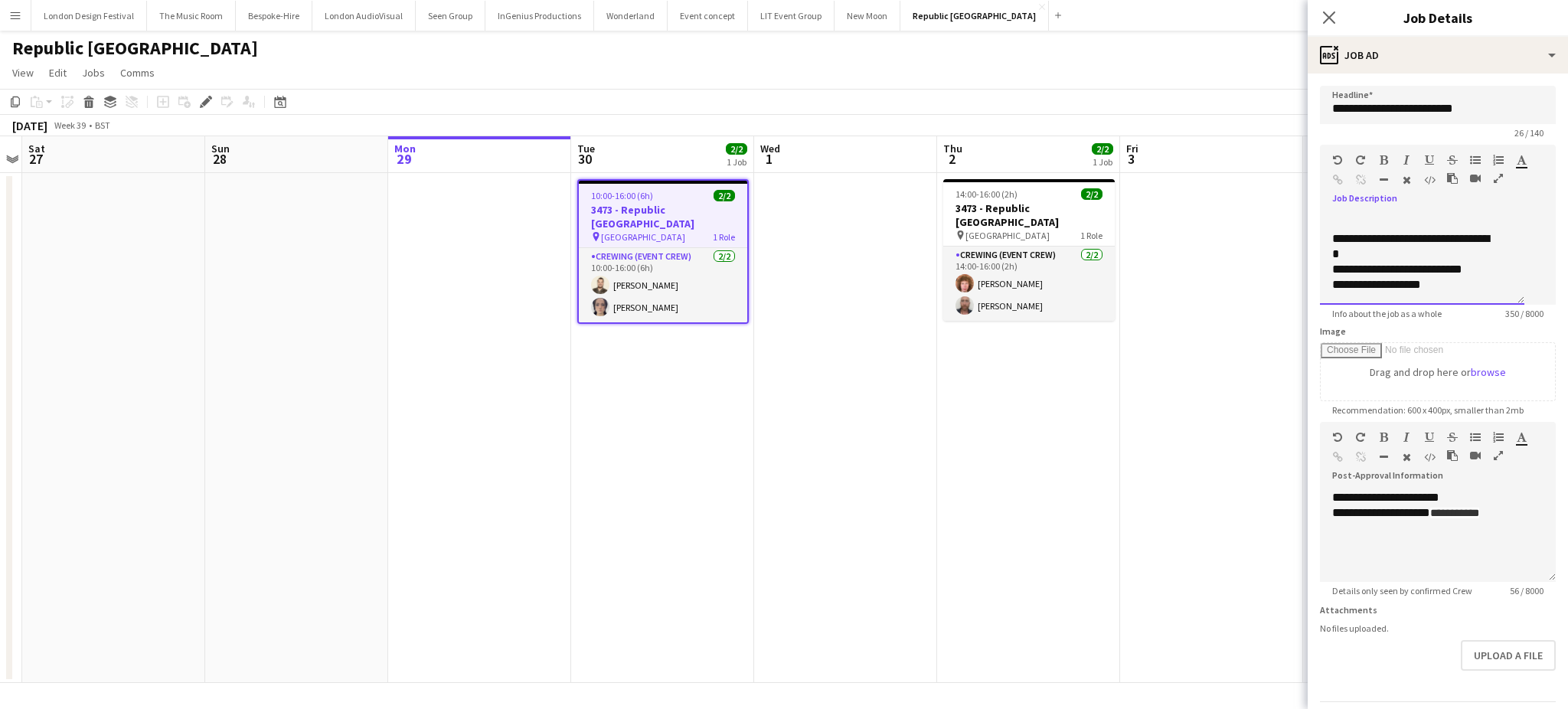
scroll to position [240, 0]
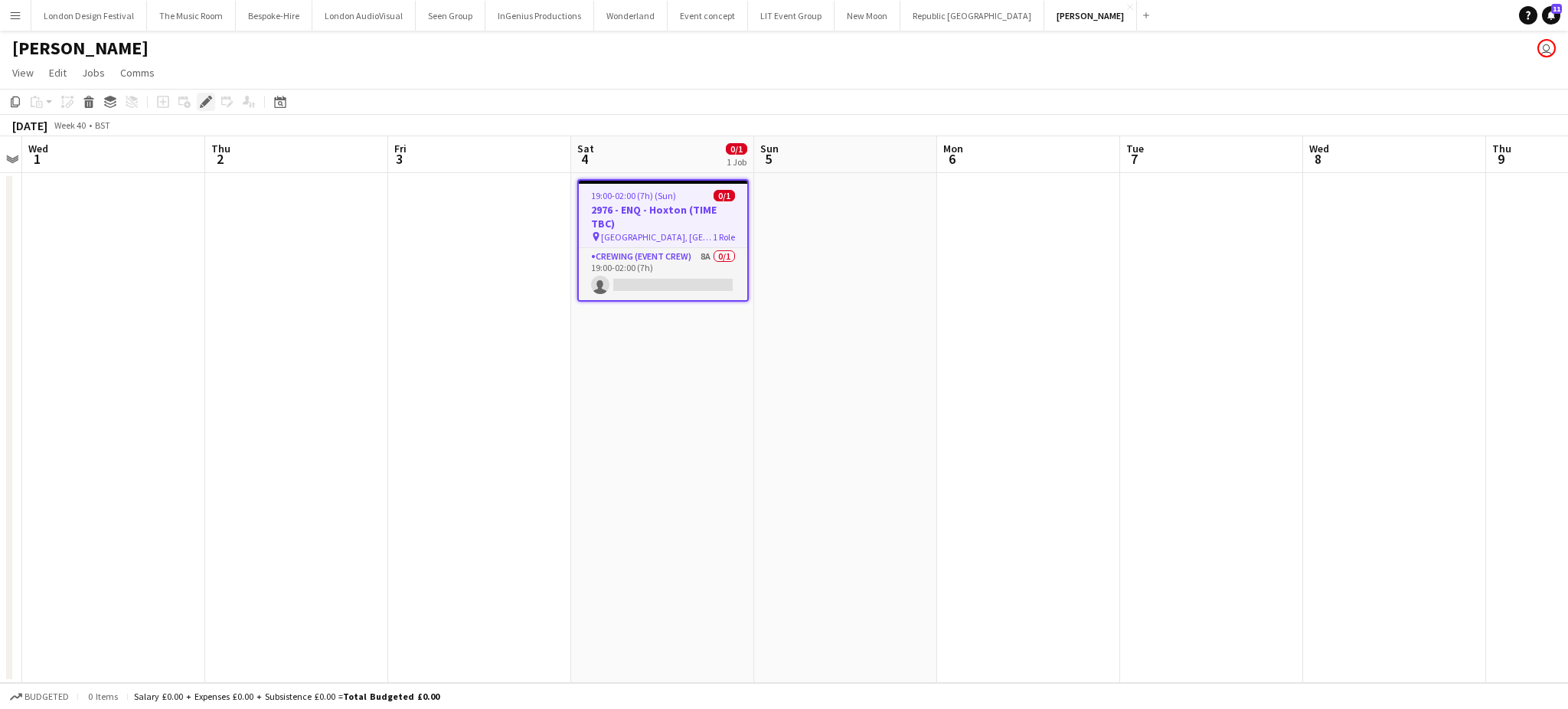
click at [200, 99] on icon "Edit" at bounding box center [206, 102] width 12 height 12
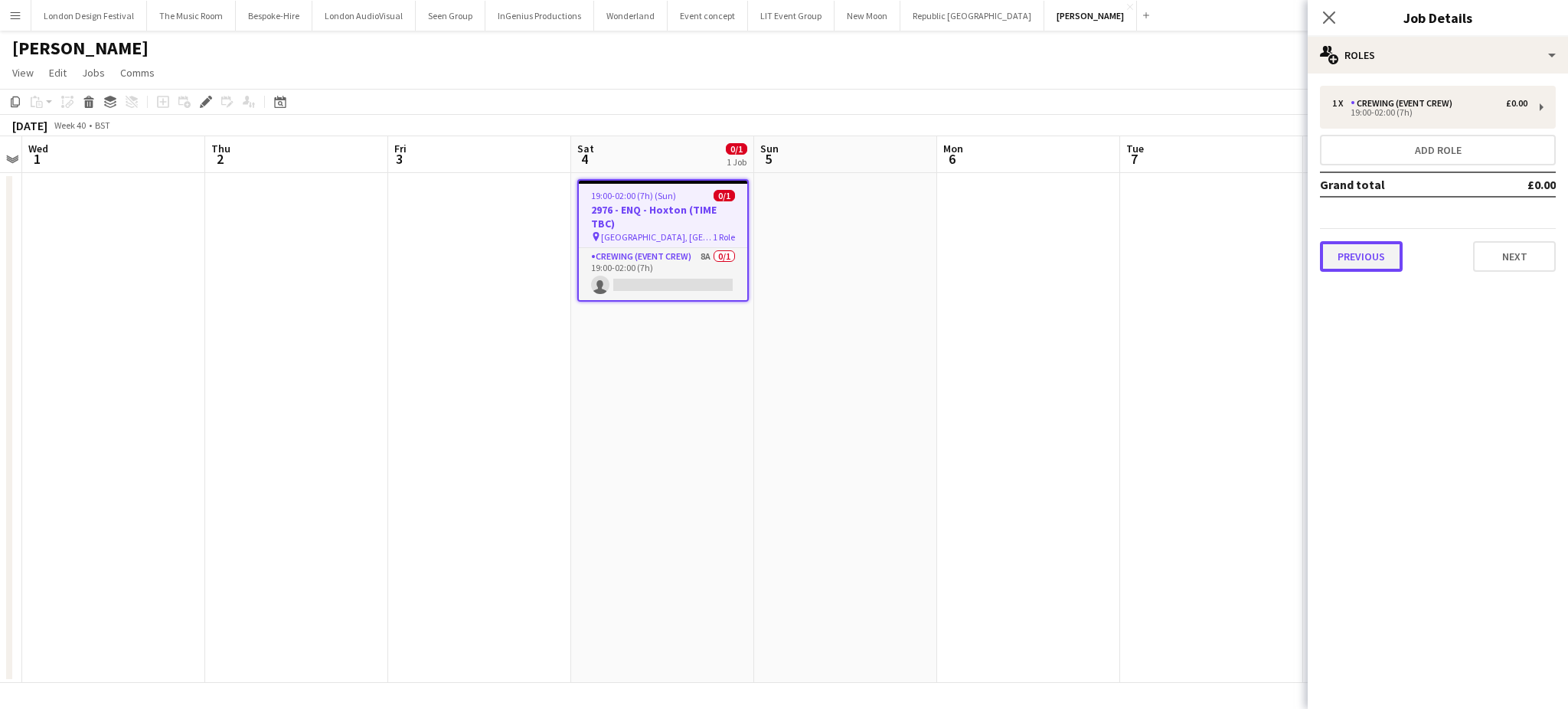
click at [1366, 261] on button "Previous" at bounding box center [1361, 256] width 83 height 30
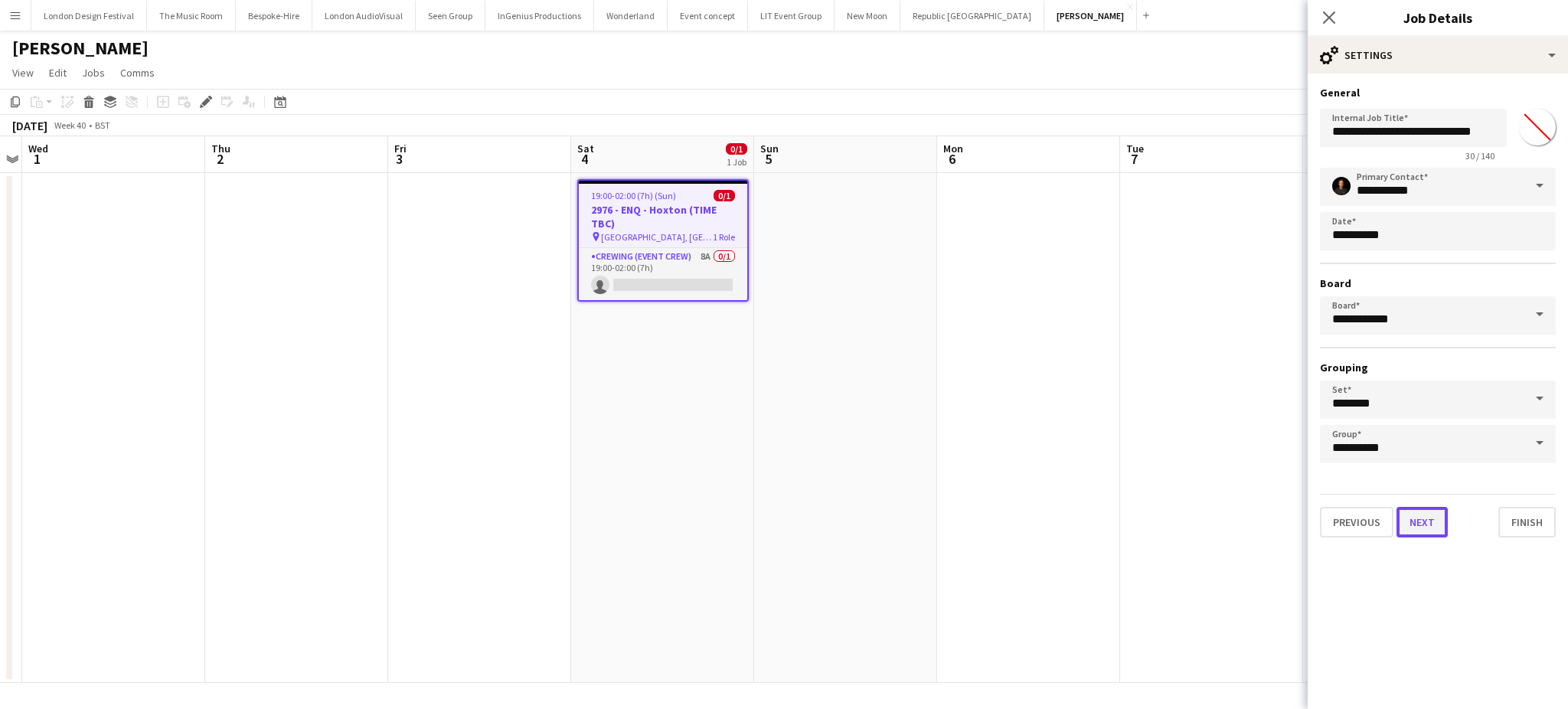
click at [1421, 510] on button "Next" at bounding box center [1422, 522] width 52 height 30
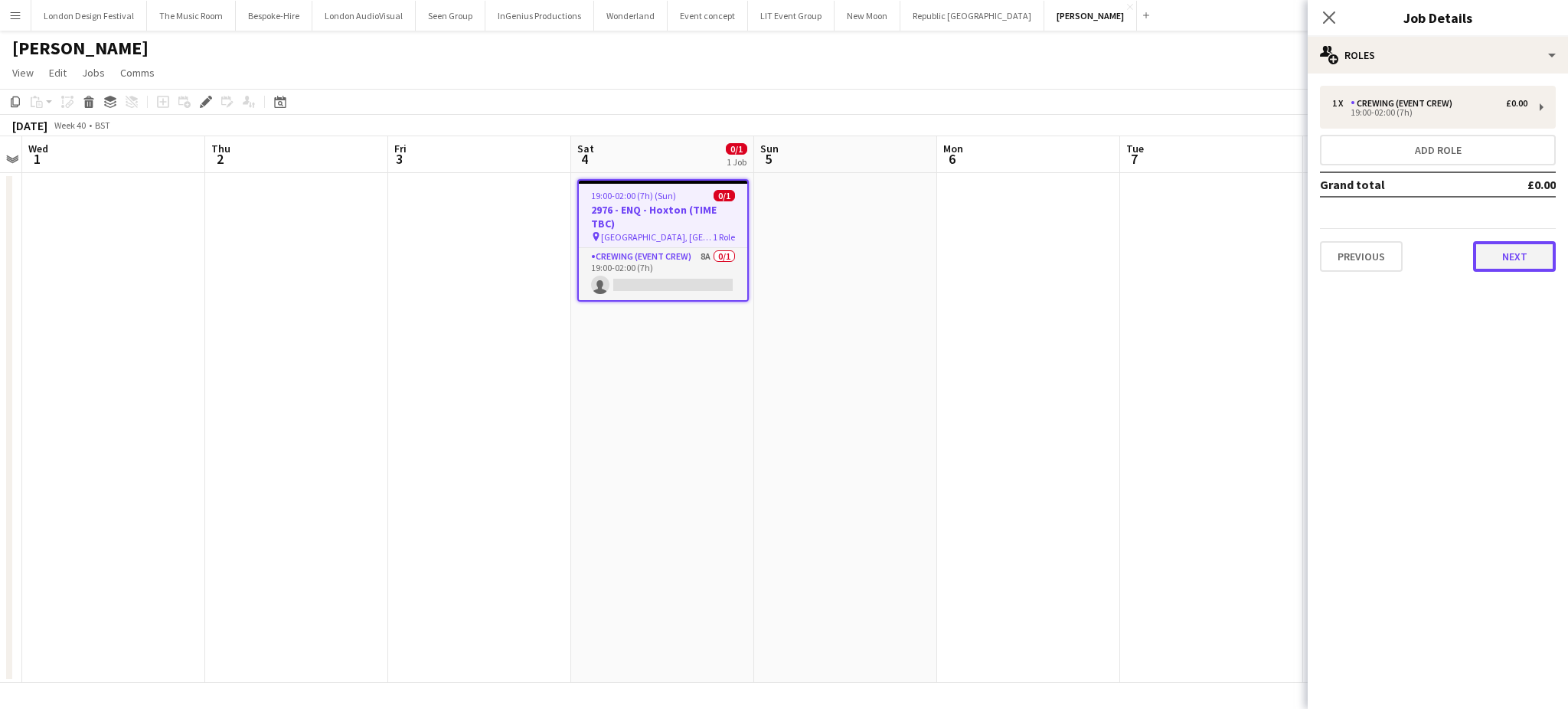
click at [1520, 247] on button "Next" at bounding box center [1514, 256] width 83 height 30
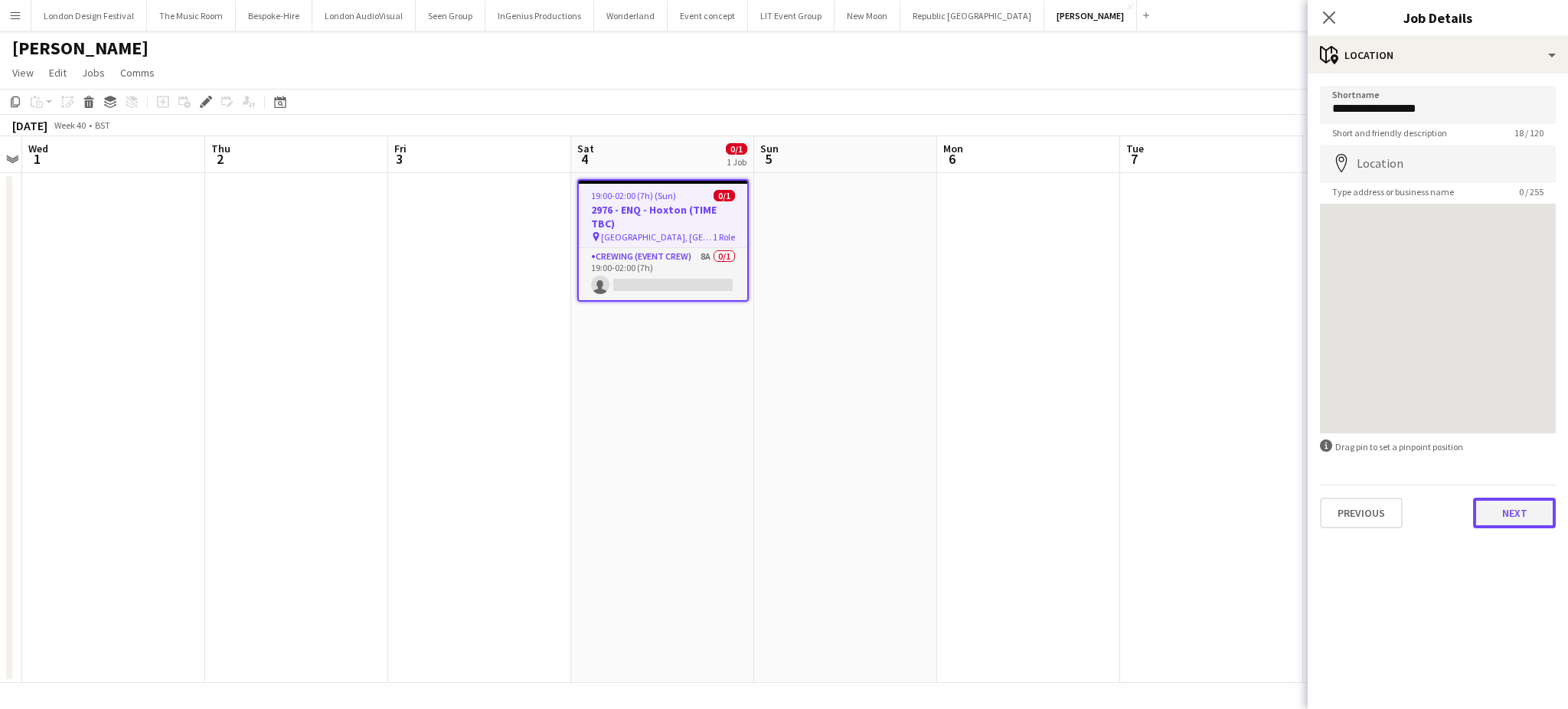
click at [1508, 504] on button "Next" at bounding box center [1514, 512] width 83 height 30
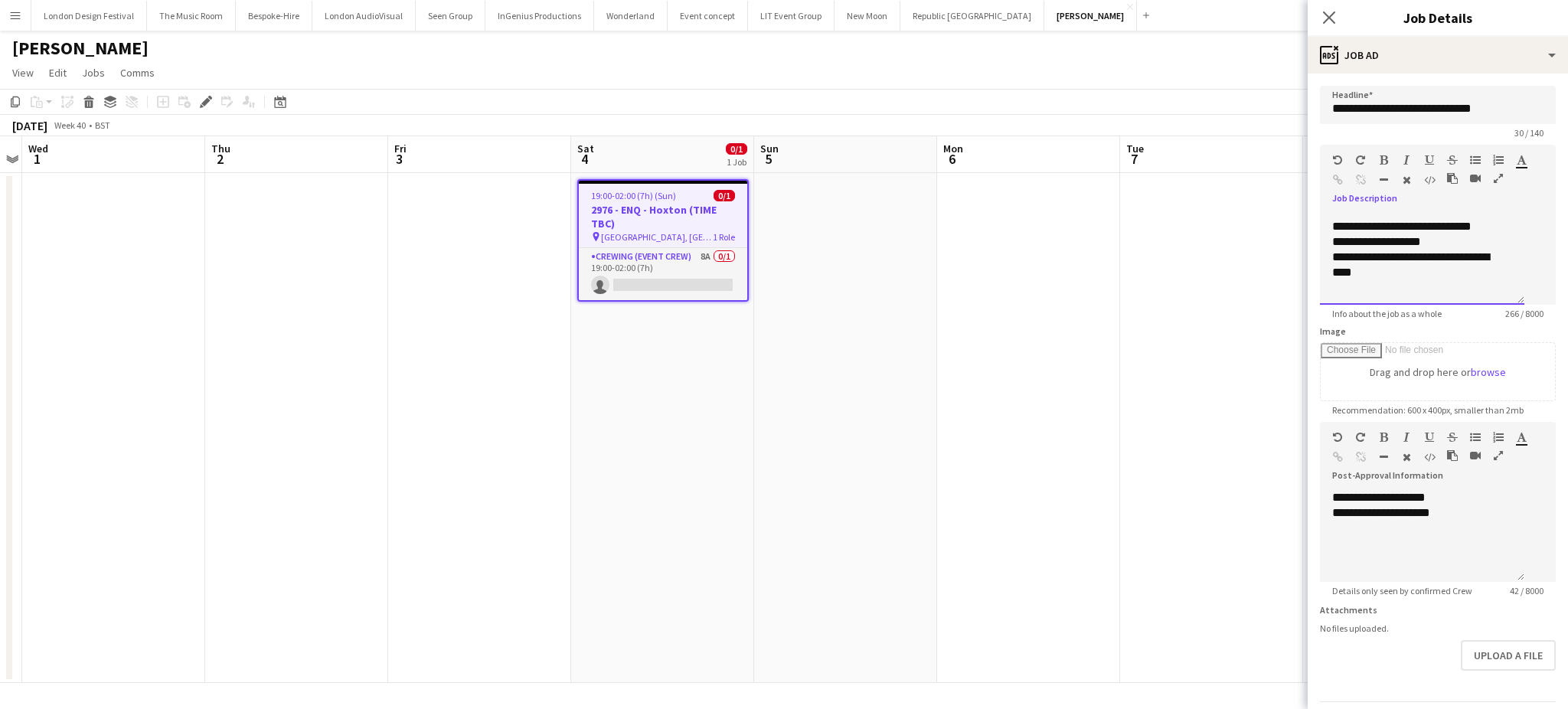
scroll to position [134, 0]
click at [87, 103] on icon at bounding box center [89, 104] width 9 height 8
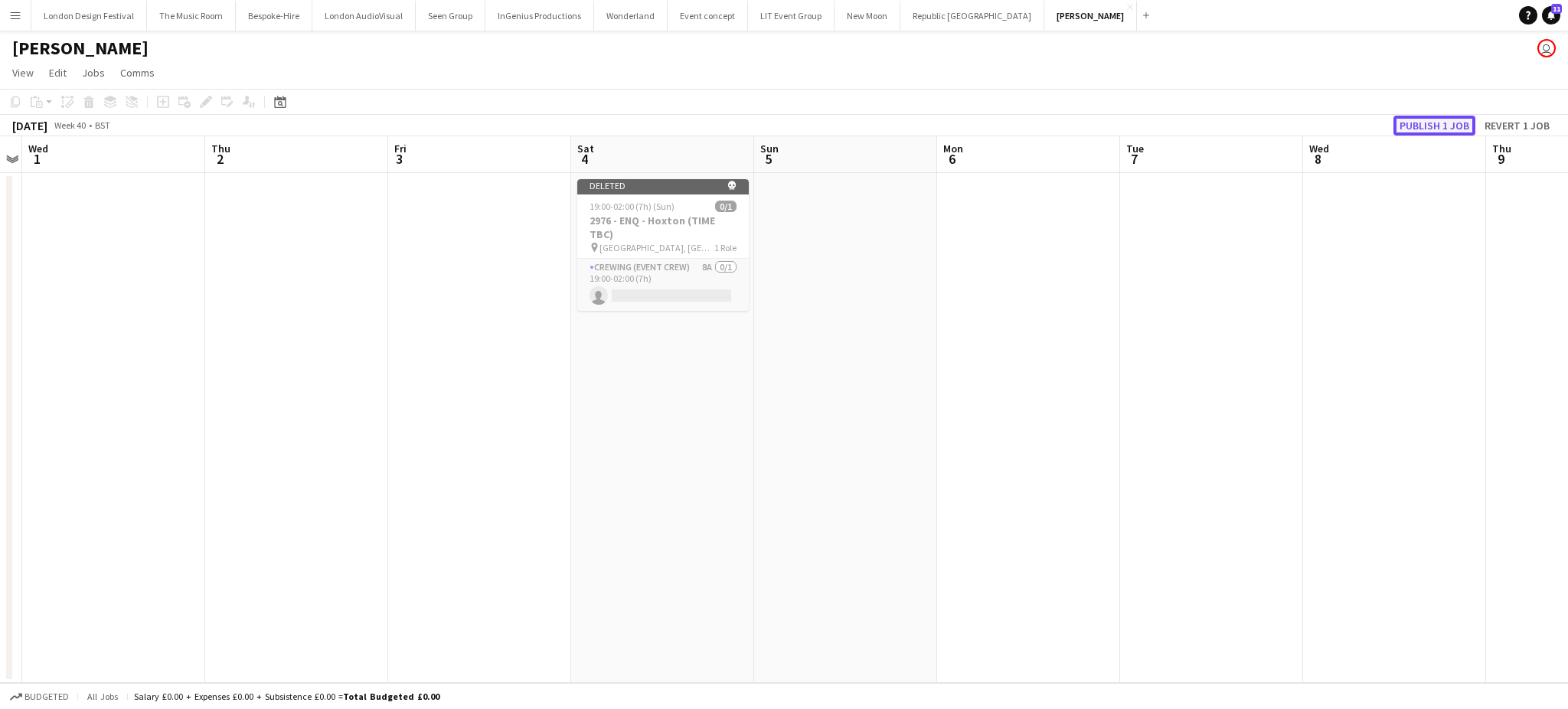
click at [1421, 126] on button "Publish 1 job" at bounding box center [1434, 125] width 82 height 20
